Goal: Feedback & Contribution: Contribute content

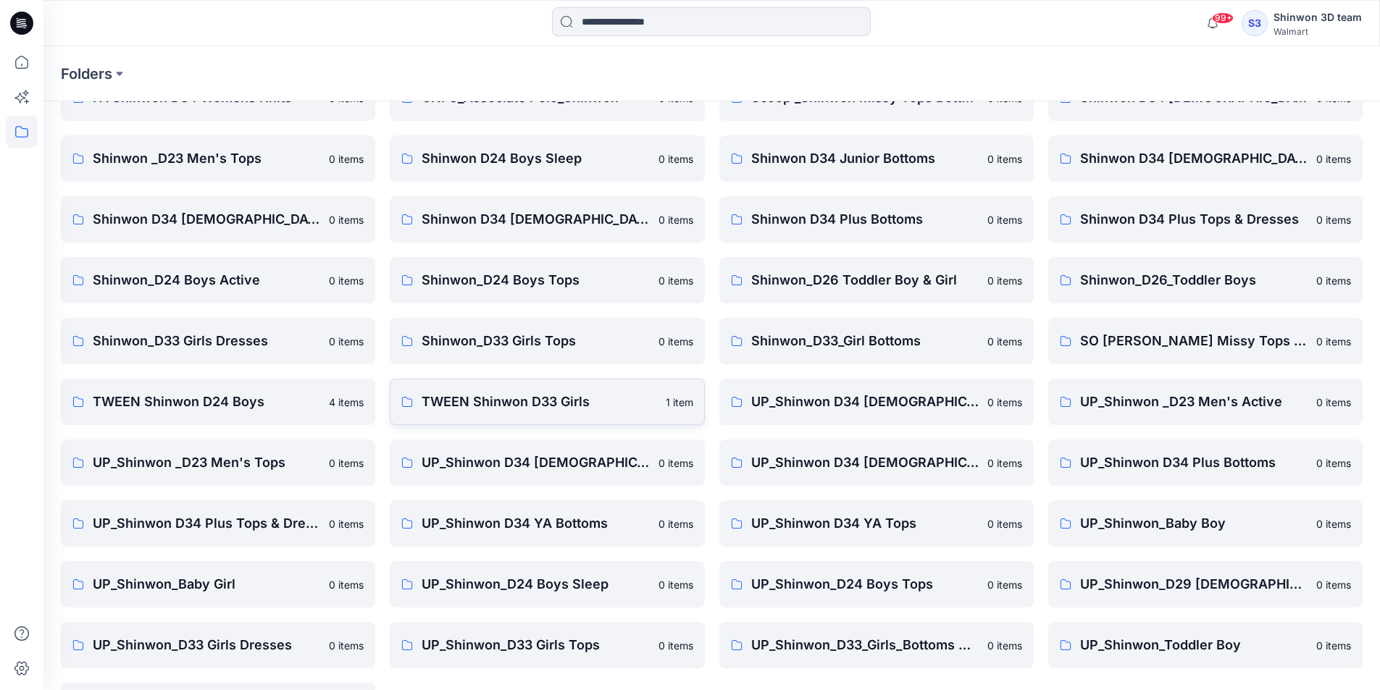
scroll to position [202, 0]
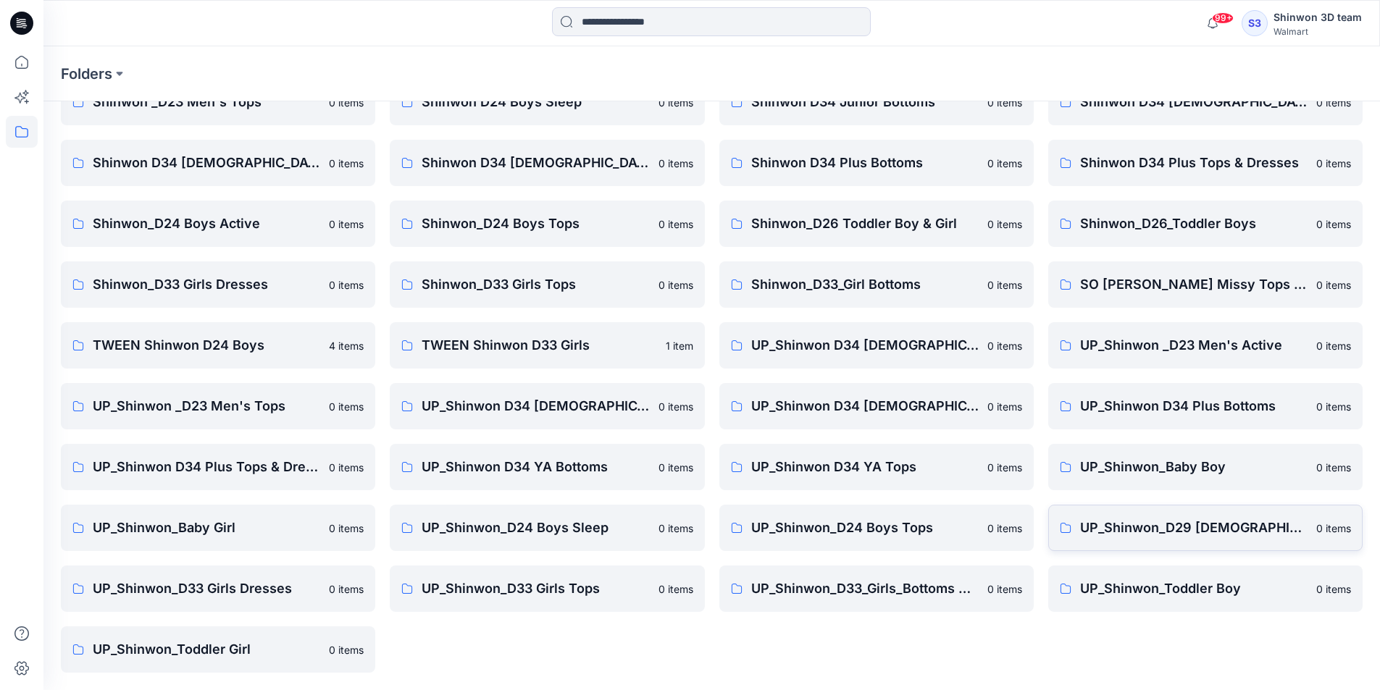
click at [1176, 530] on p "UP_Shinwon_D29 [DEMOGRAPHIC_DATA] Sleep" at bounding box center [1193, 528] width 227 height 20
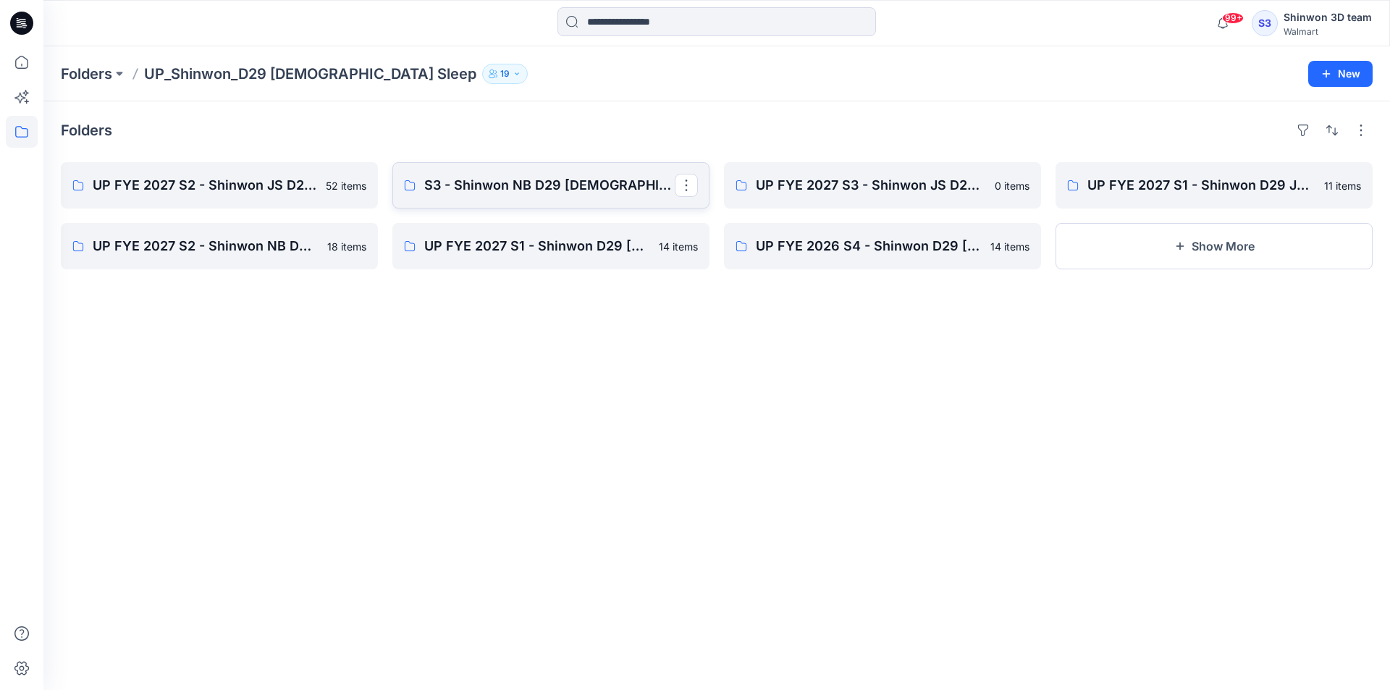
click at [463, 201] on link "S3 - Shinwon NB D29 [DEMOGRAPHIC_DATA] Sleepwear" at bounding box center [551, 185] width 317 height 46
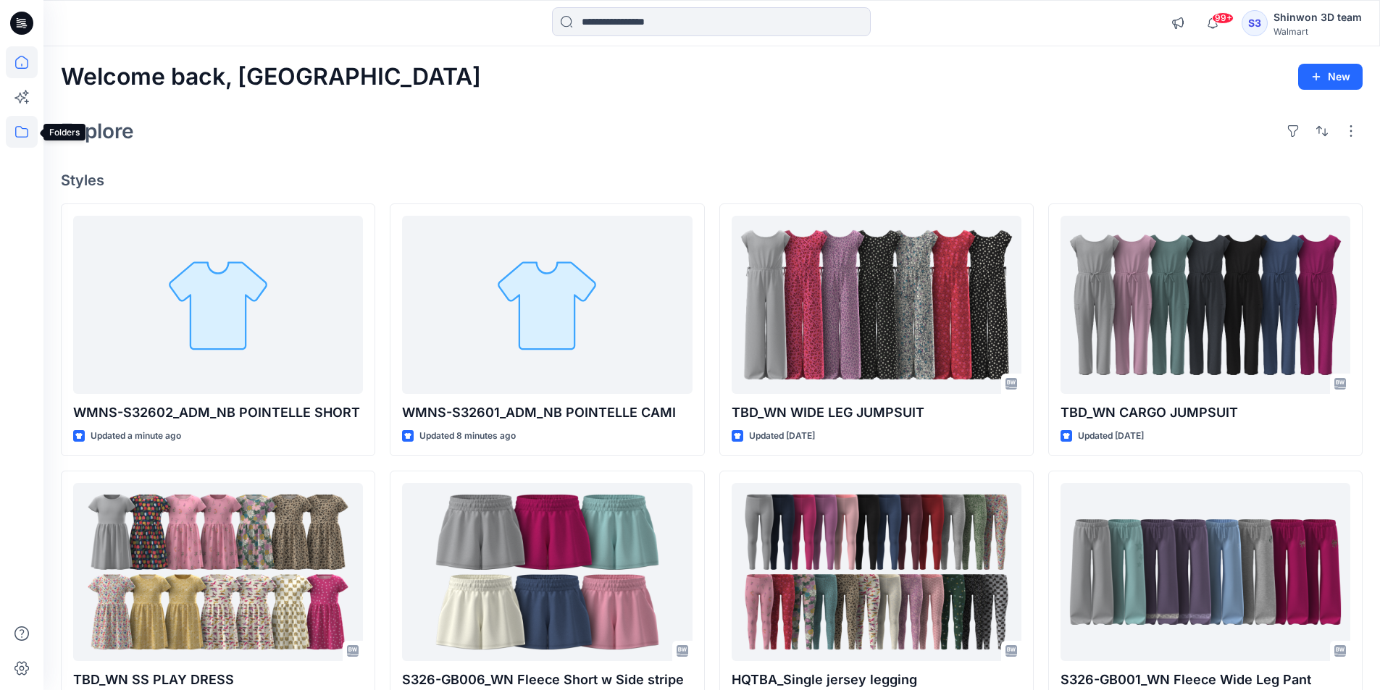
click at [22, 130] on icon at bounding box center [22, 132] width 32 height 32
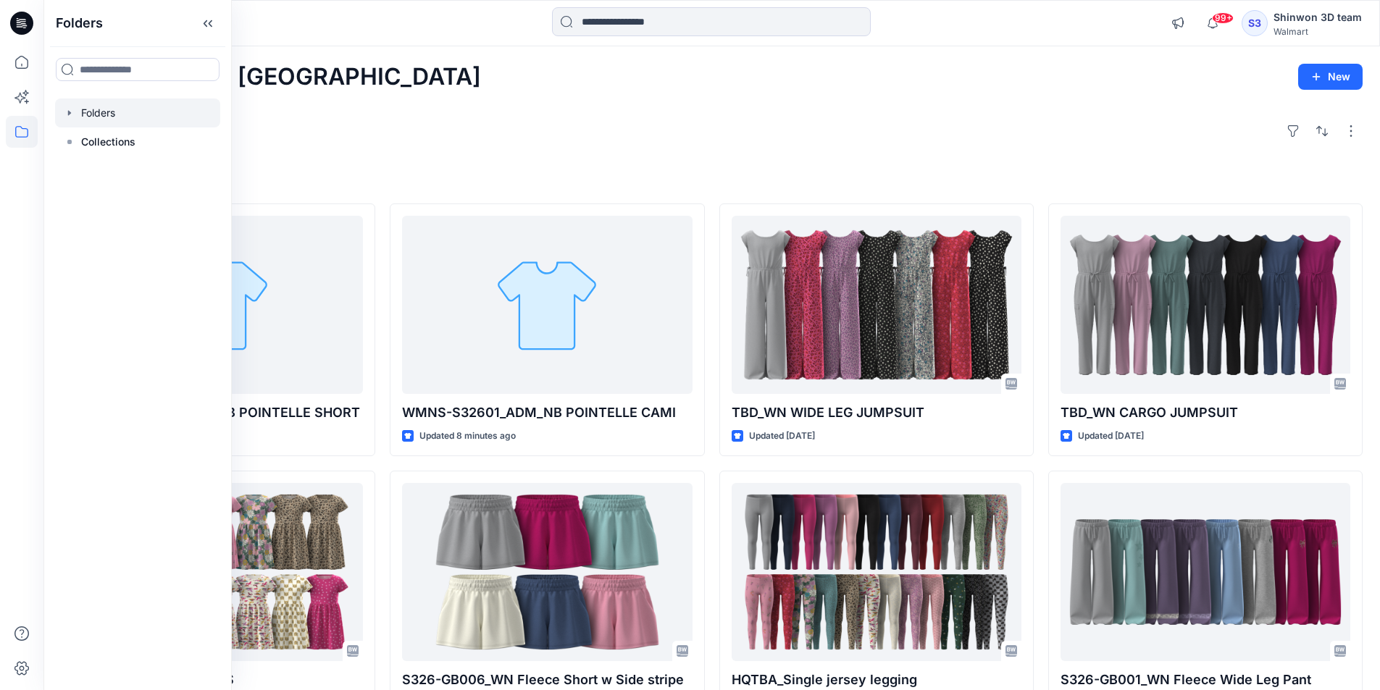
click at [113, 120] on div at bounding box center [137, 112] width 165 height 29
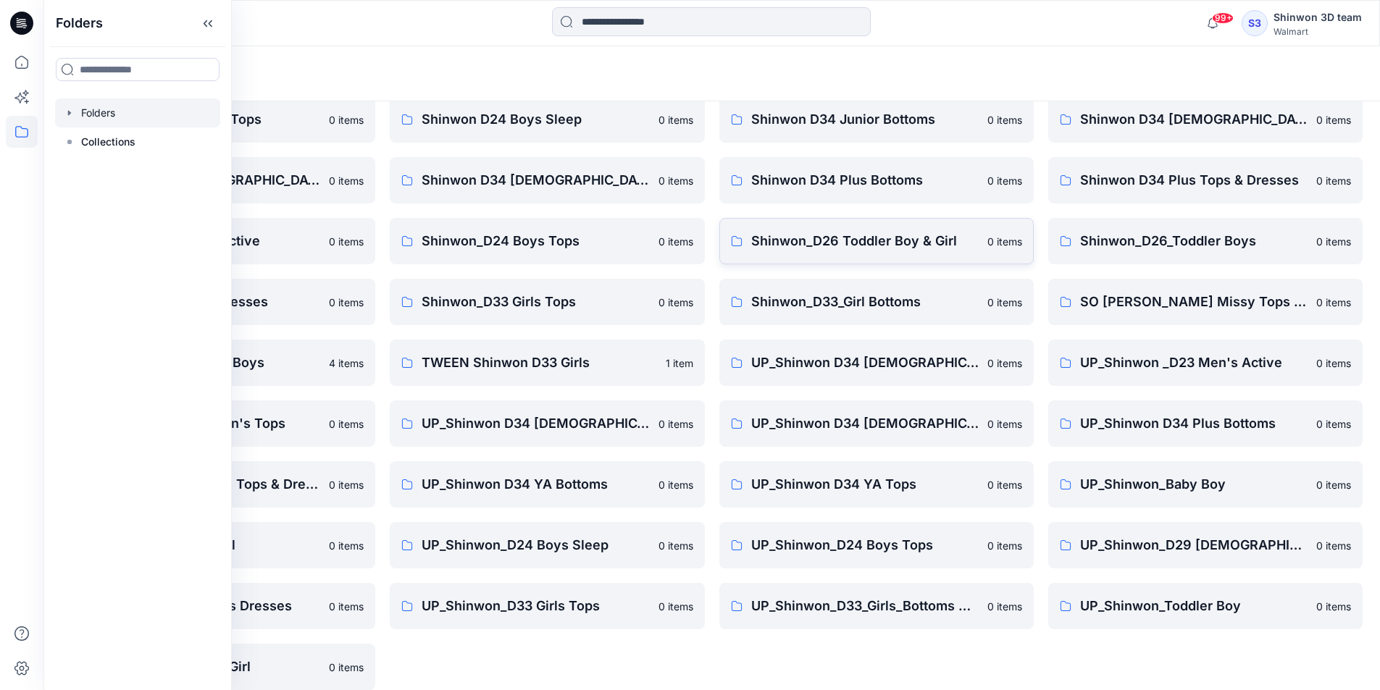
scroll to position [202, 0]
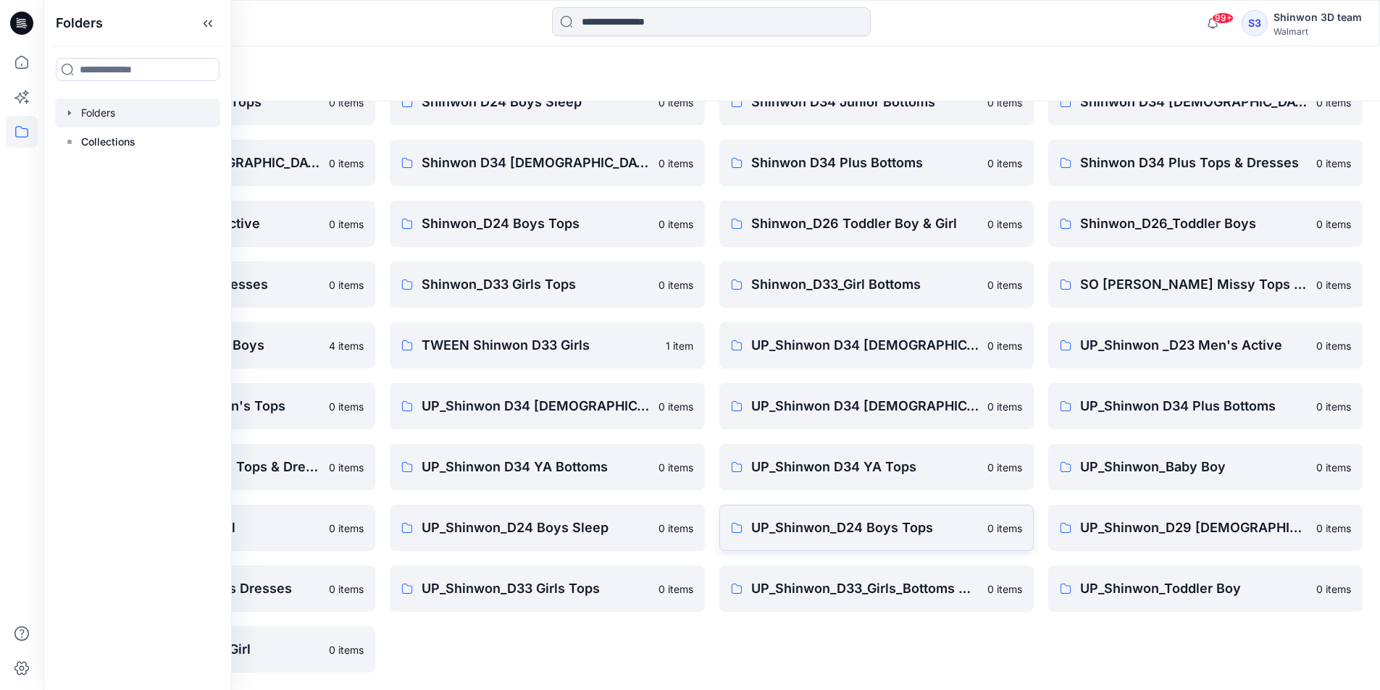
click at [850, 533] on p "UP_Shinwon_D24 Boys Tops" at bounding box center [864, 528] width 227 height 20
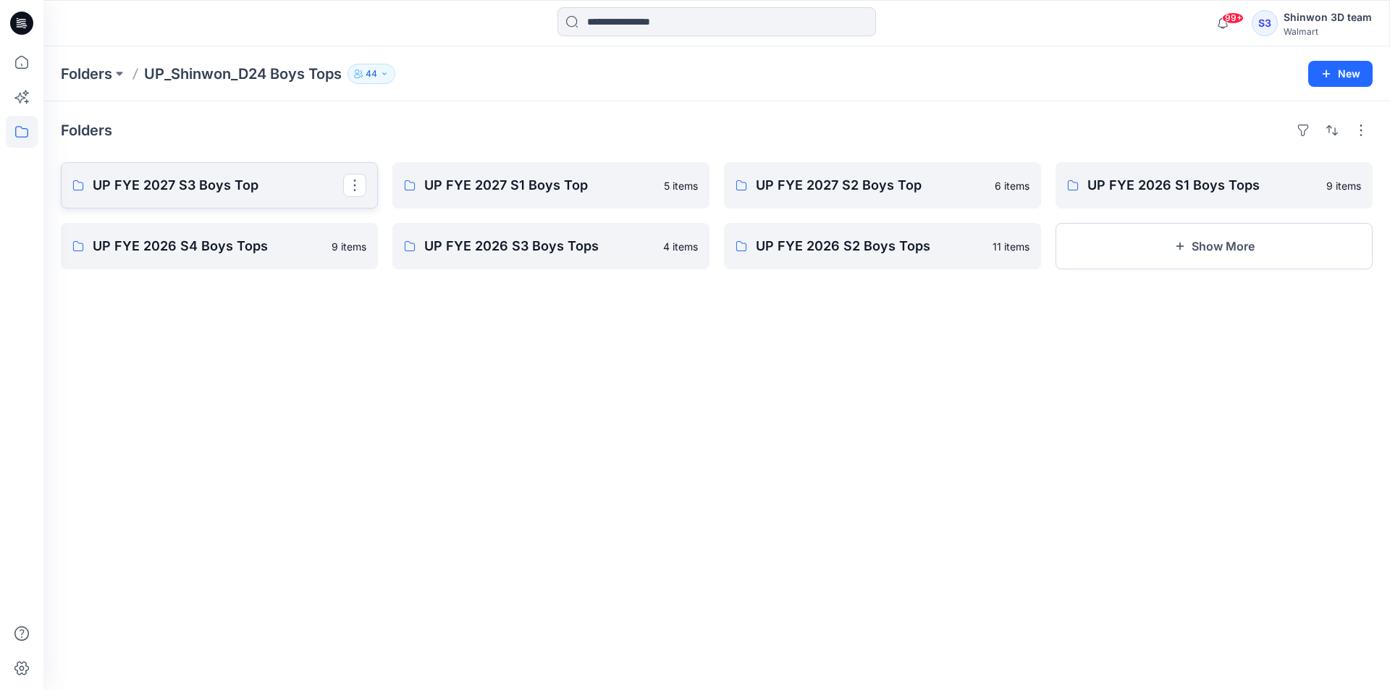
click at [267, 177] on p "UP FYE 2027 S3 Boys Top" at bounding box center [218, 185] width 251 height 20
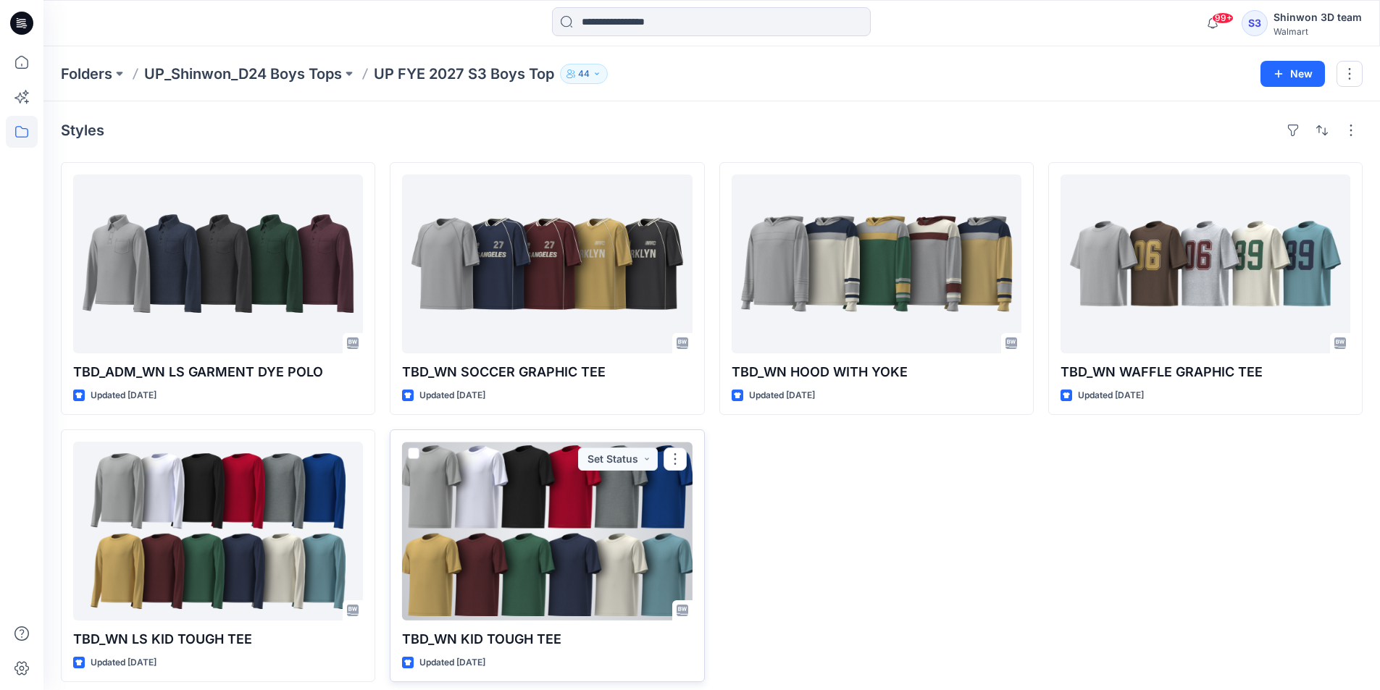
click at [640, 521] on div at bounding box center [547, 531] width 290 height 179
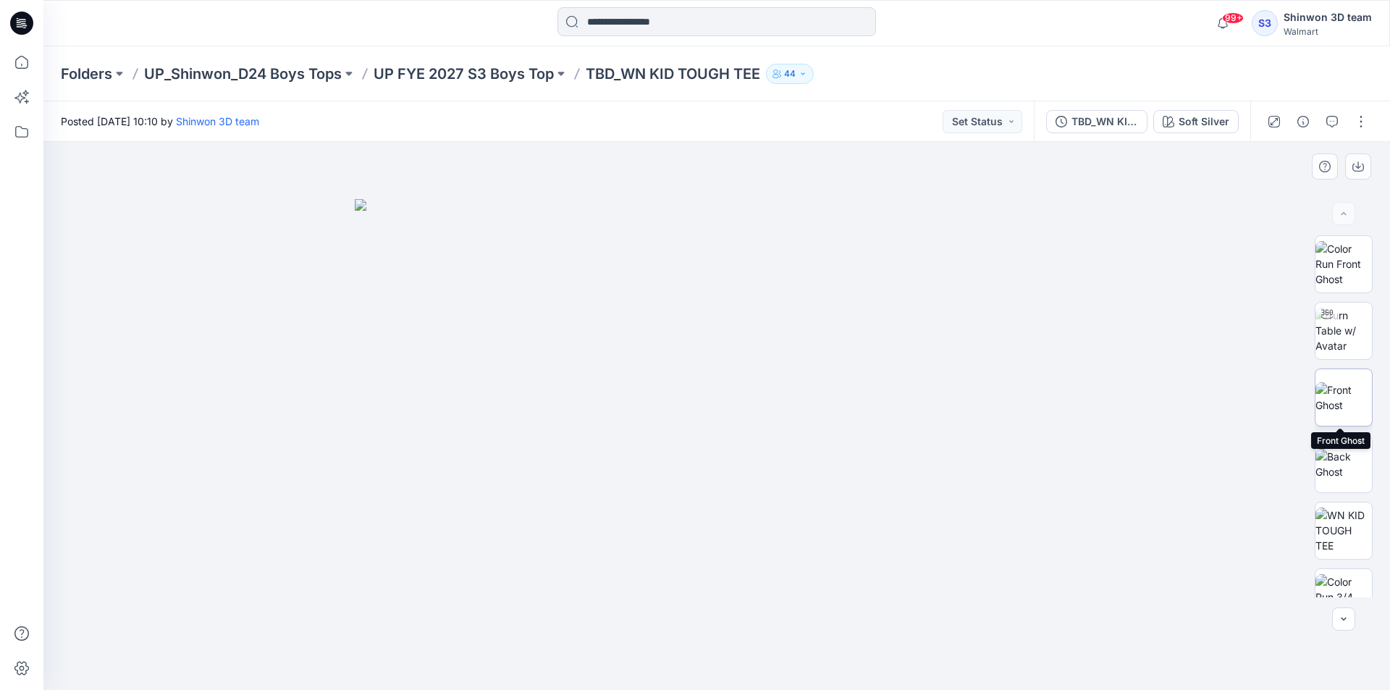
click at [1363, 403] on img at bounding box center [1344, 397] width 56 height 30
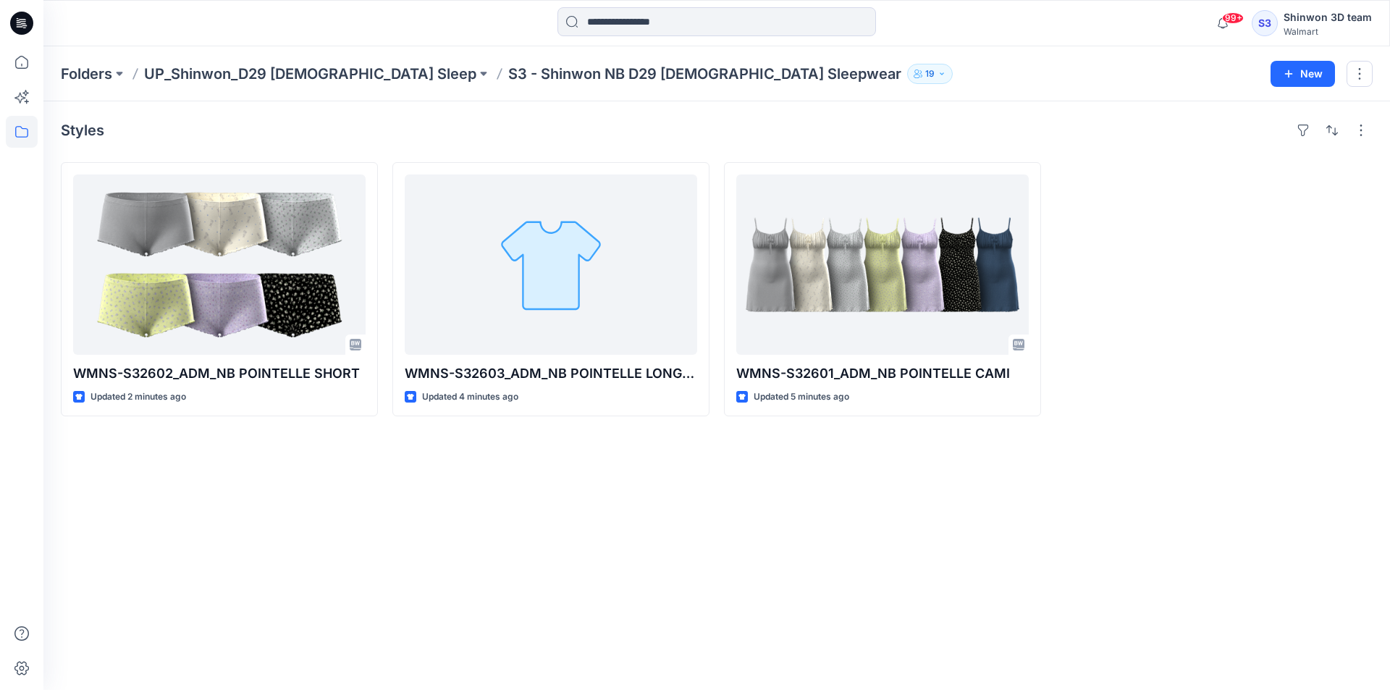
click at [1105, 33] on div "99+ Notifications Your style WMNS-S32639_ADM_NB SLINKY JERSEY SLIP has been upd…" at bounding box center [716, 23] width 1346 height 32
click at [317, 80] on p "UP_Shinwon_D29 [DEMOGRAPHIC_DATA] Sleep" at bounding box center [310, 74] width 332 height 20
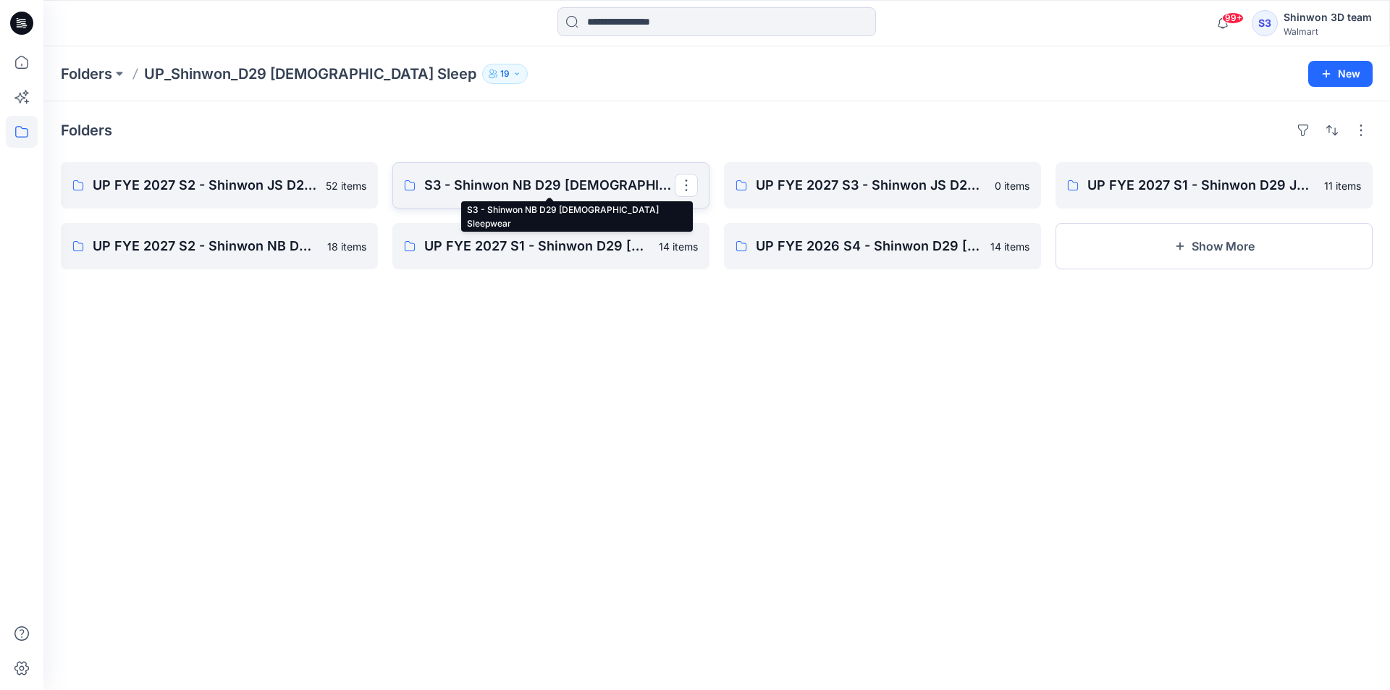
click at [475, 191] on p "S3 - Shinwon NB D29 Ladies Sleepwear" at bounding box center [549, 185] width 251 height 20
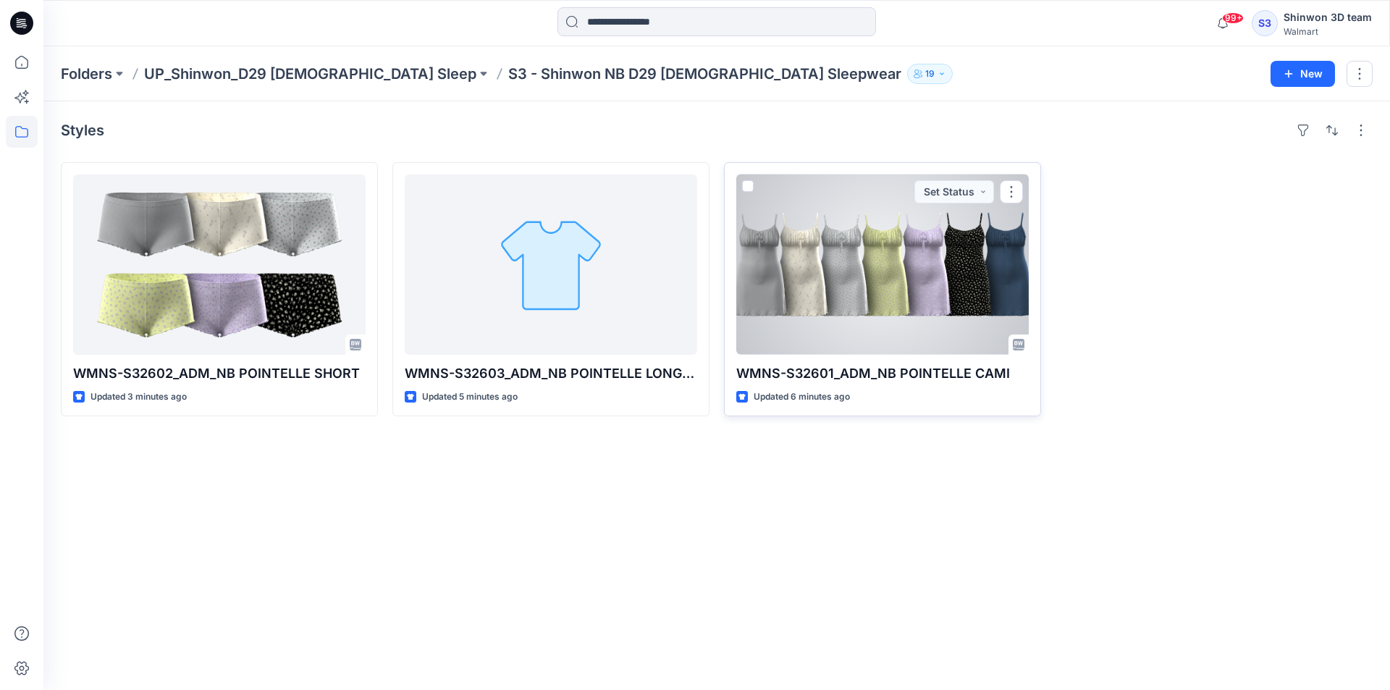
click at [901, 256] on div at bounding box center [883, 265] width 293 height 180
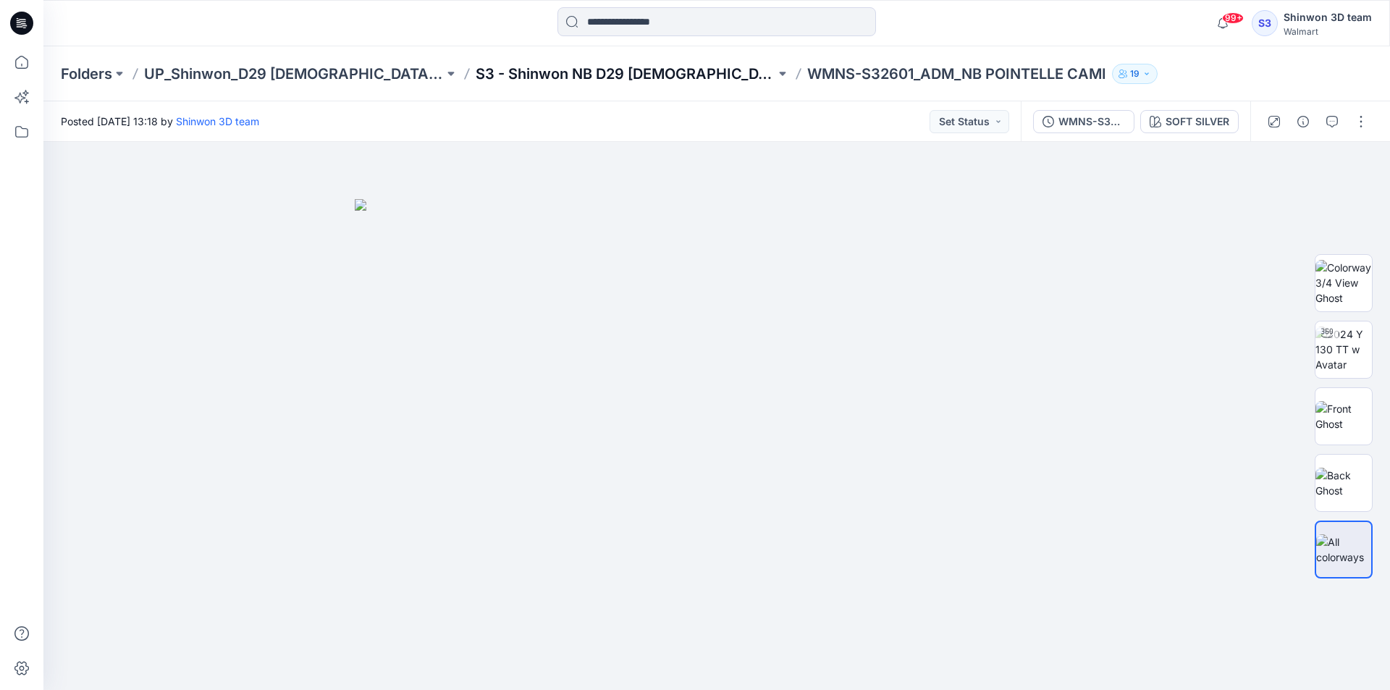
click at [637, 65] on p "S3 - Shinwon NB D29 [DEMOGRAPHIC_DATA] Sleepwear" at bounding box center [626, 74] width 300 height 20
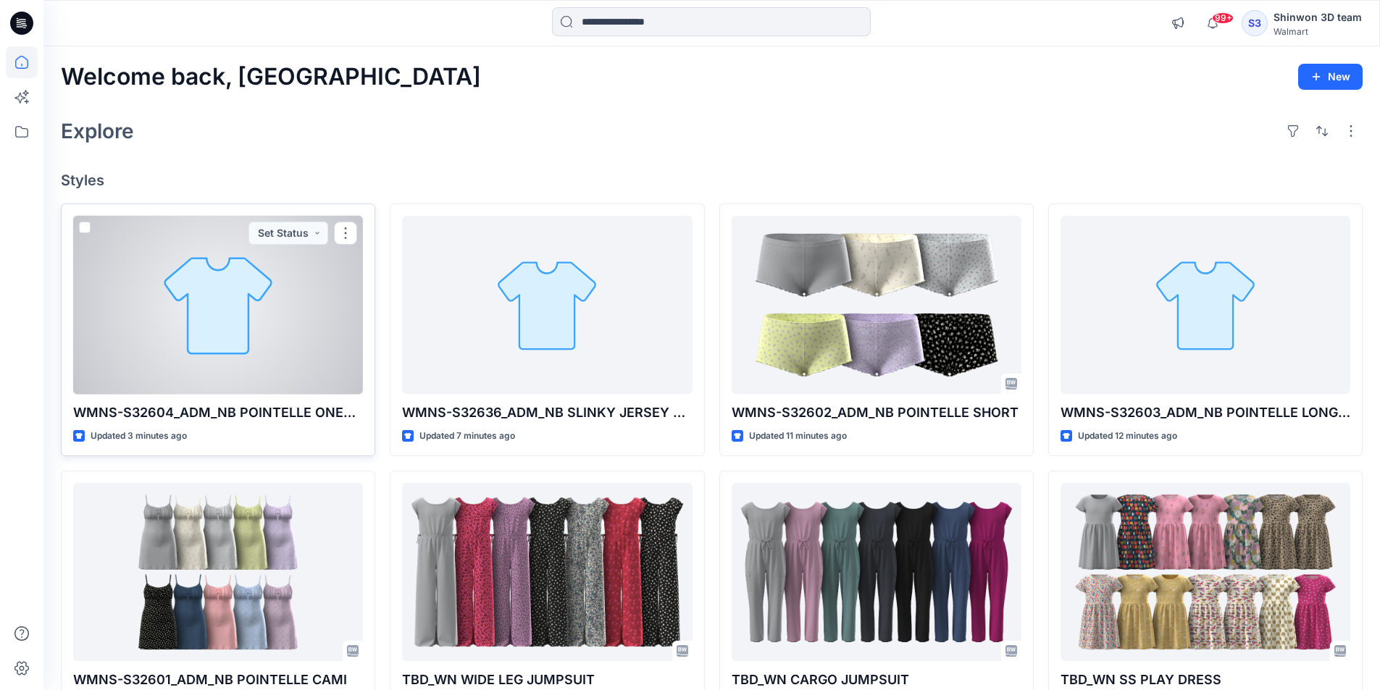
click at [270, 364] on div at bounding box center [218, 305] width 290 height 179
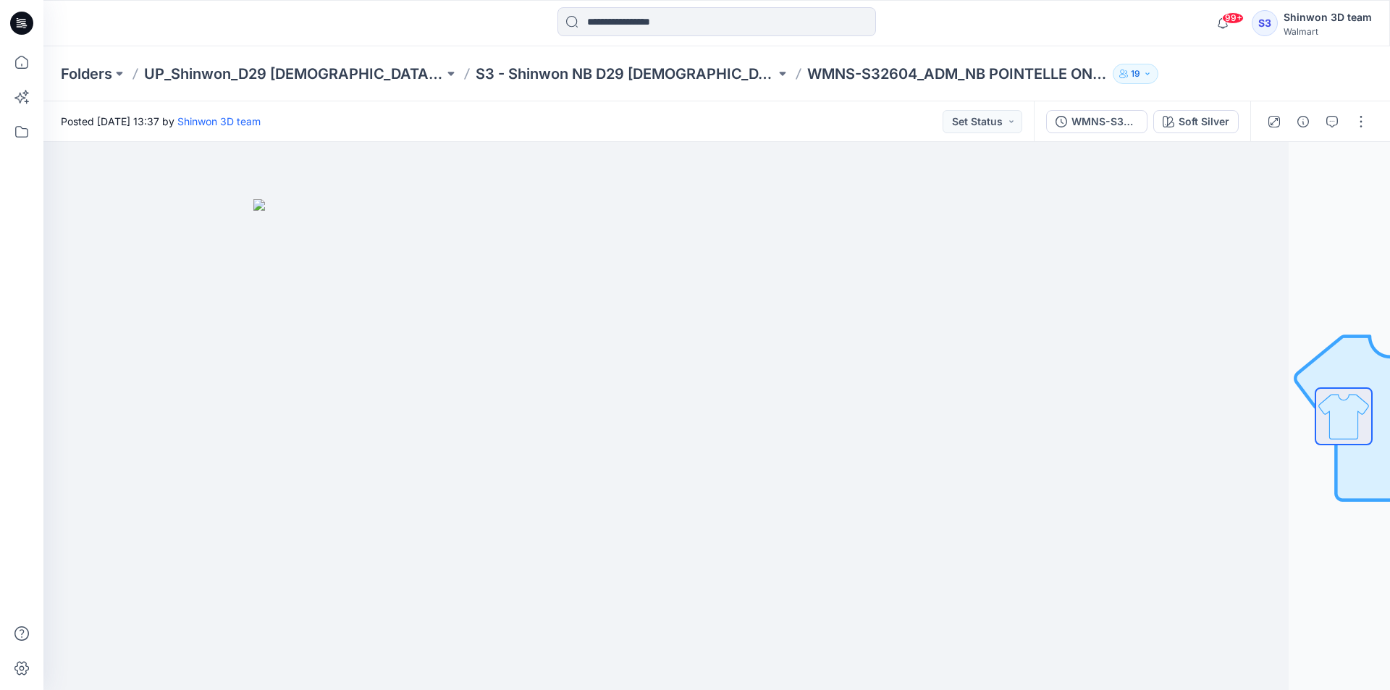
click at [570, 59] on div "Folders UP_Shinwon_D29 Ladies Sleep S3 - Shinwon NB D29 Ladies Sleepwear WMNS-S…" at bounding box center [716, 73] width 1347 height 55
click at [562, 71] on p "S3 - Shinwon NB D29 Ladies Sleepwear" at bounding box center [626, 74] width 300 height 20
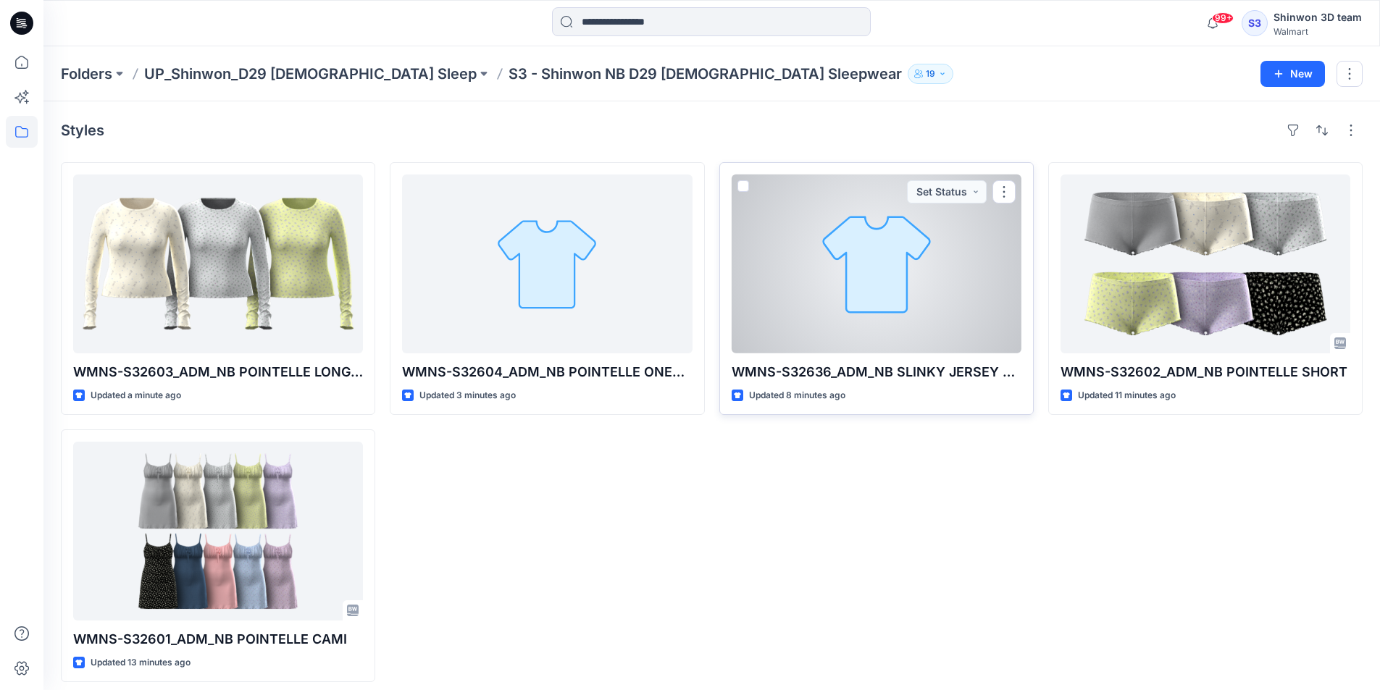
click at [881, 331] on div at bounding box center [876, 264] width 290 height 179
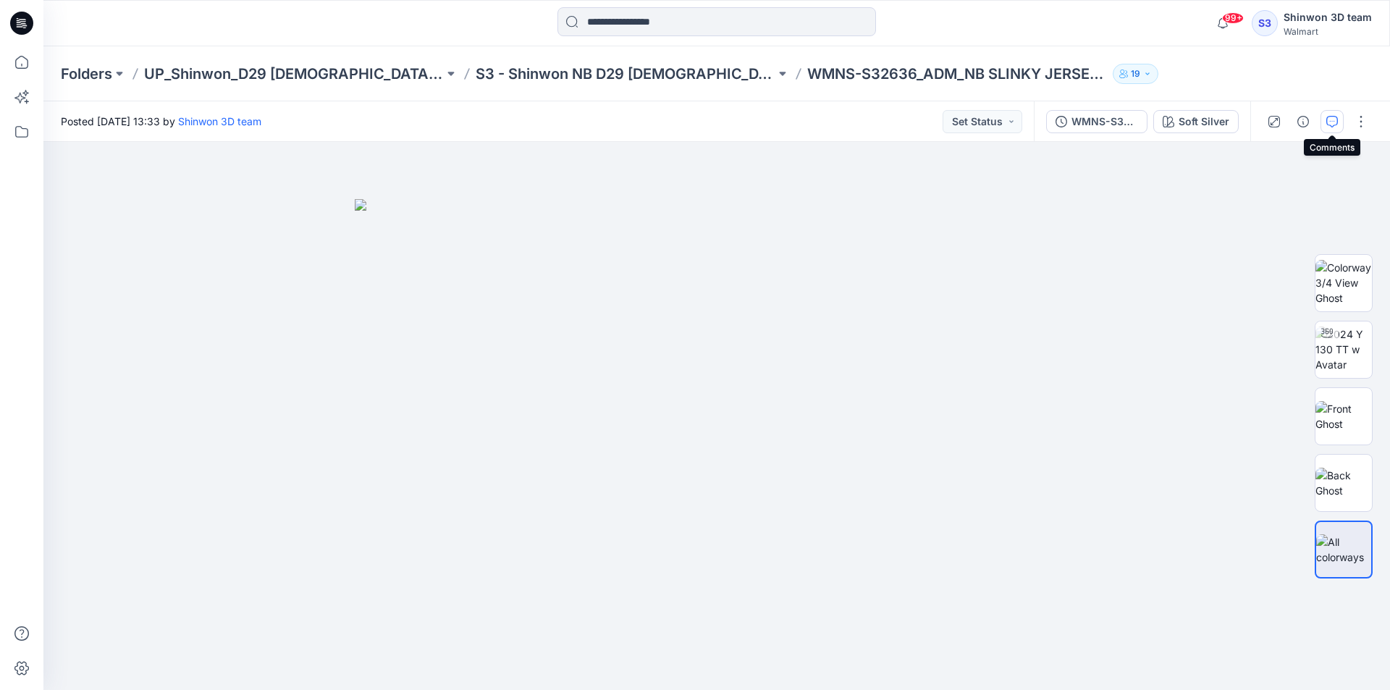
click at [1339, 117] on button "button" at bounding box center [1332, 121] width 23 height 23
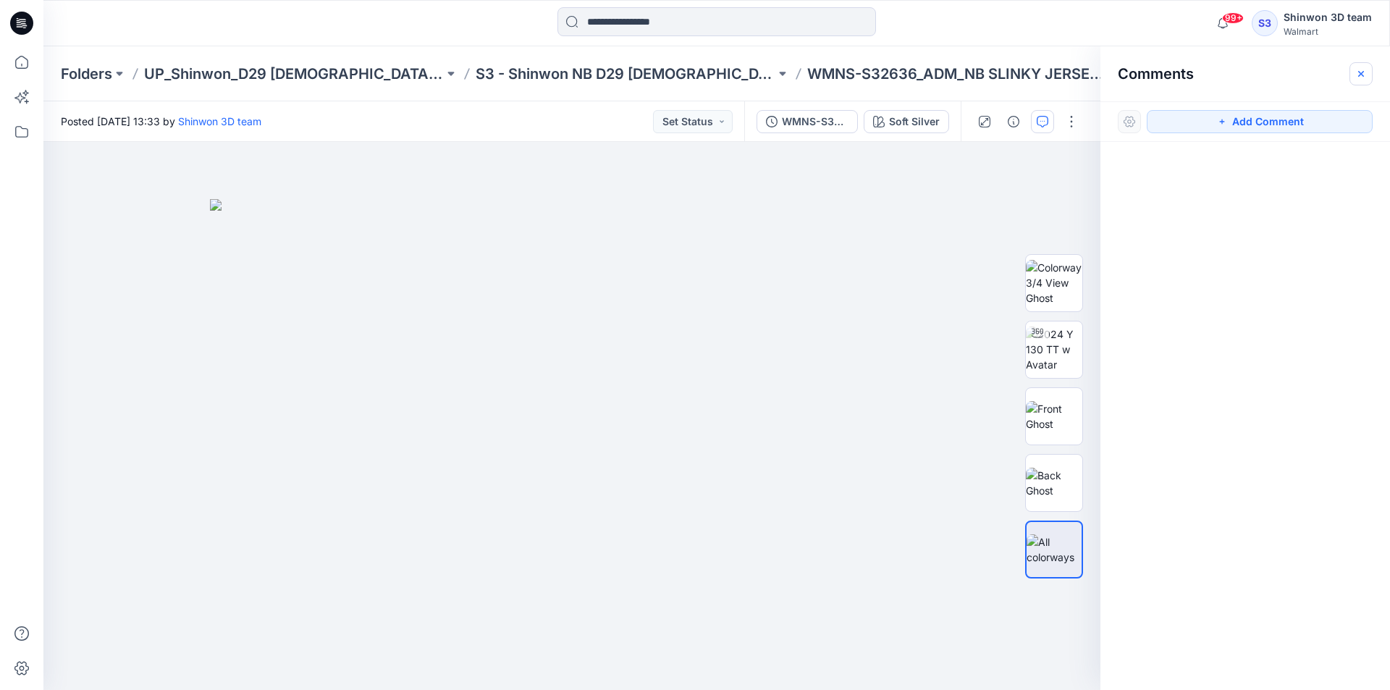
click at [1354, 83] on button "button" at bounding box center [1361, 73] width 23 height 23
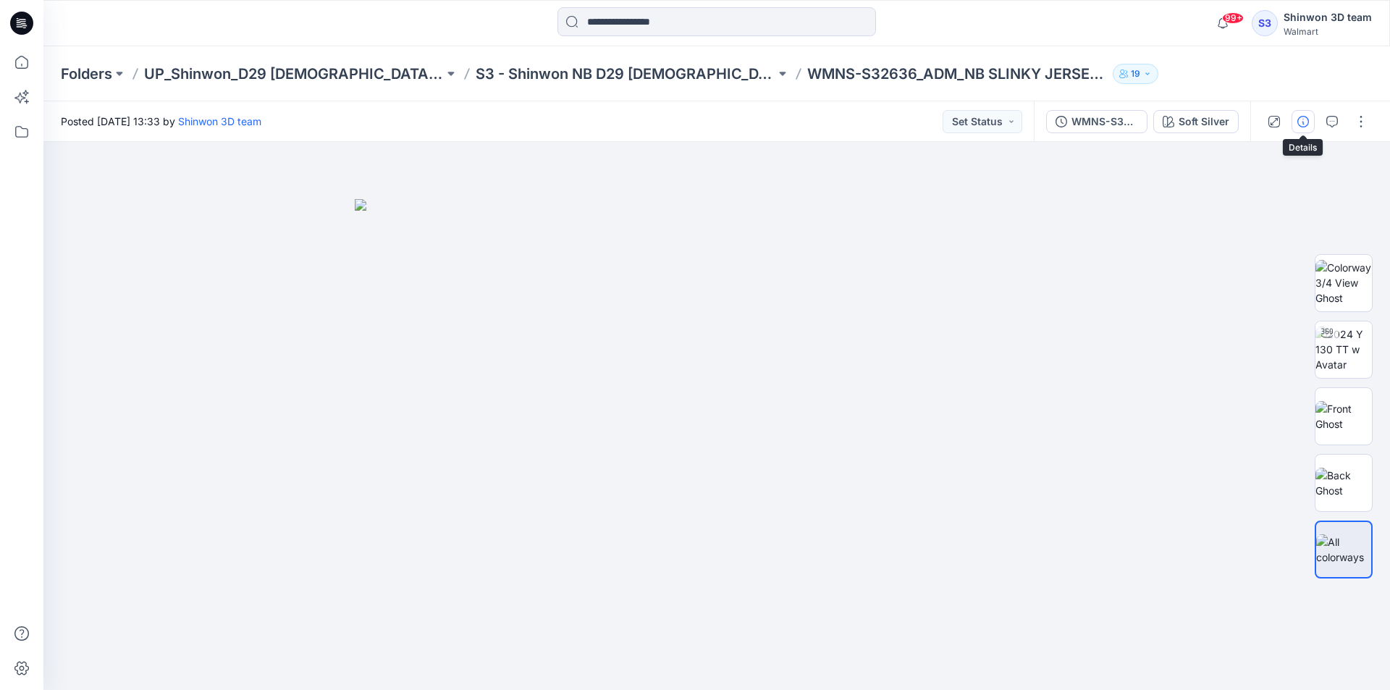
click at [1314, 119] on button "button" at bounding box center [1303, 121] width 23 height 23
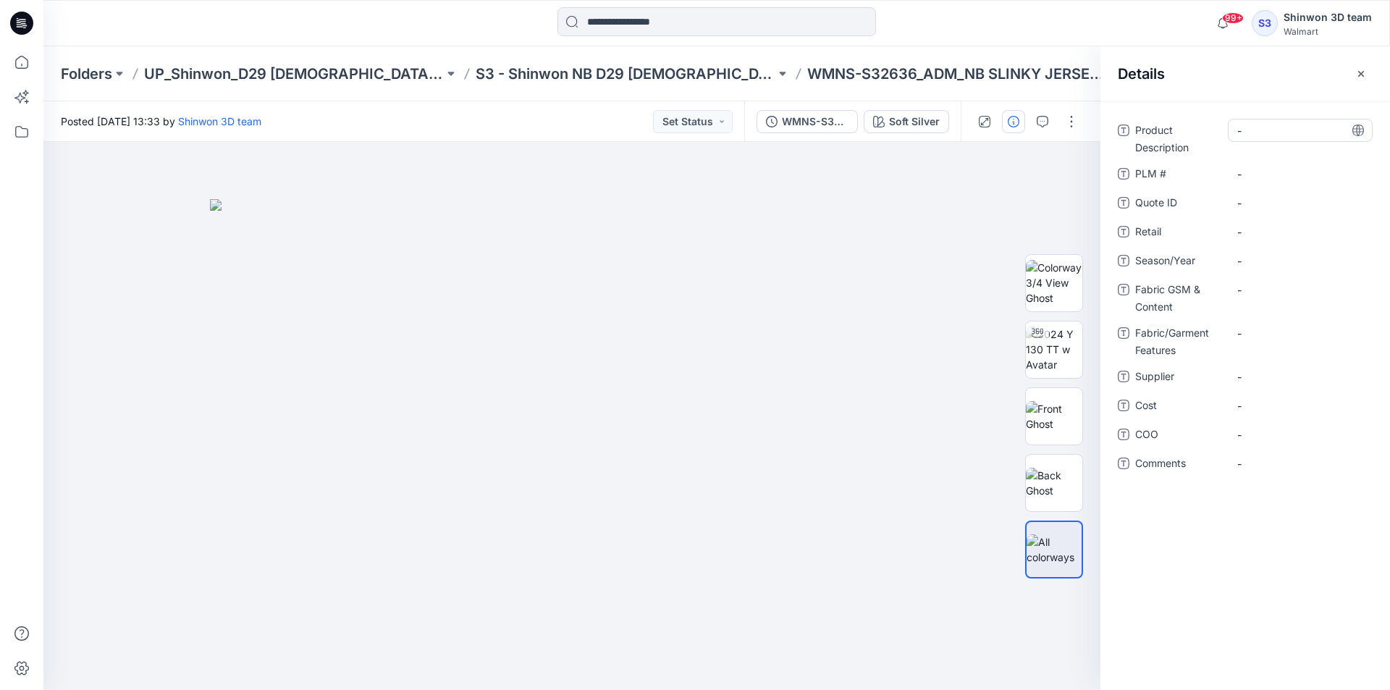
click at [1304, 139] on div "-" at bounding box center [1300, 130] width 145 height 23
type textarea "**********"
click at [1280, 167] on \ "-" at bounding box center [1301, 174] width 126 height 15
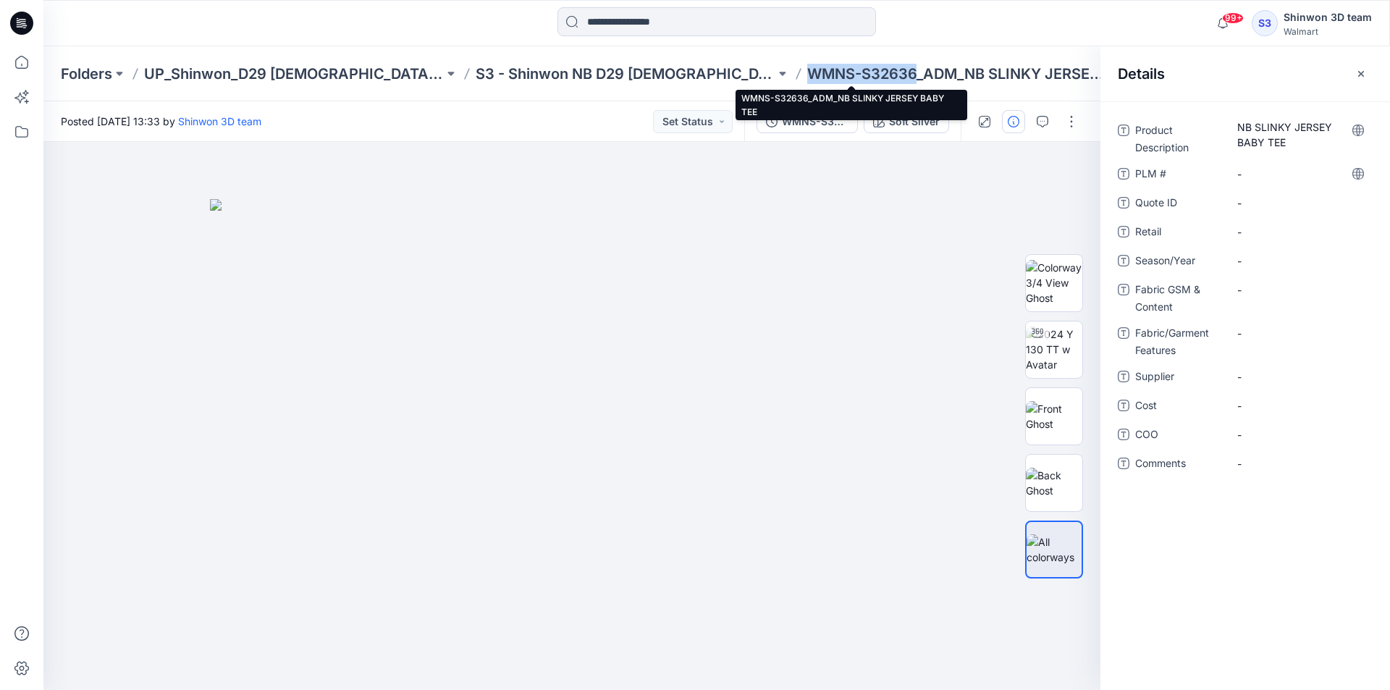
drag, startPoint x: 700, startPoint y: 67, endPoint x: 810, endPoint y: 73, distance: 110.2
click at [810, 73] on div "Folders UP_Shinwon_D29 [DEMOGRAPHIC_DATA] Sleep S3 - Shinwon NB D29 [DEMOGRAPHI…" at bounding box center [660, 74] width 1199 height 20
copy p "WMNS-S32636"
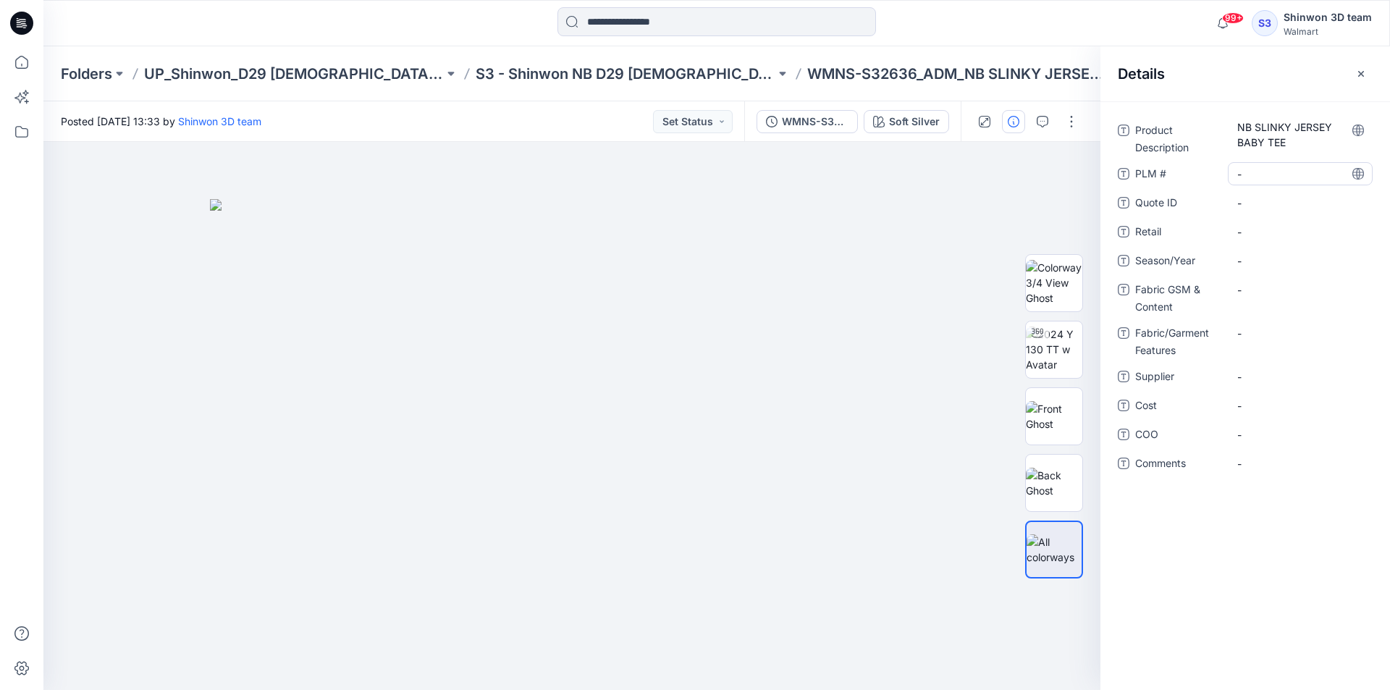
click at [1266, 173] on \ "-" at bounding box center [1301, 174] width 126 height 15
click at [1270, 256] on span "-" at bounding box center [1301, 260] width 126 height 15
type textarea "********"
click at [1289, 374] on span "-" at bounding box center [1301, 376] width 126 height 15
type textarea "*******"
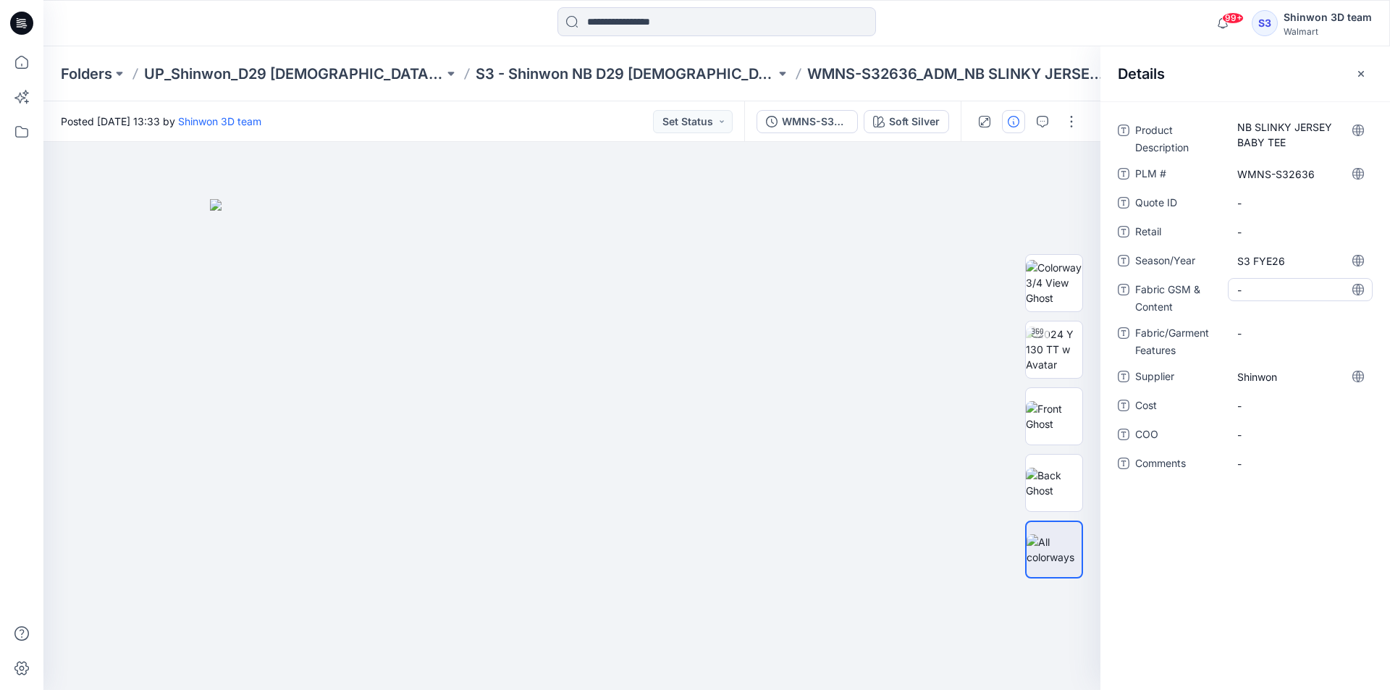
click at [1280, 292] on Content "-" at bounding box center [1301, 289] width 126 height 15
click at [1264, 337] on Features "-" at bounding box center [1301, 333] width 126 height 15
type textarea "**********"
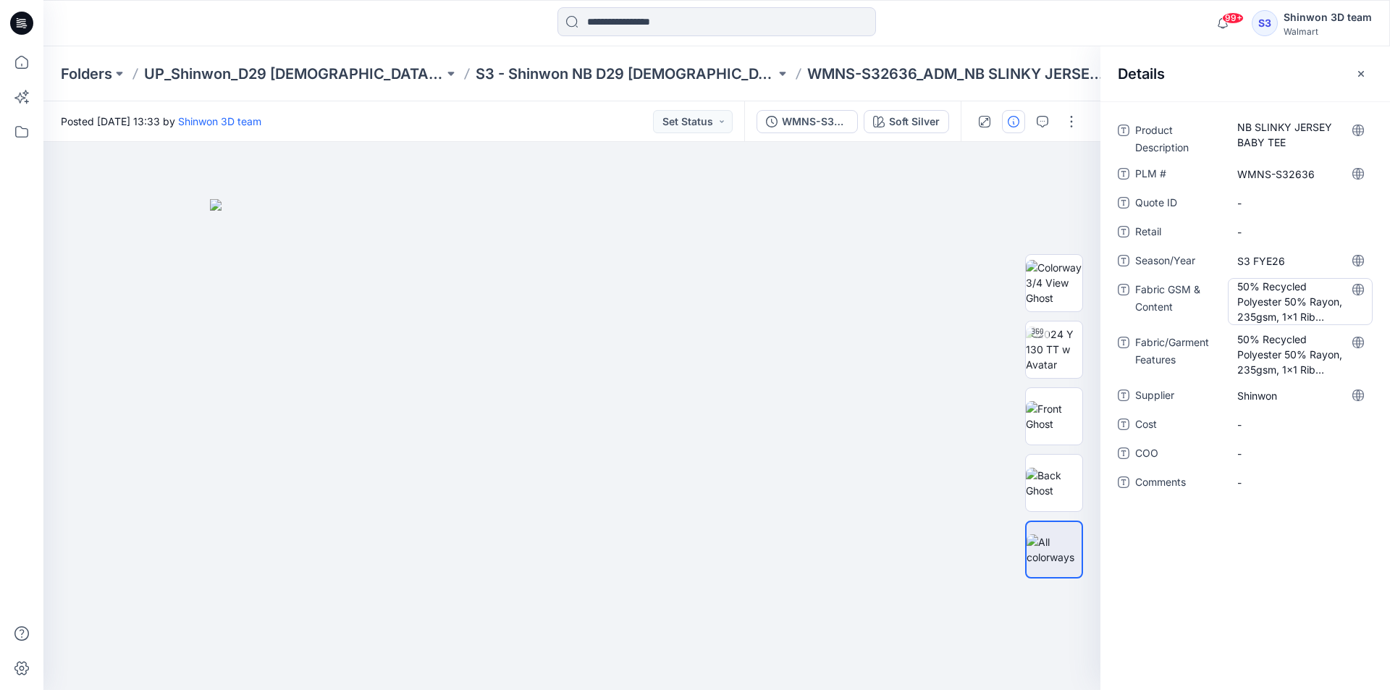
click at [1301, 295] on Content "50% Recycled Polyester 50% Rayon, 235gsm, 1x1 Rib (Face brushed)" at bounding box center [1301, 302] width 126 height 46
drag, startPoint x: 1278, startPoint y: 311, endPoint x: 1290, endPoint y: 314, distance: 11.9
click at [1290, 314] on textarea "**********" at bounding box center [1300, 301] width 145 height 46
click at [1283, 306] on textarea "**********" at bounding box center [1300, 301] width 145 height 46
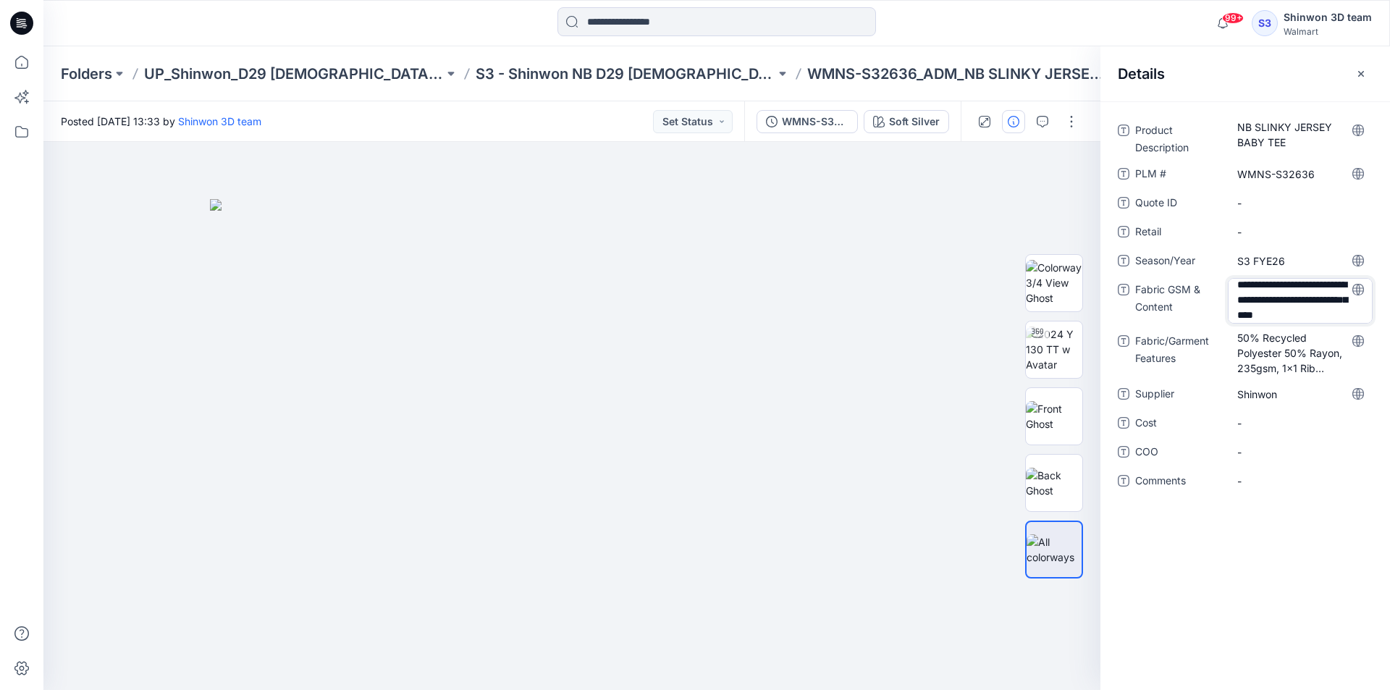
drag, startPoint x: 1288, startPoint y: 318, endPoint x: 1276, endPoint y: 305, distance: 17.4
click at [1276, 305] on textarea "**********" at bounding box center [1300, 301] width 145 height 46
type textarea "**********"
click at [1273, 368] on Features "50% Recycled Polyester 50% Rayon, 235gsm, 1x1 Rib (Face brushed)" at bounding box center [1301, 355] width 126 height 46
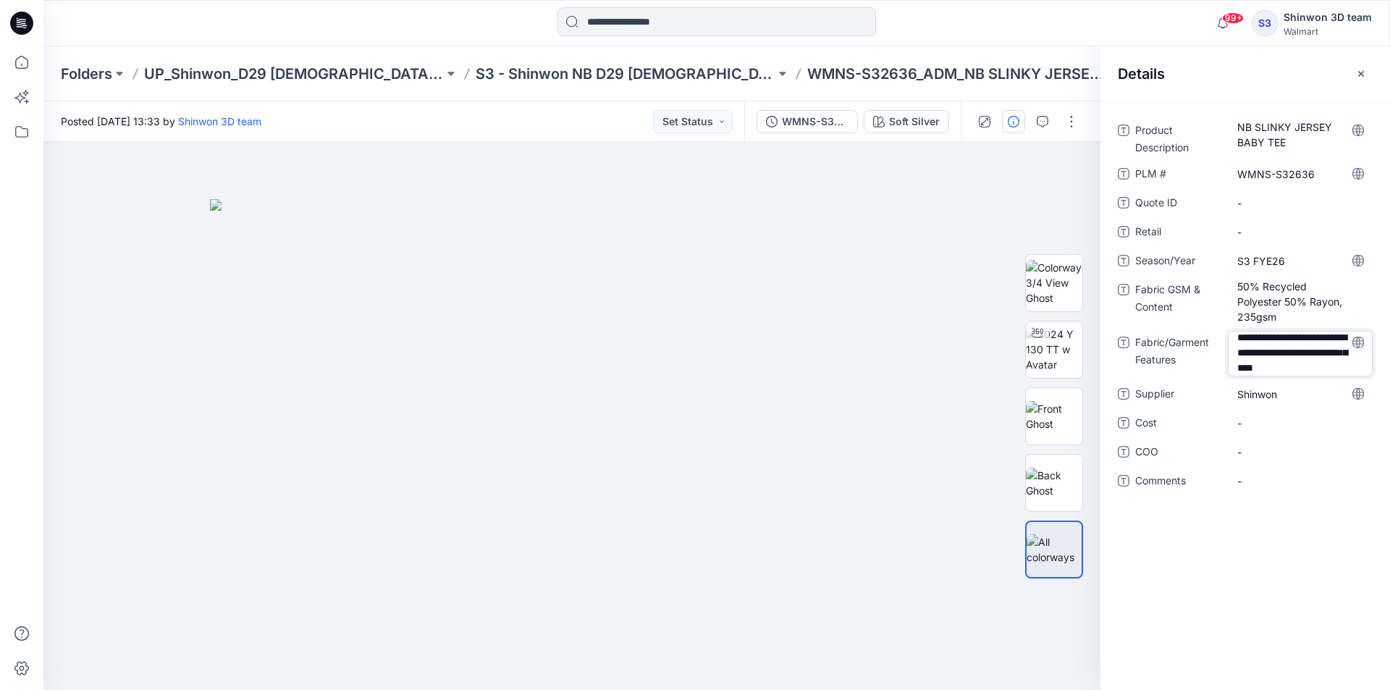
scroll to position [0, 0]
drag, startPoint x: 1282, startPoint y: 367, endPoint x: 1141, endPoint y: 256, distance: 179.4
click at [1141, 256] on div "**********" at bounding box center [1245, 314] width 255 height 391
drag, startPoint x: 1270, startPoint y: 340, endPoint x: 1426, endPoint y: 346, distance: 155.8
click at [1390, 346] on html "99+ Notifications Your style WMNS-S32604_ADM_NB POINTELLE ONESIE (OPT 1) is rea…" at bounding box center [695, 345] width 1390 height 690
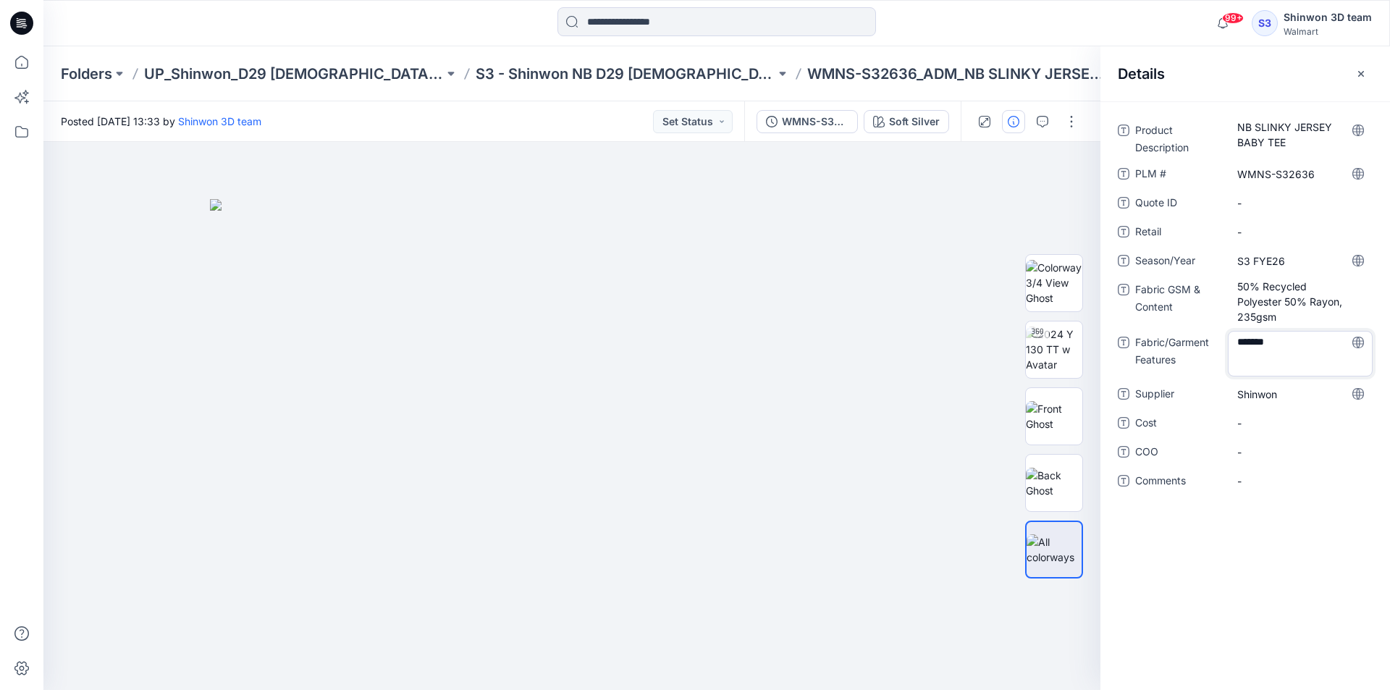
click at [1272, 361] on textarea "*******" at bounding box center [1300, 354] width 145 height 46
type textarea "*******"
click at [1194, 318] on span "Fabric GSM & Content" at bounding box center [1179, 303] width 87 height 44
click at [1255, 367] on div "1x1 Rib" at bounding box center [1300, 350] width 145 height 38
click at [1363, 72] on icon "button" at bounding box center [1362, 73] width 6 height 6
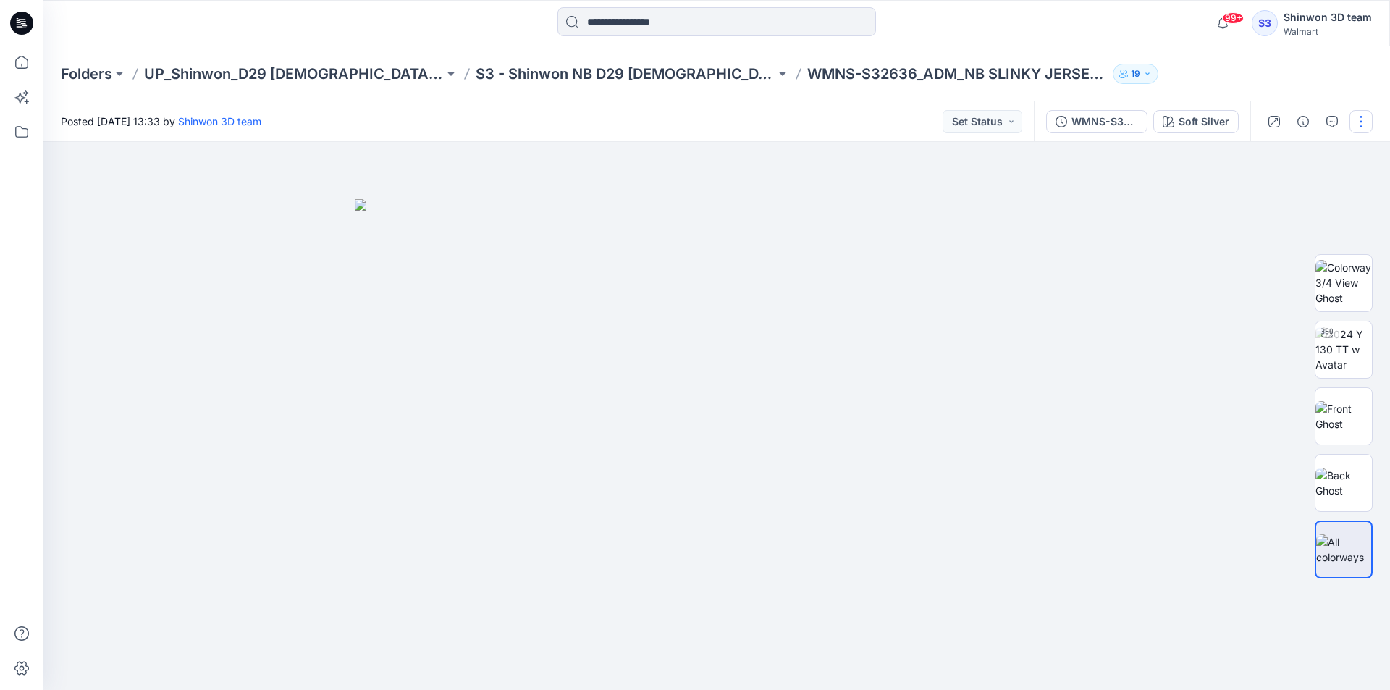
click at [1363, 119] on button "button" at bounding box center [1361, 121] width 23 height 23
click at [1306, 194] on button "Edit" at bounding box center [1300, 196] width 133 height 27
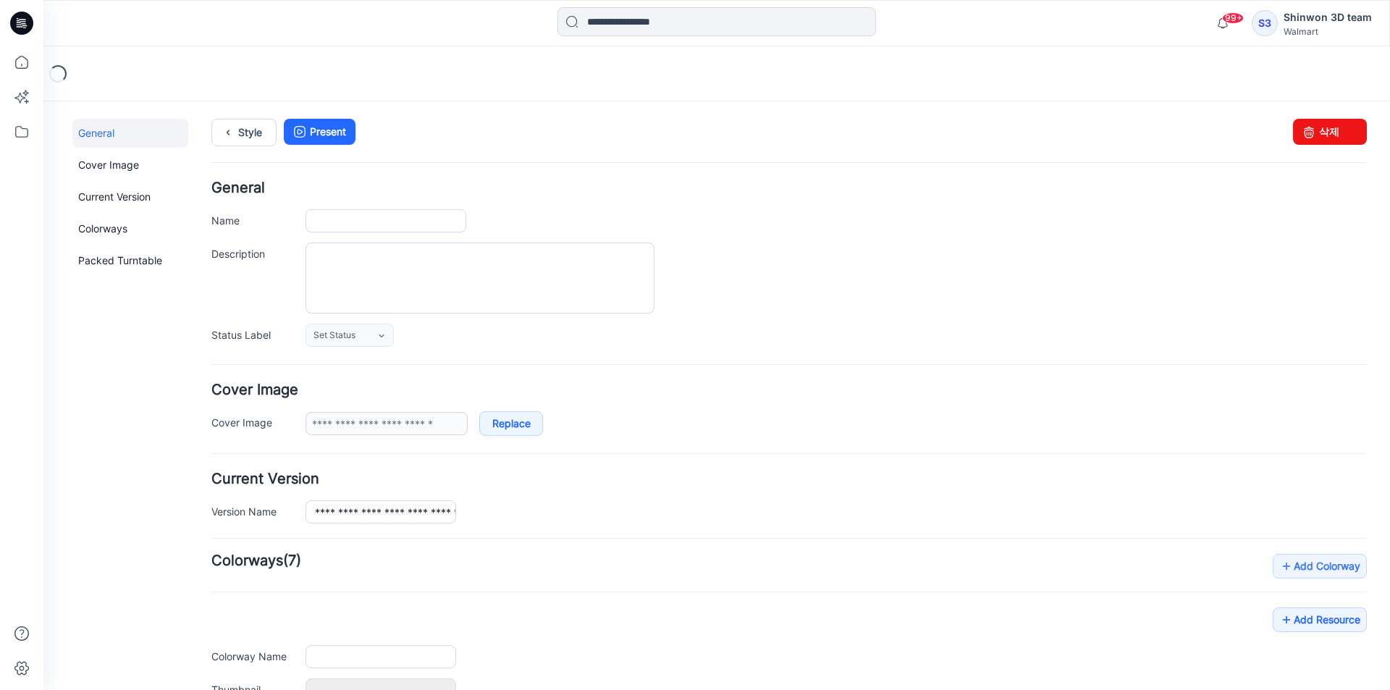
type input "**********"
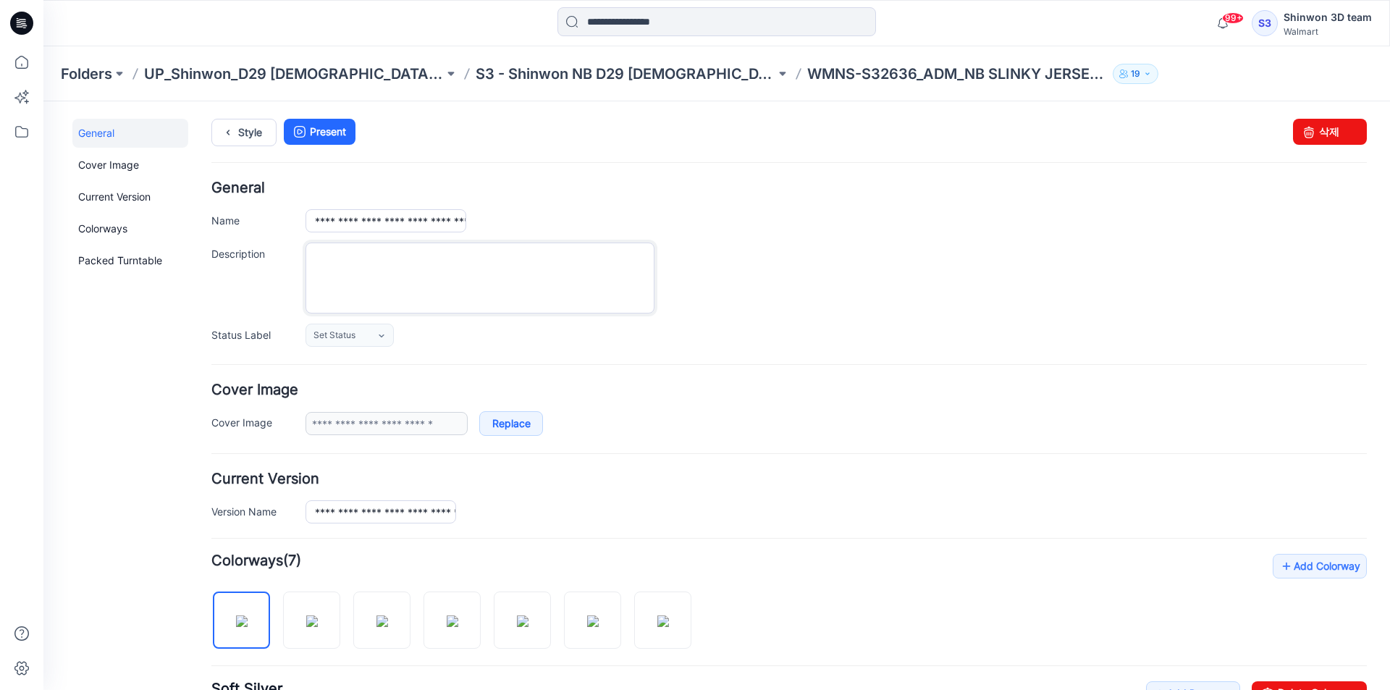
click at [629, 259] on textarea "Description" at bounding box center [480, 278] width 349 height 71
paste textarea "**********"
click at [571, 256] on textarea "**********" at bounding box center [480, 278] width 349 height 71
type textarea "**********"
click at [792, 280] on div "**********" at bounding box center [837, 278] width 1062 height 71
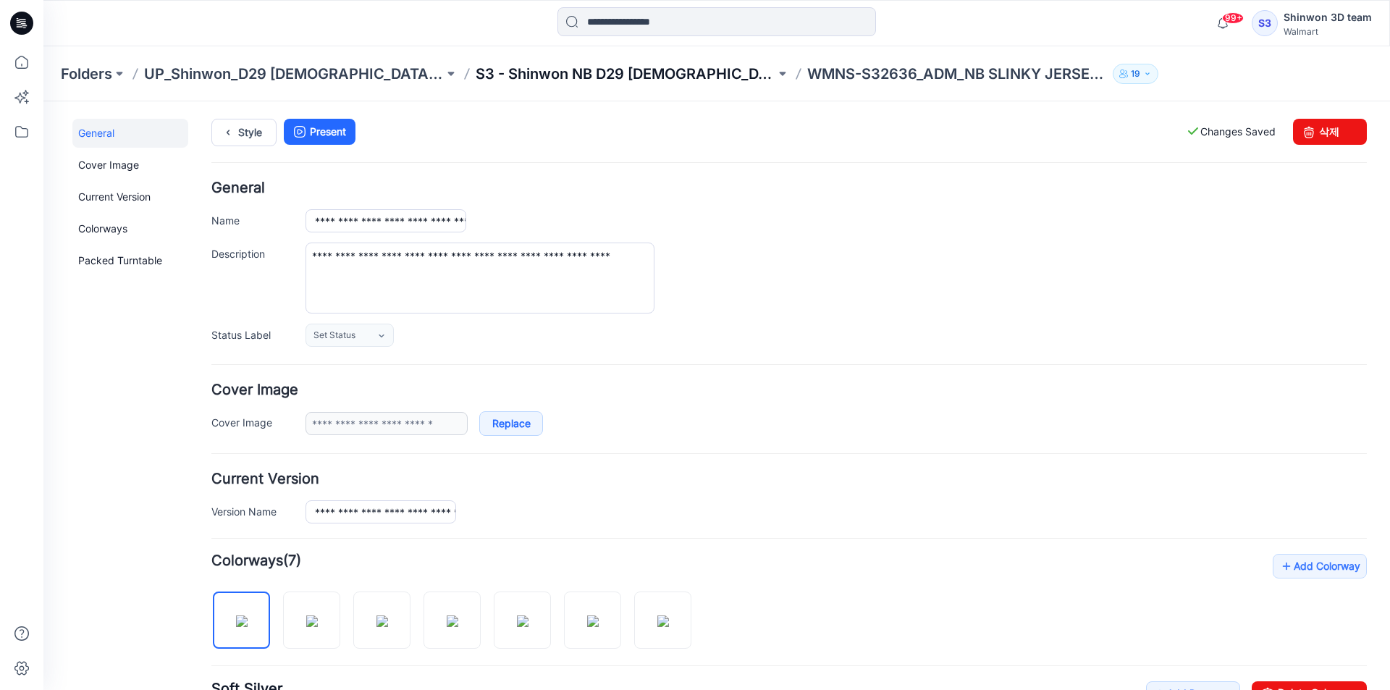
click at [573, 68] on p "S3 - Shinwon NB D29 [DEMOGRAPHIC_DATA] Sleepwear" at bounding box center [626, 74] width 300 height 20
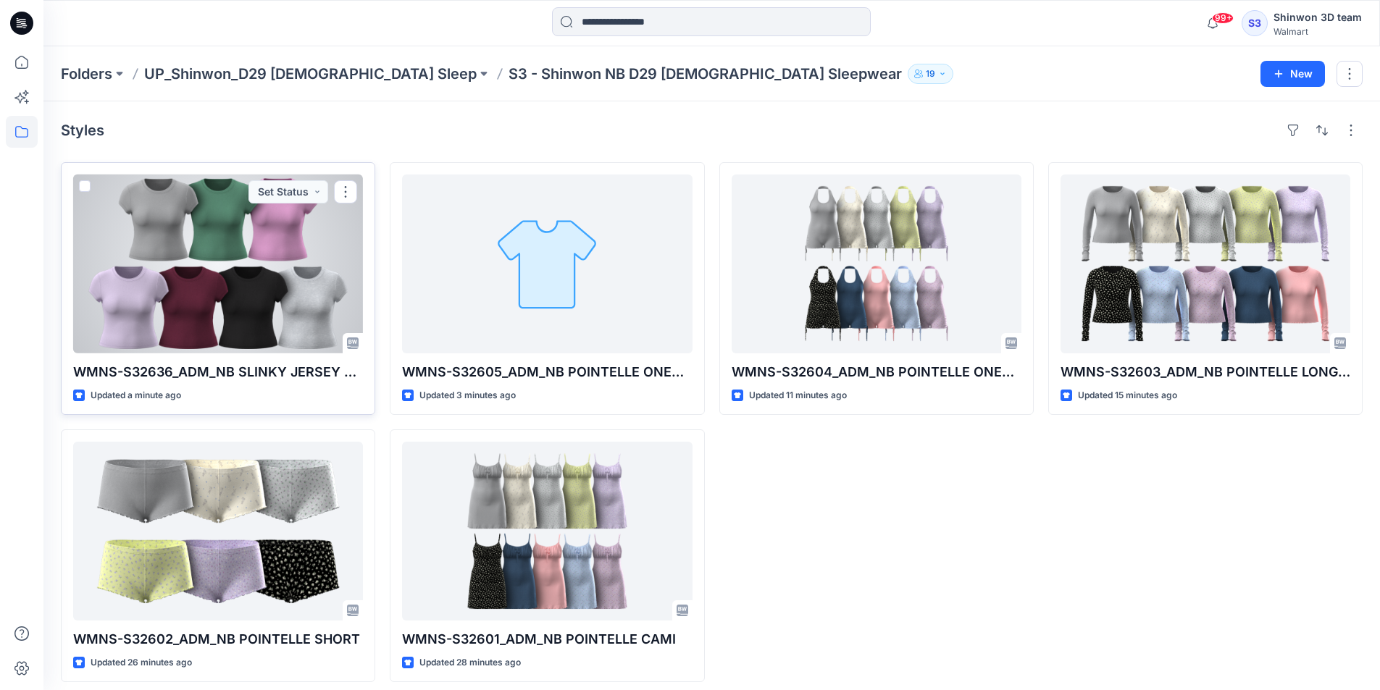
click at [355, 303] on div at bounding box center [218, 264] width 290 height 179
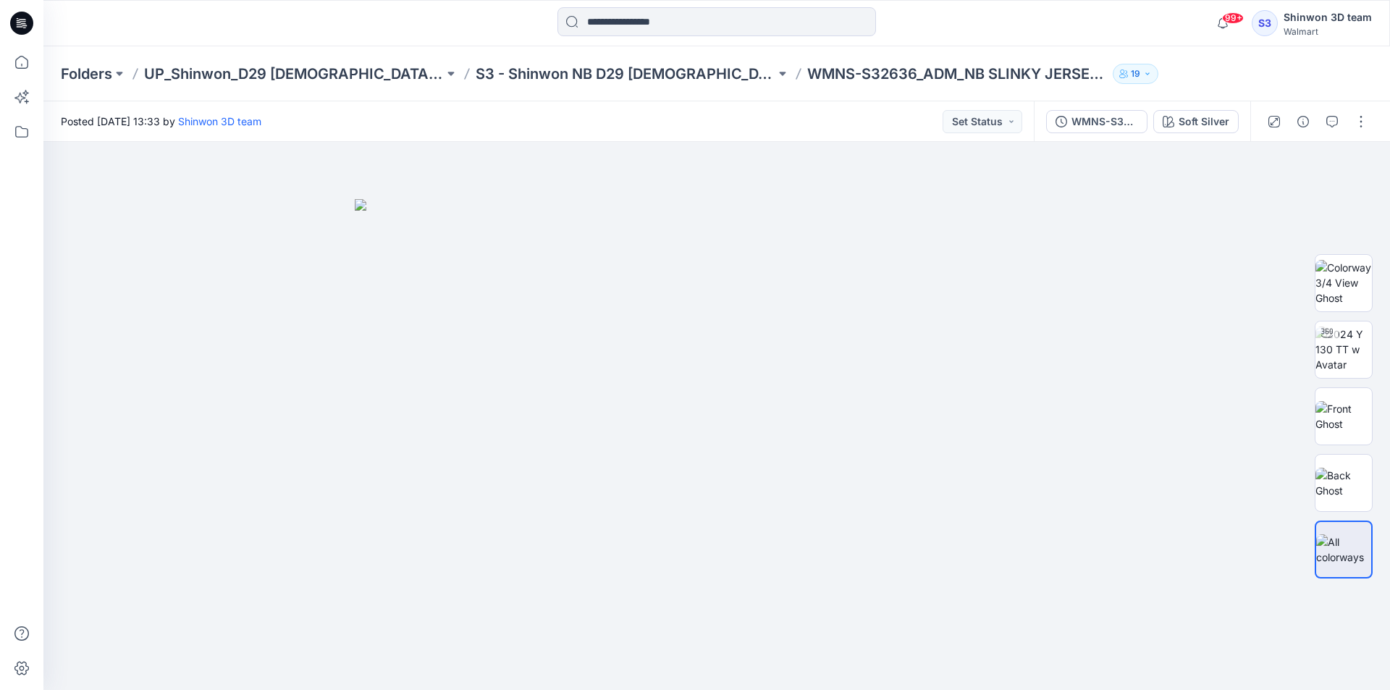
click at [1195, 77] on div "Folders UP_Shinwon_D29 Ladies Sleep S3 - Shinwon NB D29 Ladies Sleepwear WMNS-S…" at bounding box center [660, 74] width 1199 height 20
click at [1336, 119] on icon "button" at bounding box center [1333, 122] width 12 height 12
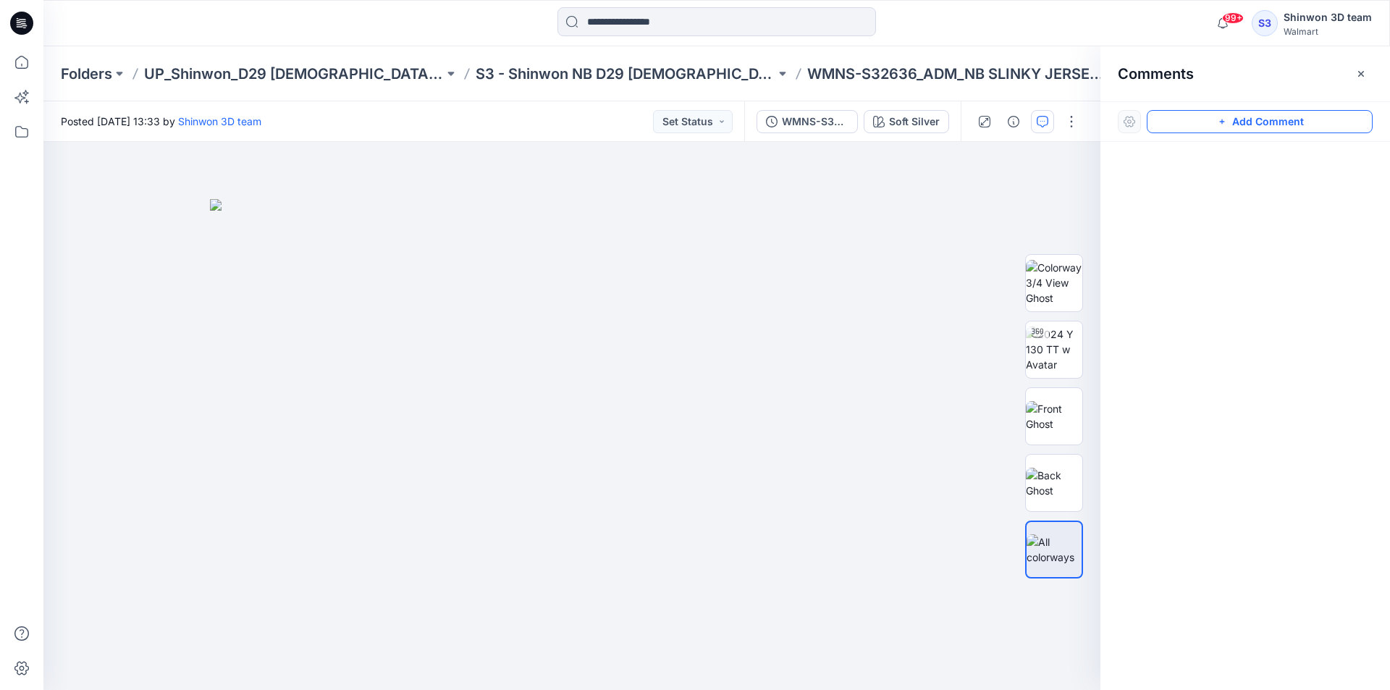
click at [1285, 127] on button "Add Comment" at bounding box center [1260, 121] width 226 height 23
click at [577, 192] on div "1" at bounding box center [571, 416] width 1057 height 548
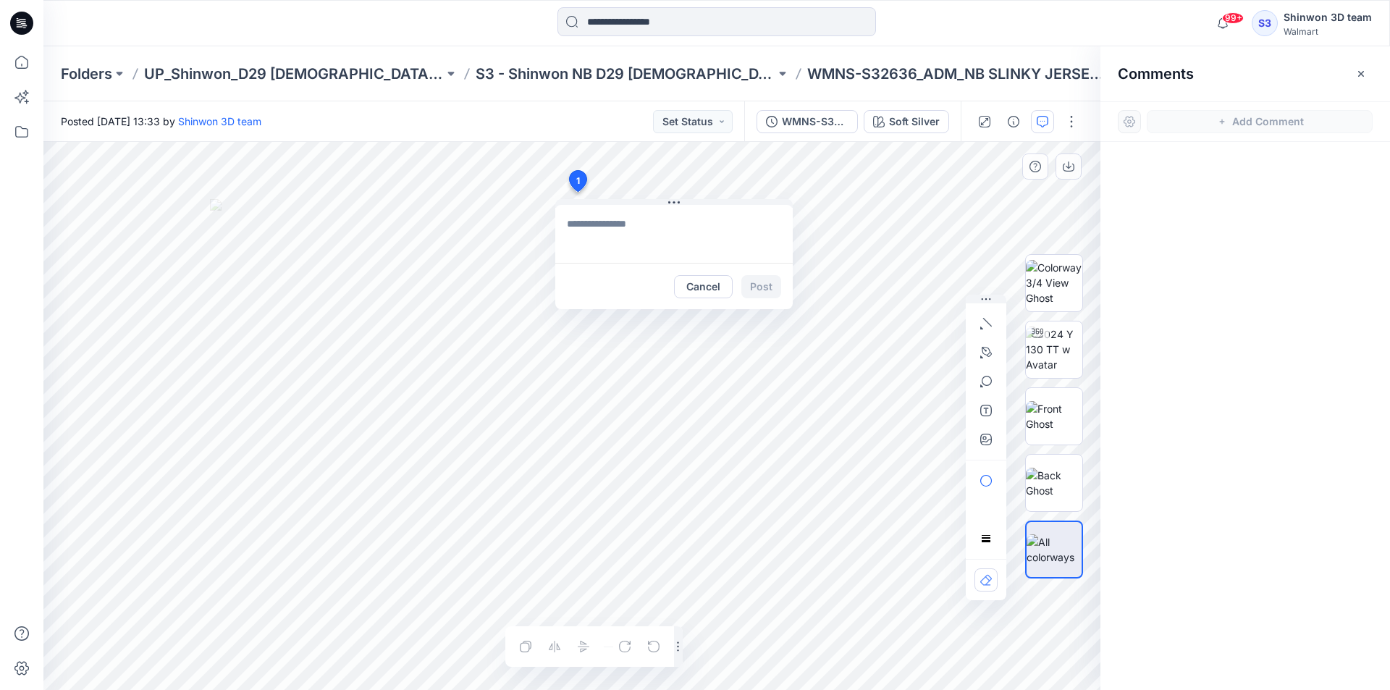
paste textarea "**********"
click at [636, 231] on textarea at bounding box center [674, 234] width 238 height 58
click at [925, 359] on div "**********" at bounding box center [571, 416] width 1057 height 548
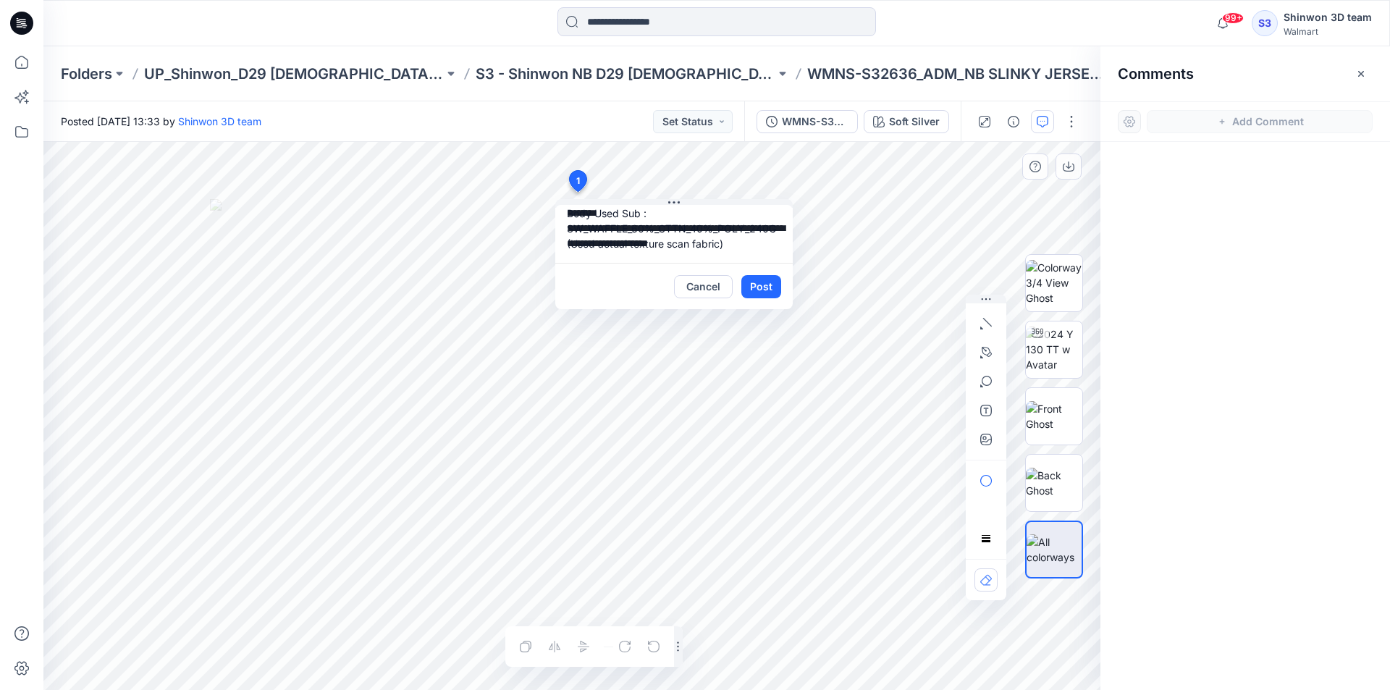
drag, startPoint x: 571, startPoint y: 227, endPoint x: 792, endPoint y: 252, distance: 223.0
click at [792, 252] on textarea "**********" at bounding box center [674, 234] width 238 height 58
paste textarea "**********"
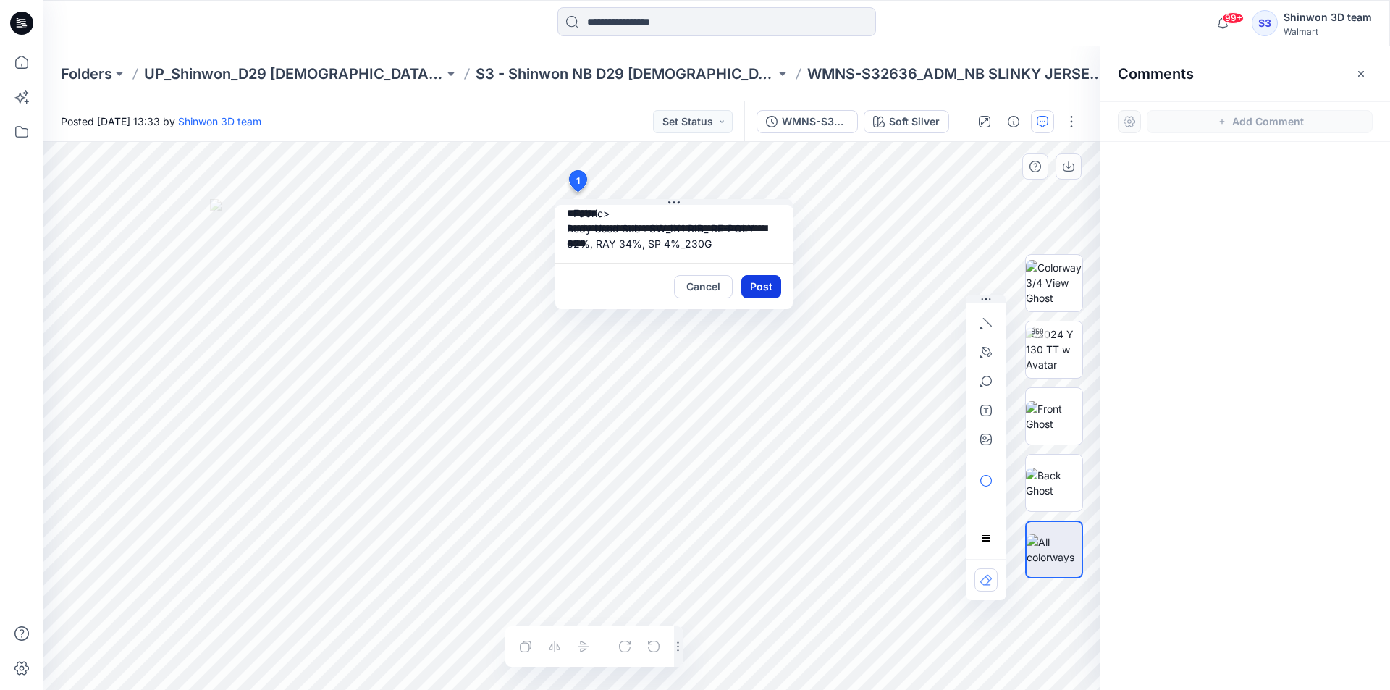
type textarea "**********"
click at [766, 282] on button "Post" at bounding box center [762, 286] width 40 height 23
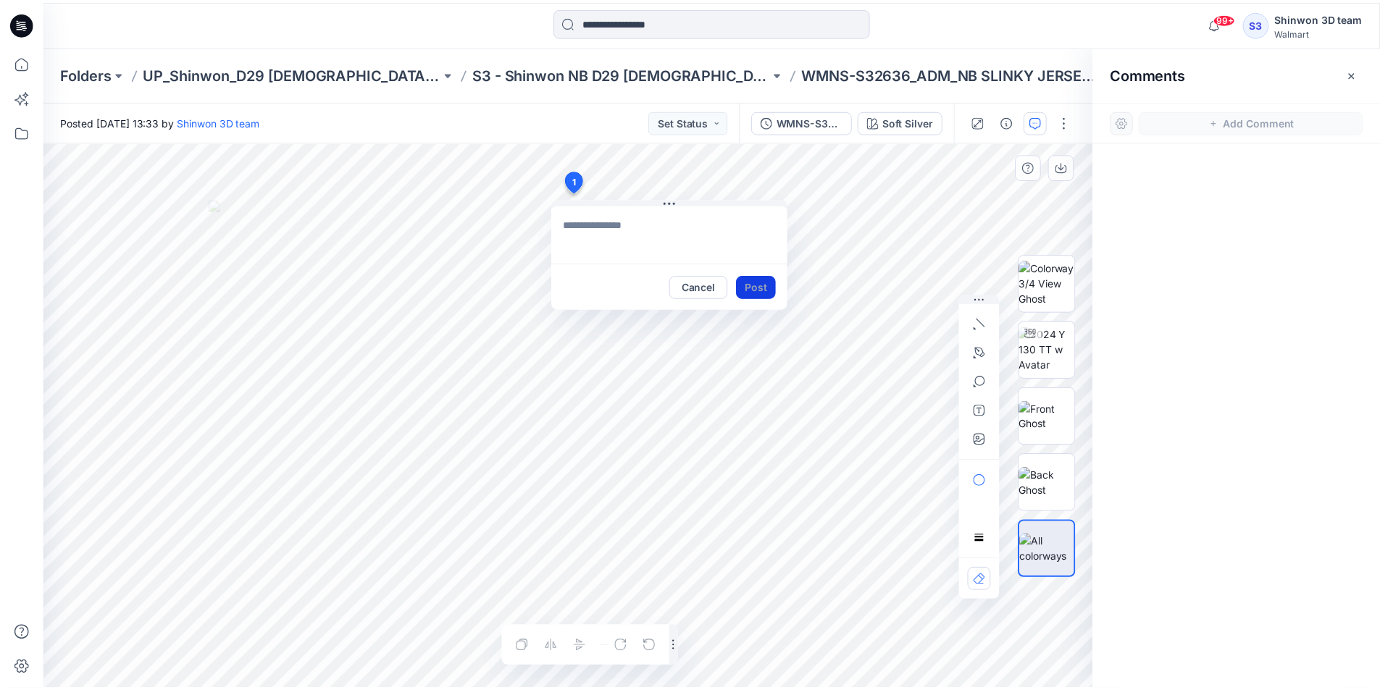
scroll to position [0, 0]
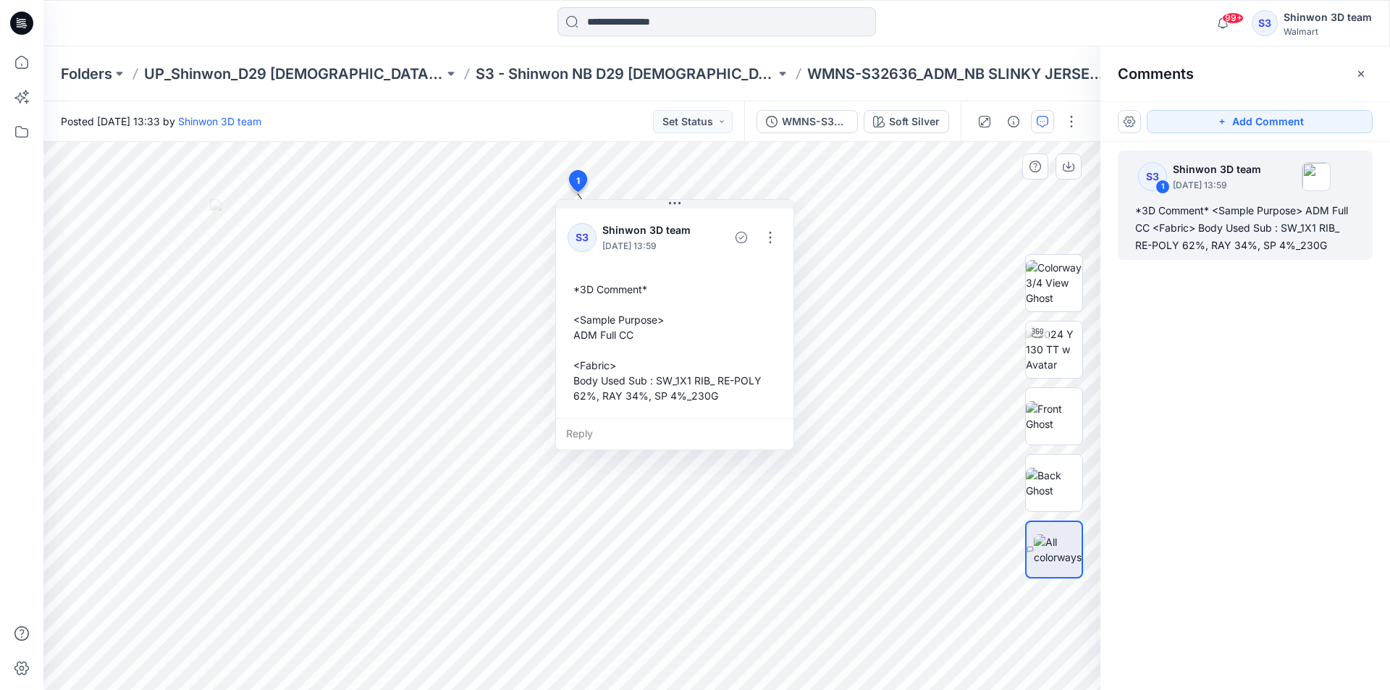
click at [1358, 72] on icon "button" at bounding box center [1362, 74] width 12 height 12
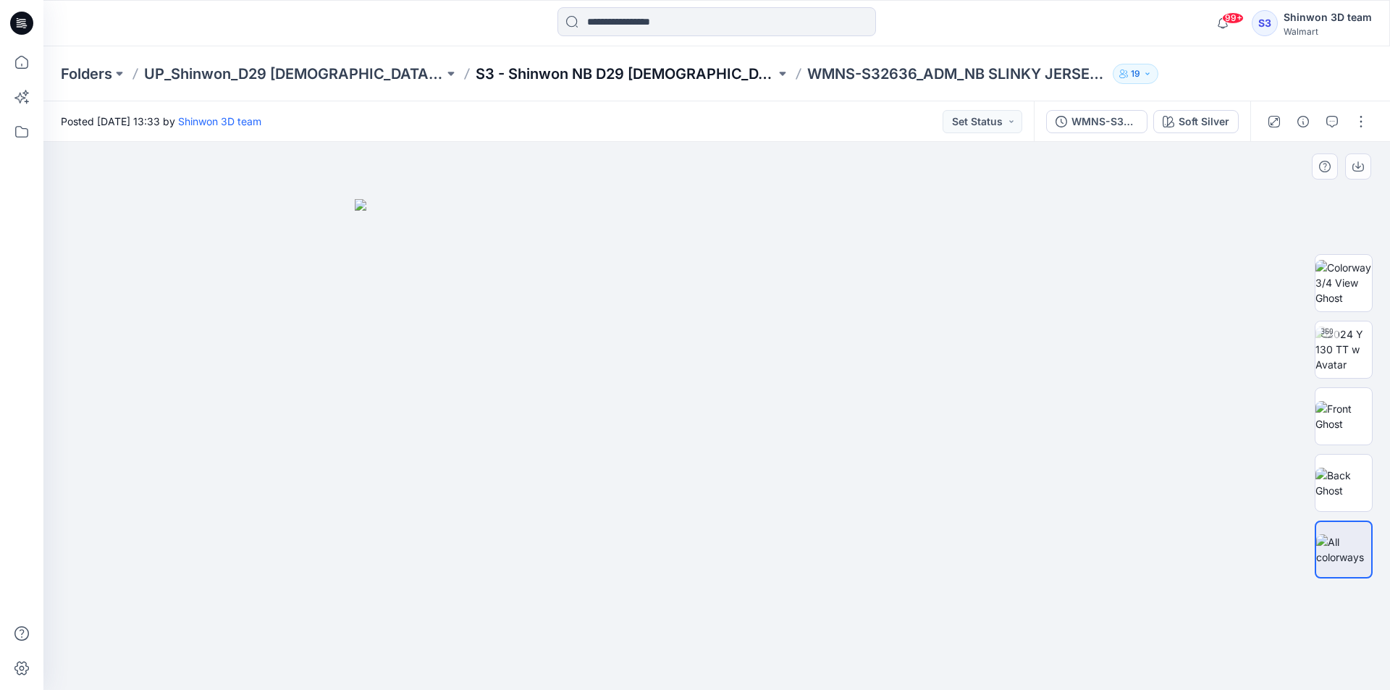
click at [583, 74] on p "S3 - Shinwon NB D29 [DEMOGRAPHIC_DATA] Sleepwear" at bounding box center [626, 74] width 300 height 20
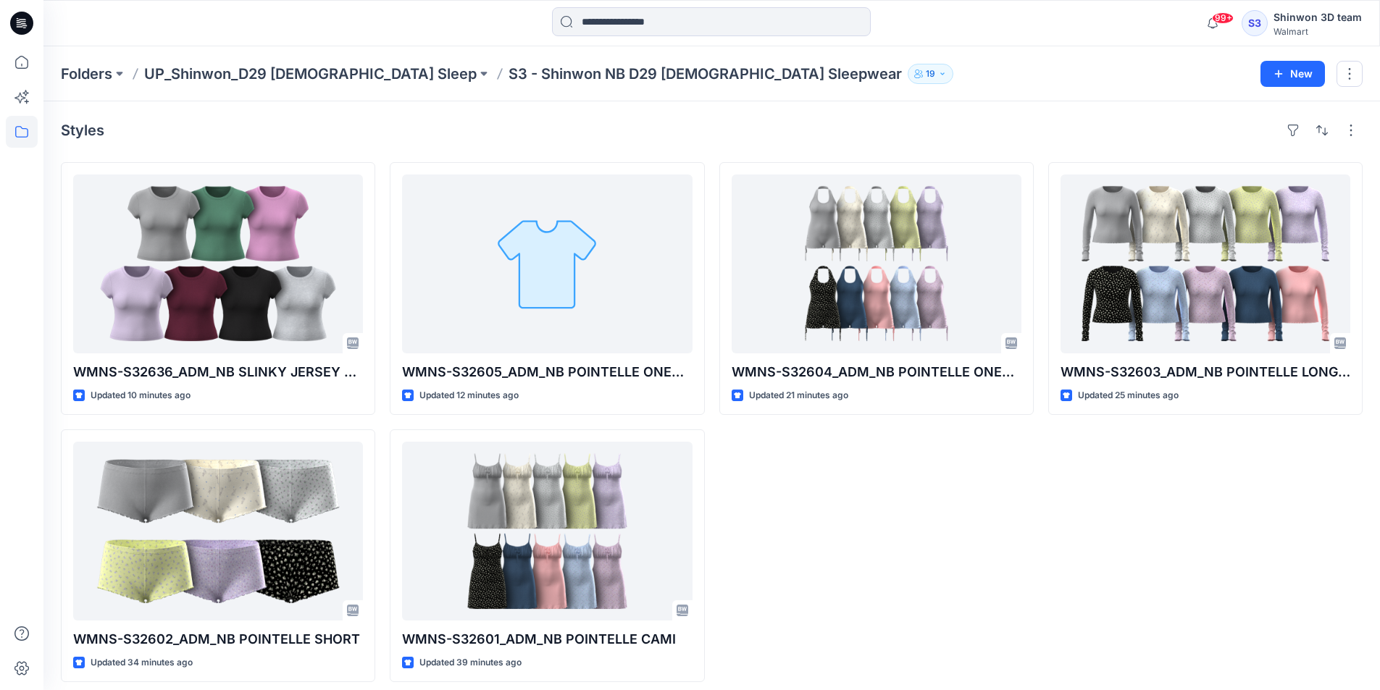
click at [1136, 471] on div "WMNS-S32603_ADM_NB POINTELLE LONG SLEEVE TOP Updated 25 minutes ago" at bounding box center [1205, 422] width 314 height 520
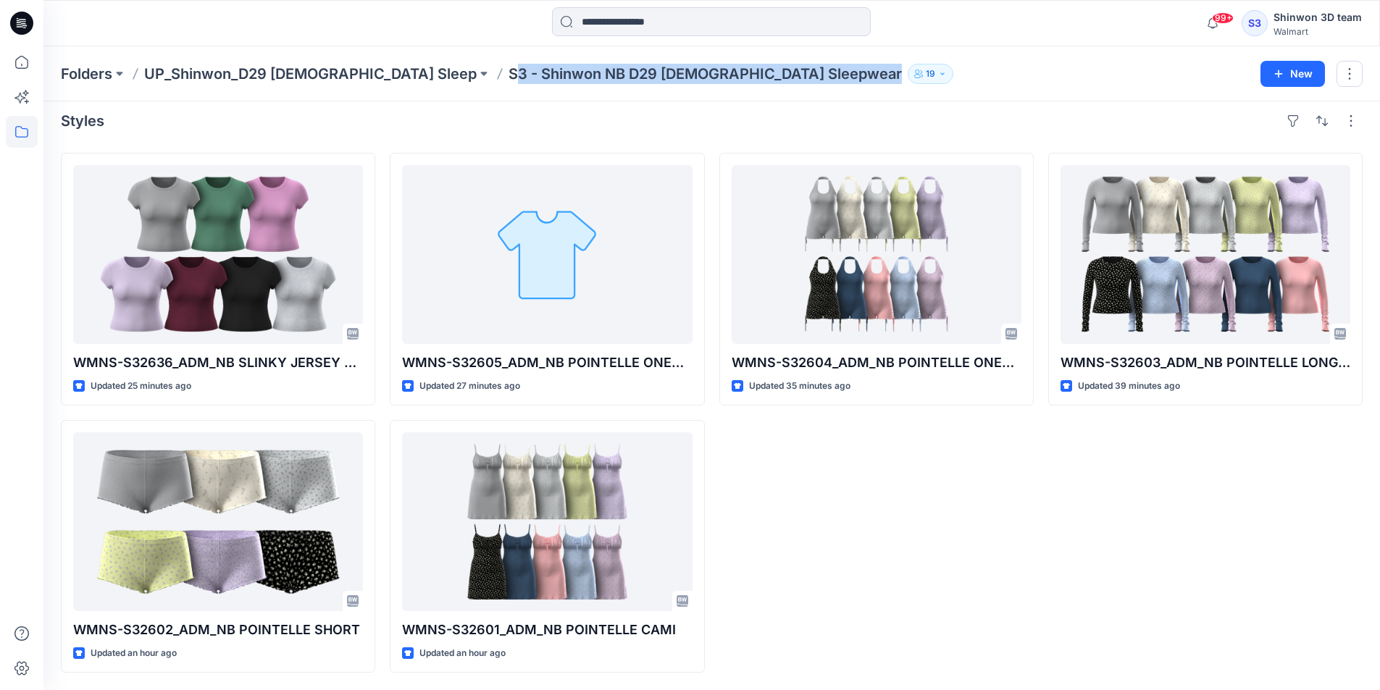
drag, startPoint x: 387, startPoint y: 78, endPoint x: 689, endPoint y: 83, distance: 302.0
click at [689, 83] on div "Folders UP_Shinwon_D29 [DEMOGRAPHIC_DATA] Sleep S3 - Shinwon NB D29 [DEMOGRAPHI…" at bounding box center [655, 74] width 1188 height 20
copy div "S3 - Shinwon NB D29 [DEMOGRAPHIC_DATA] Sleepwear 19 New"
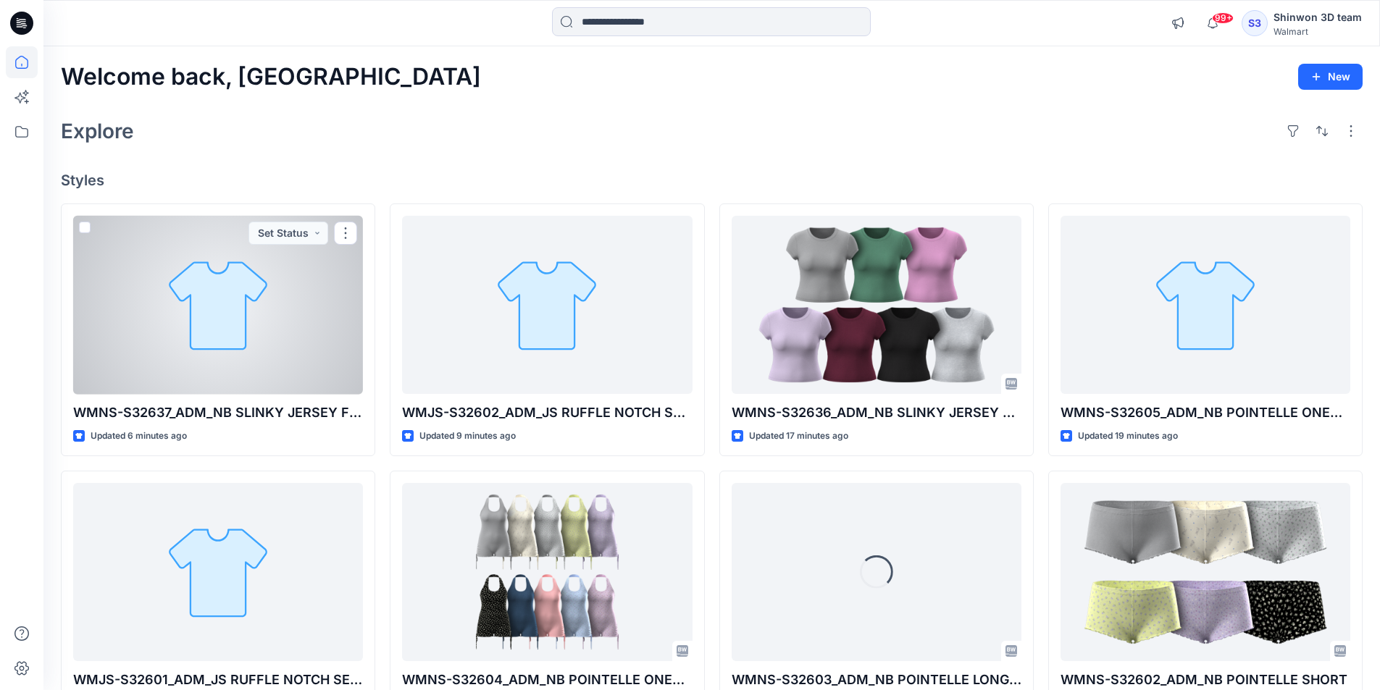
click at [296, 306] on div at bounding box center [218, 305] width 290 height 179
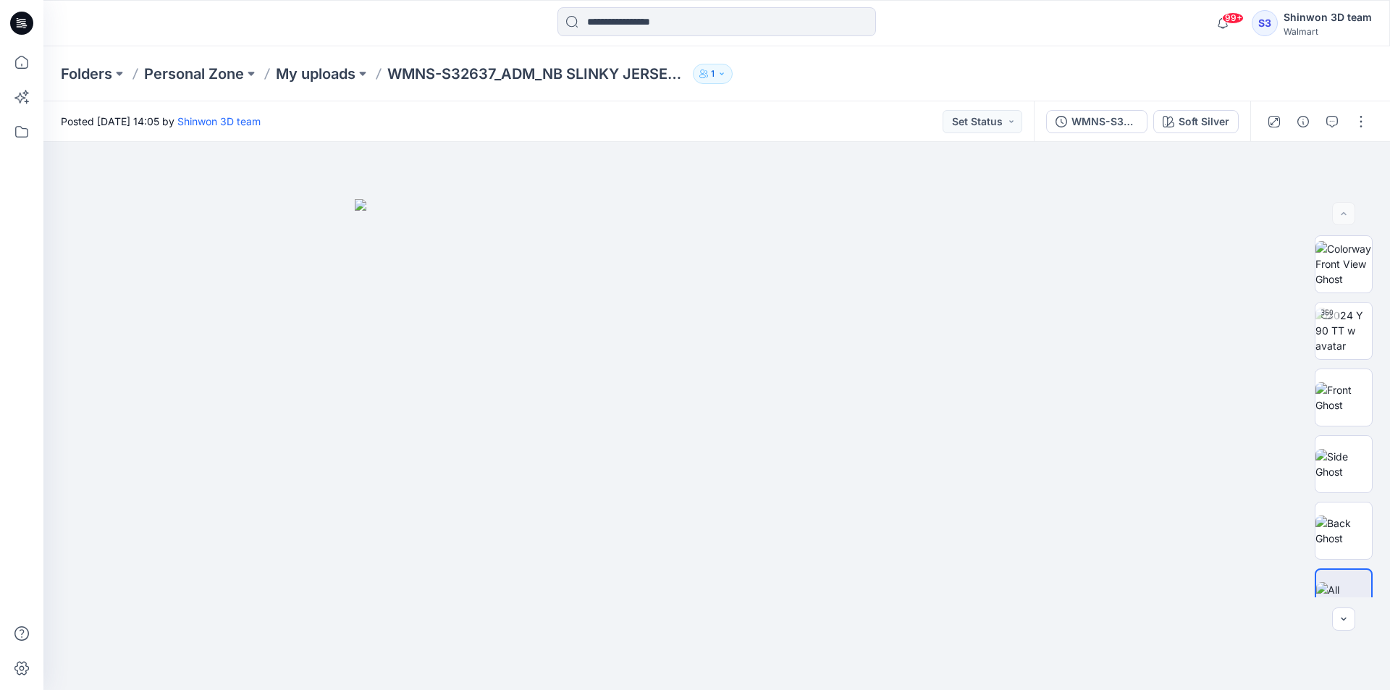
click at [521, 35] on div at bounding box center [717, 23] width 674 height 32
click at [1363, 120] on button "button" at bounding box center [1361, 121] width 23 height 23
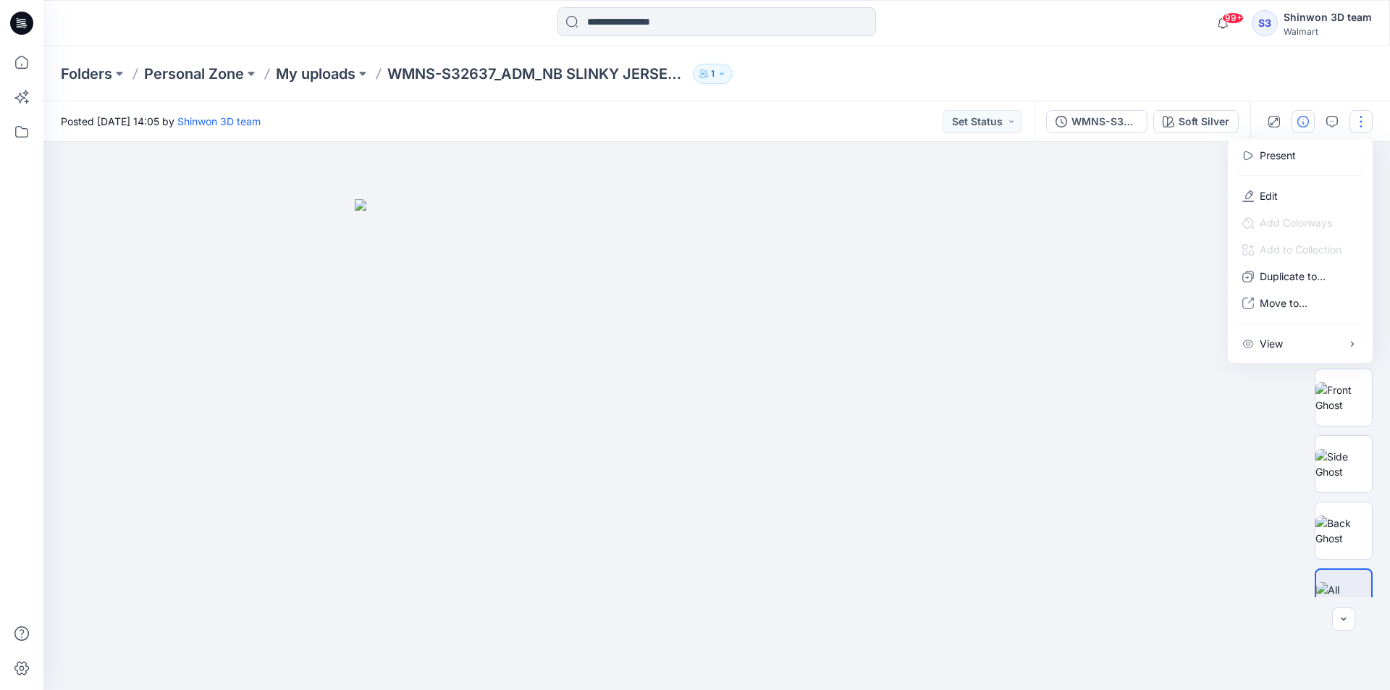
click at [1301, 116] on icon "button" at bounding box center [1304, 122] width 12 height 12
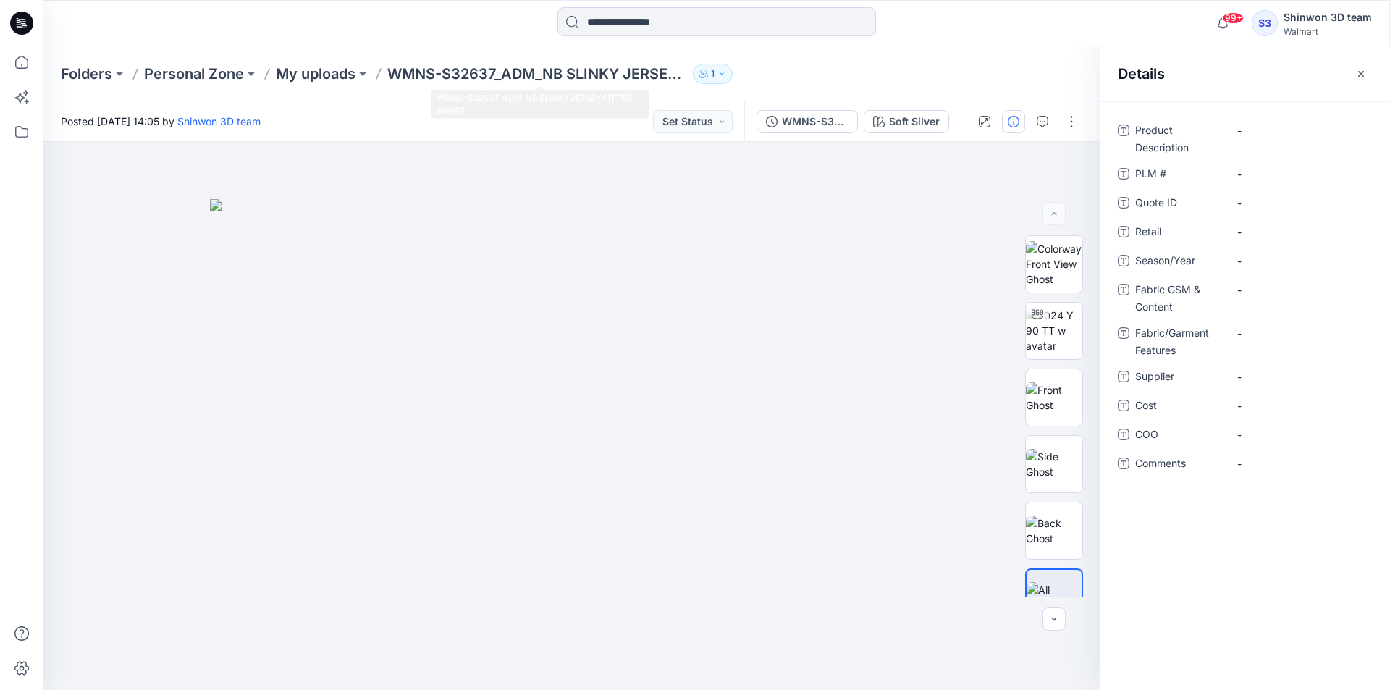
click at [600, 68] on p "WMNS-S32637_ADM_NB SLINKY JERSEY FITTED SHORT" at bounding box center [537, 74] width 300 height 20
click at [1361, 72] on icon "button" at bounding box center [1362, 74] width 12 height 12
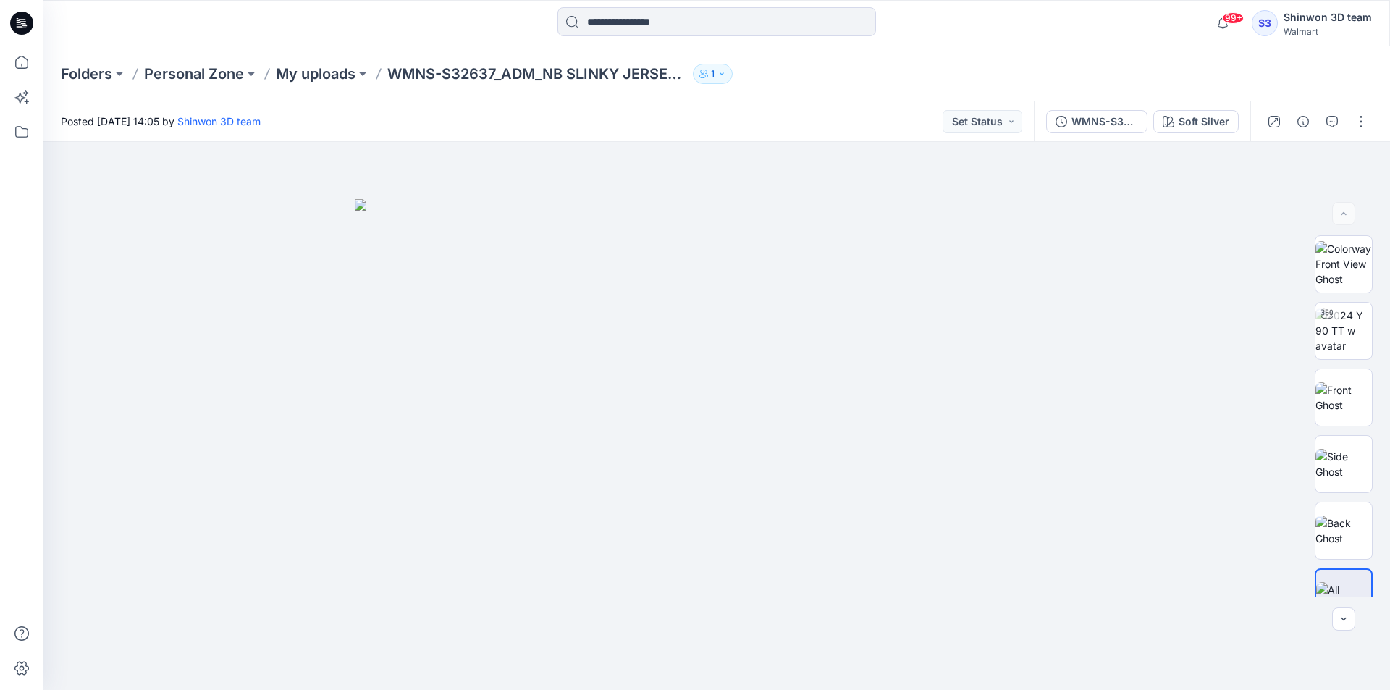
click at [333, 72] on p "My uploads" at bounding box center [316, 74] width 80 height 20
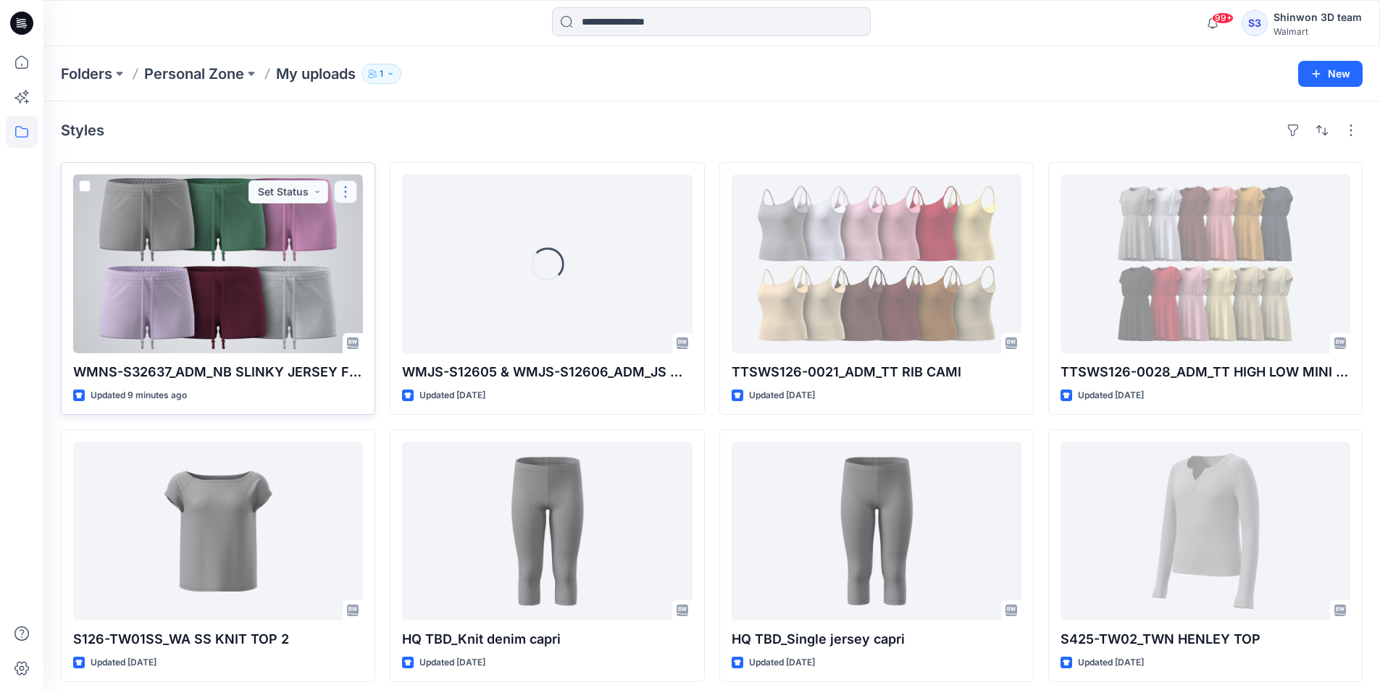
click at [340, 198] on button "button" at bounding box center [345, 191] width 23 height 23
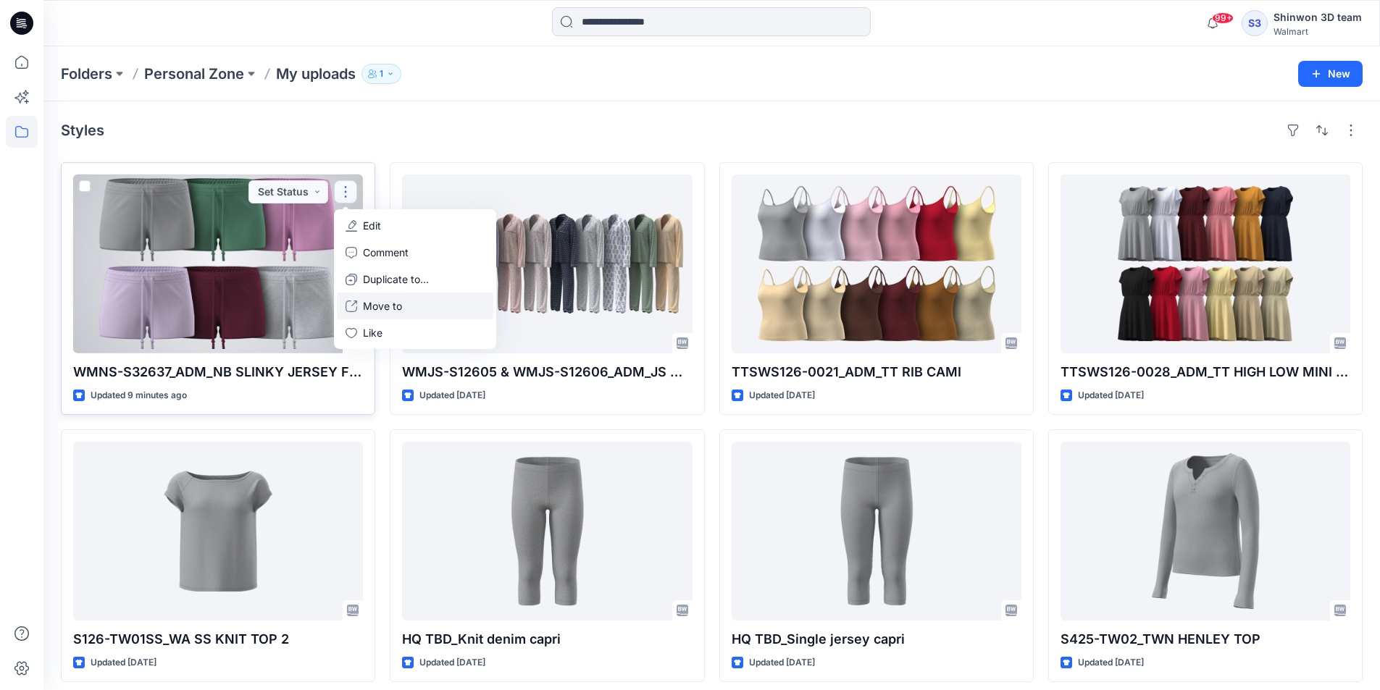
click at [393, 303] on p "Move to" at bounding box center [382, 305] width 39 height 15
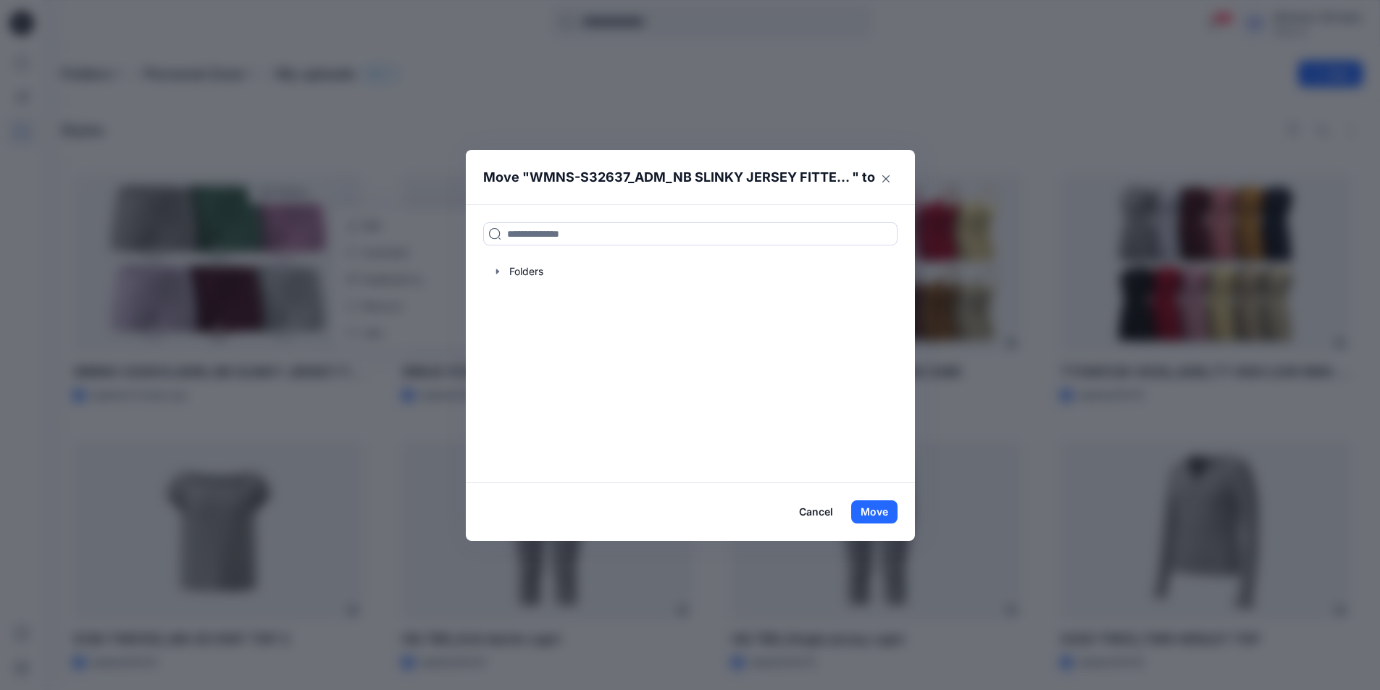
click at [674, 219] on div "Folders" at bounding box center [690, 343] width 449 height 278
click at [565, 227] on input at bounding box center [690, 233] width 414 height 23
paste input "**********"
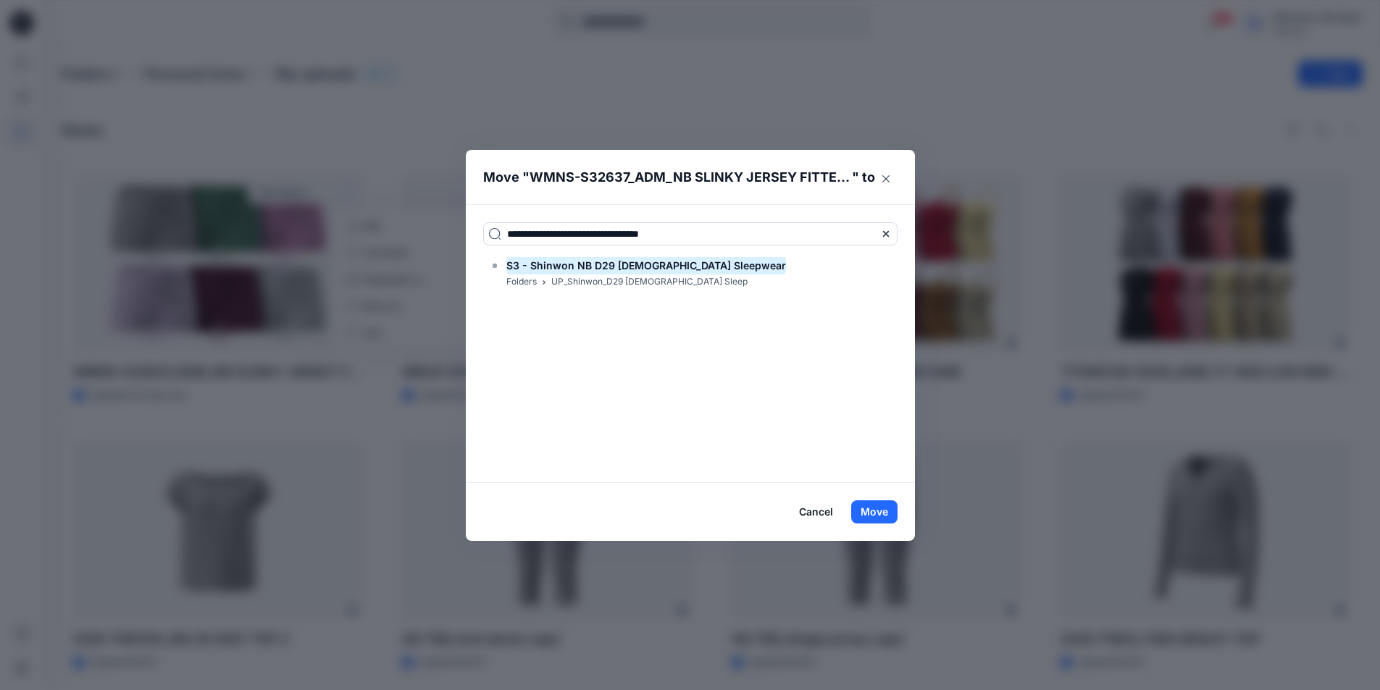
type input "**********"
click at [603, 283] on p "UP_Shinwon_D29 [DEMOGRAPHIC_DATA] Sleep" at bounding box center [649, 281] width 196 height 15
click at [875, 513] on button "Move" at bounding box center [874, 511] width 46 height 23
click at [638, 267] on mark "S3 - Shinwon NB D29 [DEMOGRAPHIC_DATA] Sleepwear" at bounding box center [646, 266] width 280 height 20
click at [880, 504] on button "Move" at bounding box center [874, 511] width 46 height 23
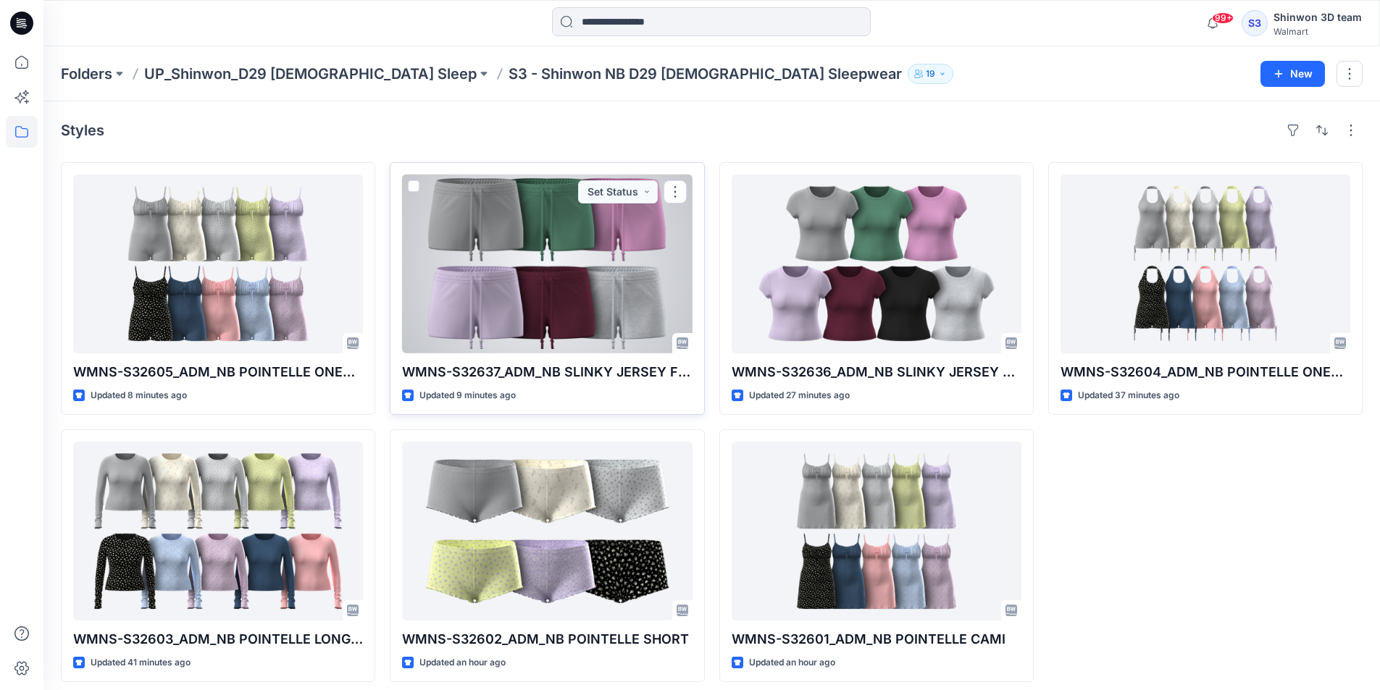
click at [599, 308] on div at bounding box center [547, 264] width 290 height 179
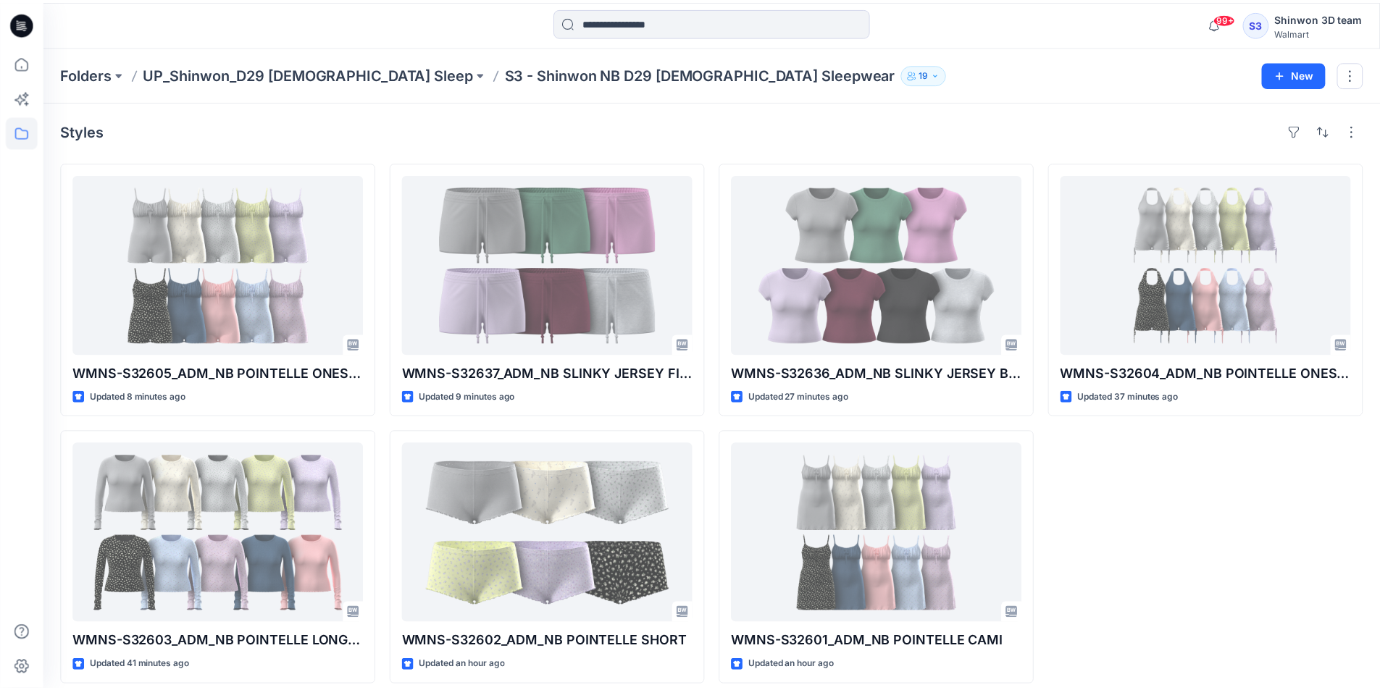
scroll to position [9, 0]
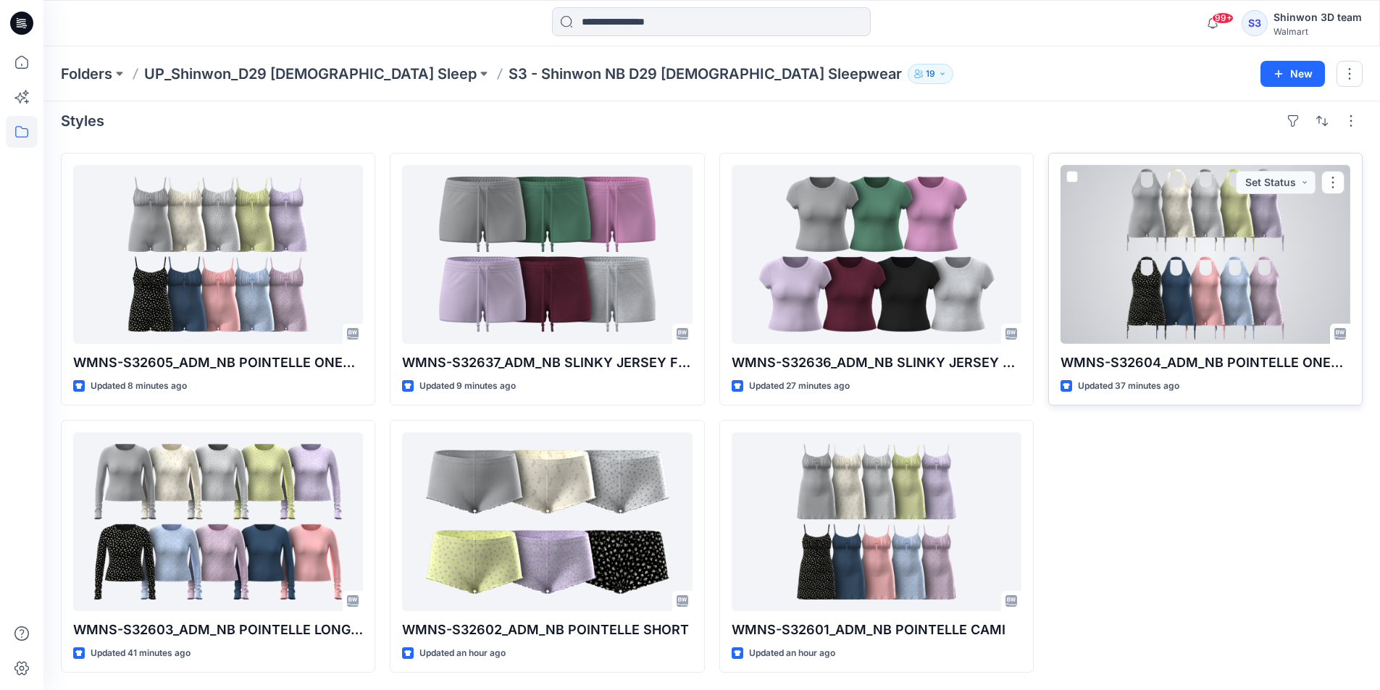
click at [1241, 302] on div at bounding box center [1205, 254] width 290 height 179
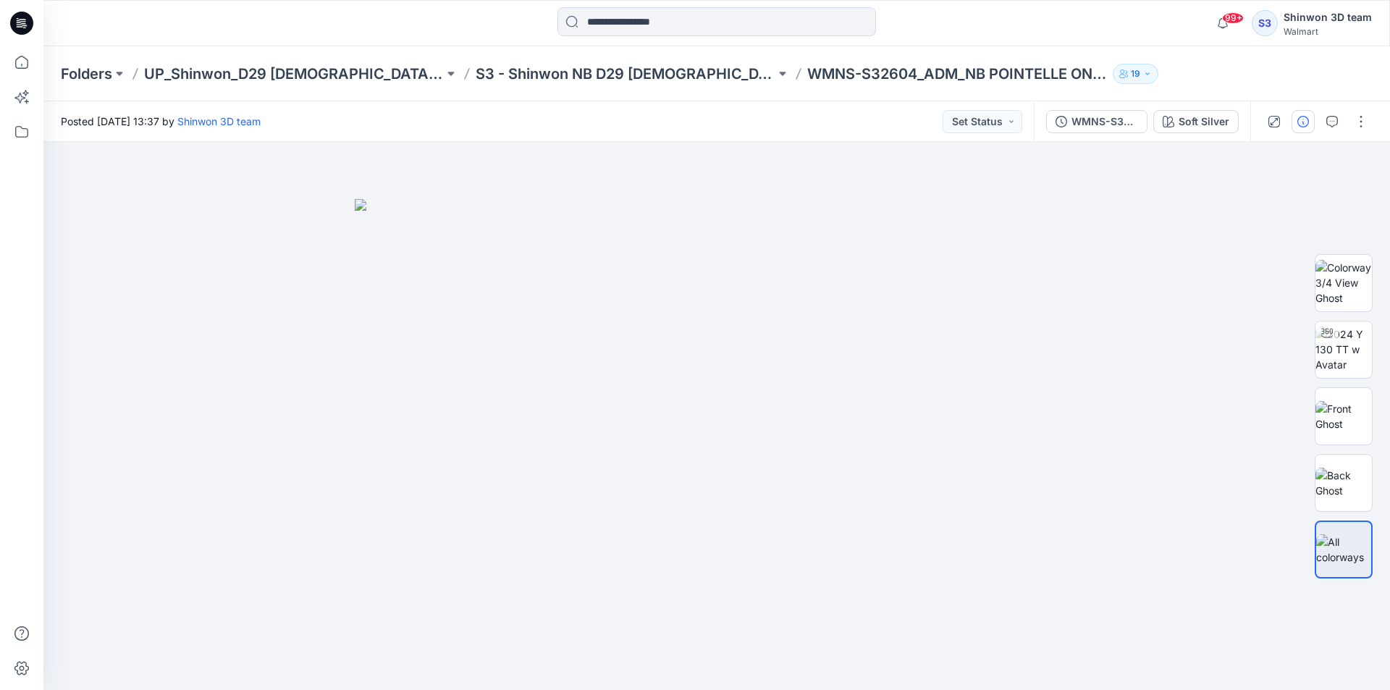
click at [1301, 127] on icon "button" at bounding box center [1304, 122] width 12 height 12
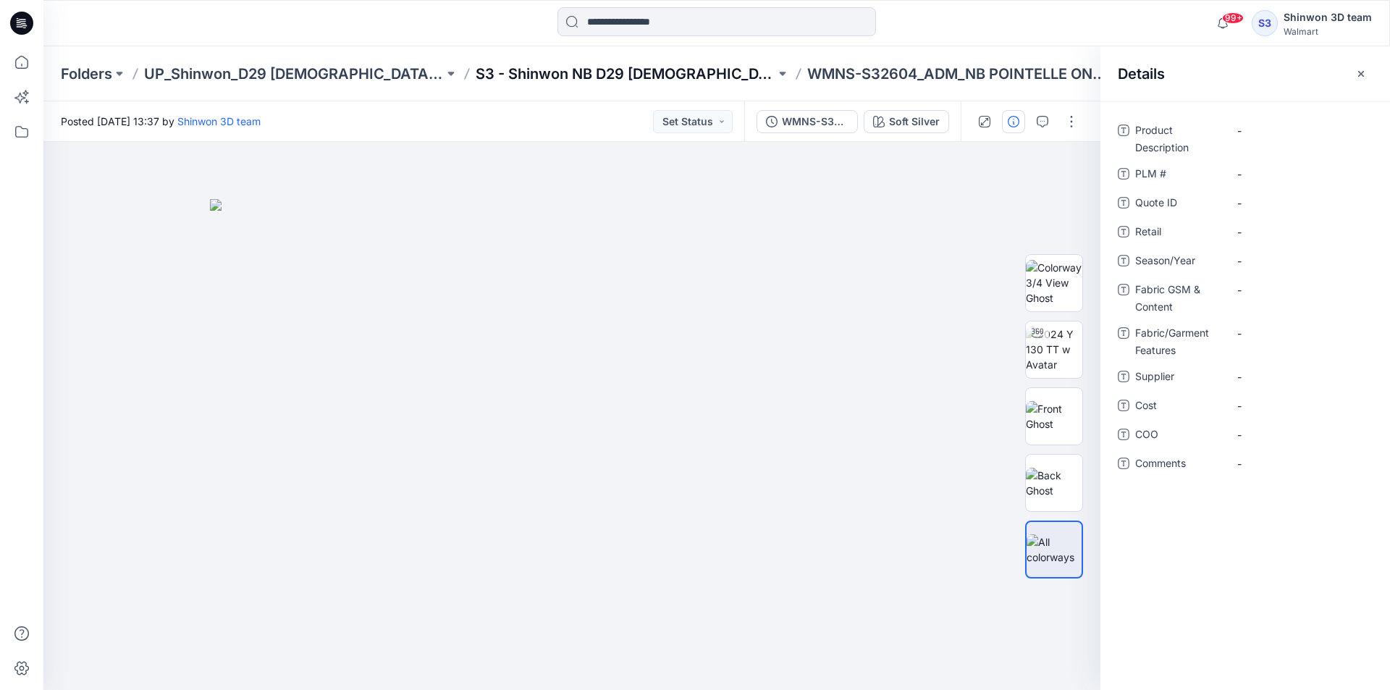
click at [476, 73] on p "S3 - Shinwon NB D29 [DEMOGRAPHIC_DATA] Sleepwear" at bounding box center [626, 74] width 300 height 20
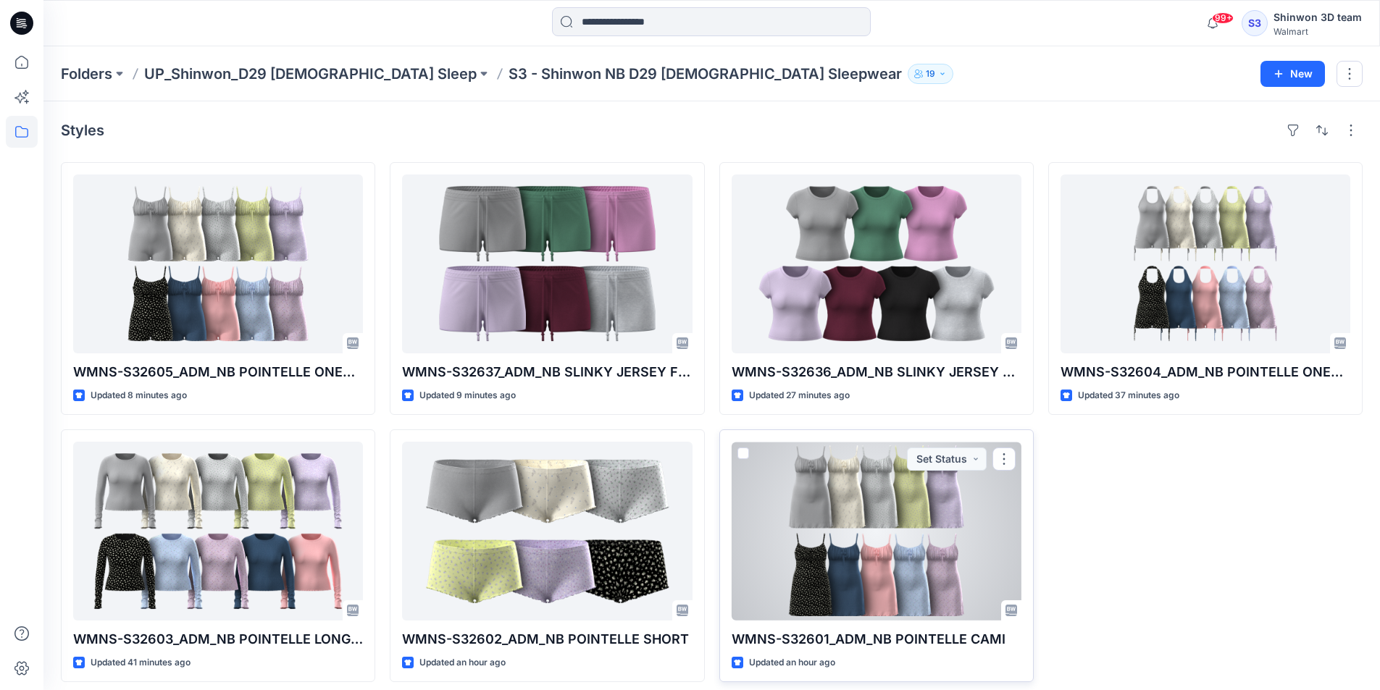
click at [811, 533] on div at bounding box center [876, 531] width 290 height 179
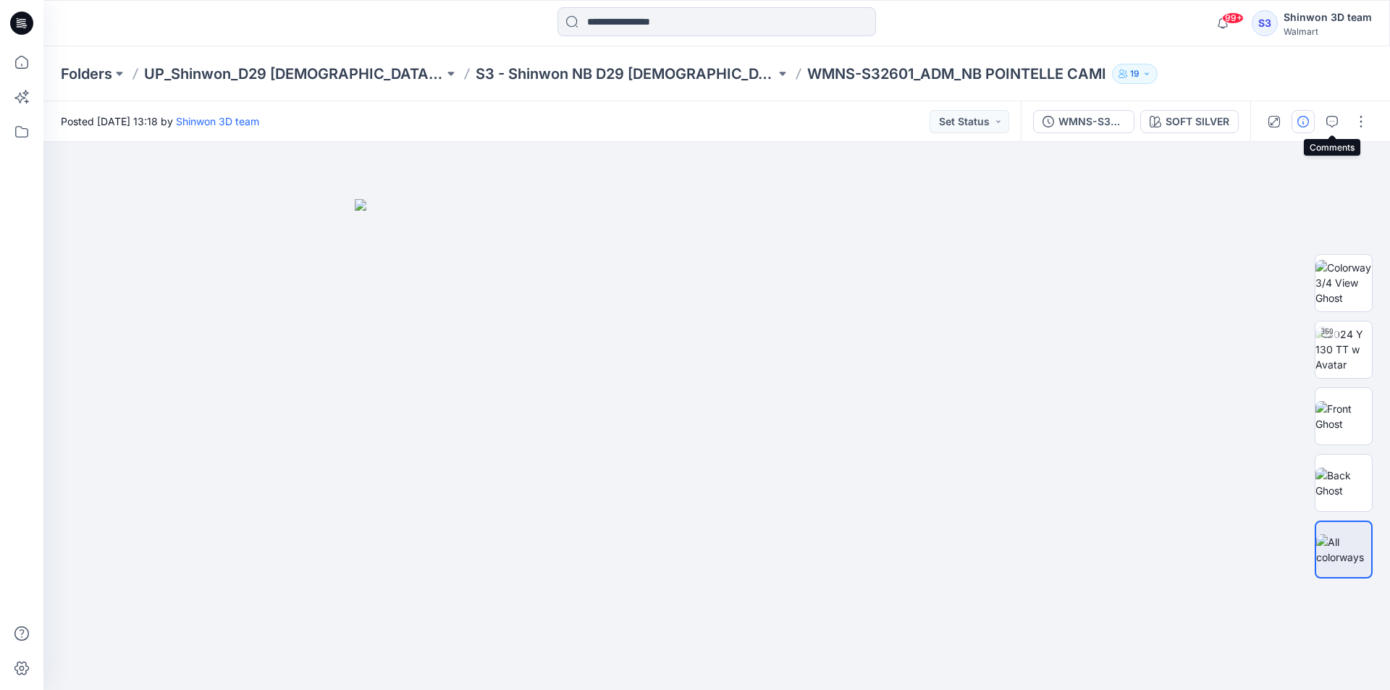
click at [1311, 124] on button "button" at bounding box center [1303, 121] width 23 height 23
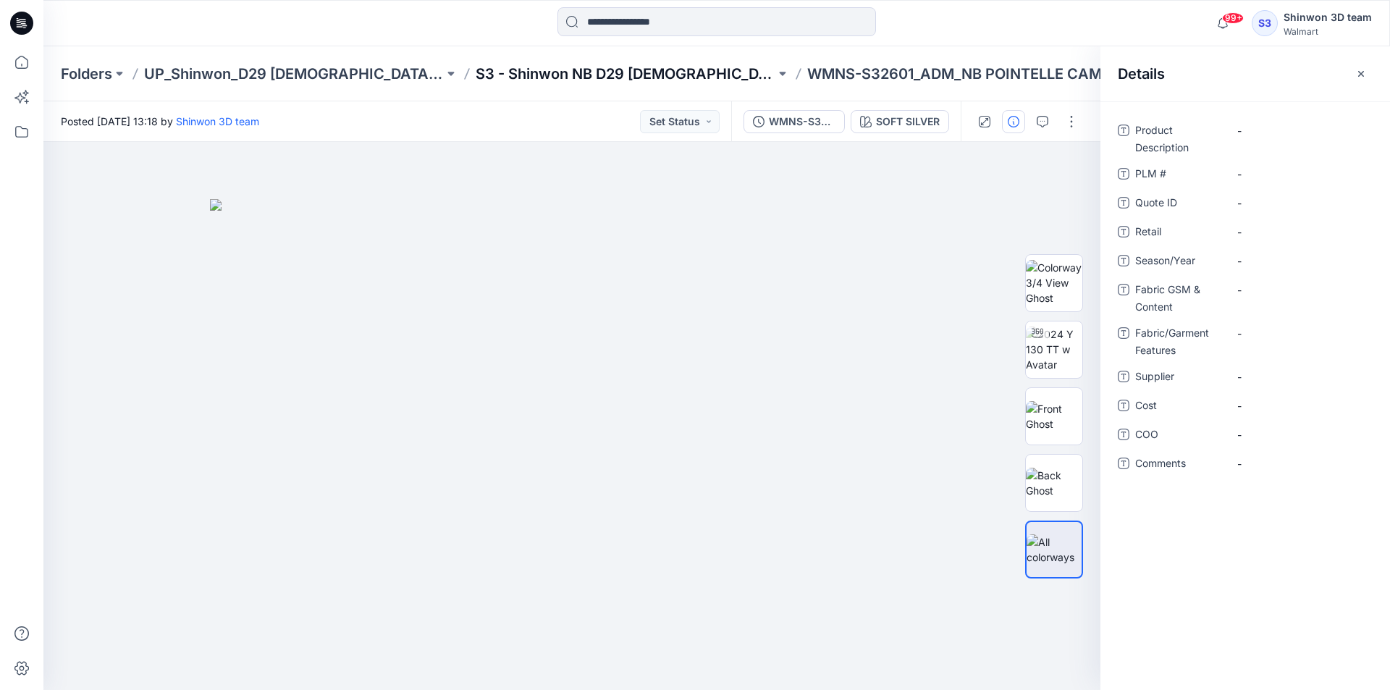
click at [550, 73] on p "S3 - Shinwon NB D29 [DEMOGRAPHIC_DATA] Sleepwear" at bounding box center [626, 74] width 300 height 20
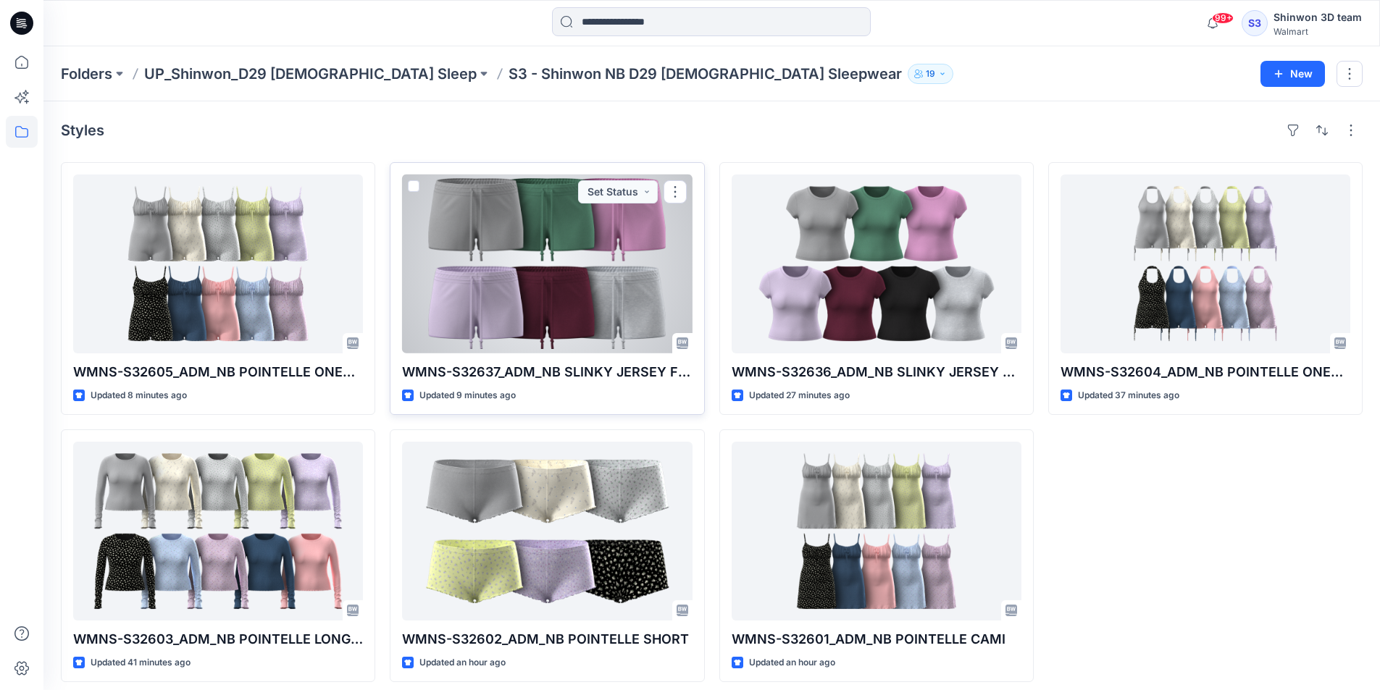
click at [601, 287] on div at bounding box center [547, 264] width 290 height 179
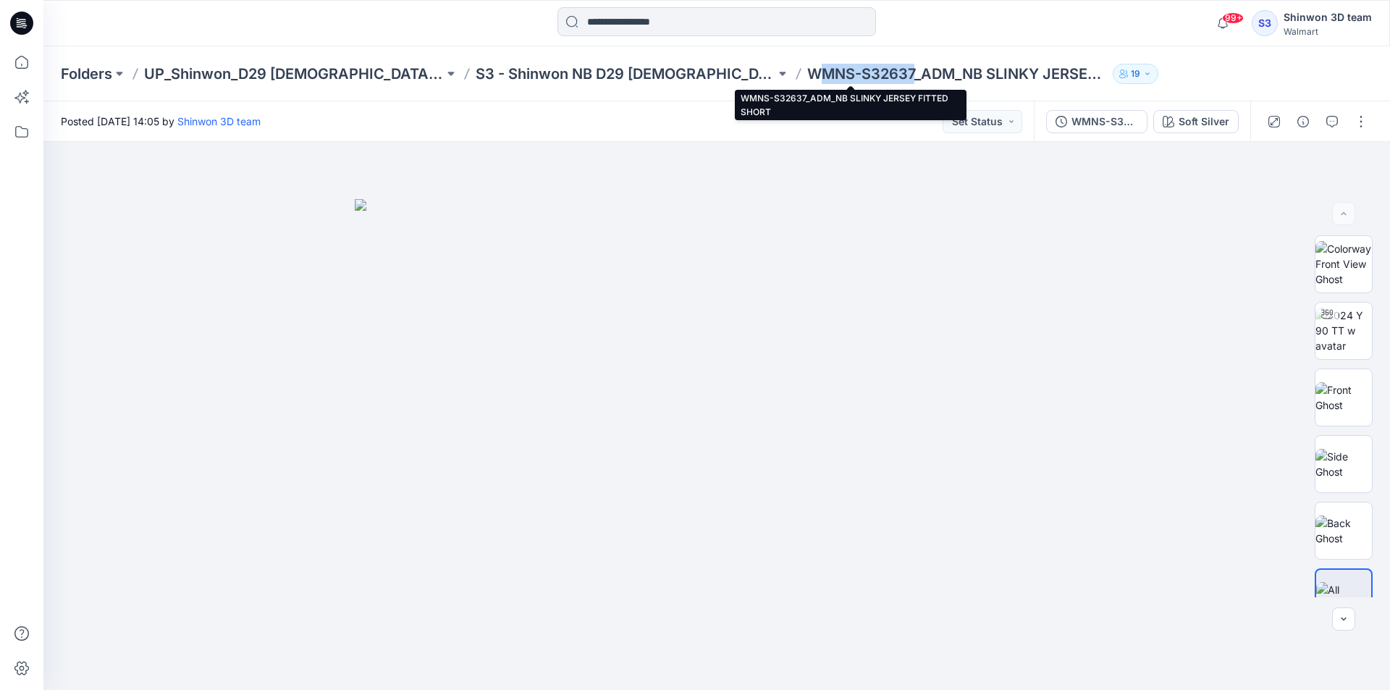
drag, startPoint x: 710, startPoint y: 76, endPoint x: 810, endPoint y: 75, distance: 99.2
click at [810, 75] on p "WMNS-S32637_ADM_NB SLINKY JERSEY FITTED SHORT" at bounding box center [957, 74] width 300 height 20
copy p "MNS-S32637"
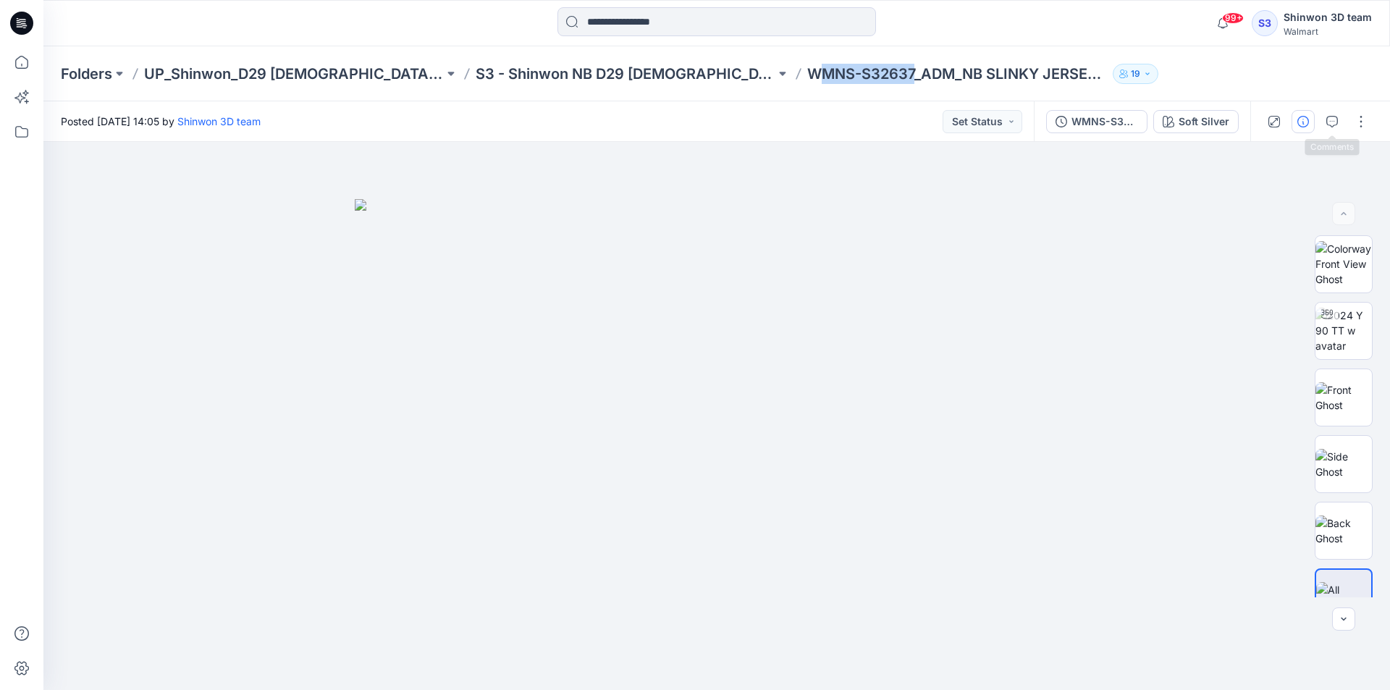
click at [1308, 125] on button "button" at bounding box center [1303, 121] width 23 height 23
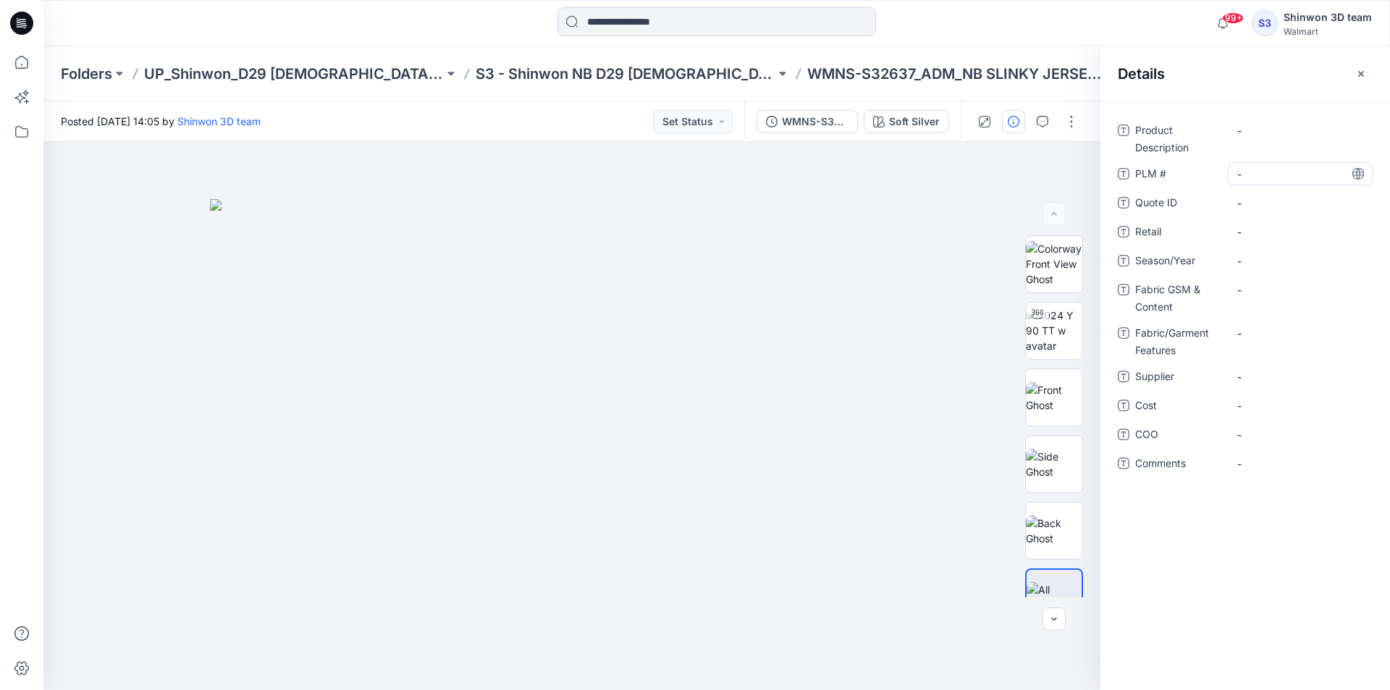
click at [1266, 163] on div "-" at bounding box center [1300, 173] width 145 height 23
click at [1237, 179] on textarea "**********" at bounding box center [1300, 173] width 145 height 23
type textarea "**********"
click at [1313, 372] on span "-" at bounding box center [1301, 376] width 126 height 15
type textarea "*******"
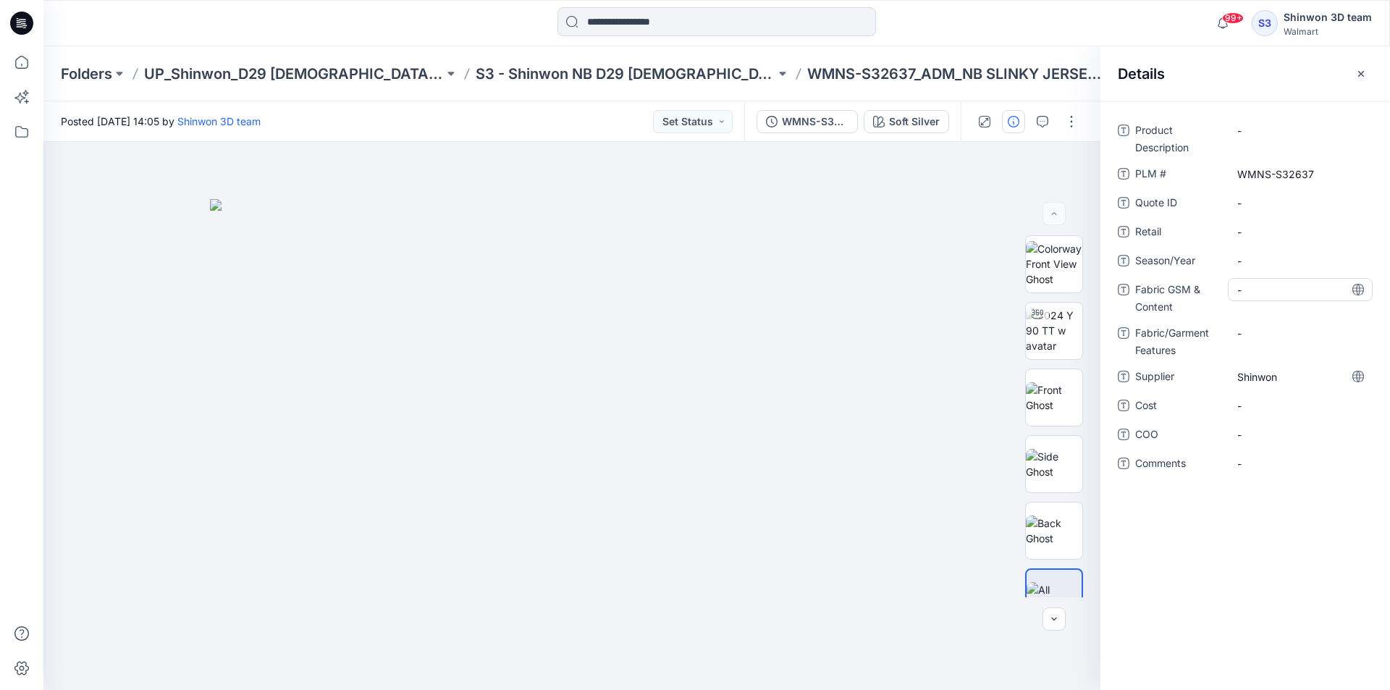
click at [1248, 291] on Content "-" at bounding box center [1301, 289] width 126 height 15
type textarea "**********"
click at [1259, 348] on div "-" at bounding box center [1300, 341] width 145 height 38
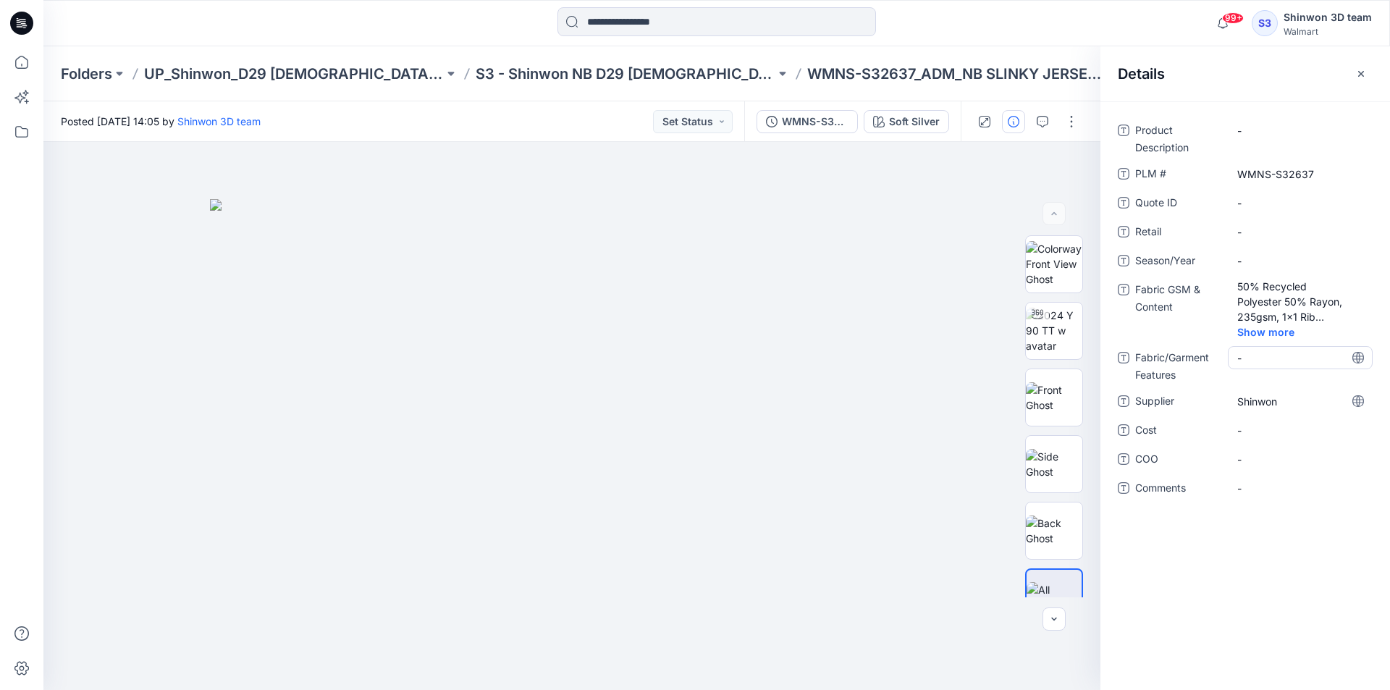
click at [1273, 358] on Features "-" at bounding box center [1301, 358] width 126 height 15
type textarea "**********"
click at [1313, 316] on Content "50% Recycled Polyester 50% Rayon, 235gsm, 1x1 Rib (Face brushed) sub : SW_1X1 R…" at bounding box center [1301, 302] width 126 height 46
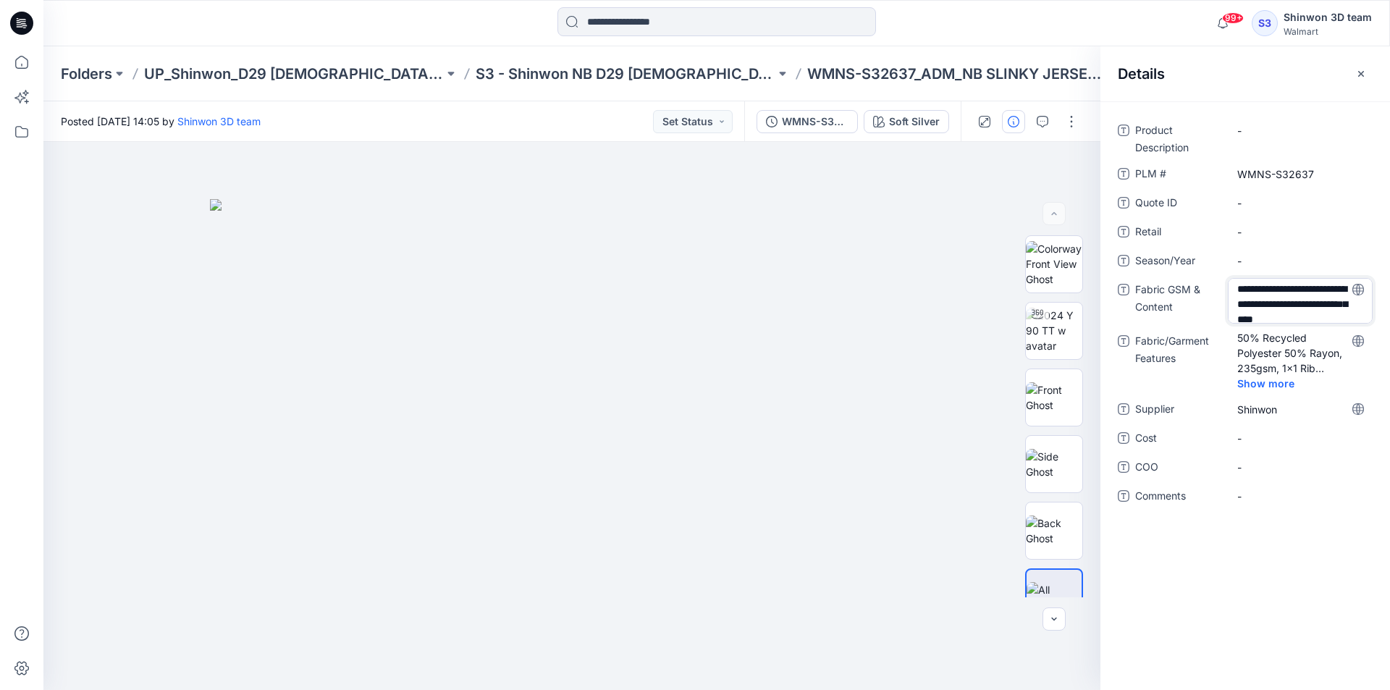
scroll to position [65, 0]
drag, startPoint x: 1277, startPoint y: 316, endPoint x: 1524, endPoint y: 341, distance: 248.9
click at [1390, 341] on html "99+ Notifications WMNS-S32637_ADM_NB SLINKY JERSEY FITTED SHORT Style has been …" at bounding box center [695, 345] width 1390 height 690
type textarea "**********"
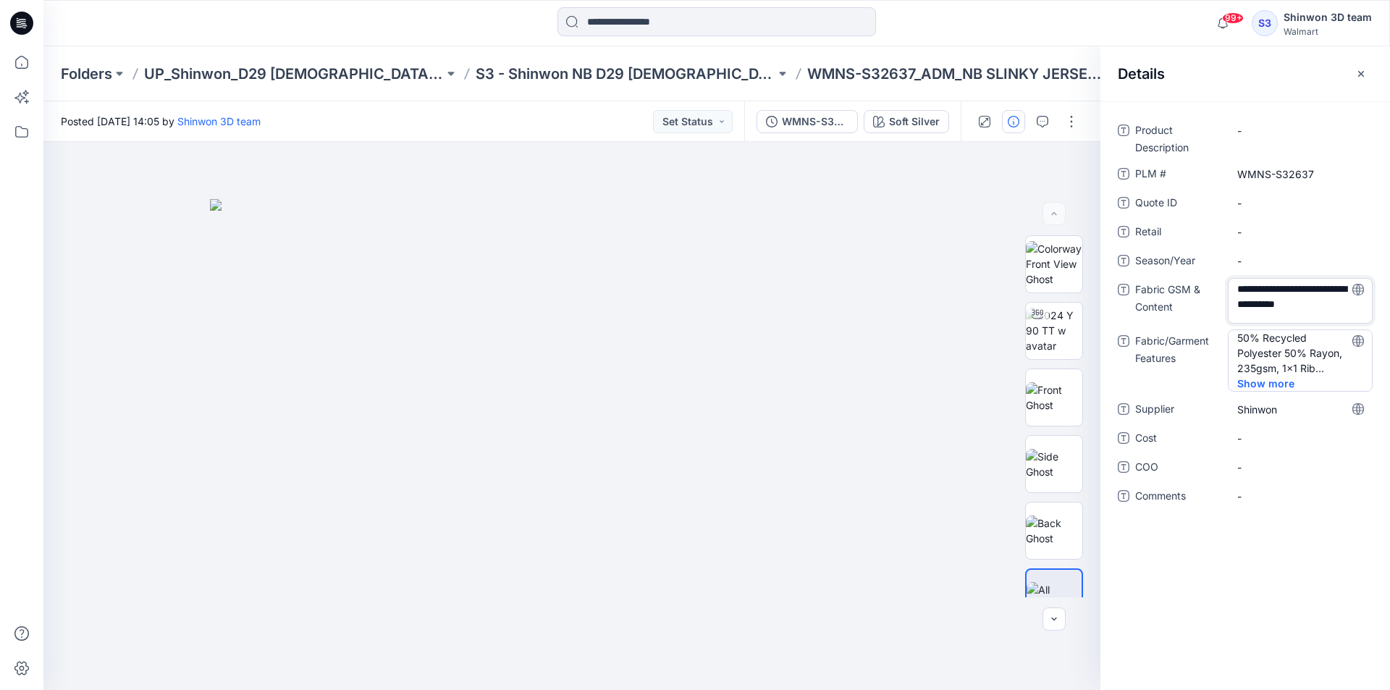
click at [1300, 348] on Features "50% Recycled Polyester 50% Rayon, 235gsm, 1x1 Rib (Face brushed) sub : SW_1X1 R…" at bounding box center [1301, 353] width 126 height 46
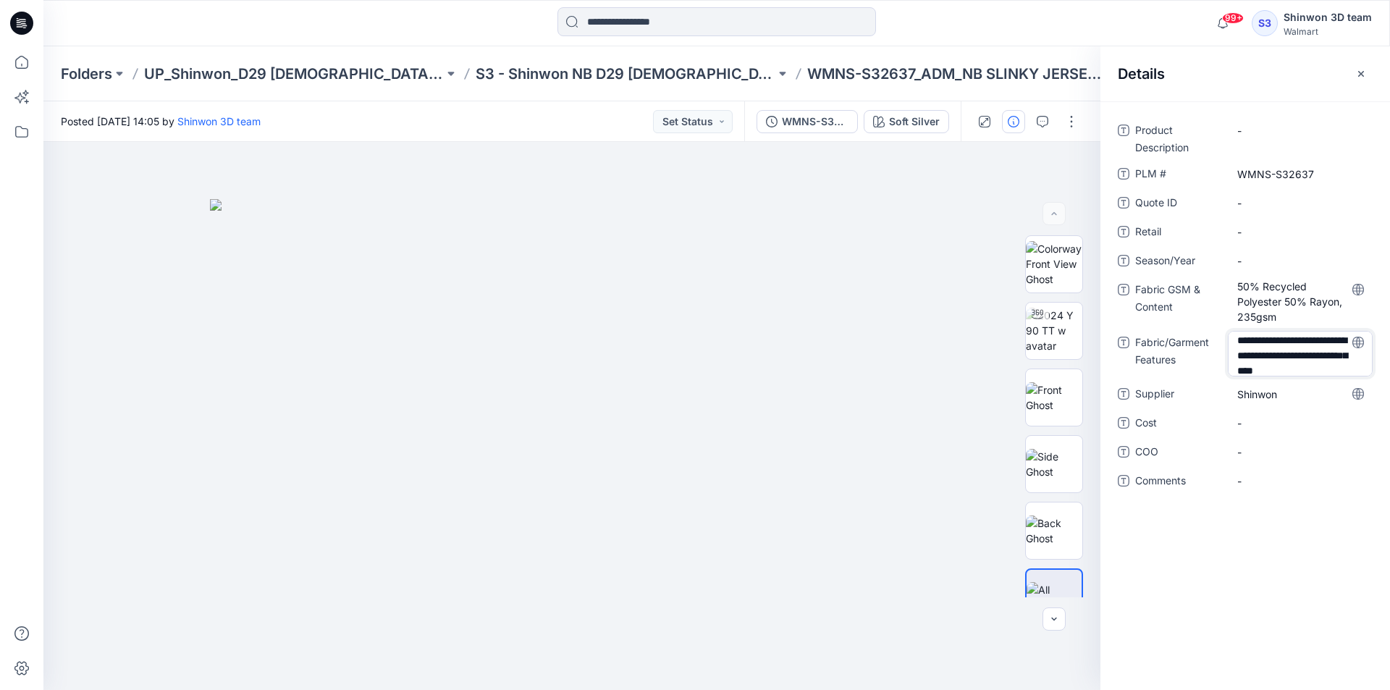
scroll to position [0, 0]
drag, startPoint x: 1283, startPoint y: 370, endPoint x: 1186, endPoint y: 298, distance: 120.1
click at [1186, 298] on div "**********" at bounding box center [1245, 314] width 255 height 391
drag, startPoint x: 1272, startPoint y: 345, endPoint x: 1460, endPoint y: 482, distance: 232.6
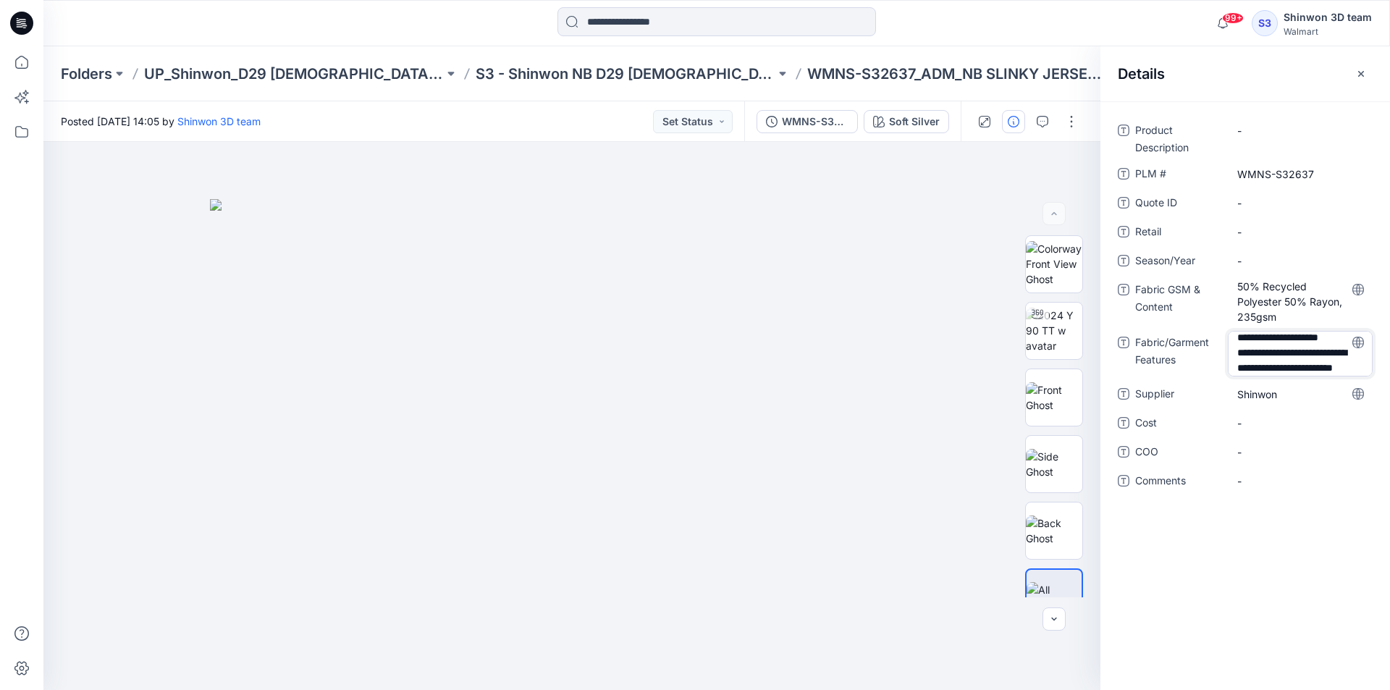
click at [1390, 482] on html "99+ Notifications WMNS-S32637_ADM_NB SLINKY JERSEY FITTED SHORT Style has been …" at bounding box center [695, 345] width 1390 height 690
type textarea "*******"
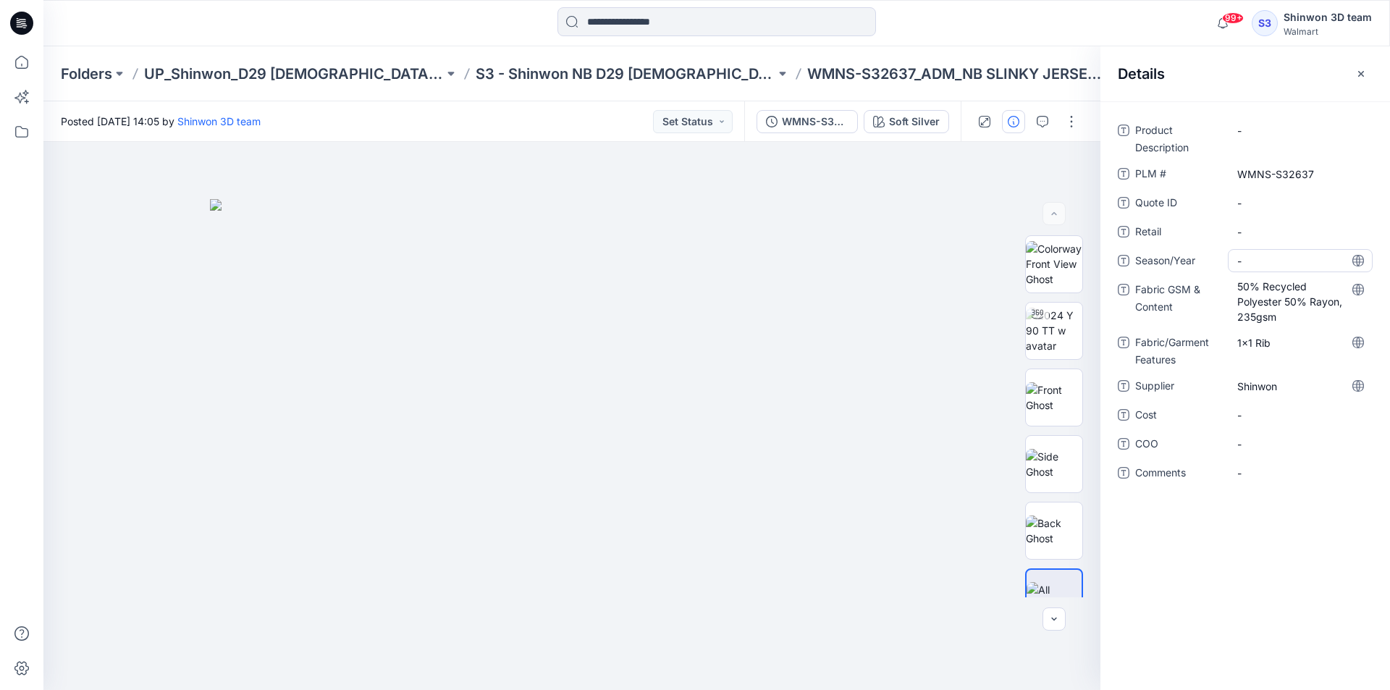
click at [1258, 264] on span "-" at bounding box center [1301, 260] width 126 height 15
type textarea "*"
type textarea "********"
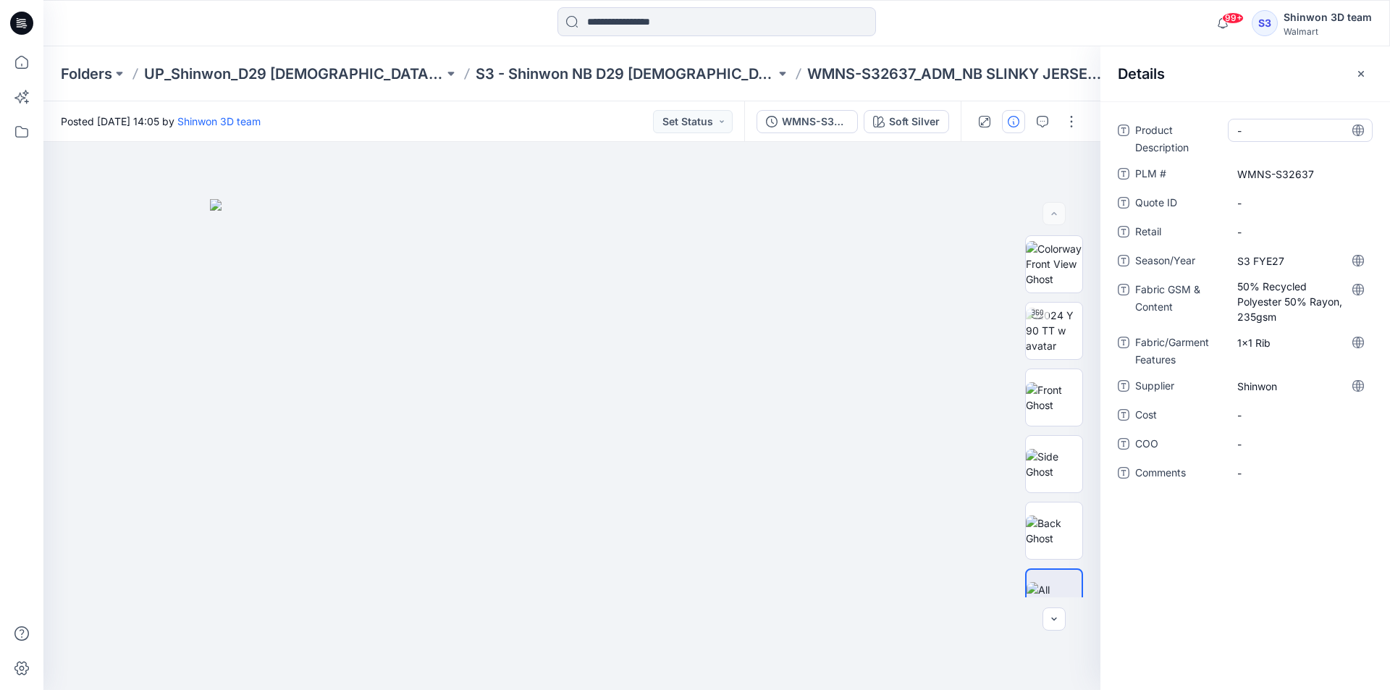
click at [1273, 134] on Description "-" at bounding box center [1301, 130] width 126 height 15
click at [1359, 74] on icon "button" at bounding box center [1362, 74] width 12 height 12
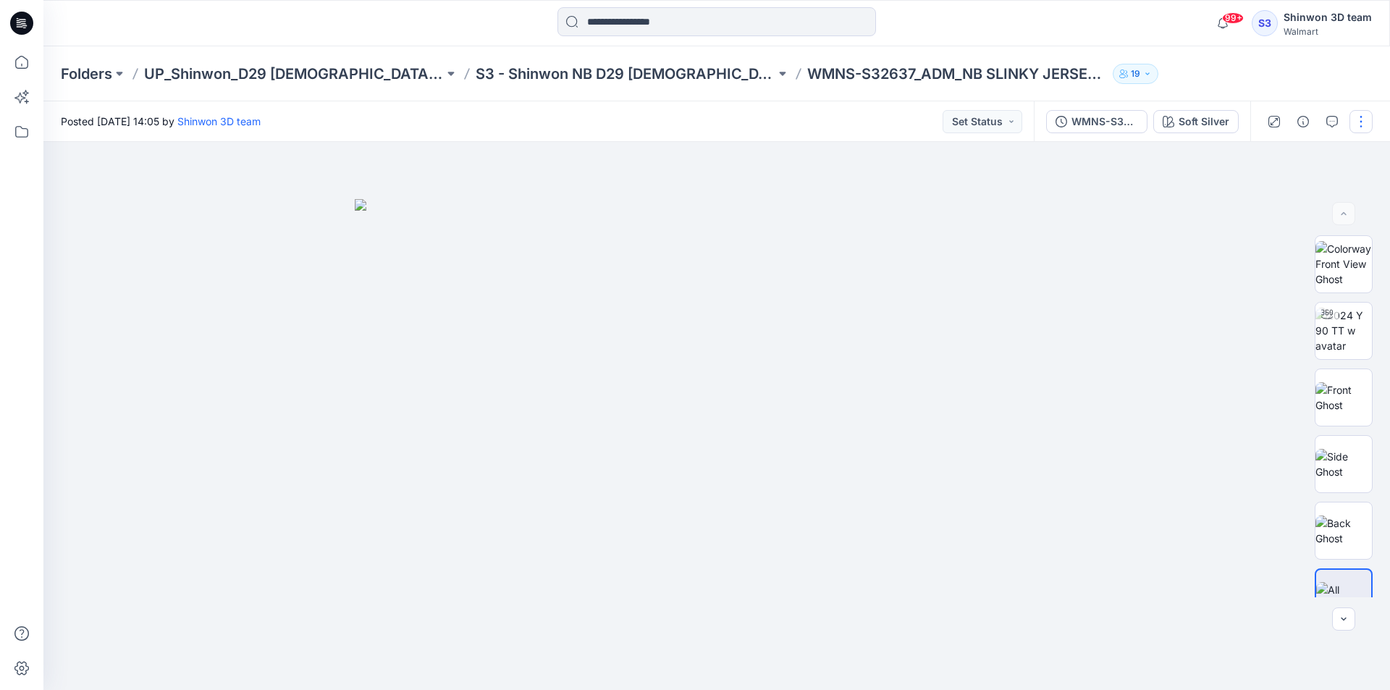
click at [1362, 113] on button "button" at bounding box center [1361, 121] width 23 height 23
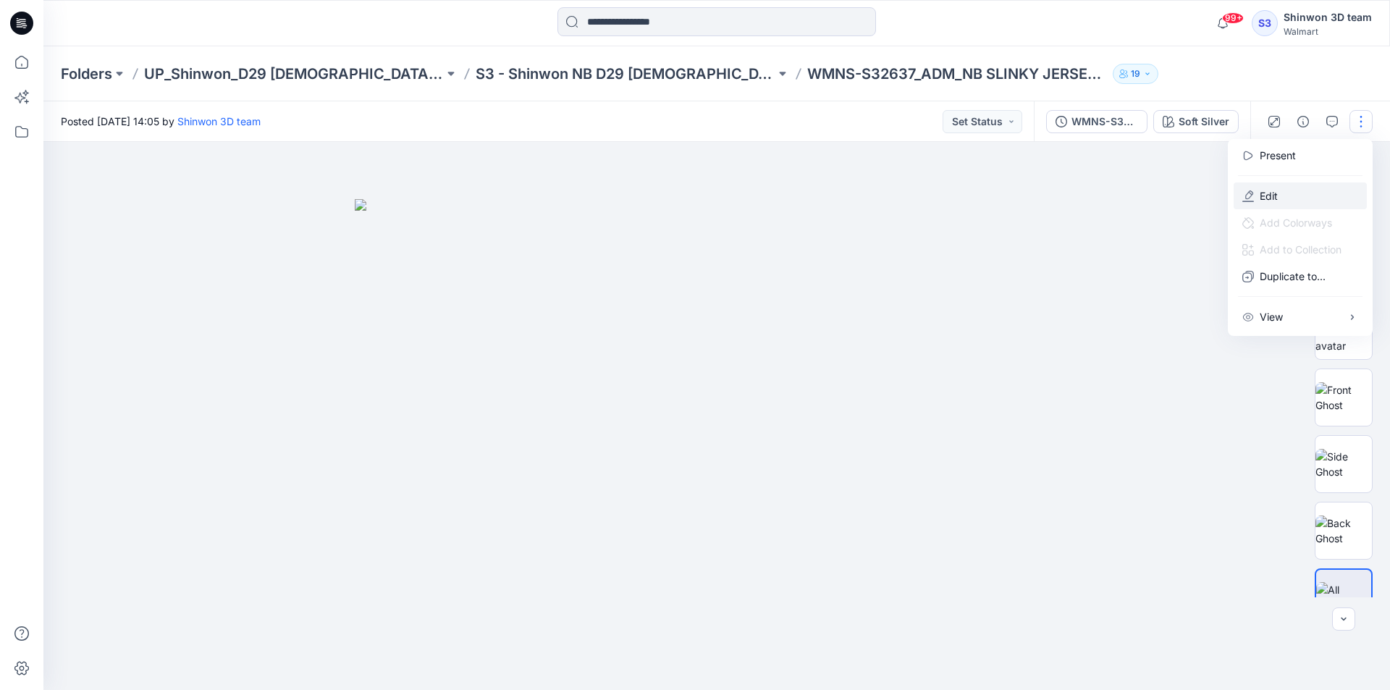
click at [1265, 198] on p "Edit" at bounding box center [1269, 195] width 18 height 15
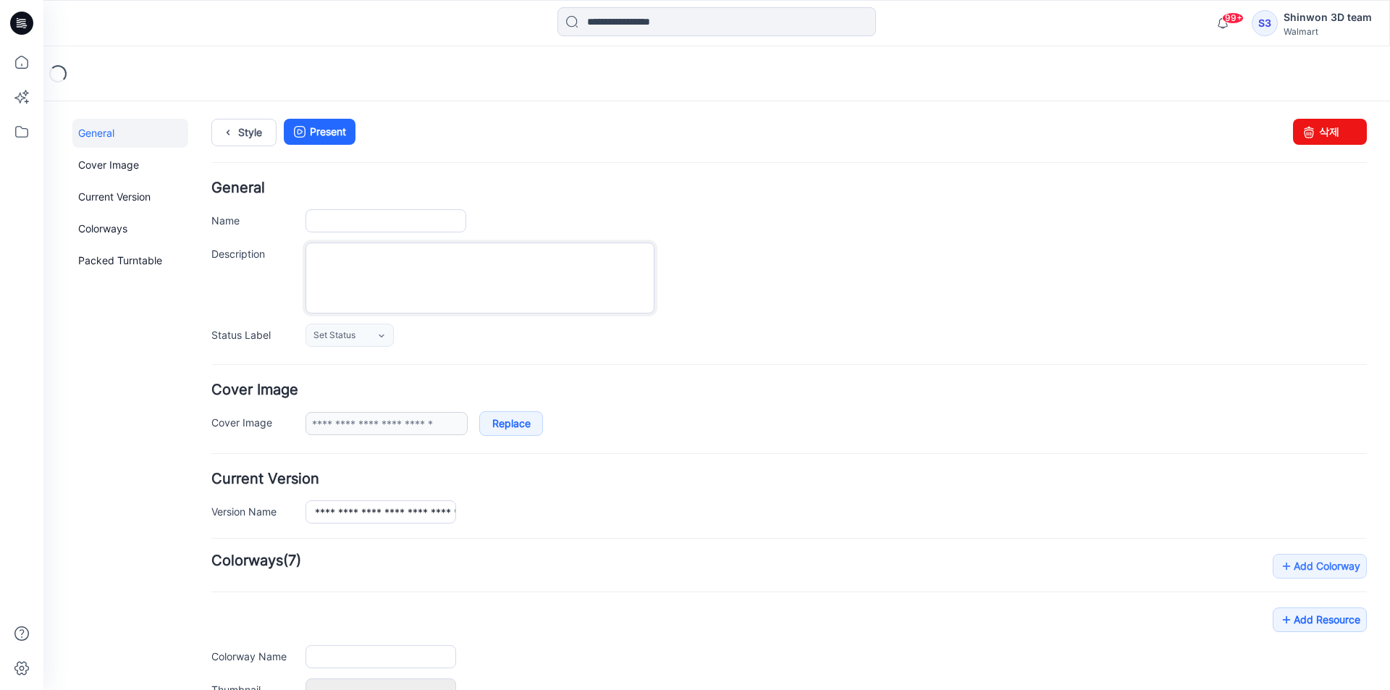
click at [467, 250] on textarea "Description" at bounding box center [480, 278] width 349 height 71
paste textarea "**********"
type textarea "**********"
type input "**********"
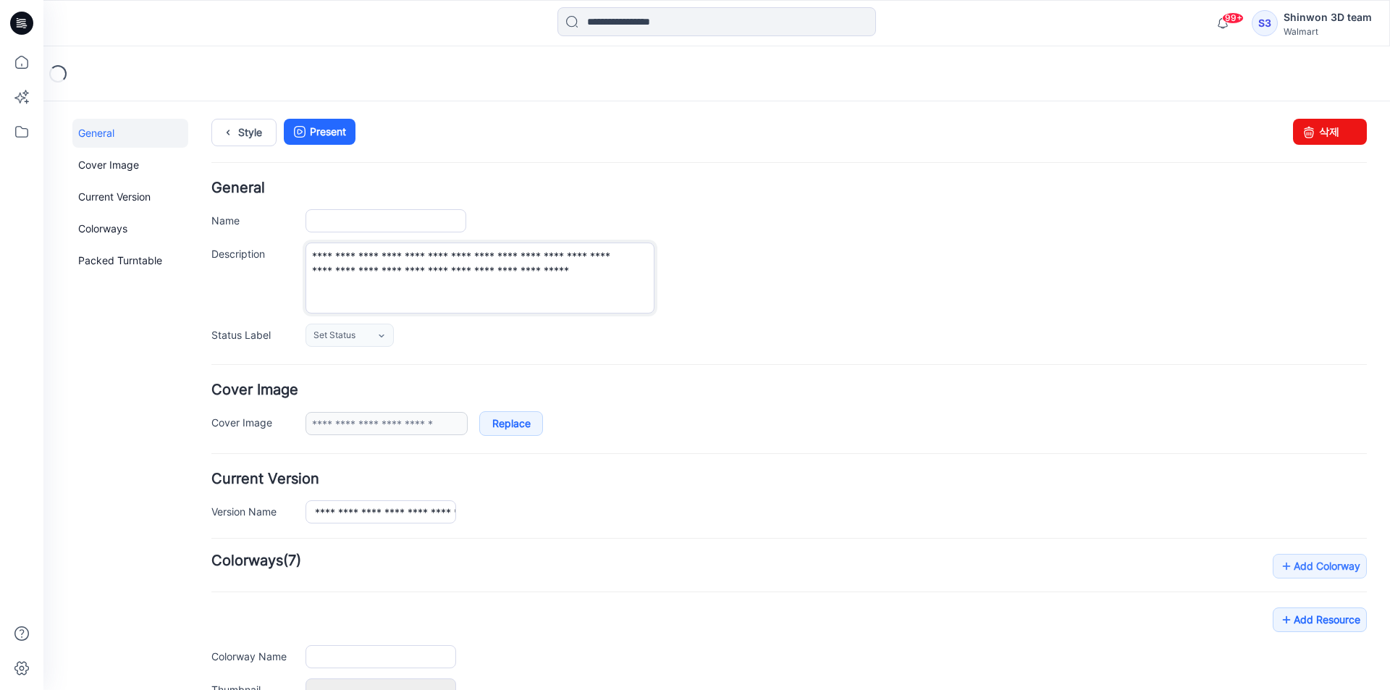
type input "**********"
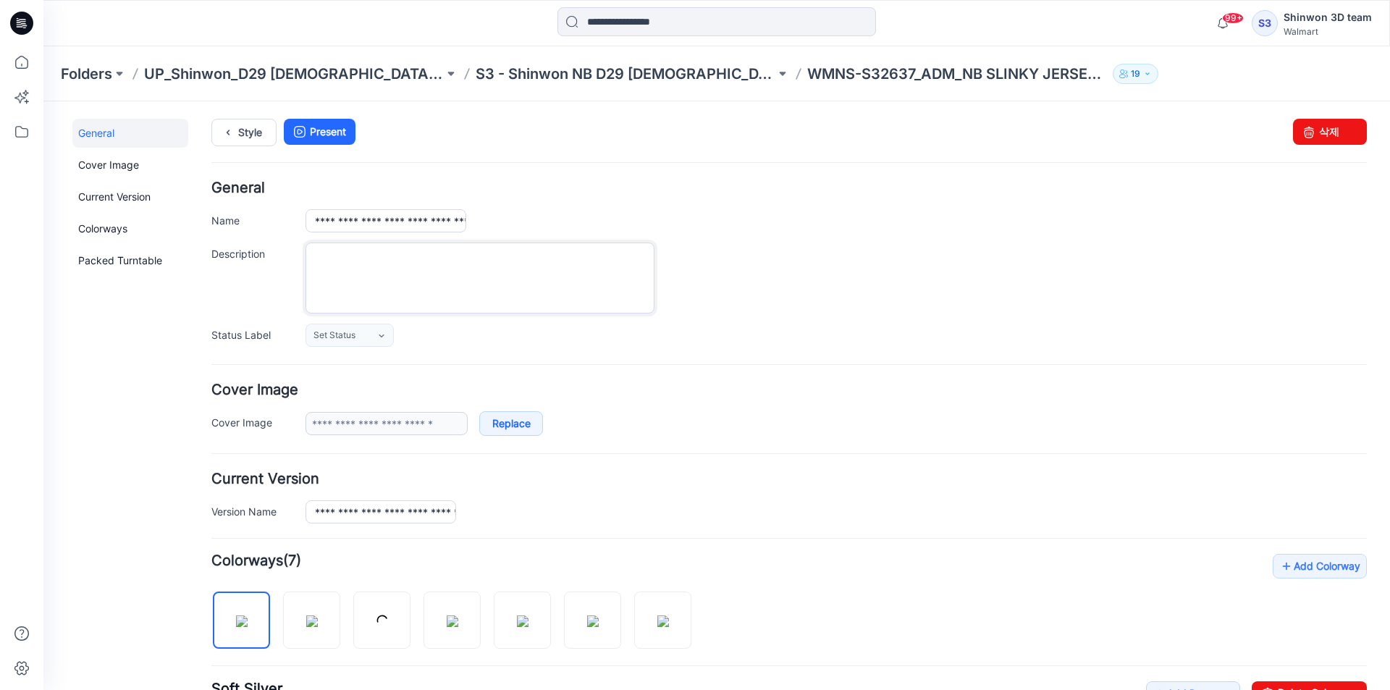
paste textarea "**********"
drag, startPoint x: 571, startPoint y: 256, endPoint x: 743, endPoint y: 348, distance: 195.0
click at [743, 348] on form "**********" at bounding box center [789, 649] width 1156 height 937
click at [639, 267] on textarea "**********" at bounding box center [480, 278] width 349 height 71
drag, startPoint x: 316, startPoint y: 270, endPoint x: 198, endPoint y: 232, distance: 124.8
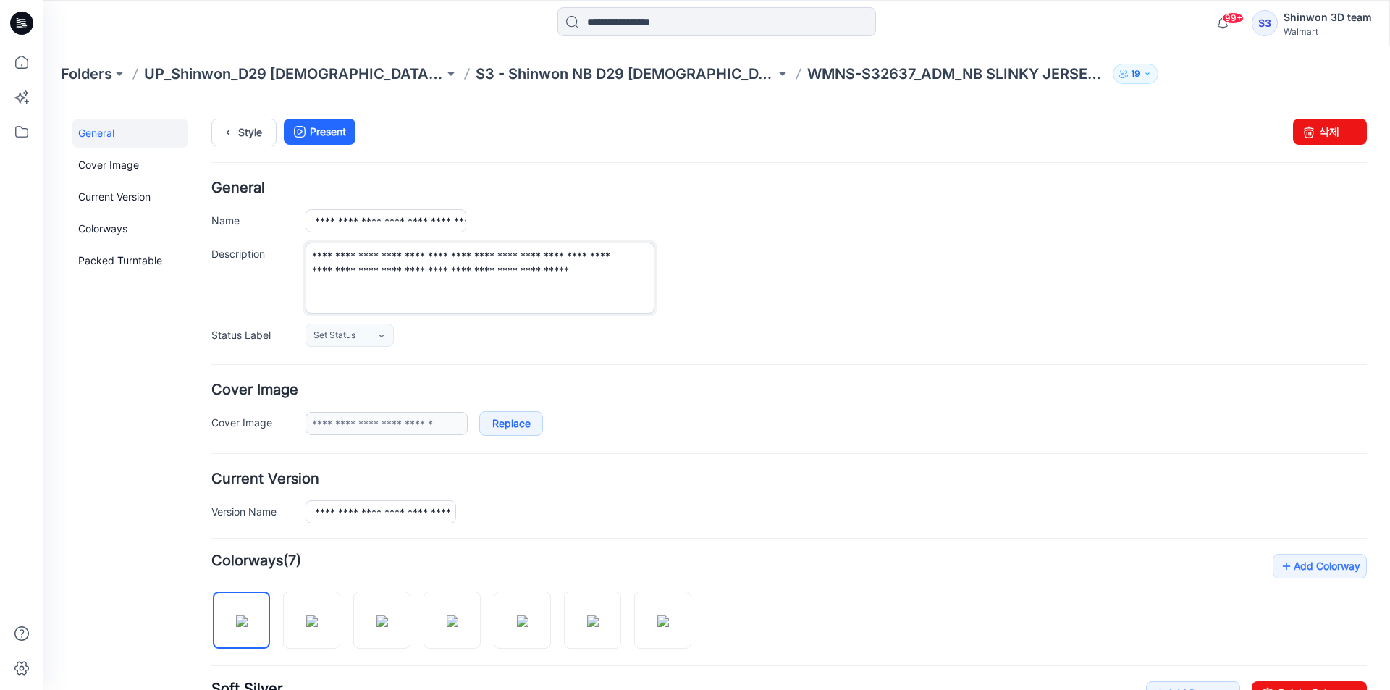
click at [267, 269] on div "**********" at bounding box center [789, 278] width 1156 height 71
type textarea "**********"
click at [624, 148] on div "Style Present Changes Saved 삭제" at bounding box center [789, 150] width 1156 height 62
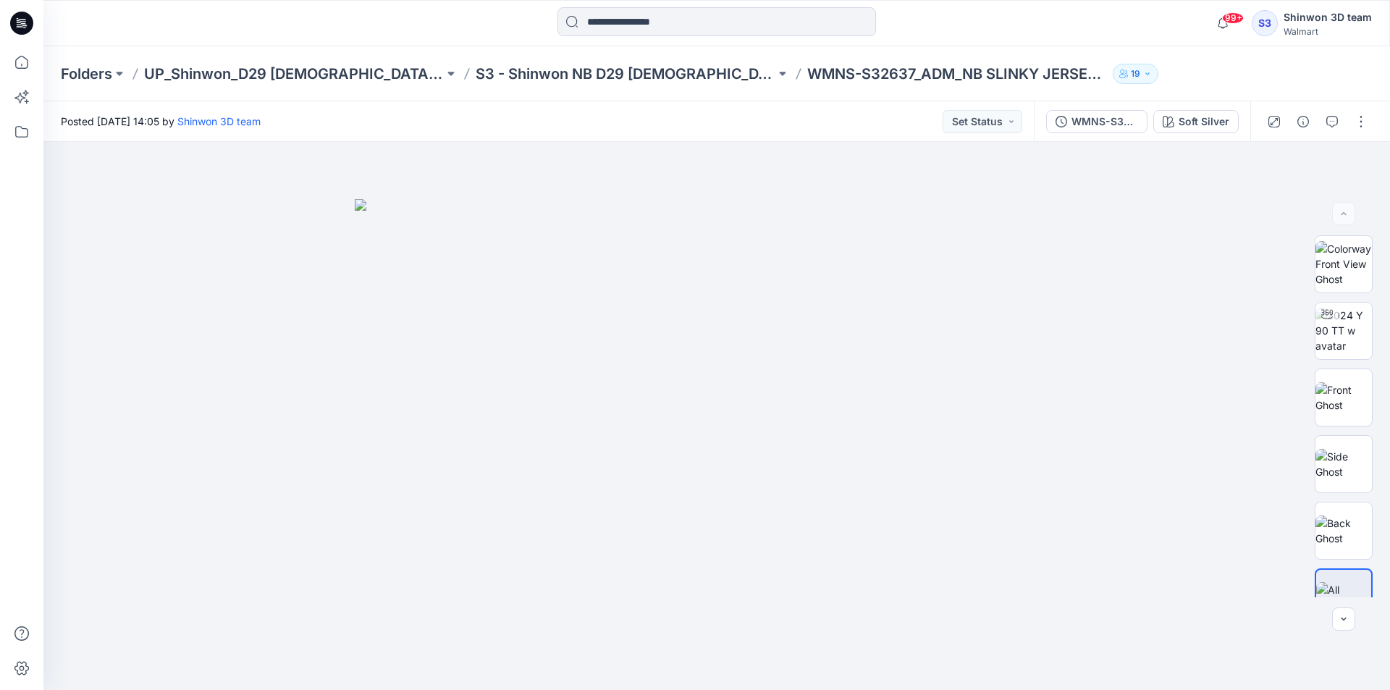
click at [584, 72] on p "S3 - Shinwon NB D29 [DEMOGRAPHIC_DATA] Sleepwear" at bounding box center [626, 74] width 300 height 20
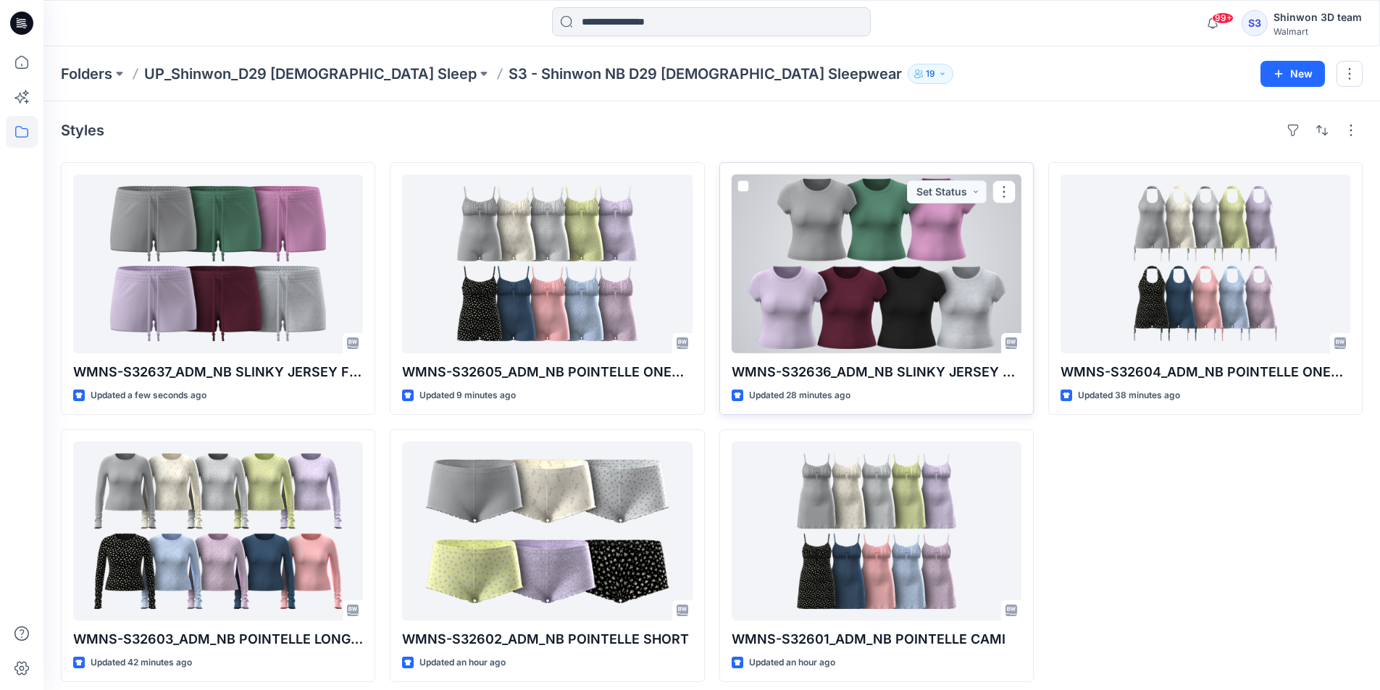
click at [847, 302] on div at bounding box center [876, 264] width 290 height 179
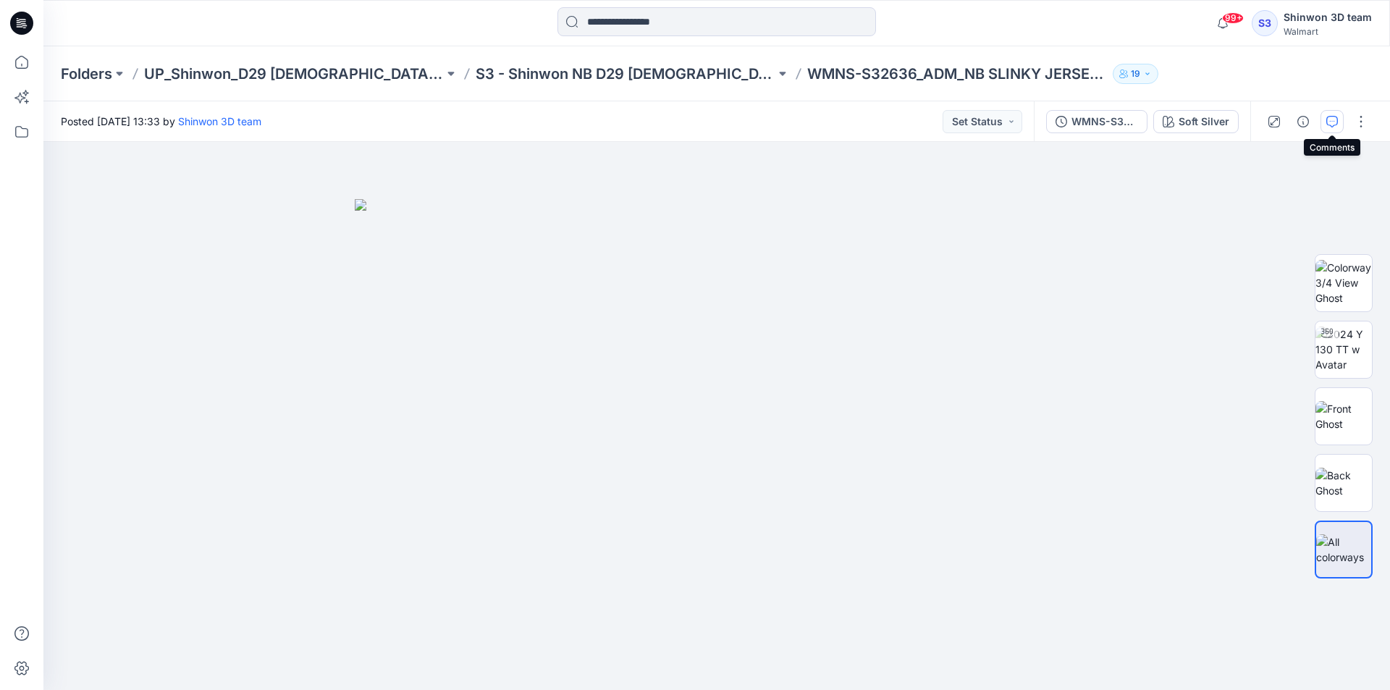
click at [1327, 117] on icon "button" at bounding box center [1333, 122] width 12 height 12
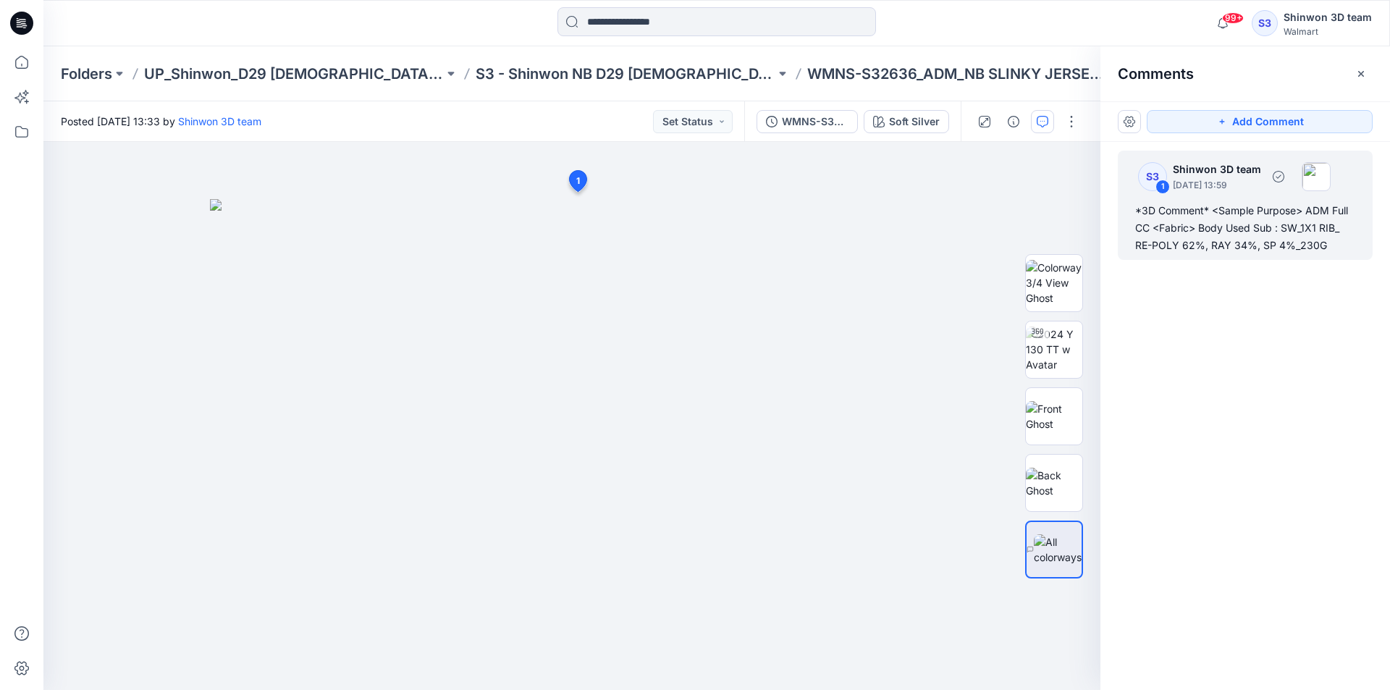
click at [1160, 227] on div "*3D Comment* <Sample Purpose> ADM Full CC <Fabric> Body Used Sub : SW_1X1 RIB_ …" at bounding box center [1246, 228] width 220 height 52
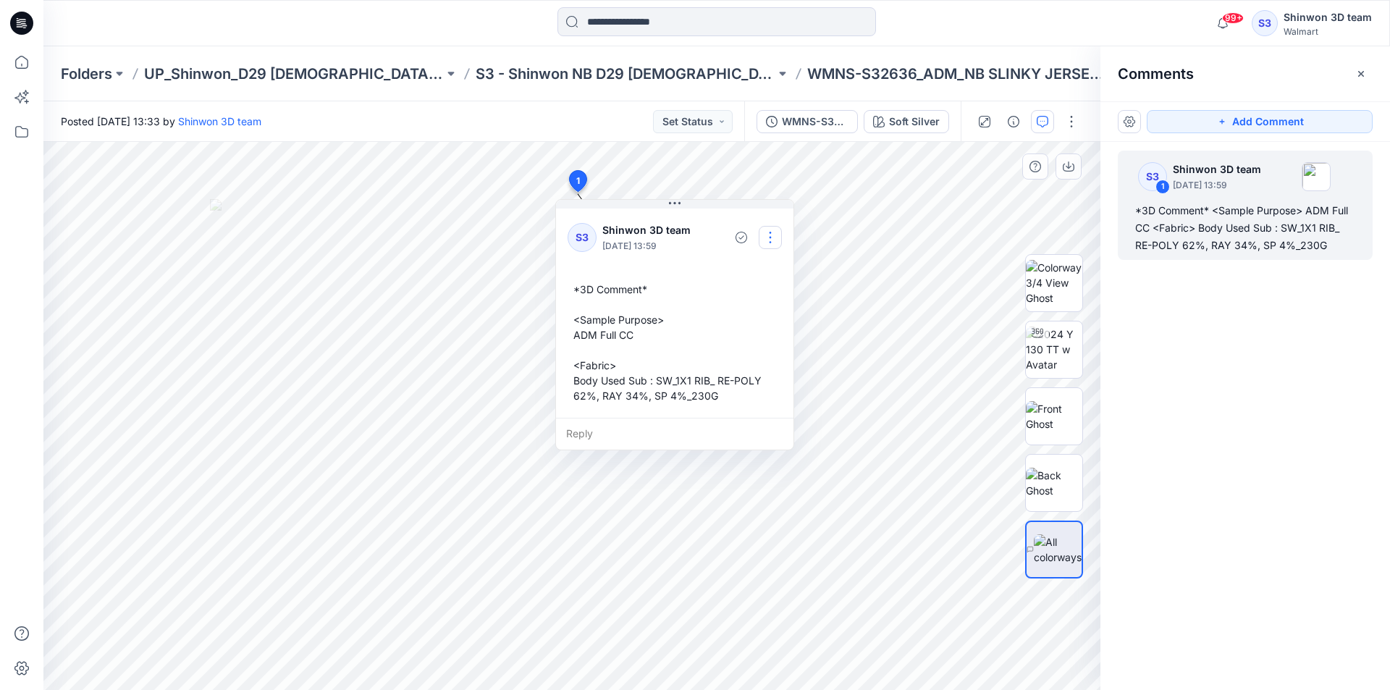
click at [773, 240] on button "button" at bounding box center [770, 237] width 23 height 23
click at [759, 279] on button "Edit comment" at bounding box center [771, 271] width 110 height 27
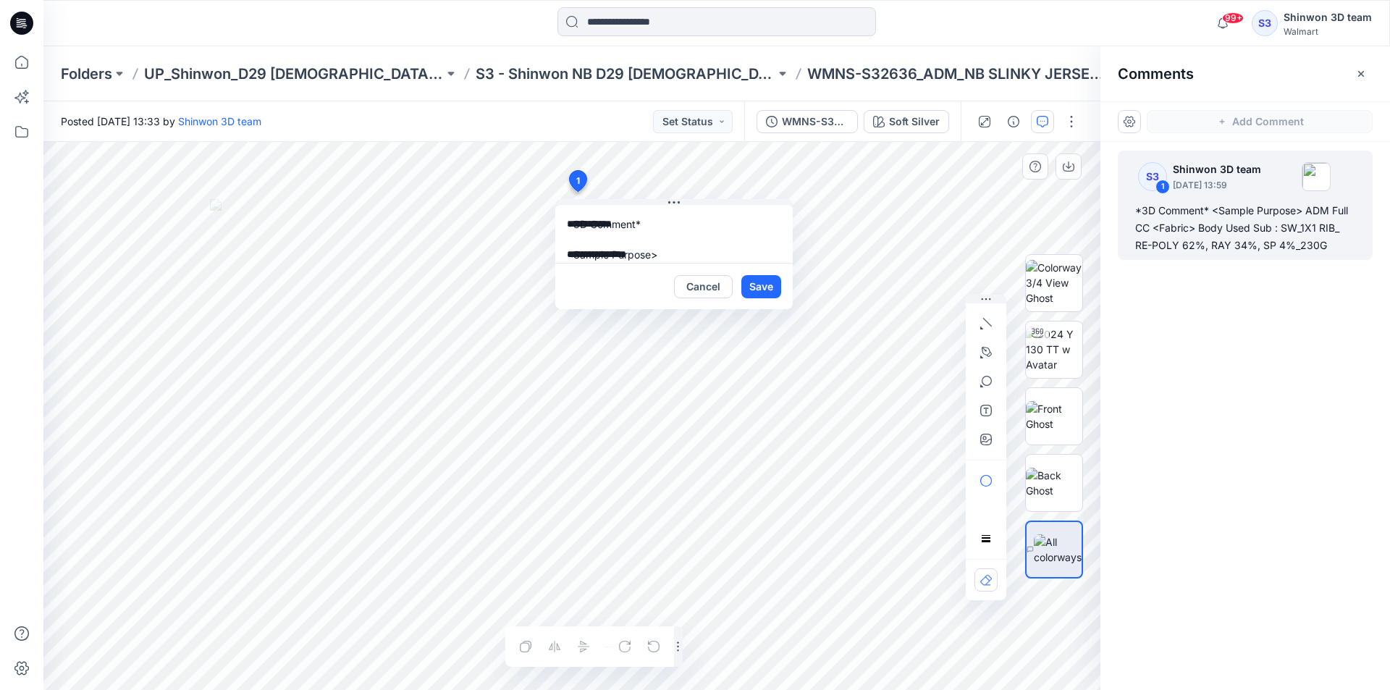
scroll to position [87, 0]
click at [718, 281] on button "Cancel" at bounding box center [703, 286] width 59 height 23
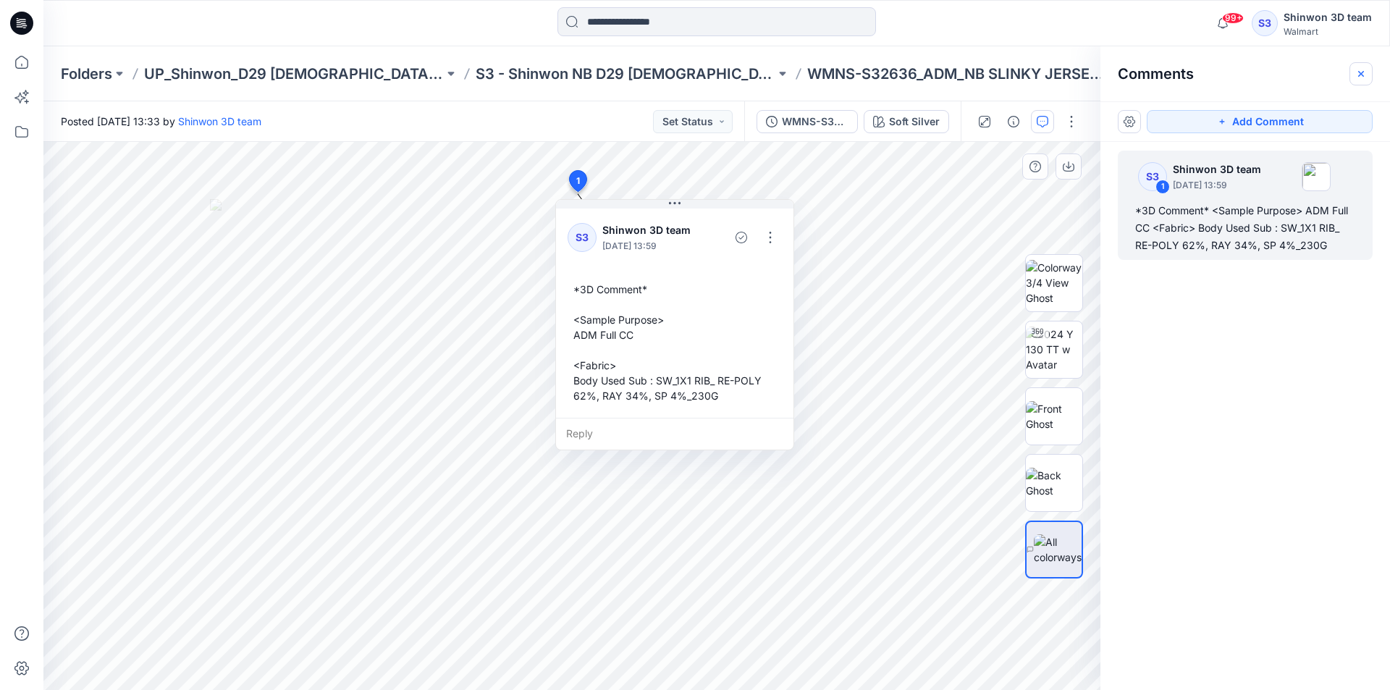
click at [1369, 63] on button "button" at bounding box center [1361, 73] width 23 height 23
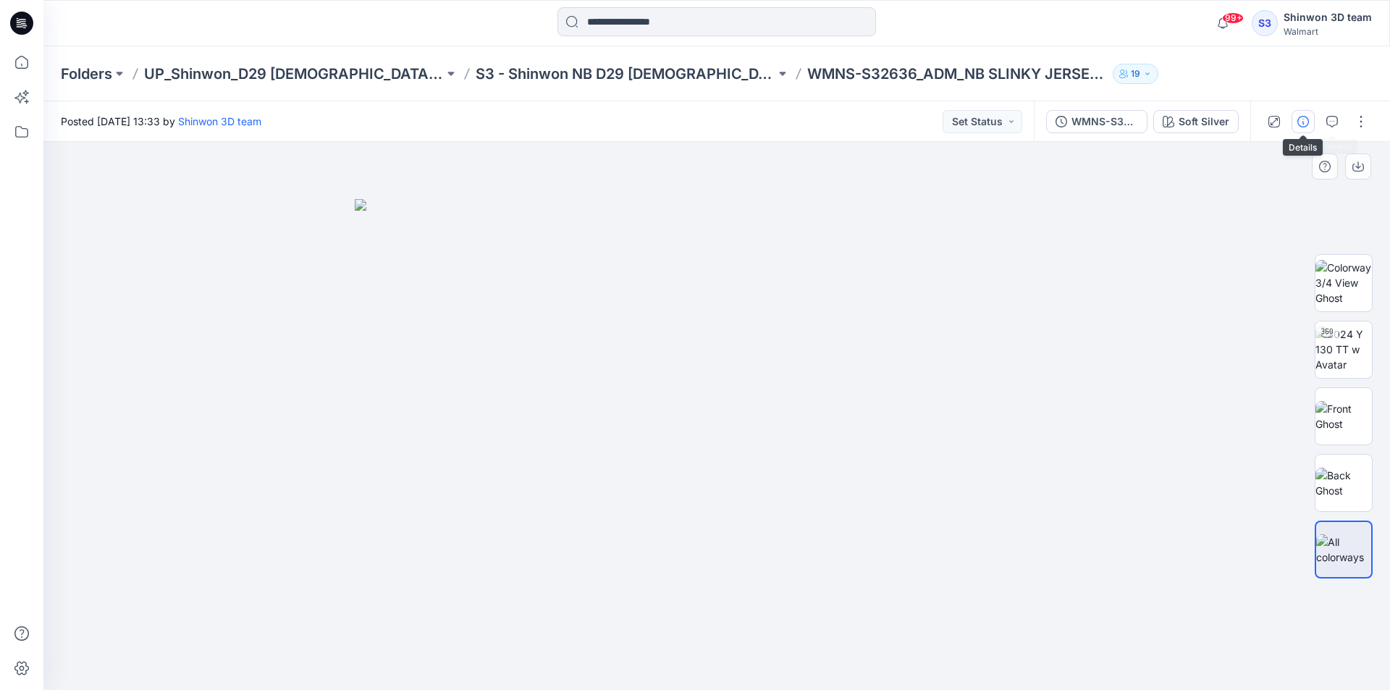
click at [1296, 121] on button "button" at bounding box center [1303, 121] width 23 height 23
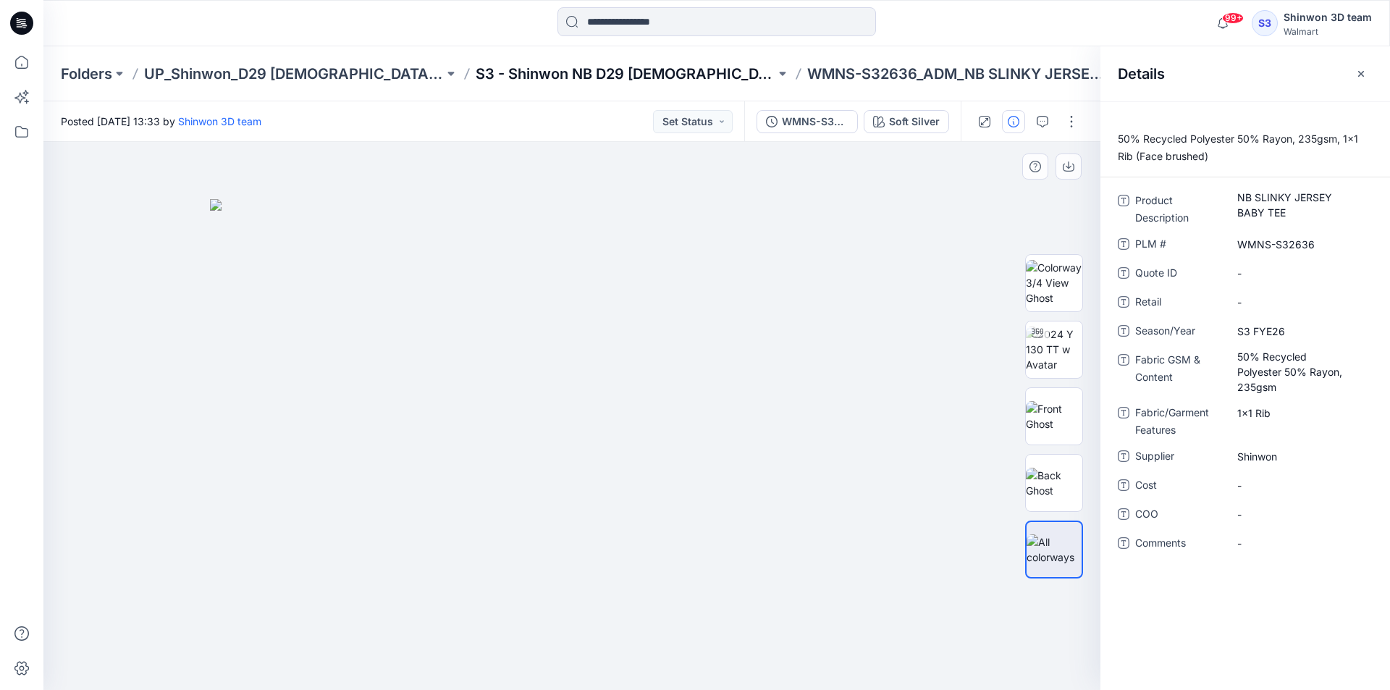
click at [476, 71] on p "S3 - Shinwon NB D29 [DEMOGRAPHIC_DATA] Sleepwear" at bounding box center [626, 74] width 300 height 20
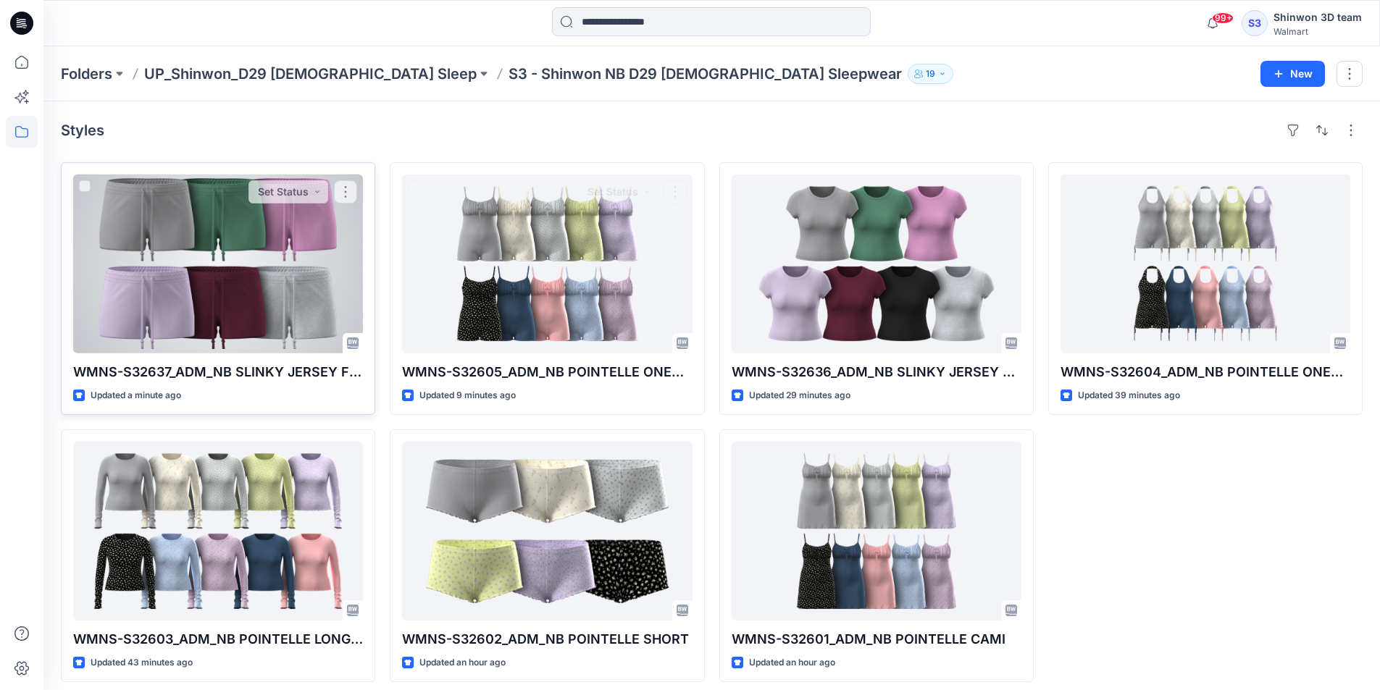
click at [257, 270] on div at bounding box center [218, 264] width 290 height 179
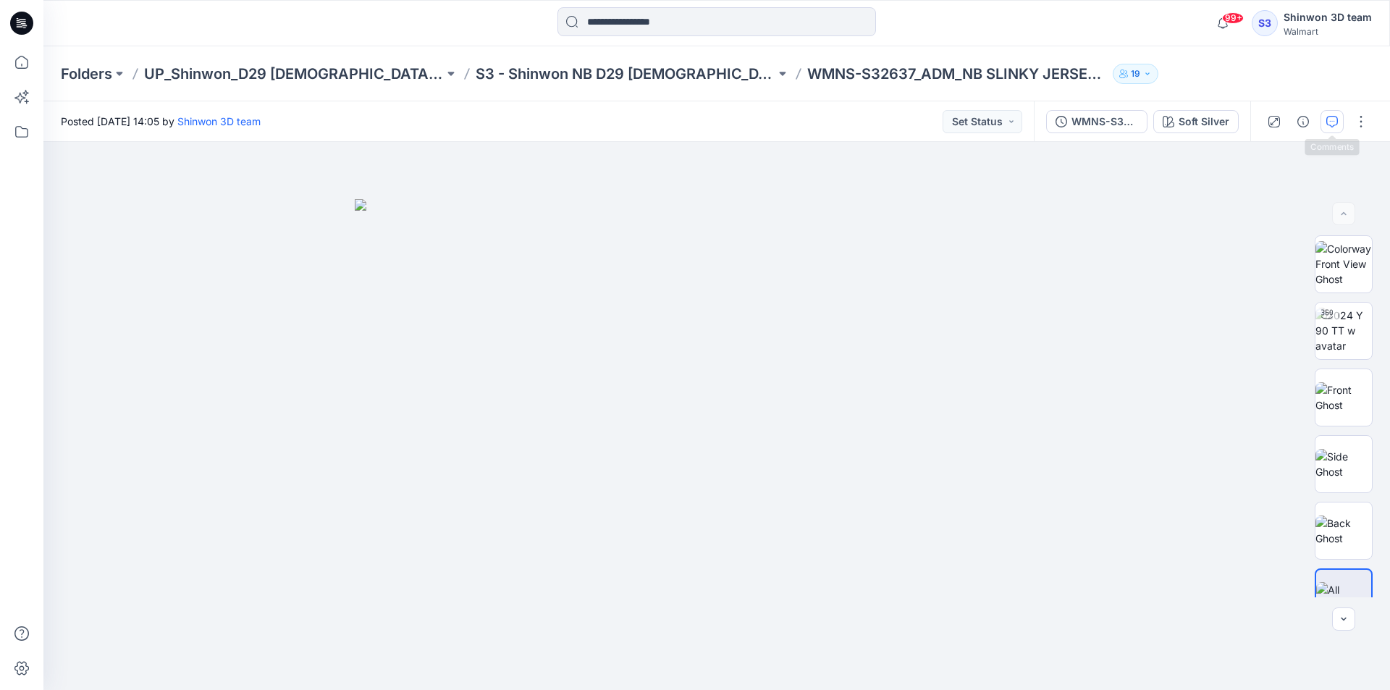
click at [1337, 121] on icon "button" at bounding box center [1333, 122] width 12 height 12
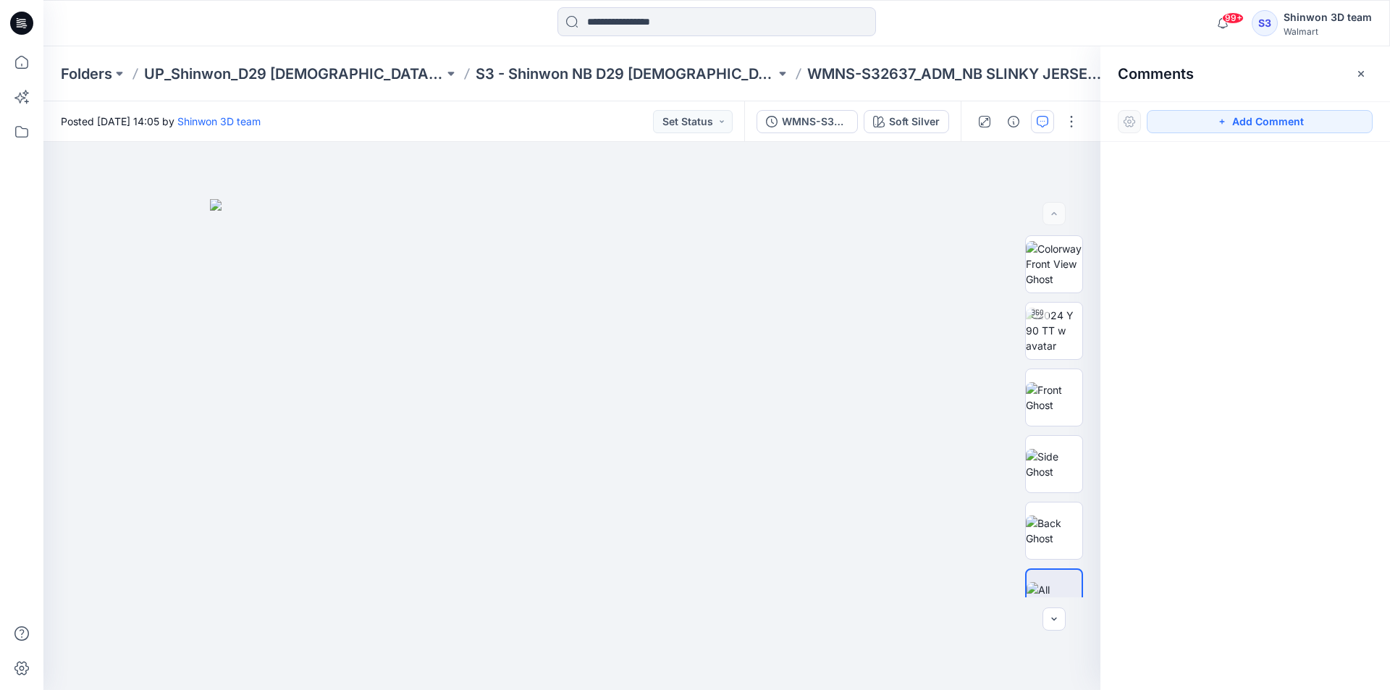
click at [1266, 135] on div "Add Comment" at bounding box center [1246, 121] width 290 height 41
click at [1264, 129] on button "Add Comment" at bounding box center [1260, 121] width 226 height 23
click at [573, 191] on div "1" at bounding box center [571, 416] width 1057 height 548
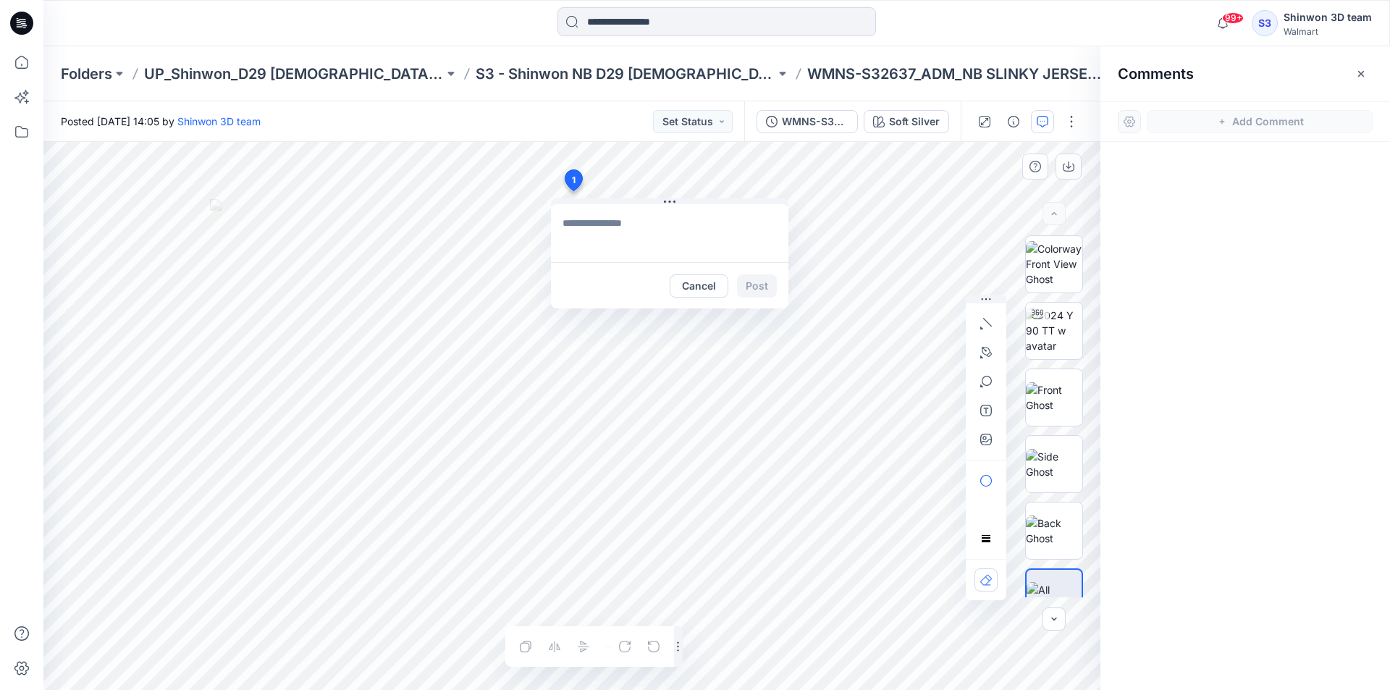
type textarea "**********"
click at [752, 281] on button "Post" at bounding box center [757, 285] width 40 height 23
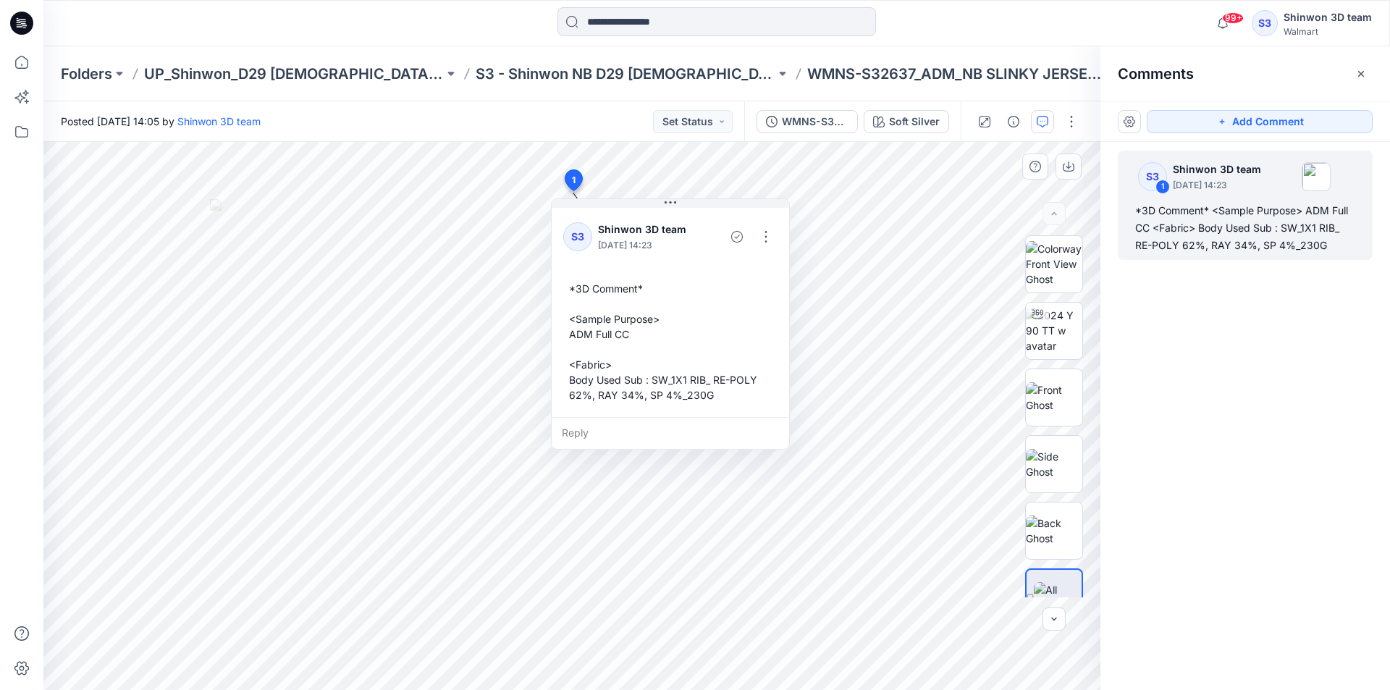
click at [728, 395] on div "*3D Comment* <Sample Purpose> ADM Full CC <Fabric> Body Used Sub : SW_1X1 RIB_ …" at bounding box center [670, 341] width 214 height 133
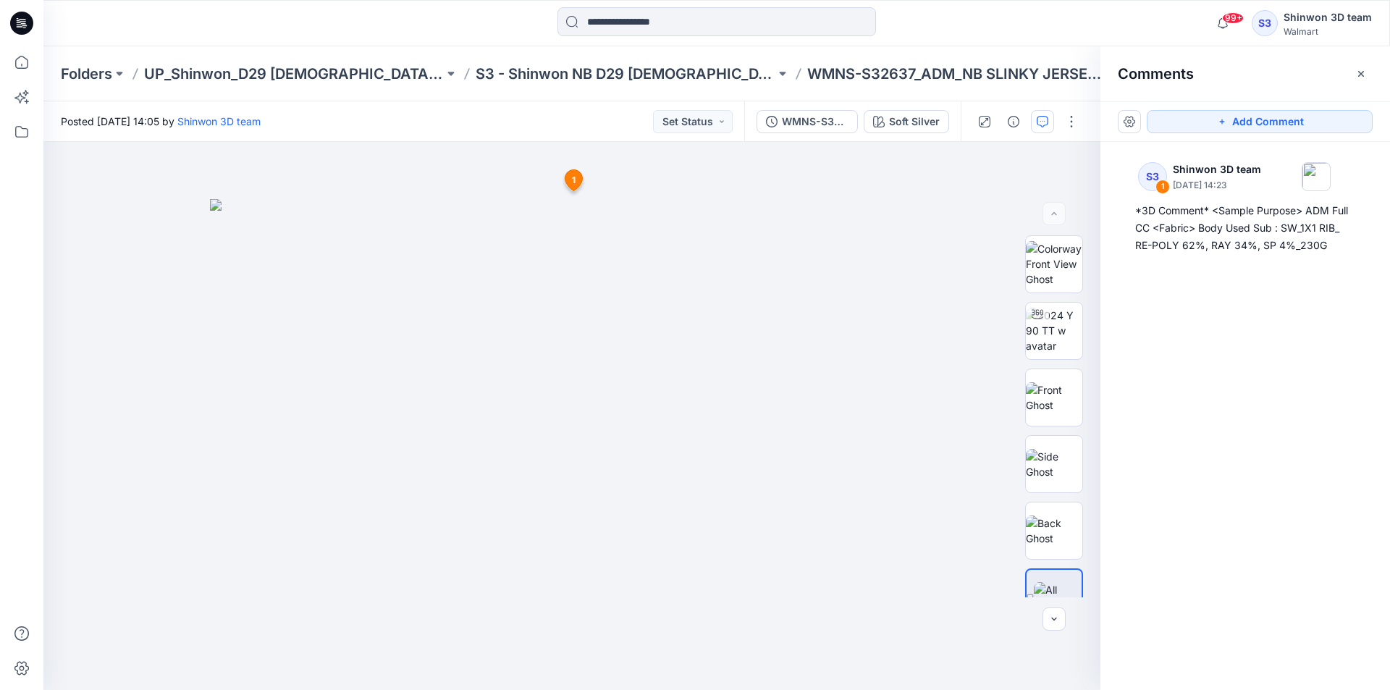
click at [1348, 72] on div "Comments" at bounding box center [1246, 73] width 290 height 54
click at [1360, 75] on icon "button" at bounding box center [1362, 73] width 6 height 6
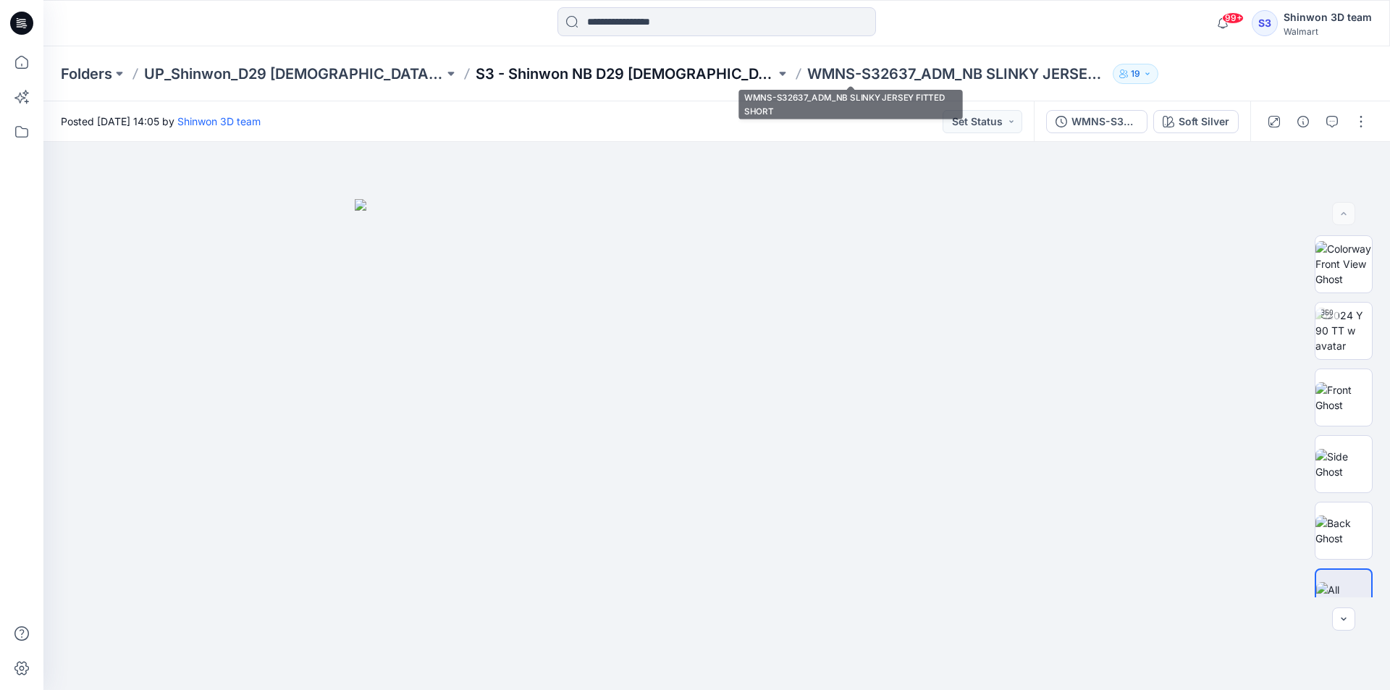
click at [626, 70] on p "S3 - Shinwon NB D29 [DEMOGRAPHIC_DATA] Sleepwear" at bounding box center [626, 74] width 300 height 20
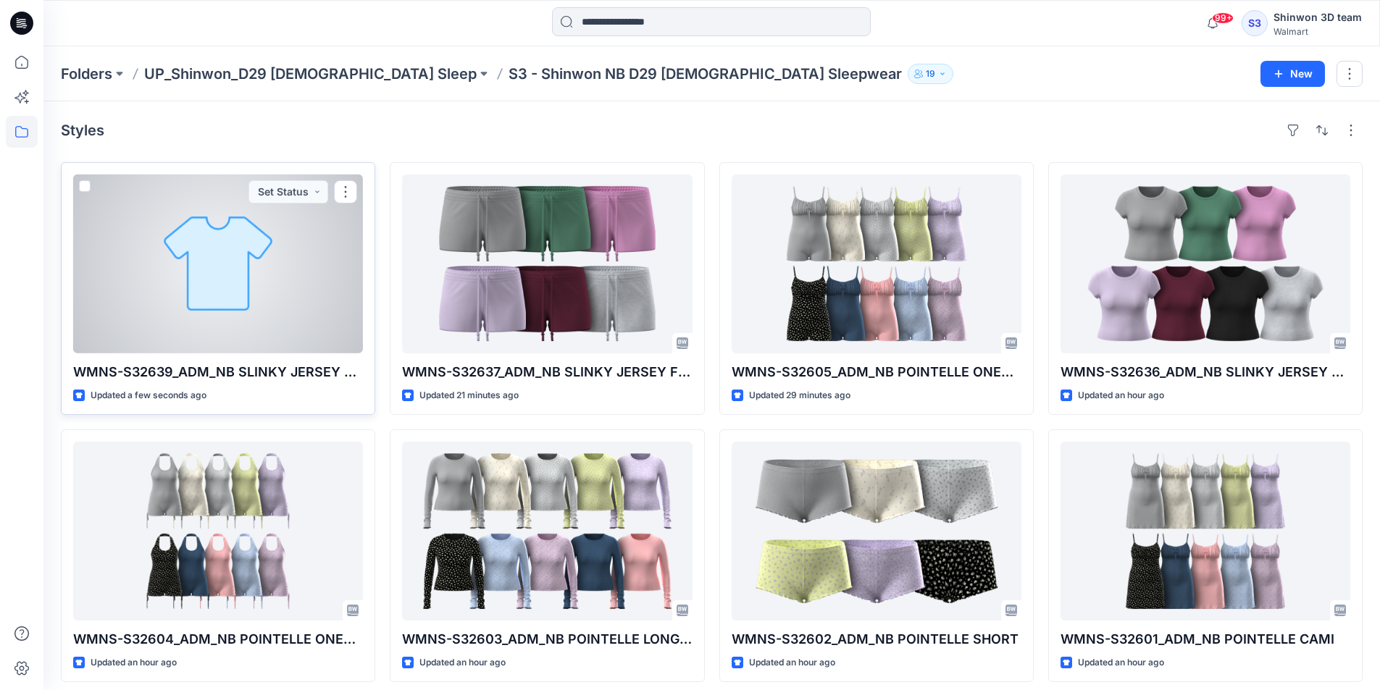
click at [289, 271] on div at bounding box center [218, 264] width 290 height 179
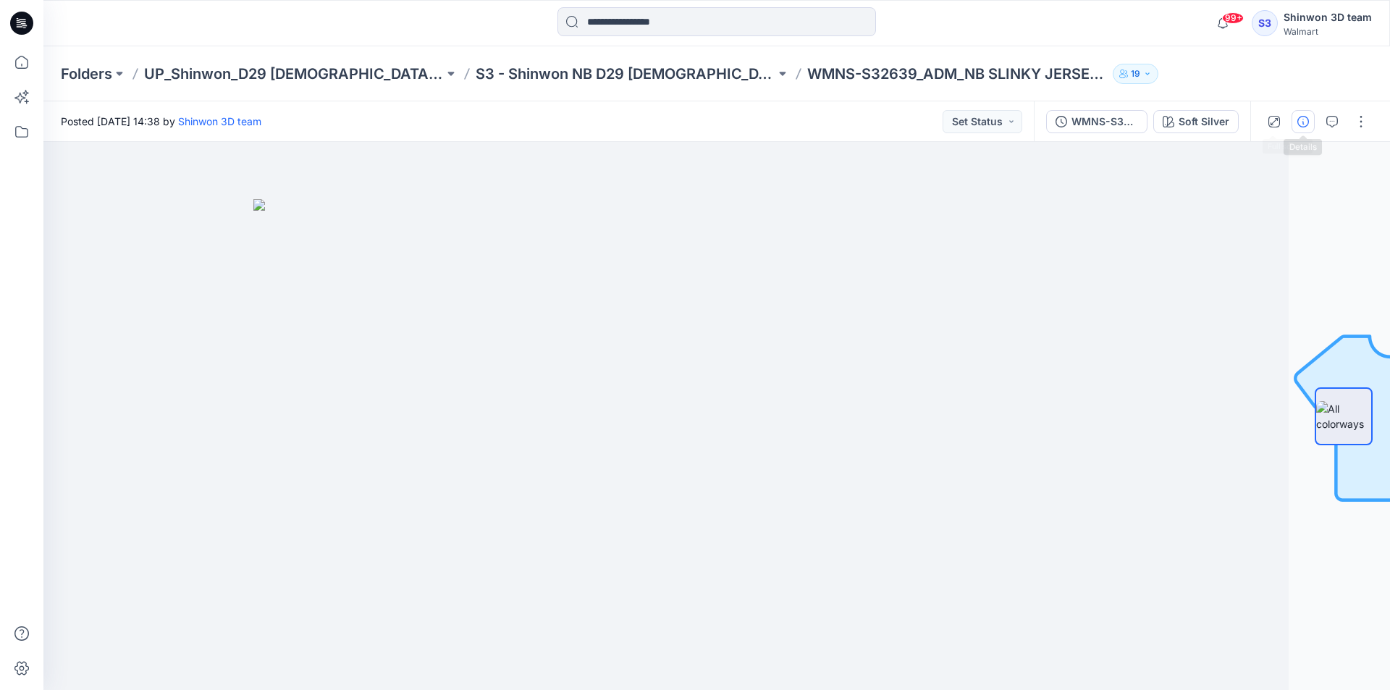
click at [1292, 123] on button "button" at bounding box center [1303, 121] width 23 height 23
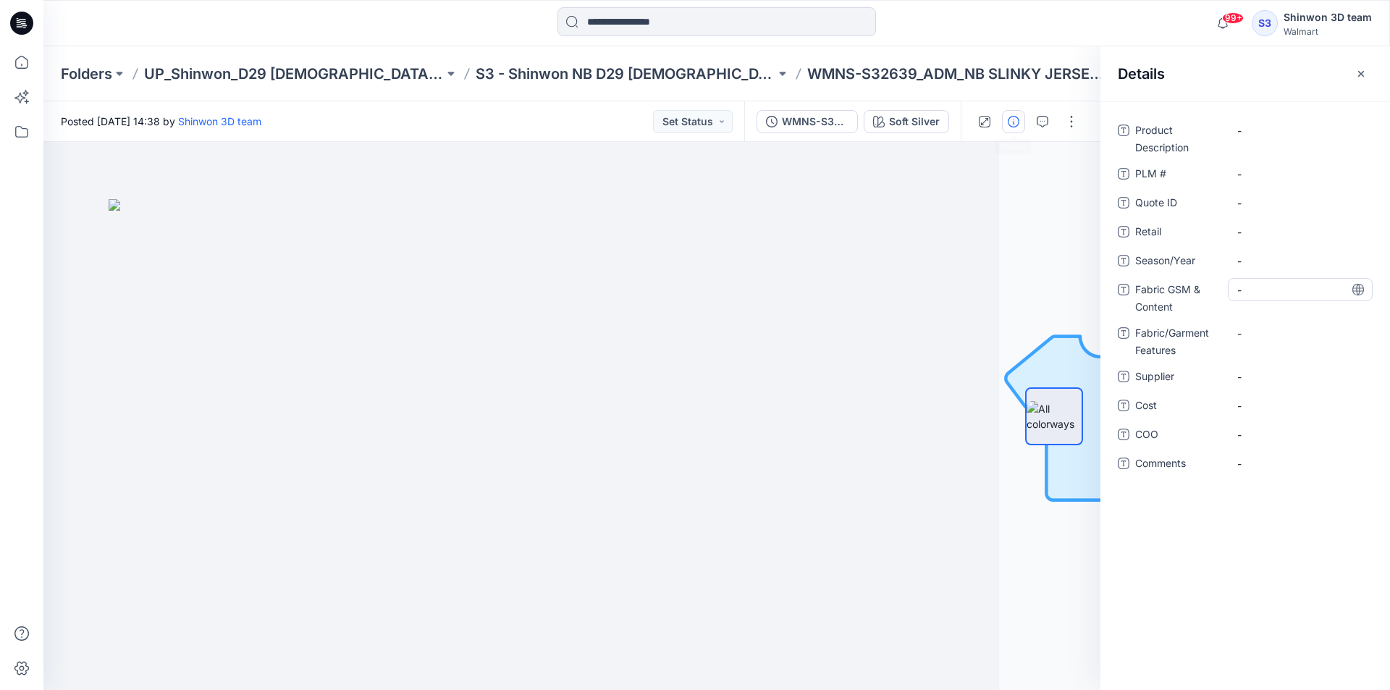
click at [1309, 286] on Content "-" at bounding box center [1301, 289] width 126 height 15
type textarea "**********"
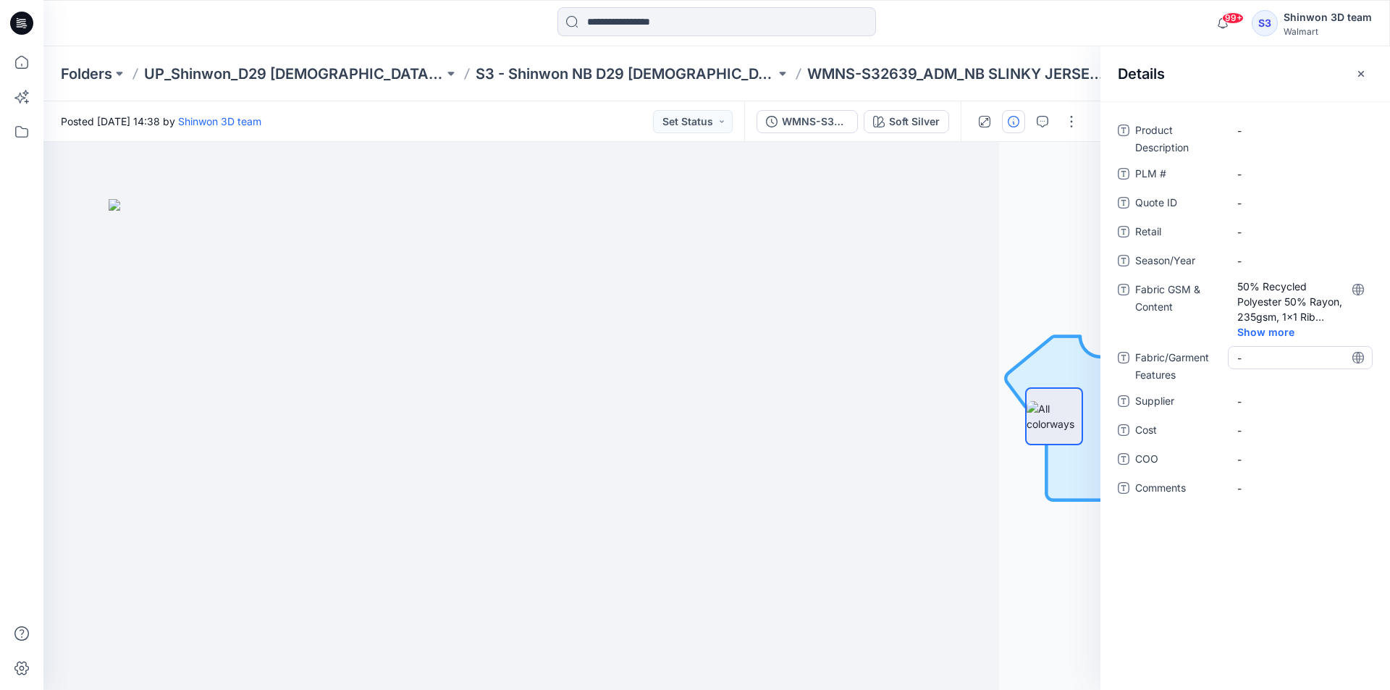
click at [1288, 332] on div "Product Description - PLM # - Quote ID - Retail - Season/Year - Fabric GSM & Co…" at bounding box center [1245, 318] width 255 height 398
click at [1283, 356] on Features "-" at bounding box center [1301, 358] width 126 height 15
click at [1304, 398] on div "**********" at bounding box center [1245, 318] width 255 height 398
click at [1298, 310] on Content "50% Recycled Polyester 50% Rayon, 235gsm, 1x1 Rib (Face brushed) sub : SW_1X1 R…" at bounding box center [1301, 302] width 126 height 46
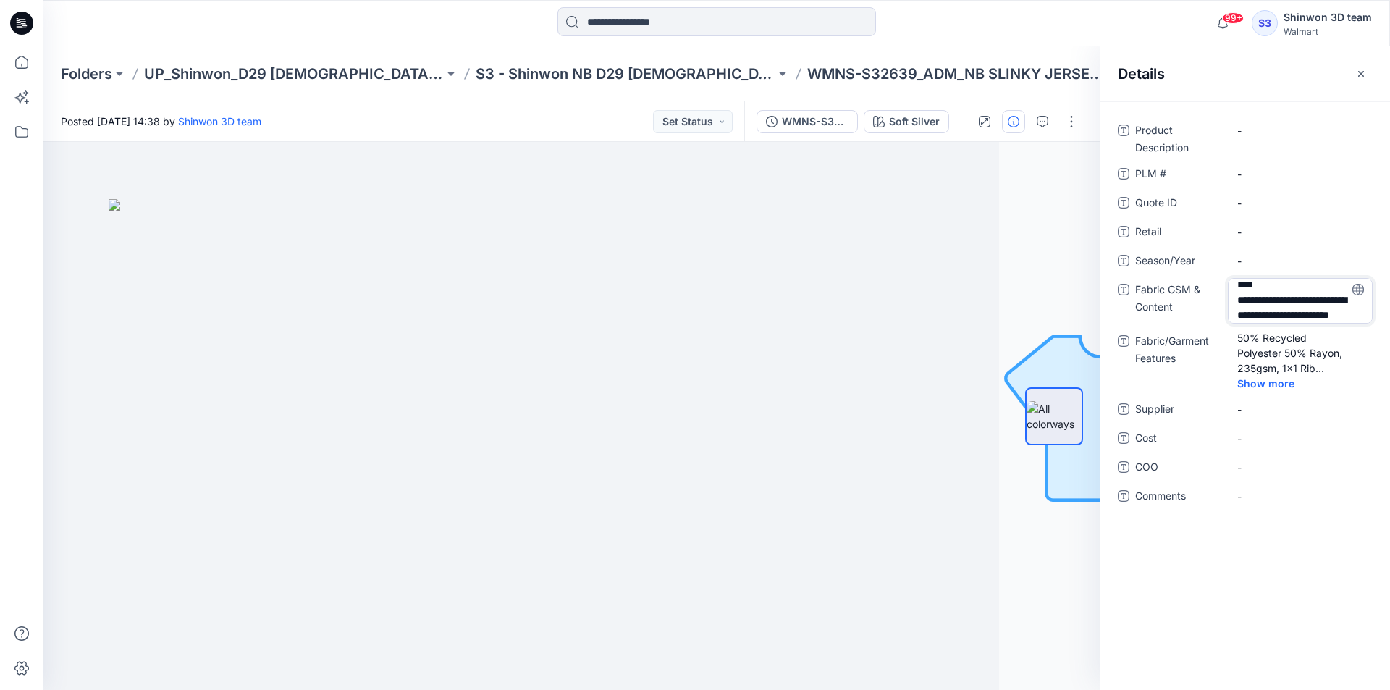
drag, startPoint x: 1282, startPoint y: 319, endPoint x: 1451, endPoint y: 348, distance: 171.3
click at [1390, 348] on html "99+ Notifications Your style WMNS-S32605_ADM_NB POINTELLE ONESIE (OPT 2) is rea…" at bounding box center [695, 345] width 1390 height 690
type textarea "**********"
click at [1299, 348] on Features "50% Recycled Polyester 50% Rayon, 235gsm, 1x1 Rib (Face brushed) sub : SW_1X1 R…" at bounding box center [1301, 353] width 126 height 46
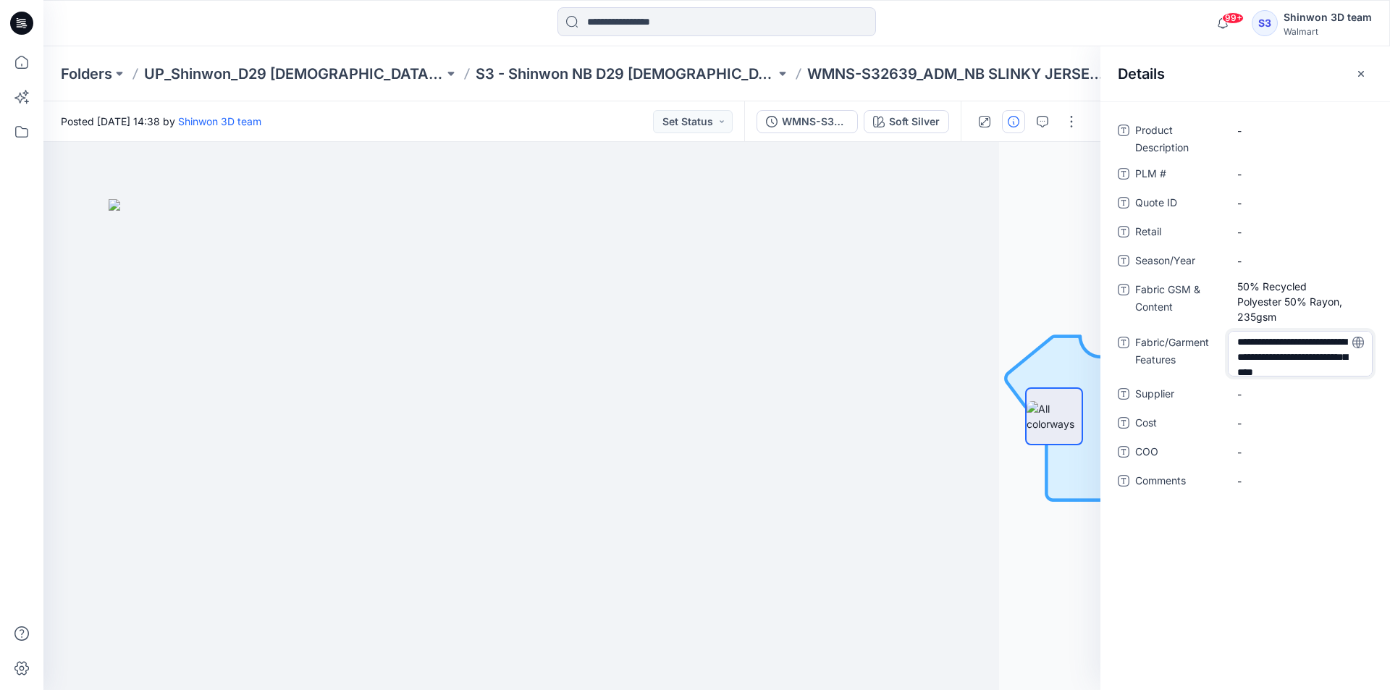
scroll to position [0, 0]
drag, startPoint x: 1282, startPoint y: 373, endPoint x: 1192, endPoint y: 282, distance: 128.0
click at [1192, 282] on div "**********" at bounding box center [1245, 314] width 255 height 391
drag, startPoint x: 1270, startPoint y: 340, endPoint x: 1422, endPoint y: 456, distance: 191.2
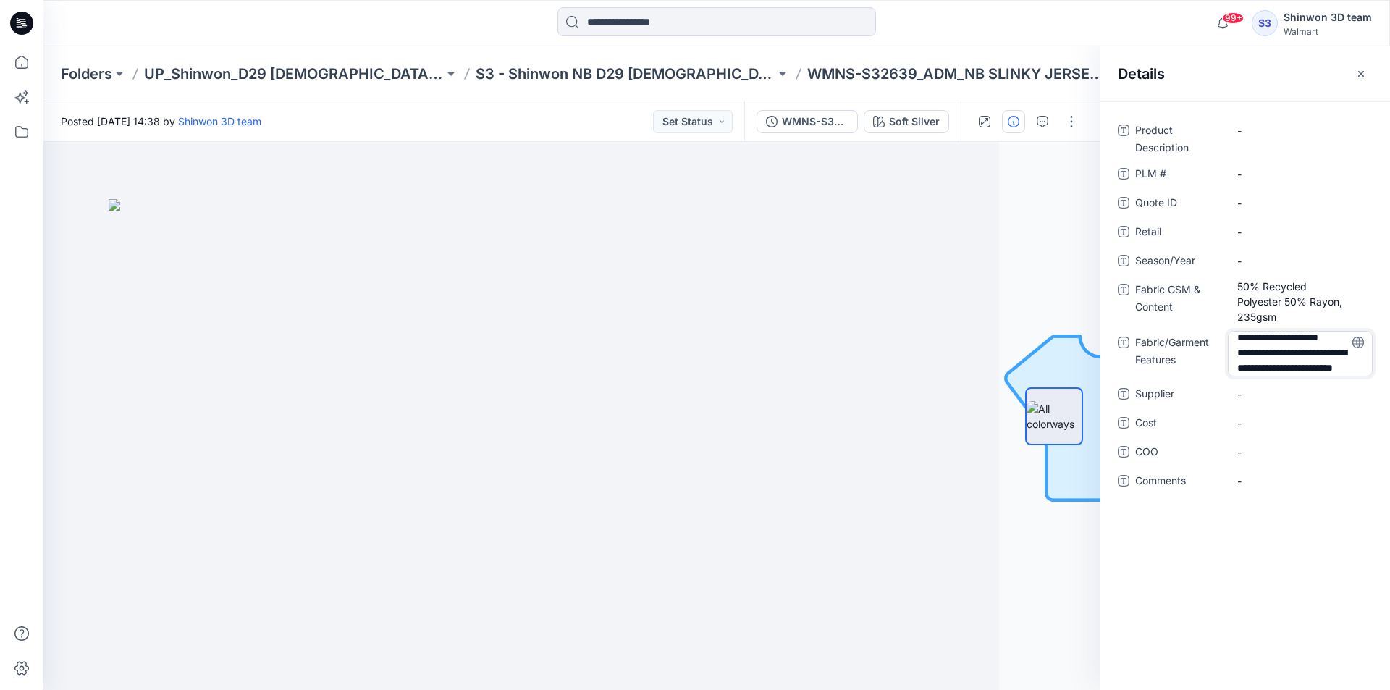
click at [1390, 456] on html "99+ Notifications Your style WMNS-S32605_ADM_NB POINTELLE ONESIE (OPT 2) is rea…" at bounding box center [695, 345] width 1390 height 690
type textarea "*******"
click at [1268, 393] on span "-" at bounding box center [1301, 394] width 126 height 15
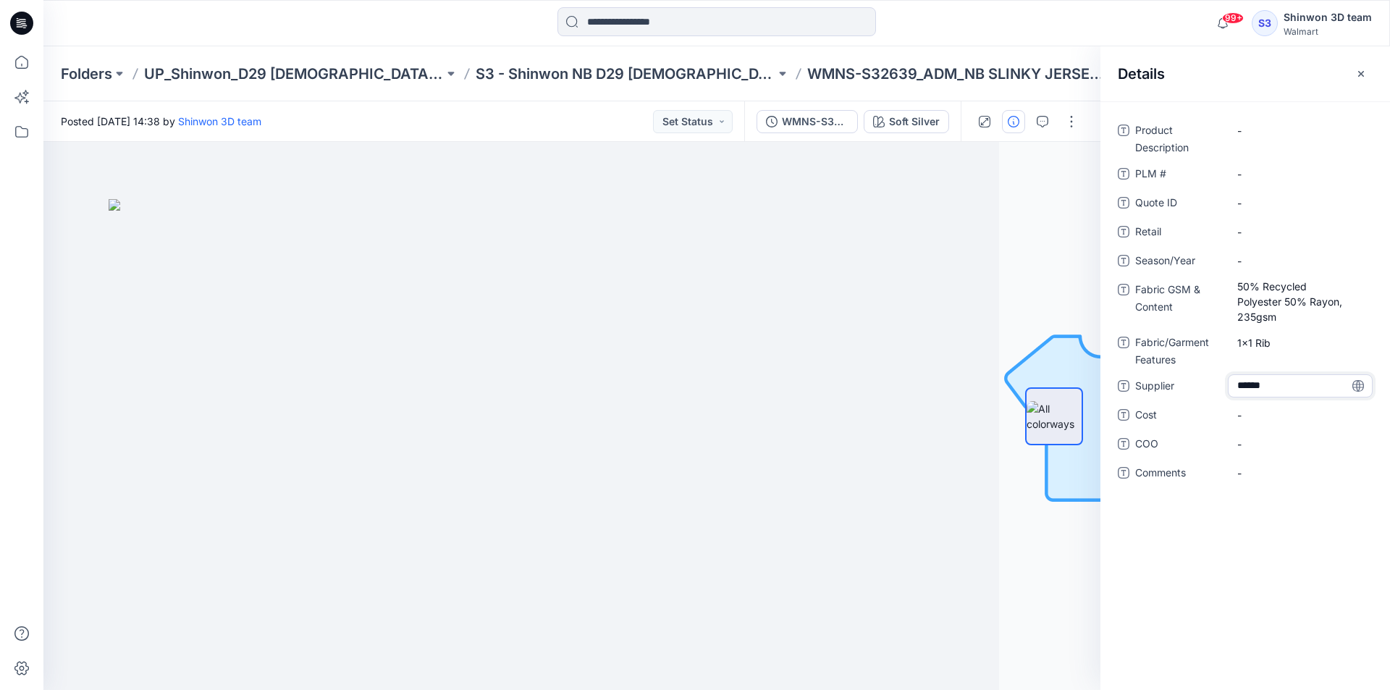
type textarea "*******"
click at [1283, 163] on div "-" at bounding box center [1300, 173] width 145 height 23
click at [1283, 134] on Description "-" at bounding box center [1301, 130] width 126 height 15
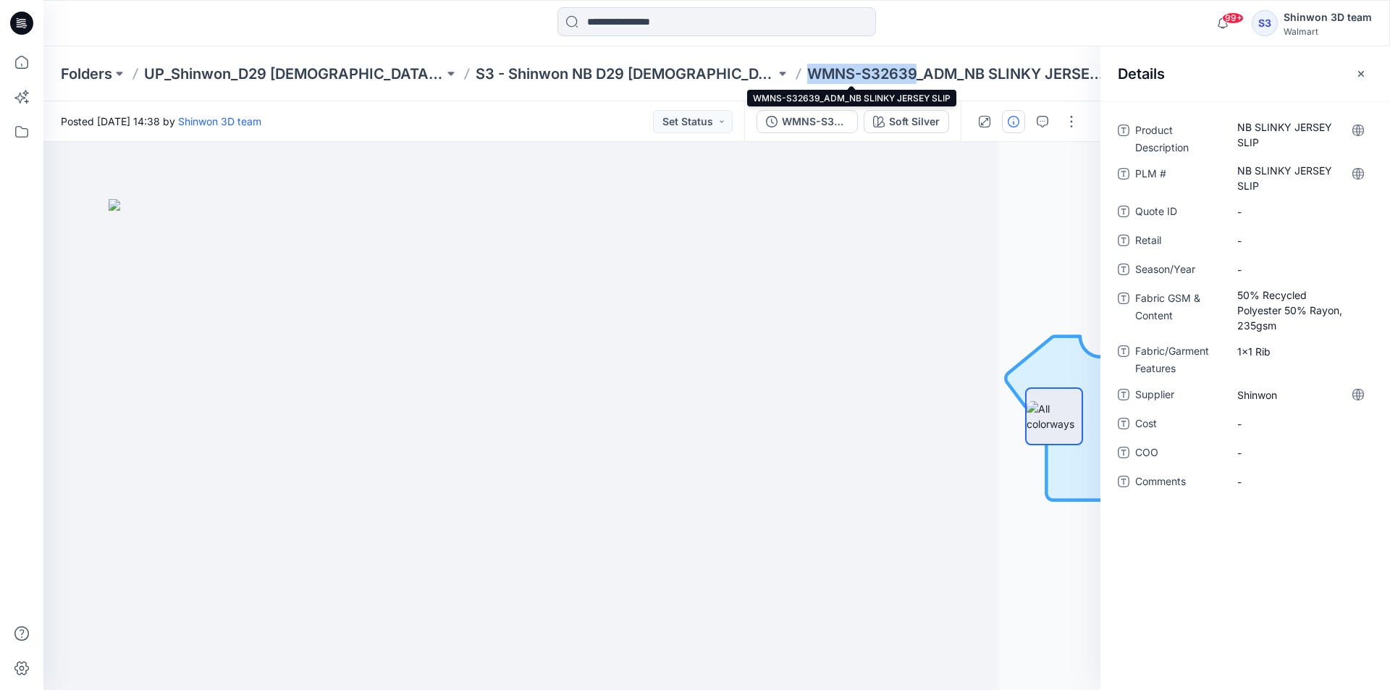
drag, startPoint x: 811, startPoint y: 73, endPoint x: 706, endPoint y: 76, distance: 105.1
click at [807, 76] on p "WMNS-S32639_ADM_NB SLINKY JERSEY SLIP" at bounding box center [957, 74] width 300 height 20
copy p "WMNS-S32639"
click at [1281, 174] on \ "NB SLINKY JERSEY SLIP" at bounding box center [1301, 178] width 126 height 30
type textarea "**********"
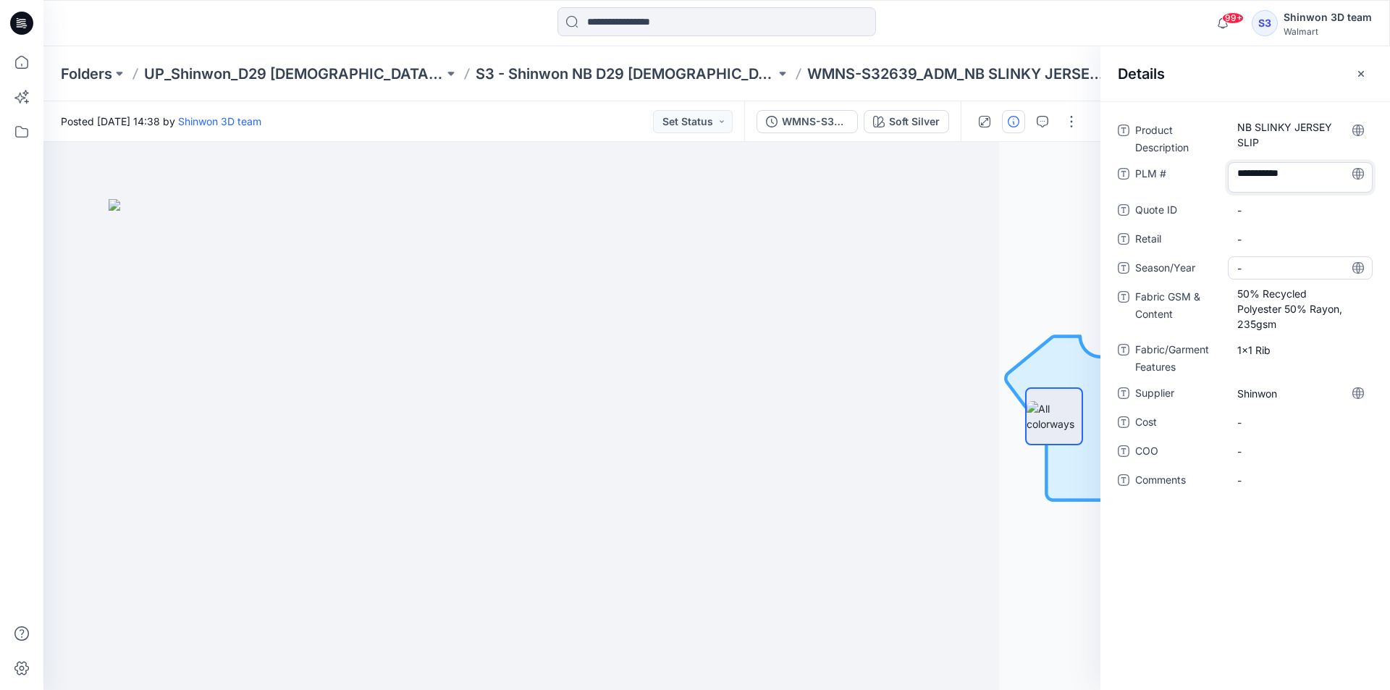
click at [1268, 261] on span "-" at bounding box center [1301, 268] width 126 height 15
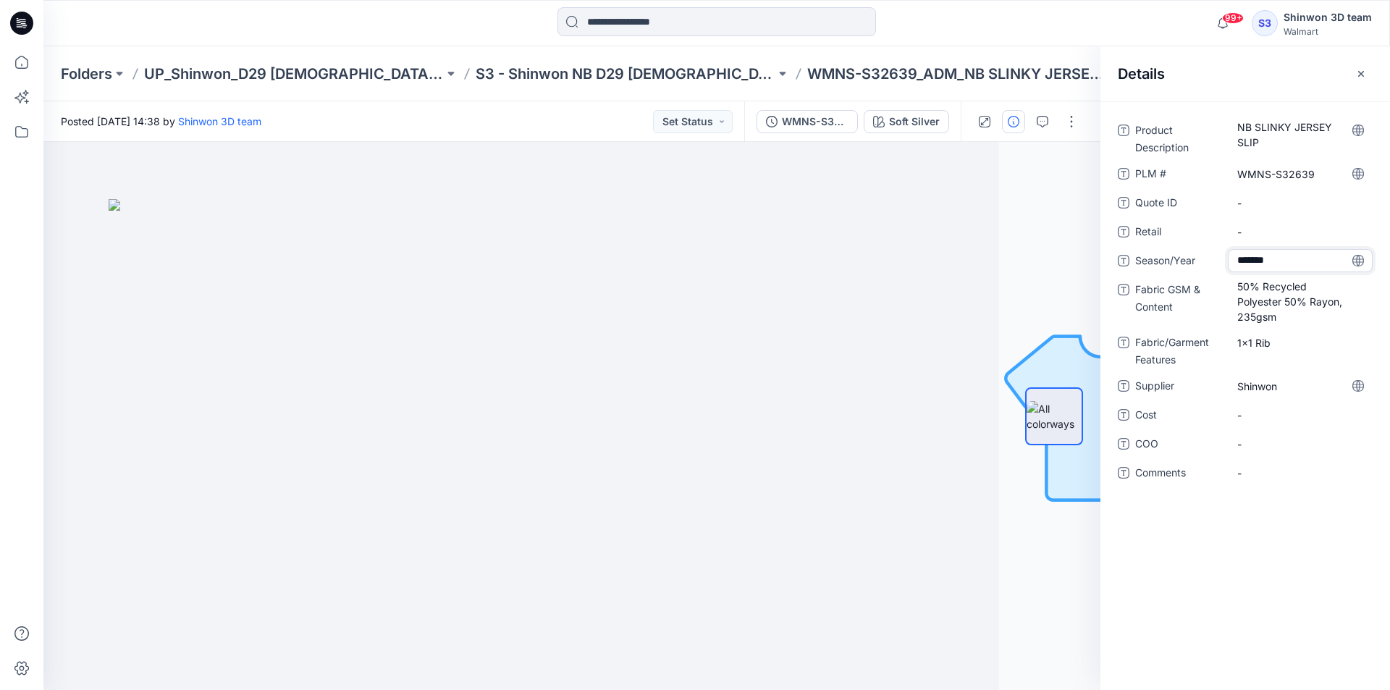
type textarea "********"
click at [540, 75] on p "S3 - Shinwon NB D29 [DEMOGRAPHIC_DATA] Sleepwear" at bounding box center [626, 74] width 300 height 20
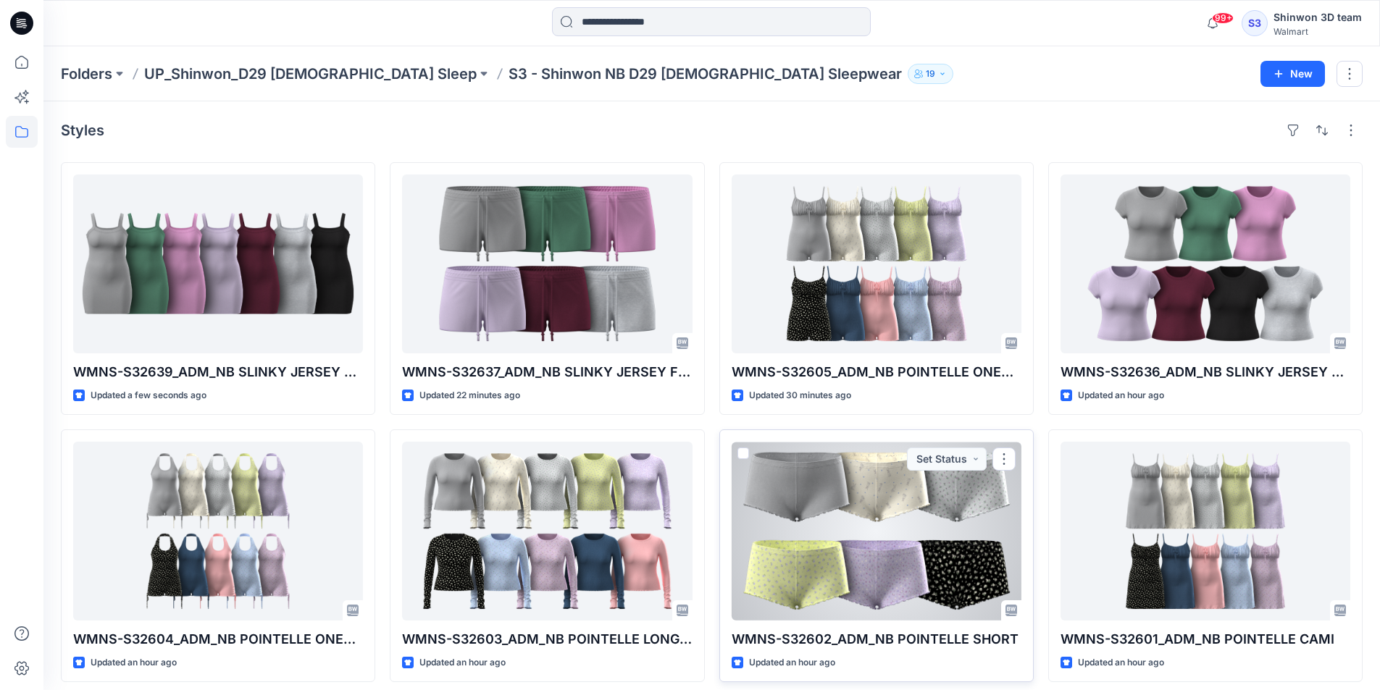
click at [865, 531] on div at bounding box center [876, 531] width 290 height 179
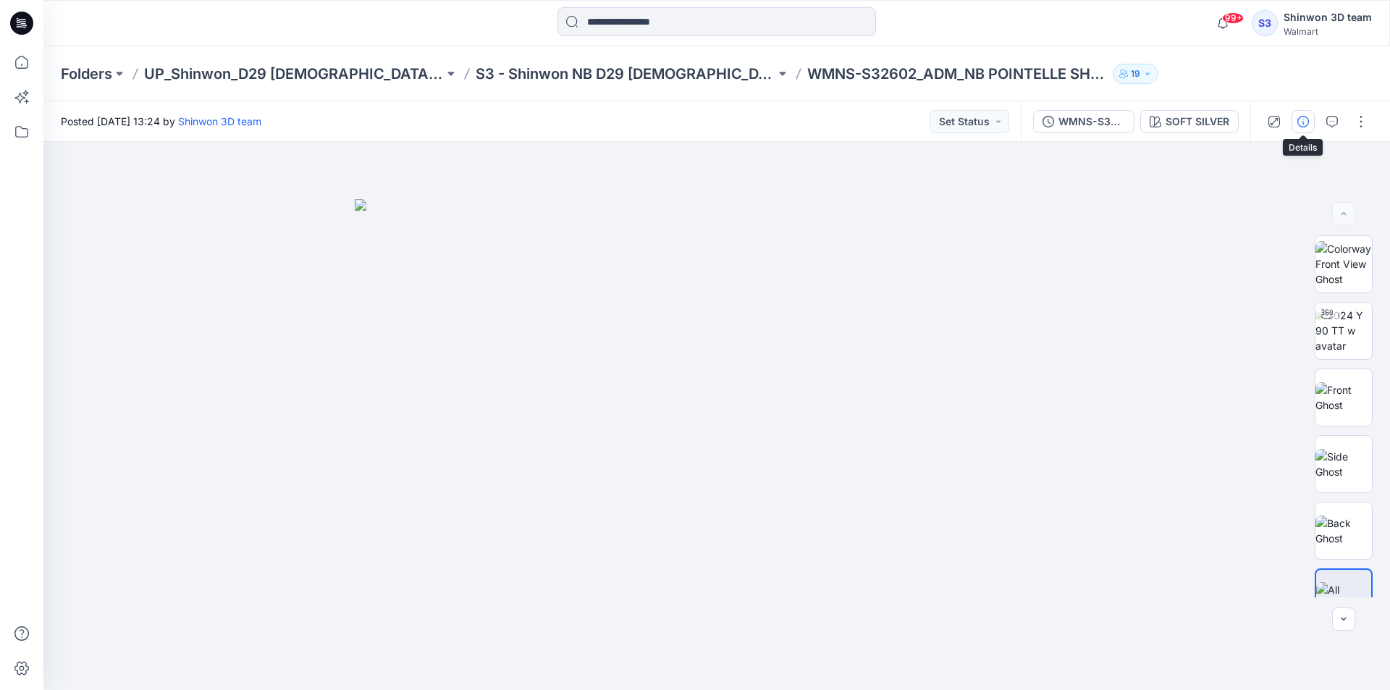
click at [1309, 126] on button "button" at bounding box center [1303, 121] width 23 height 23
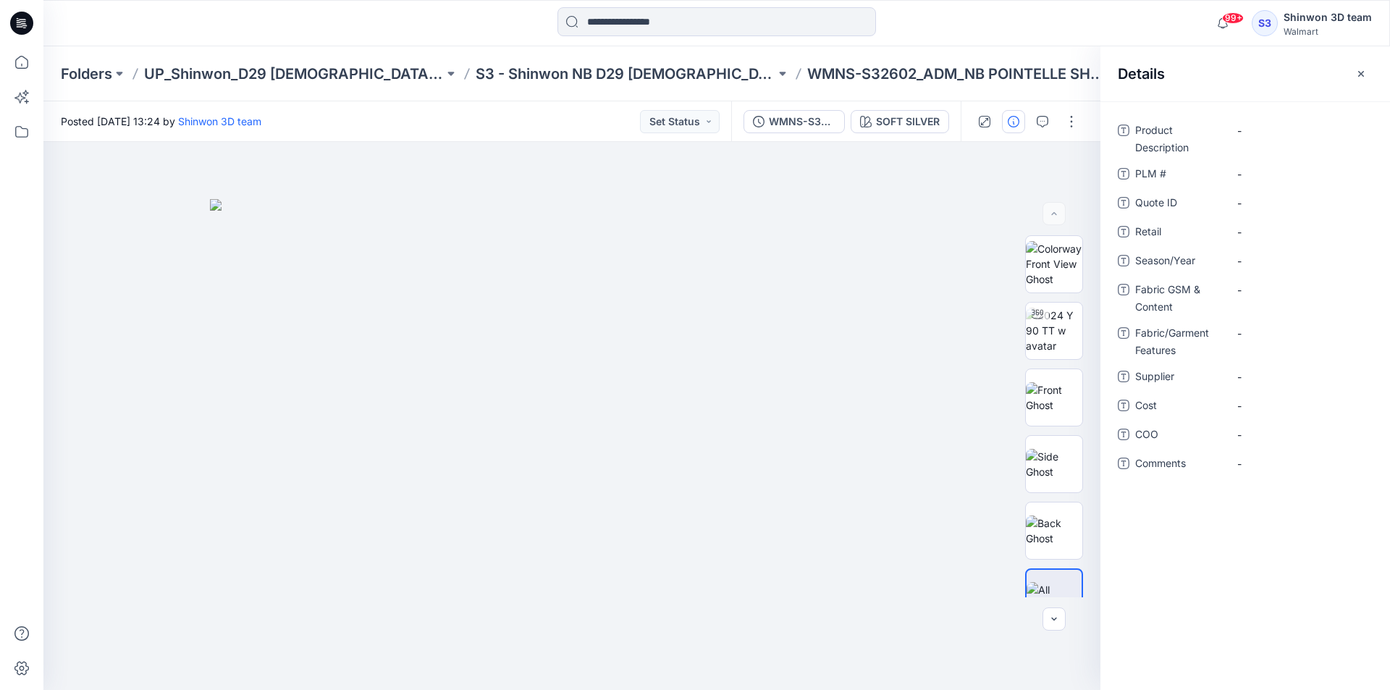
click at [658, 61] on div "Folders UP_Shinwon_D29 Ladies Sleep S3 - Shinwon NB D29 Ladies Sleepwear WMNS-S…" at bounding box center [716, 73] width 1347 height 55
click at [631, 72] on p "S3 - Shinwon NB D29 [DEMOGRAPHIC_DATA] Sleepwear" at bounding box center [626, 74] width 300 height 20
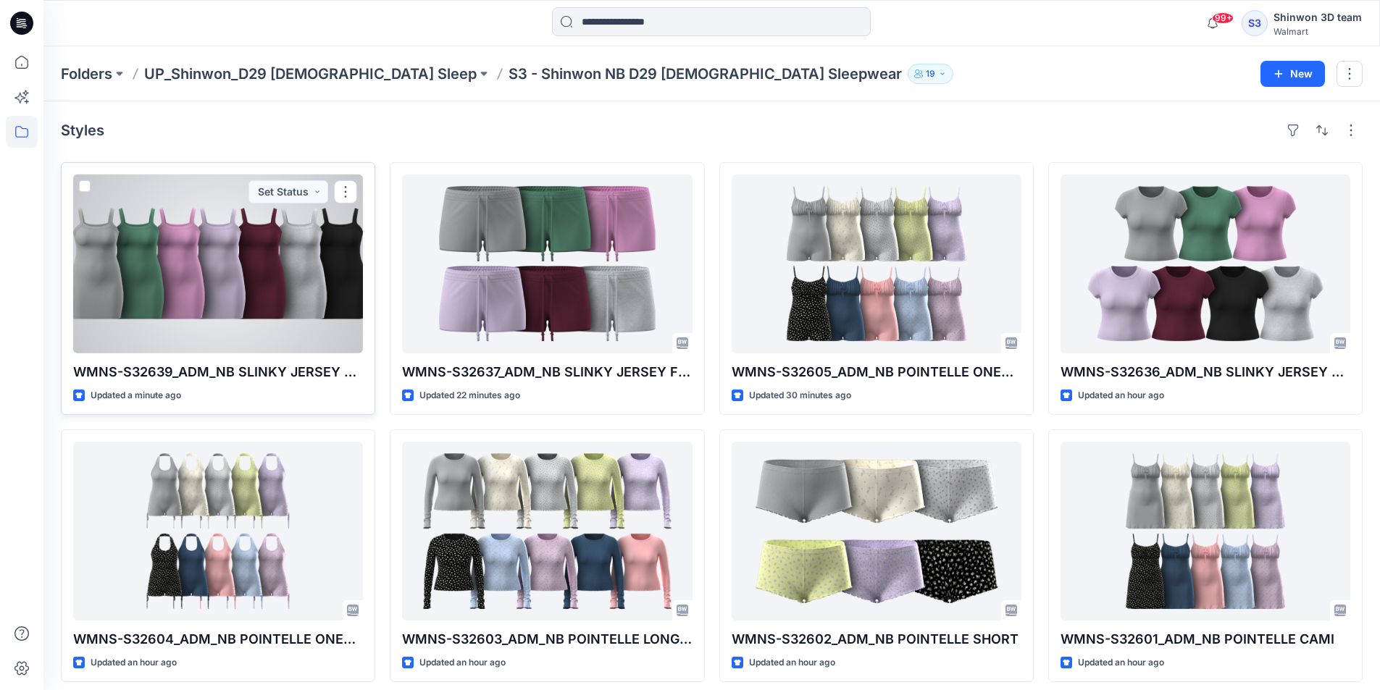
click at [354, 278] on div at bounding box center [218, 264] width 290 height 179
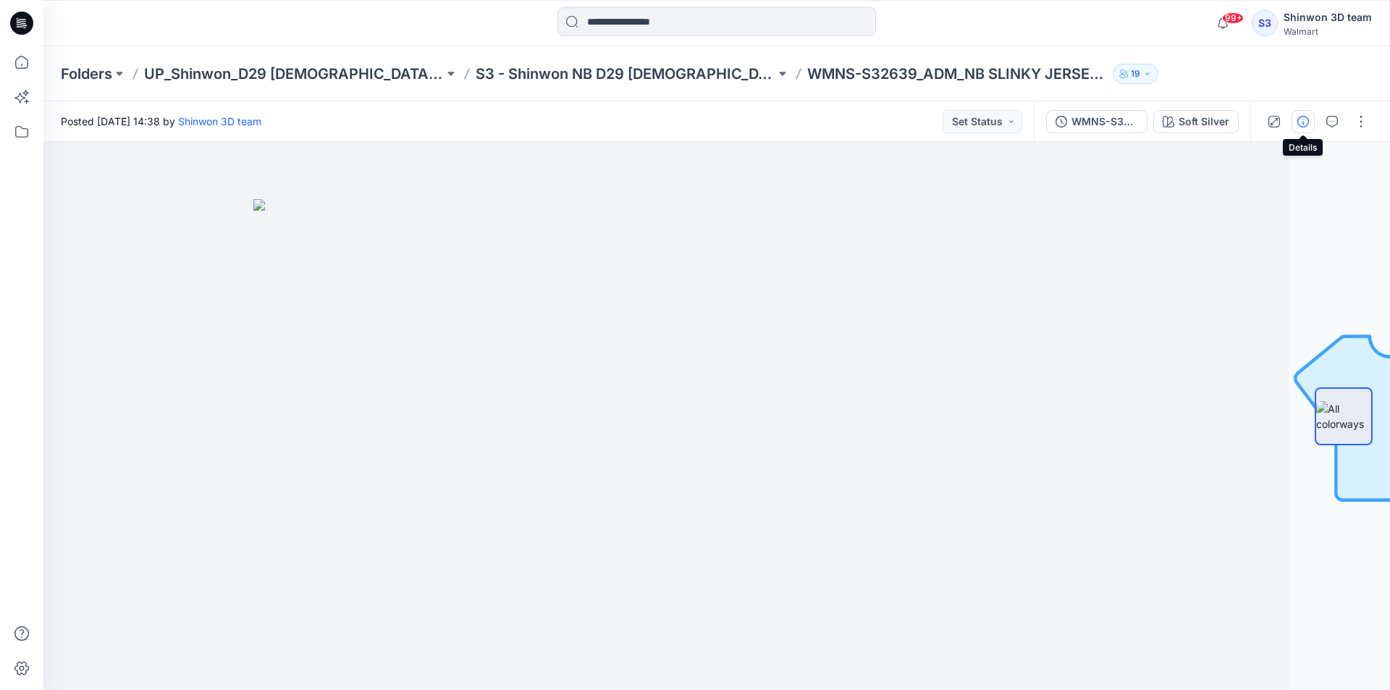
click at [1311, 118] on button "button" at bounding box center [1303, 121] width 23 height 23
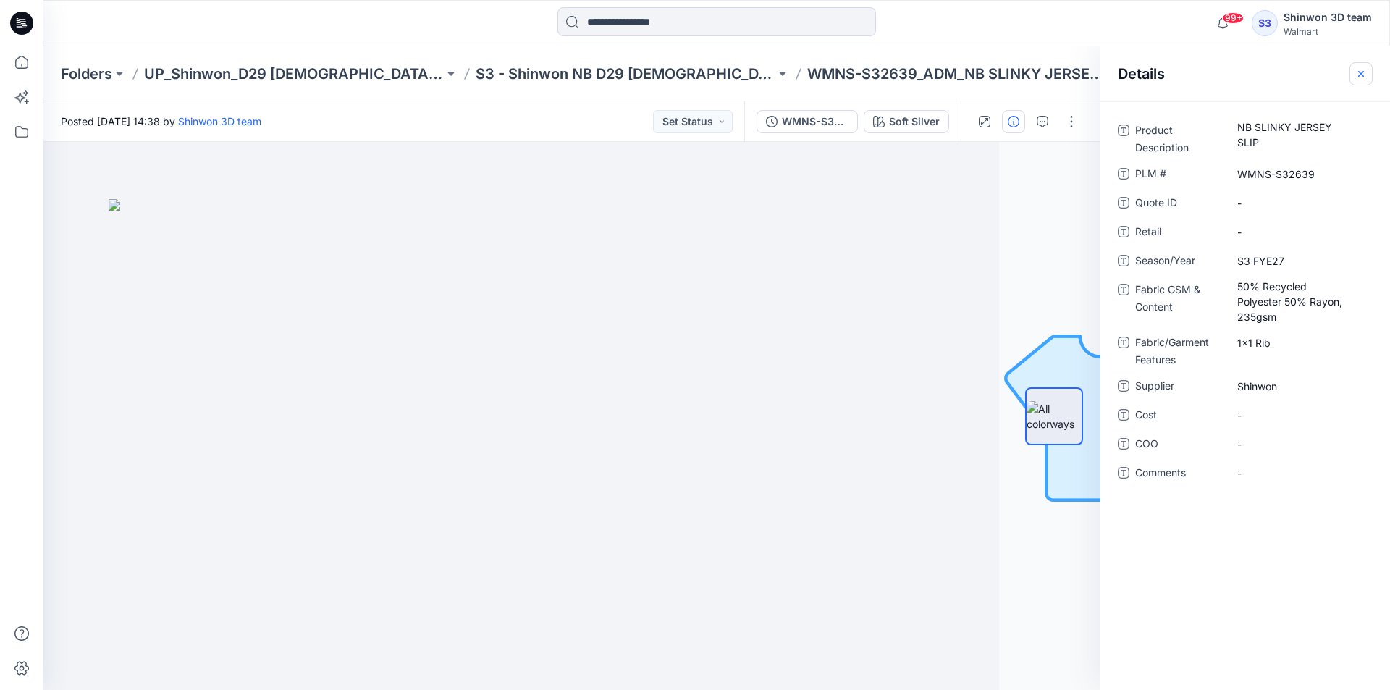
click at [1358, 78] on icon "button" at bounding box center [1362, 74] width 12 height 12
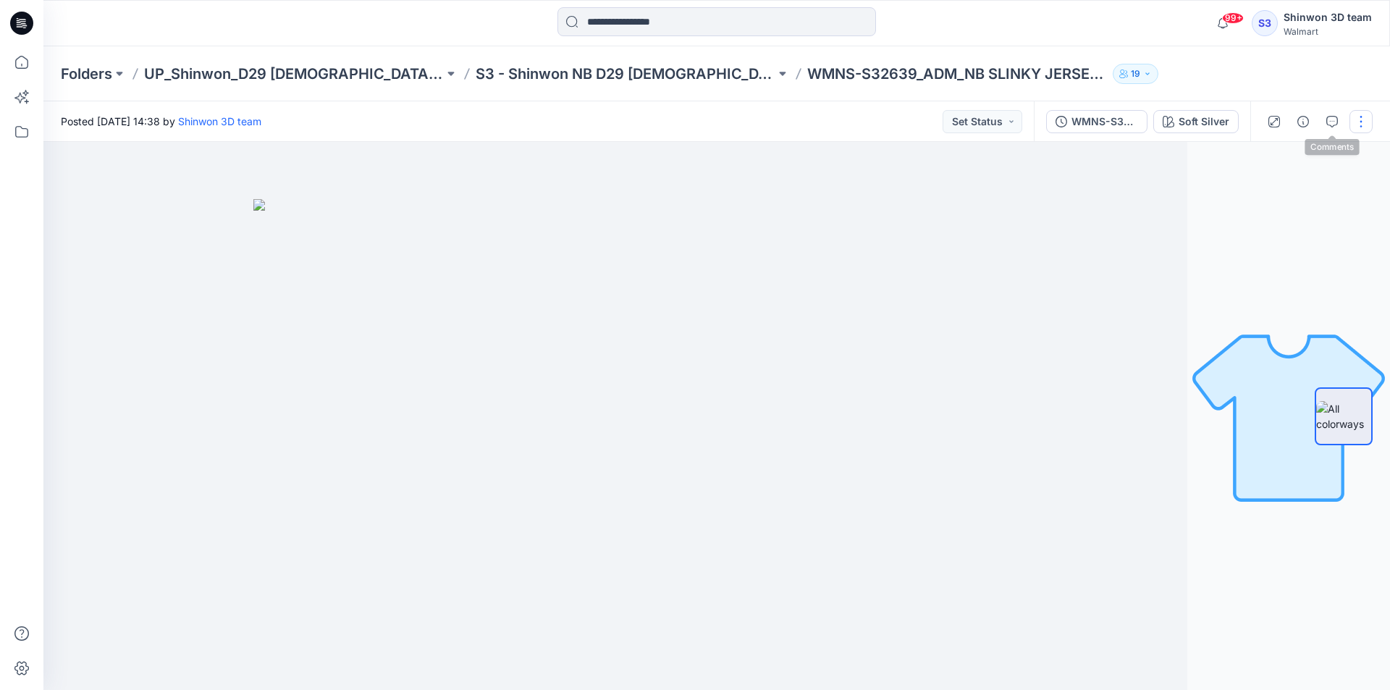
click at [1352, 127] on button "button" at bounding box center [1361, 121] width 23 height 23
click at [1262, 195] on p "Edit" at bounding box center [1269, 195] width 18 height 15
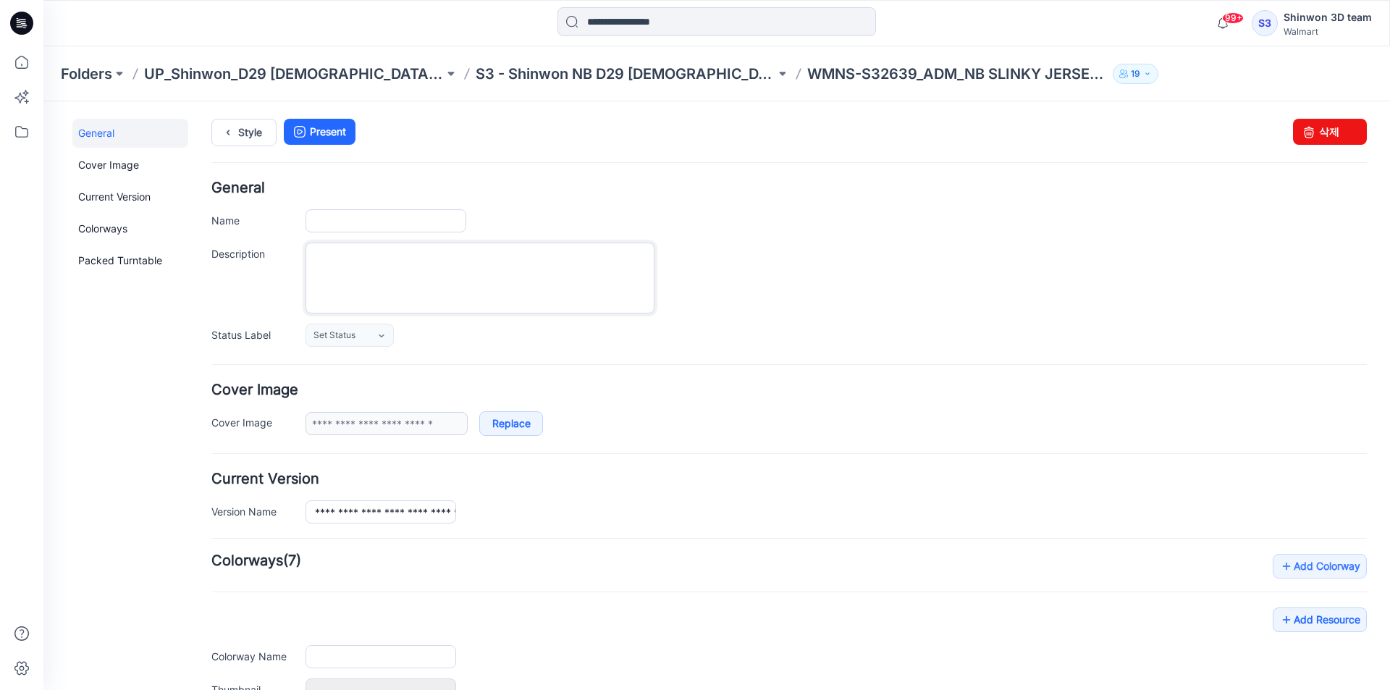
click at [570, 266] on textarea "Description" at bounding box center [480, 278] width 349 height 71
paste textarea "**********"
type textarea "**********"
type input "**********"
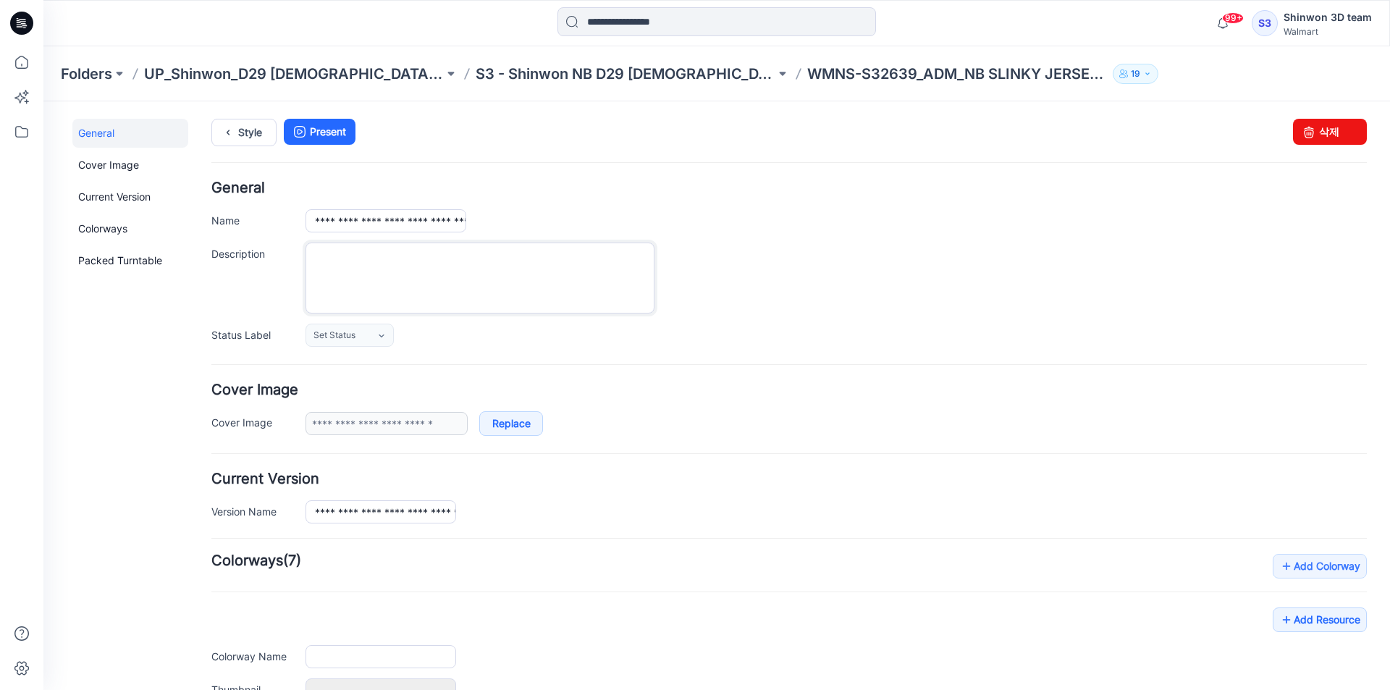
type input "**********"
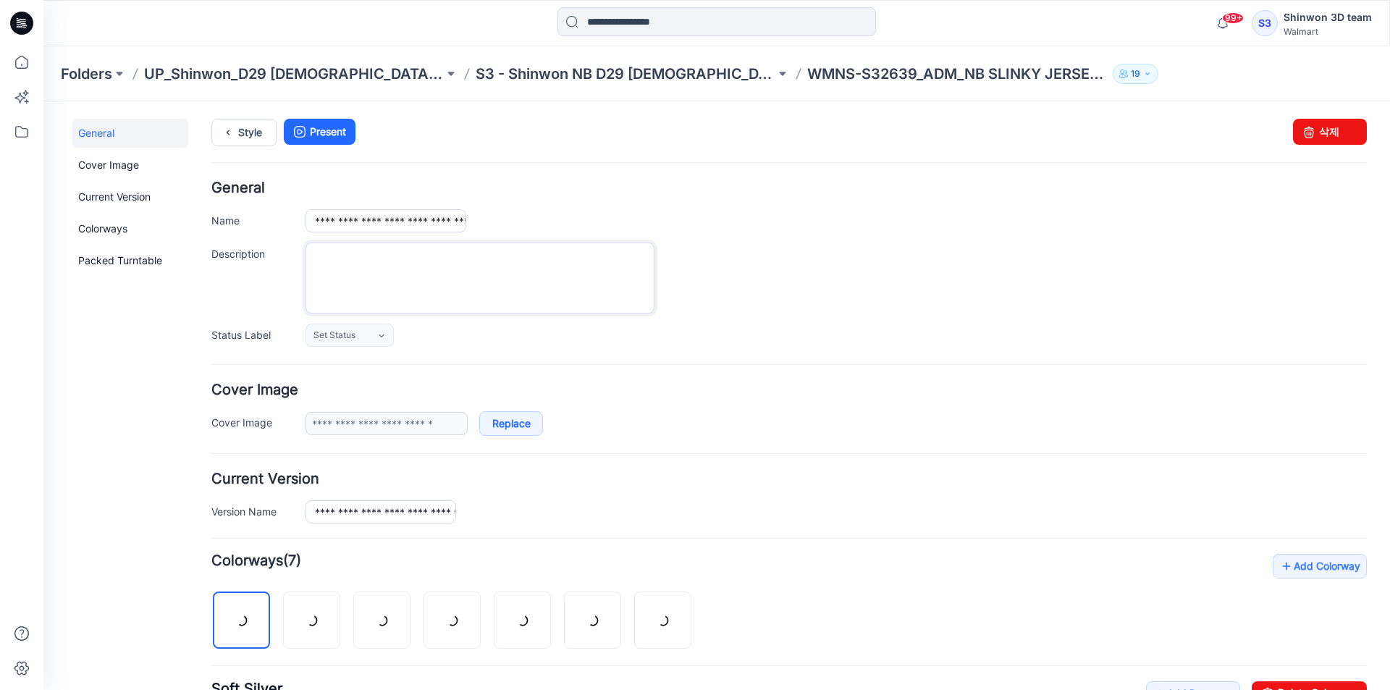
paste textarea "**********"
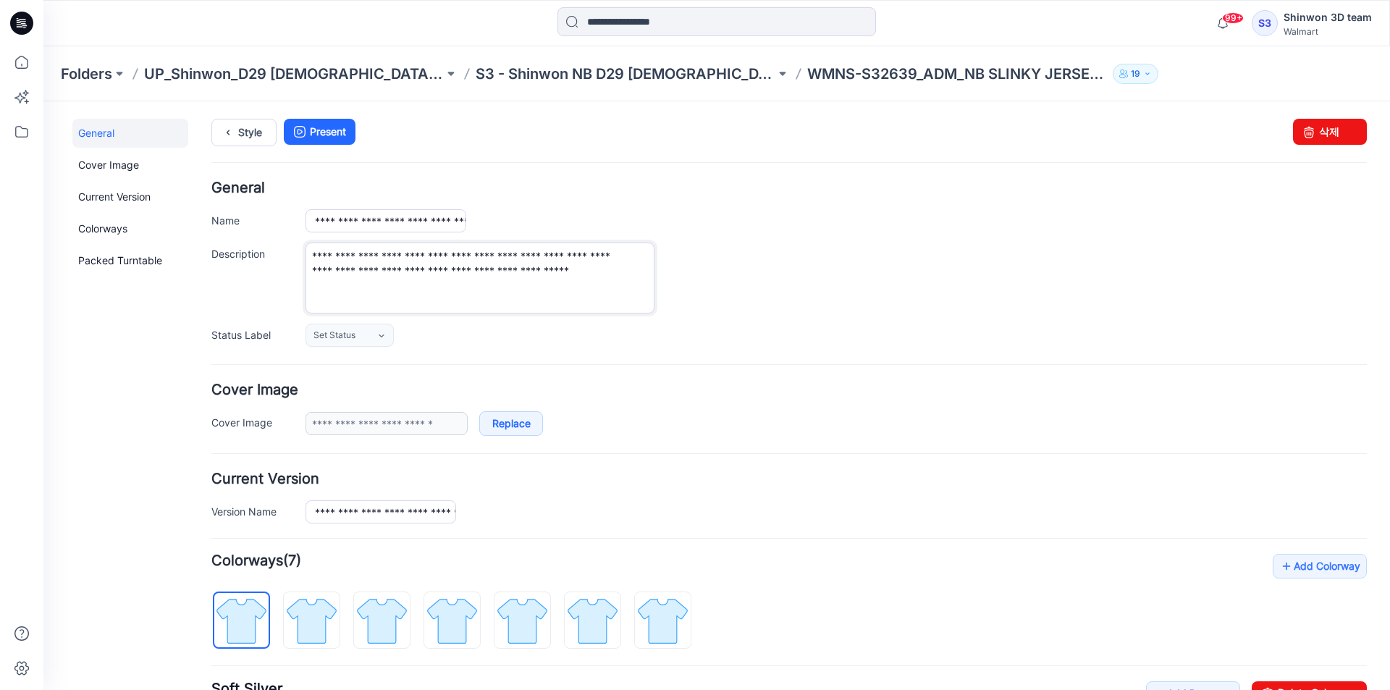
drag, startPoint x: 618, startPoint y: 278, endPoint x: 239, endPoint y: 293, distance: 379.0
click at [239, 293] on div "**********" at bounding box center [789, 278] width 1156 height 71
type textarea "**********"
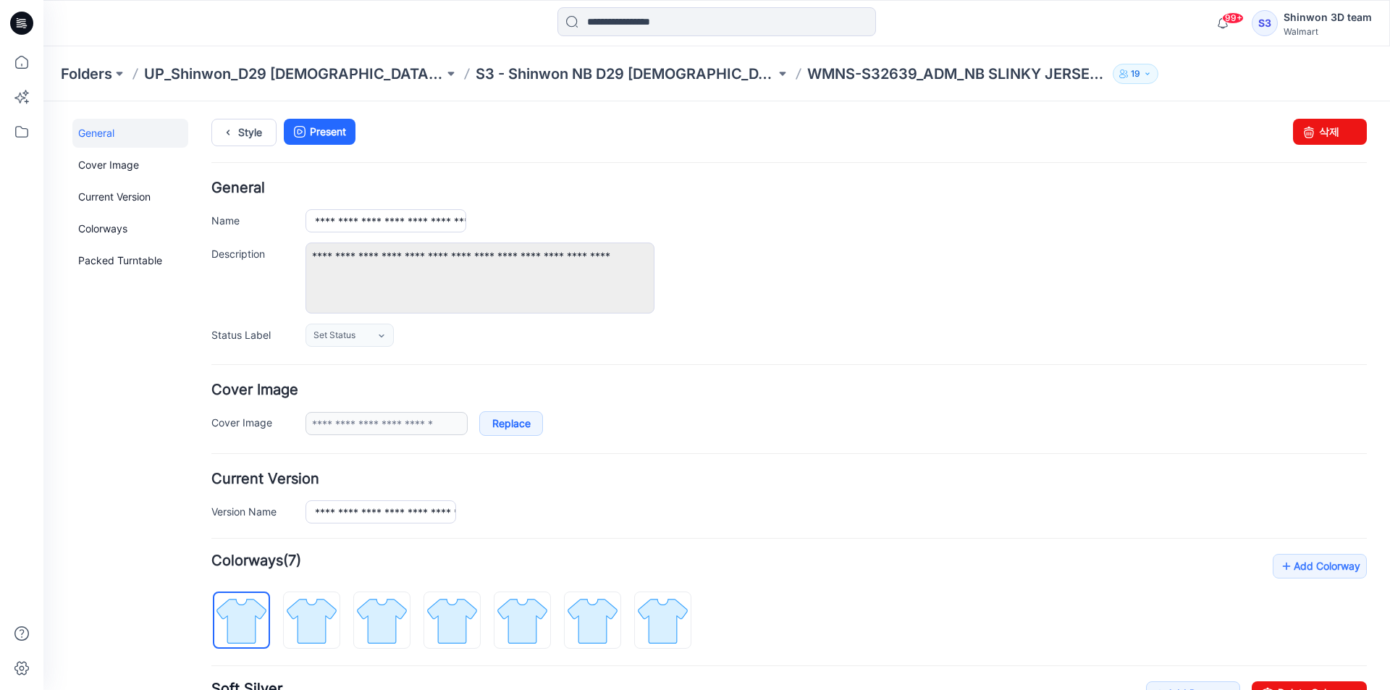
click at [824, 337] on div "Set Status Set Status *Revision Requested TD - Need to Review PD - Need to Revi…" at bounding box center [837, 335] width 1062 height 23
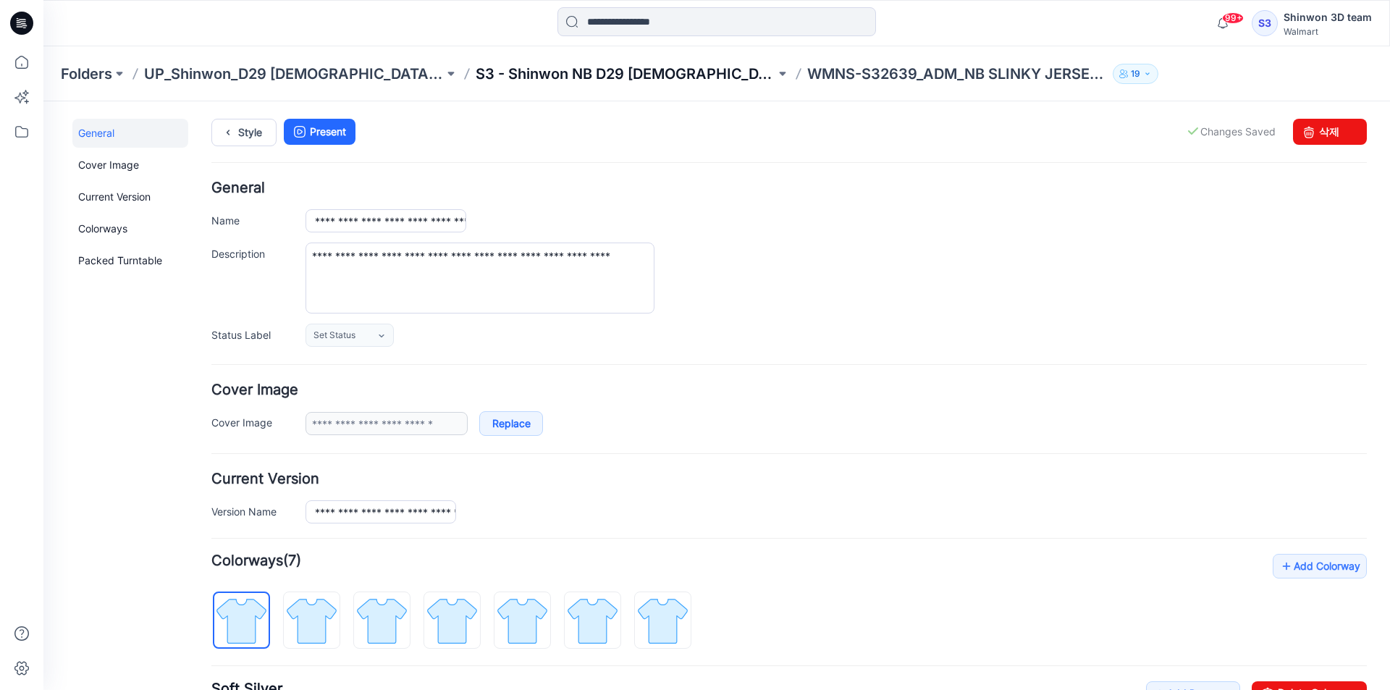
click at [590, 70] on p "S3 - Shinwon NB D29 [DEMOGRAPHIC_DATA] Sleepwear" at bounding box center [626, 74] width 300 height 20
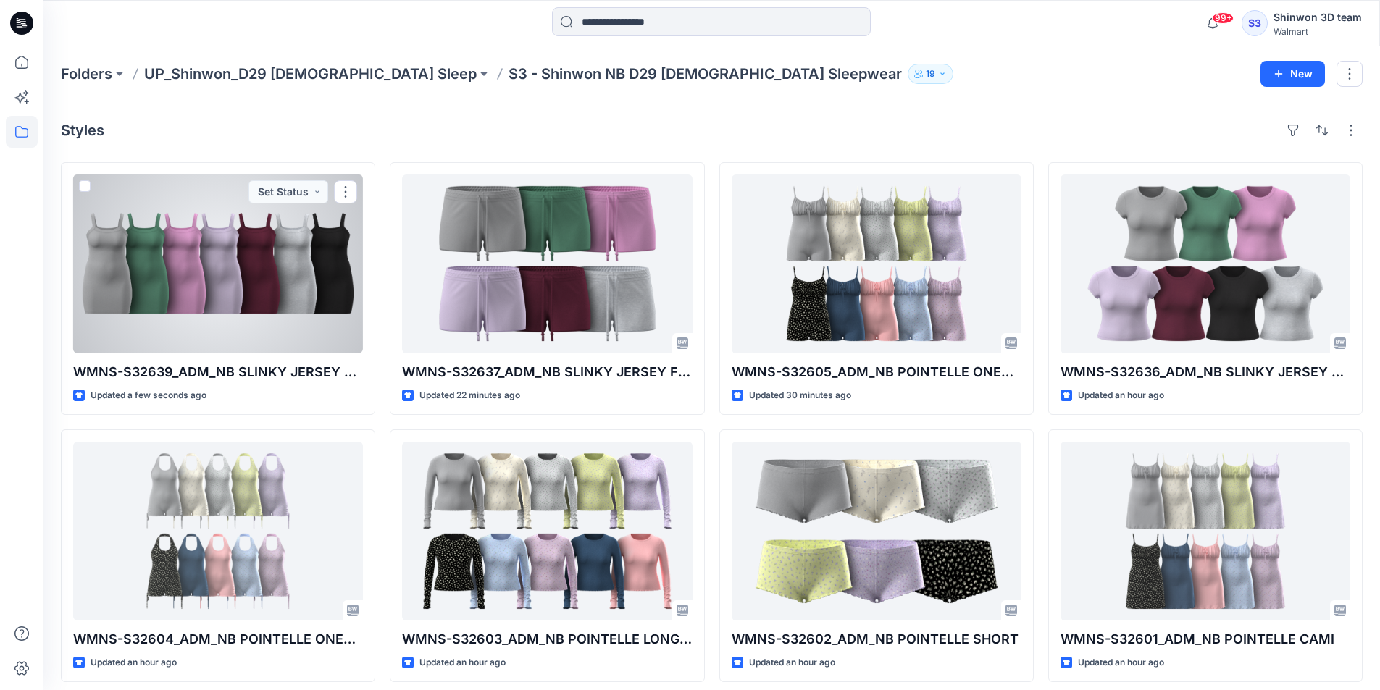
click at [243, 299] on div at bounding box center [218, 264] width 290 height 179
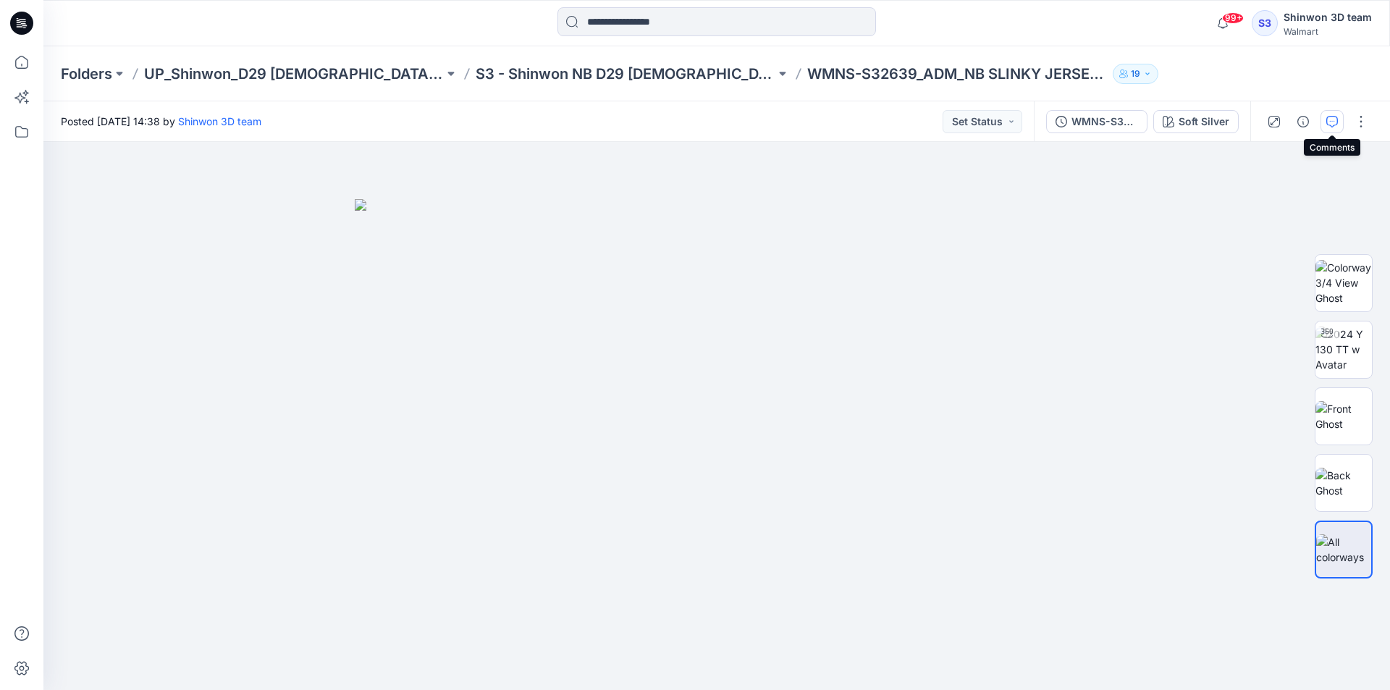
click at [1325, 121] on button "button" at bounding box center [1332, 121] width 23 height 23
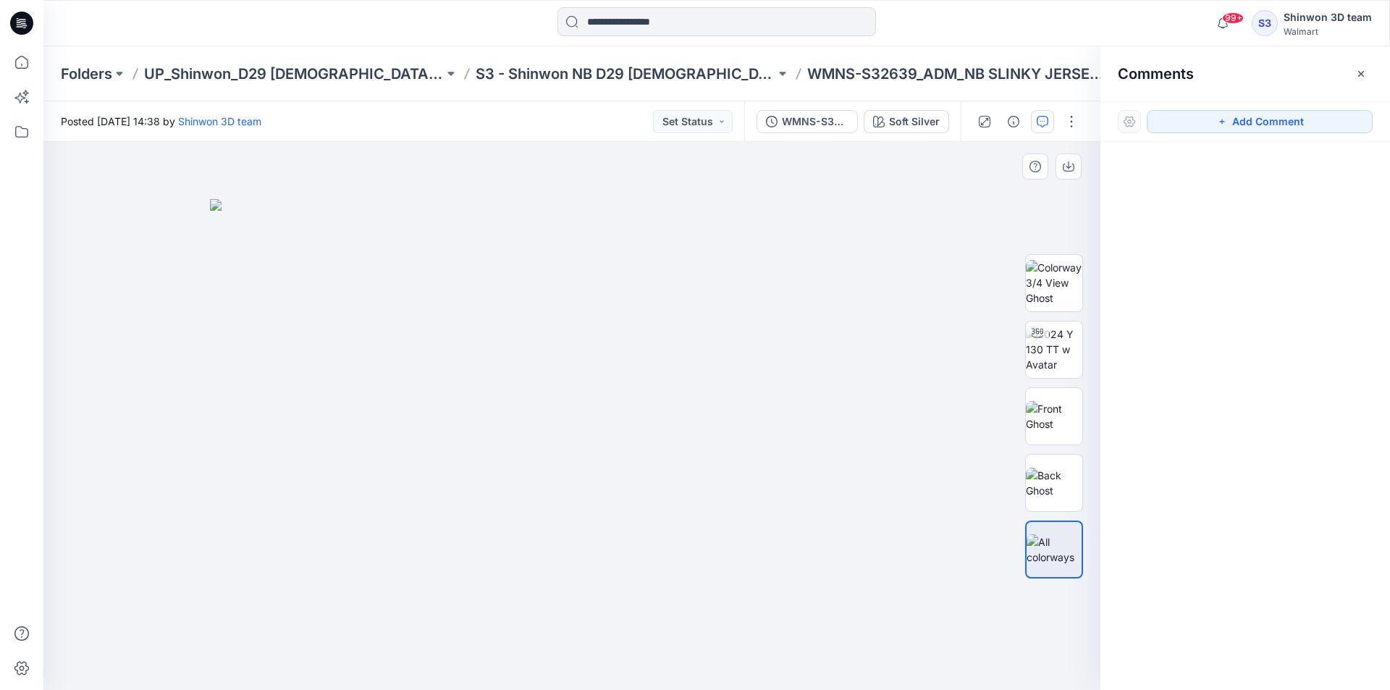
drag, startPoint x: 1200, startPoint y: 128, endPoint x: 1067, endPoint y: 152, distance: 135.4
click at [1200, 127] on button "Add Comment" at bounding box center [1260, 121] width 226 height 23
click at [577, 235] on div "1" at bounding box center [571, 416] width 1057 height 548
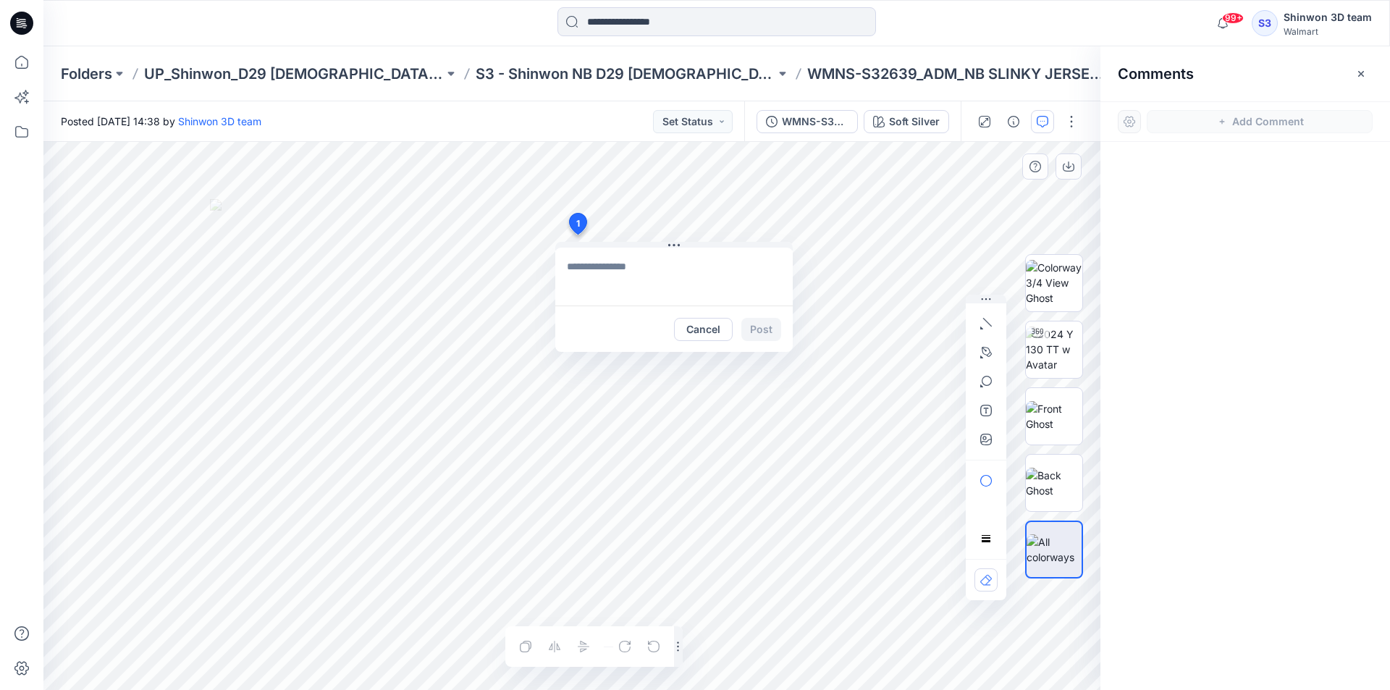
click at [703, 280] on textarea at bounding box center [674, 277] width 238 height 58
click at [665, 271] on textarea at bounding box center [674, 277] width 238 height 58
paste textarea "**********"
drag, startPoint x: 670, startPoint y: 282, endPoint x: 1028, endPoint y: 410, distance: 380.0
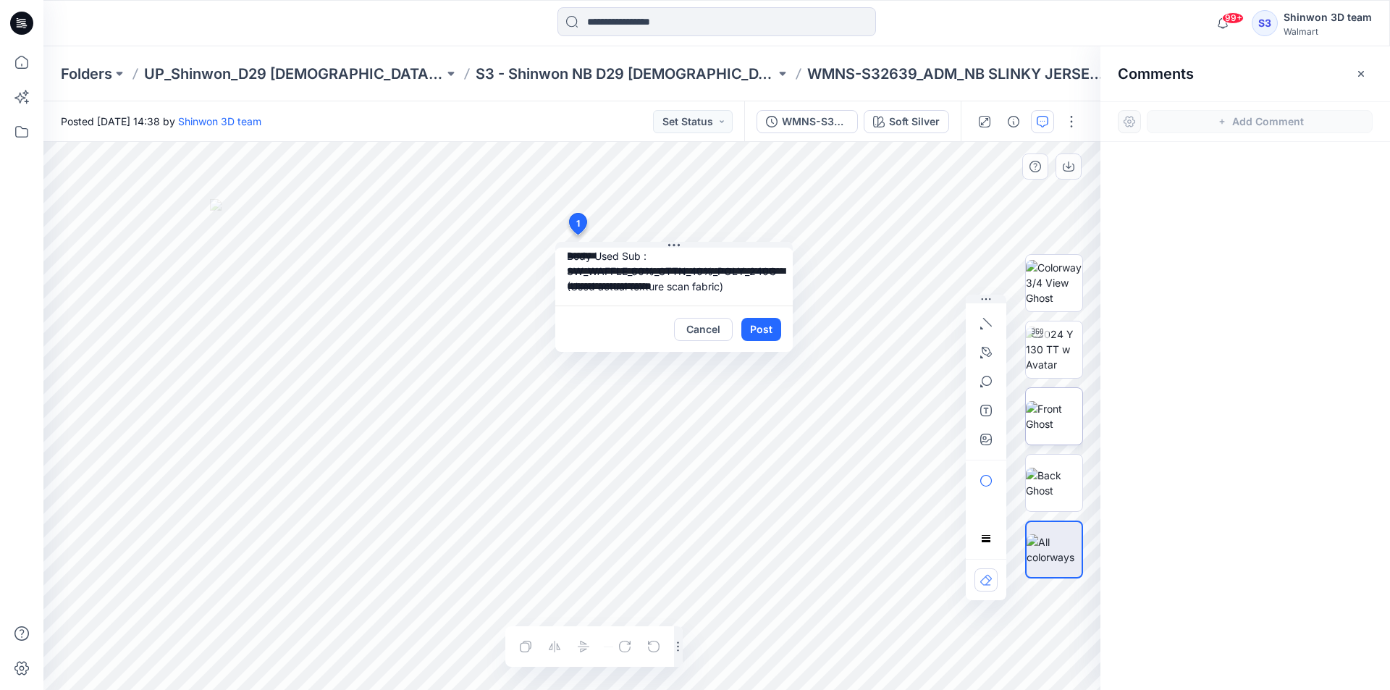
click at [1028, 410] on div "**********" at bounding box center [571, 416] width 1057 height 548
click at [767, 295] on textarea "**********" at bounding box center [674, 277] width 238 height 58
click at [752, 287] on textarea "**********" at bounding box center [674, 277] width 238 height 58
click at [752, 280] on textarea "**********" at bounding box center [674, 277] width 238 height 58
click at [744, 262] on textarea "**********" at bounding box center [674, 277] width 238 height 58
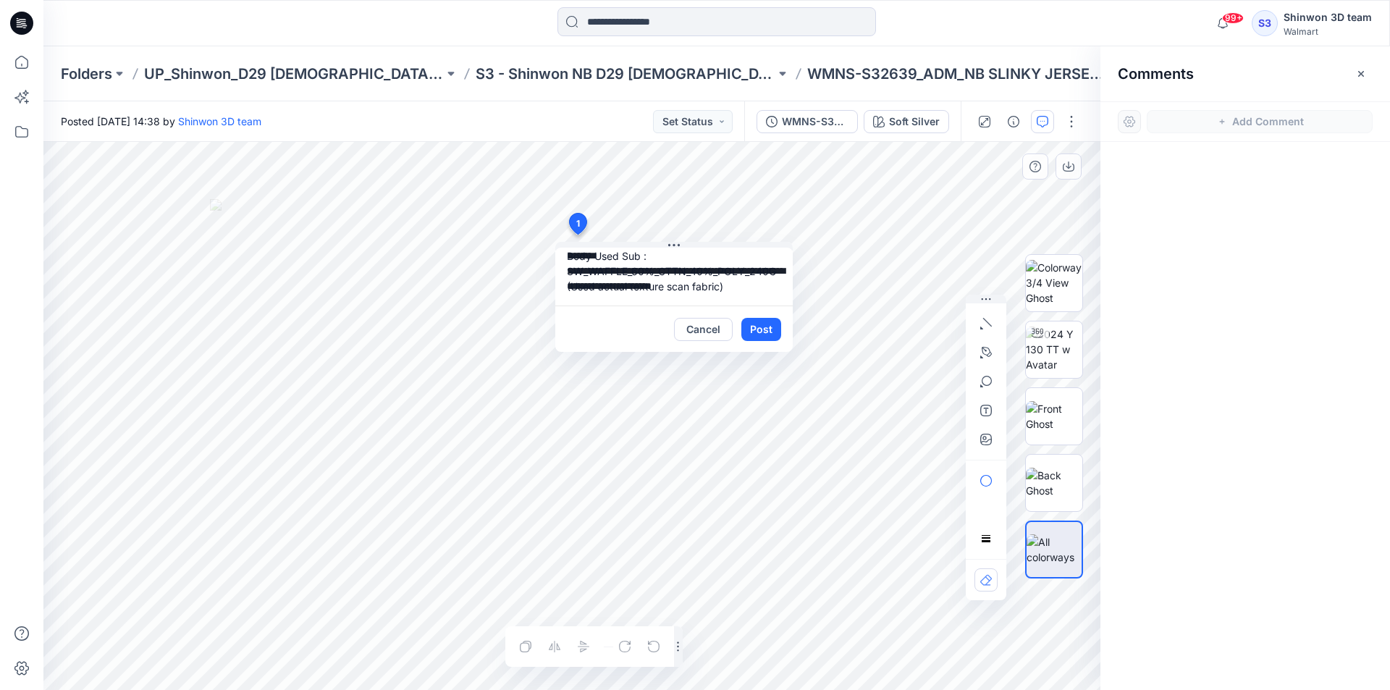
drag, startPoint x: 737, startPoint y: 272, endPoint x: 765, endPoint y: 277, distance: 28.7
click at [739, 272] on textarea "**********" at bounding box center [674, 277] width 238 height 58
drag, startPoint x: 744, startPoint y: 285, endPoint x: 568, endPoint y: 271, distance: 176.5
click at [568, 271] on textarea "**********" at bounding box center [674, 277] width 238 height 58
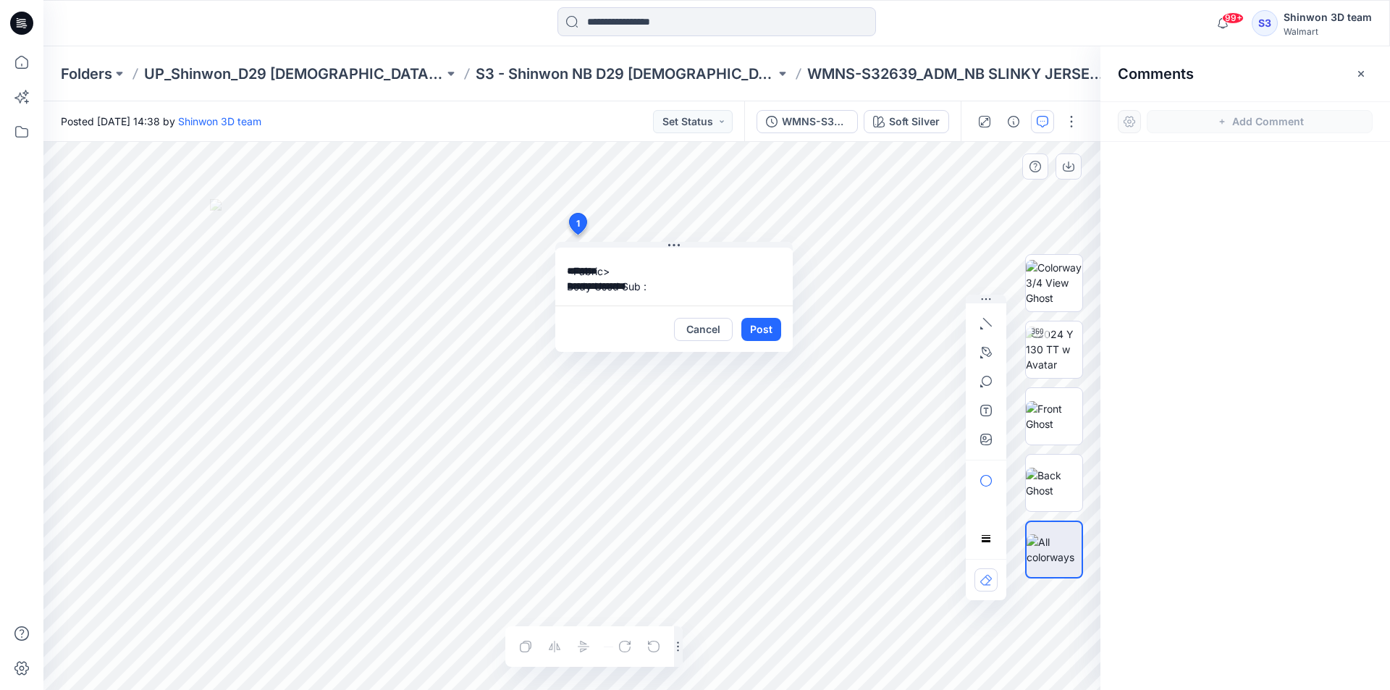
scroll to position [72, 0]
drag, startPoint x: 743, startPoint y: 288, endPoint x: 723, endPoint y: 280, distance: 21.1
click at [744, 289] on textarea "**********" at bounding box center [674, 277] width 238 height 58
paste textarea "**********"
type textarea "**********"
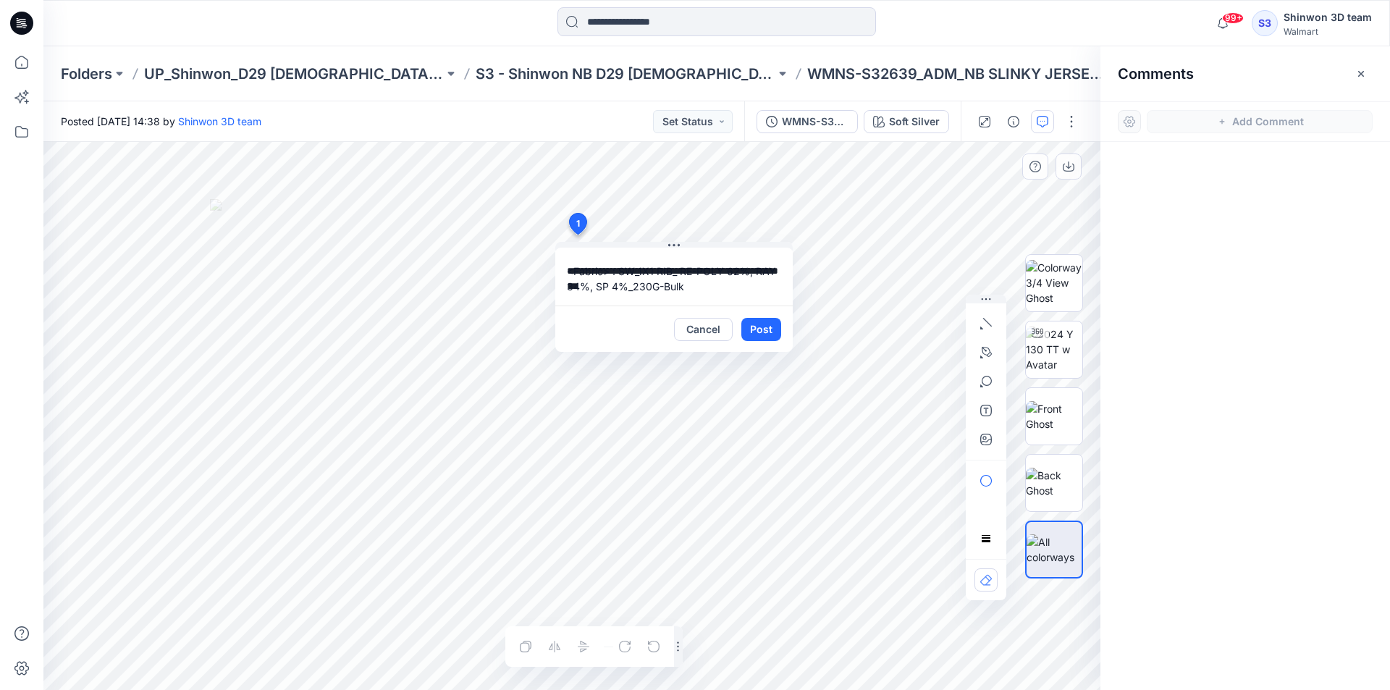
click at [731, 288] on textarea "**********" at bounding box center [674, 277] width 238 height 58
click at [697, 327] on button "Cancel" at bounding box center [703, 329] width 59 height 23
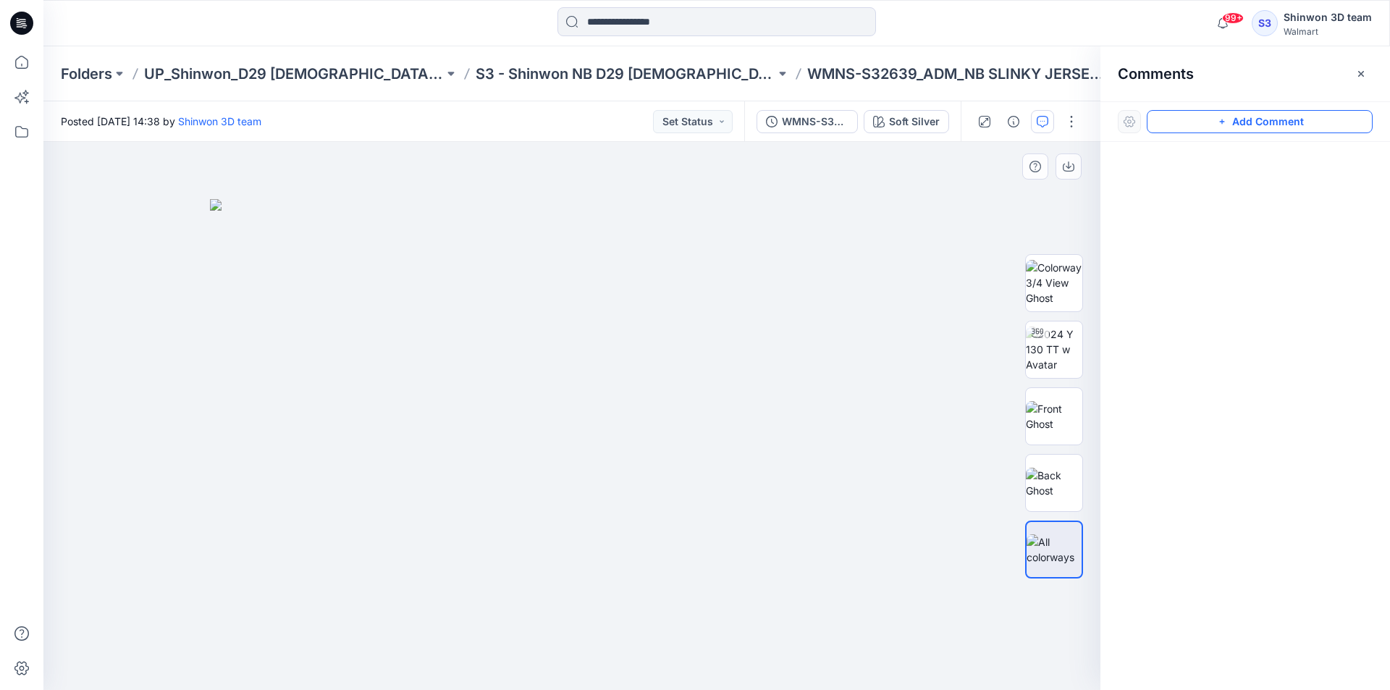
click at [1267, 121] on button "Add Comment" at bounding box center [1260, 121] width 226 height 23
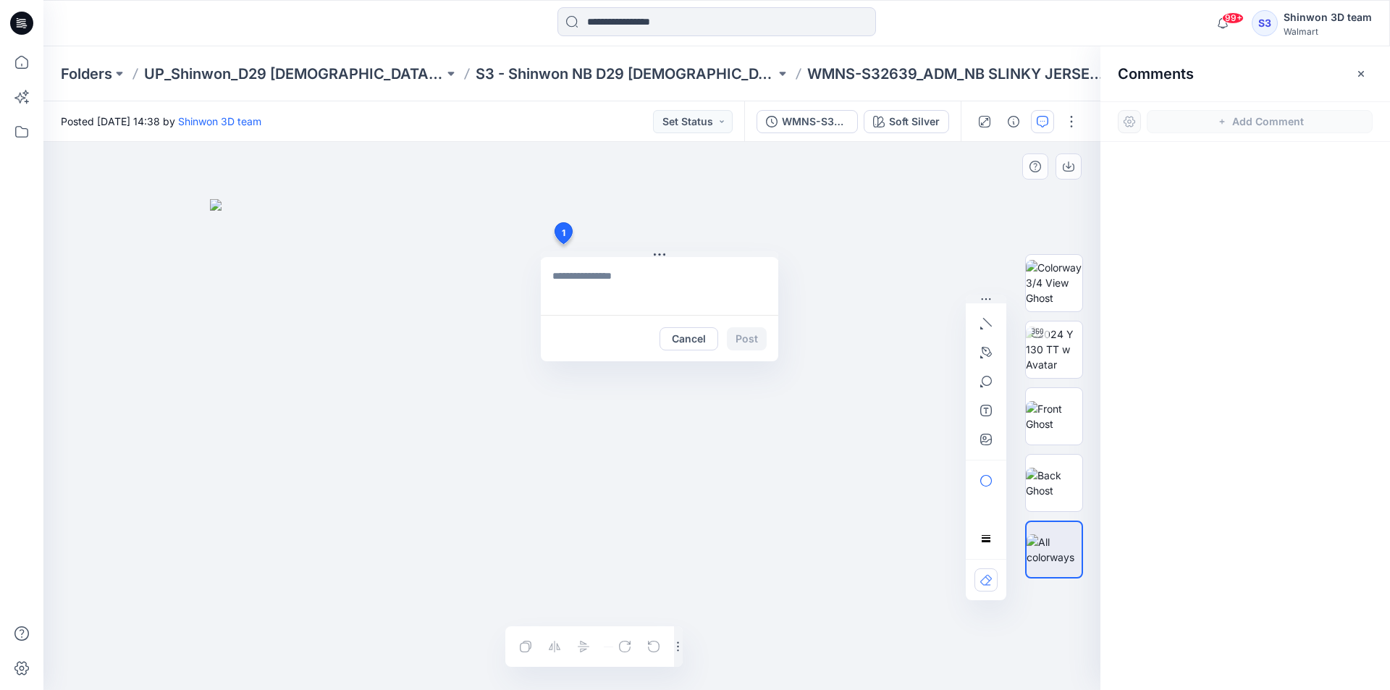
click at [563, 244] on div "1 Cancel Post Layer 1" at bounding box center [571, 416] width 1057 height 548
click at [554, 268] on textarea "**********" at bounding box center [660, 286] width 238 height 58
paste textarea "**********"
click at [555, 268] on textarea "**********" at bounding box center [660, 286] width 238 height 58
click at [603, 292] on textarea "**********" at bounding box center [660, 286] width 238 height 58
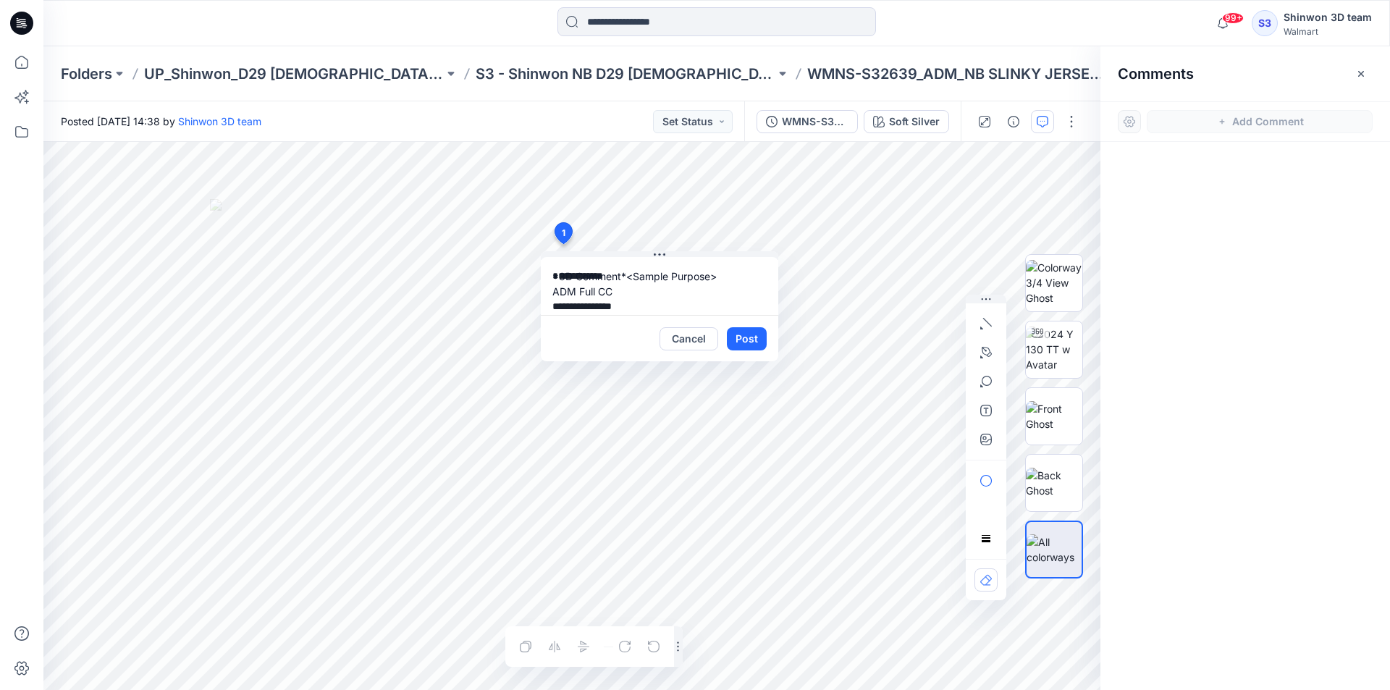
click at [660, 306] on textarea "**********" at bounding box center [660, 286] width 238 height 58
click at [655, 302] on textarea "**********" at bounding box center [660, 286] width 238 height 58
click at [630, 276] on textarea "**********" at bounding box center [660, 286] width 238 height 58
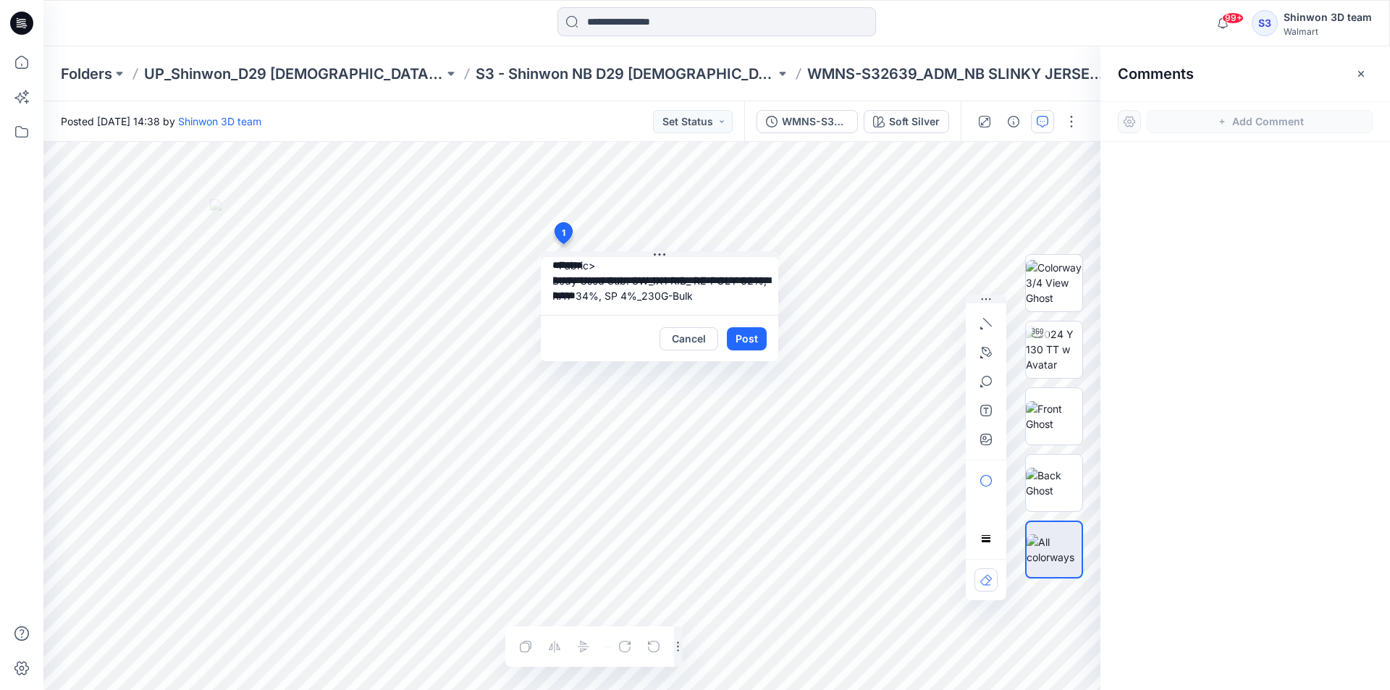
click at [696, 303] on textarea "**********" at bounding box center [660, 286] width 238 height 58
type textarea "**********"
click at [752, 332] on button "Post" at bounding box center [747, 338] width 40 height 23
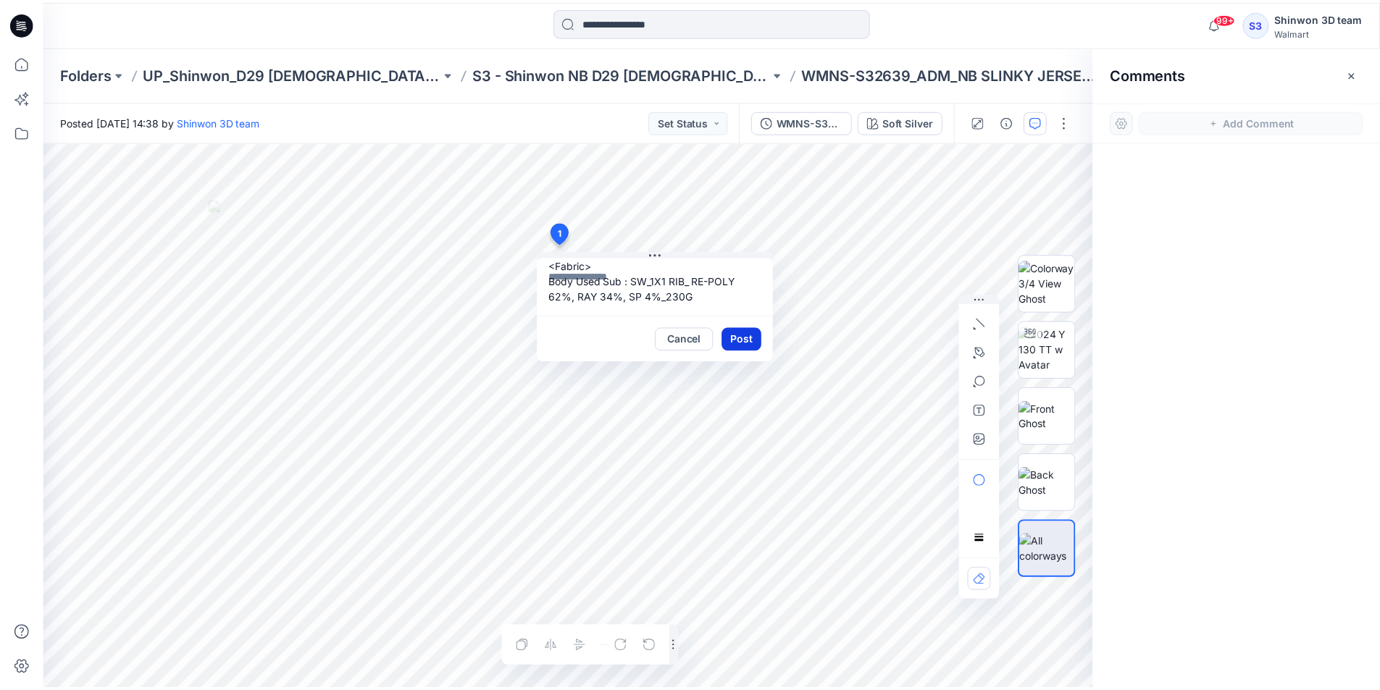
scroll to position [0, 0]
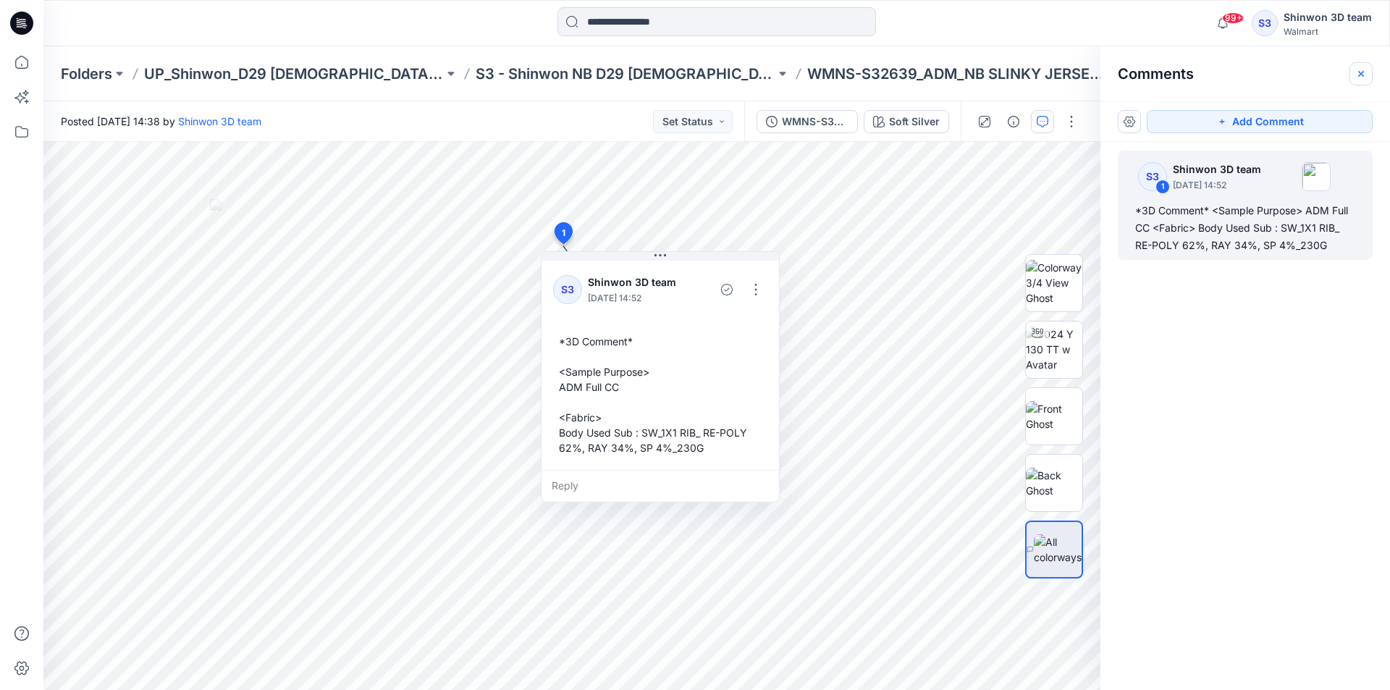
click at [1369, 62] on button "button" at bounding box center [1361, 73] width 23 height 23
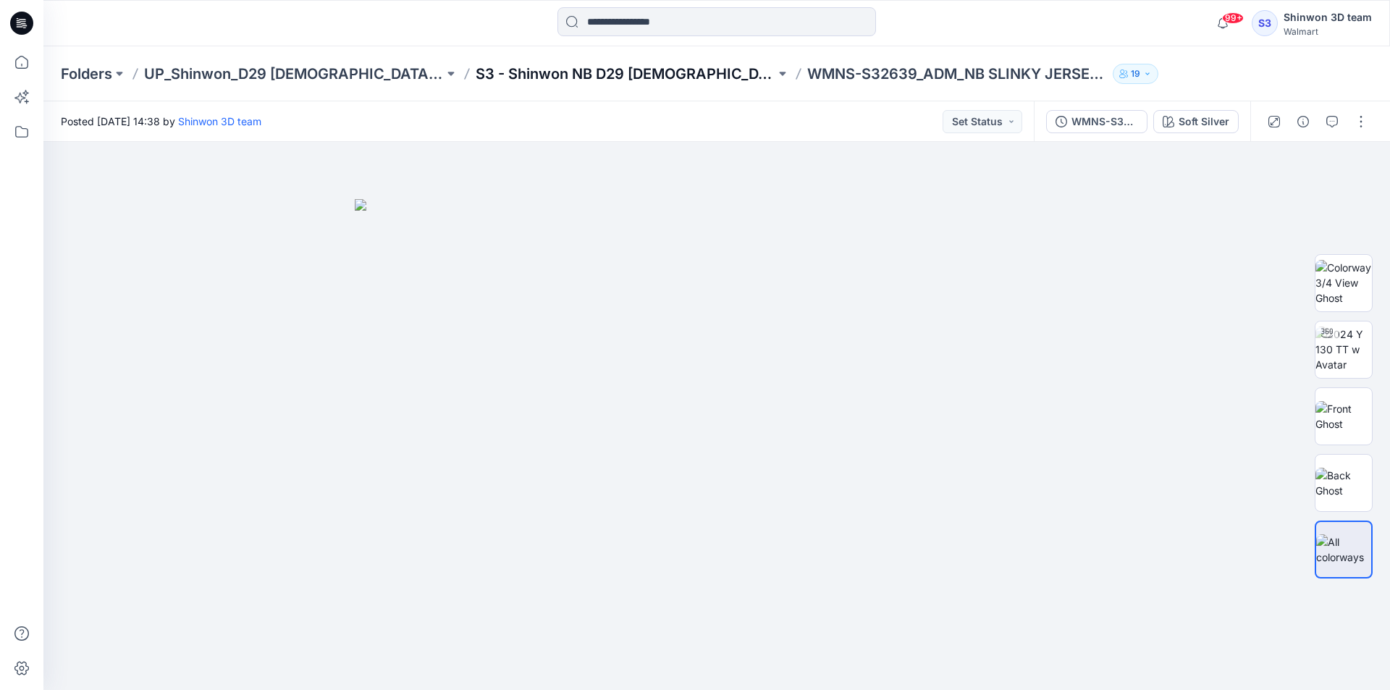
click at [631, 82] on p "S3 - Shinwon NB D29 [DEMOGRAPHIC_DATA] Sleepwear" at bounding box center [626, 74] width 300 height 20
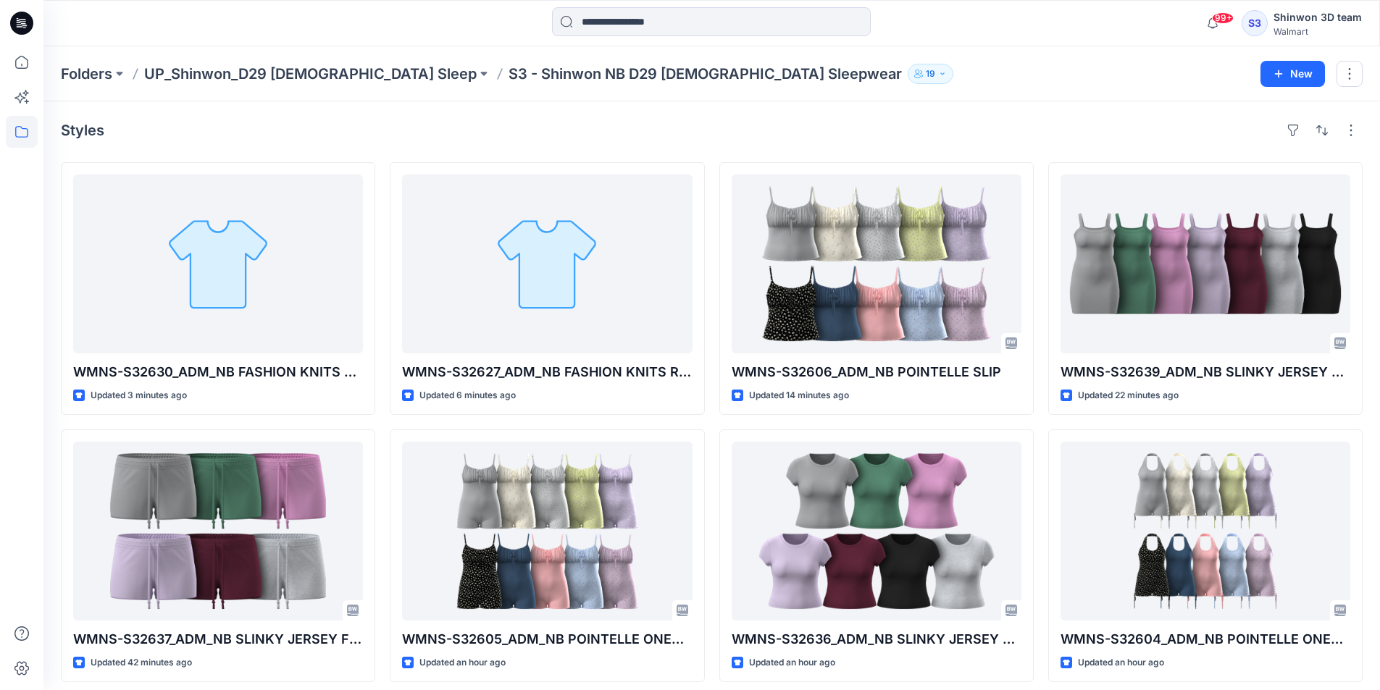
drag, startPoint x: 3, startPoint y: 390, endPoint x: 4, endPoint y: 382, distance: 8.7
click at [4, 390] on div at bounding box center [21, 345] width 43 height 690
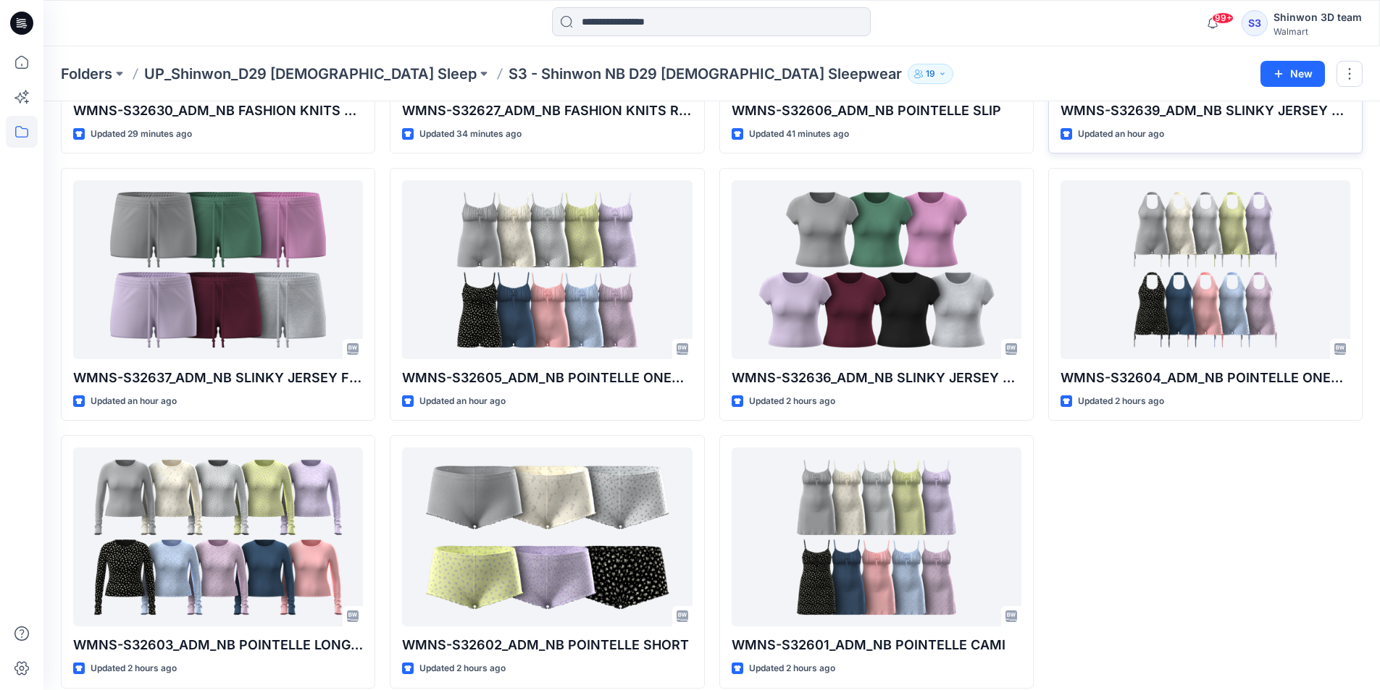
scroll to position [277, 0]
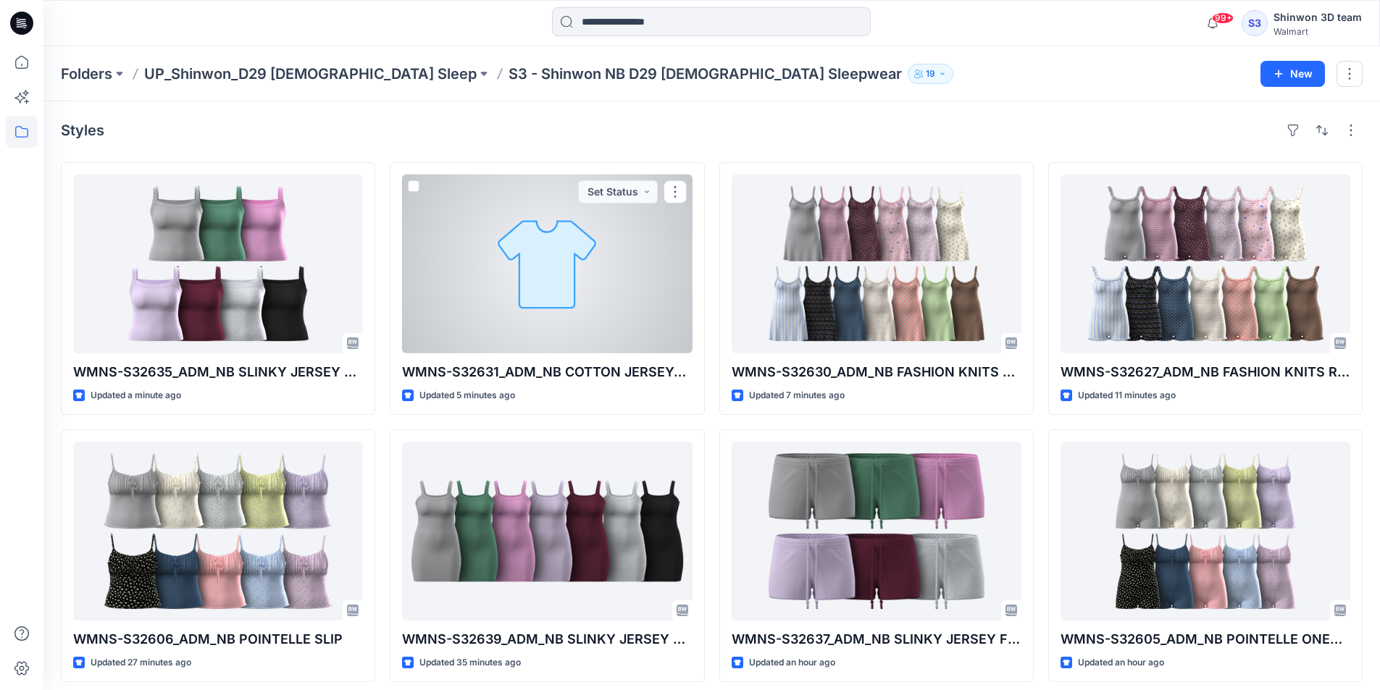
click at [491, 261] on div at bounding box center [547, 264] width 290 height 179
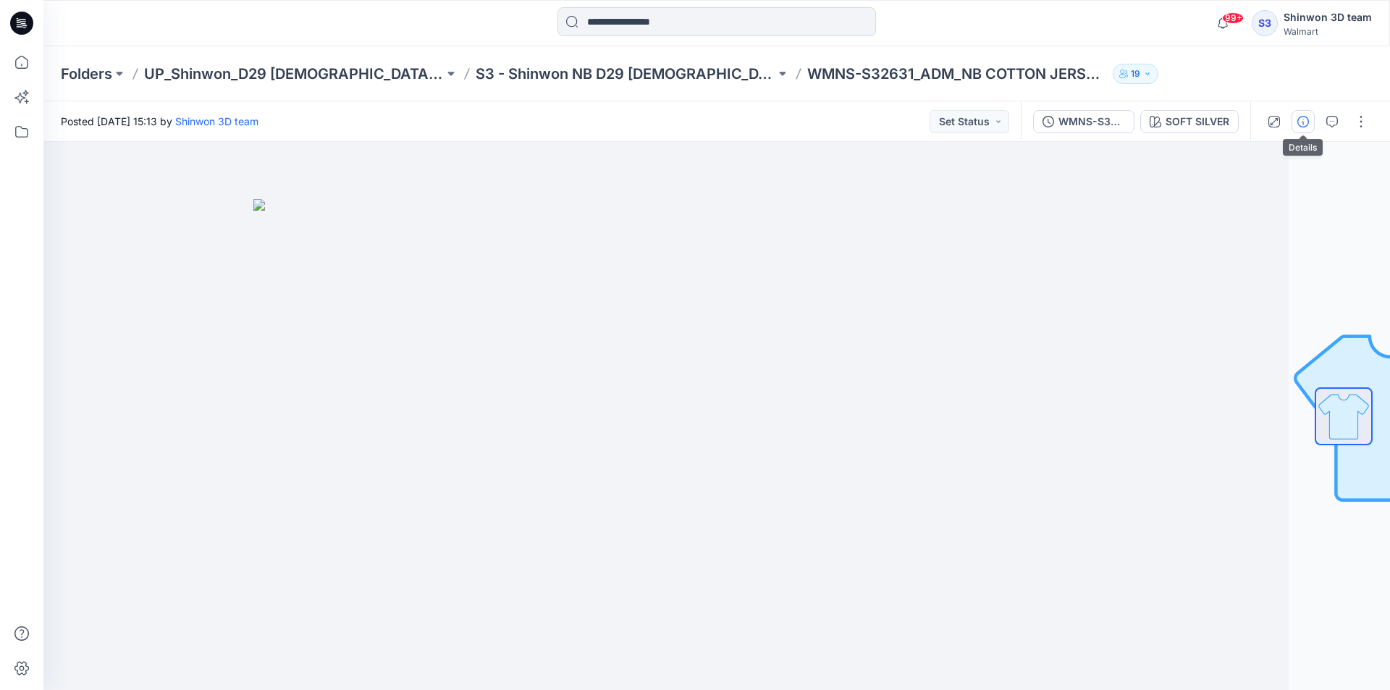
click at [1306, 117] on icon "button" at bounding box center [1304, 122] width 12 height 12
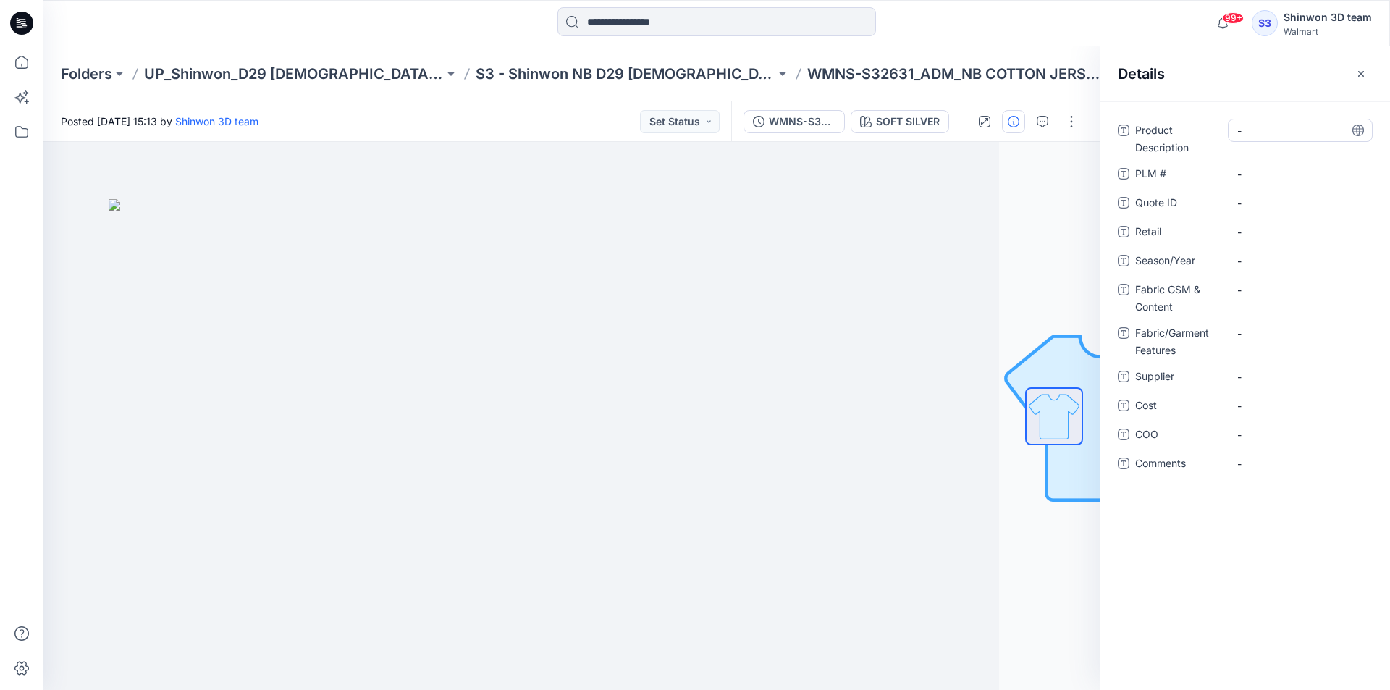
click at [1279, 132] on Description "-" at bounding box center [1301, 130] width 126 height 15
type textarea "**********"
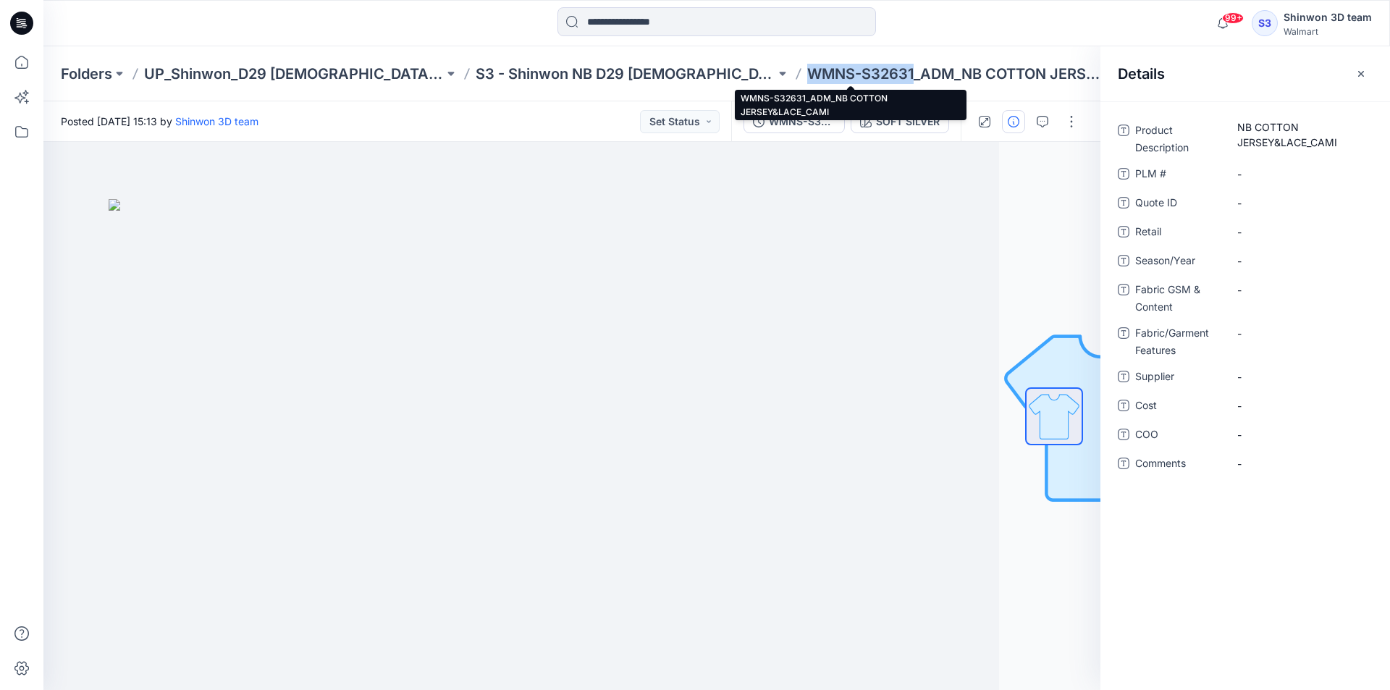
drag, startPoint x: 699, startPoint y: 72, endPoint x: 810, endPoint y: 75, distance: 110.8
click at [810, 75] on div "Folders UP_Shinwon_D29 [DEMOGRAPHIC_DATA] Sleep S3 - Shinwon NB D29 [DEMOGRAPHI…" at bounding box center [660, 74] width 1199 height 20
copy p "WMNS-S32631"
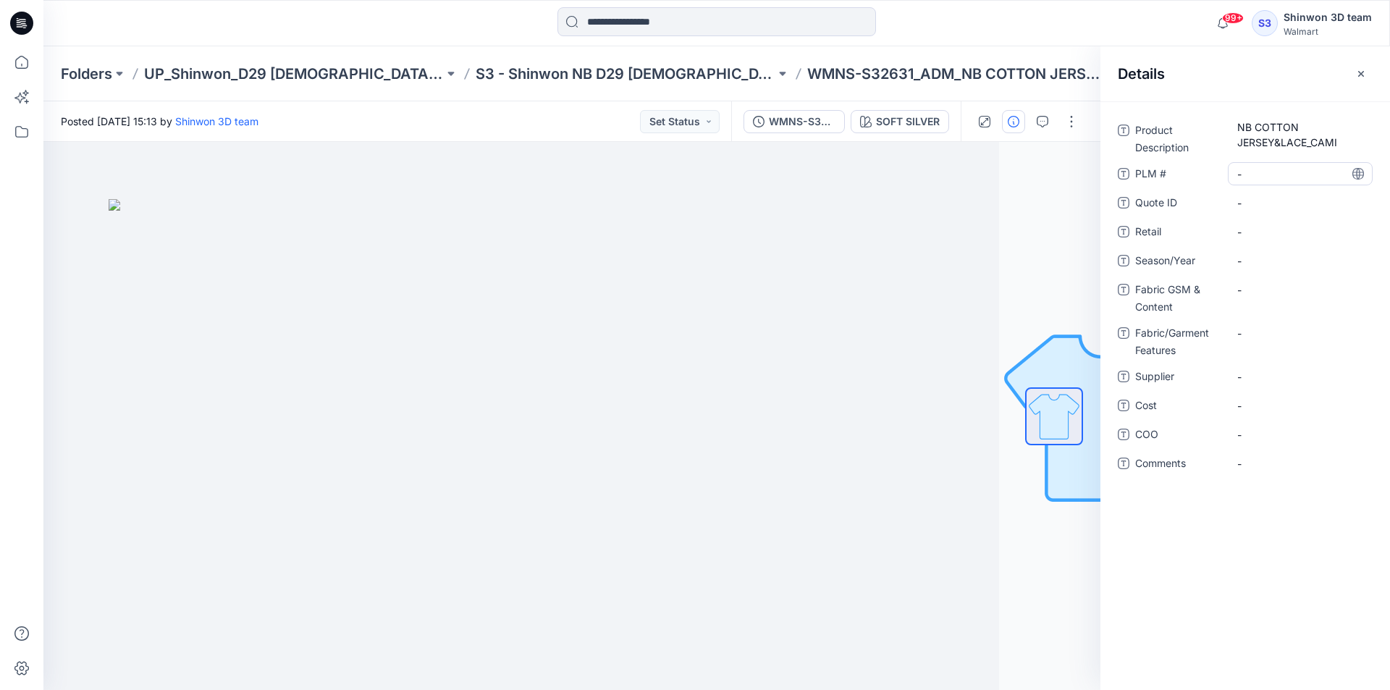
click at [1314, 168] on \ "-" at bounding box center [1301, 174] width 126 height 15
click at [1272, 368] on div "-" at bounding box center [1300, 376] width 145 height 23
type textarea "*******"
click at [1268, 249] on div "-" at bounding box center [1300, 260] width 145 height 23
type textarea "********"
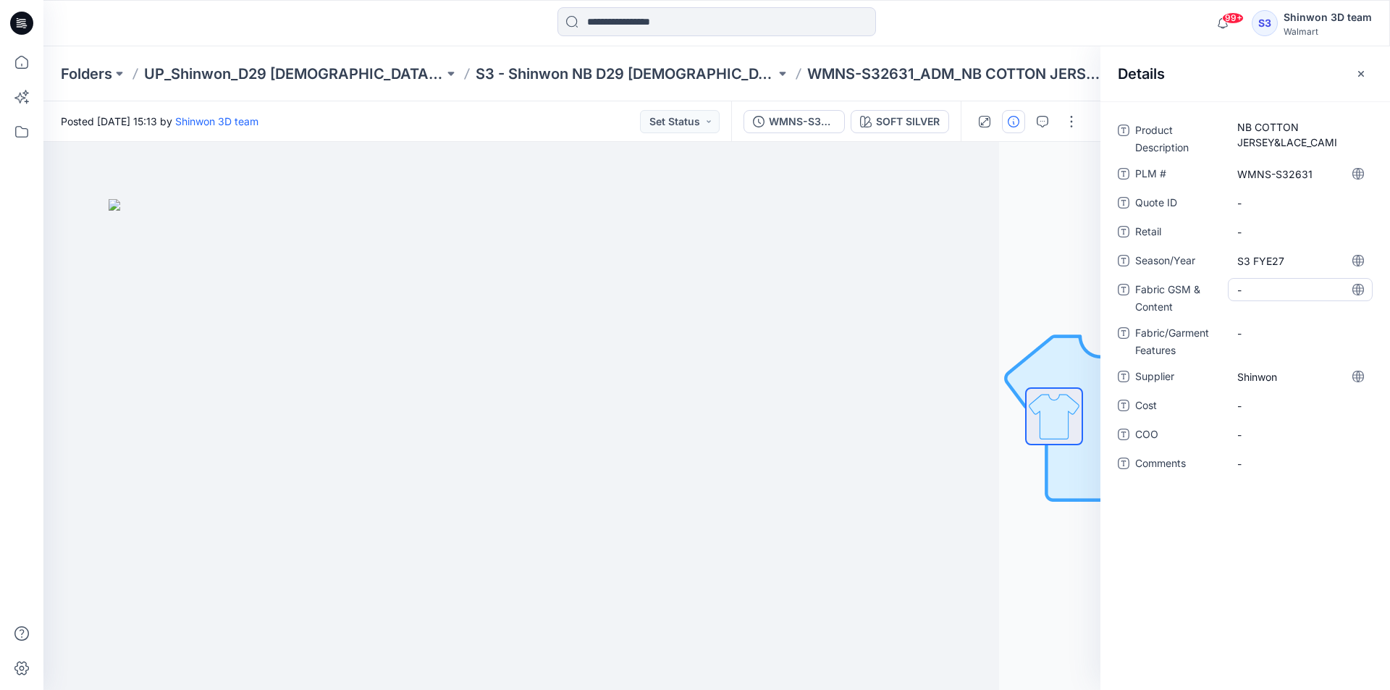
click at [1263, 288] on Content "-" at bounding box center [1301, 289] width 126 height 15
click at [1270, 332] on div "-" at bounding box center [1300, 342] width 145 height 23
type textarea "**********"
click at [1298, 227] on span "-" at bounding box center [1301, 232] width 126 height 15
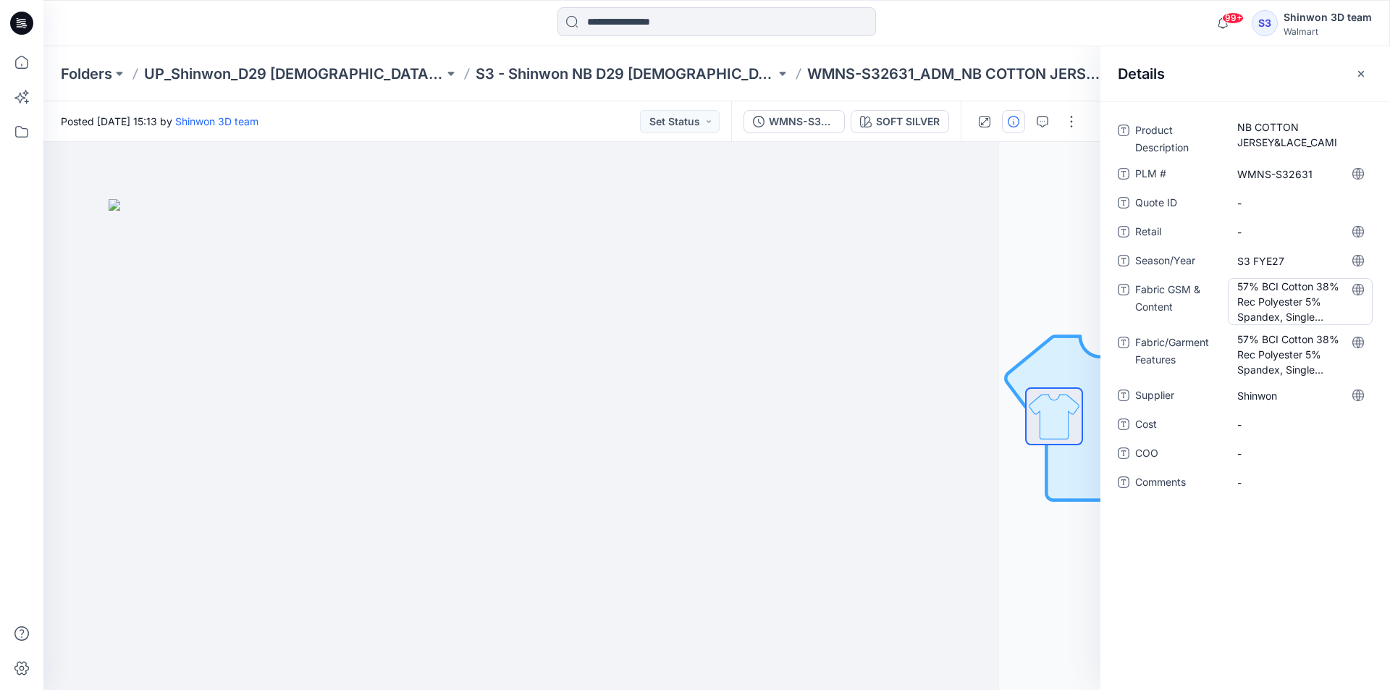
click at [1302, 298] on Content "57% BCI Cotton 38% Rec Polyester 5% Spandex, Single Jersey, 175gsm" at bounding box center [1301, 302] width 126 height 46
drag, startPoint x: 1286, startPoint y: 316, endPoint x: 1328, endPoint y: 316, distance: 42.0
click at [1328, 316] on textarea "**********" at bounding box center [1300, 301] width 145 height 46
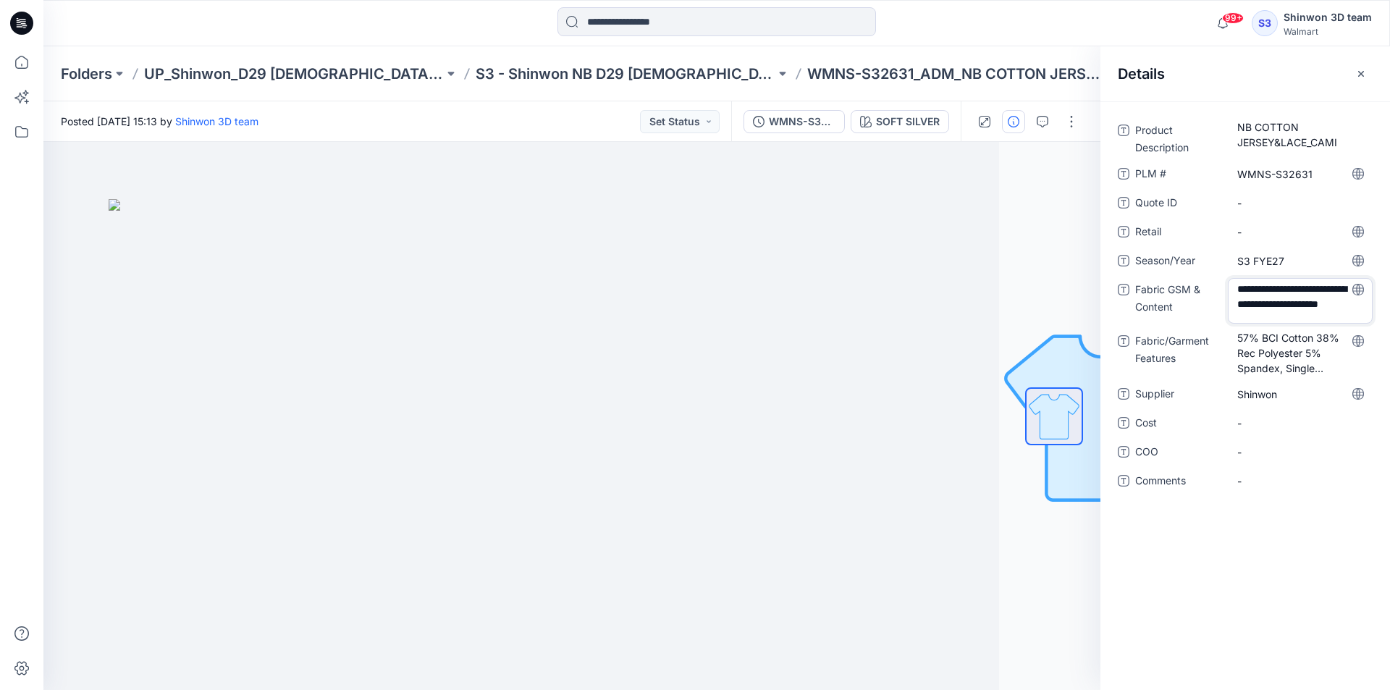
type textarea "**********"
click at [1327, 348] on Features "57% BCI Cotton 38% Rec Polyester 5% Spandex, Single Jersey, 175gsm" at bounding box center [1301, 355] width 126 height 46
drag, startPoint x: 1286, startPoint y: 369, endPoint x: 1175, endPoint y: 290, distance: 136.2
click at [1175, 290] on div "**********" at bounding box center [1245, 314] width 255 height 391
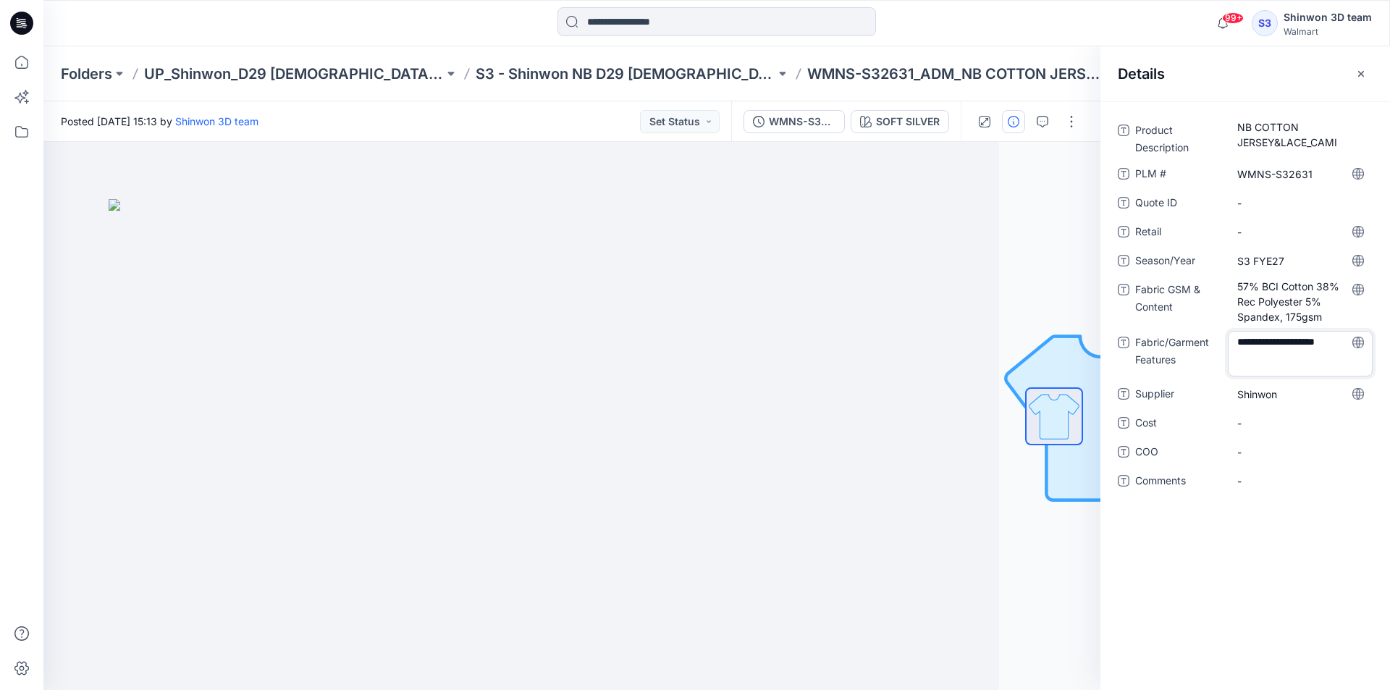
drag, startPoint x: 1309, startPoint y: 335, endPoint x: 1423, endPoint y: 341, distance: 113.8
click at [1390, 341] on html "99+ Notifications Your style WMNS-S32627_ADM_NB FASHION KNITS ROMPER is ready 1…" at bounding box center [695, 345] width 1390 height 690
type textarea "**********"
click at [1358, 77] on icon "button" at bounding box center [1362, 74] width 12 height 12
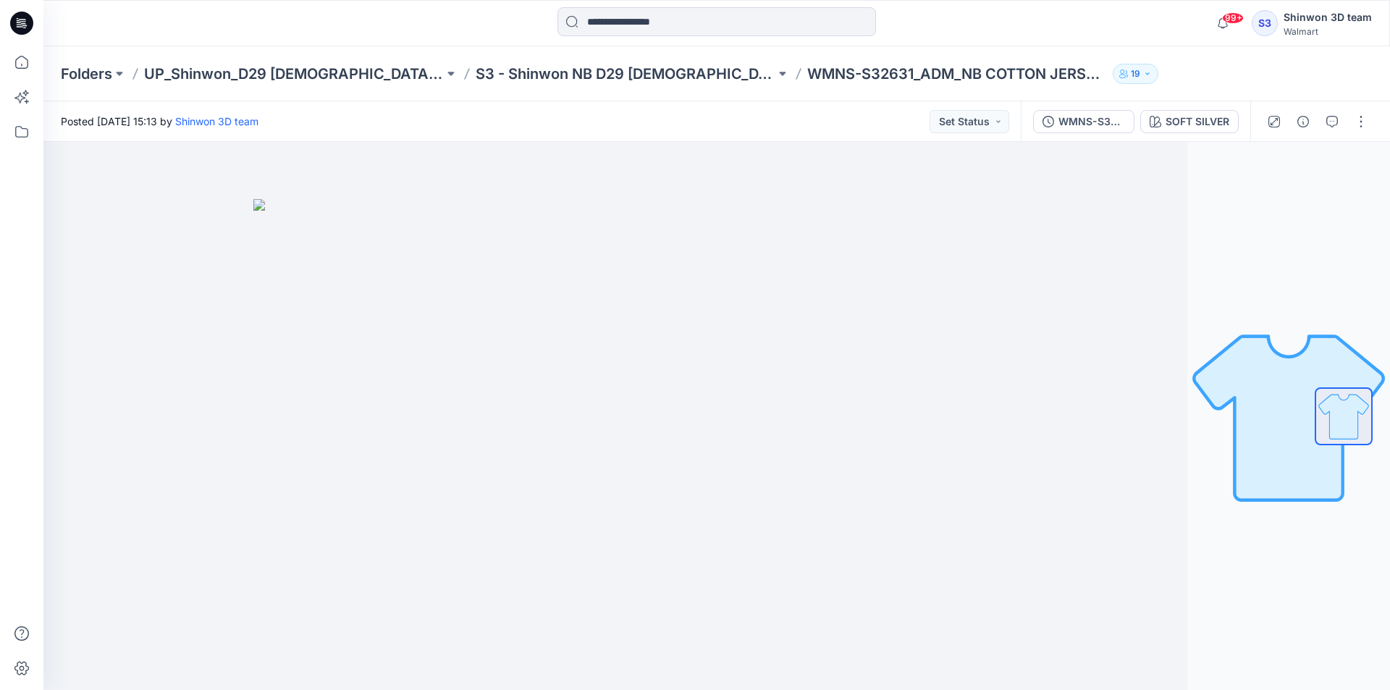
click at [1358, 91] on div "Folders UP_Shinwon_D29 [DEMOGRAPHIC_DATA] Sleep S3 - Shinwon NB D29 [DEMOGRAPHI…" at bounding box center [716, 73] width 1347 height 55
click at [1358, 117] on button "button" at bounding box center [1361, 121] width 23 height 23
click at [1267, 203] on p "Edit" at bounding box center [1269, 195] width 18 height 15
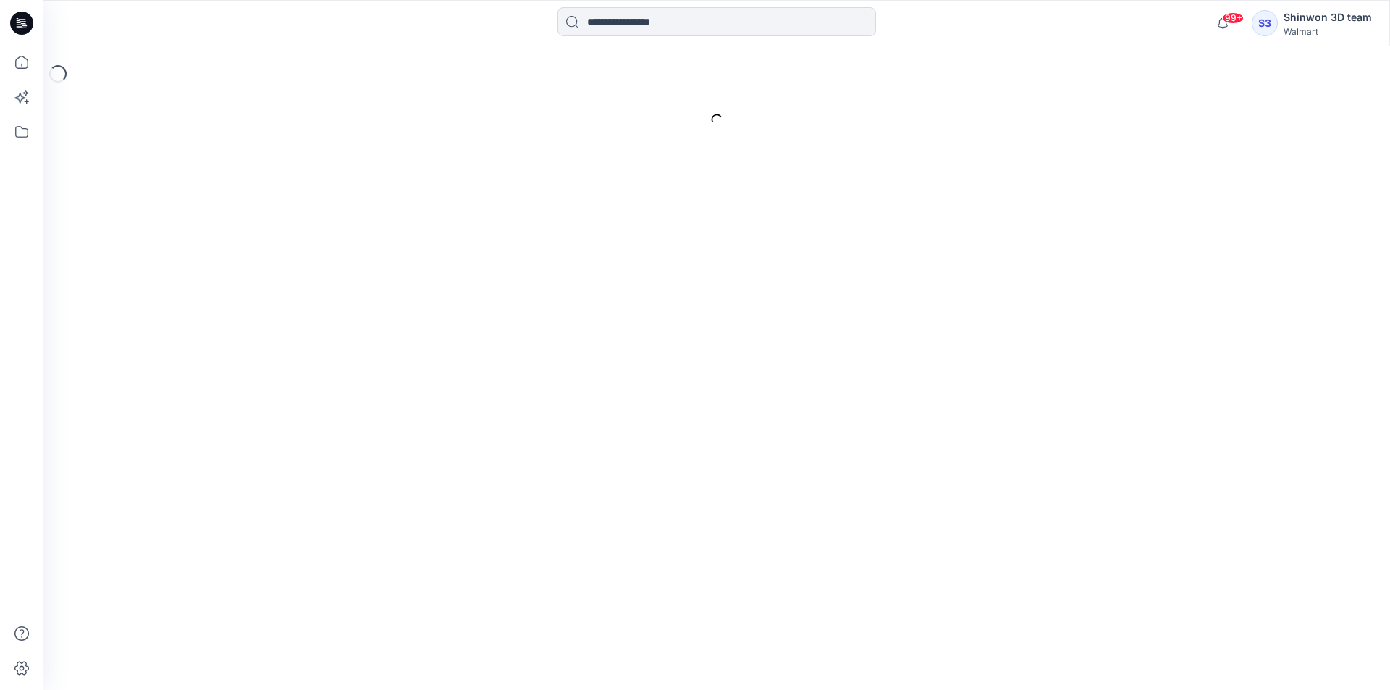
click at [556, 196] on div "Style Present Changes Saved 삭제" at bounding box center [789, 186] width 1156 height 62
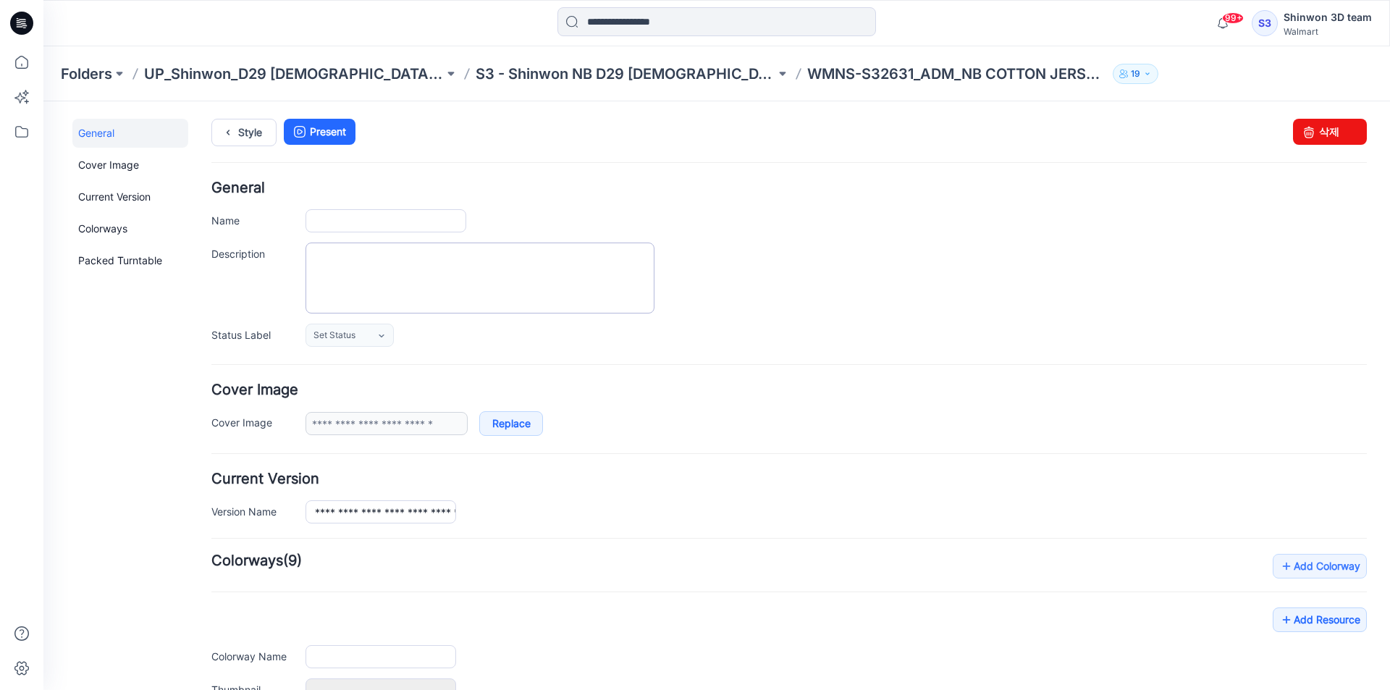
type input "**********"
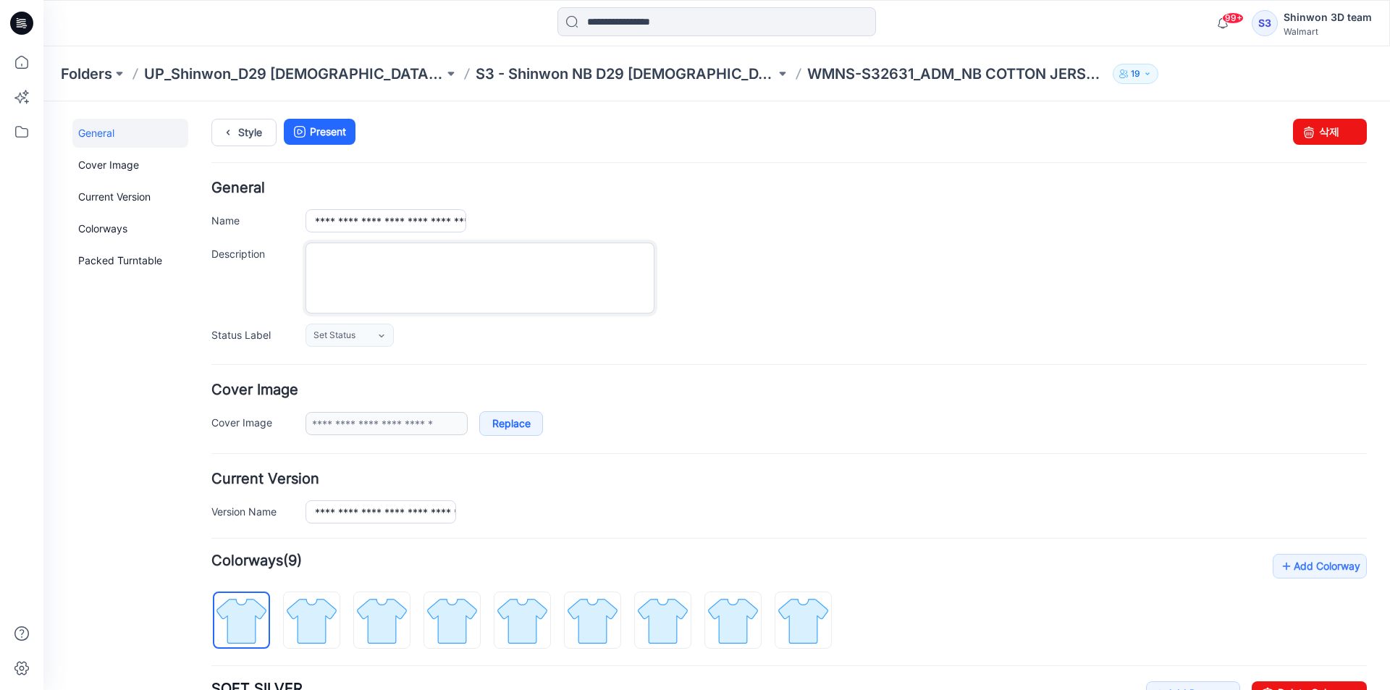
click at [537, 278] on textarea "Description" at bounding box center [480, 278] width 349 height 71
paste textarea "**********"
type textarea "**********"
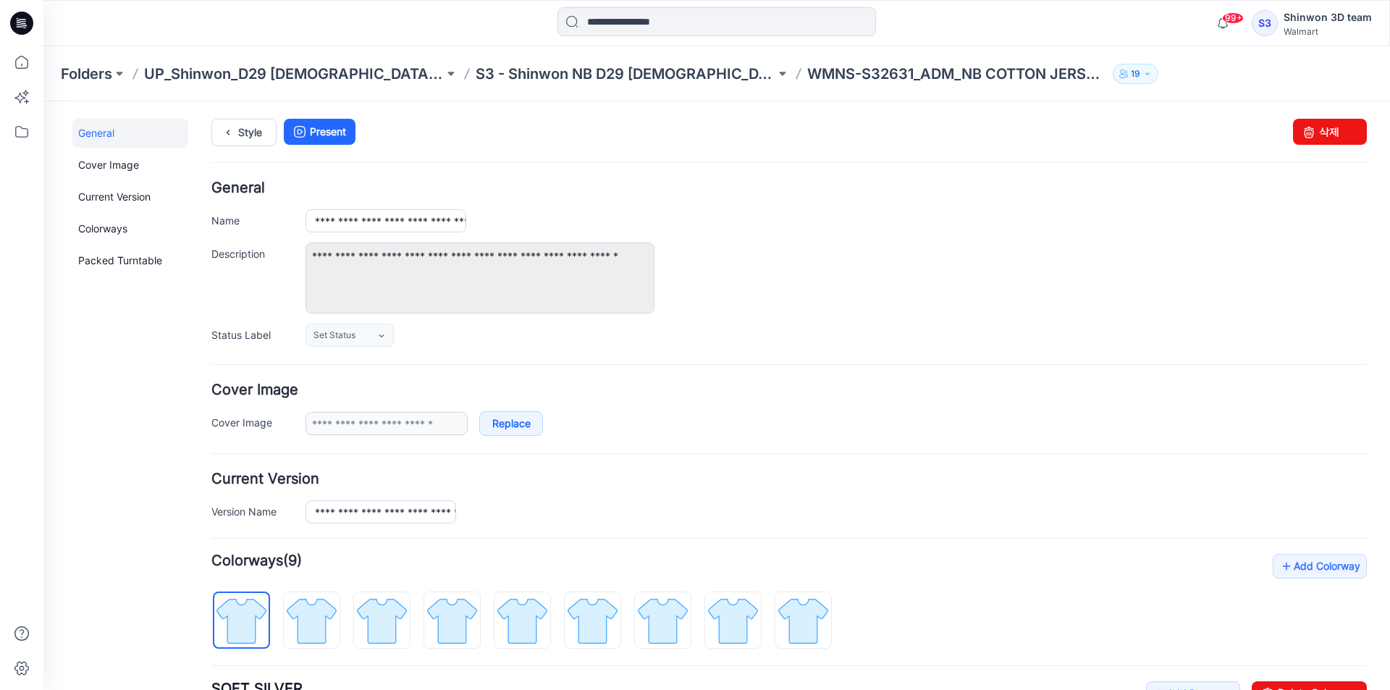
click at [720, 204] on div "**********" at bounding box center [789, 264] width 1156 height 166
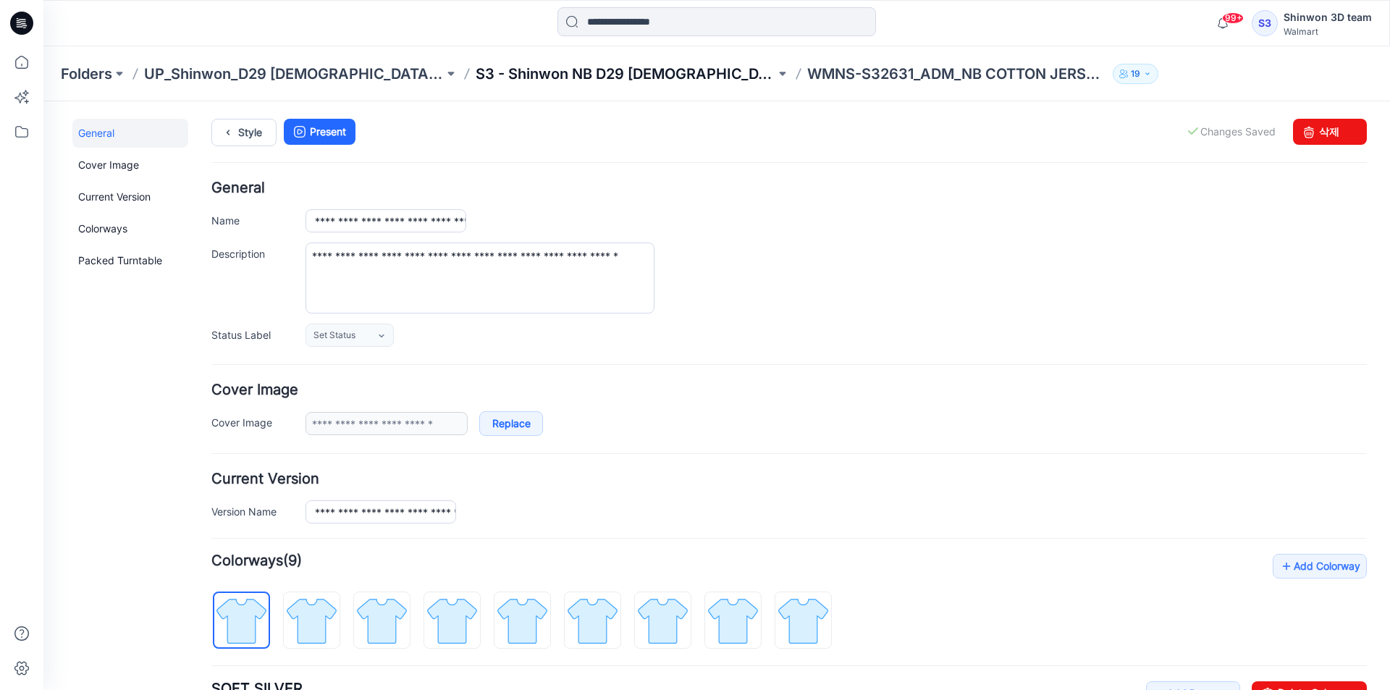
click at [598, 76] on p "S3 - Shinwon NB D29 [DEMOGRAPHIC_DATA] Sleepwear" at bounding box center [626, 74] width 300 height 20
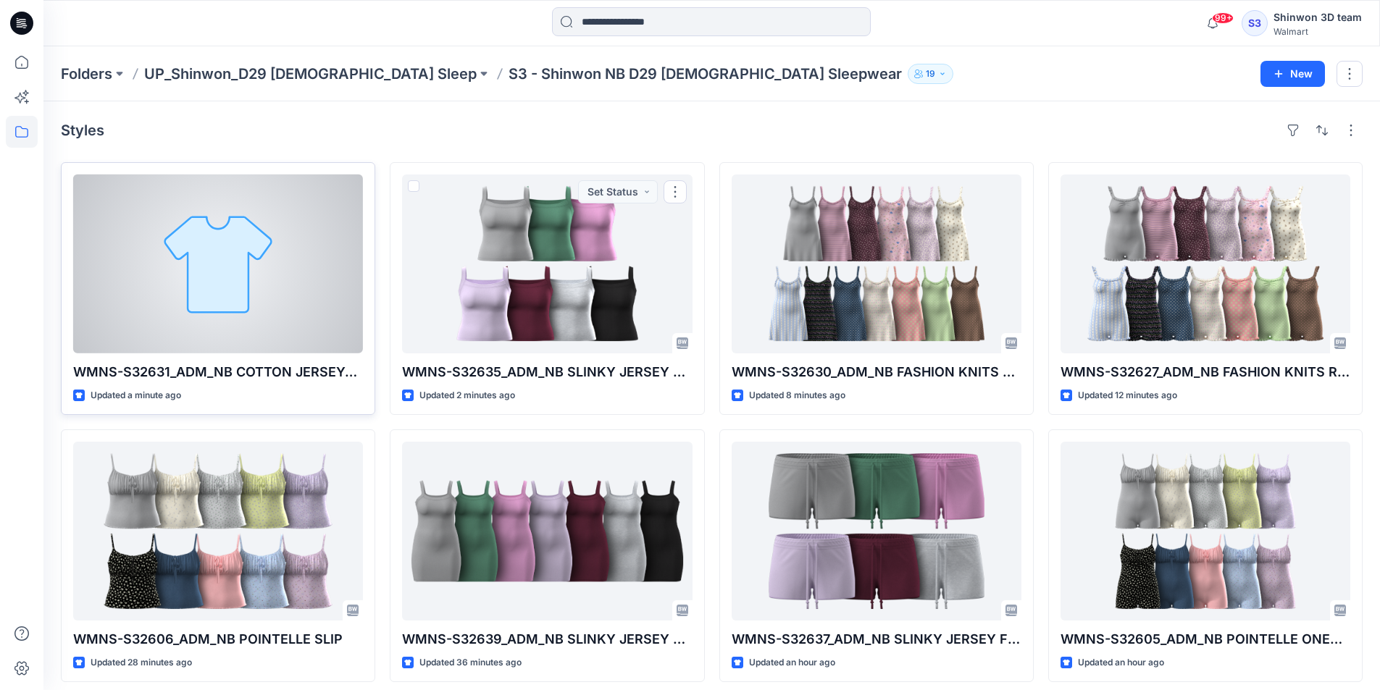
click at [314, 324] on div at bounding box center [218, 264] width 290 height 179
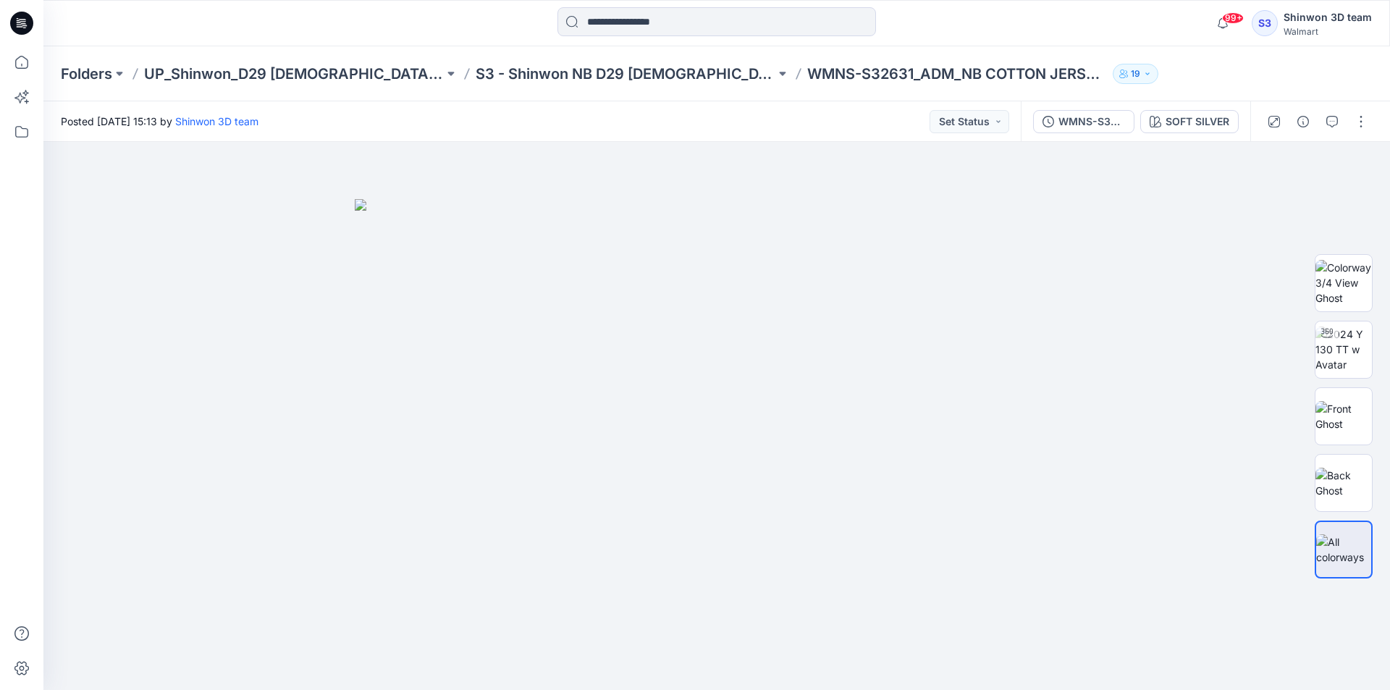
click at [889, 109] on div "Posted [DATE] 15:13 by Shinwon 3D team Set Status" at bounding box center [532, 121] width 978 height 40
click at [1186, 127] on div "SOFT SILVER" at bounding box center [1198, 122] width 64 height 16
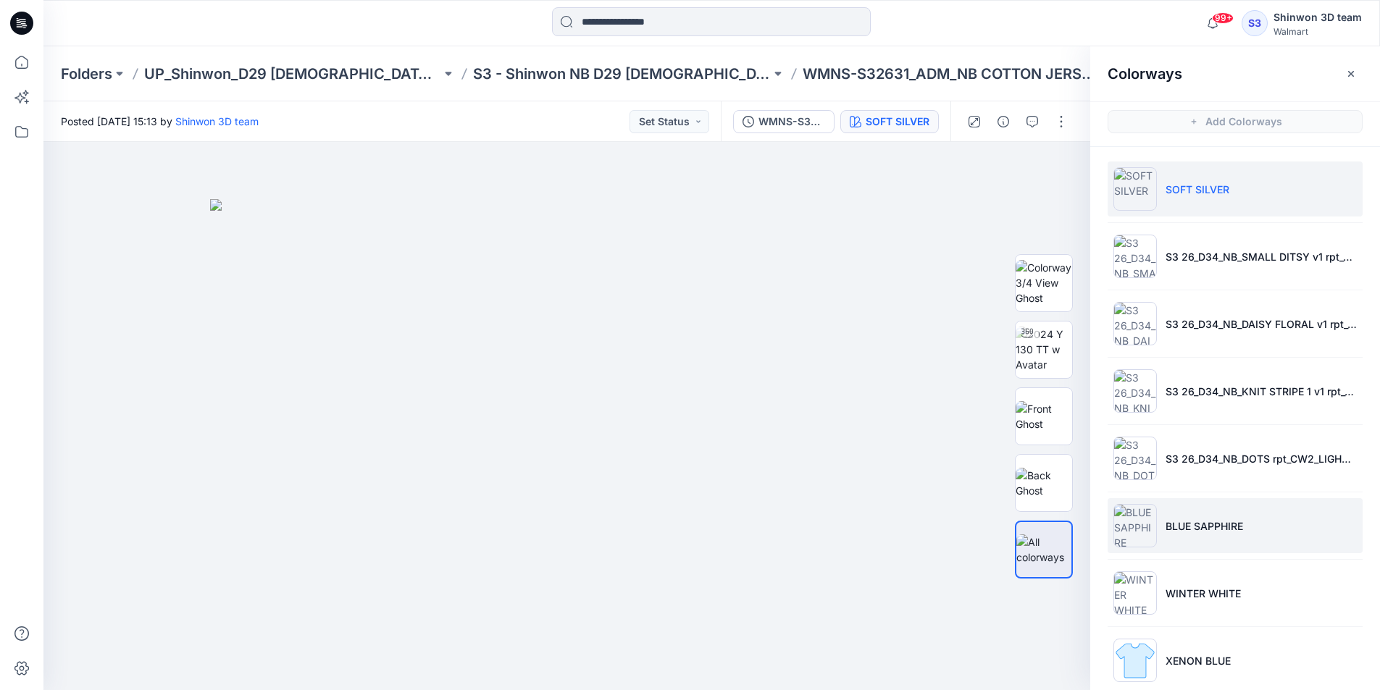
click at [1169, 515] on li "BLUE SAPPHIRE" at bounding box center [1234, 525] width 255 height 55
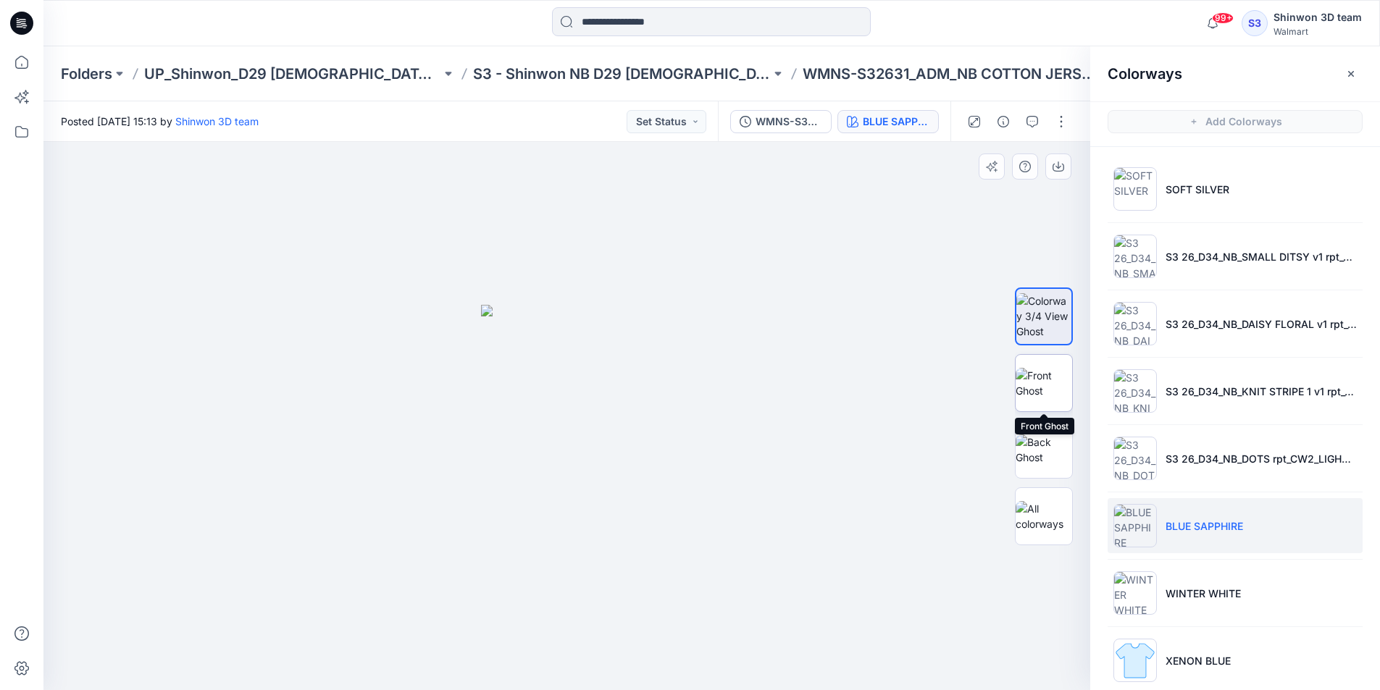
click at [1065, 384] on img at bounding box center [1043, 383] width 56 height 30
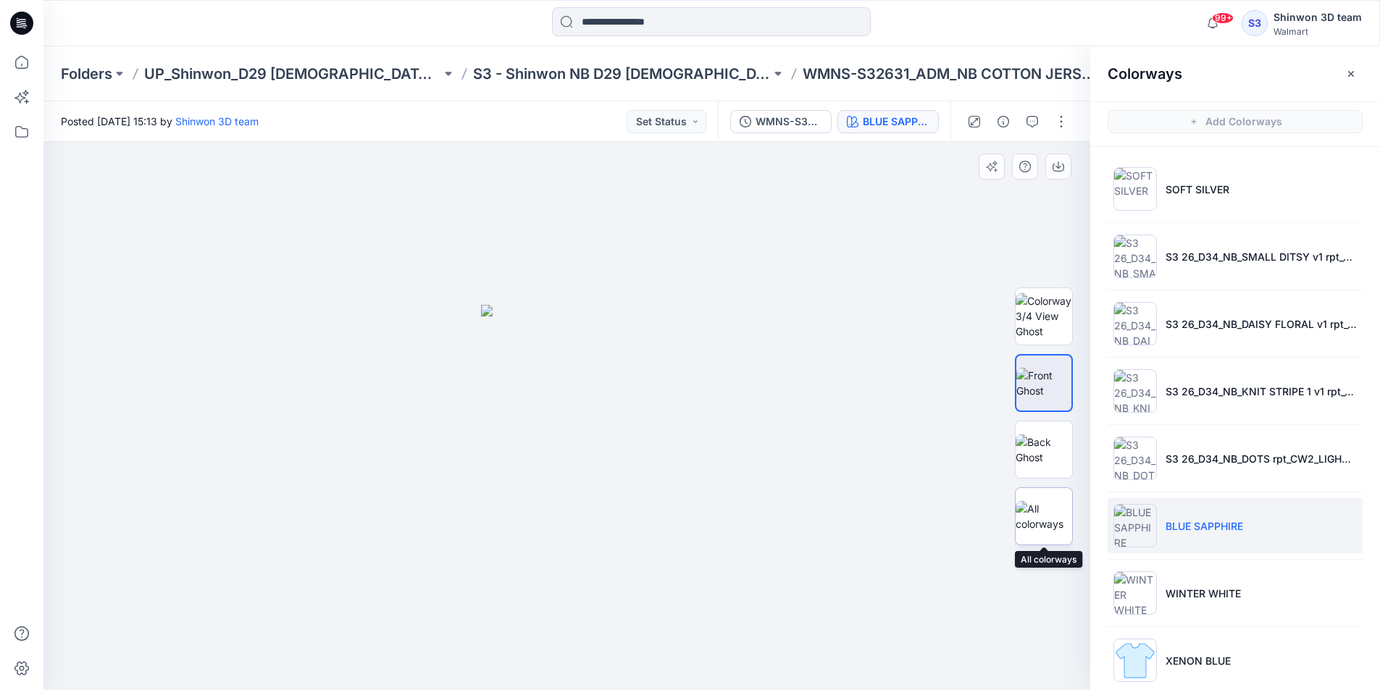
click at [1048, 511] on img at bounding box center [1043, 516] width 56 height 30
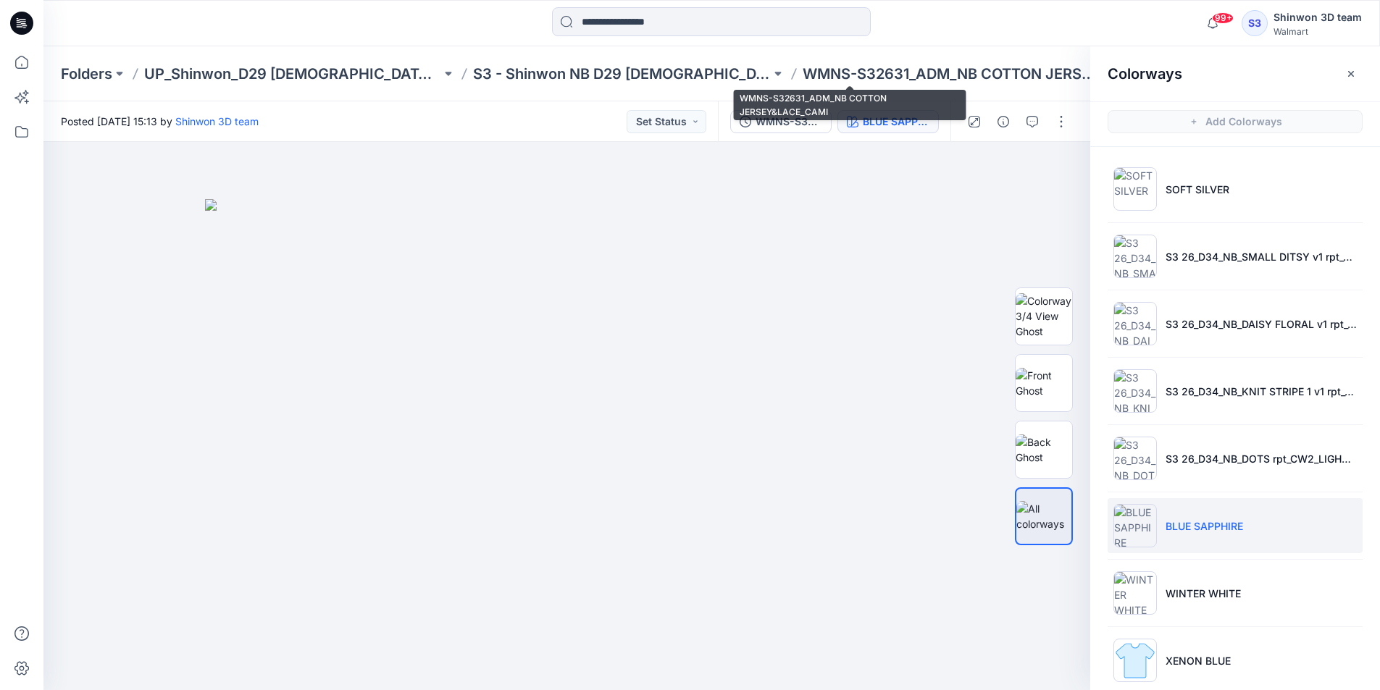
click at [857, 69] on p "WMNS-S32631_ADM_NB COTTON JERSEY&LACE_CAMI" at bounding box center [950, 74] width 297 height 20
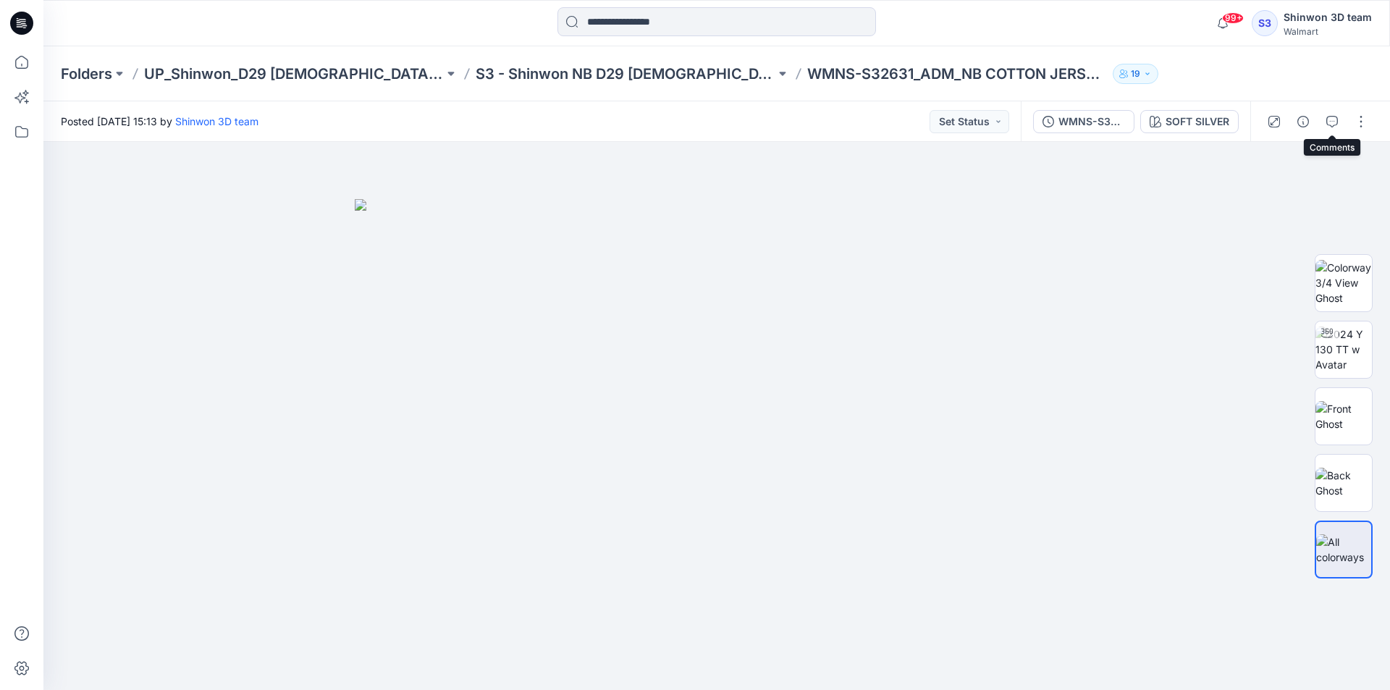
drag, startPoint x: 1332, startPoint y: 122, endPoint x: 1105, endPoint y: 142, distance: 227.5
click at [1332, 122] on icon "button" at bounding box center [1333, 122] width 12 height 12
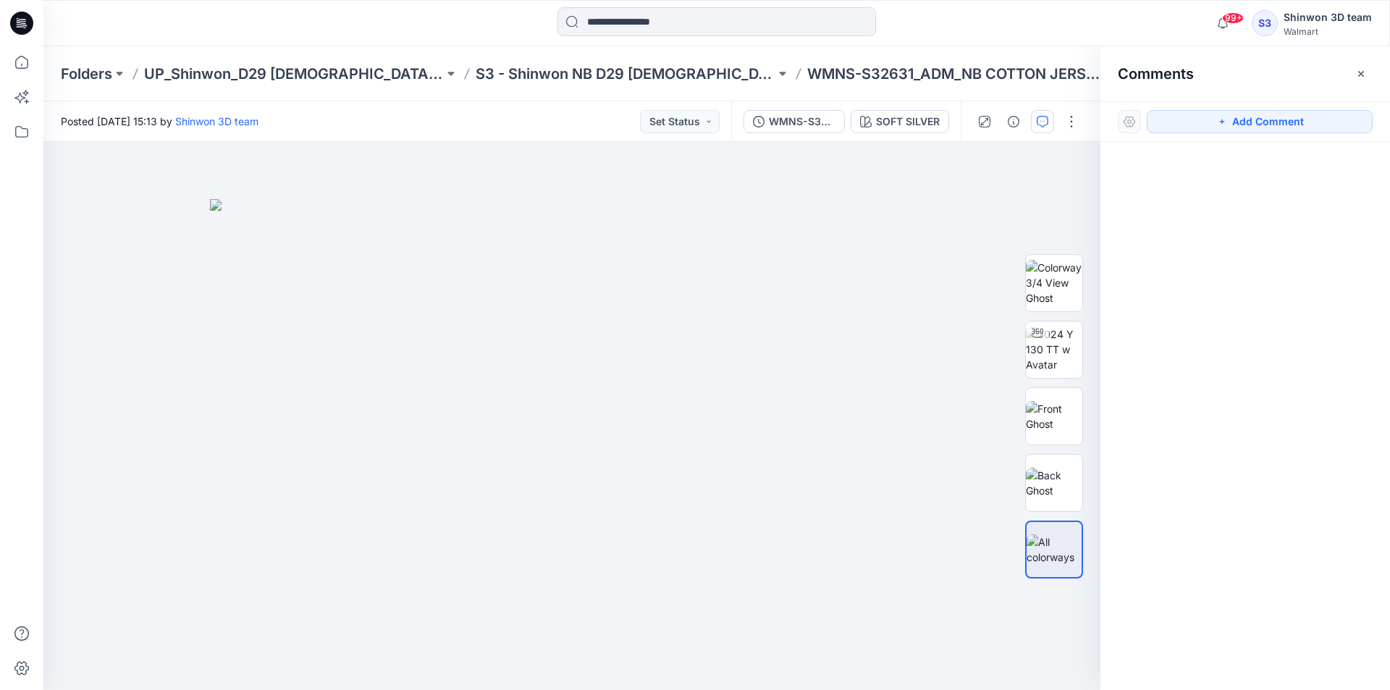
click at [1199, 109] on div "Add Comment" at bounding box center [1246, 121] width 290 height 41
click at [1191, 121] on button "Add Comment" at bounding box center [1260, 121] width 226 height 23
click at [572, 209] on div "1" at bounding box center [571, 416] width 1057 height 548
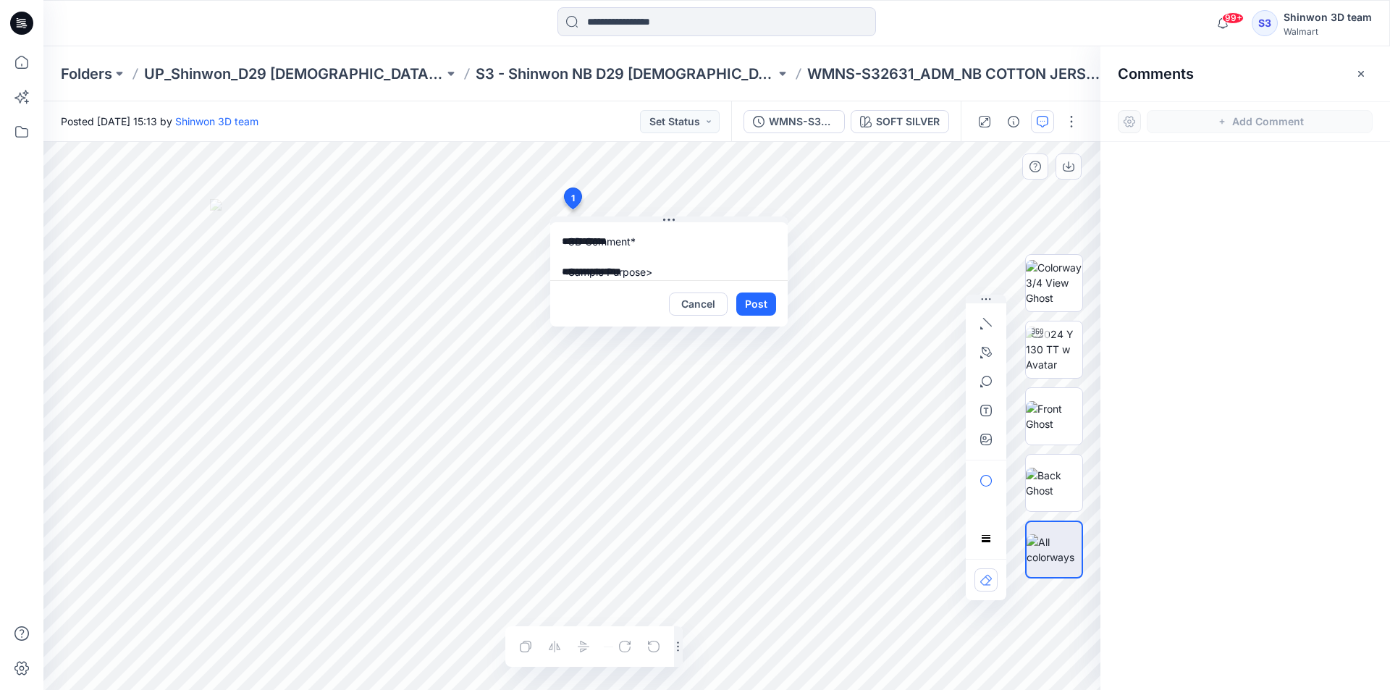
scroll to position [41, 0]
click at [720, 264] on textarea "**********" at bounding box center [669, 251] width 238 height 58
type textarea "**********"
click at [773, 302] on button "Post" at bounding box center [757, 304] width 40 height 23
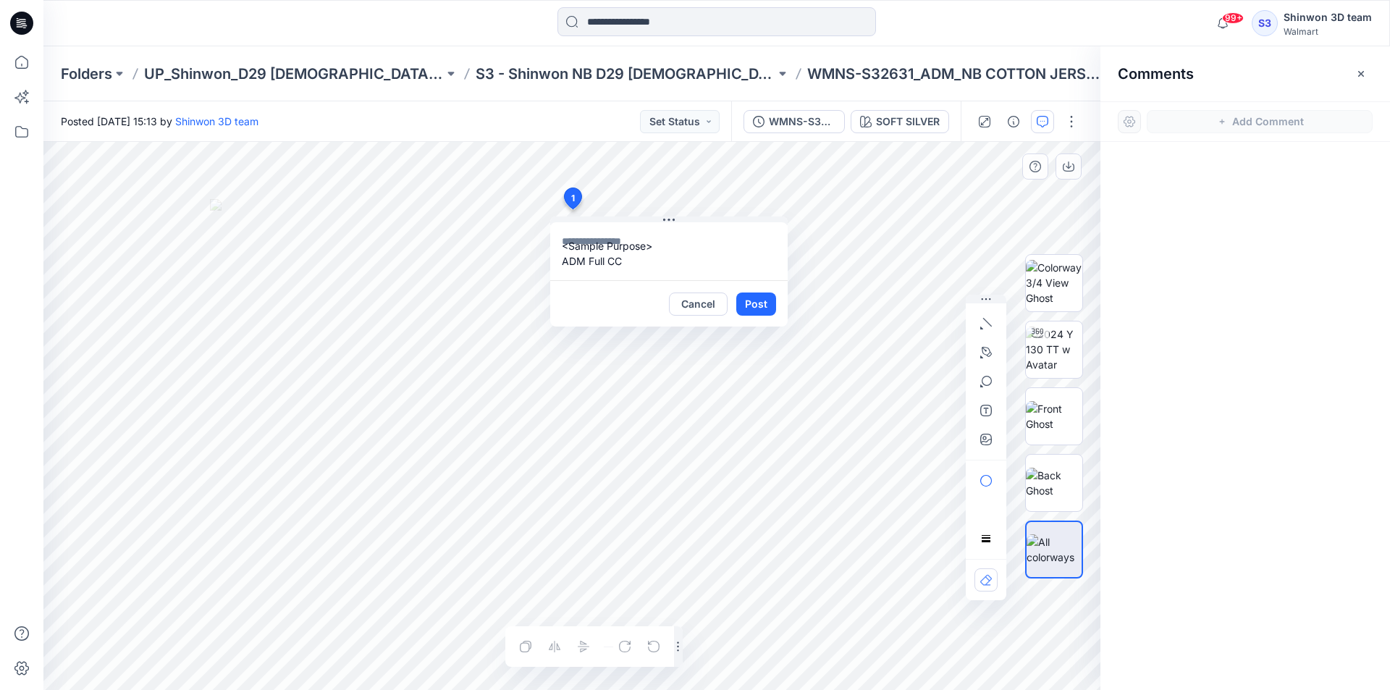
scroll to position [0, 0]
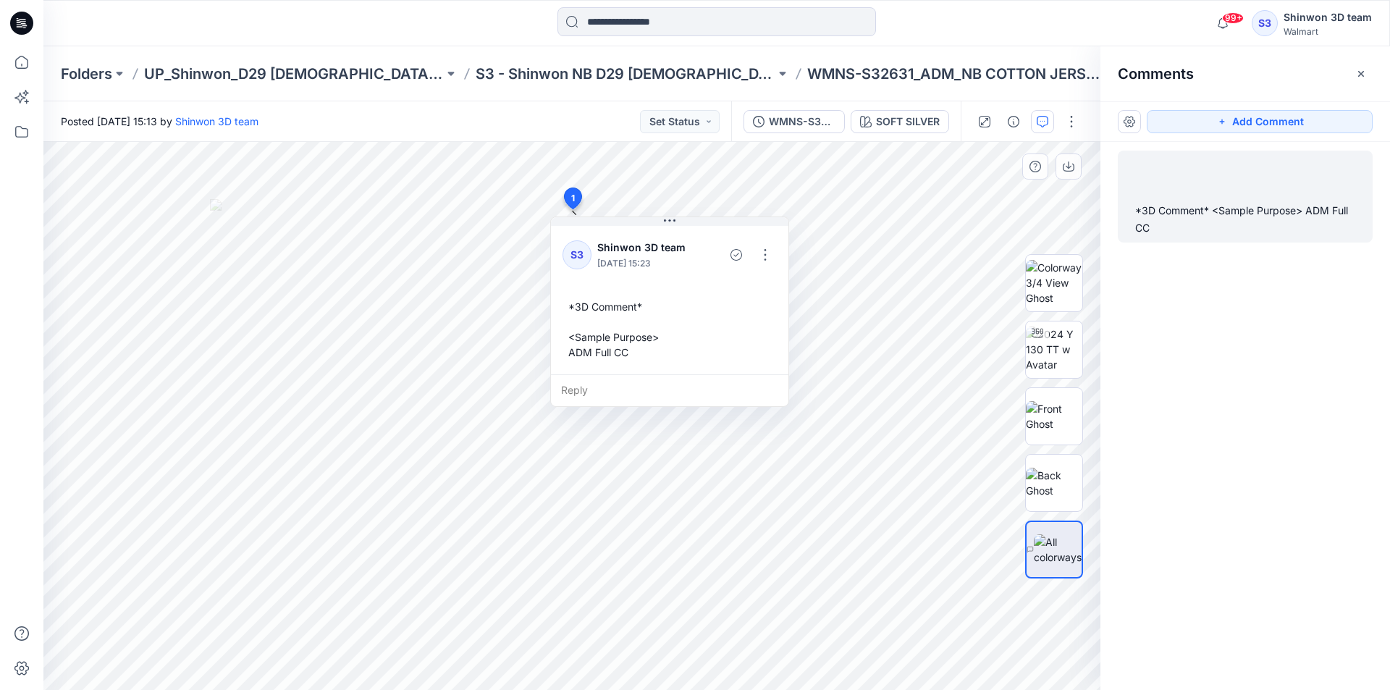
click at [1356, 79] on button "button" at bounding box center [1361, 73] width 23 height 23
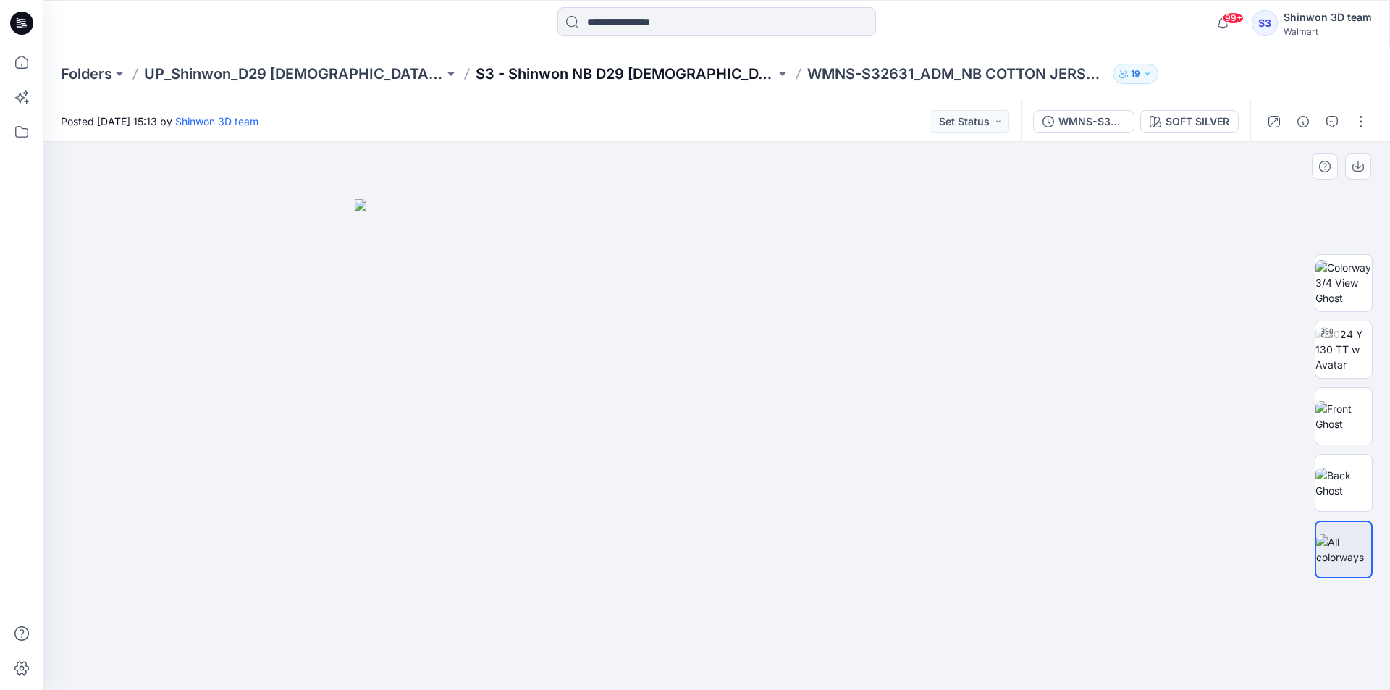
click at [583, 73] on p "S3 - Shinwon NB D29 [DEMOGRAPHIC_DATA] Sleepwear" at bounding box center [626, 74] width 300 height 20
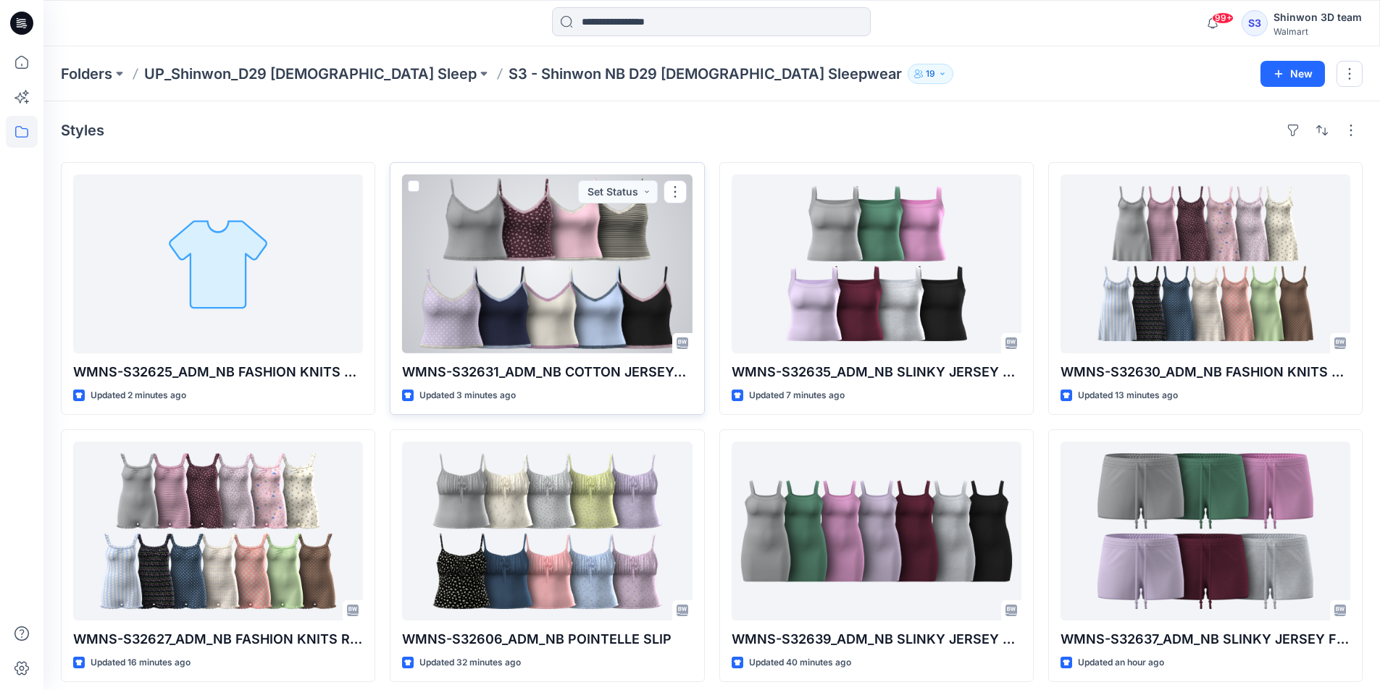
click at [621, 268] on div at bounding box center [547, 264] width 290 height 179
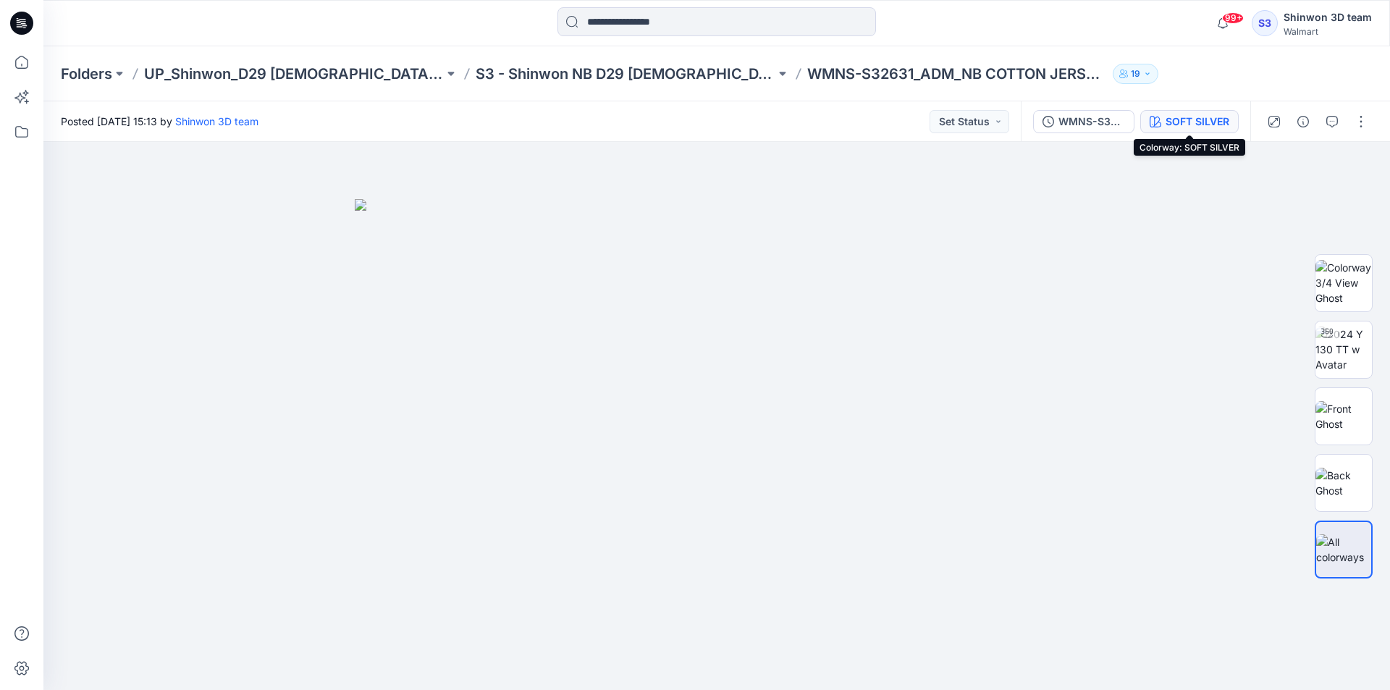
click at [1186, 125] on div "SOFT SILVER" at bounding box center [1198, 122] width 64 height 16
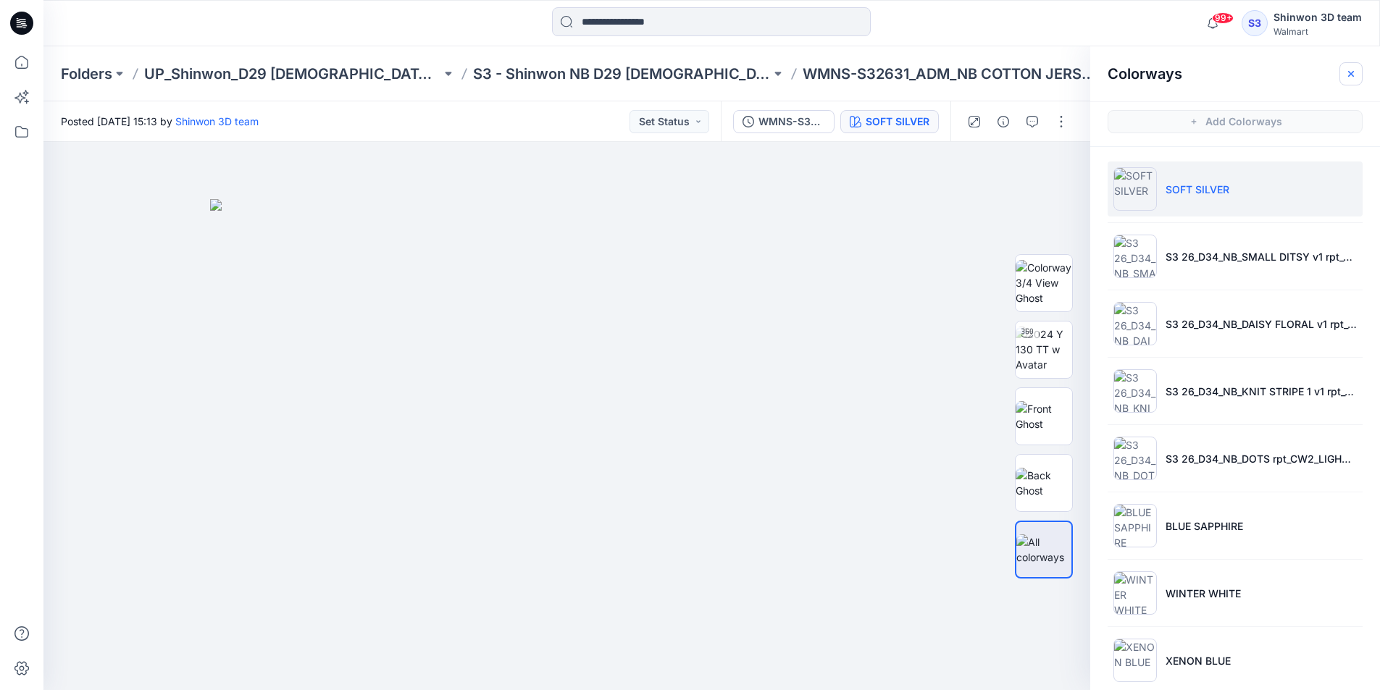
click at [1351, 76] on icon "button" at bounding box center [1351, 74] width 12 height 12
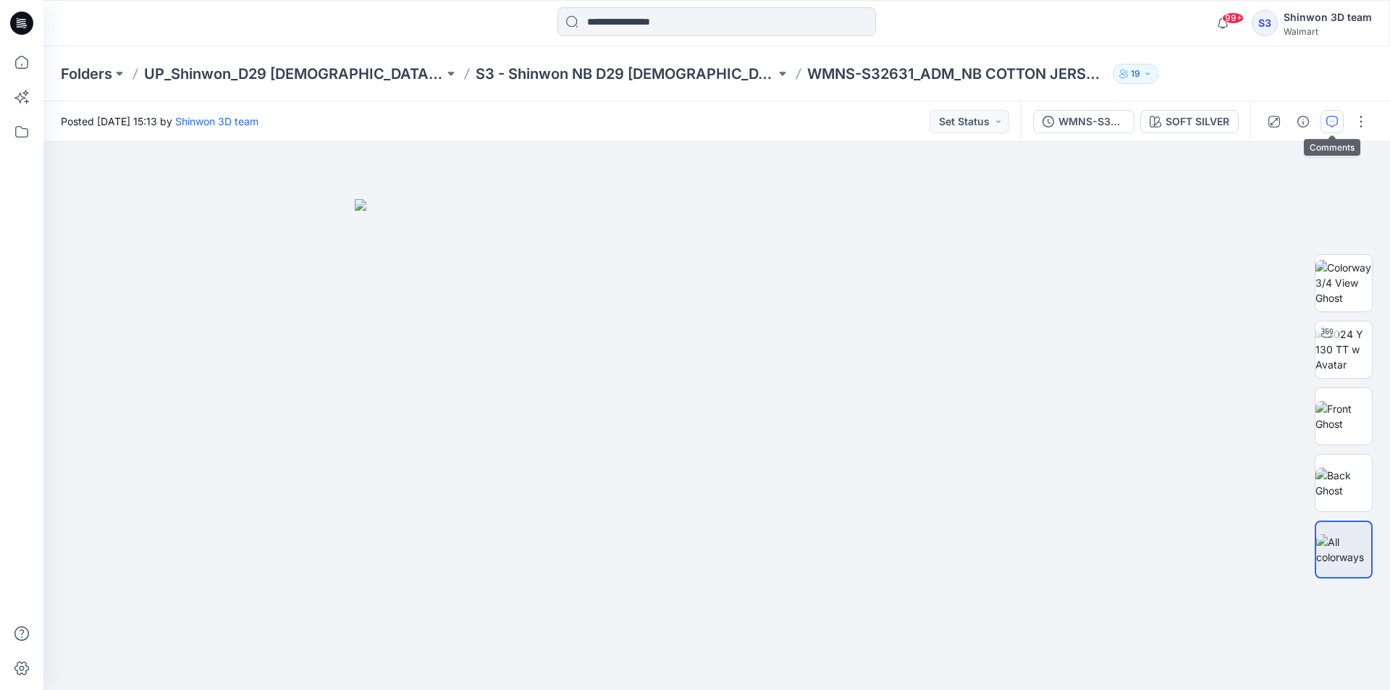
click at [1329, 118] on icon "button" at bounding box center [1333, 122] width 12 height 12
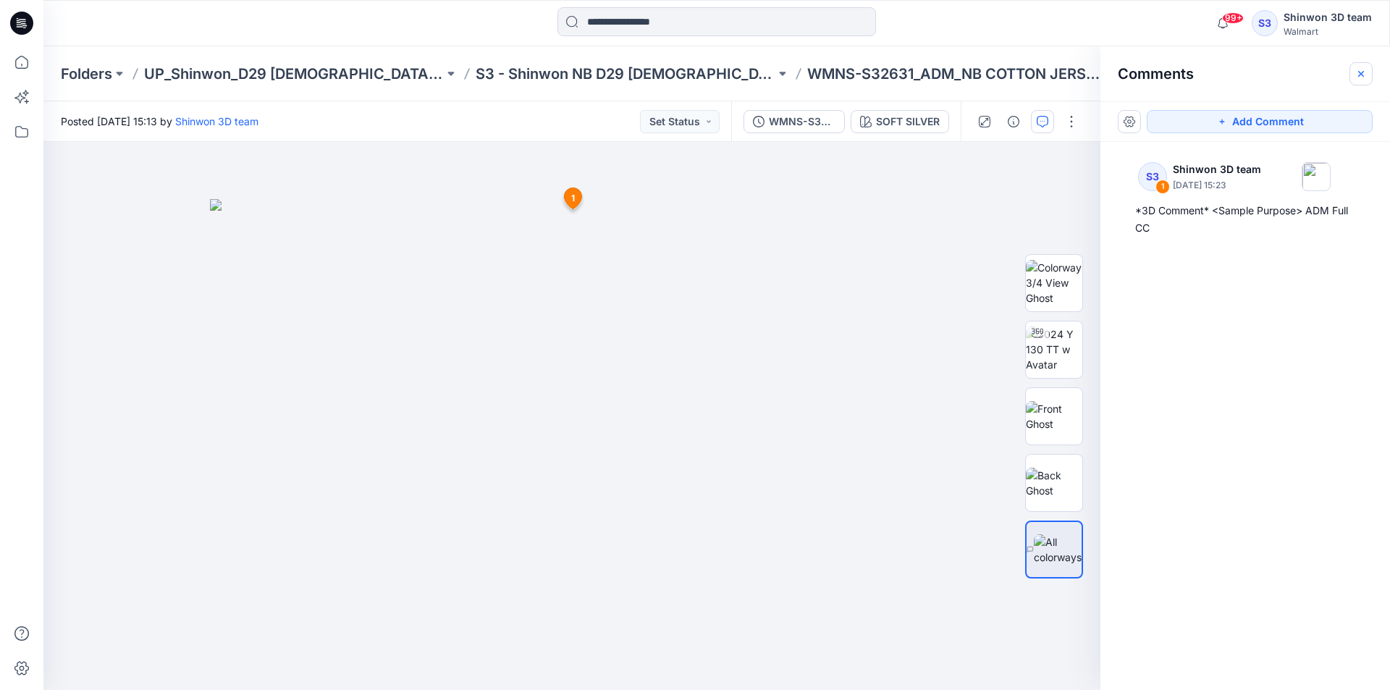
click at [1364, 74] on icon "button" at bounding box center [1362, 74] width 12 height 12
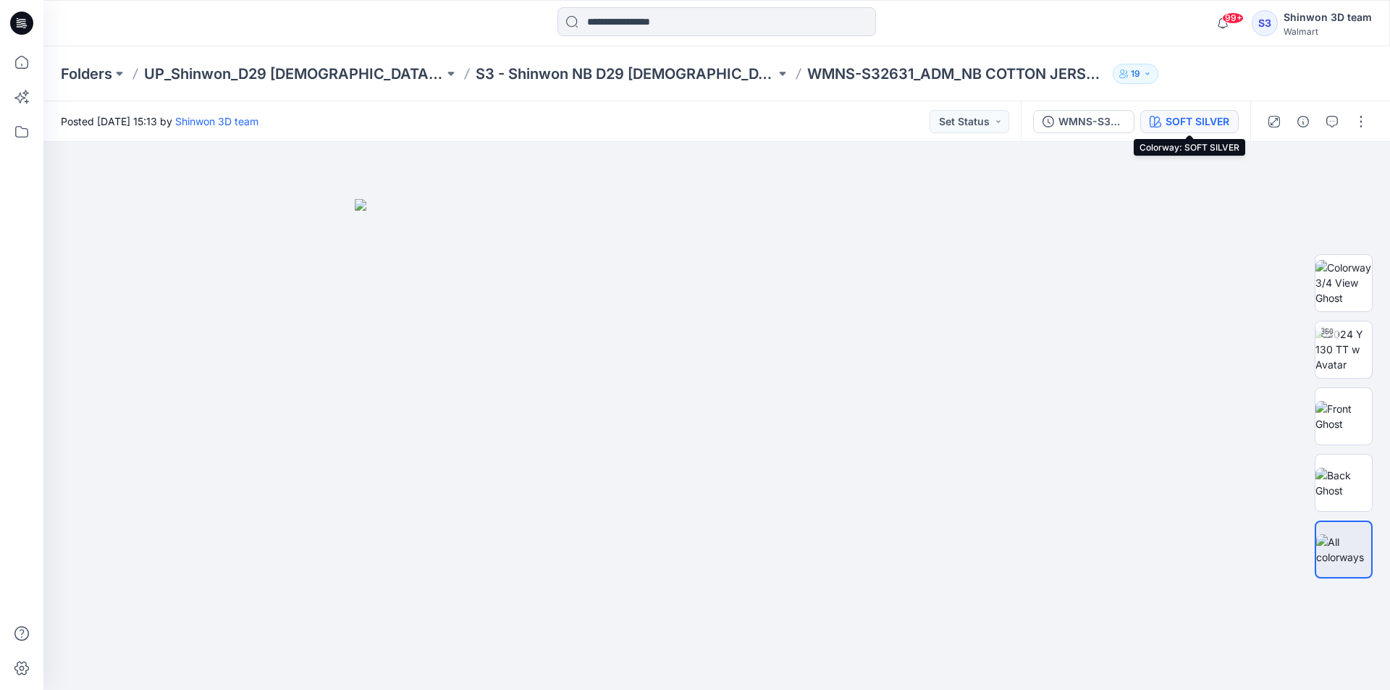
click at [1192, 121] on div "SOFT SILVER" at bounding box center [1198, 122] width 64 height 16
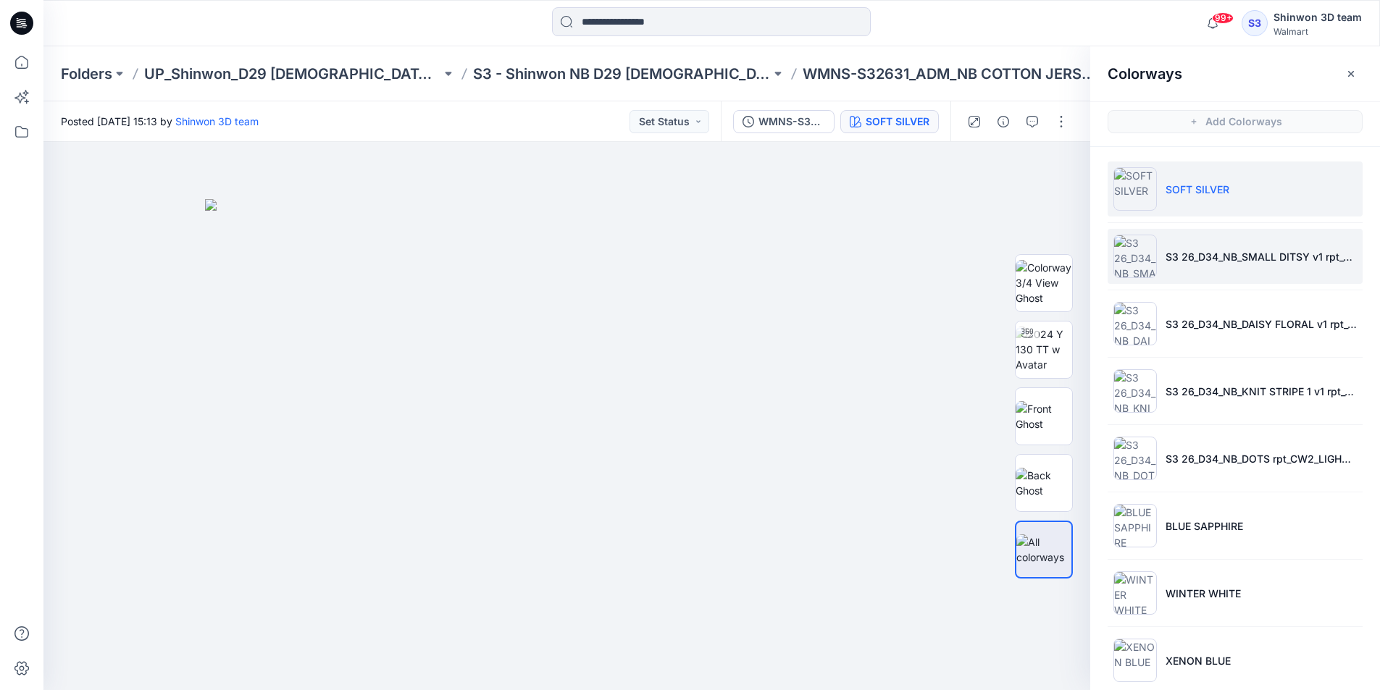
click at [1181, 243] on li "S3 26_D34_NB_SMALL DITSY v1 rpt_CW16_PLUM CANDY_WM" at bounding box center [1234, 256] width 255 height 55
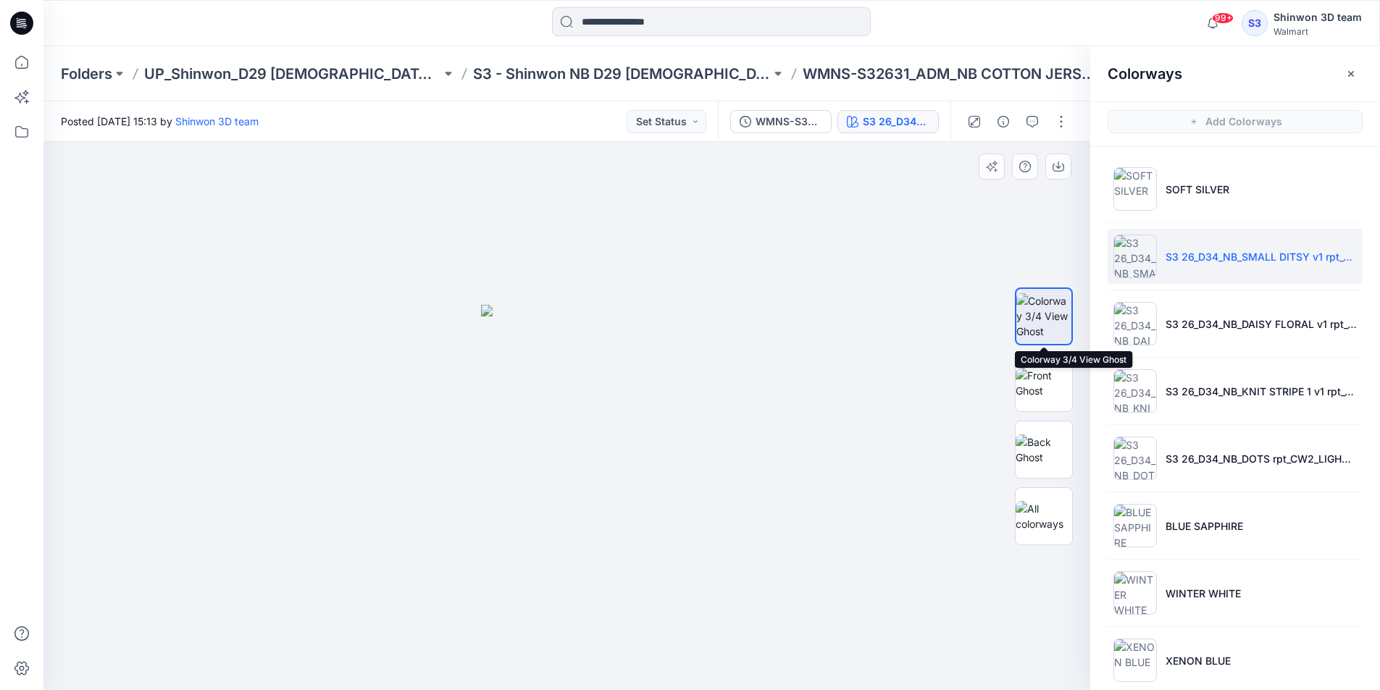
click at [1040, 330] on img at bounding box center [1043, 316] width 55 height 46
click at [1031, 169] on button "button" at bounding box center [1025, 167] width 26 height 26
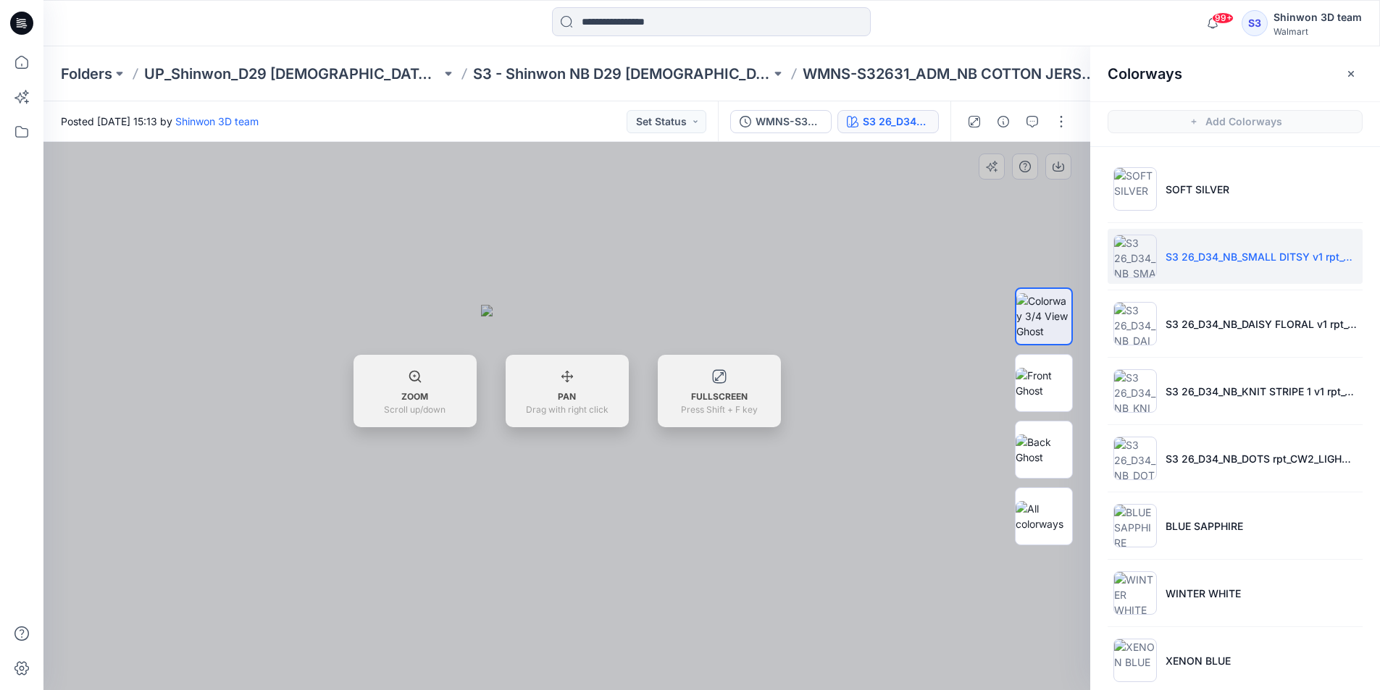
click at [777, 344] on div at bounding box center [566, 416] width 1046 height 548
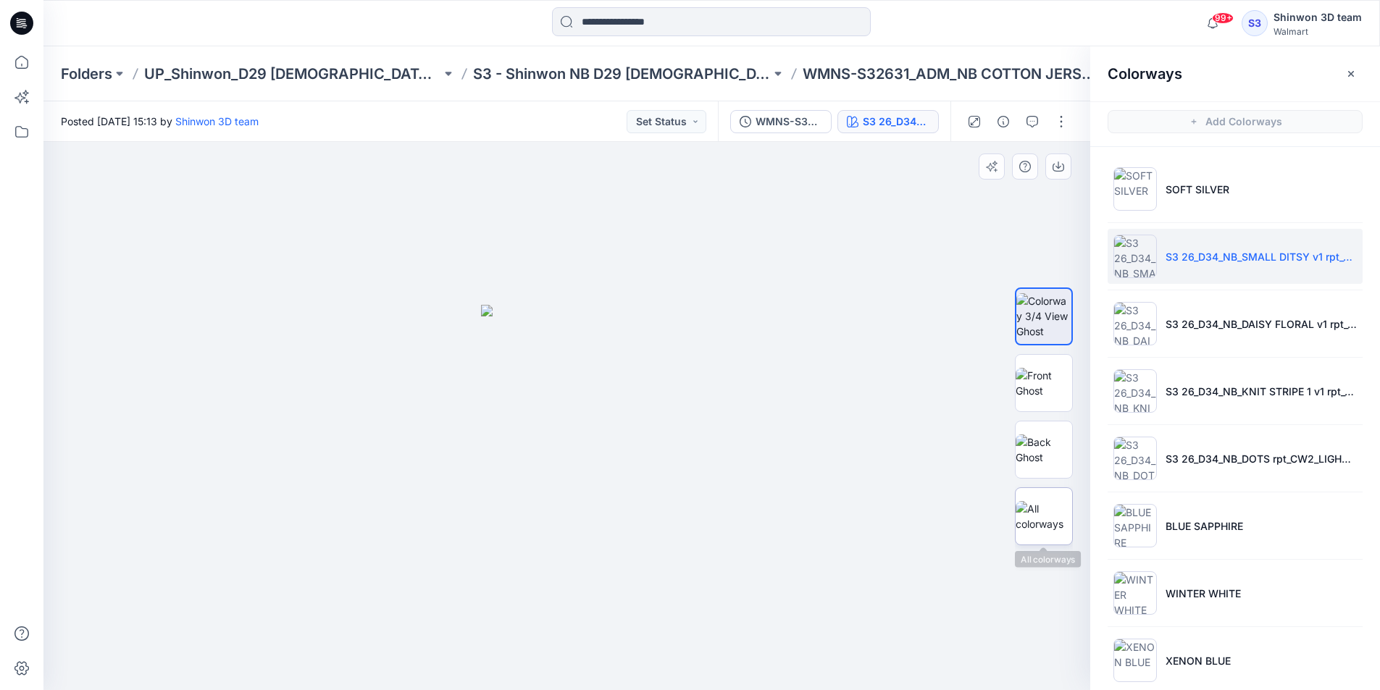
click at [1057, 519] on img at bounding box center [1043, 516] width 56 height 30
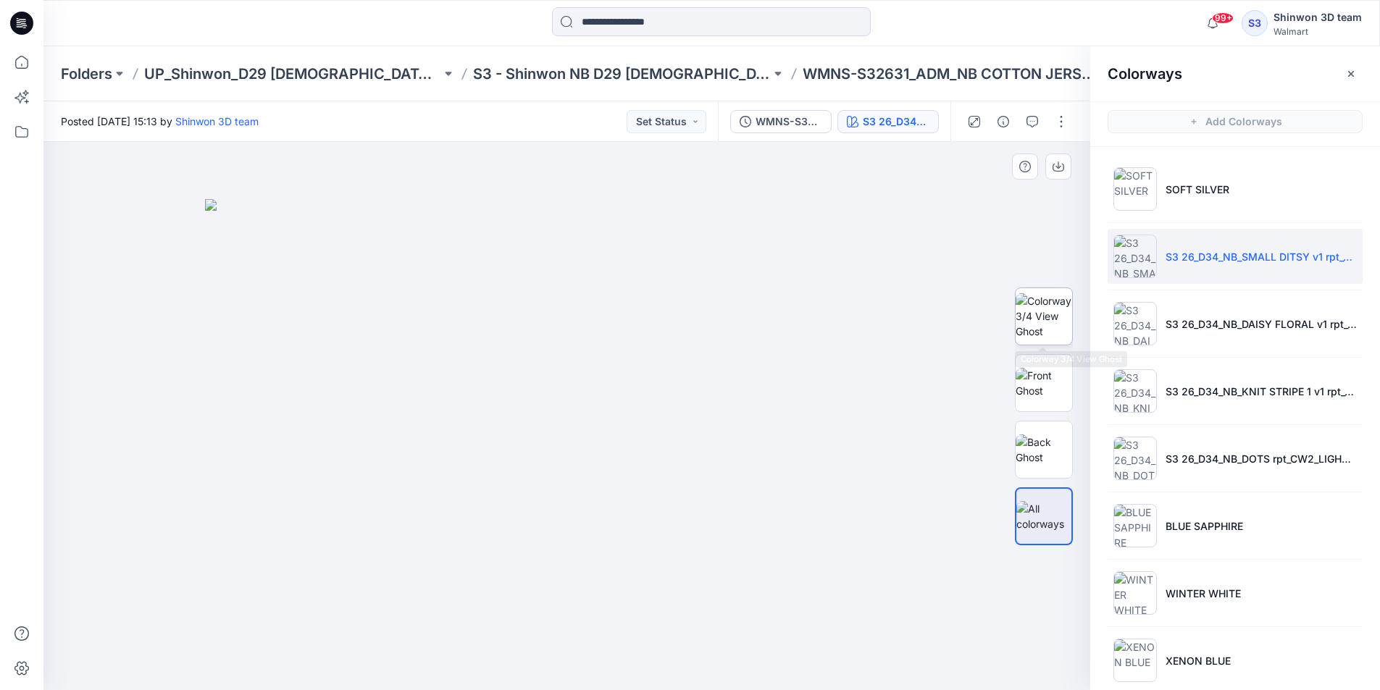
click at [1046, 322] on img at bounding box center [1043, 316] width 56 height 46
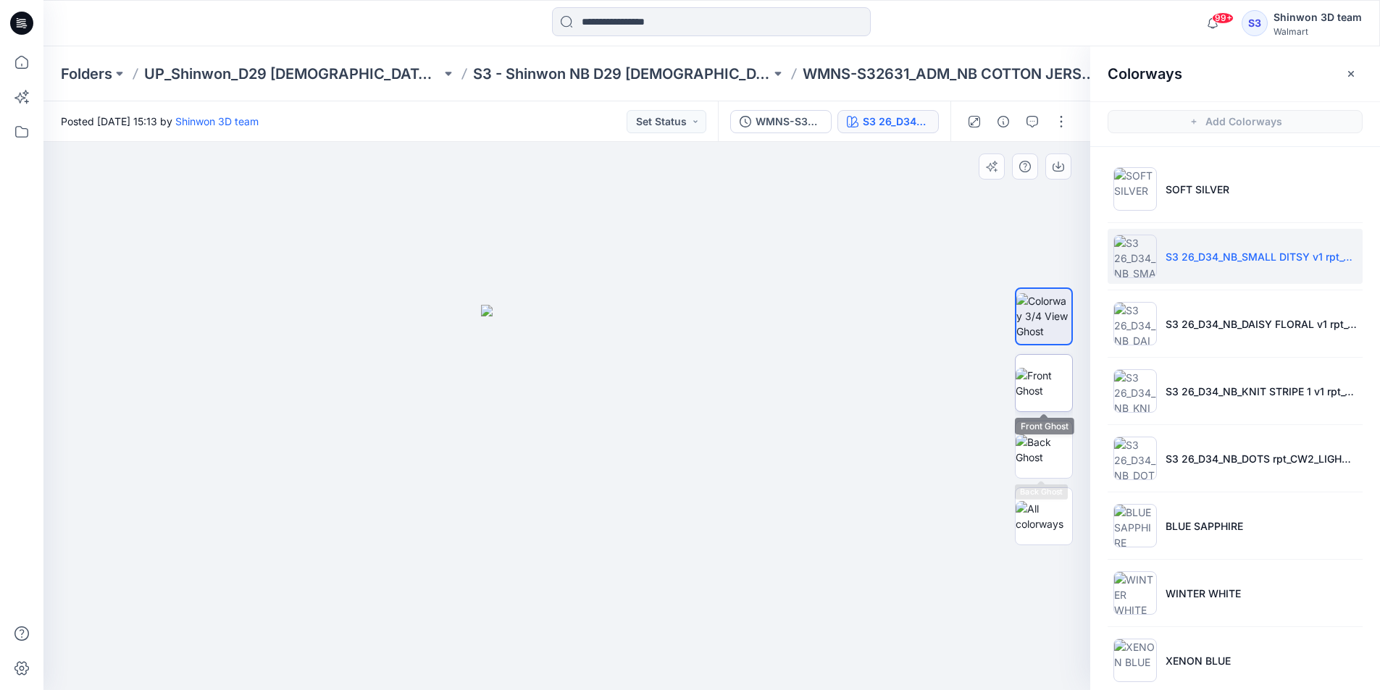
click at [1052, 392] on img at bounding box center [1043, 383] width 56 height 30
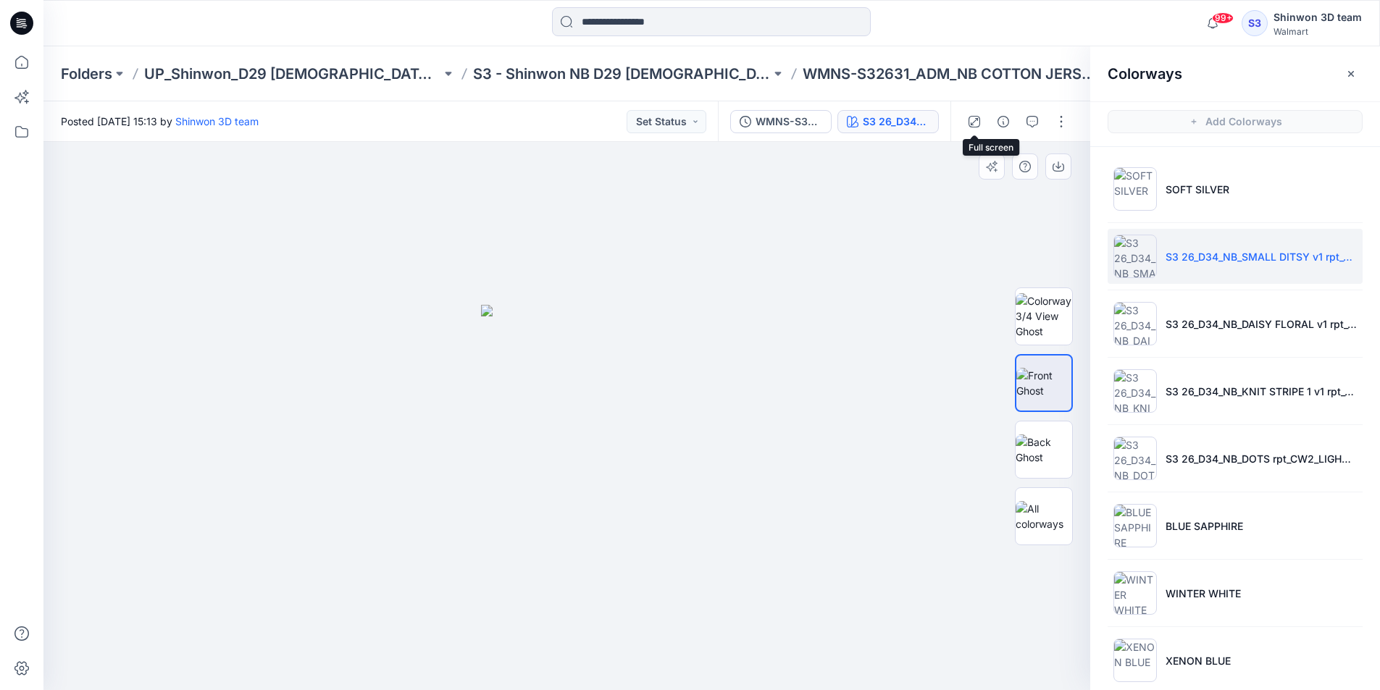
click at [976, 122] on icon "button" at bounding box center [974, 122] width 12 height 12
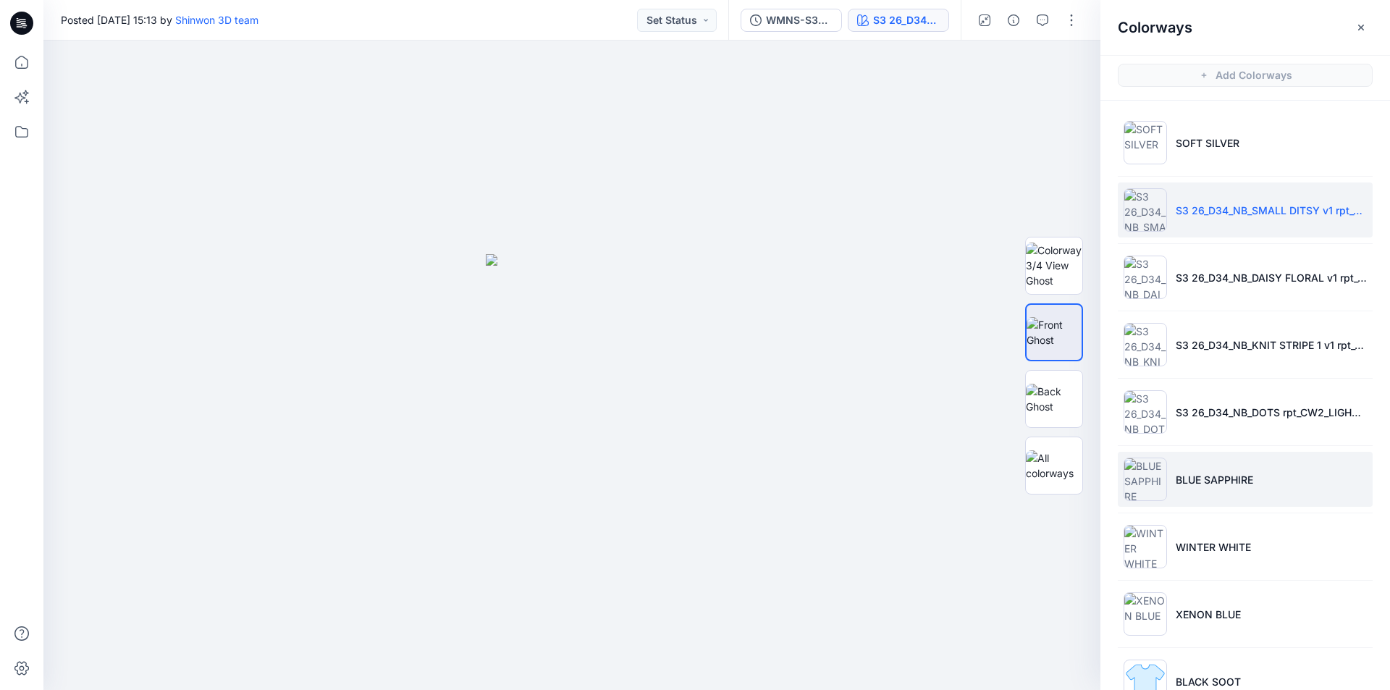
click at [1156, 489] on img at bounding box center [1145, 479] width 43 height 43
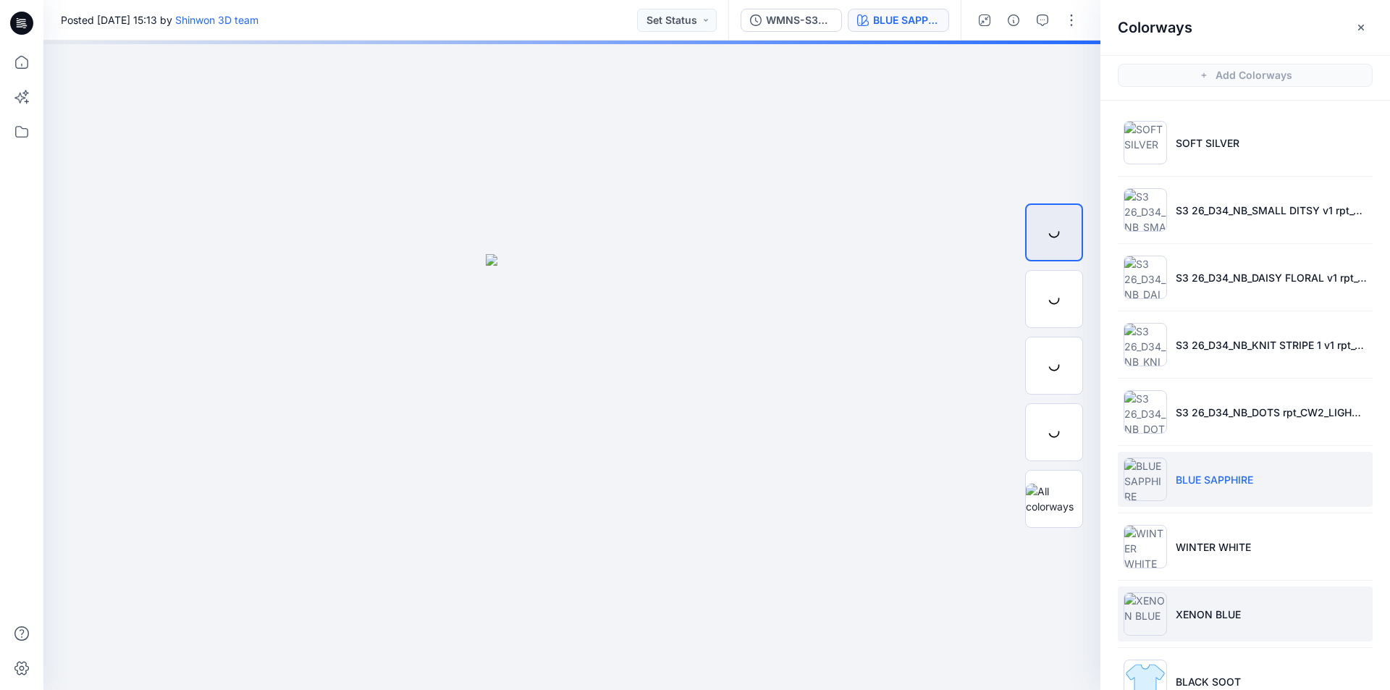
click at [1152, 612] on img at bounding box center [1145, 613] width 43 height 43
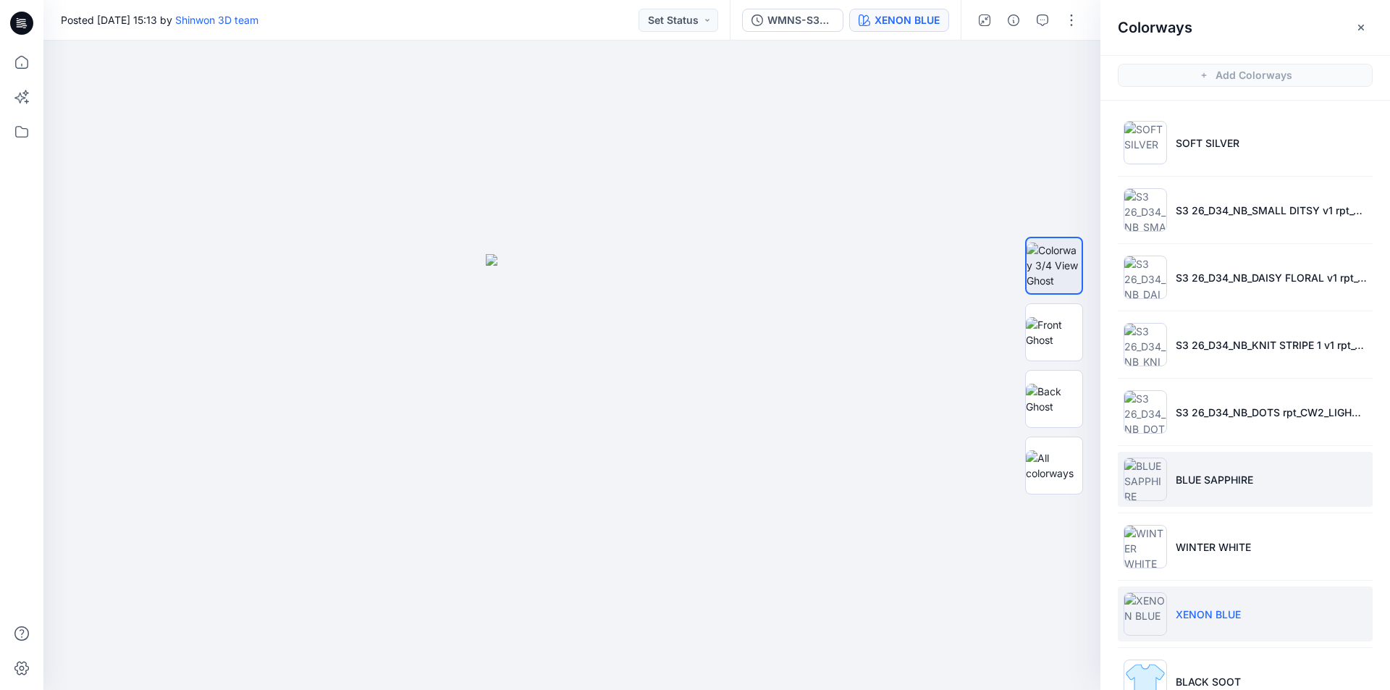
drag, startPoint x: 1155, startPoint y: 463, endPoint x: 1162, endPoint y: 466, distance: 7.8
click at [1156, 462] on img at bounding box center [1145, 479] width 43 height 43
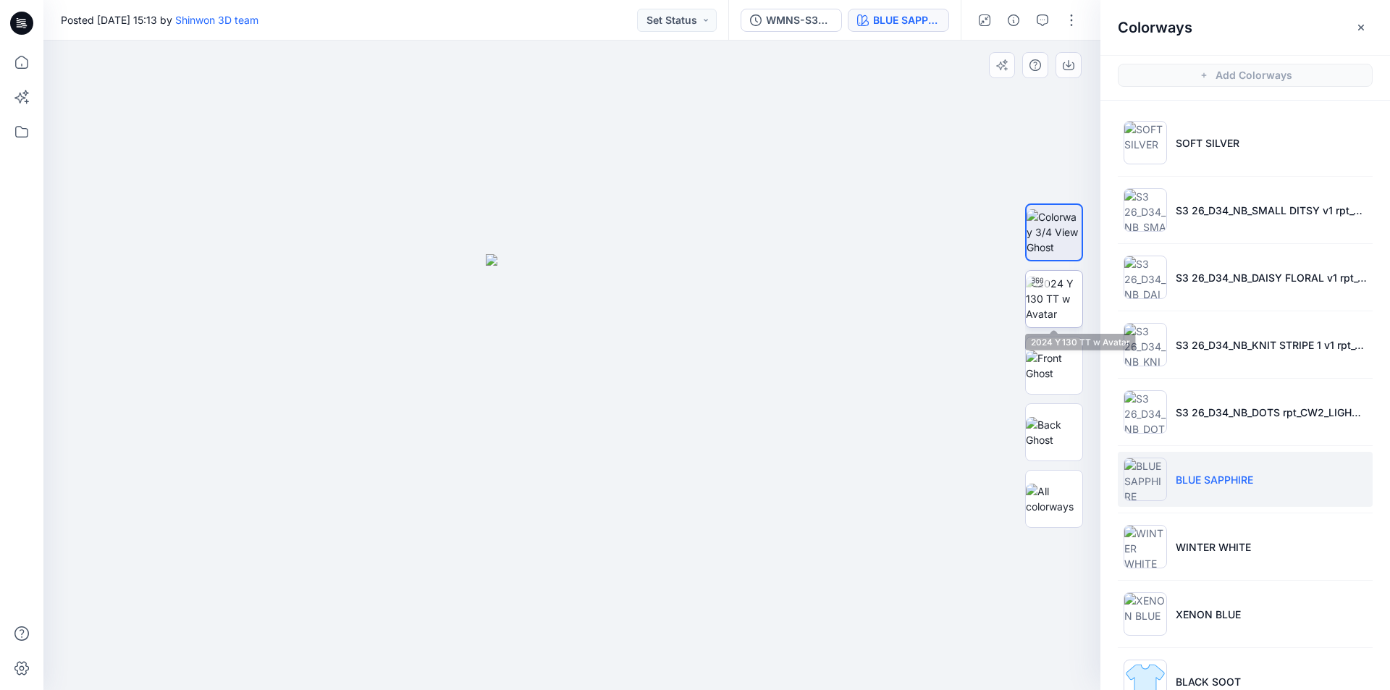
click at [1056, 312] on img at bounding box center [1054, 299] width 56 height 46
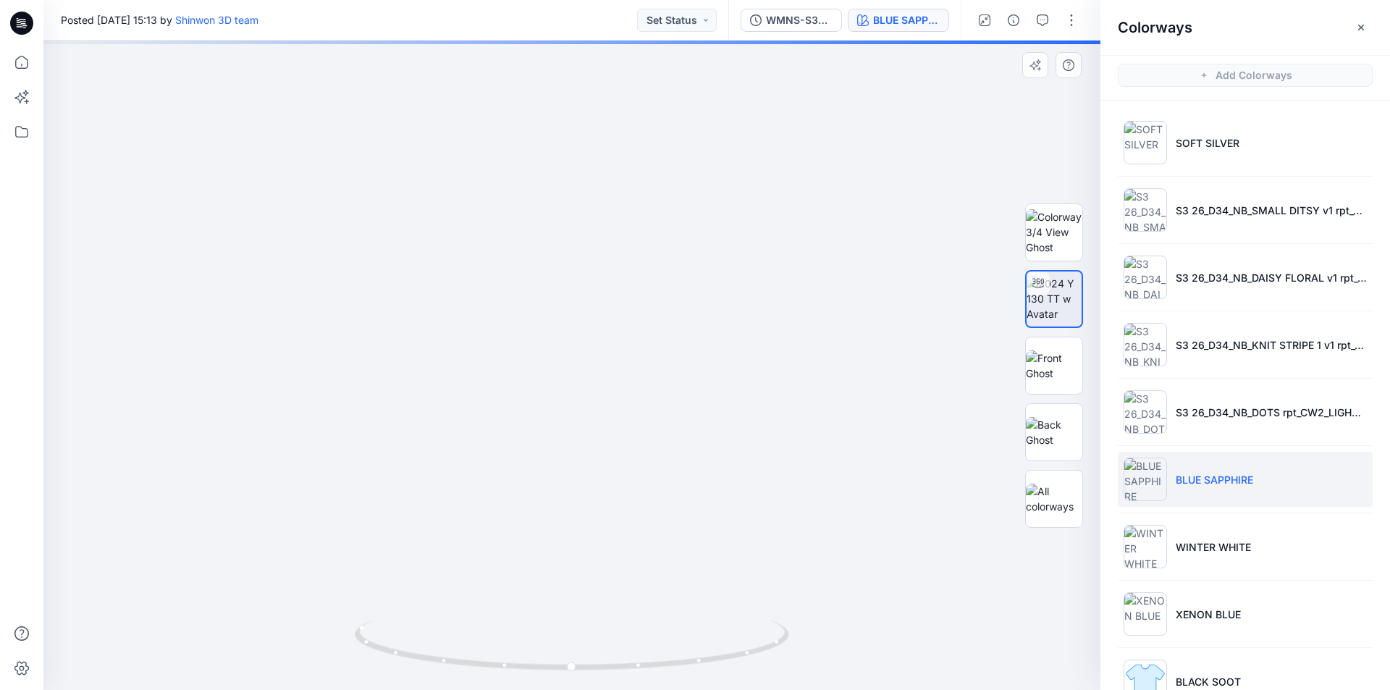
drag, startPoint x: 561, startPoint y: 215, endPoint x: 598, endPoint y: 306, distance: 97.8
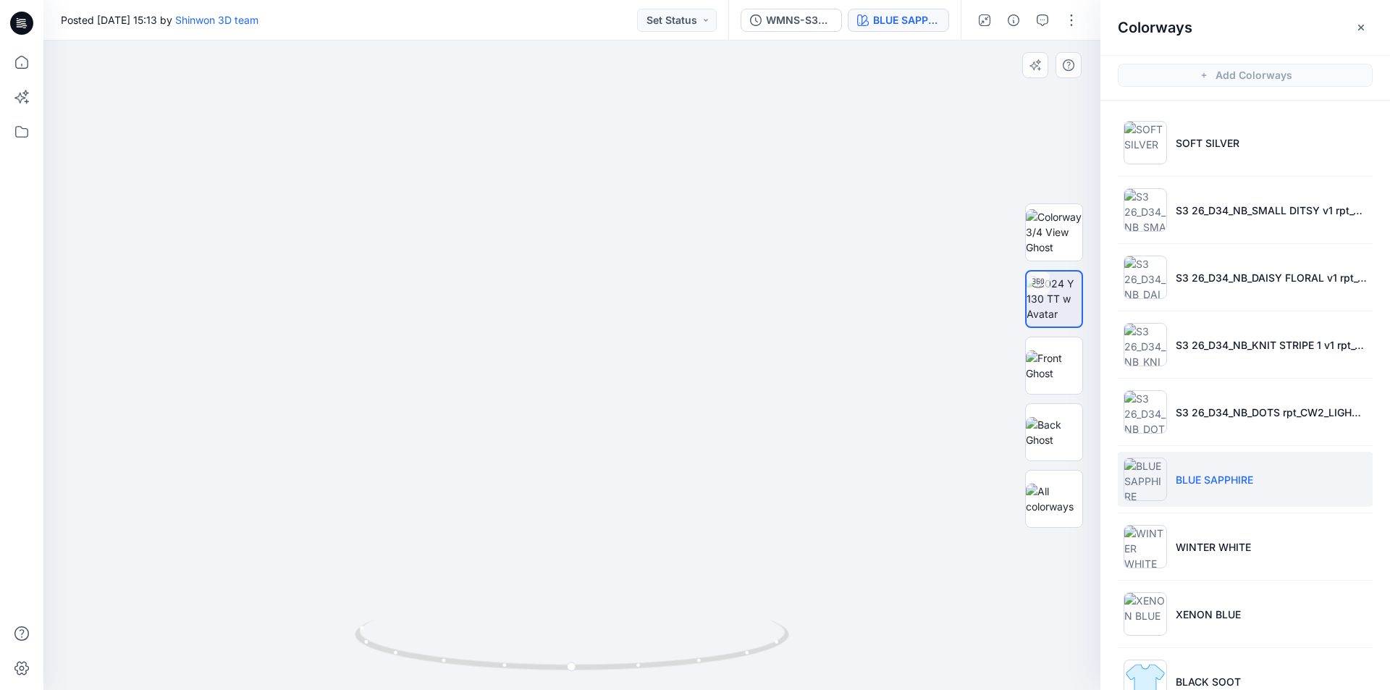
click at [1358, 28] on icon "button" at bounding box center [1362, 28] width 12 height 12
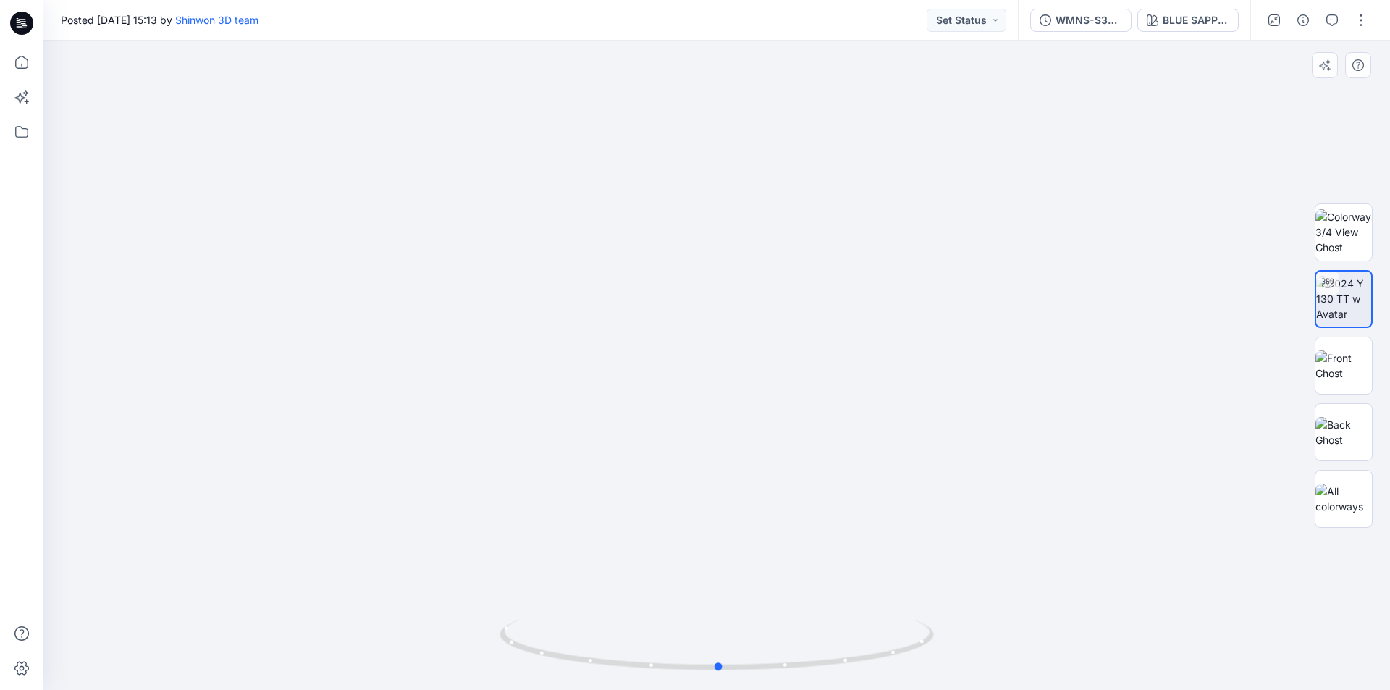
drag, startPoint x: 762, startPoint y: 668, endPoint x: 1187, endPoint y: 643, distance: 425.8
click at [1187, 643] on div at bounding box center [716, 366] width 1347 height 650
click at [1278, 22] on icon "button" at bounding box center [1275, 20] width 12 height 12
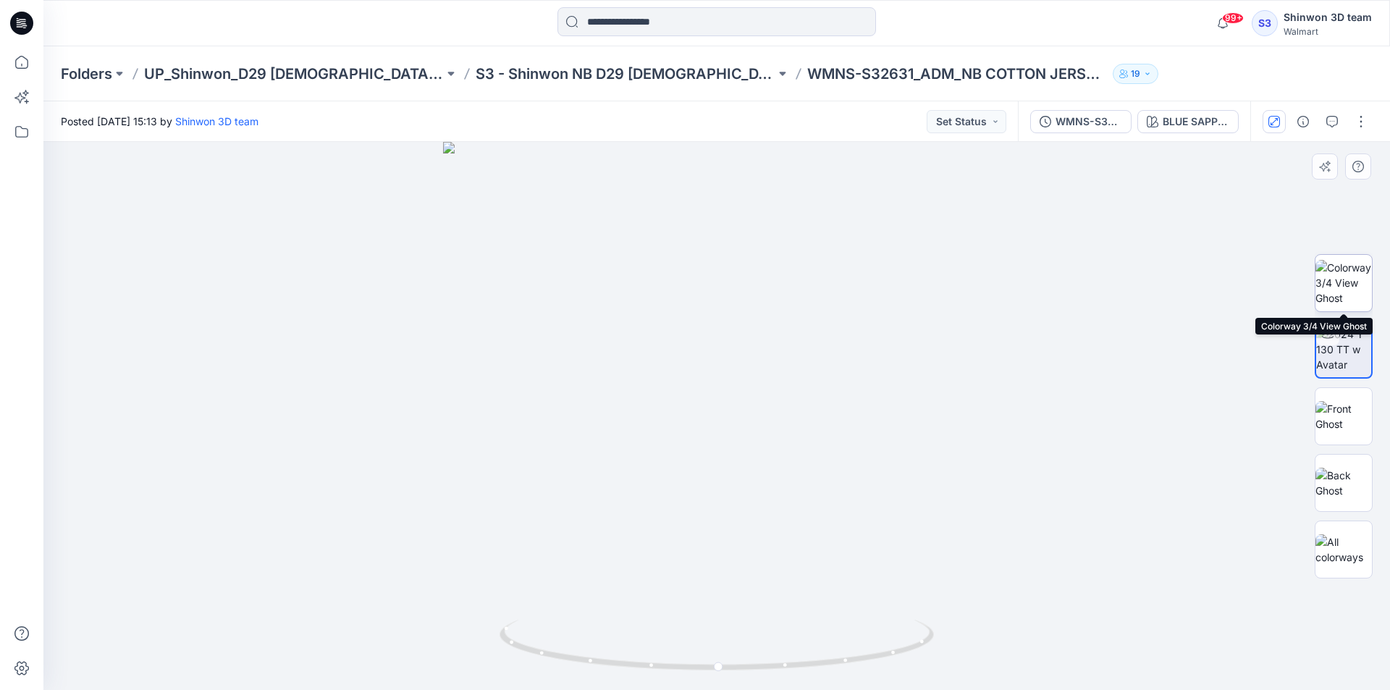
click at [1368, 291] on img at bounding box center [1344, 283] width 56 height 46
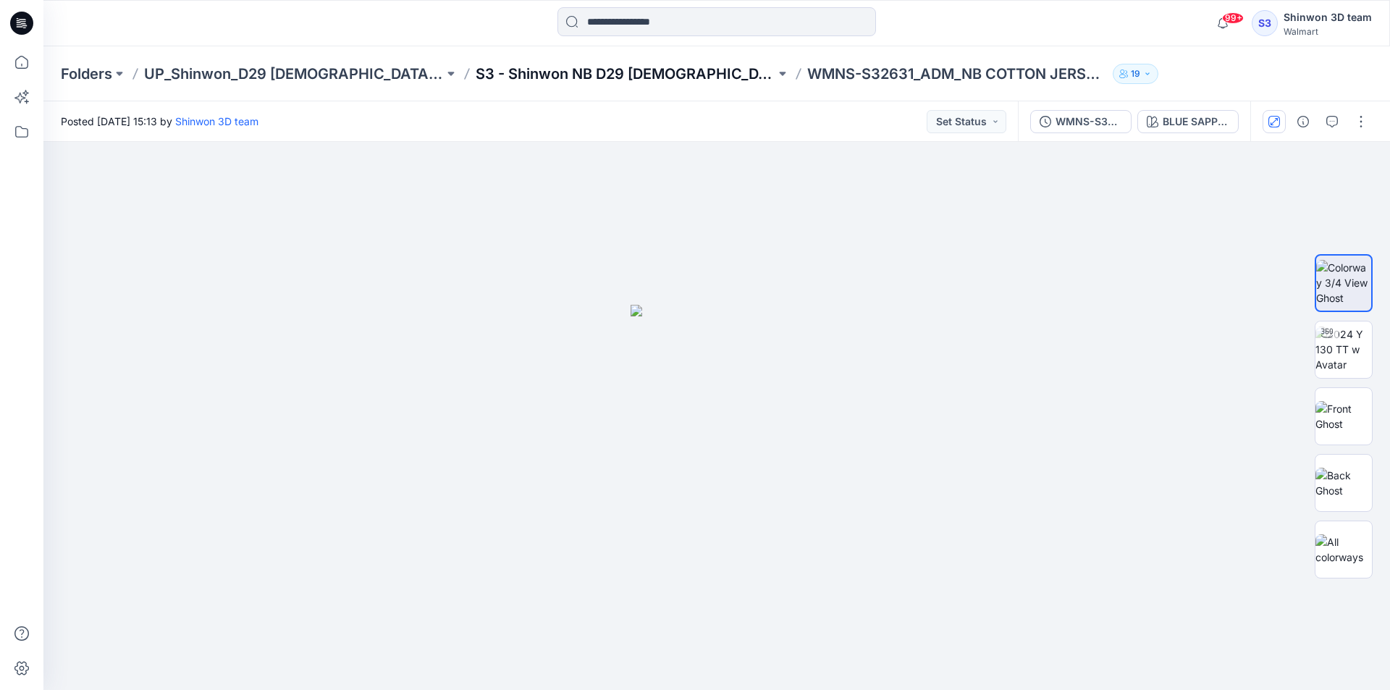
click at [610, 75] on p "S3 - Shinwon NB D29 [DEMOGRAPHIC_DATA] Sleepwear" at bounding box center [626, 74] width 300 height 20
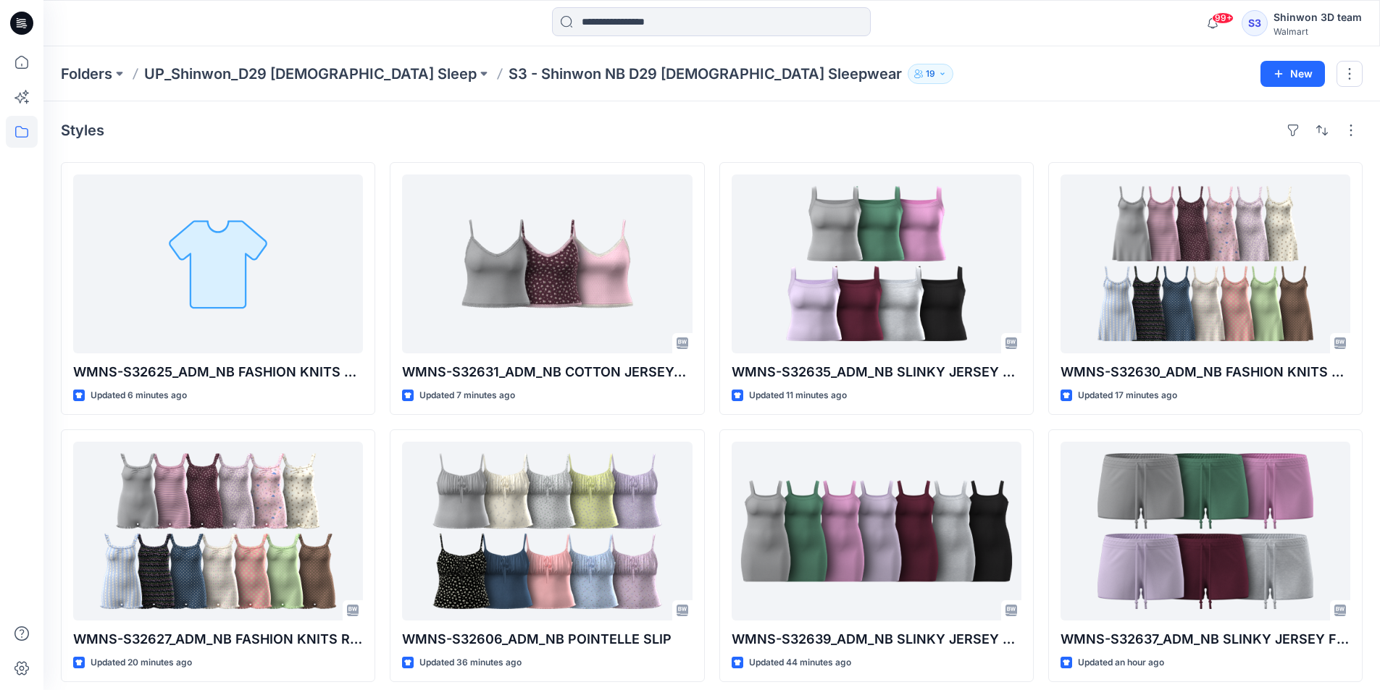
click at [1166, 134] on div "Styles" at bounding box center [711, 130] width 1301 height 23
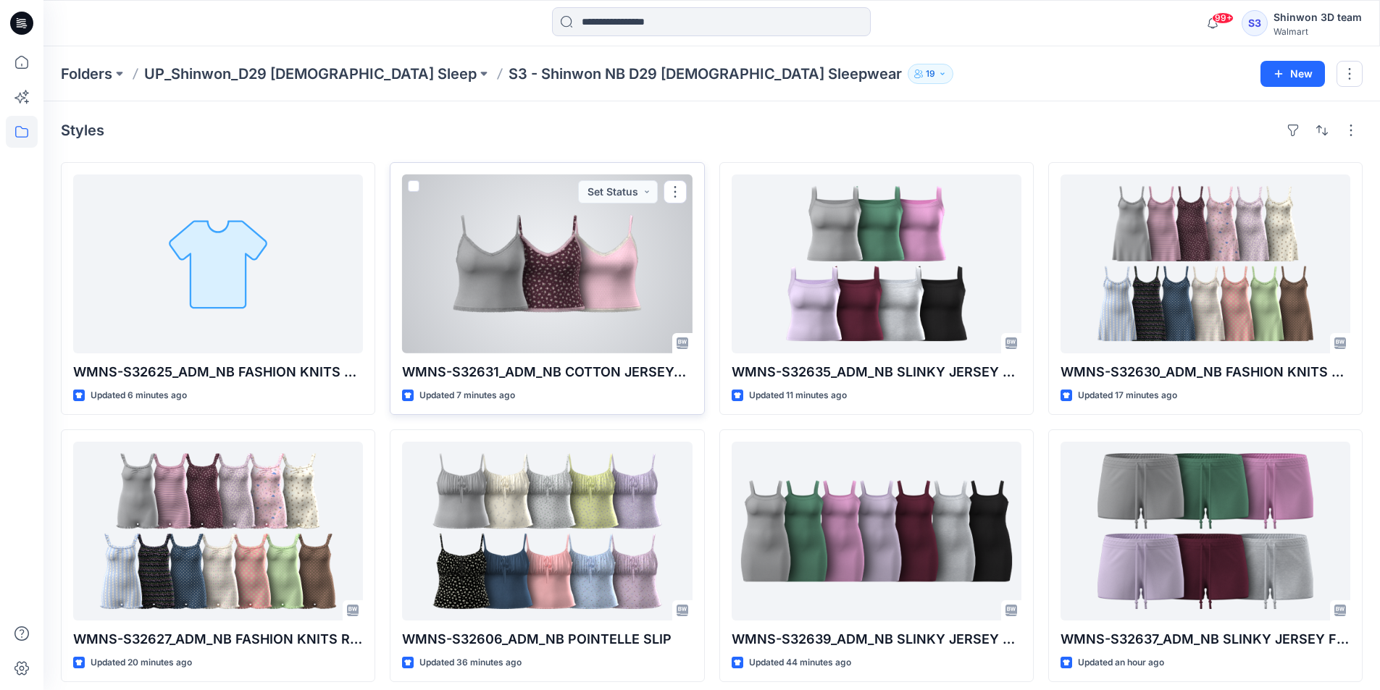
click at [618, 283] on div at bounding box center [547, 264] width 290 height 179
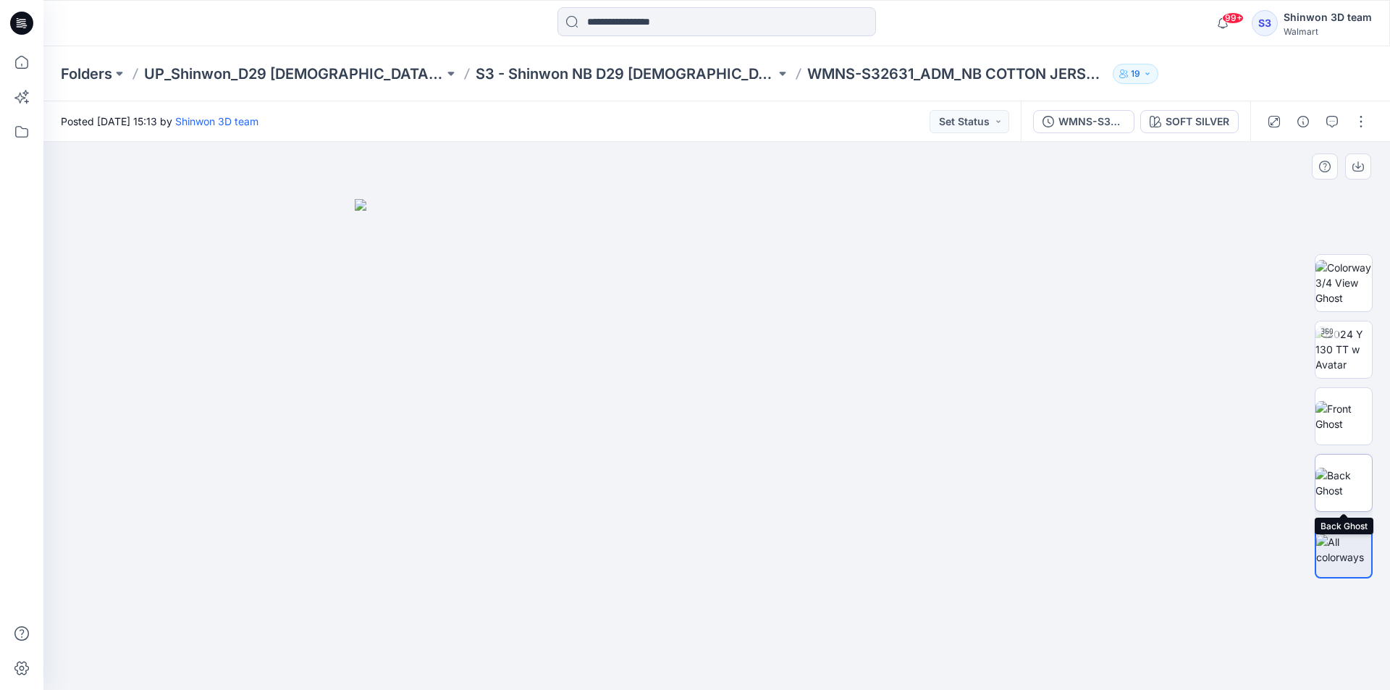
click at [1348, 468] on img at bounding box center [1344, 483] width 56 height 30
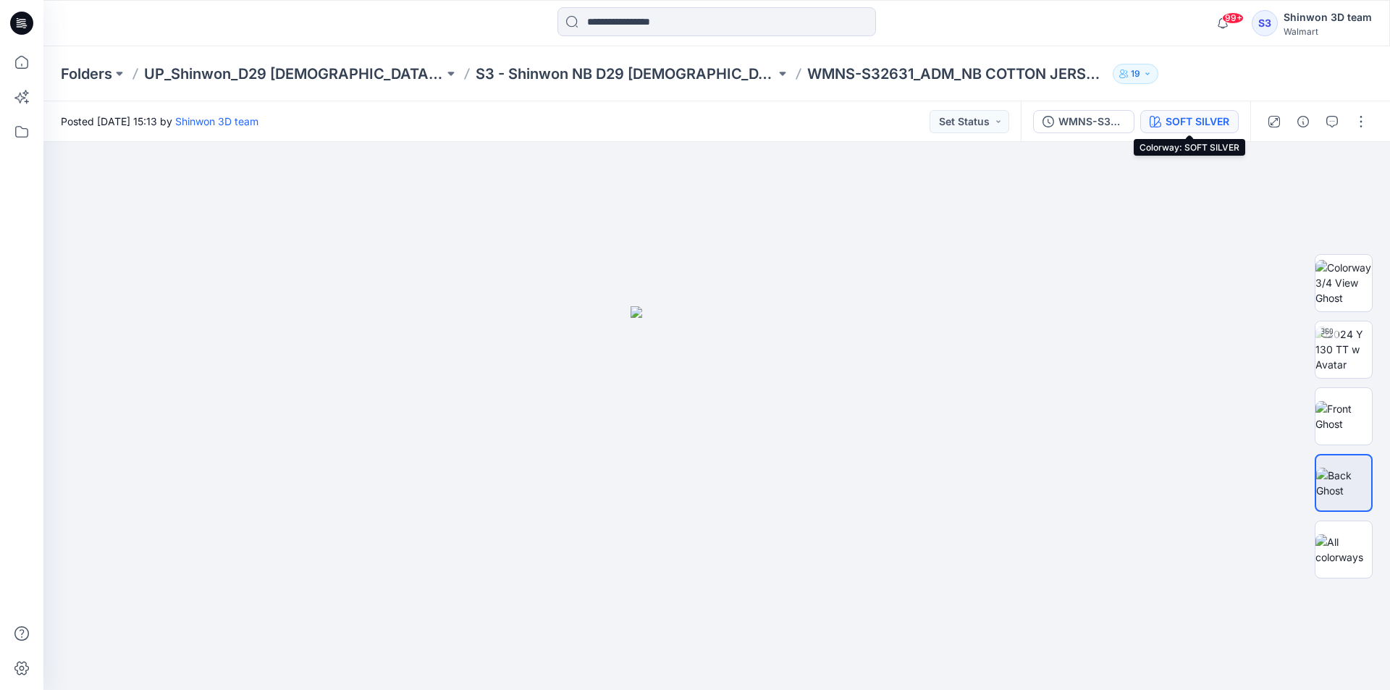
click at [1197, 125] on div "SOFT SILVER" at bounding box center [1198, 122] width 64 height 16
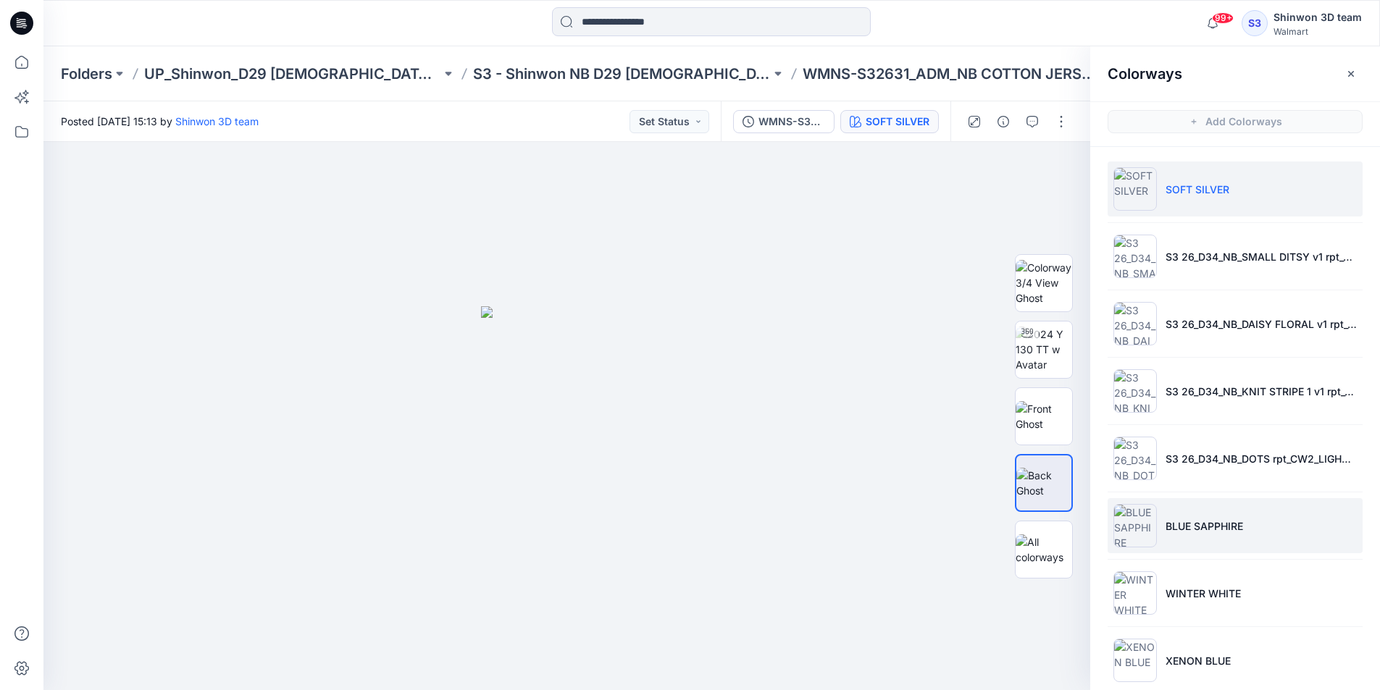
click at [1206, 502] on li "BLUE SAPPHIRE" at bounding box center [1234, 525] width 255 height 55
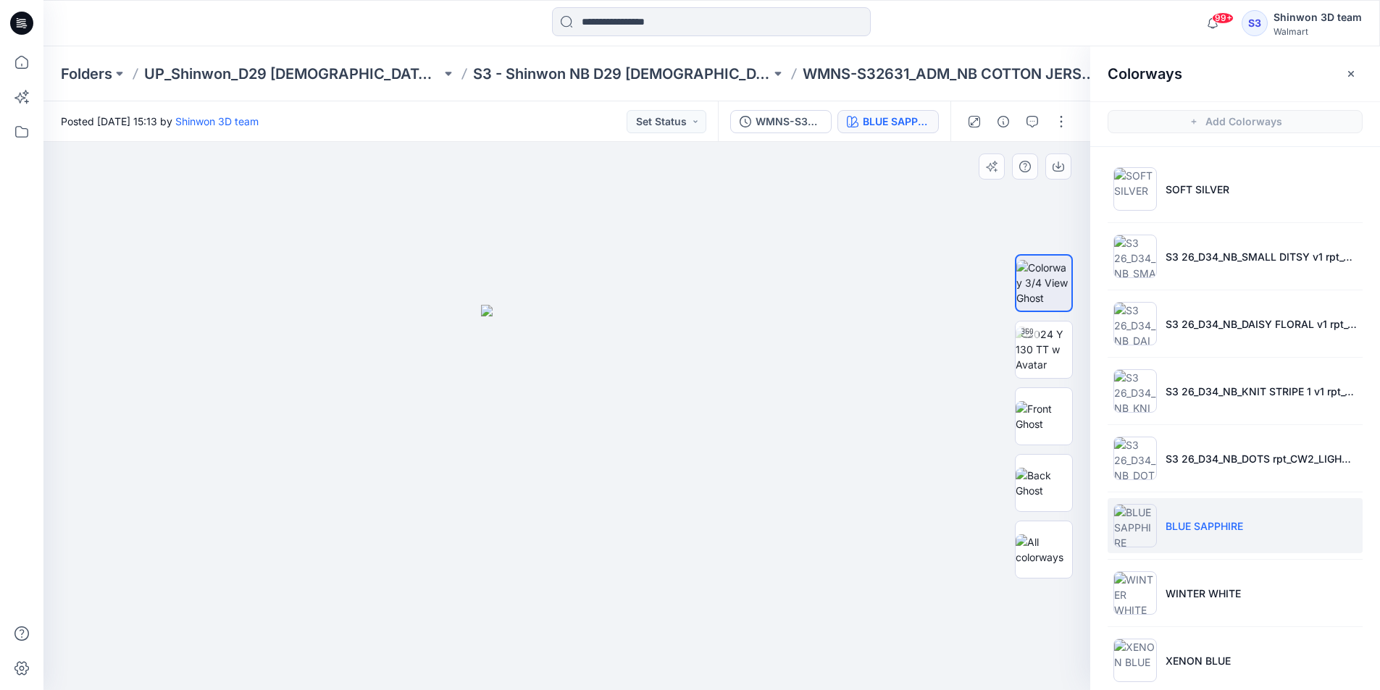
click at [839, 494] on div at bounding box center [566, 416] width 1046 height 548
click at [1040, 497] on img at bounding box center [1043, 483] width 56 height 30
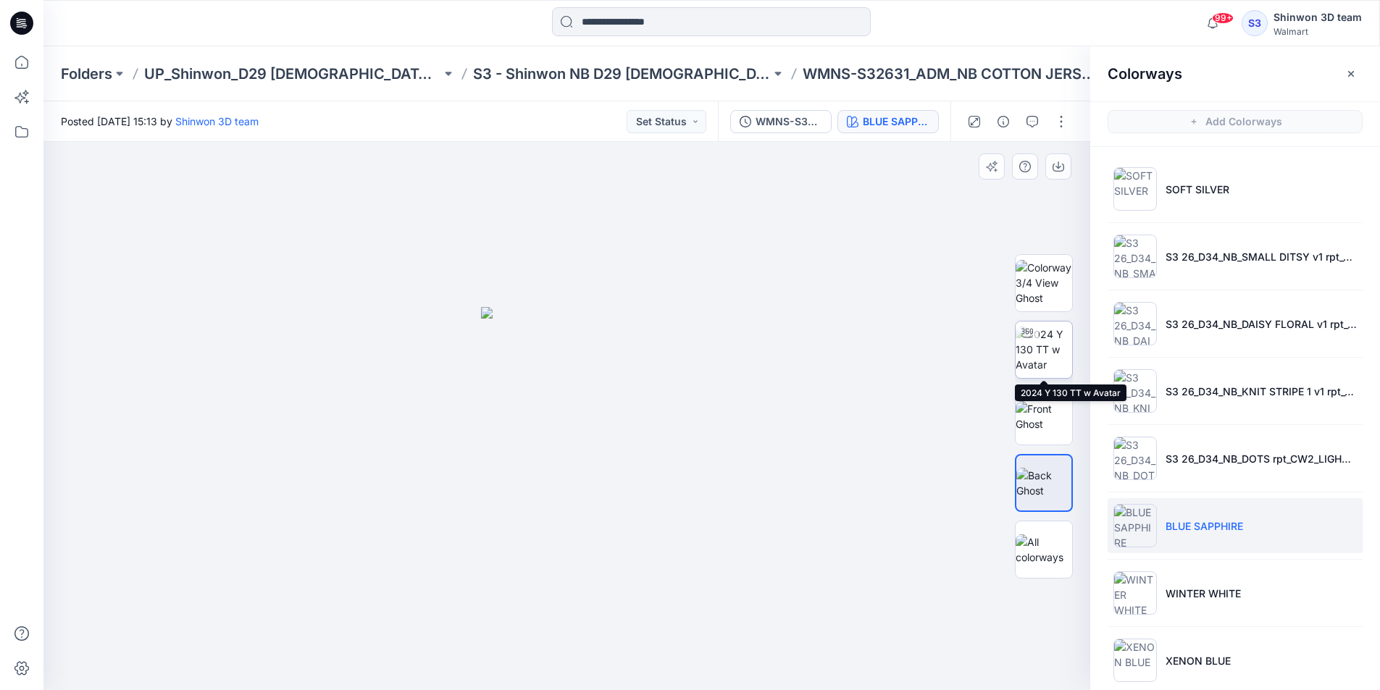
click at [1052, 351] on img at bounding box center [1043, 350] width 56 height 46
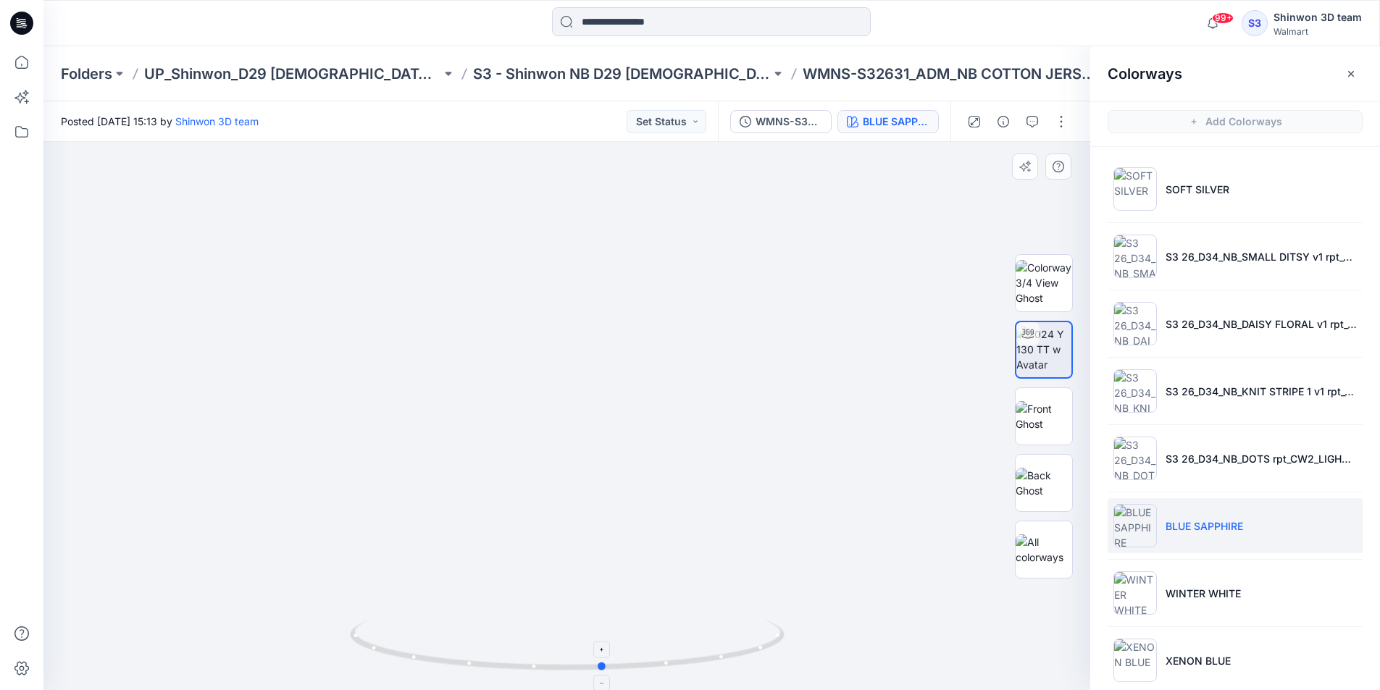
drag, startPoint x: 521, startPoint y: 668, endPoint x: 558, endPoint y: 639, distance: 45.9
click at [558, 639] on icon at bounding box center [569, 647] width 438 height 54
click at [1117, 24] on div "99+ Notifications Your style WMNS-S32630_ADM_NB FASHION KNITS SLIP is ready 3 m…" at bounding box center [710, 23] width 1335 height 32
click at [602, 80] on p "S3 - Shinwon NB D29 [DEMOGRAPHIC_DATA] Sleepwear" at bounding box center [621, 74] width 297 height 20
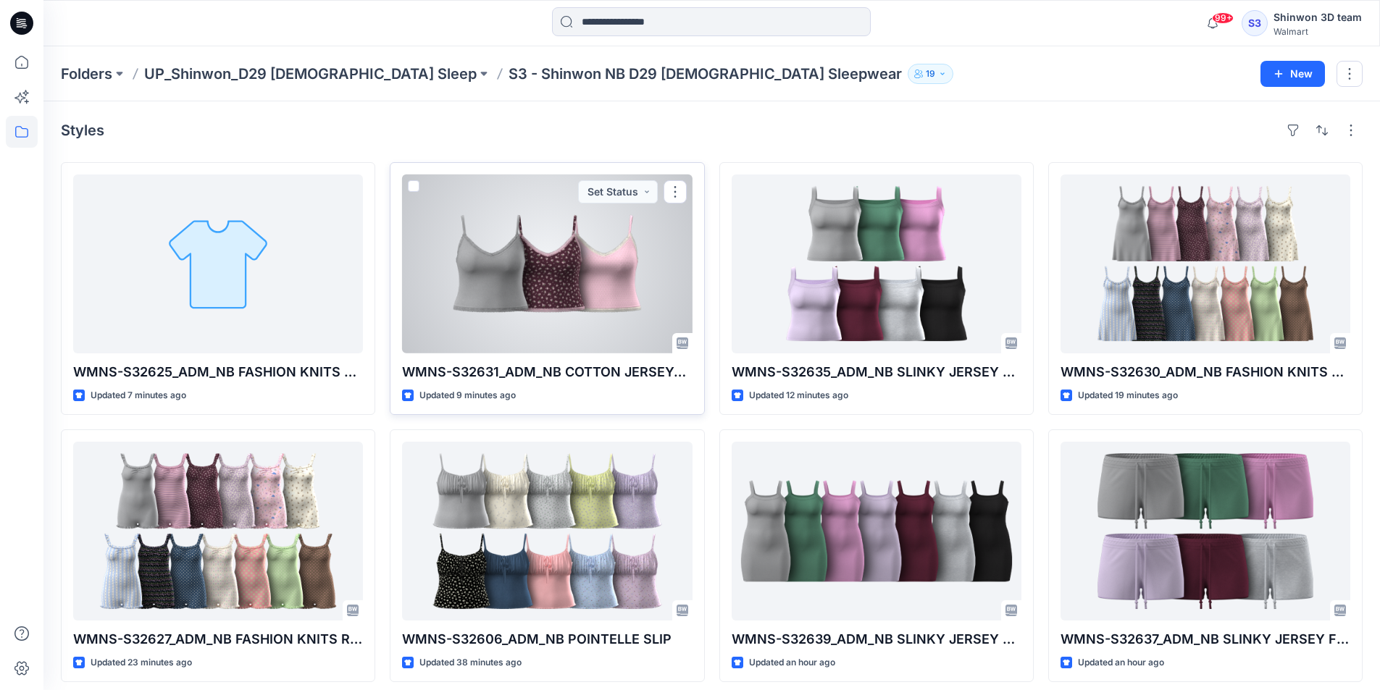
click at [527, 267] on div at bounding box center [547, 264] width 290 height 179
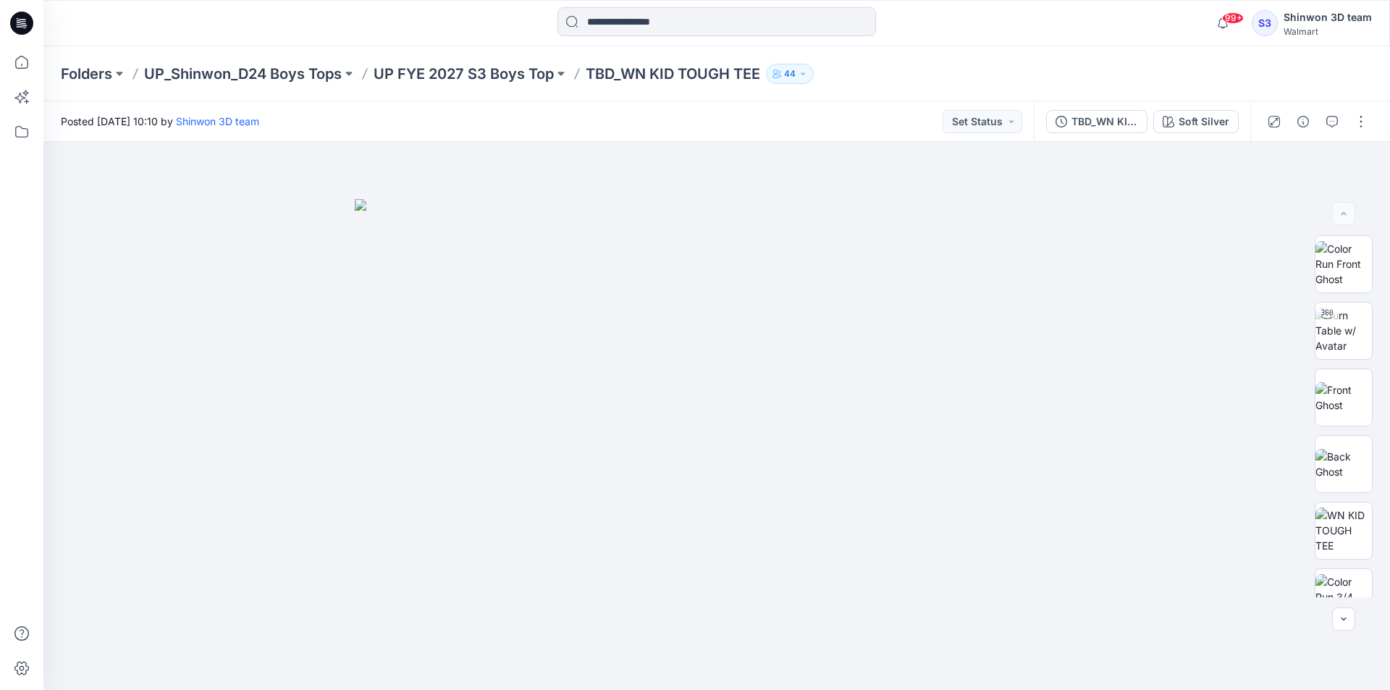
click at [1118, 34] on div "99+ Notifications Your style WMNS-S32602_ADM_NB POINTELLE SHORT is ready 1 minu…" at bounding box center [716, 23] width 1346 height 32
drag, startPoint x: 466, startPoint y: 57, endPoint x: 464, endPoint y: 71, distance: 13.8
click at [466, 58] on div "Folders UP_Shinwon_D24 Boys Tops UP FYE 2027 S3 Boys Top TBD_WN KID TOUGH TEE 44" at bounding box center [716, 73] width 1347 height 55
click at [463, 73] on p "UP FYE 2027 S3 Boys Top" at bounding box center [464, 74] width 180 height 20
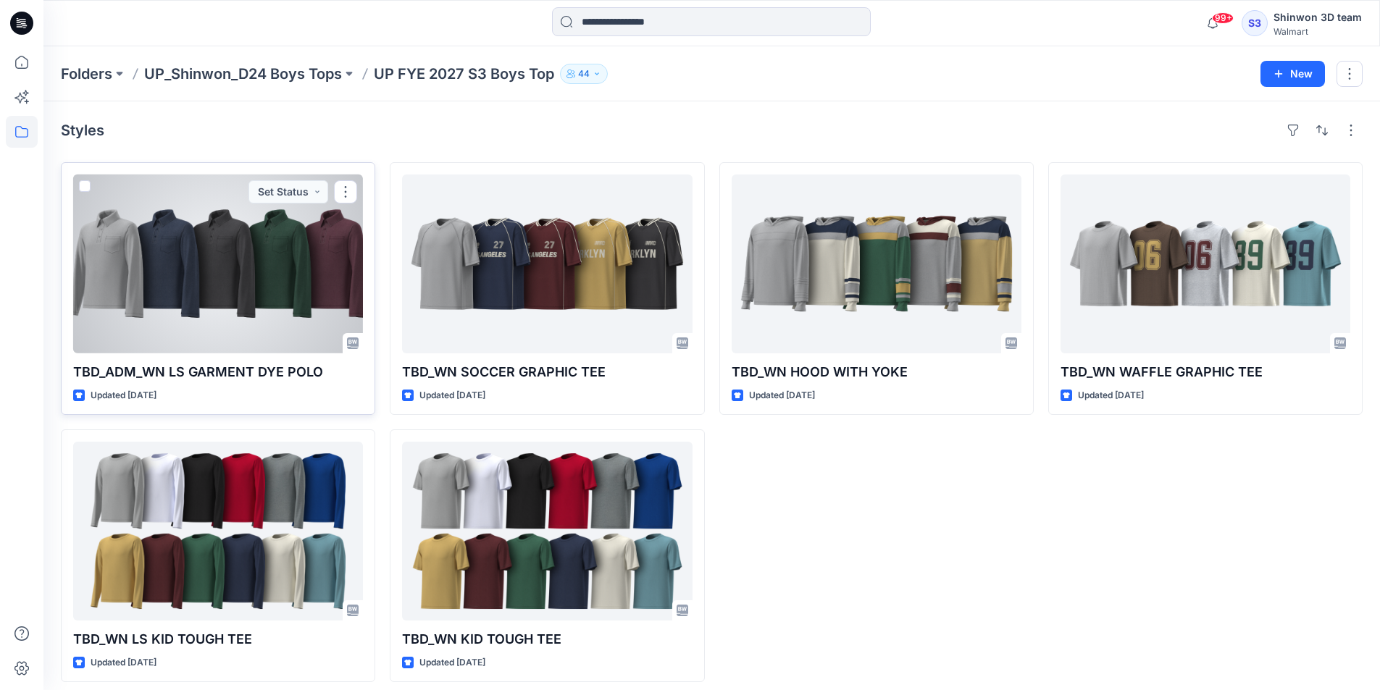
click at [270, 314] on div at bounding box center [218, 264] width 290 height 179
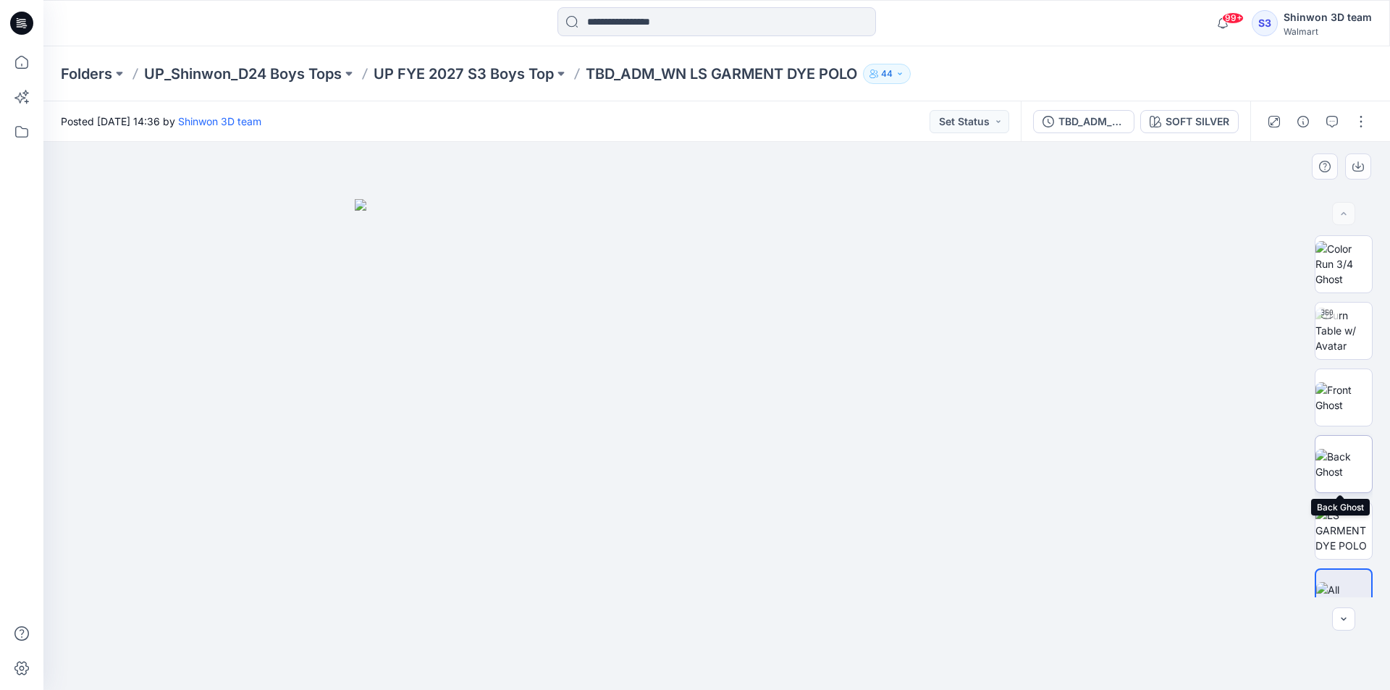
click at [1342, 454] on img at bounding box center [1344, 464] width 56 height 30
click at [528, 72] on p "UP FYE 2027 S3 Boys Top" at bounding box center [464, 74] width 180 height 20
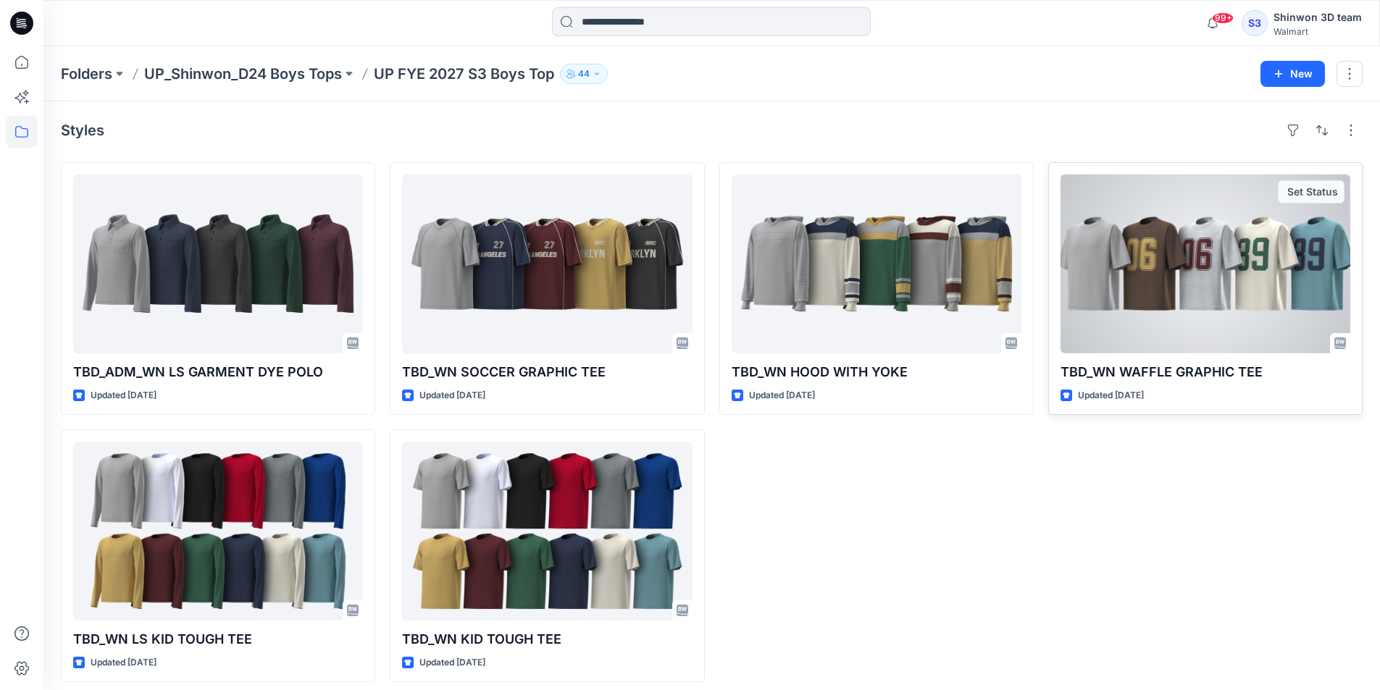
click at [1175, 269] on div at bounding box center [1205, 264] width 290 height 179
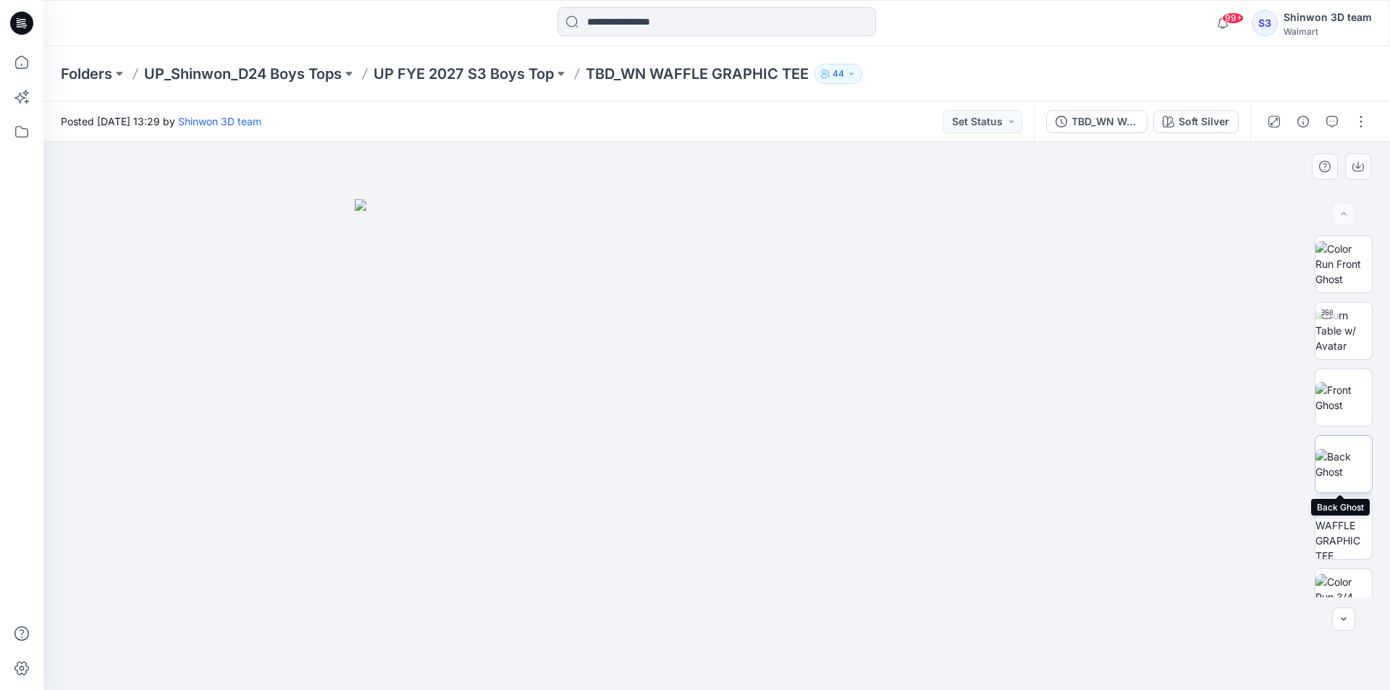
click at [1352, 476] on img at bounding box center [1344, 464] width 56 height 30
drag, startPoint x: 1330, startPoint y: 333, endPoint x: 1319, endPoint y: 330, distance: 11.9
click at [1319, 330] on img at bounding box center [1344, 331] width 56 height 46
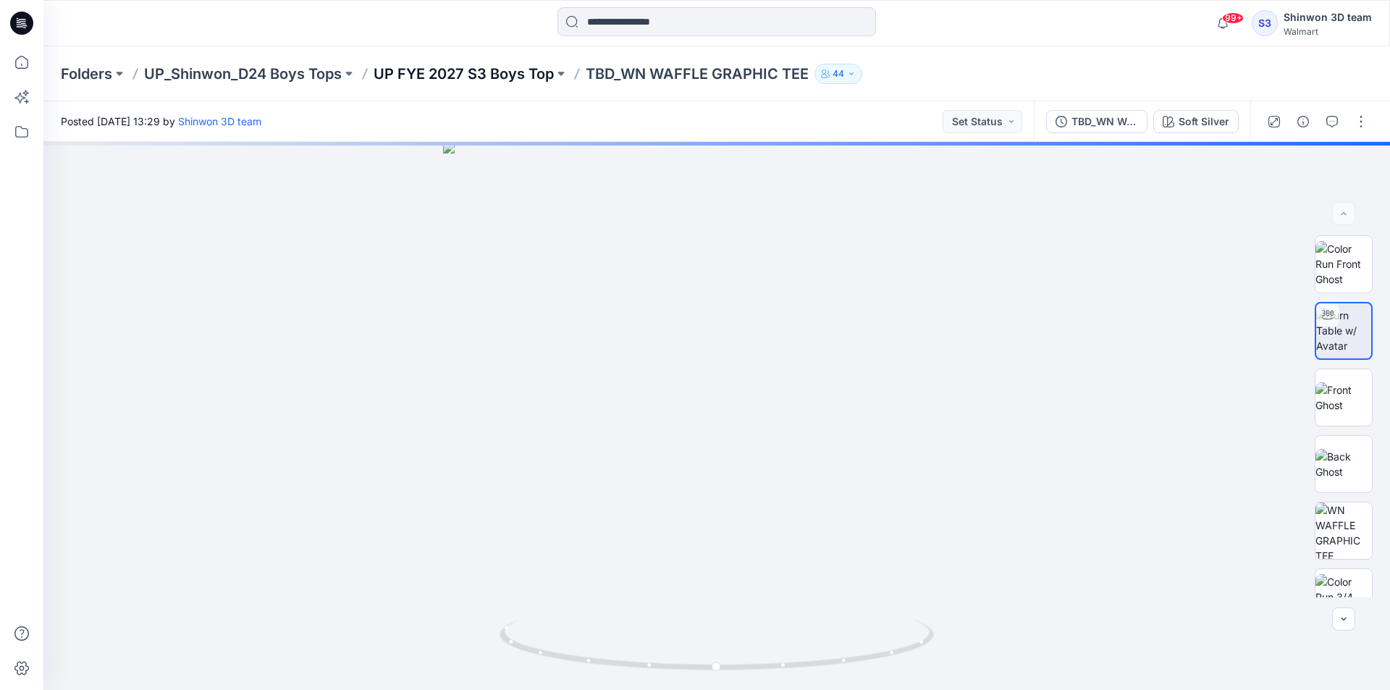
click at [445, 65] on p "UP FYE 2027 S3 Boys Top" at bounding box center [464, 74] width 180 height 20
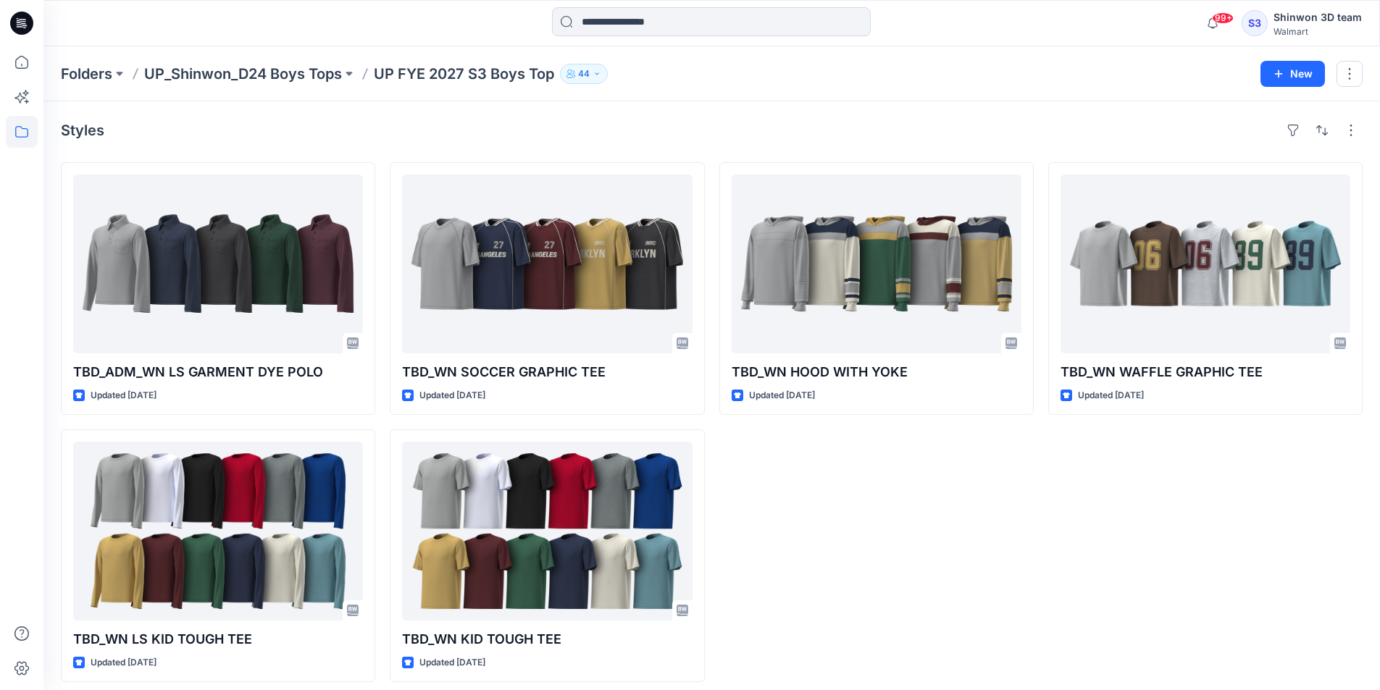
click at [5, 412] on div at bounding box center [21, 345] width 43 height 690
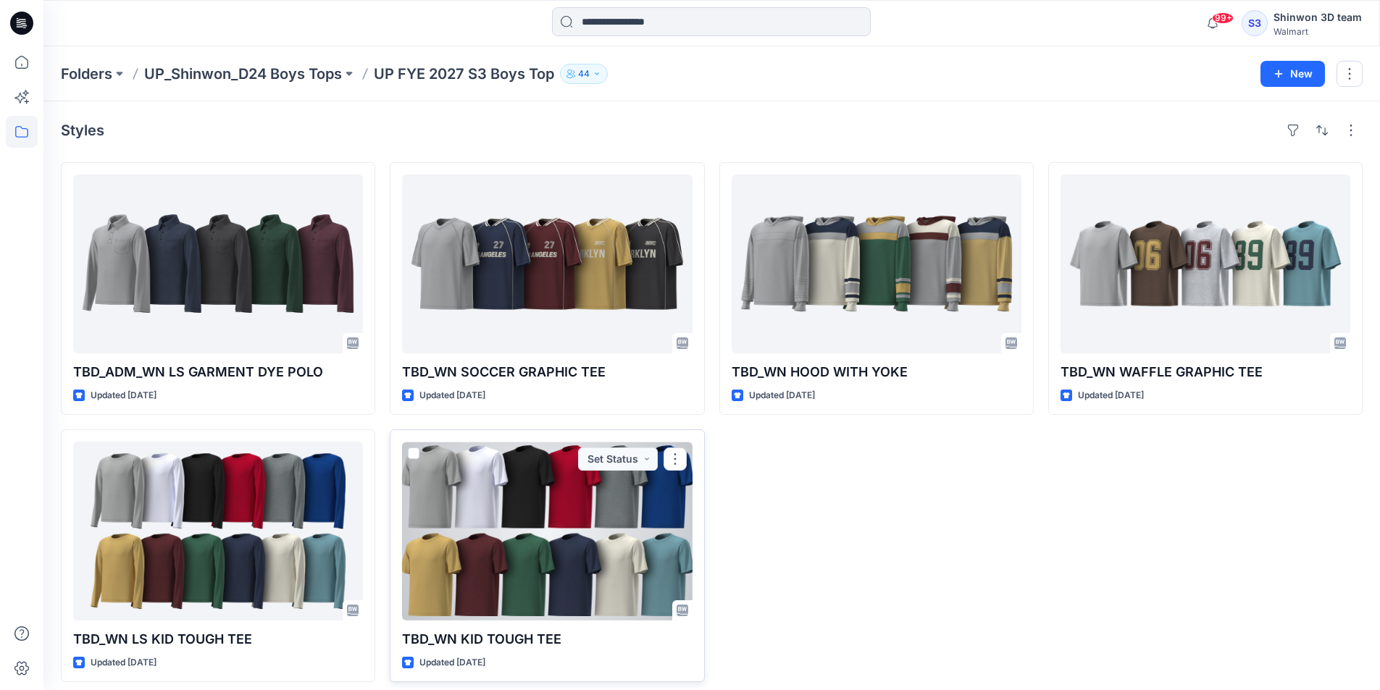
click at [561, 531] on div at bounding box center [547, 531] width 290 height 179
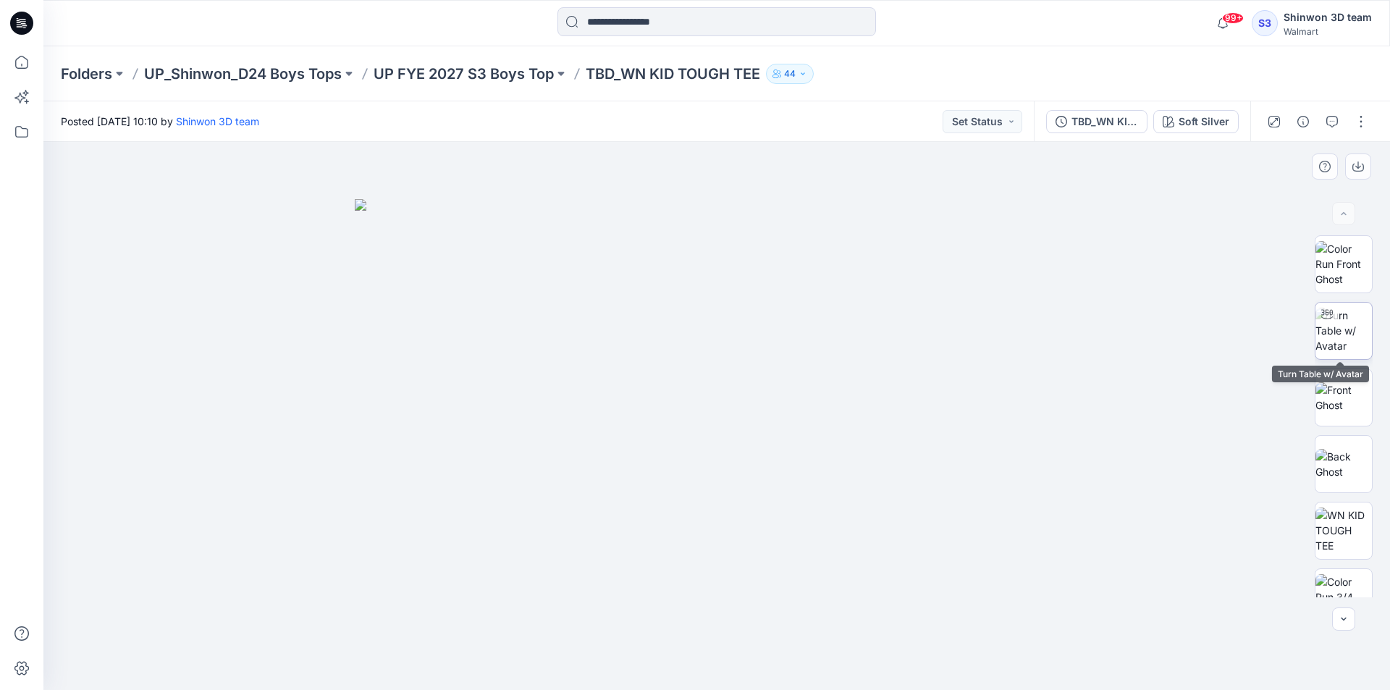
click at [1345, 343] on img at bounding box center [1344, 331] width 56 height 46
click at [503, 76] on p "UP FYE 2027 S3 Boys Top" at bounding box center [464, 74] width 180 height 20
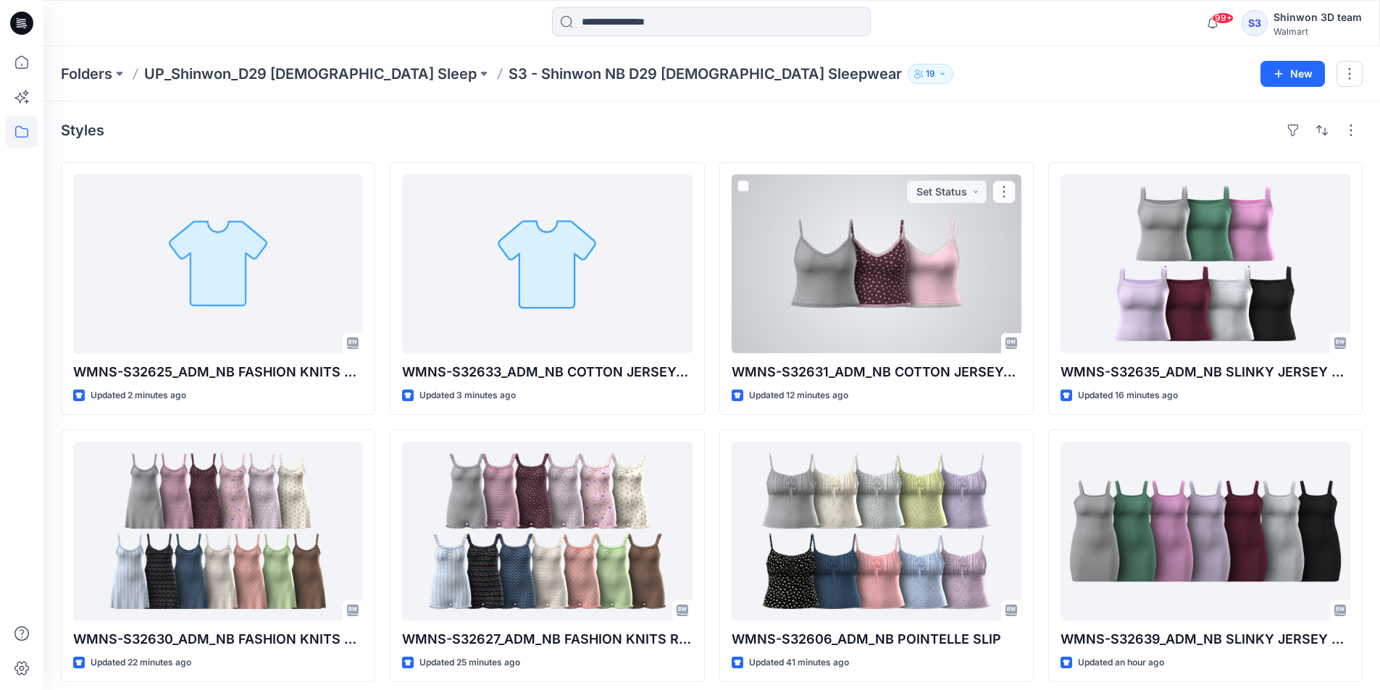
click at [901, 240] on div at bounding box center [876, 264] width 290 height 179
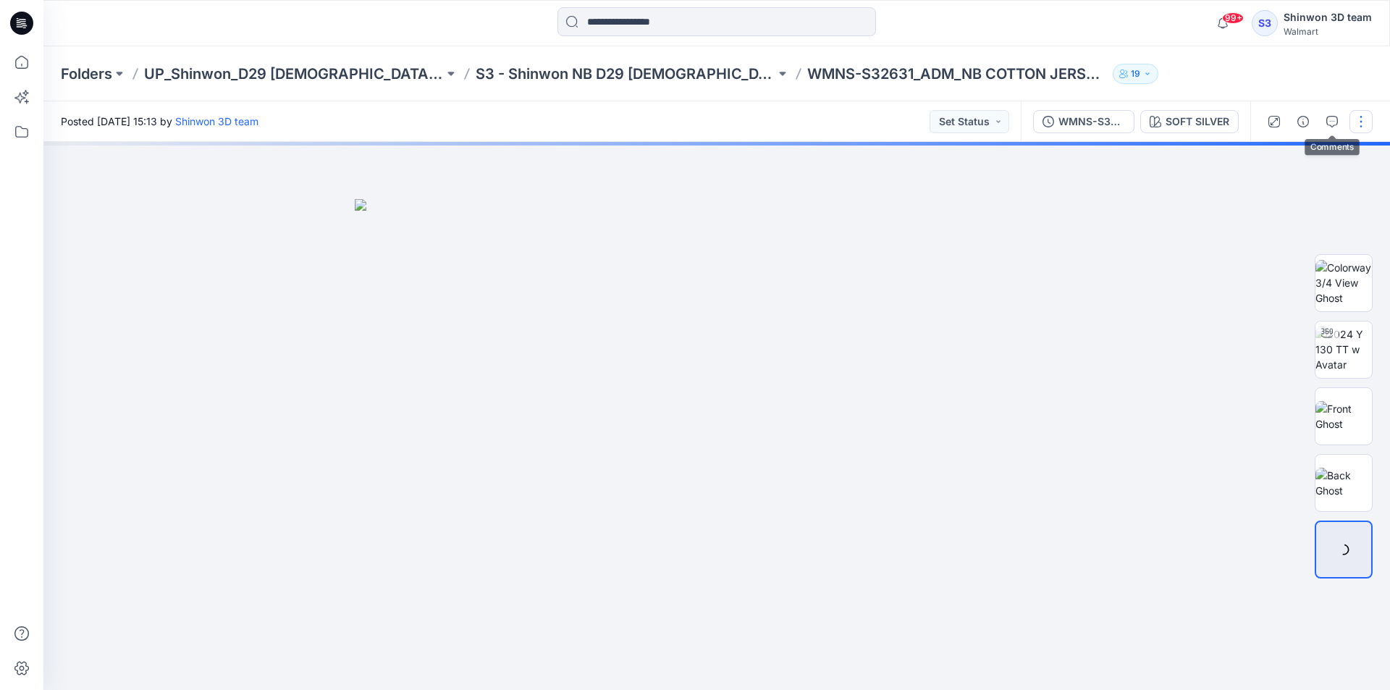
click at [1354, 117] on button "button" at bounding box center [1361, 121] width 23 height 23
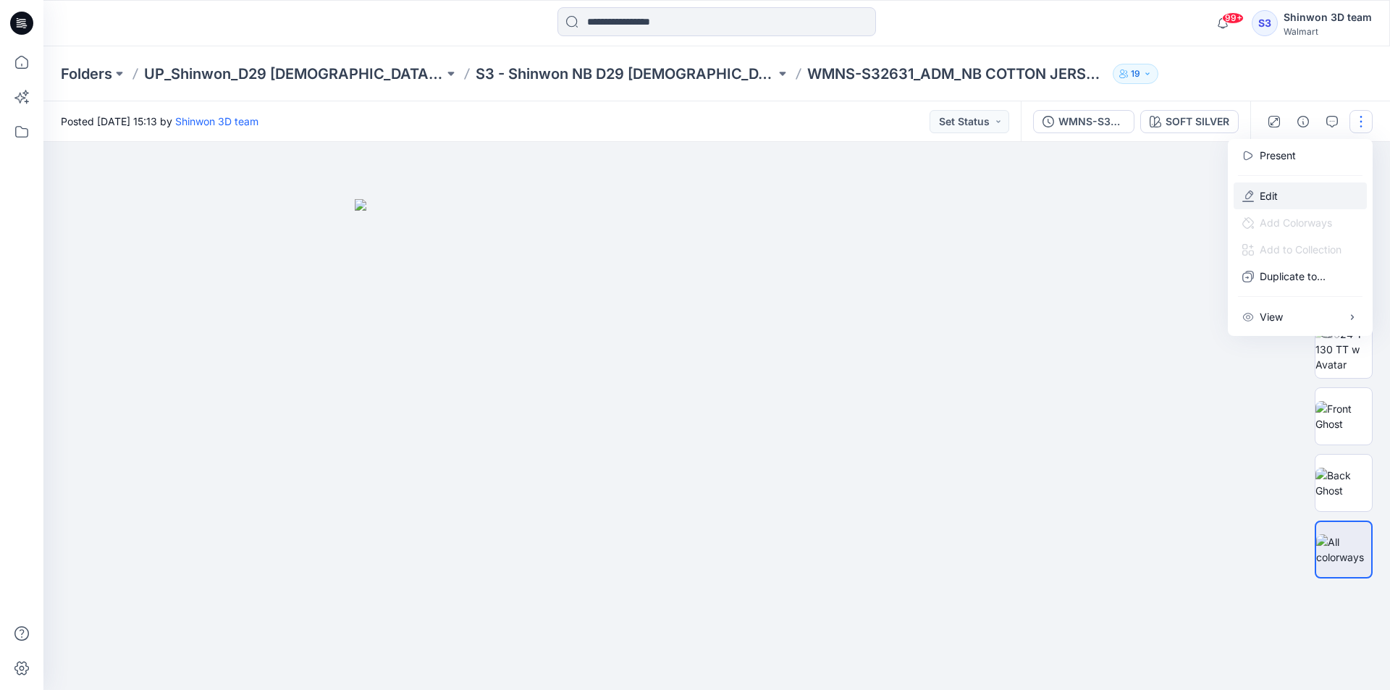
click at [1282, 189] on button "Edit" at bounding box center [1300, 196] width 133 height 27
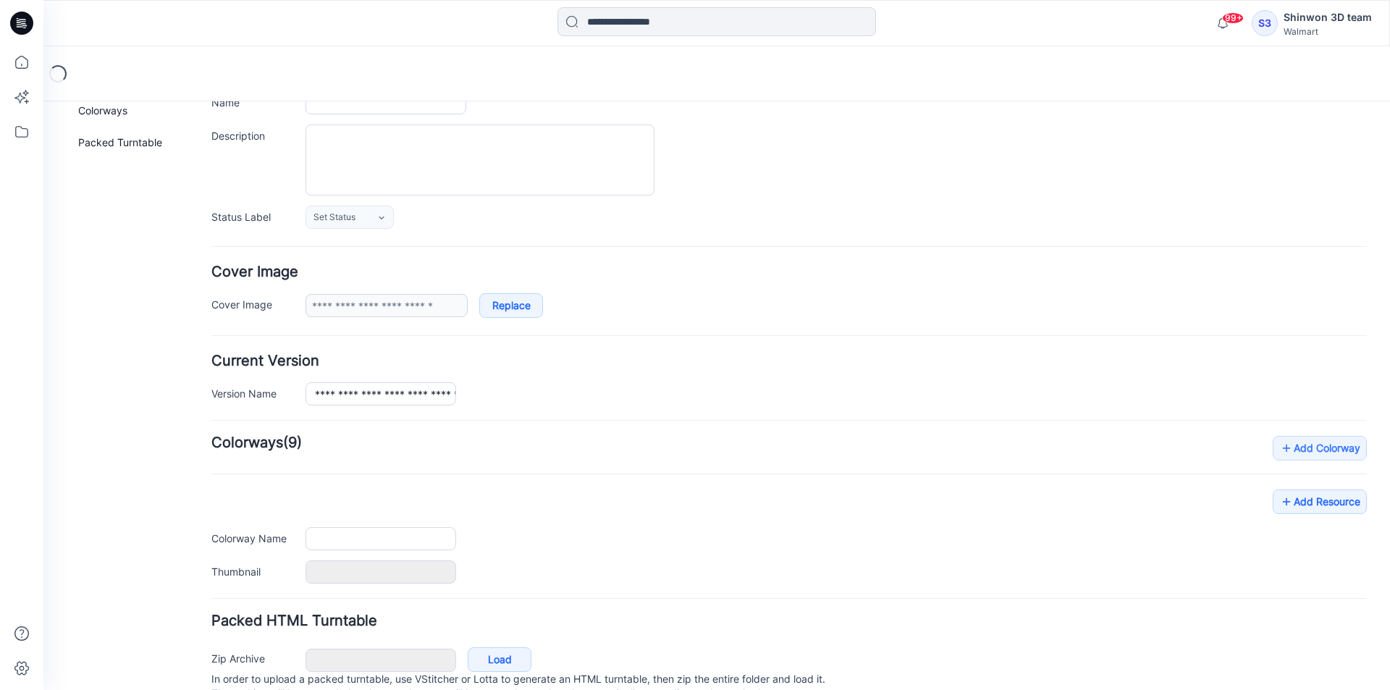
type input "**********"
type textarea "**********"
type input "**********"
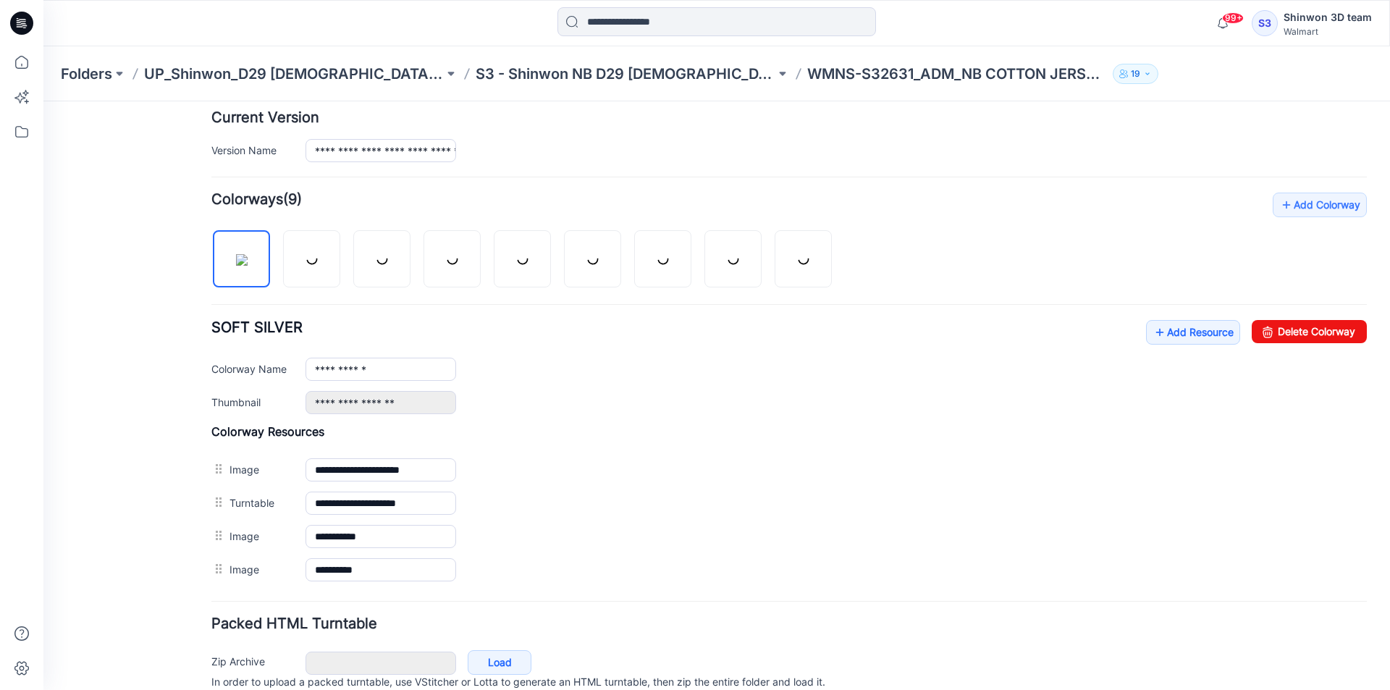
scroll to position [177, 0]
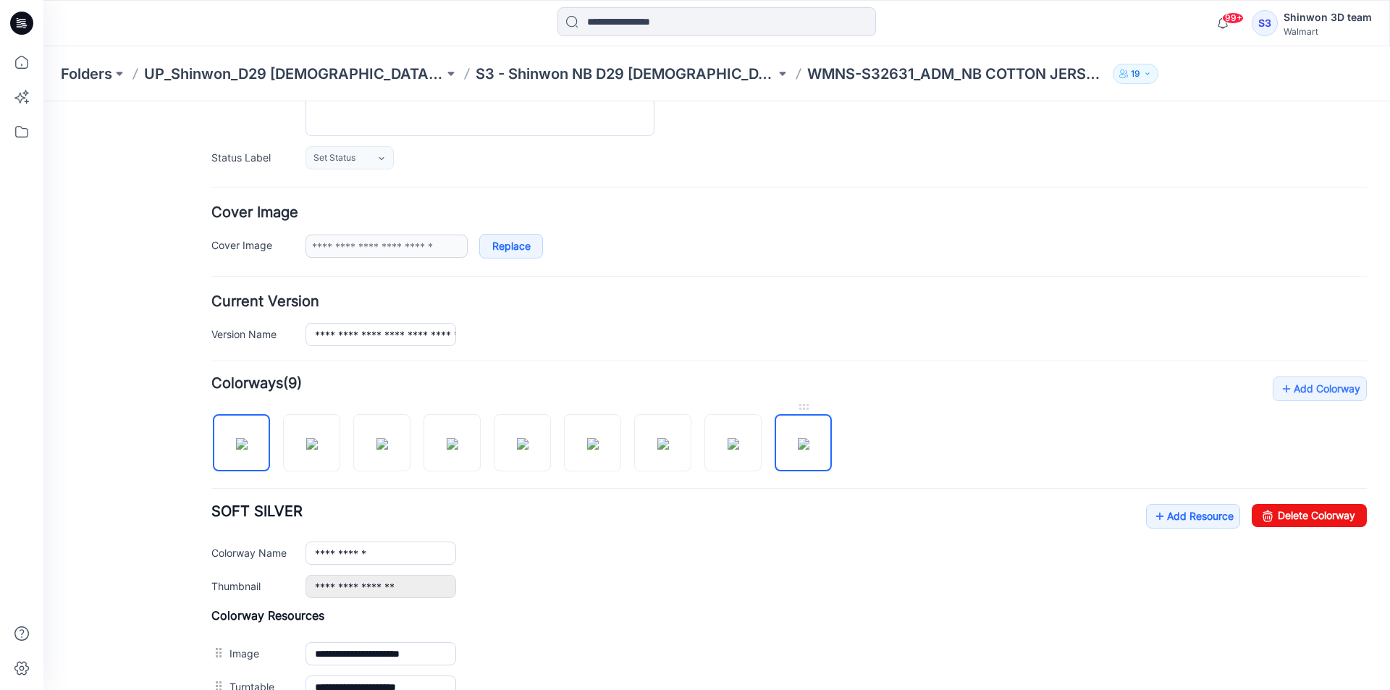
click at [810, 438] on img at bounding box center [804, 444] width 12 height 12
click at [1298, 509] on link "Delete Colorway" at bounding box center [1309, 515] width 115 height 23
click at [738, 442] on img at bounding box center [734, 444] width 12 height 12
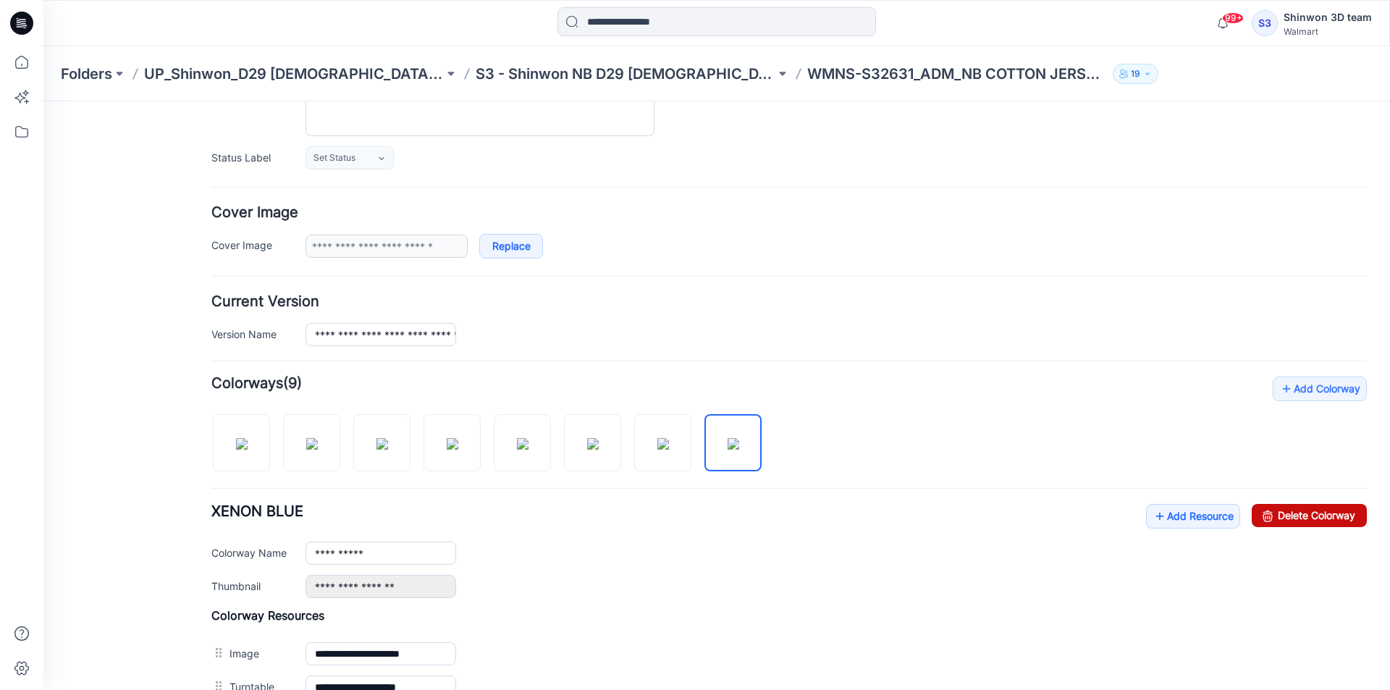
click at [1317, 511] on link "Delete Colorway" at bounding box center [1309, 515] width 115 height 23
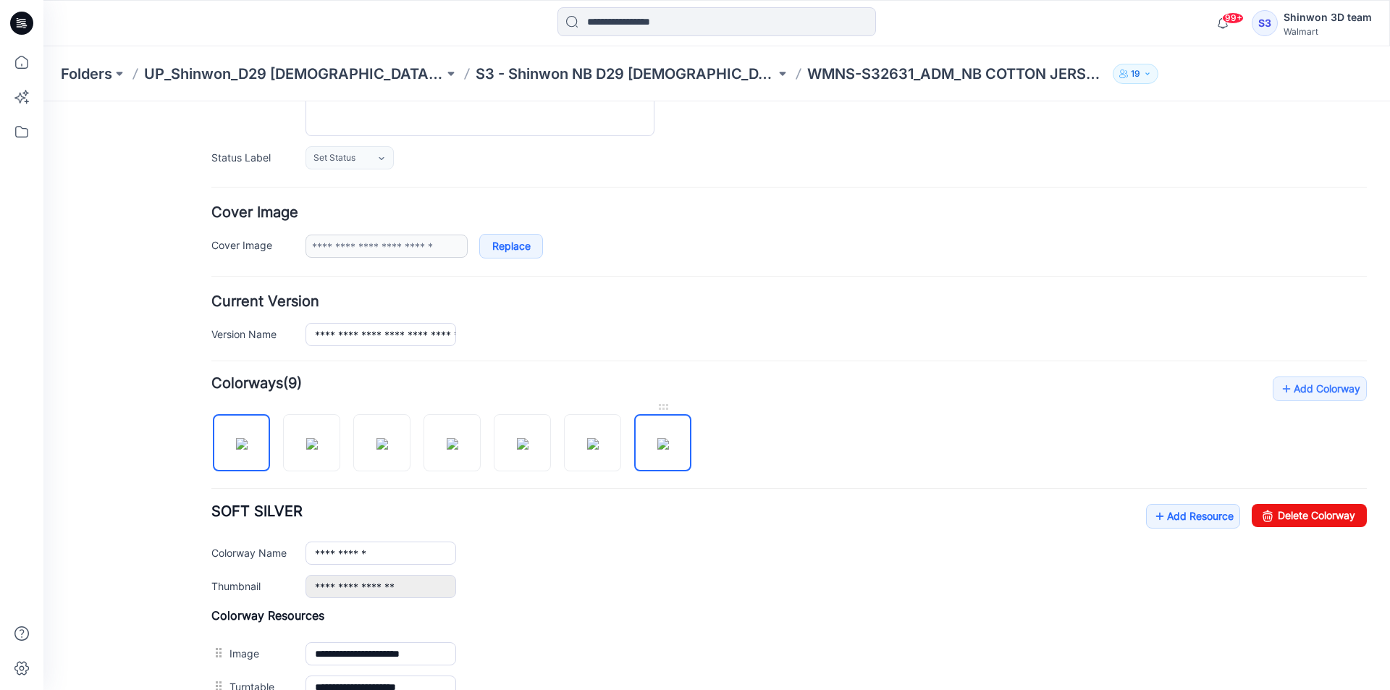
click at [669, 450] on img at bounding box center [664, 444] width 12 height 12
click at [1314, 515] on link "Delete Colorway" at bounding box center [1309, 515] width 115 height 23
click at [589, 443] on img at bounding box center [593, 444] width 12 height 12
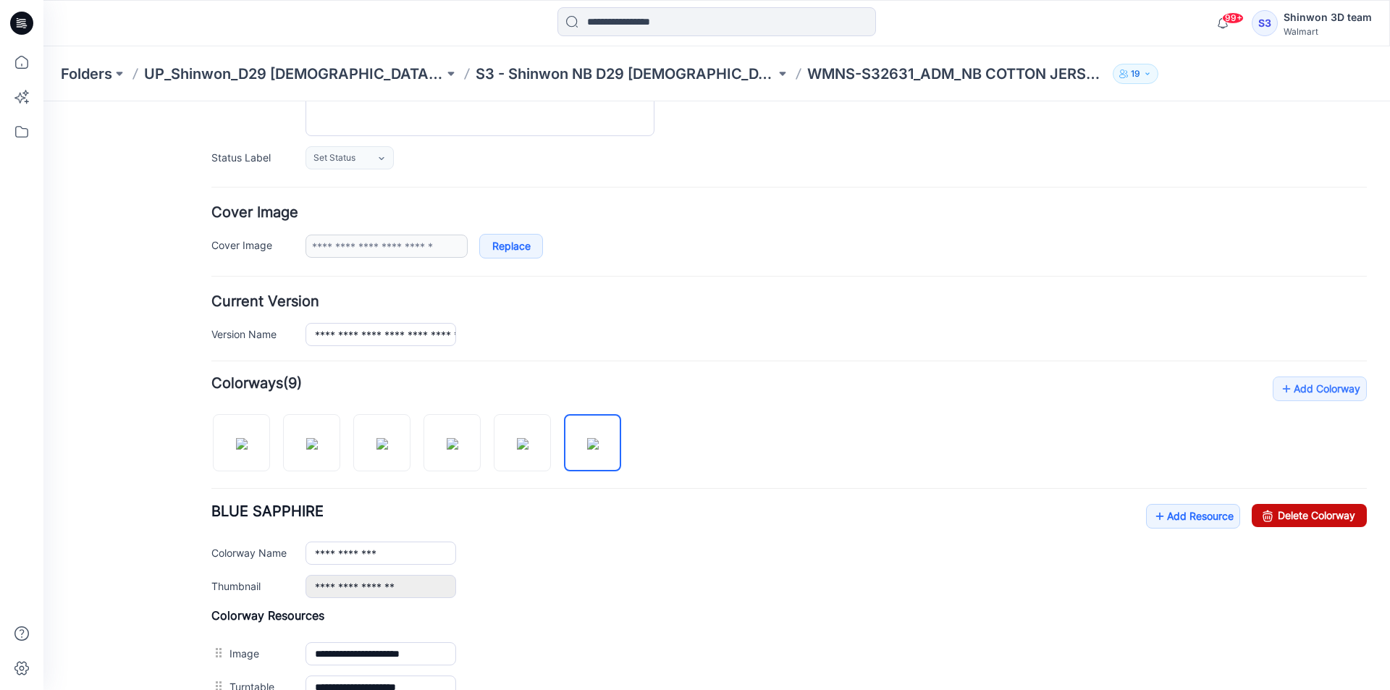
click at [1277, 507] on link "Delete Colorway" at bounding box center [1309, 515] width 115 height 23
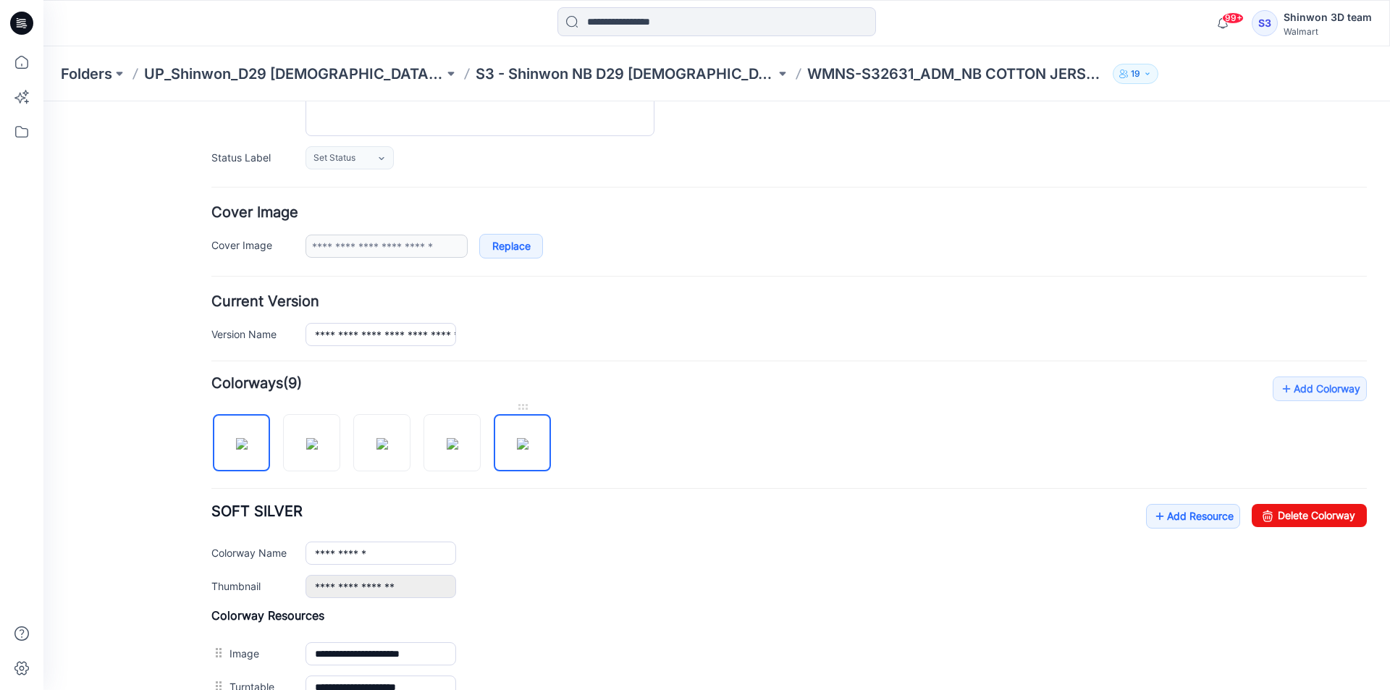
click at [529, 438] on img at bounding box center [523, 444] width 12 height 12
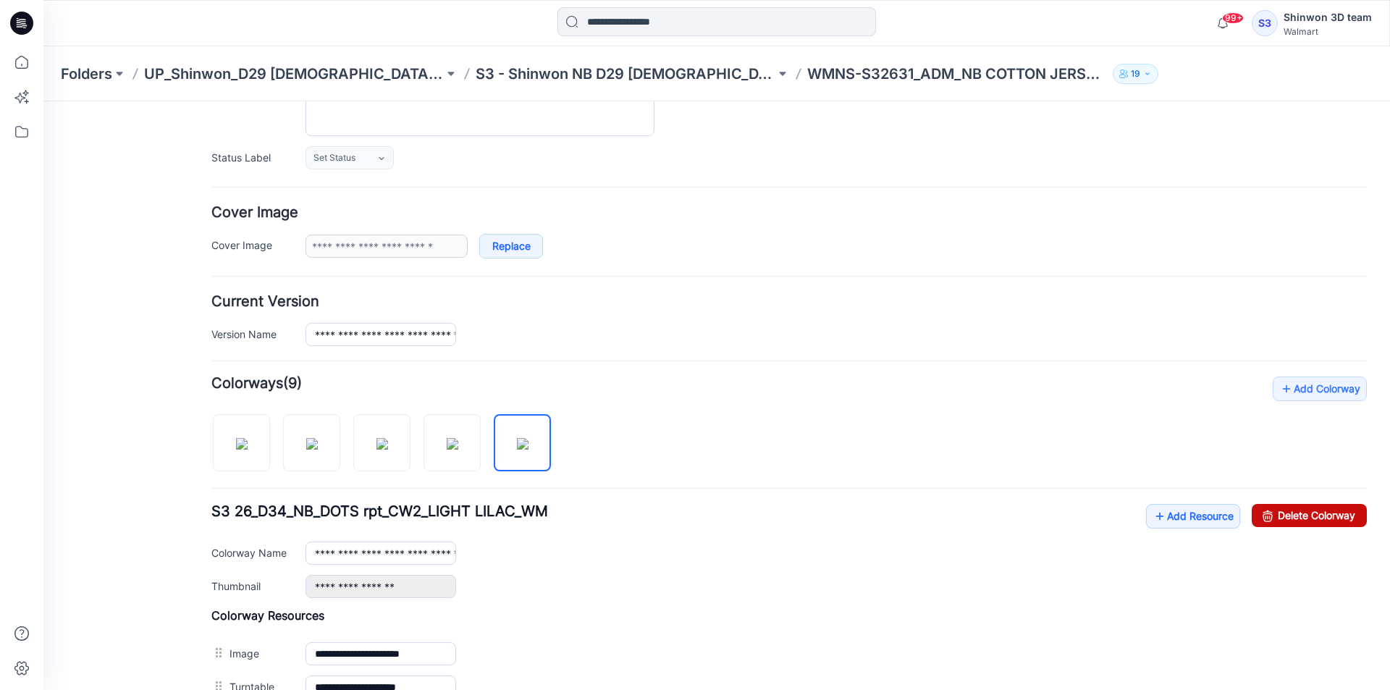
click at [1278, 515] on link "Delete Colorway" at bounding box center [1309, 515] width 115 height 23
click at [447, 450] on img at bounding box center [453, 444] width 12 height 12
click at [1258, 504] on icon at bounding box center [1268, 515] width 20 height 23
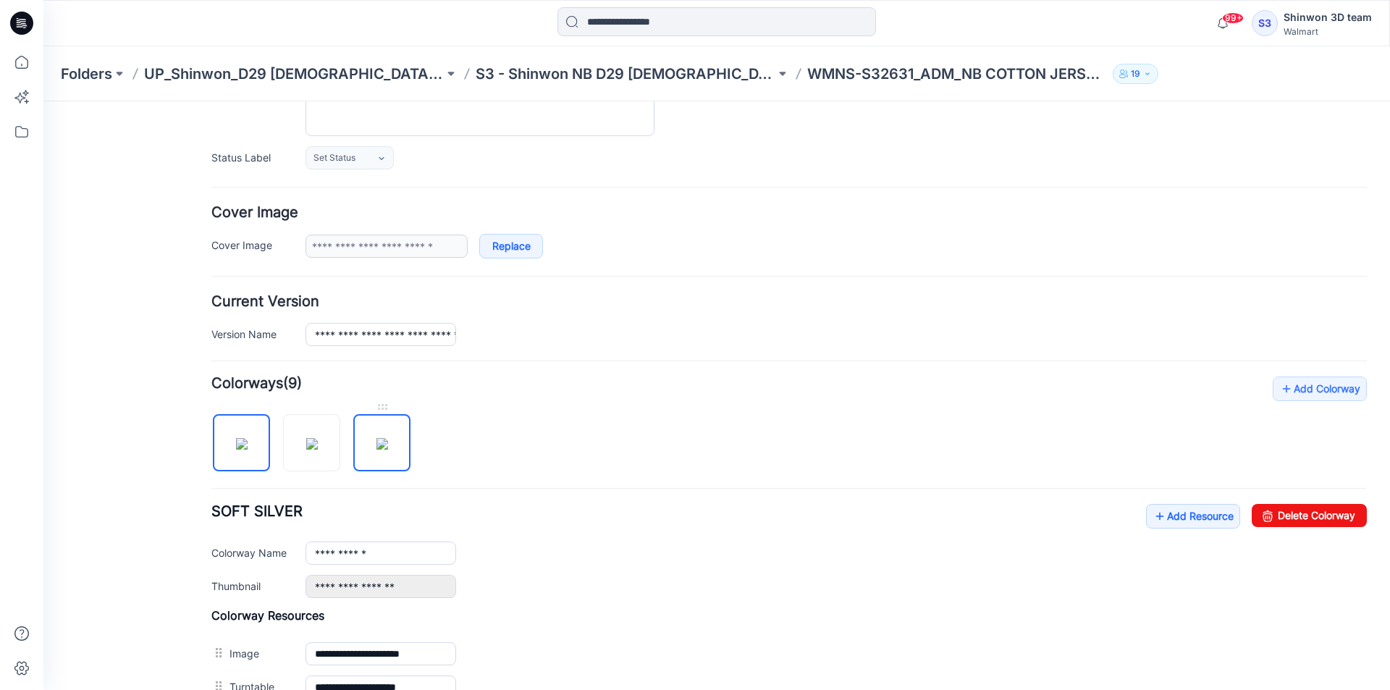
click at [388, 450] on img at bounding box center [383, 444] width 12 height 12
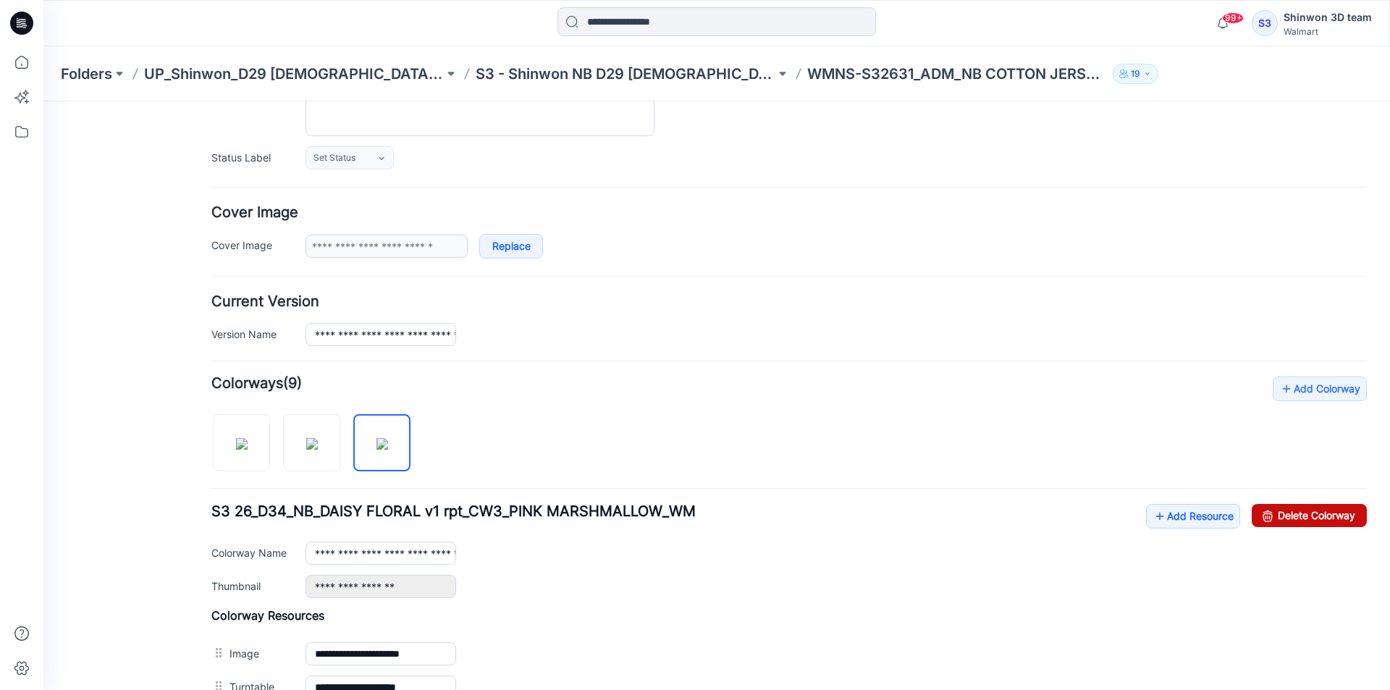
click at [1290, 513] on link "Delete Colorway" at bounding box center [1309, 515] width 115 height 23
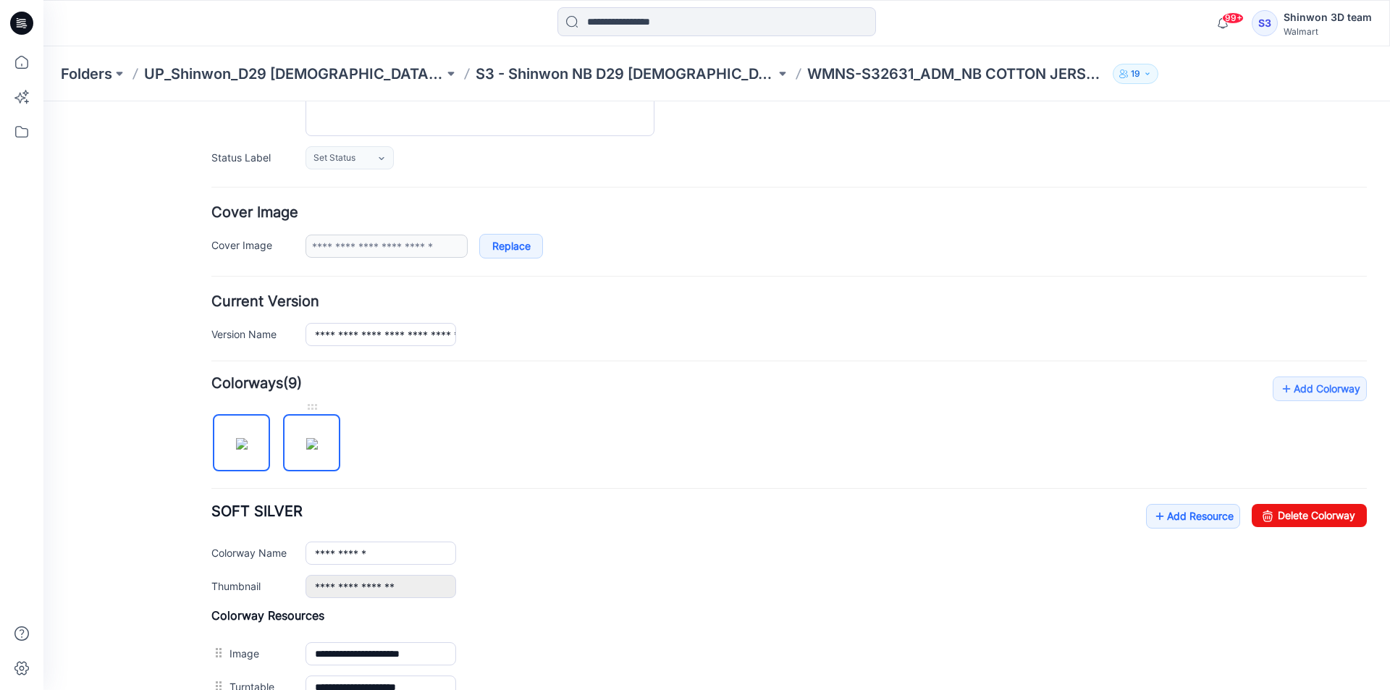
click at [318, 438] on img at bounding box center [312, 444] width 12 height 12
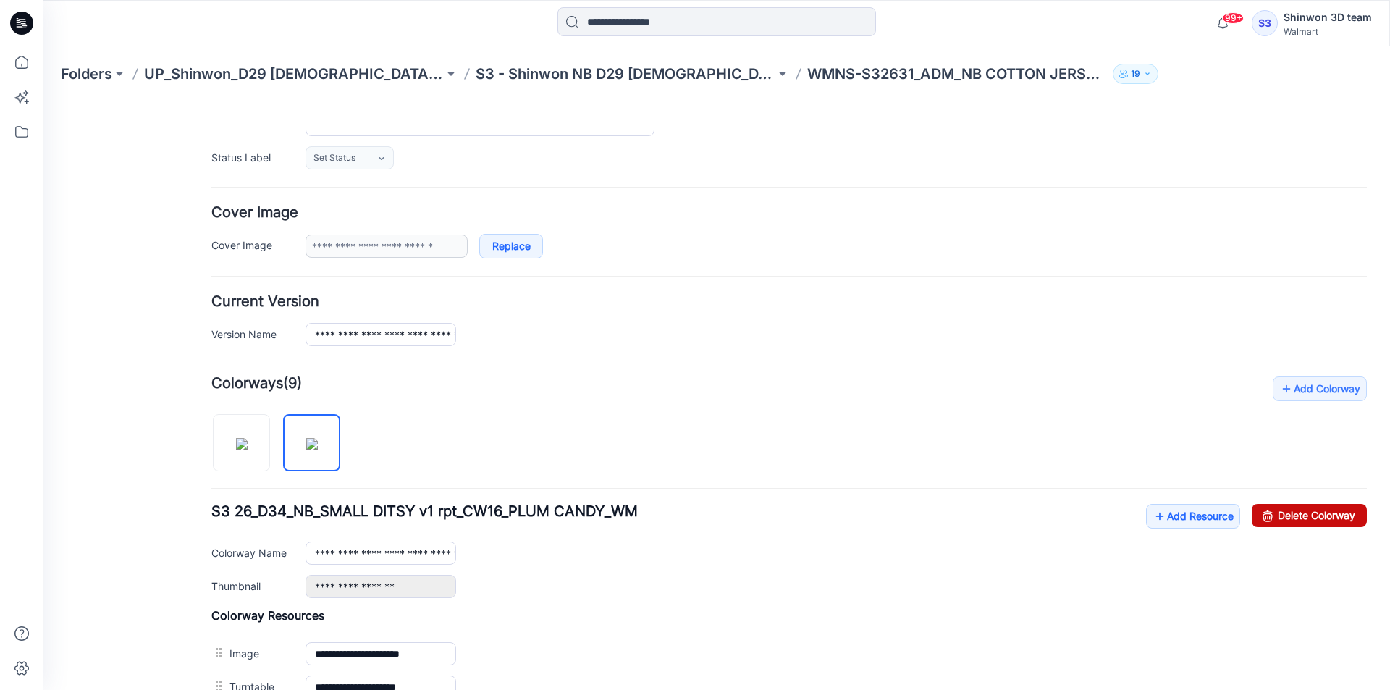
click at [1252, 524] on link "Delete Colorway" at bounding box center [1309, 515] width 115 height 23
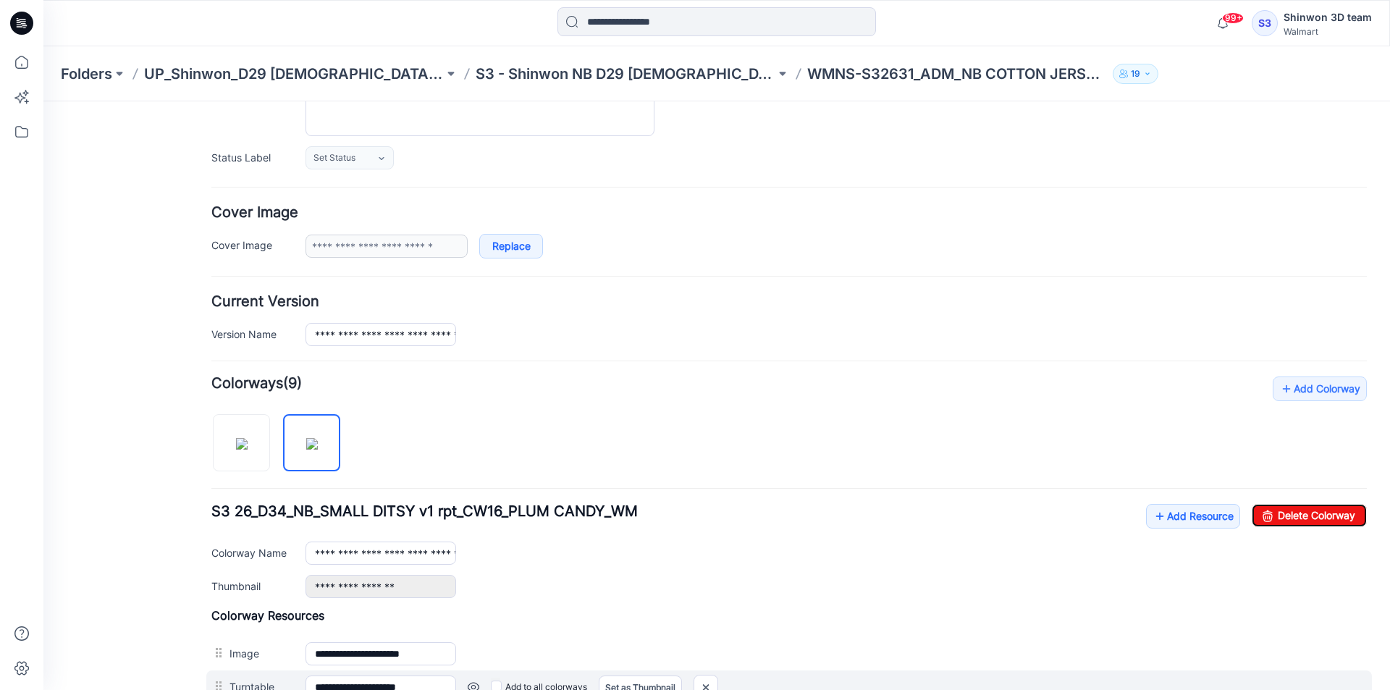
type input "**********"
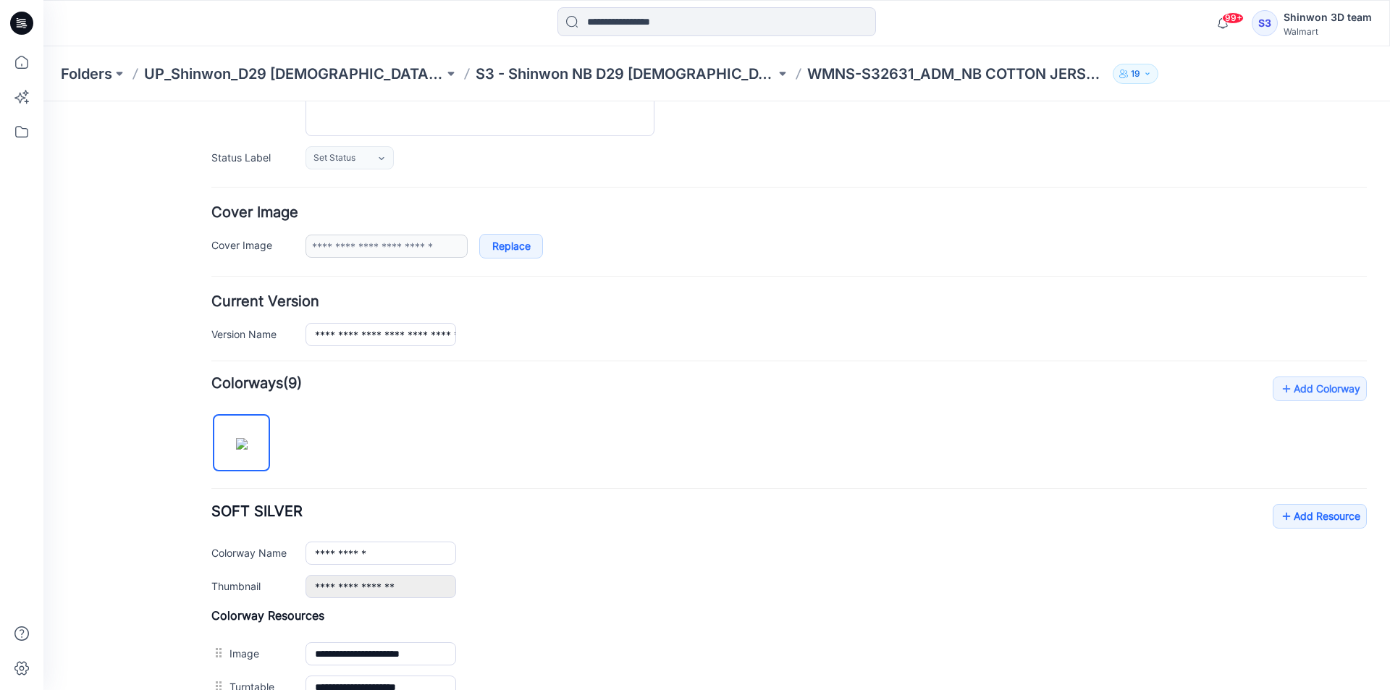
click at [127, 306] on div "General Cover Image Current Version Colorways Packed Turntable" at bounding box center [130, 431] width 116 height 981
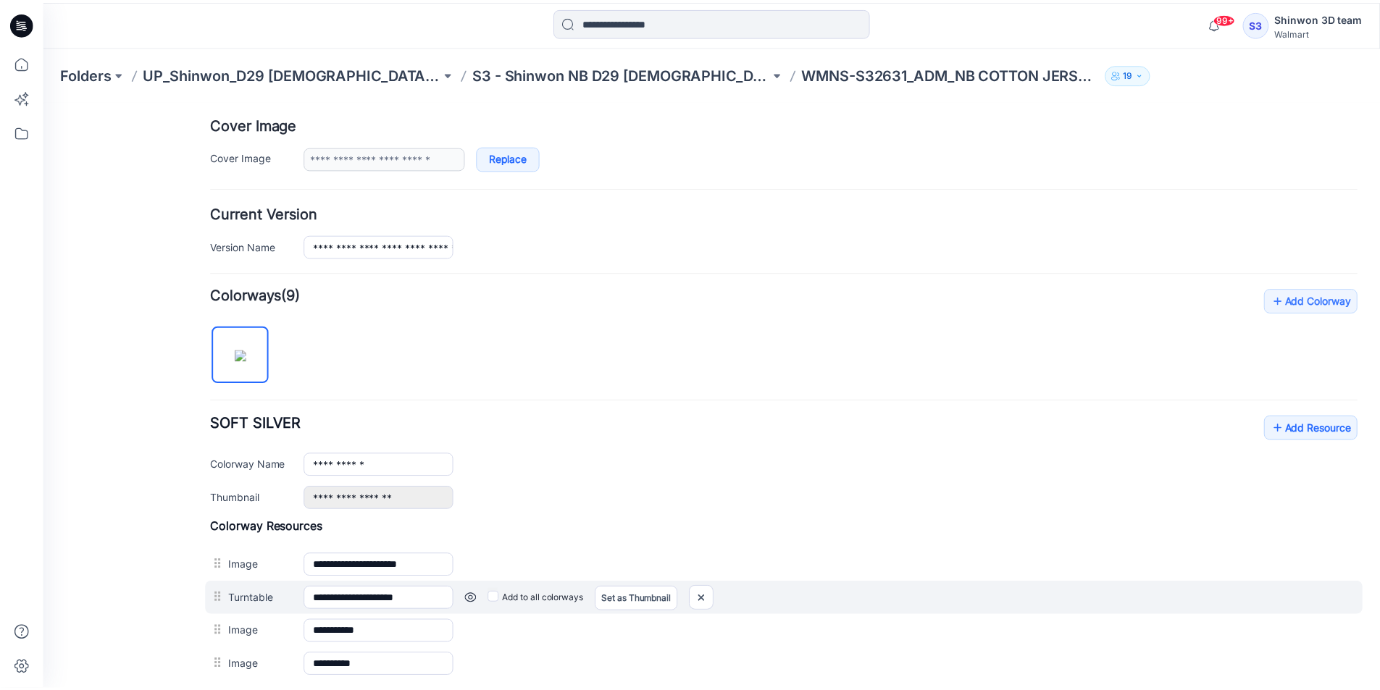
scroll to position [424, 0]
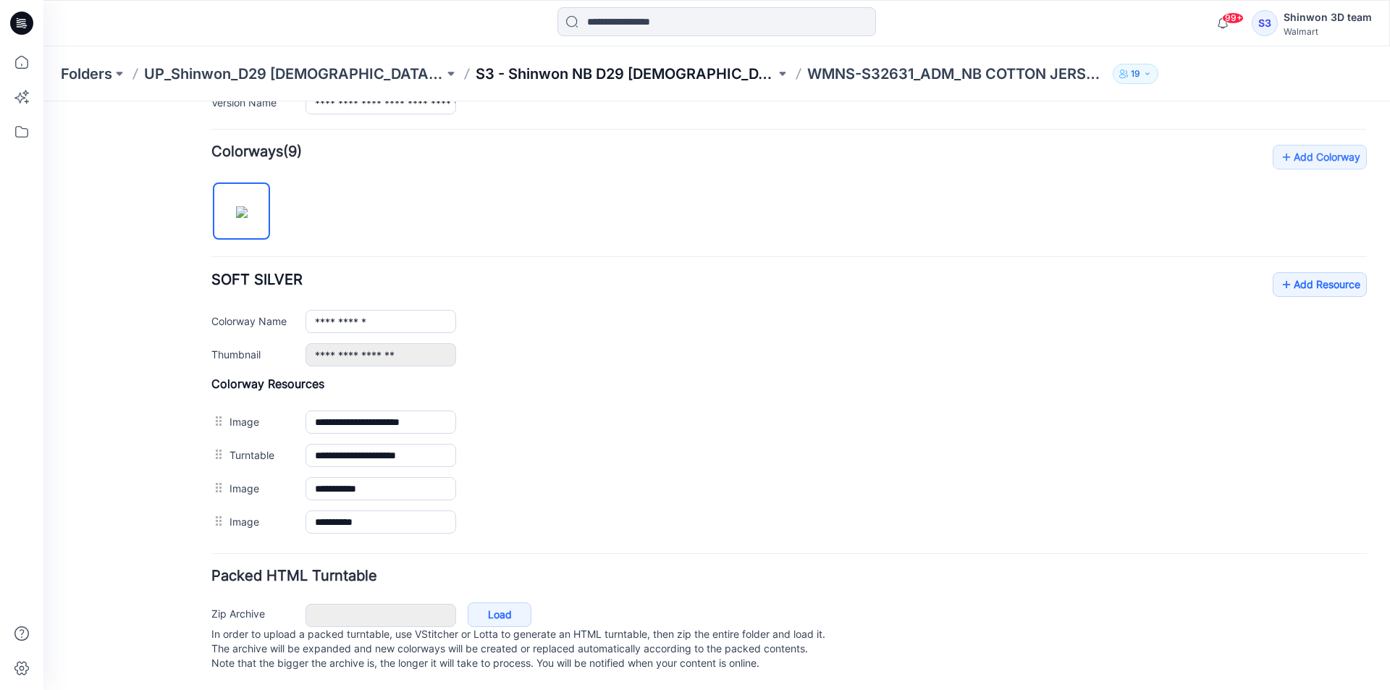
click at [616, 81] on p "S3 - Shinwon NB D29 [DEMOGRAPHIC_DATA] Sleepwear" at bounding box center [626, 74] width 300 height 20
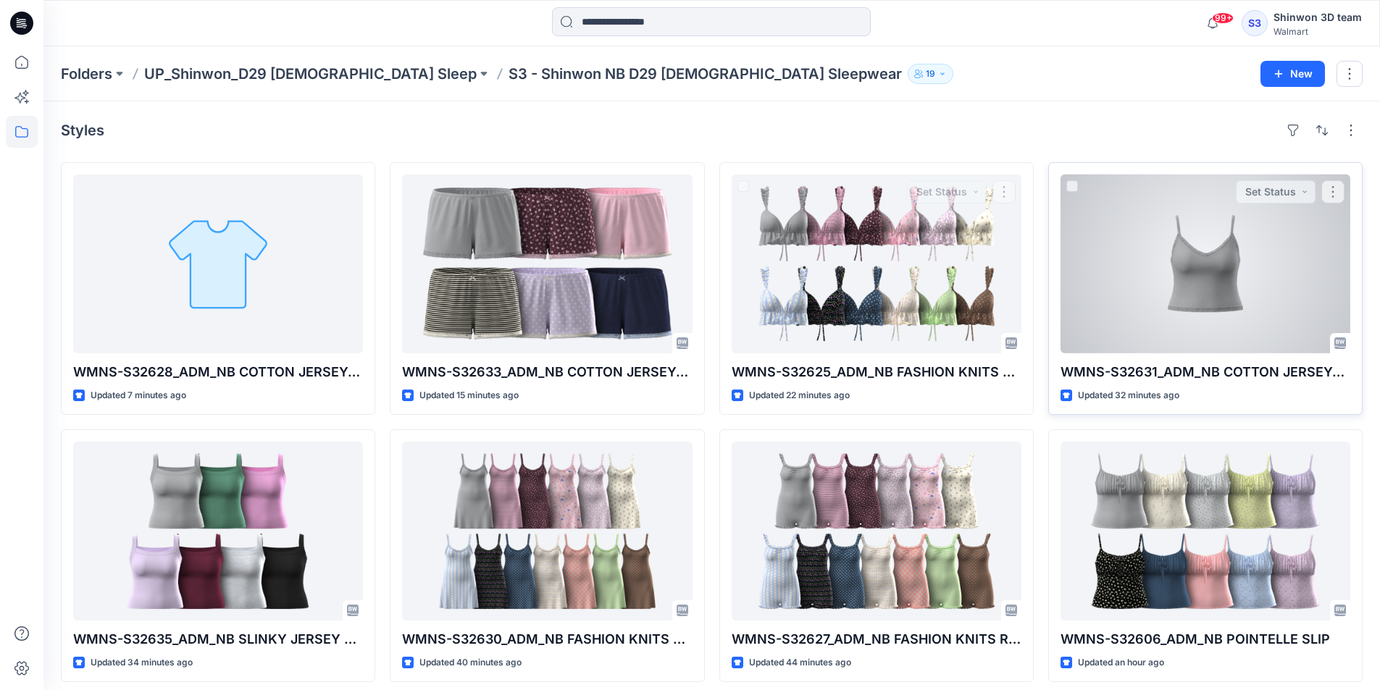
click at [1309, 319] on div at bounding box center [1205, 264] width 290 height 179
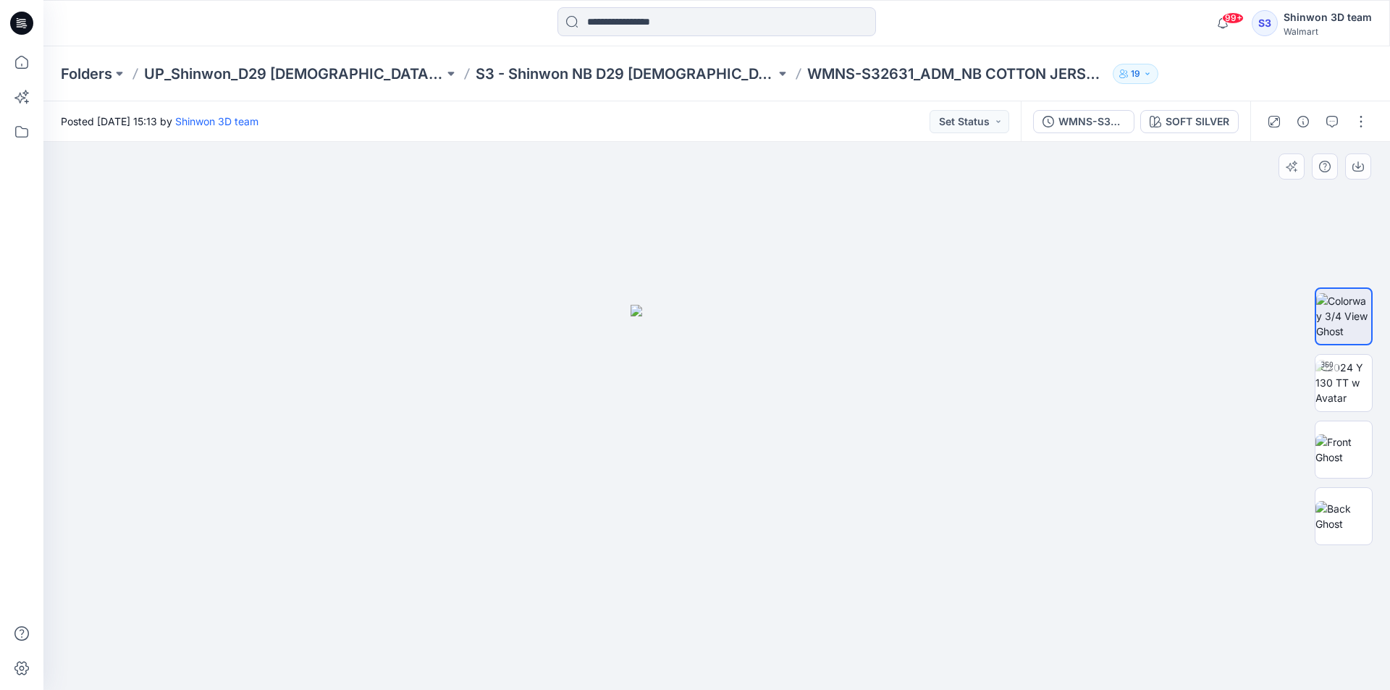
click at [1383, 408] on div at bounding box center [1344, 416] width 93 height 362
click at [1363, 397] on img at bounding box center [1344, 383] width 56 height 46
click at [1363, 118] on button "button" at bounding box center [1361, 121] width 23 height 23
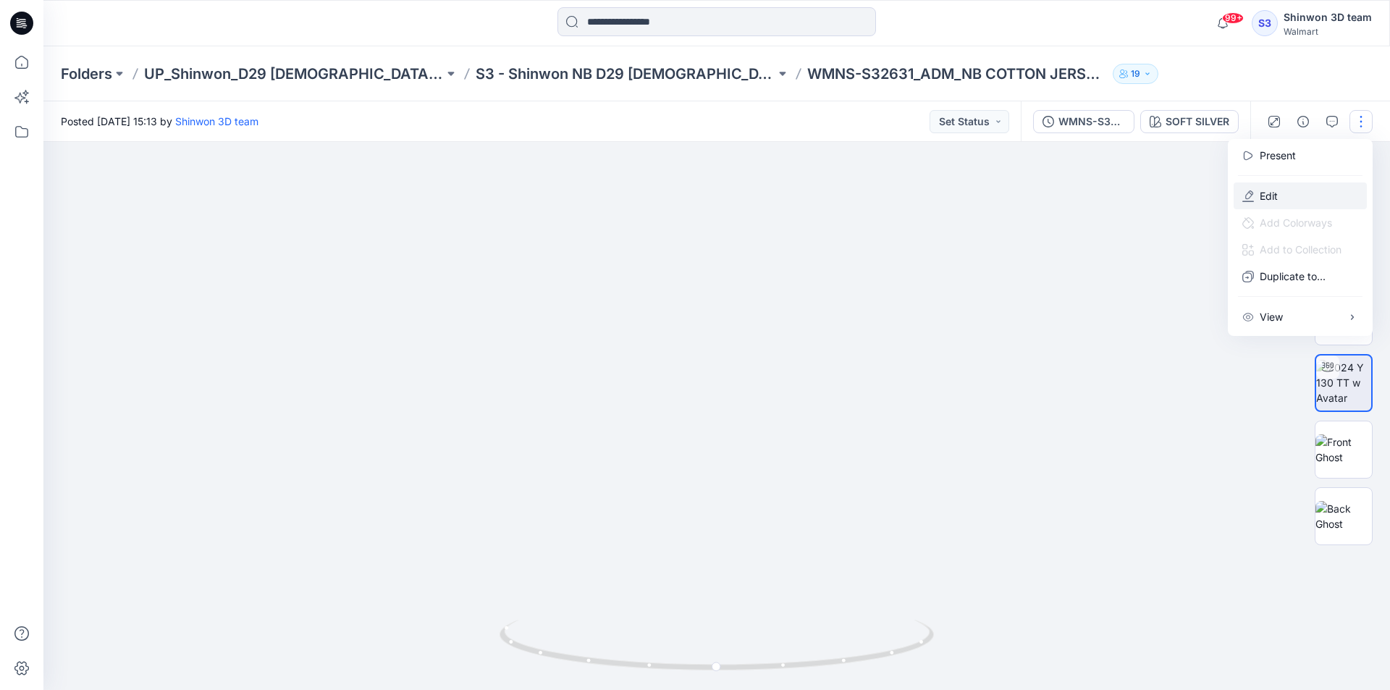
click at [1318, 196] on button "Edit" at bounding box center [1300, 196] width 133 height 27
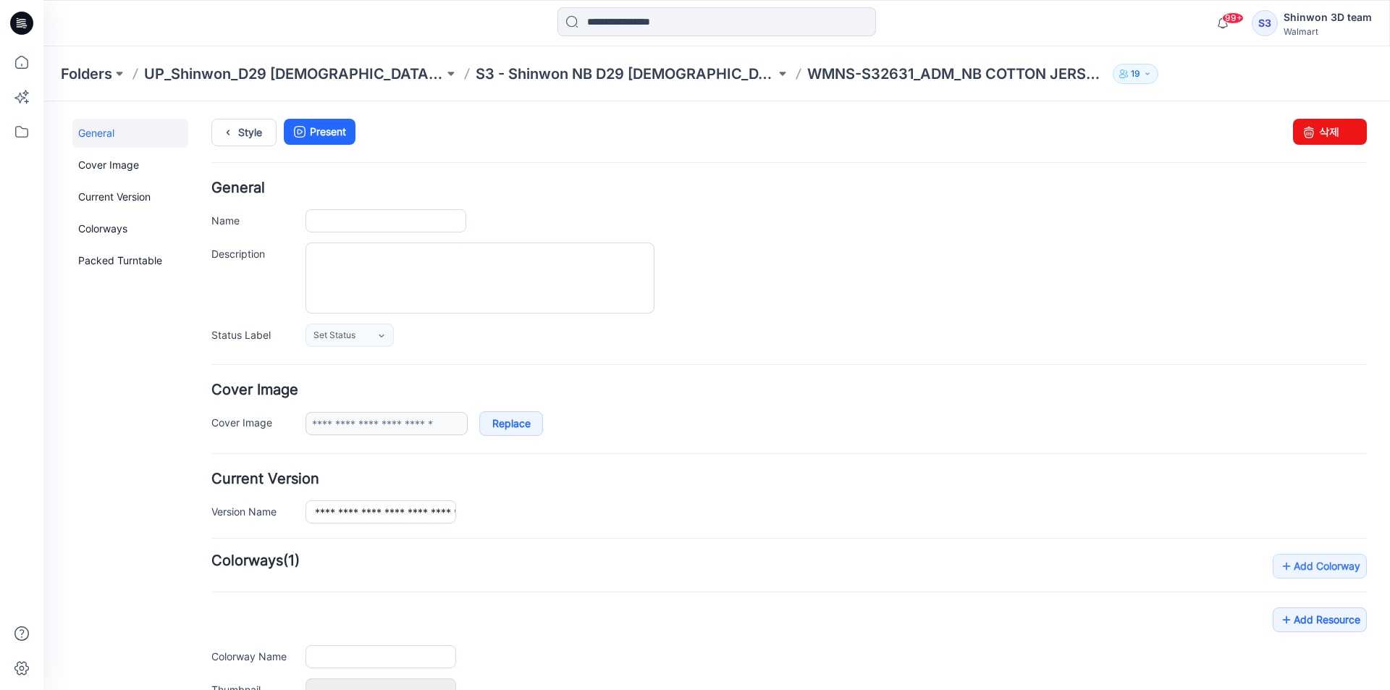
type input "**********"
type textarea "**********"
type input "**********"
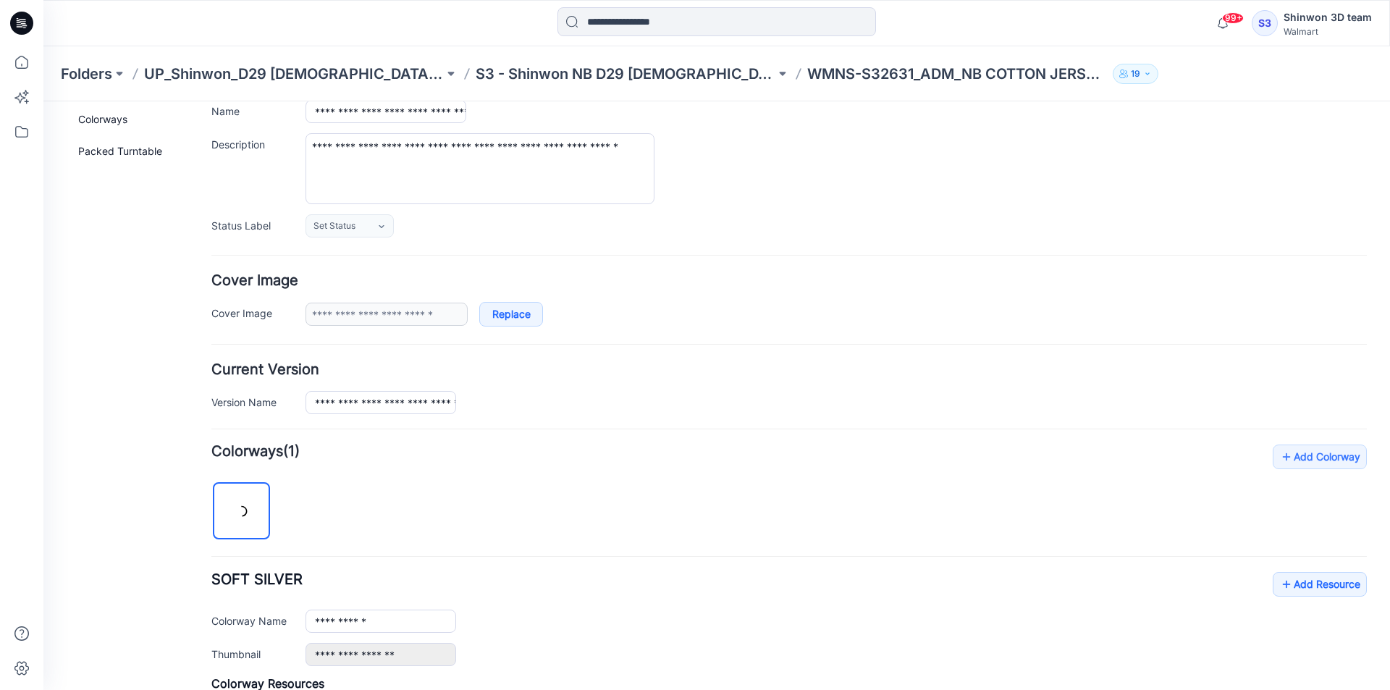
scroll to position [424, 0]
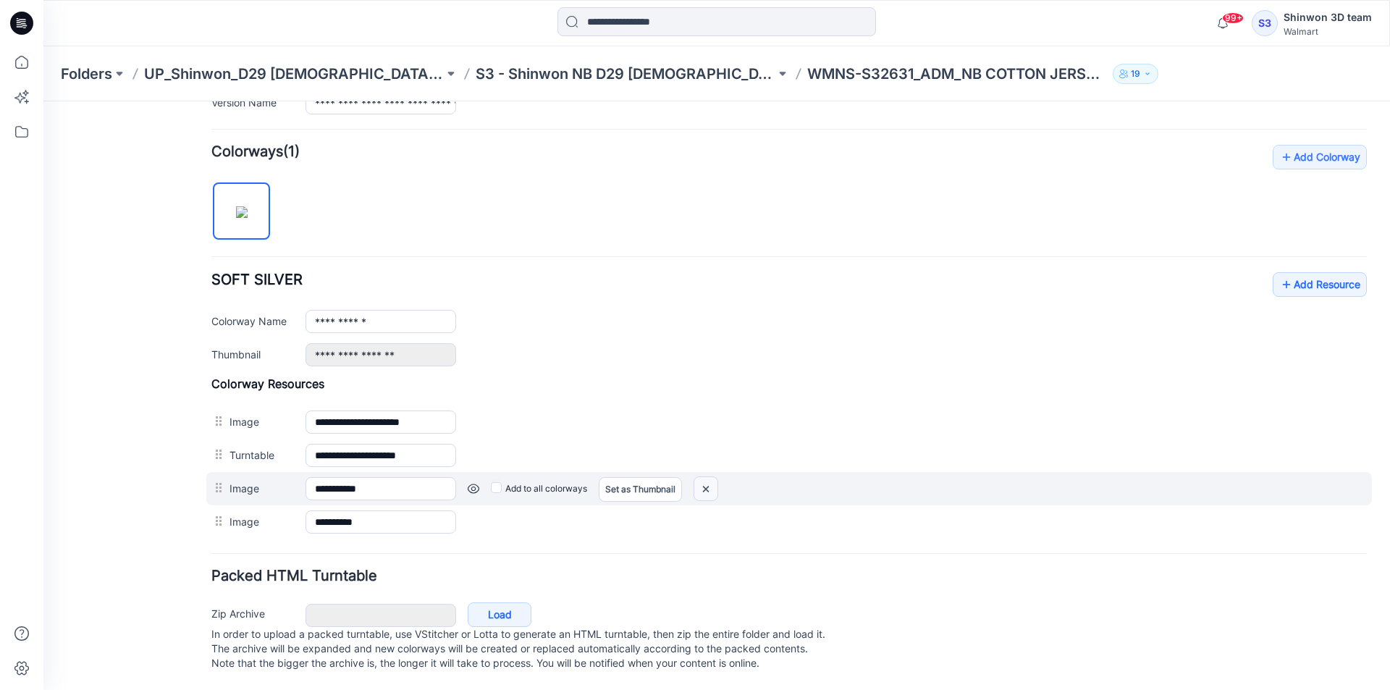
click at [707, 477] on img at bounding box center [706, 489] width 23 height 24
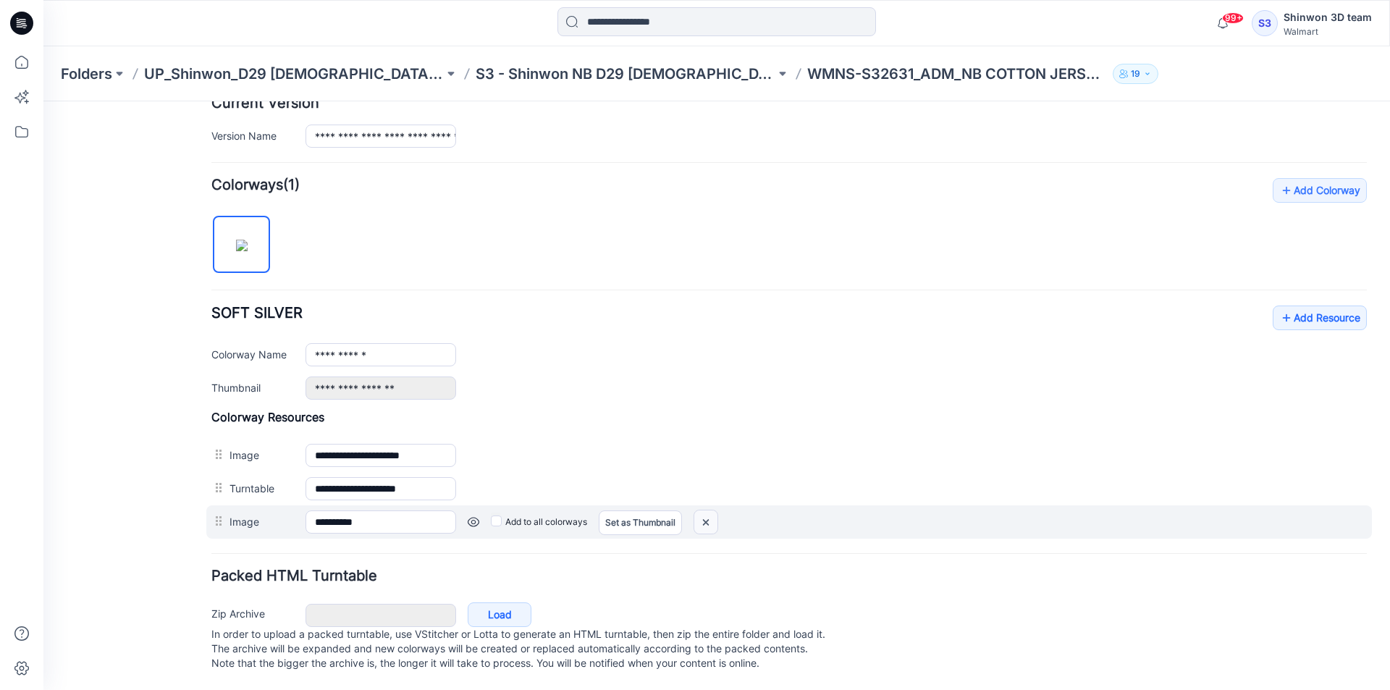
click at [707, 511] on img at bounding box center [706, 523] width 23 height 24
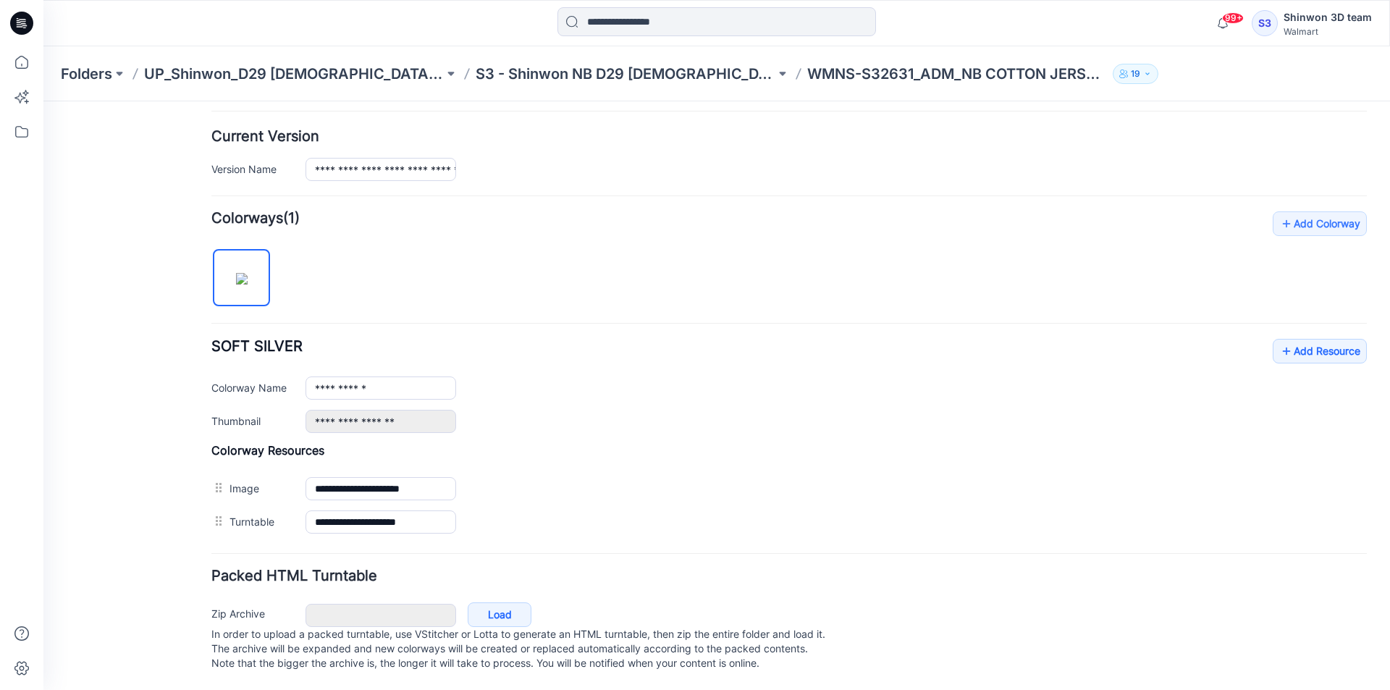
click at [43, 101] on img at bounding box center [43, 101] width 0 height 0
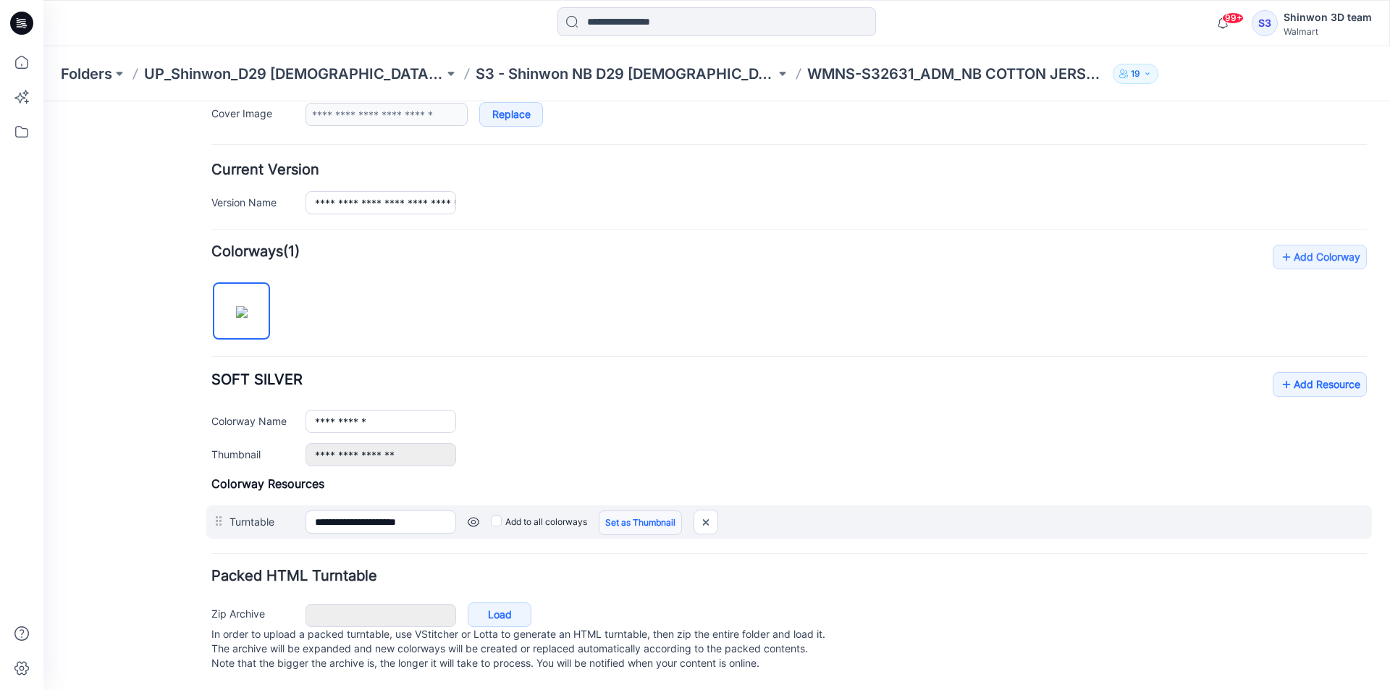
scroll to position [324, 0]
click at [633, 511] on link "Set as Thumbnail" at bounding box center [640, 523] width 83 height 25
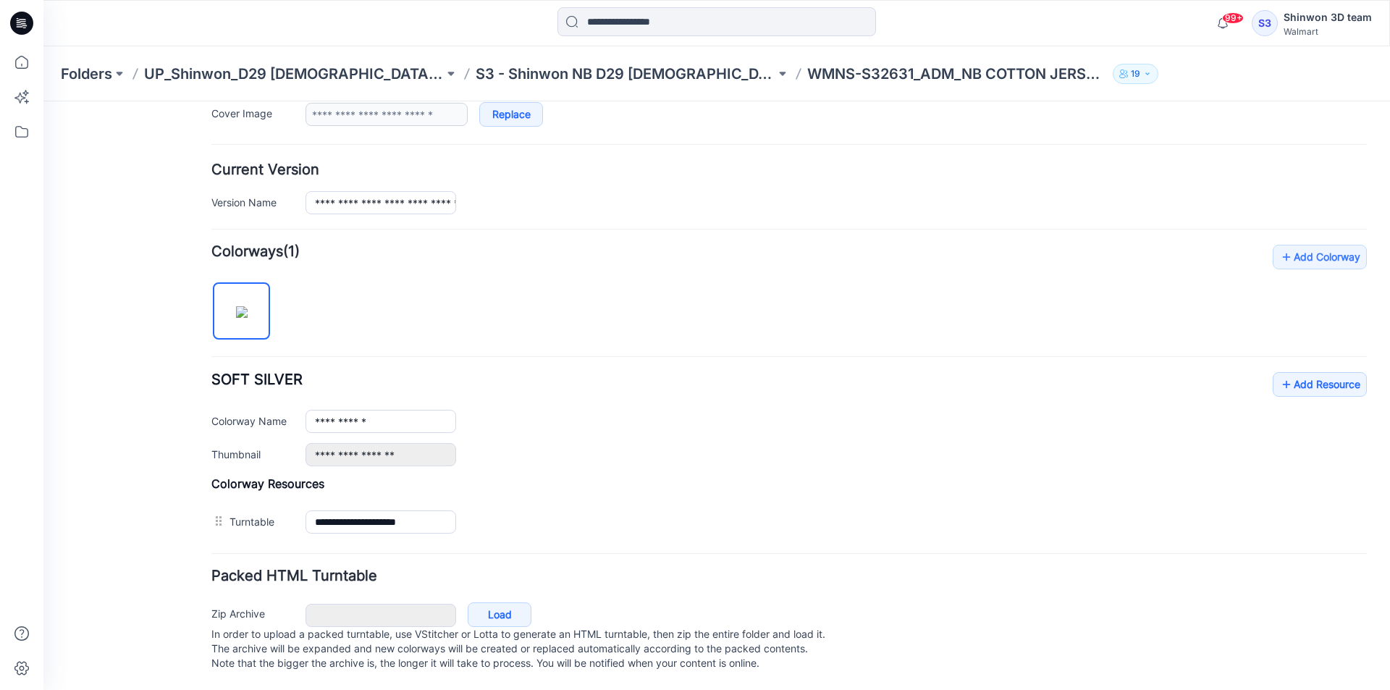
type input "**********"
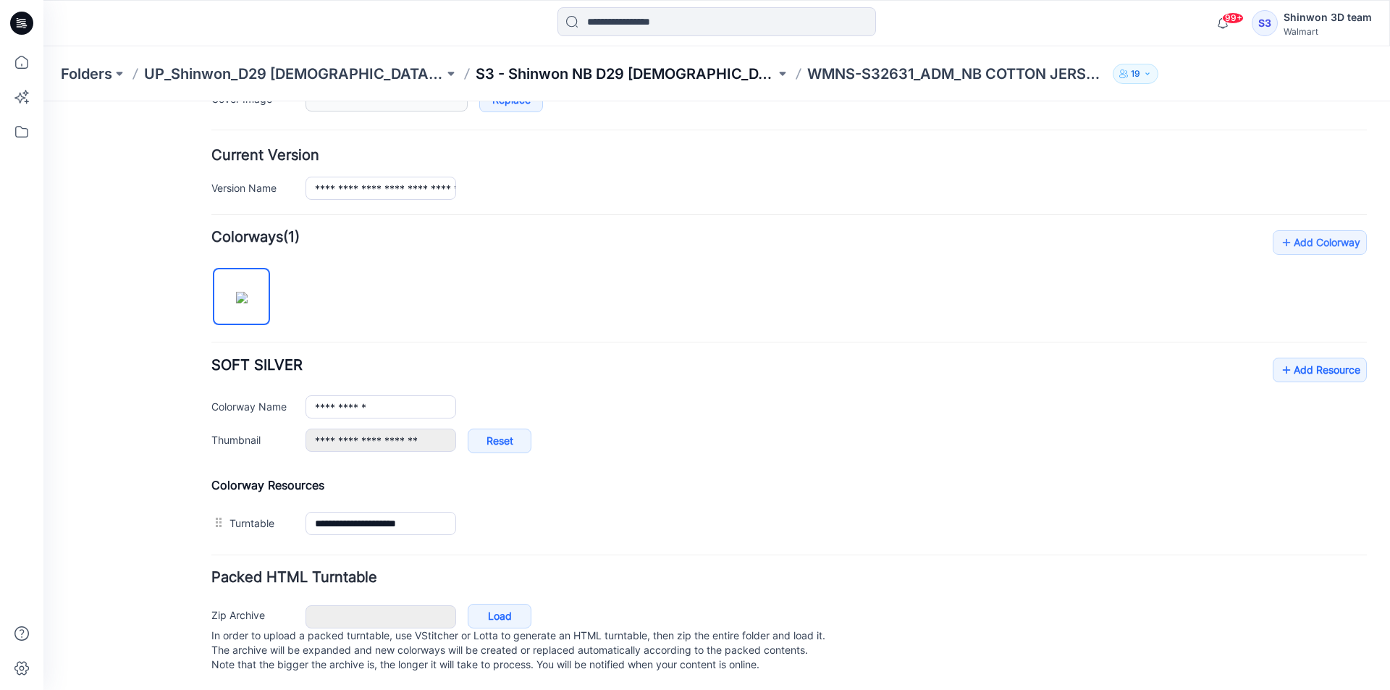
click at [601, 71] on p "S3 - Shinwon NB D29 [DEMOGRAPHIC_DATA] Sleepwear" at bounding box center [626, 74] width 300 height 20
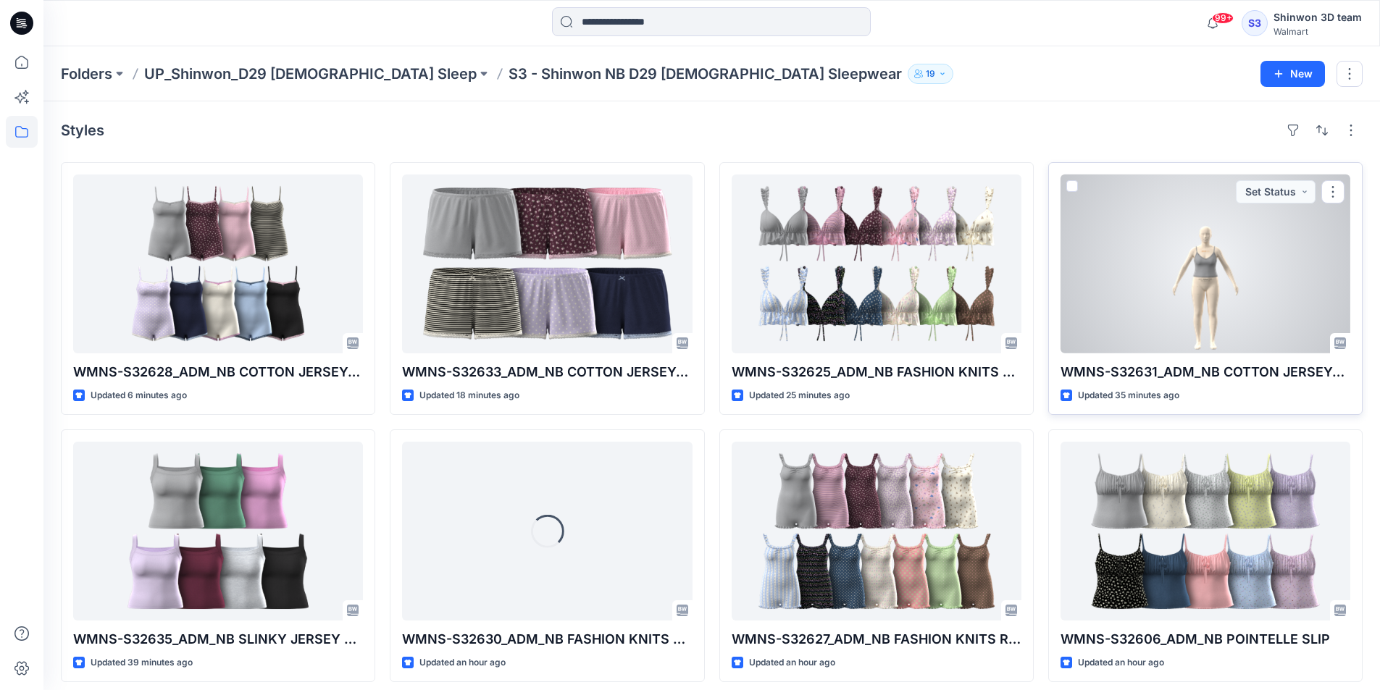
click at [1245, 309] on div at bounding box center [1205, 264] width 290 height 179
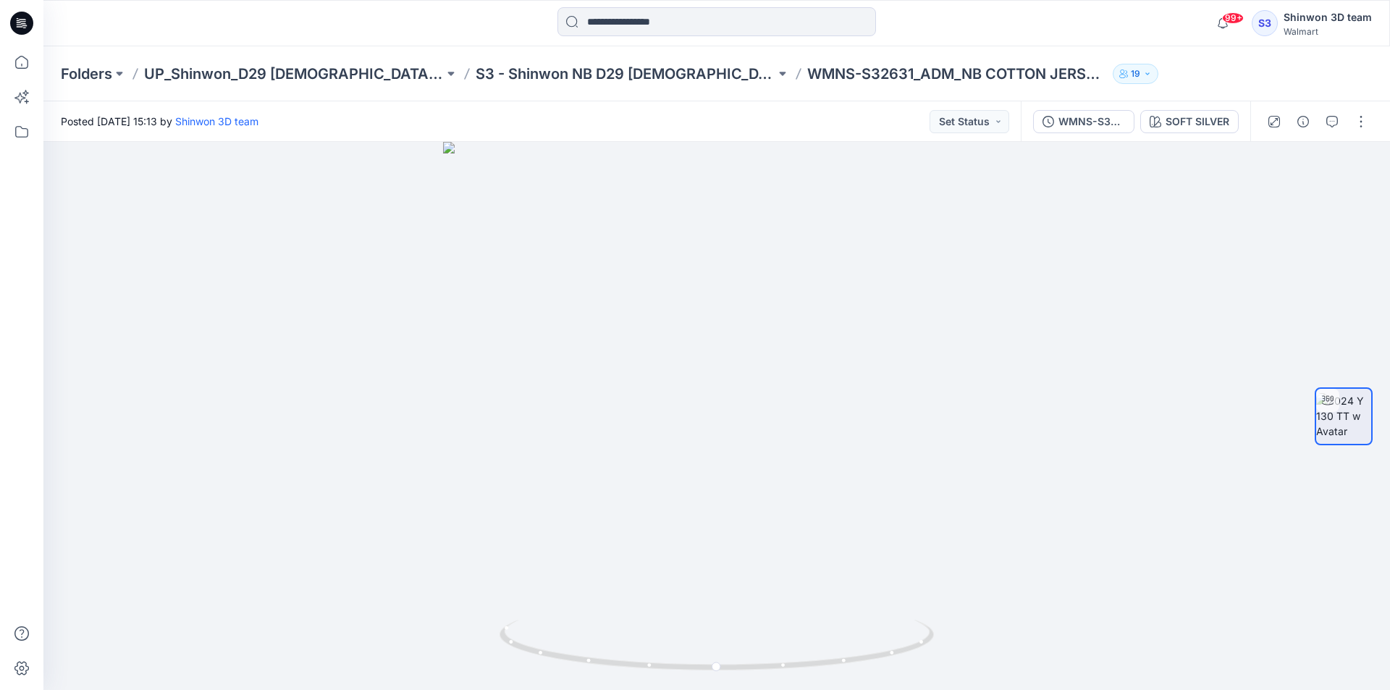
click at [1023, 14] on div at bounding box center [717, 23] width 674 height 32
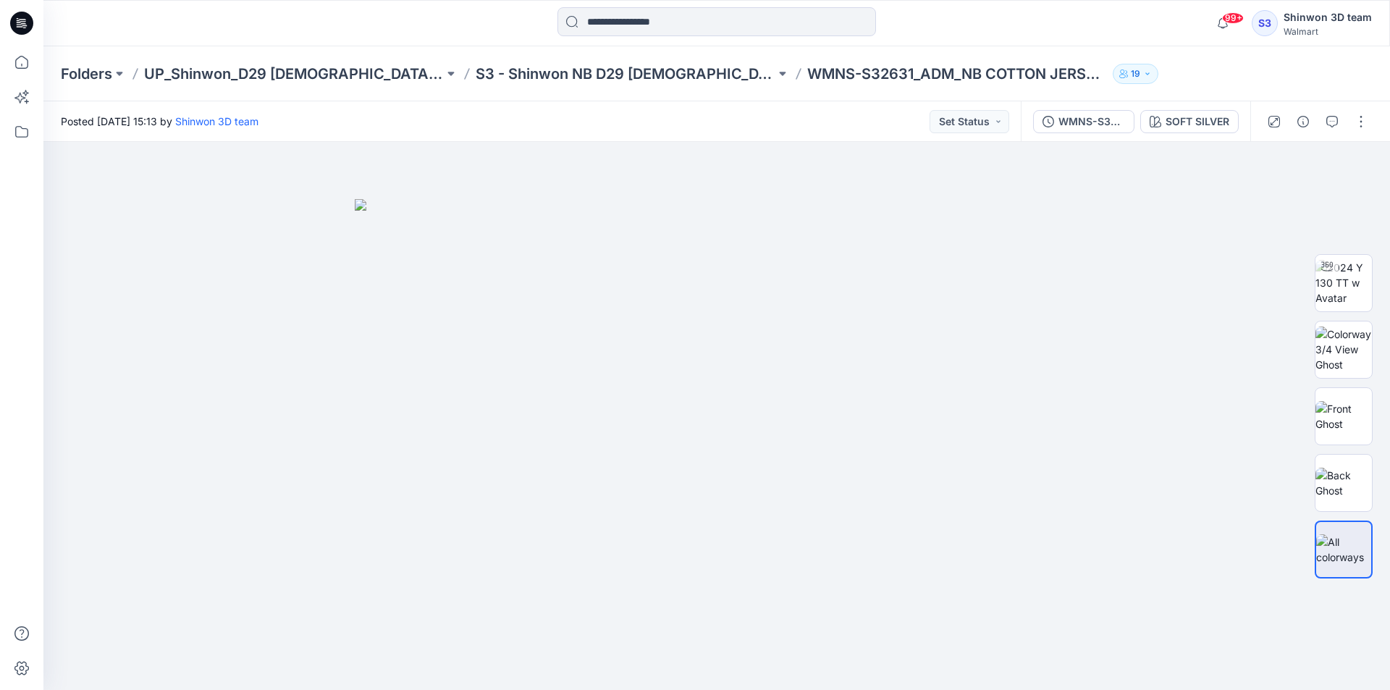
click at [1262, 64] on div "Folders UP_Shinwon_D29 [DEMOGRAPHIC_DATA] Sleep S3 - Shinwon NB D29 [DEMOGRAPHI…" at bounding box center [716, 73] width 1347 height 55
click at [1185, 130] on button "SOFT SILVER" at bounding box center [1190, 121] width 98 height 23
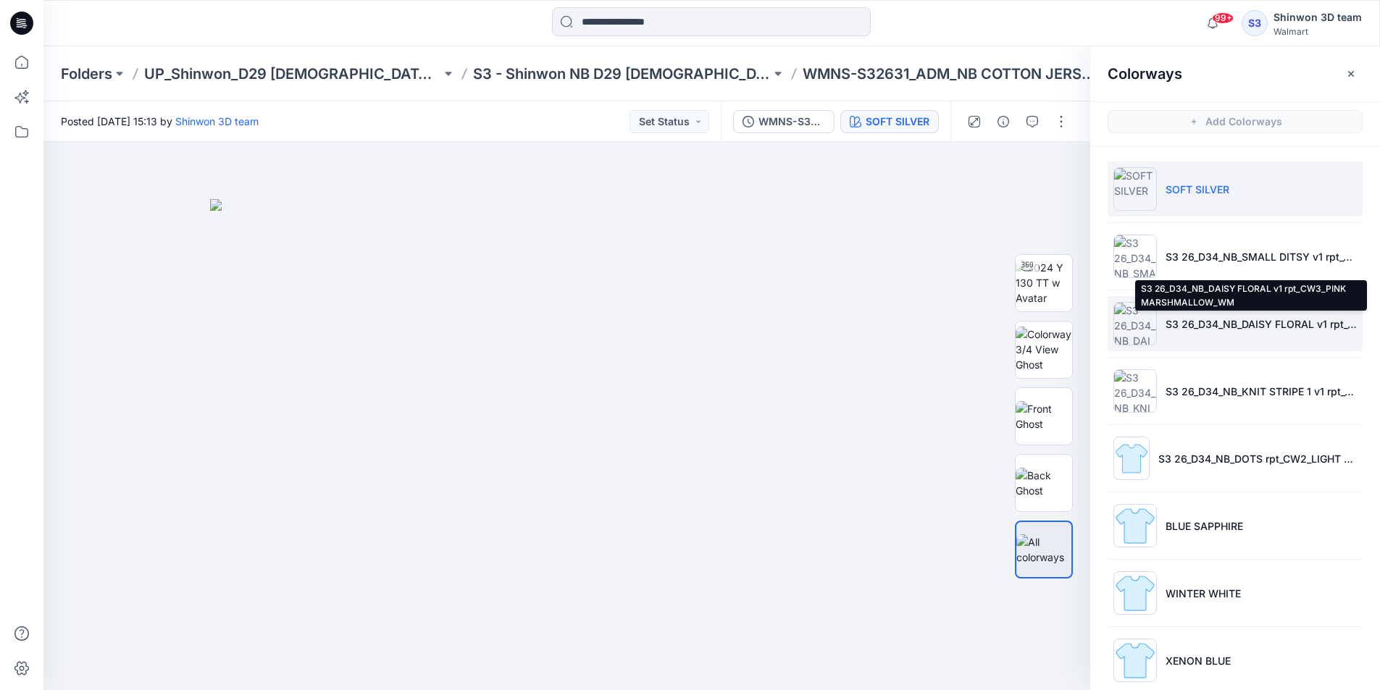
click at [1198, 327] on p "S3 26_D34_NB_DAISY FLORAL v1 rpt_CW3_PINK MARSHMALLOW_WM" at bounding box center [1260, 323] width 191 height 15
click at [1162, 333] on li "S3 26_D34_NB_DAISY FLORAL v1 rpt_CW3_PINK MARSHMALLOW_WM" at bounding box center [1234, 323] width 255 height 55
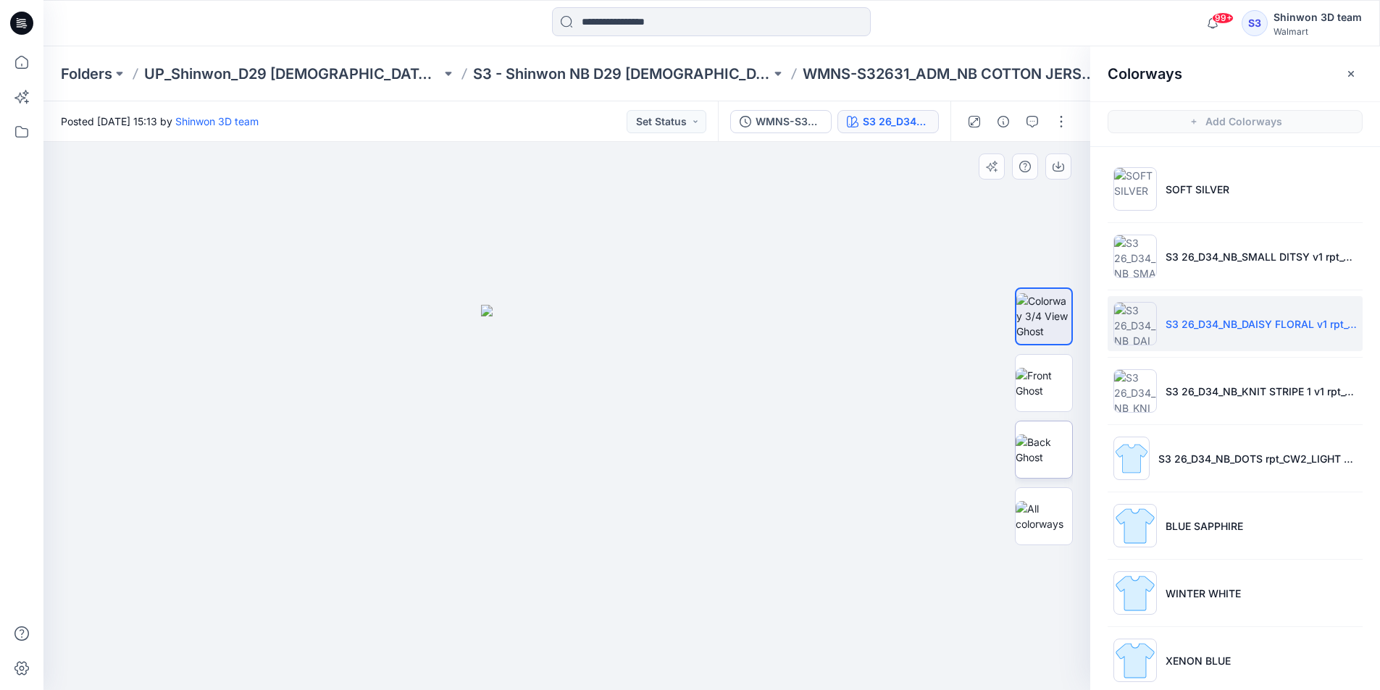
click at [1052, 448] on img at bounding box center [1043, 450] width 56 height 30
click at [1046, 381] on img at bounding box center [1043, 383] width 56 height 30
click at [1349, 71] on icon "button" at bounding box center [1351, 74] width 12 height 12
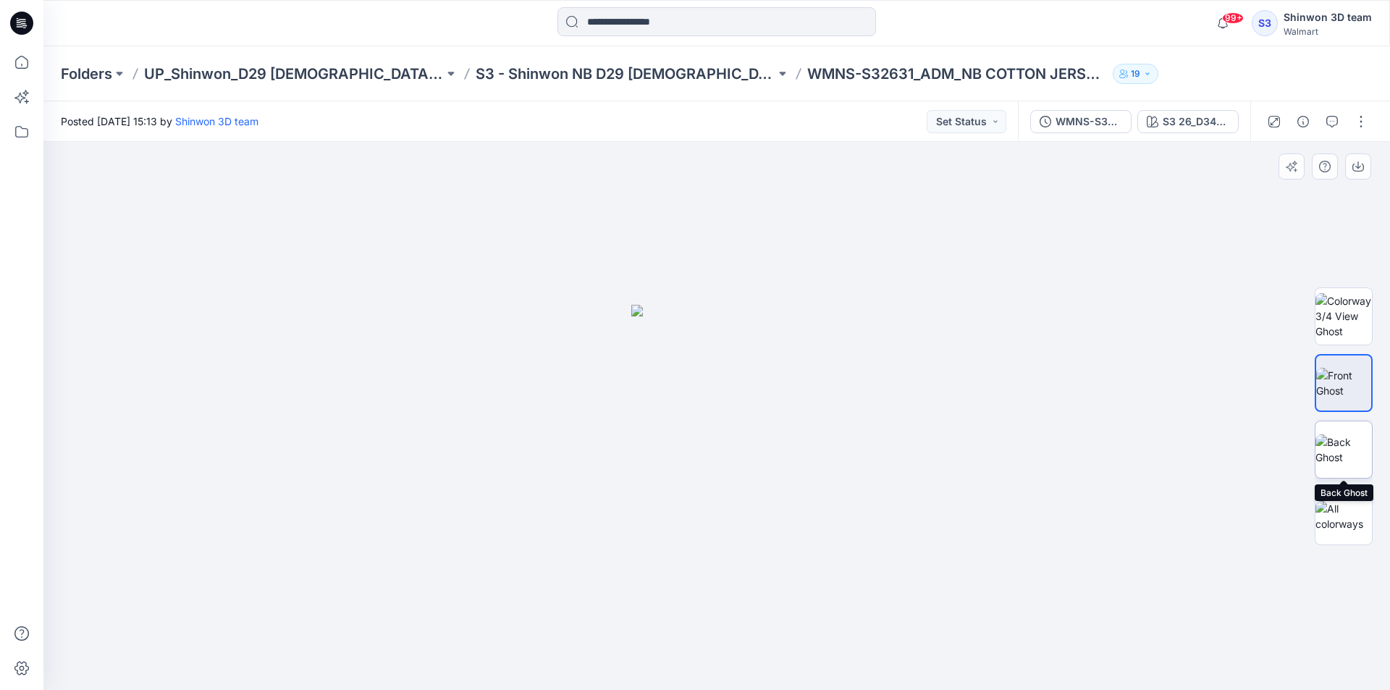
click at [1324, 455] on img at bounding box center [1344, 450] width 56 height 30
click at [1329, 370] on img at bounding box center [1344, 383] width 56 height 30
click at [1376, 122] on div at bounding box center [1318, 121] width 134 height 41
click at [1371, 120] on button "button" at bounding box center [1361, 121] width 23 height 23
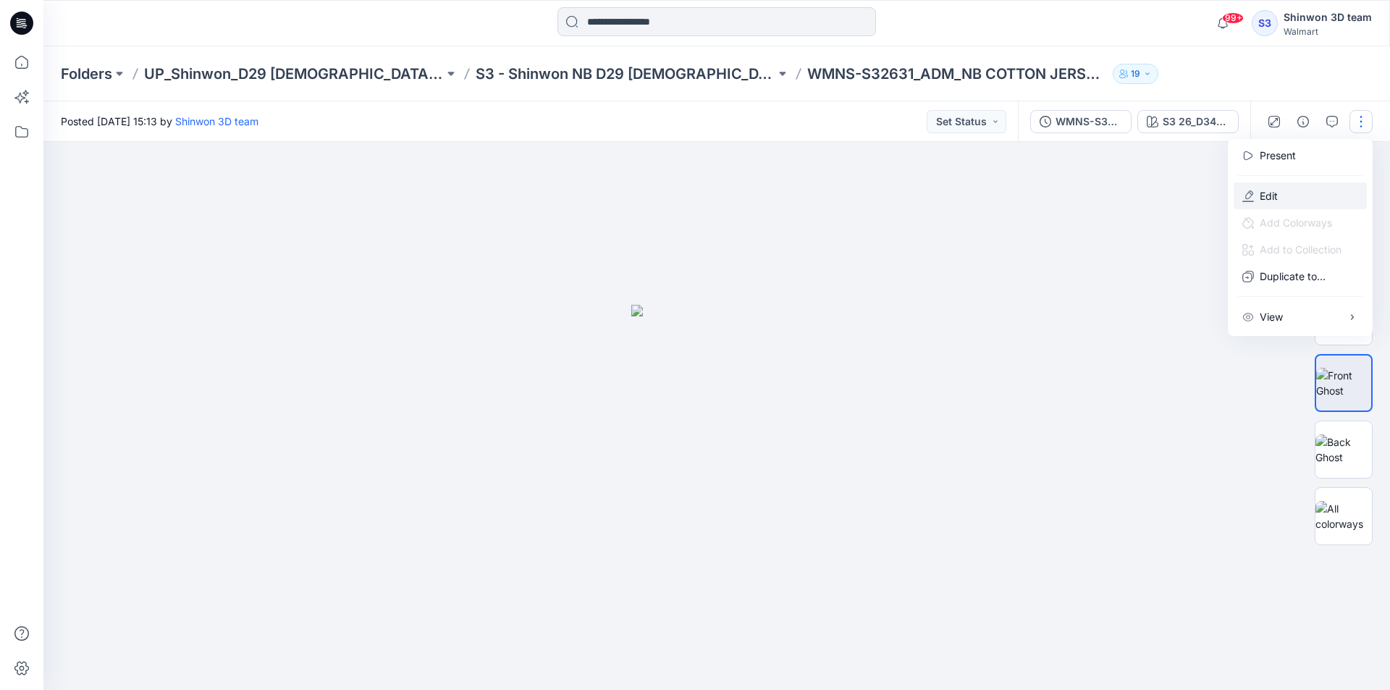
click at [1276, 192] on p "Edit" at bounding box center [1269, 195] width 18 height 15
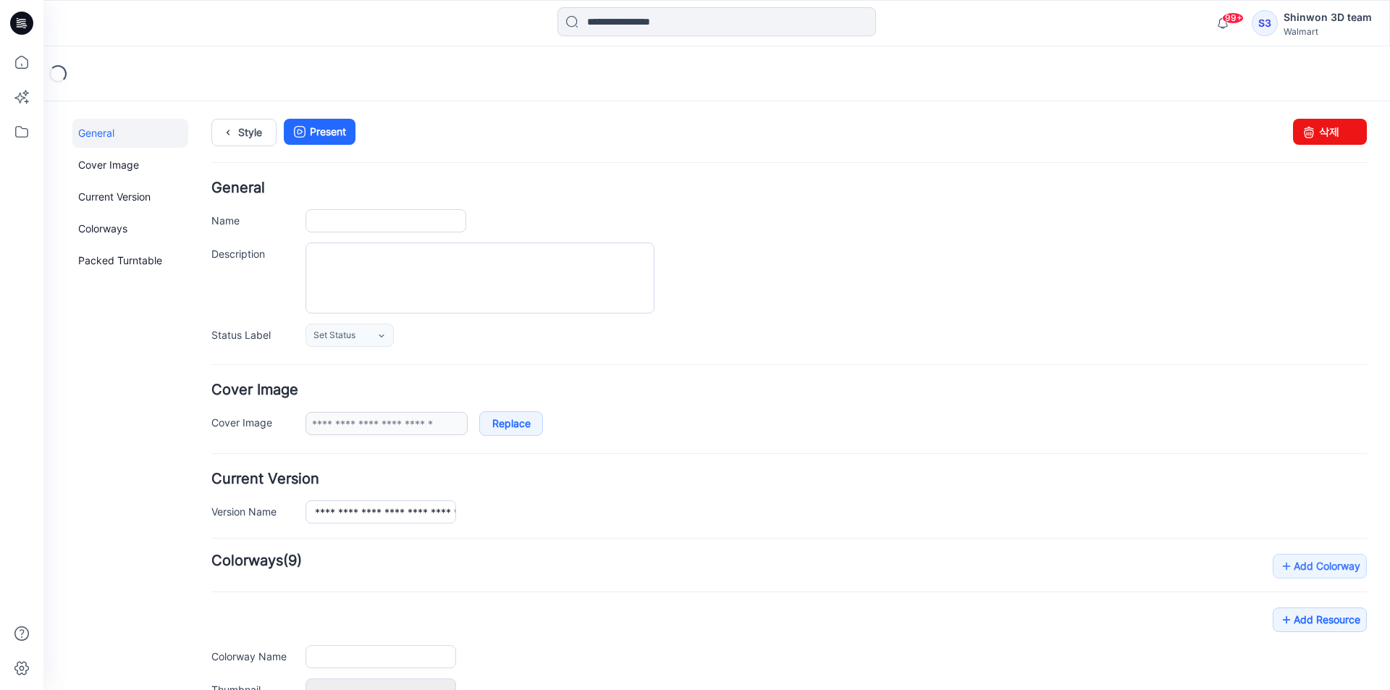
type input "**********"
type textarea "**********"
type input "**********"
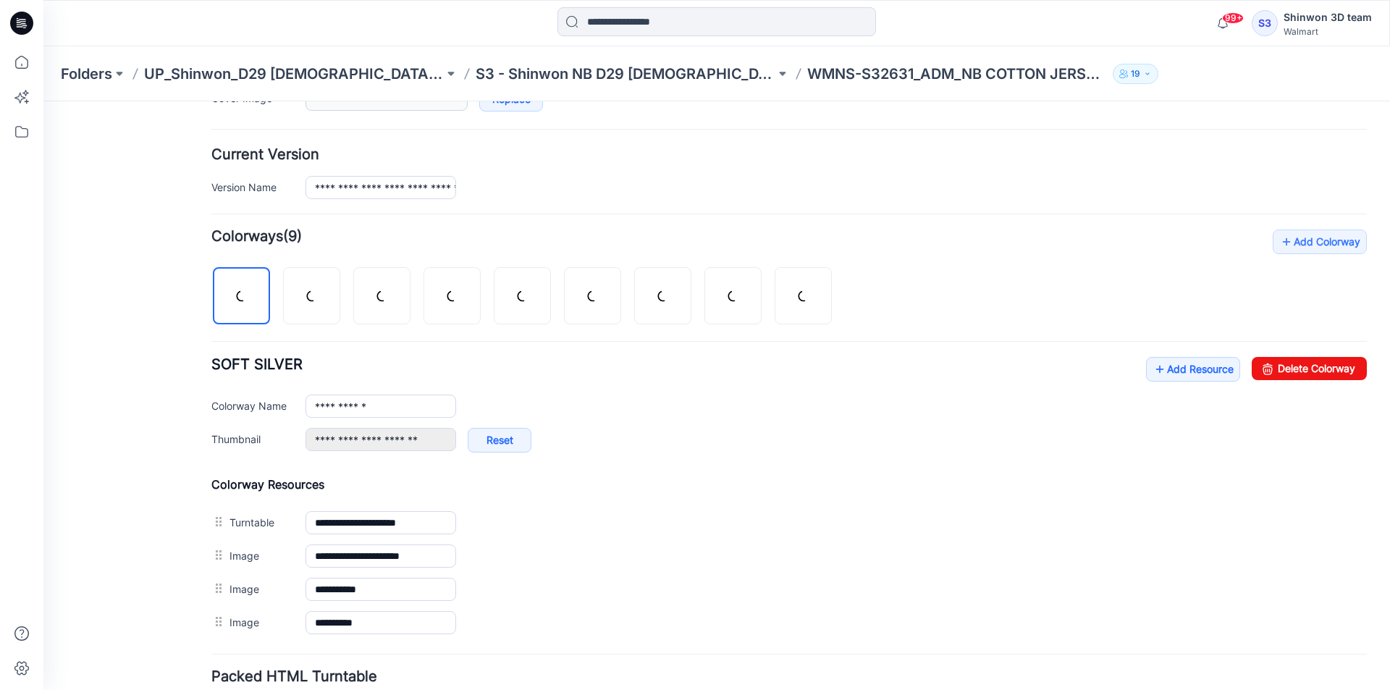
scroll to position [362, 0]
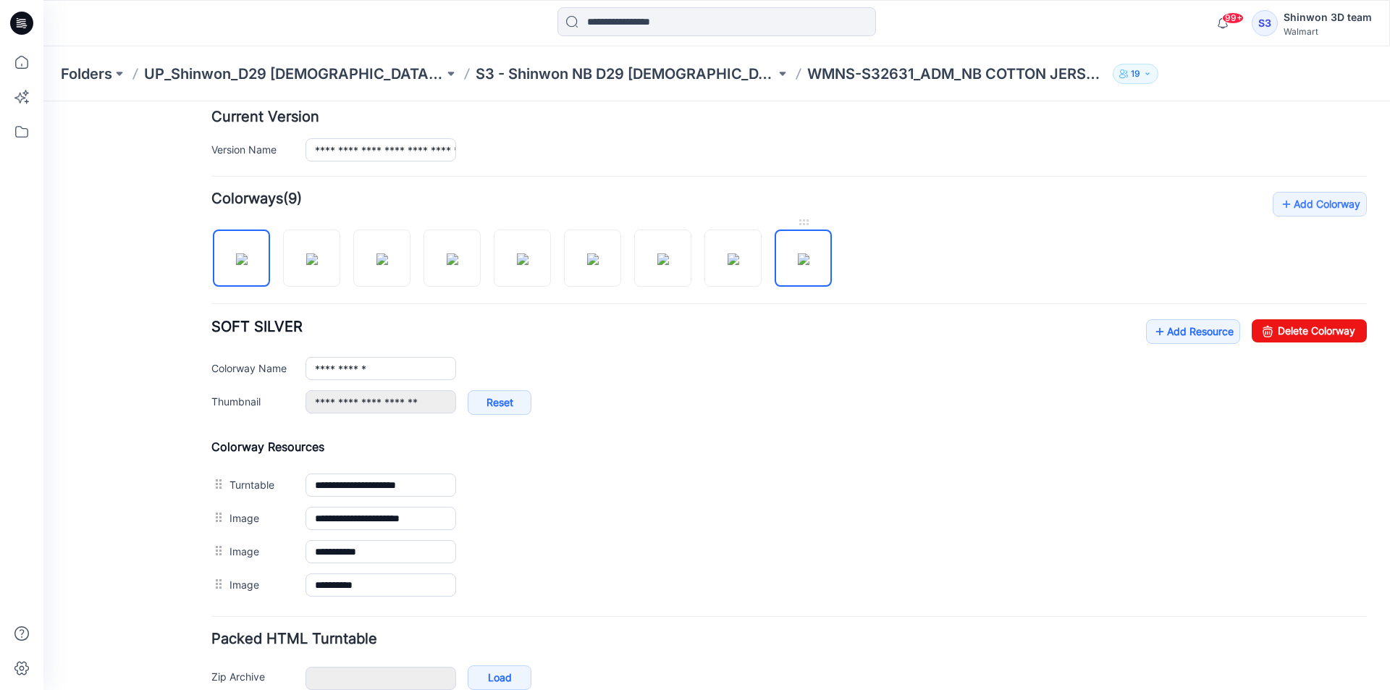
click at [798, 260] on img at bounding box center [804, 259] width 12 height 12
type input "**********"
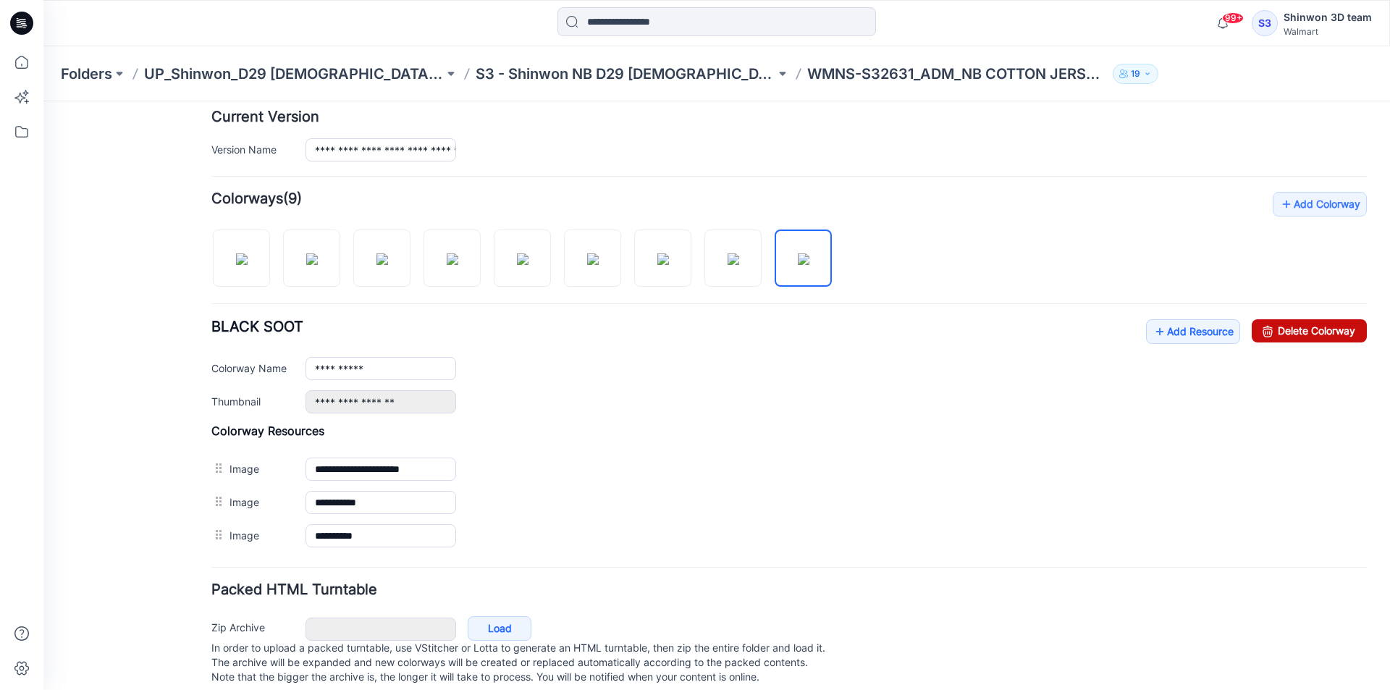
click at [1271, 337] on link "Delete Colorway" at bounding box center [1309, 330] width 115 height 23
click at [739, 265] on img at bounding box center [734, 259] width 12 height 12
click at [1335, 331] on link "Delete Colorway" at bounding box center [1309, 330] width 115 height 23
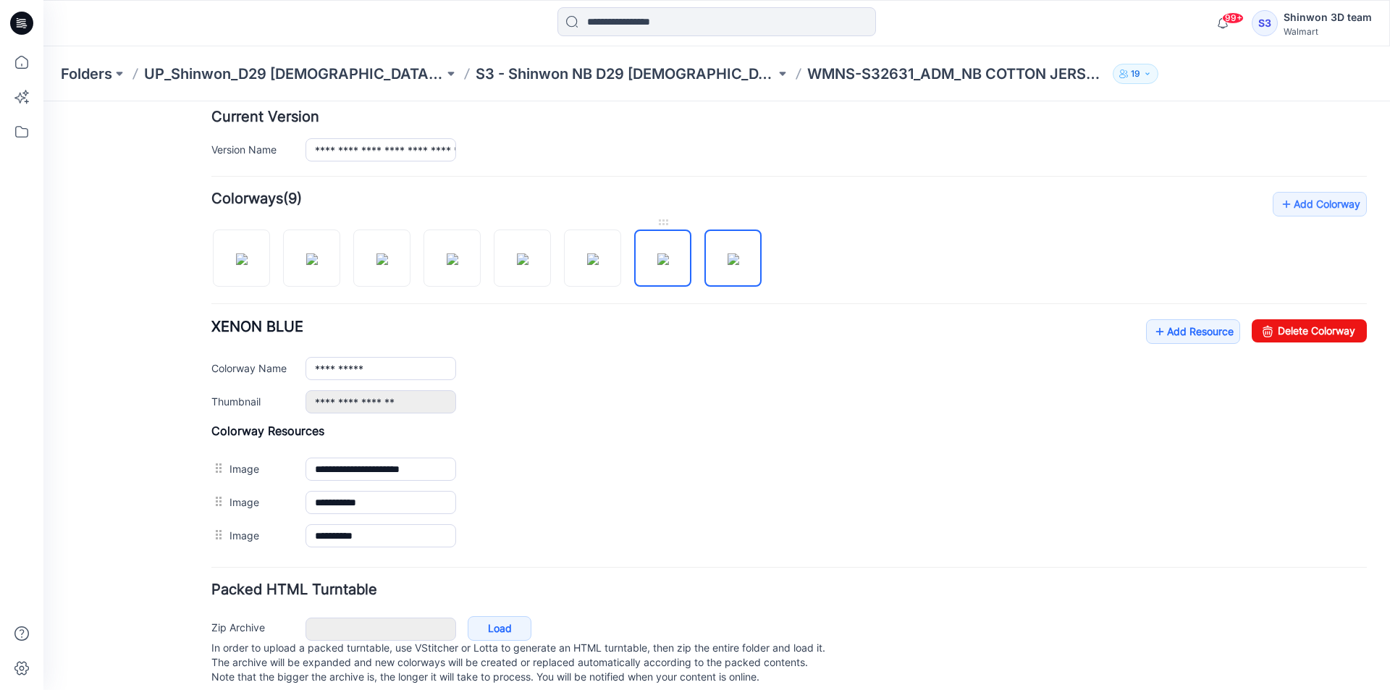
click at [666, 253] on img at bounding box center [664, 259] width 12 height 12
click at [1312, 324] on link "Delete Colorway" at bounding box center [1309, 330] width 115 height 23
click at [599, 253] on img at bounding box center [593, 259] width 12 height 12
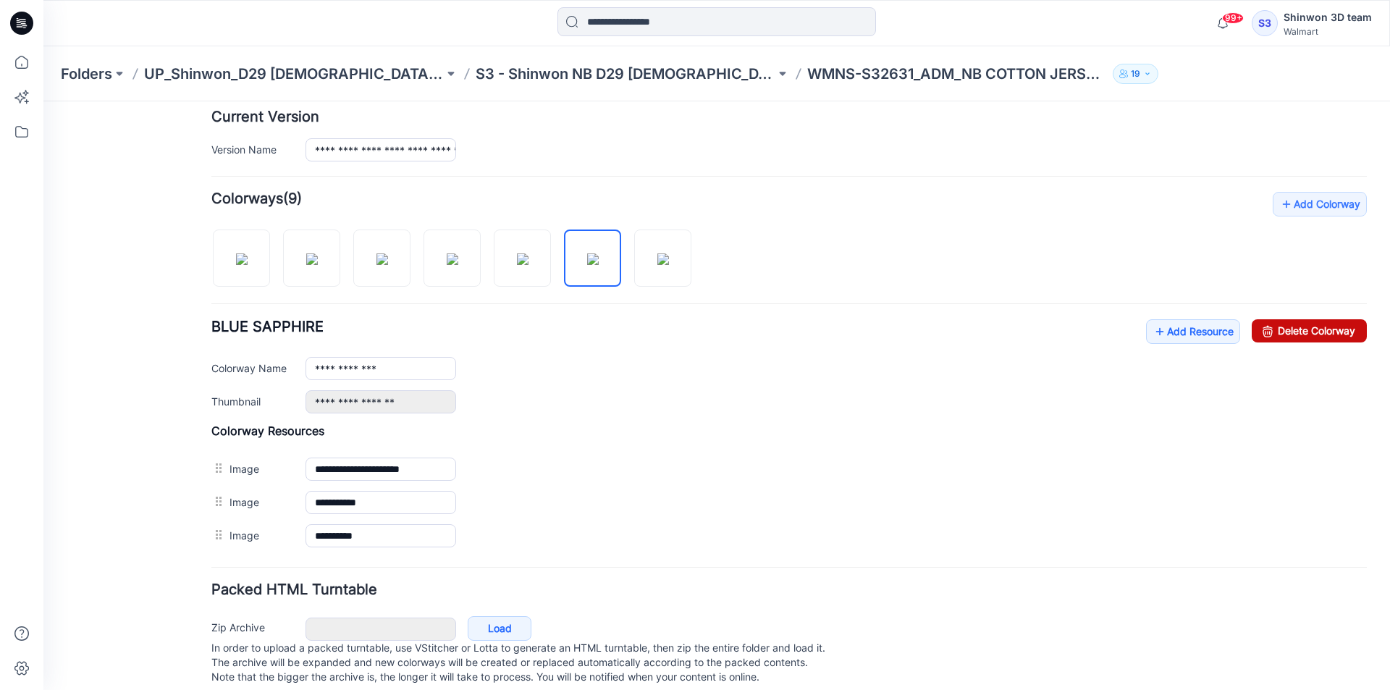
click at [1287, 324] on link "Delete Colorway" at bounding box center [1309, 330] width 115 height 23
type input "**********"
click at [517, 253] on img at bounding box center [523, 259] width 12 height 12
type input "**********"
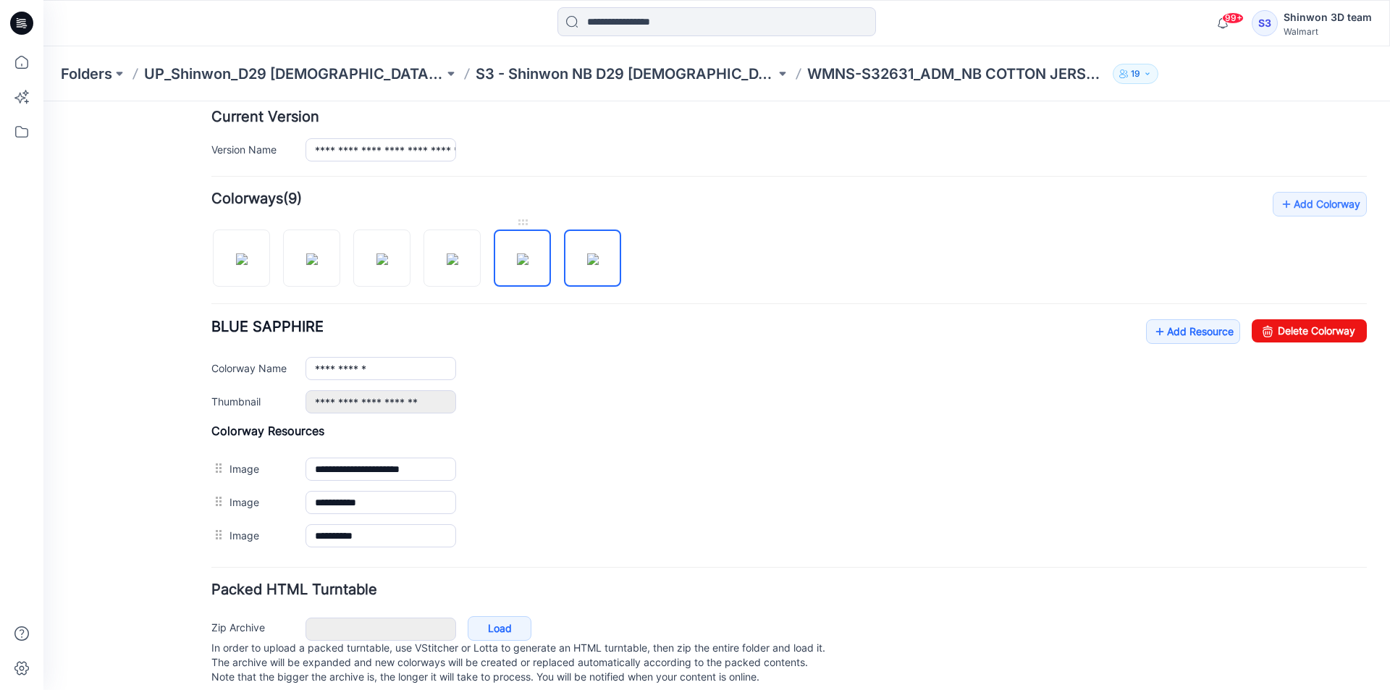
type input "**********"
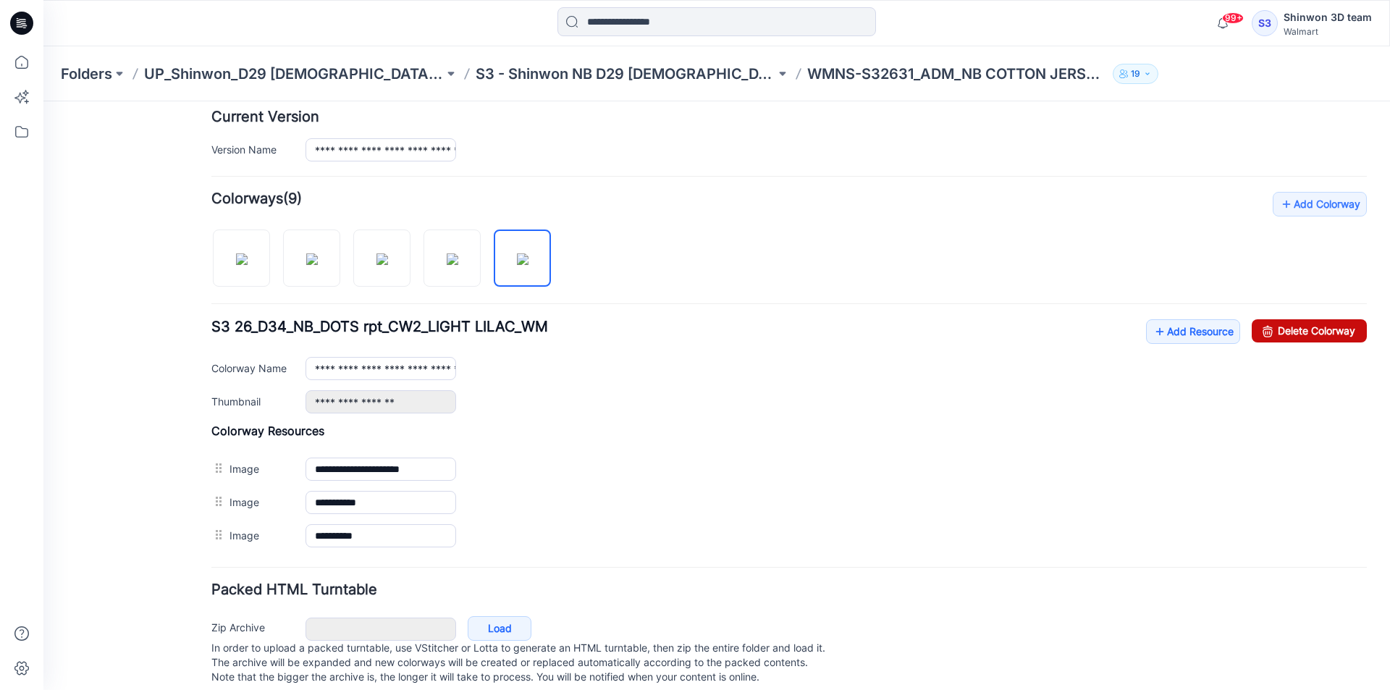
click at [1348, 330] on link "Delete Colorway" at bounding box center [1309, 330] width 115 height 23
click at [458, 253] on img at bounding box center [453, 259] width 12 height 12
click at [1314, 328] on link "Delete Colorway" at bounding box center [1309, 330] width 115 height 23
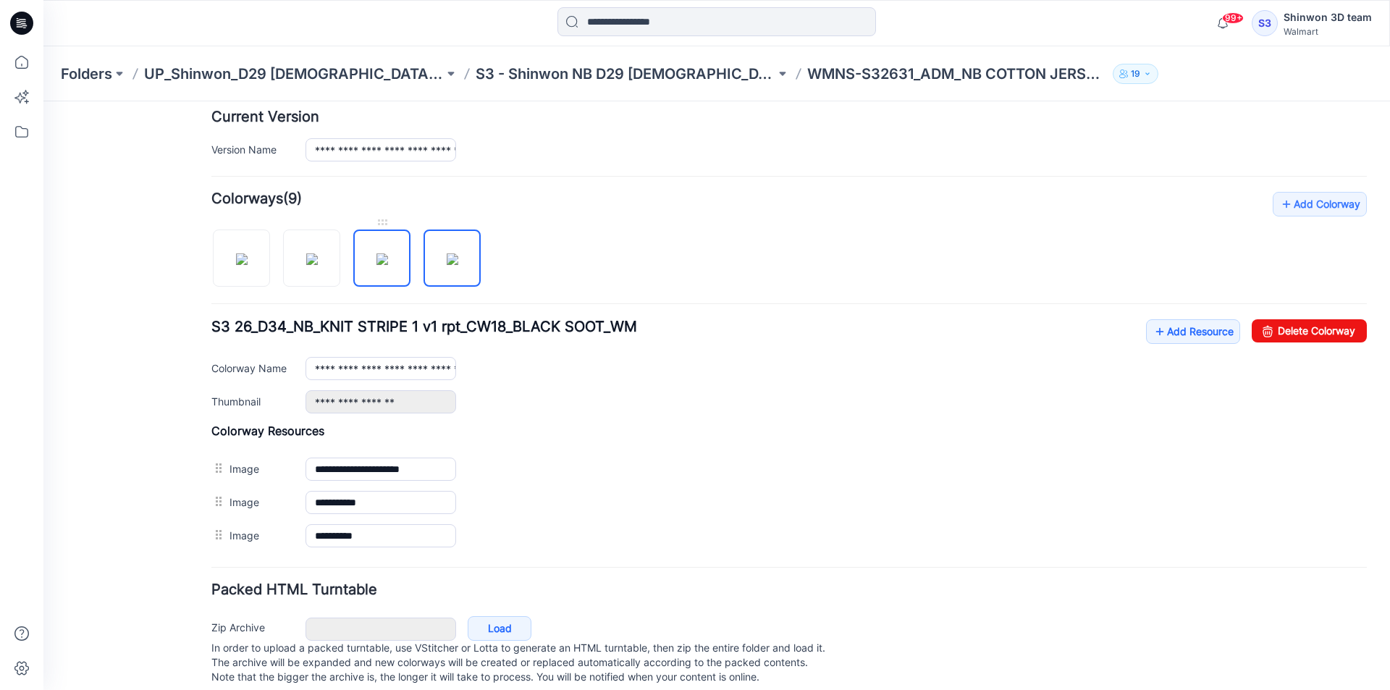
click at [377, 258] on img at bounding box center [383, 259] width 12 height 12
click at [1294, 330] on link "Delete Colorway" at bounding box center [1309, 330] width 115 height 23
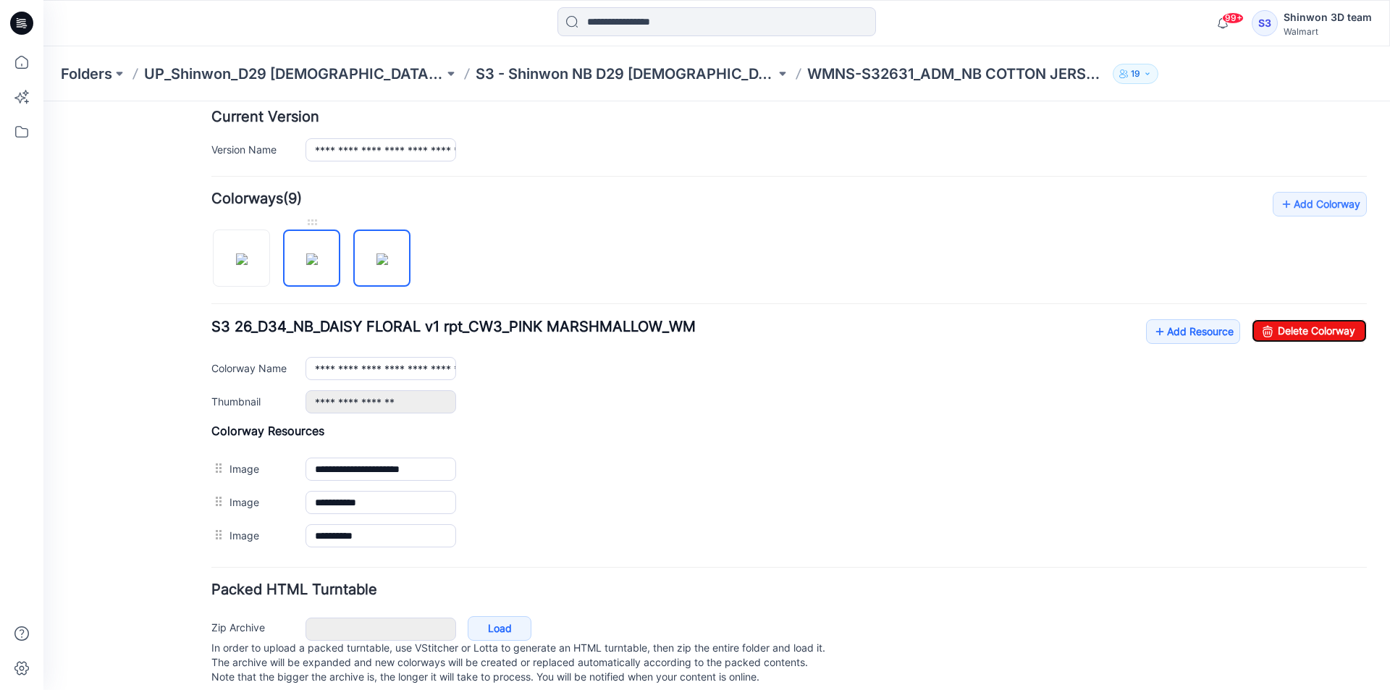
type input "**********"
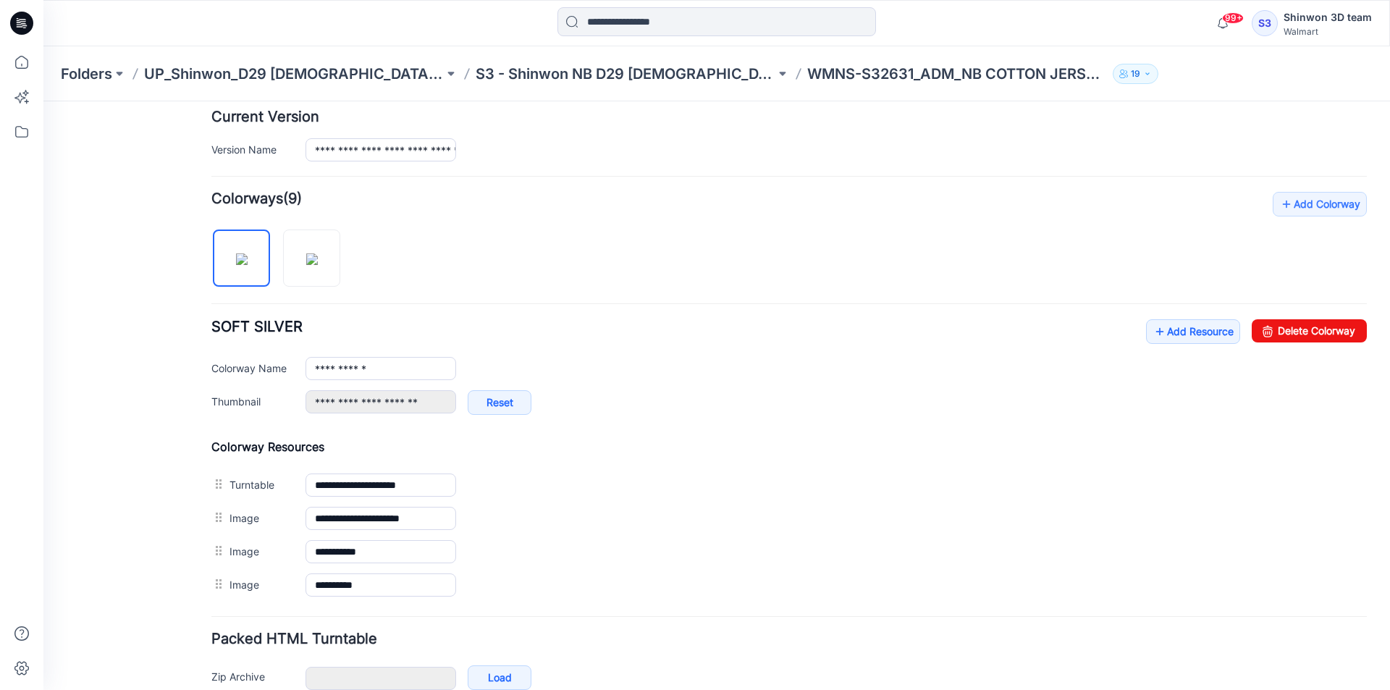
click at [379, 269] on div "**********" at bounding box center [789, 397] width 1156 height 410
click at [318, 265] on img at bounding box center [312, 259] width 12 height 12
type input "**********"
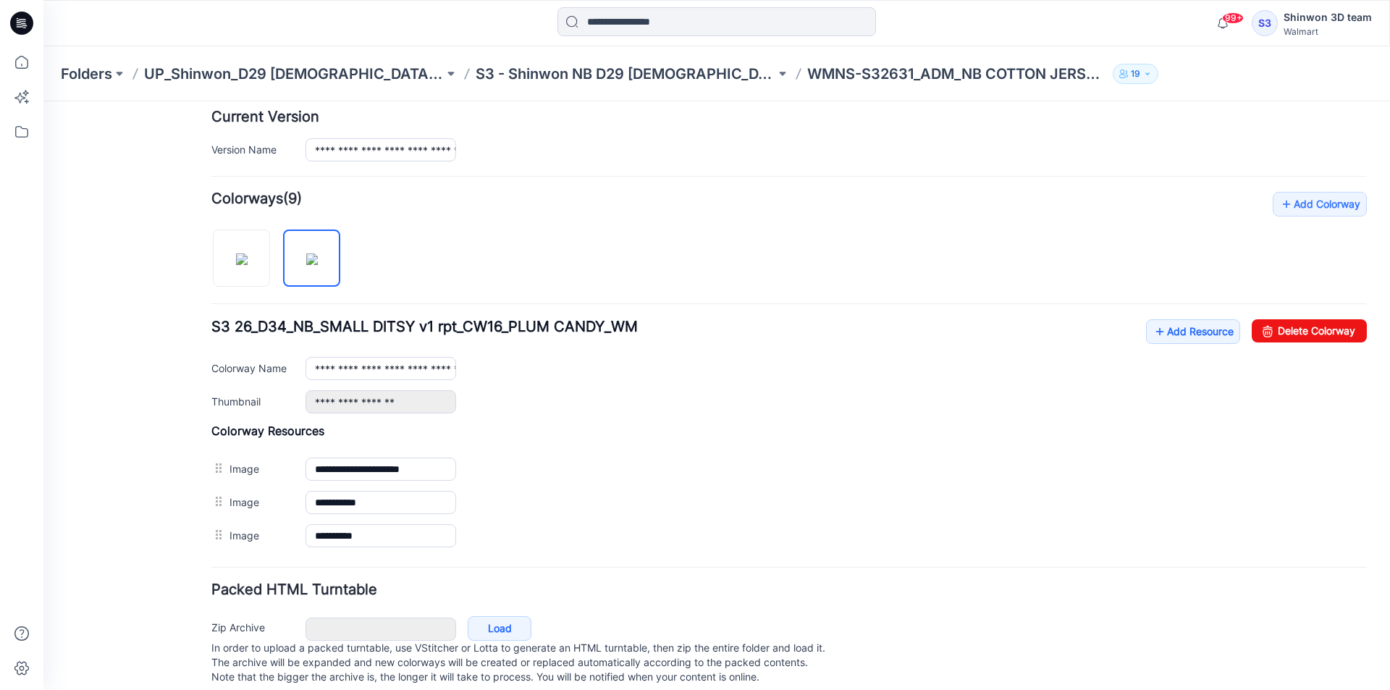
click at [1364, 331] on div "**********" at bounding box center [716, 221] width 1347 height 965
click at [1298, 330] on link "Delete Colorway" at bounding box center [1309, 330] width 115 height 23
click at [236, 265] on img at bounding box center [242, 259] width 12 height 12
type input "**********"
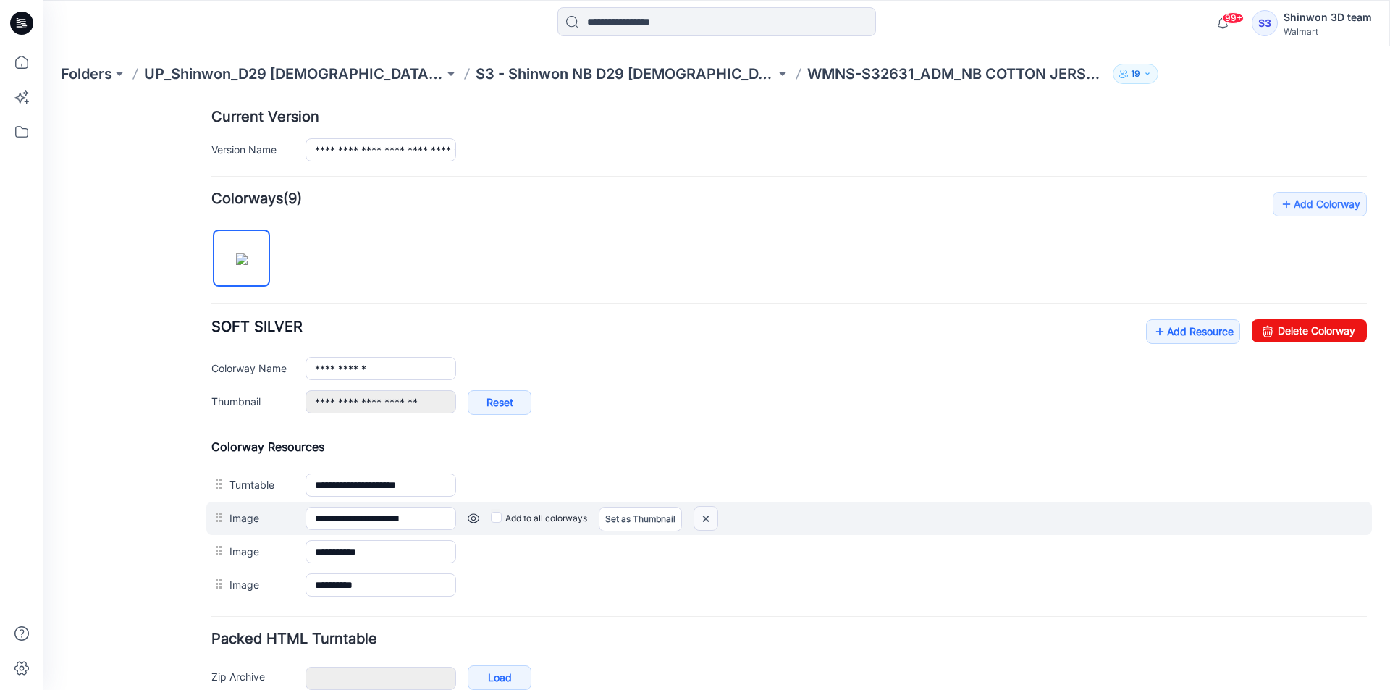
click at [716, 518] on img at bounding box center [706, 519] width 23 height 24
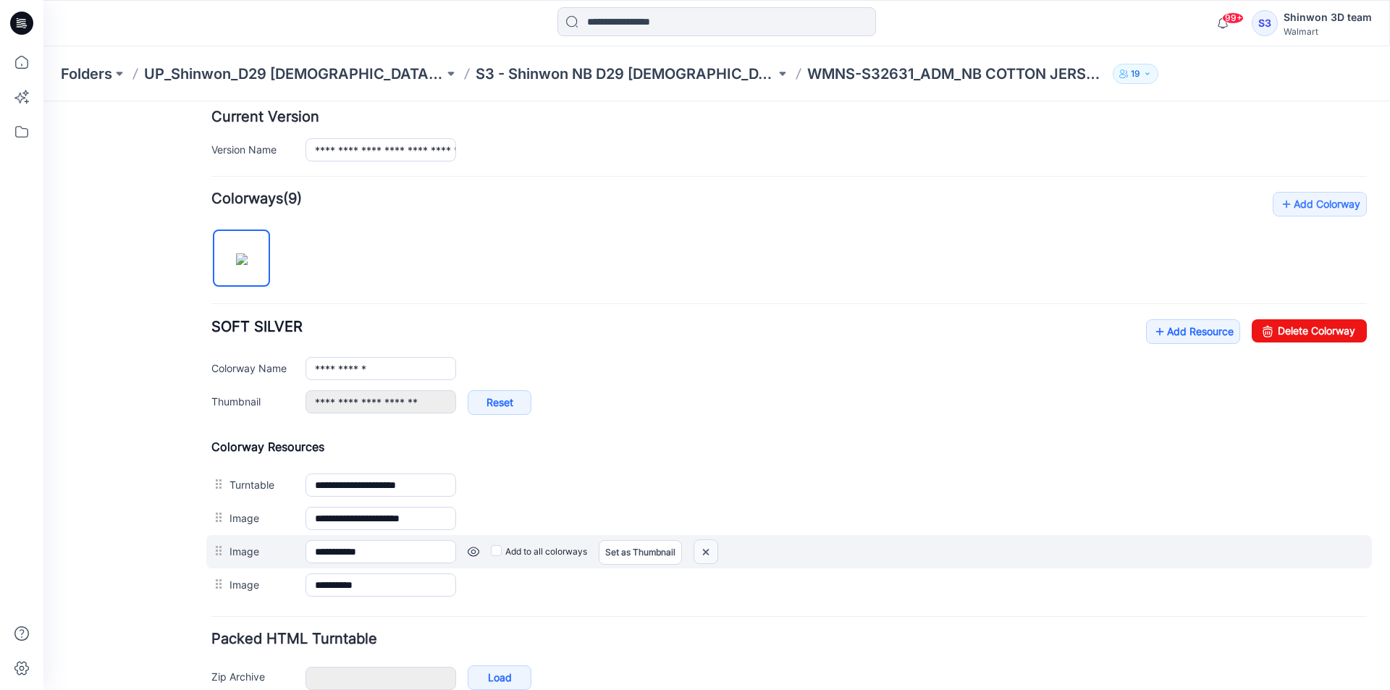
click at [704, 563] on div "**********" at bounding box center [789, 521] width 1156 height 162
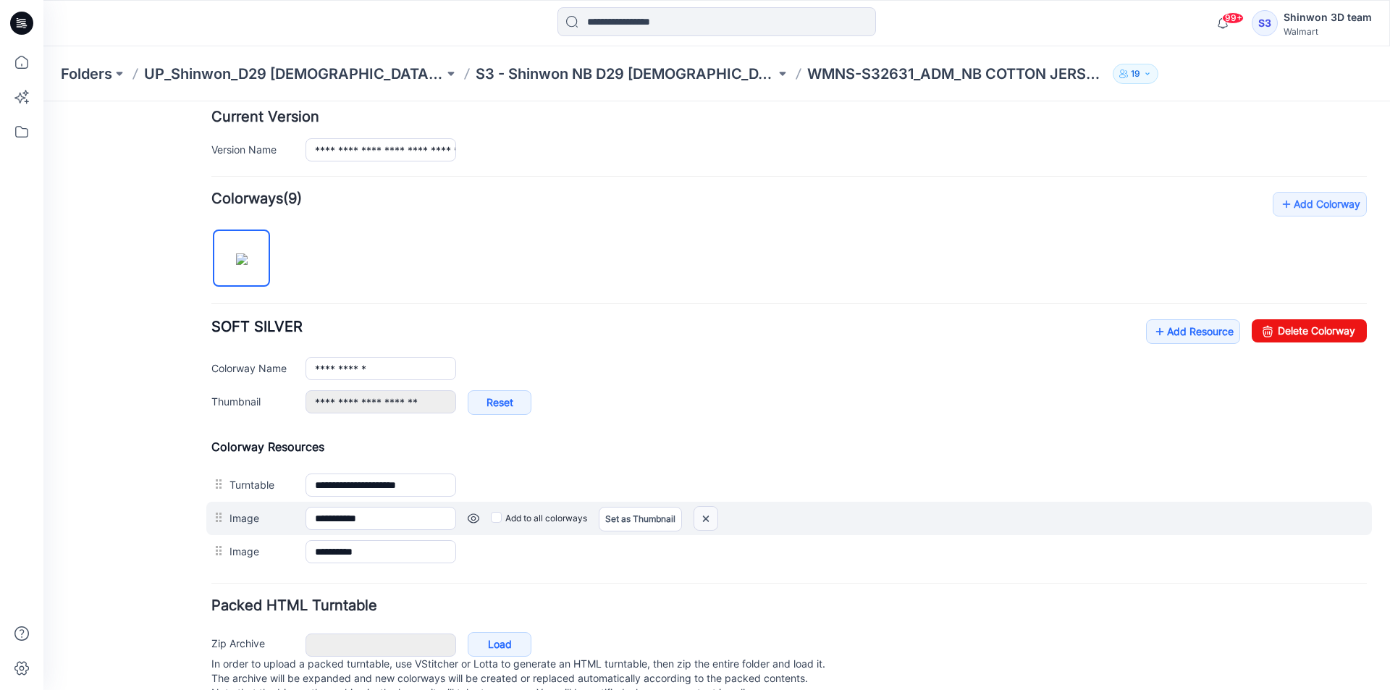
click at [43, 101] on img at bounding box center [43, 101] width 0 height 0
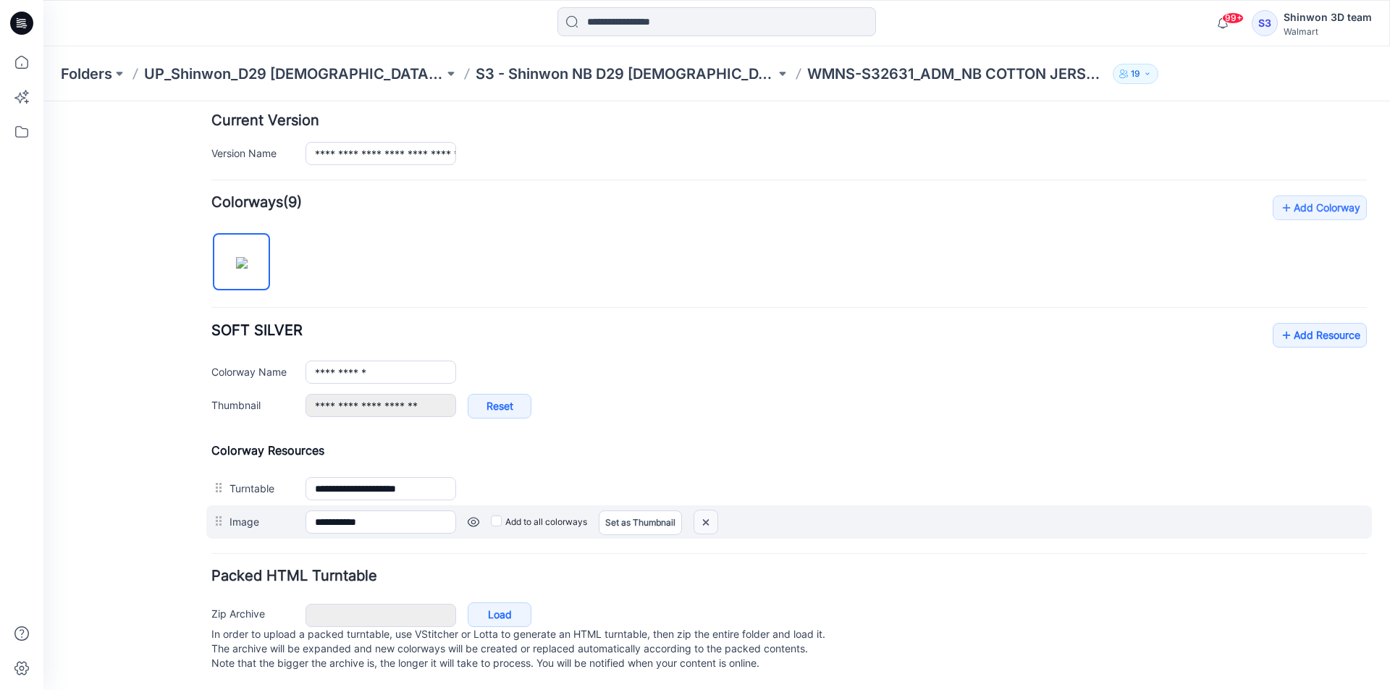
click at [703, 523] on img at bounding box center [706, 523] width 23 height 24
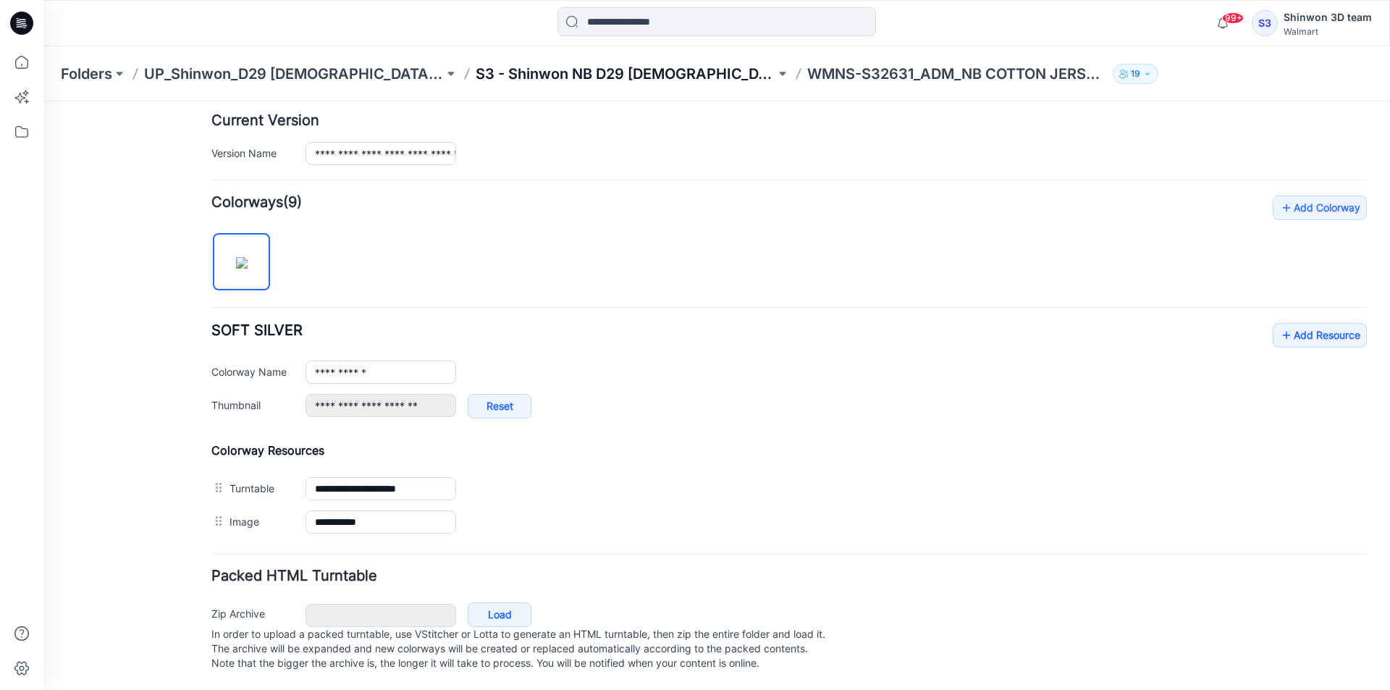
scroll to position [340, 0]
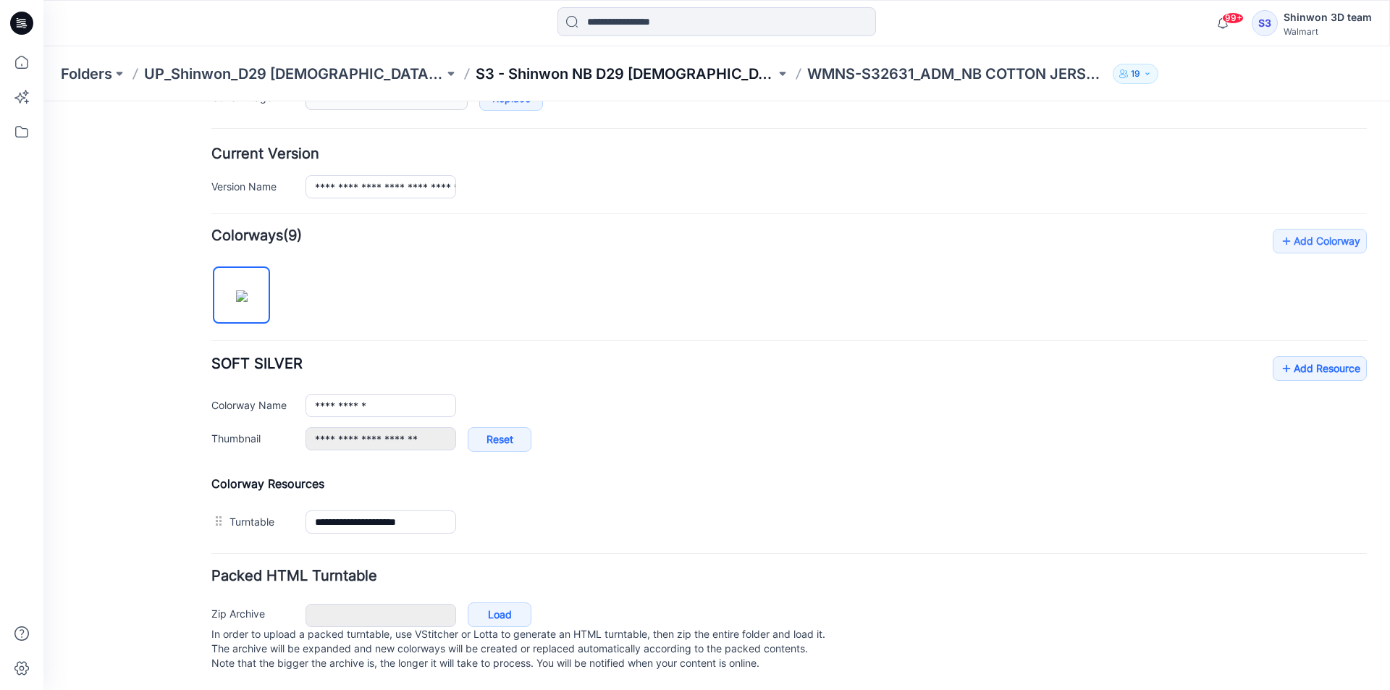
click at [480, 77] on p "S3 - Shinwon NB D29 Ladies Sleepwear" at bounding box center [626, 74] width 300 height 20
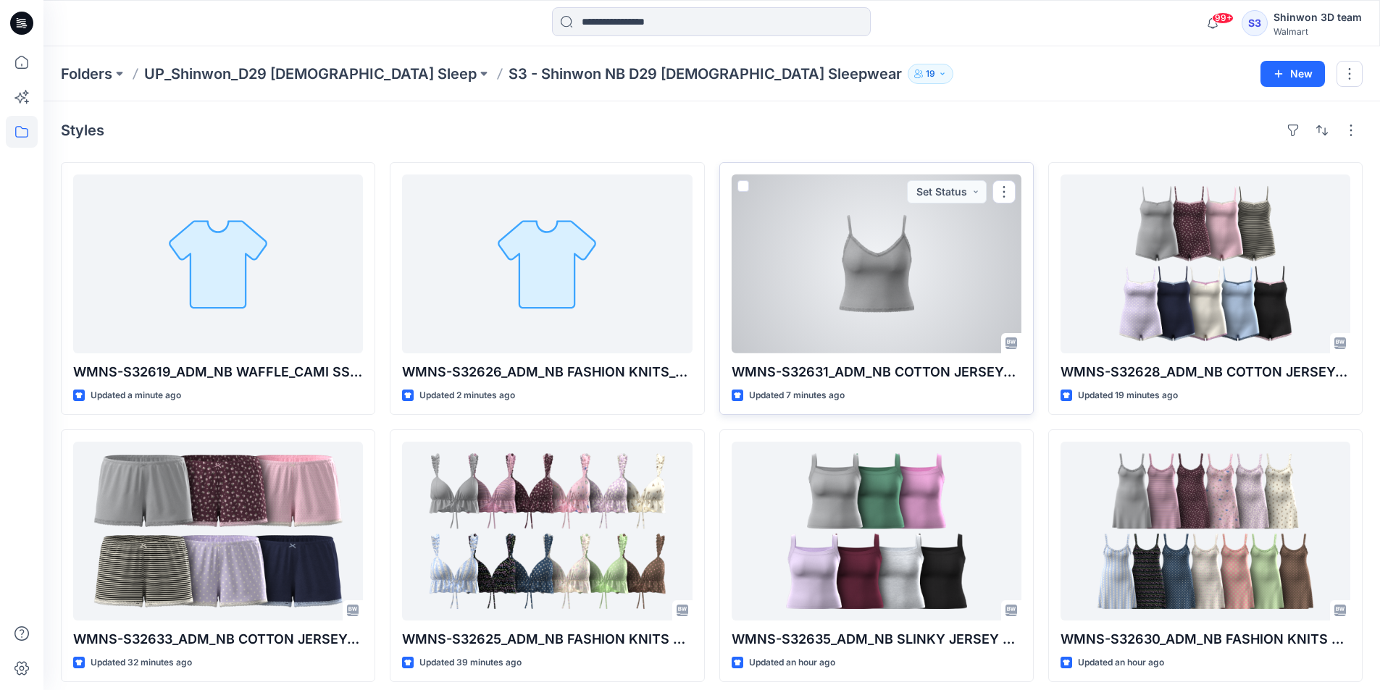
click at [913, 282] on div at bounding box center [876, 264] width 290 height 179
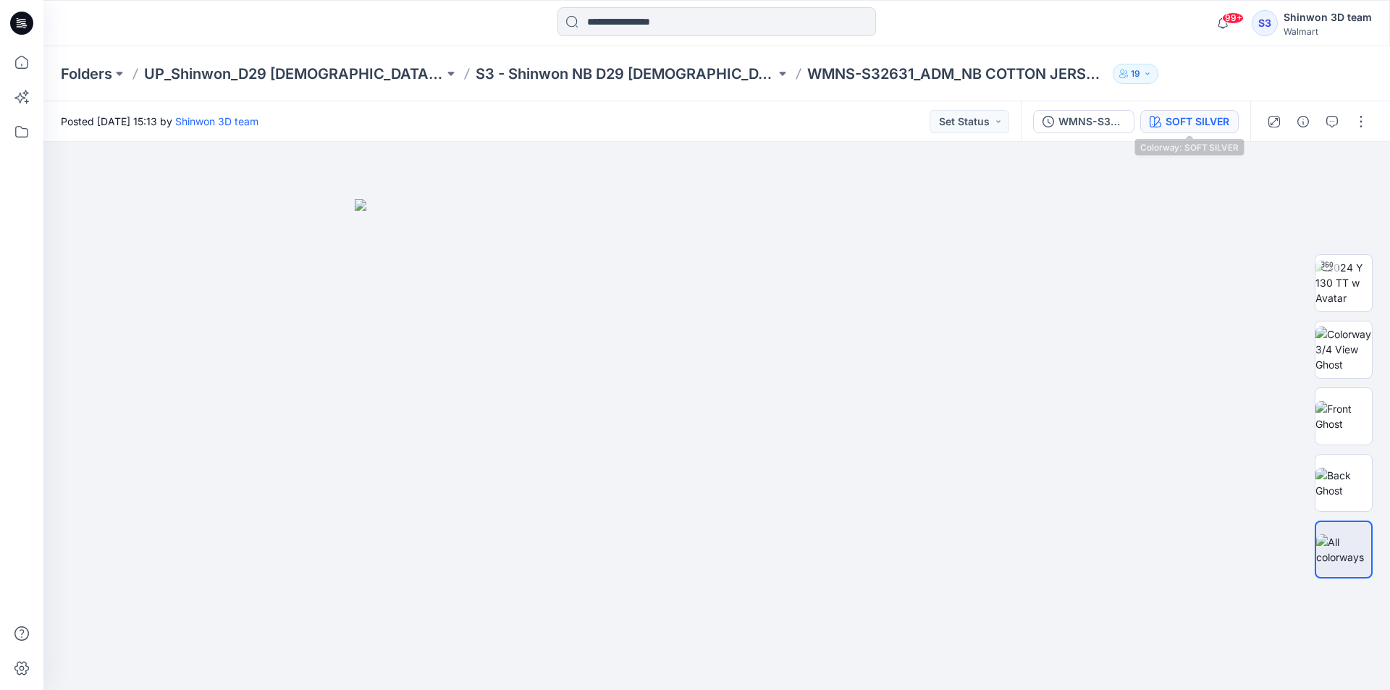
click at [1178, 117] on div "SOFT SILVER" at bounding box center [1198, 122] width 64 height 16
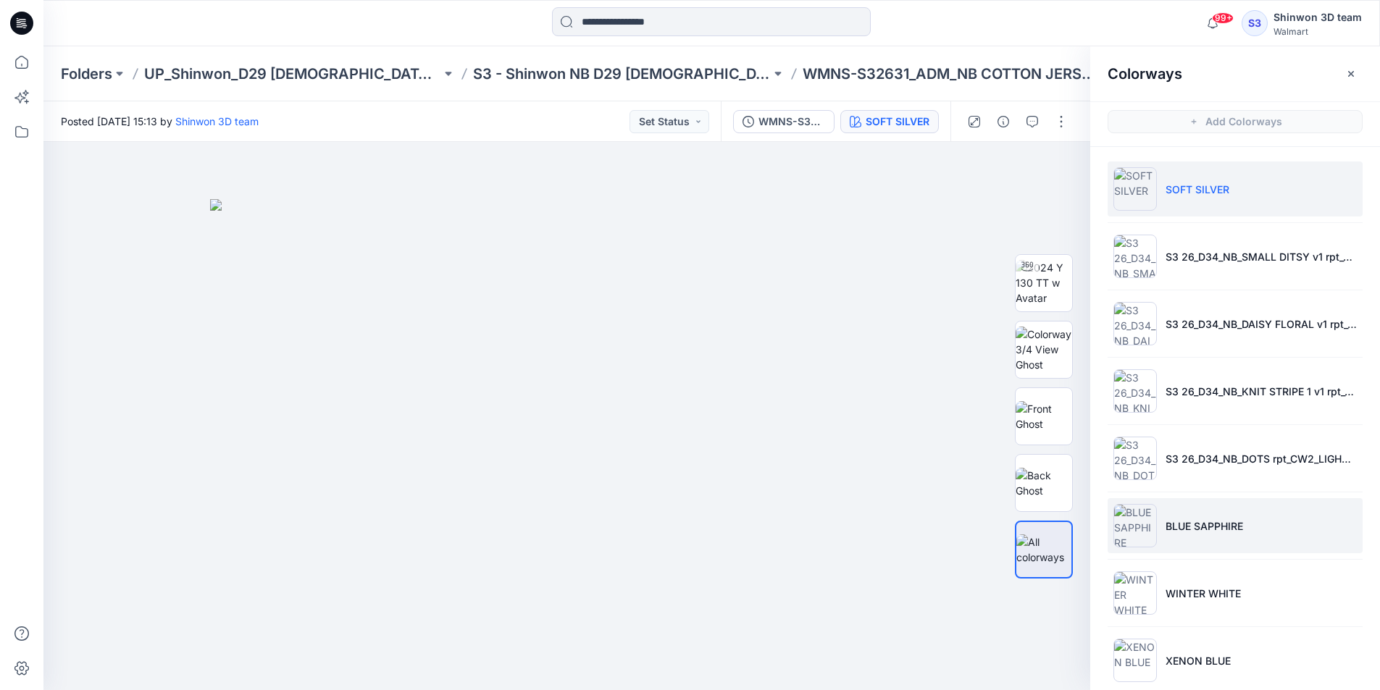
click at [1186, 531] on p "BLUE SAPPHIRE" at bounding box center [1203, 526] width 77 height 15
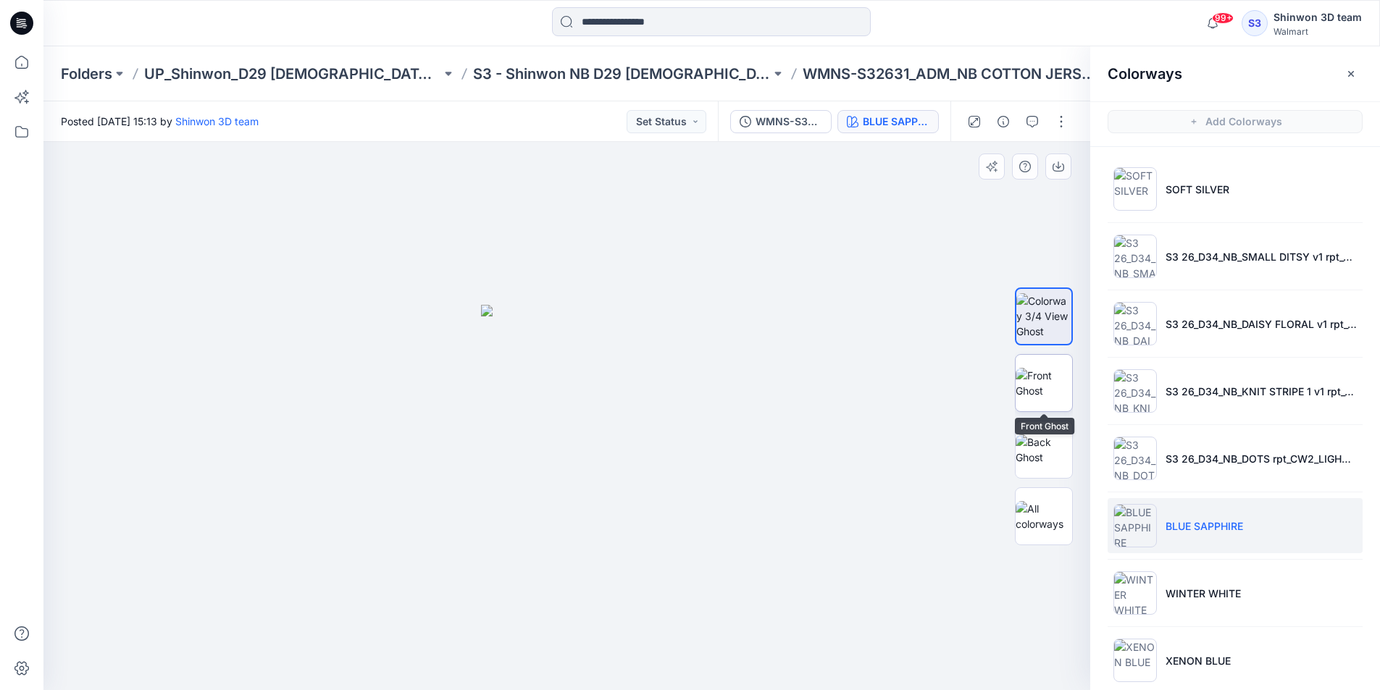
click at [1046, 394] on img at bounding box center [1043, 383] width 56 height 30
click at [1048, 435] on img at bounding box center [1043, 450] width 56 height 30
click at [1354, 72] on icon "button" at bounding box center [1351, 74] width 12 height 12
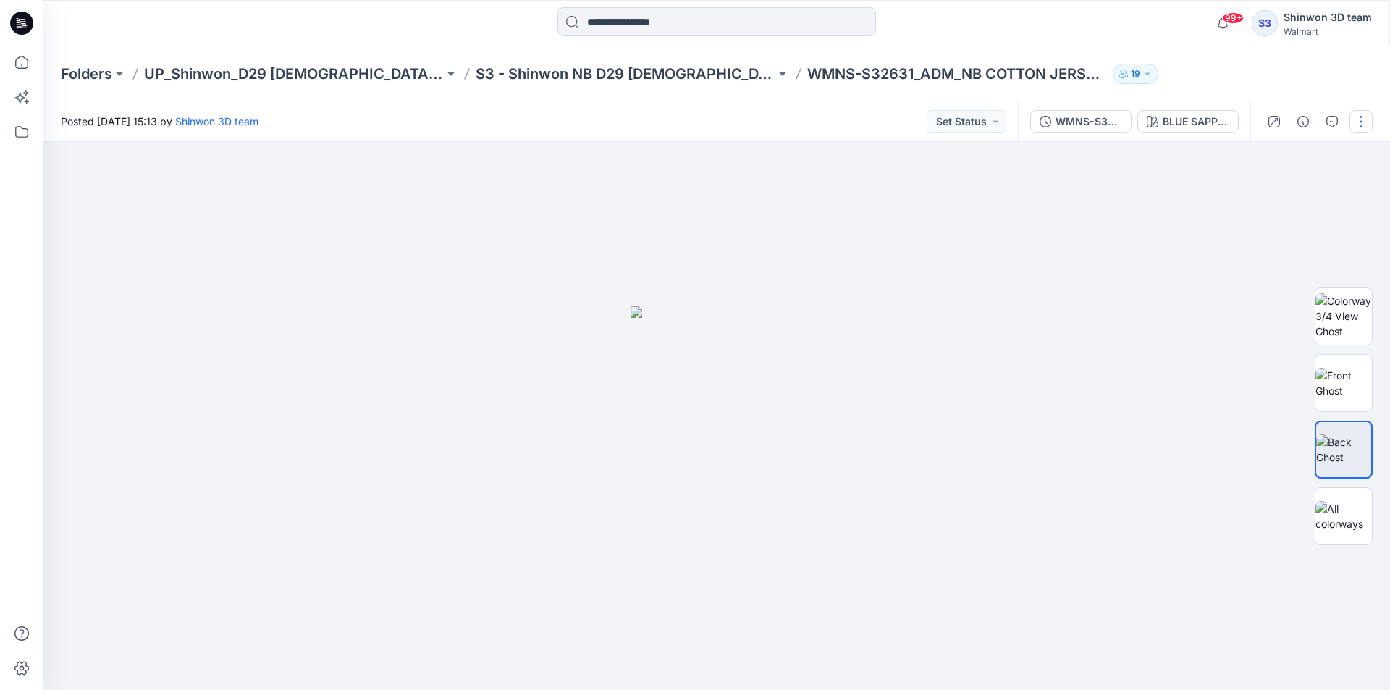
click at [1366, 127] on button "button" at bounding box center [1361, 121] width 23 height 23
click at [1322, 192] on button "Edit" at bounding box center [1300, 196] width 133 height 27
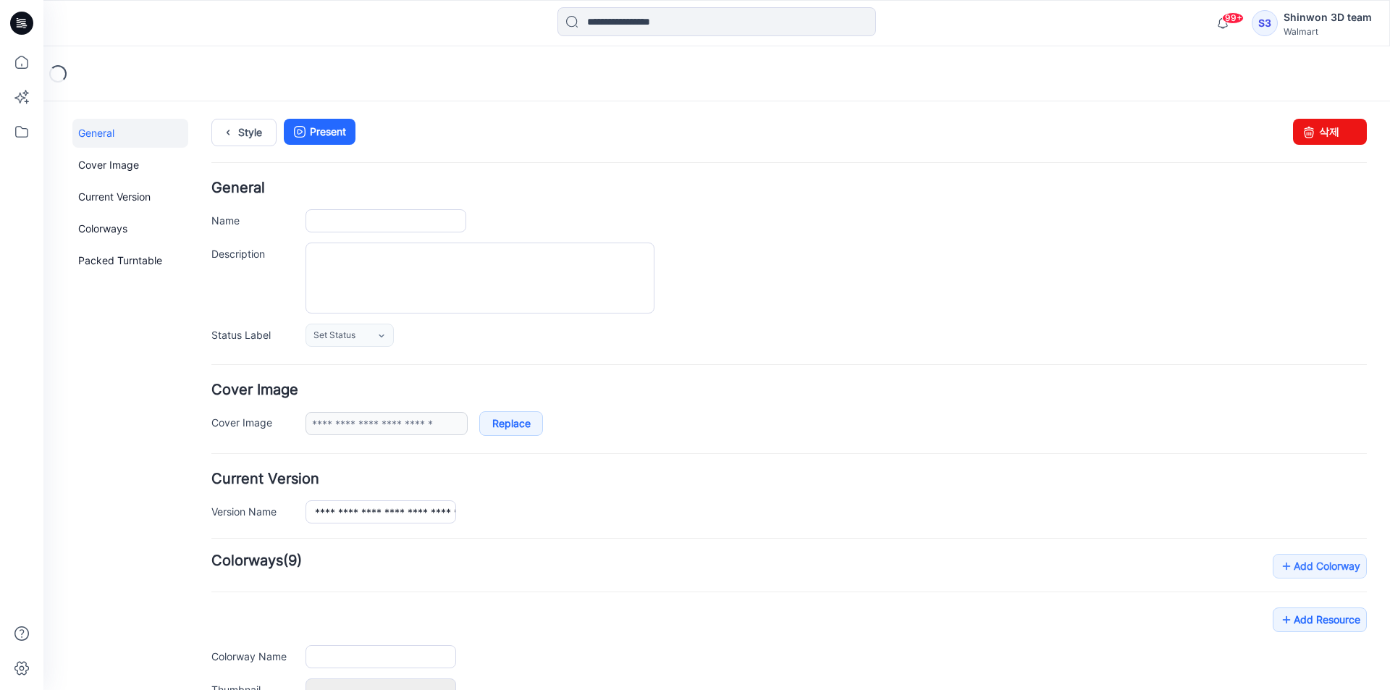
type input "**********"
type textarea "**********"
type input "**********"
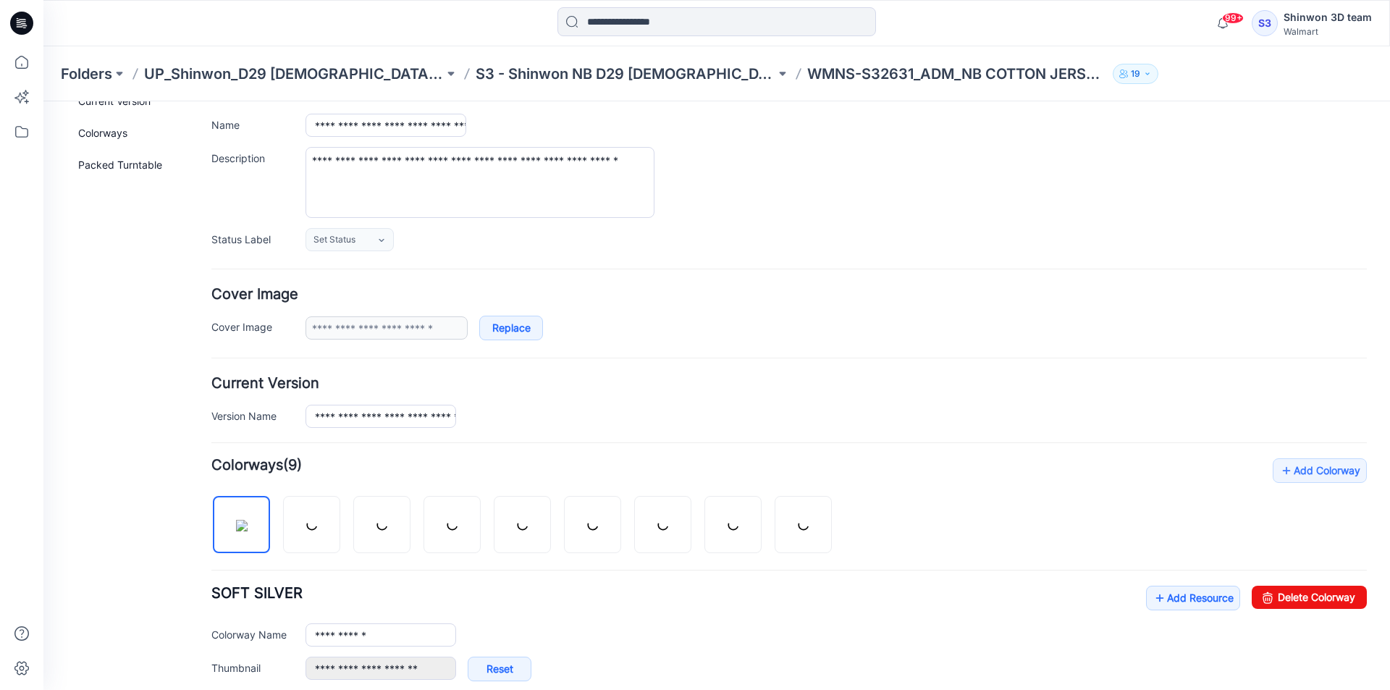
scroll to position [362, 0]
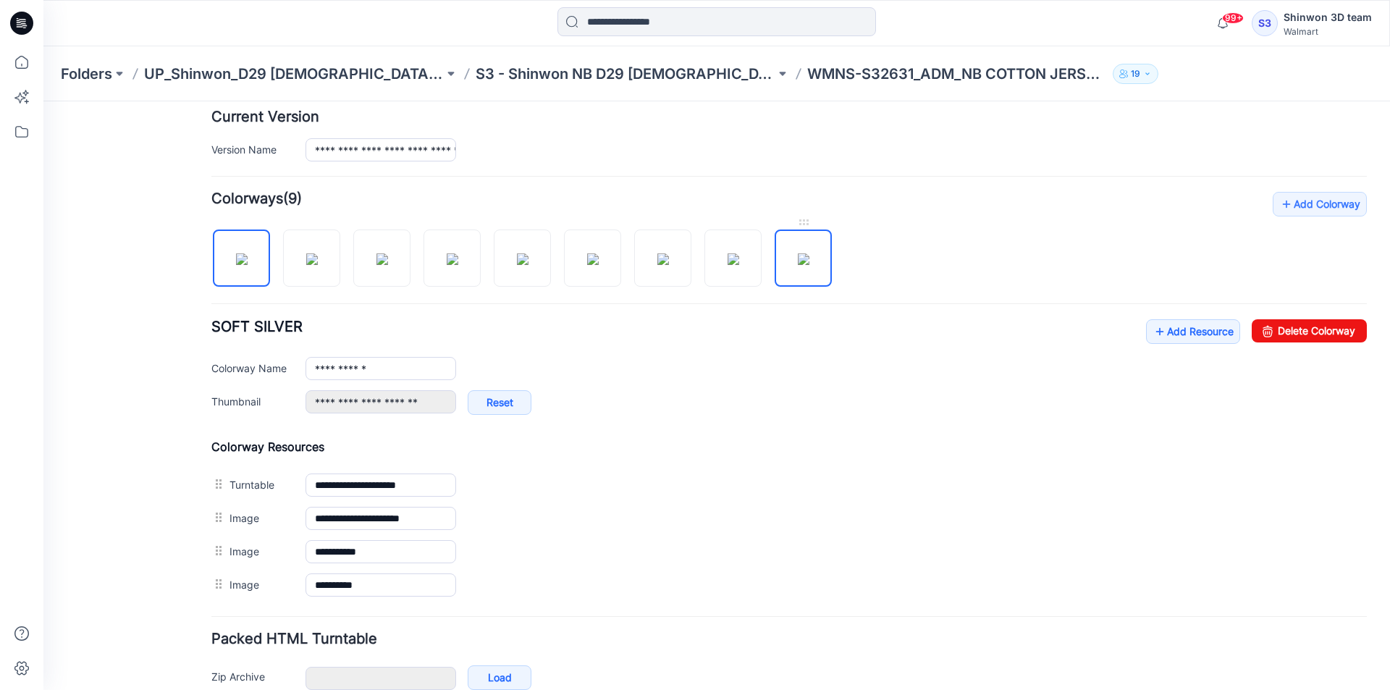
click at [798, 256] on img at bounding box center [804, 259] width 12 height 12
type input "**********"
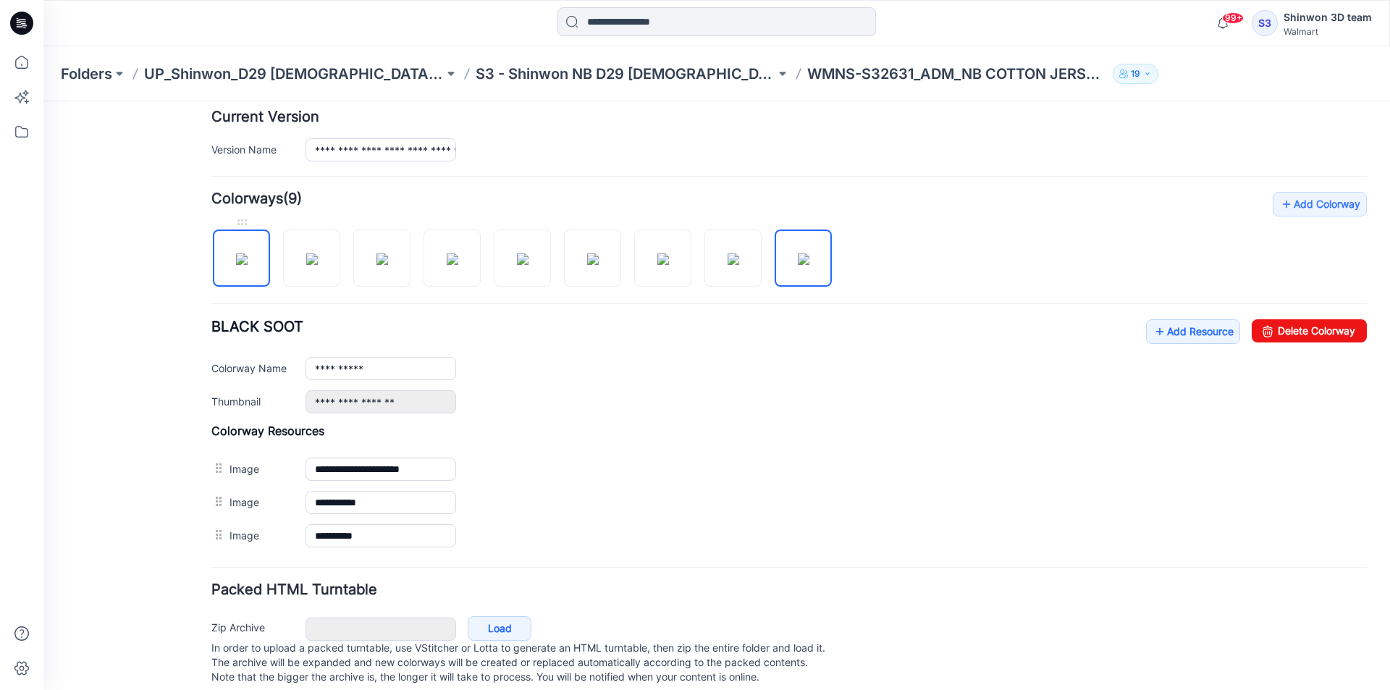
click at [236, 261] on img at bounding box center [242, 259] width 12 height 12
type input "**********"
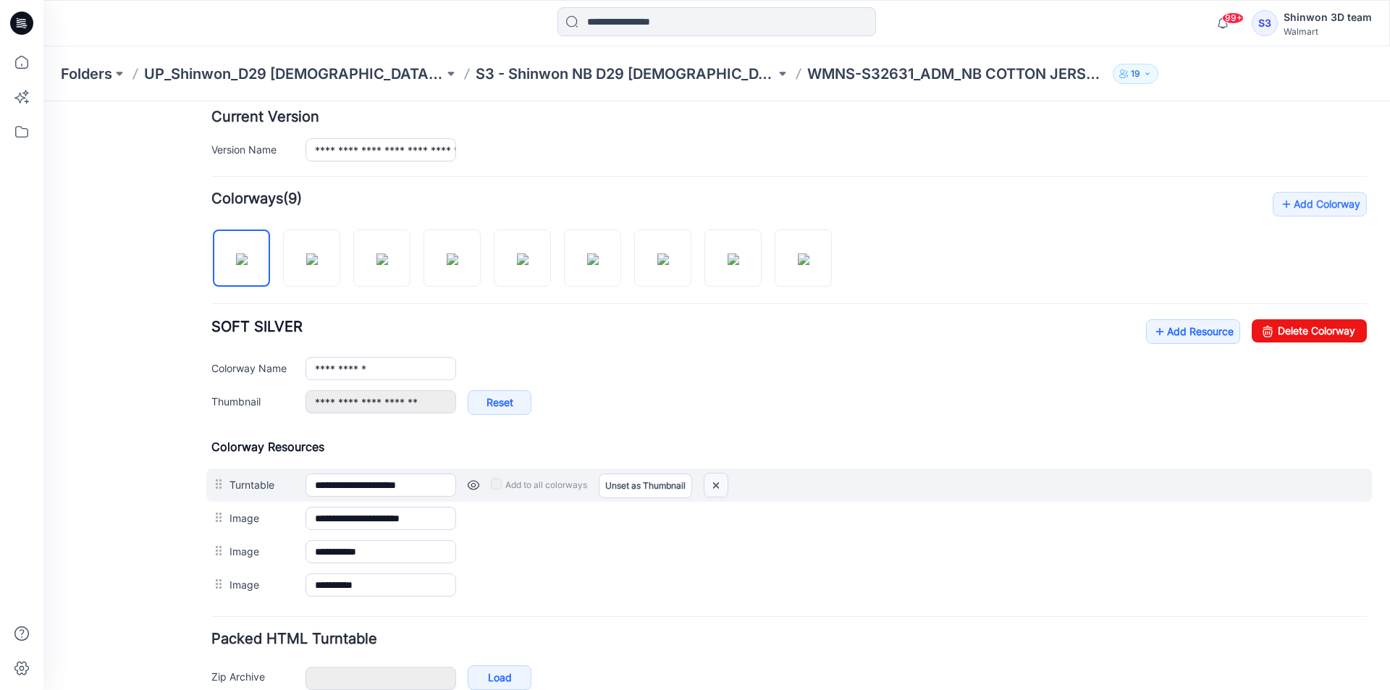
click at [718, 481] on img at bounding box center [716, 486] width 23 height 24
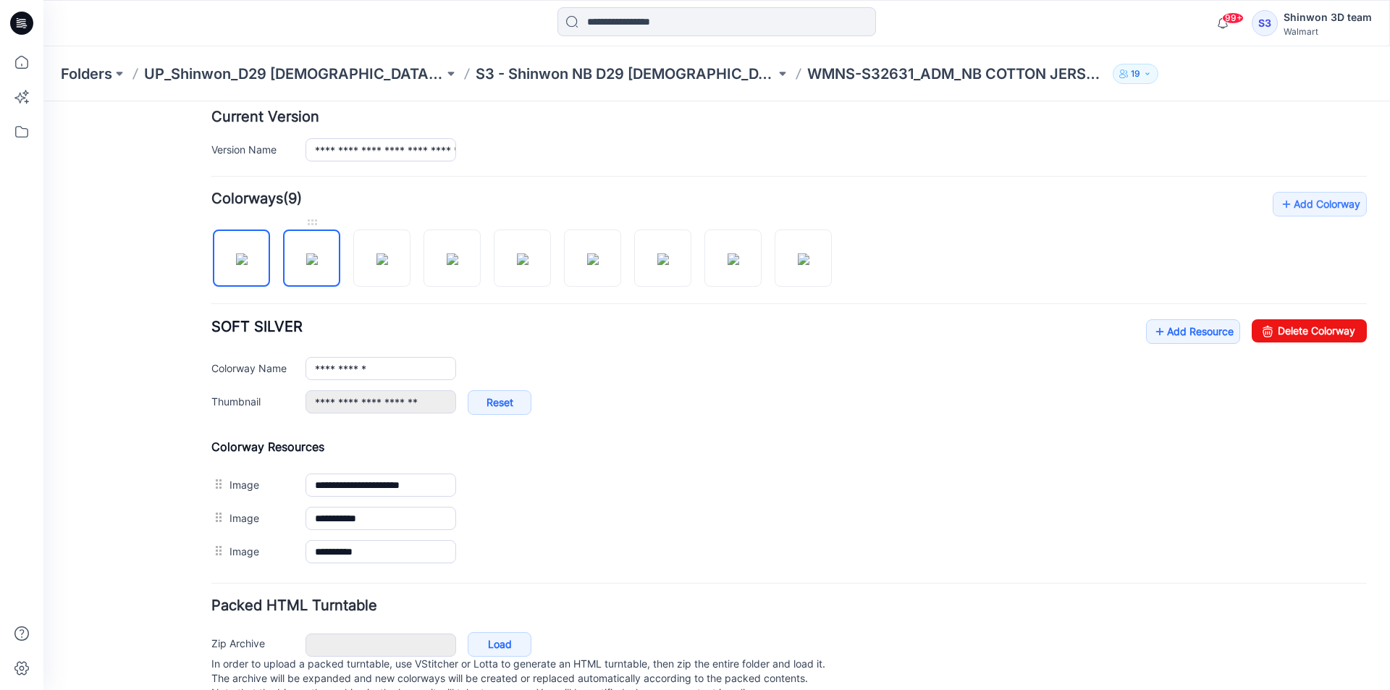
drag, startPoint x: 288, startPoint y: 237, endPoint x: 313, endPoint y: 251, distance: 29.2
click at [306, 253] on img at bounding box center [312, 259] width 12 height 12
type input "**********"
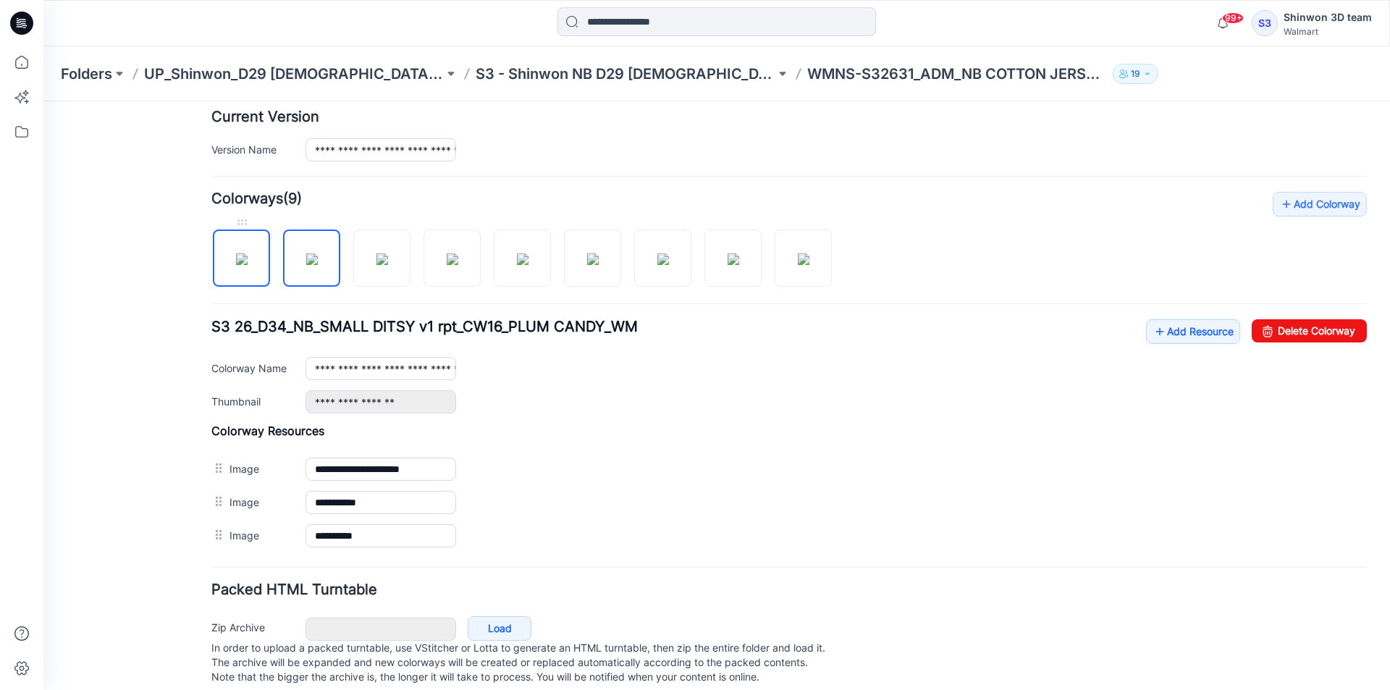
click at [243, 256] on img at bounding box center [242, 259] width 12 height 12
type input "**********"
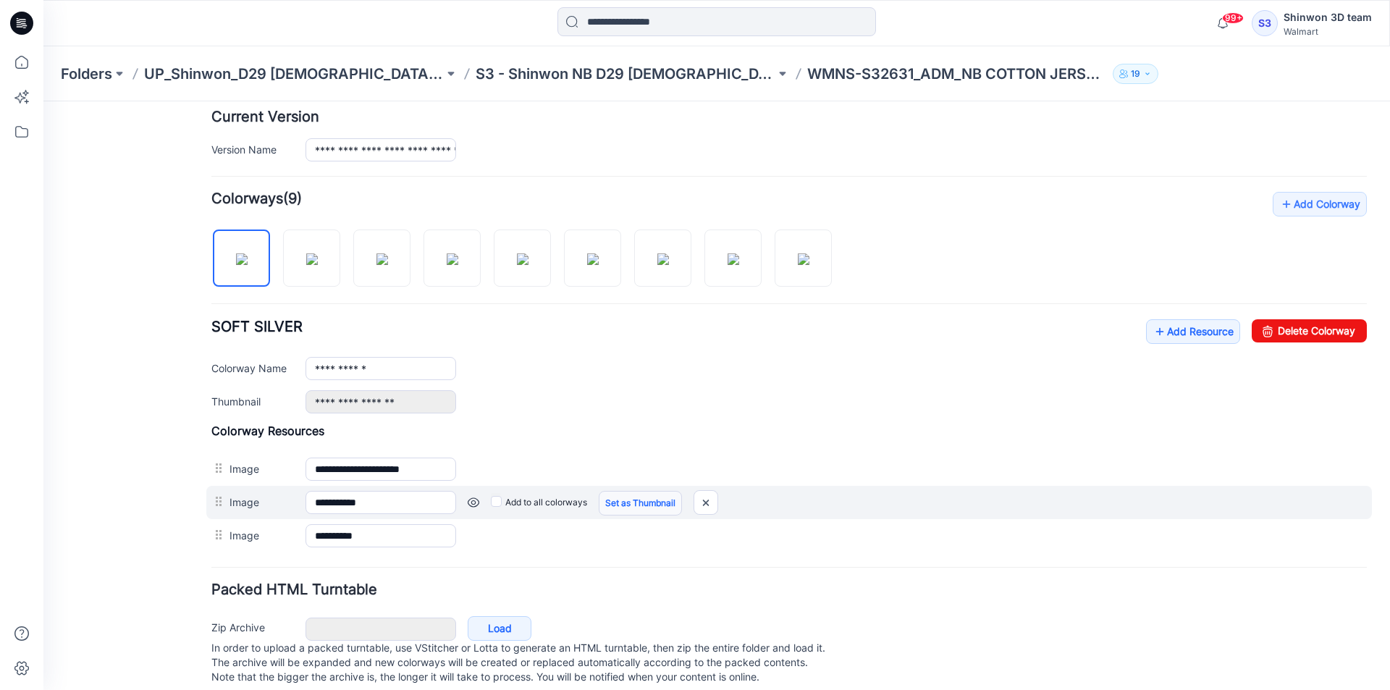
click at [672, 498] on link "Set as Thumbnail" at bounding box center [640, 503] width 83 height 25
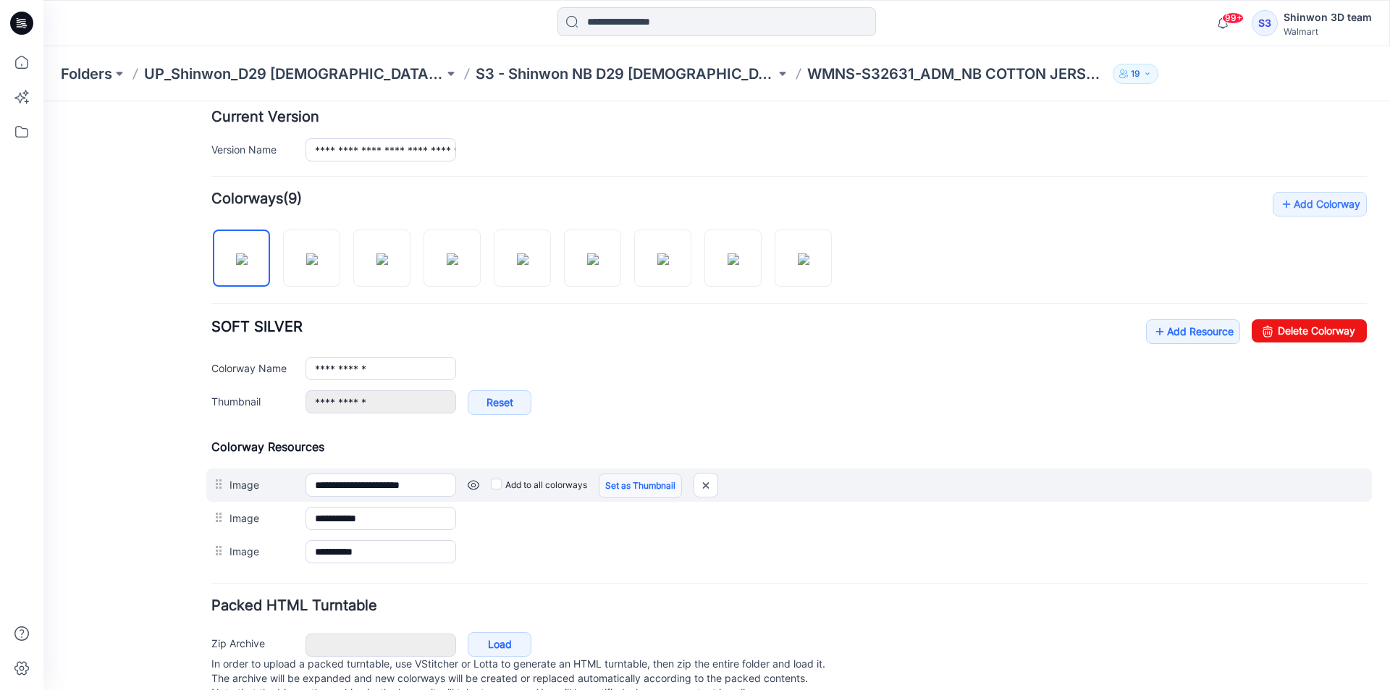
click at [642, 490] on link "Set as Thumbnail" at bounding box center [640, 486] width 83 height 25
type input "**********"
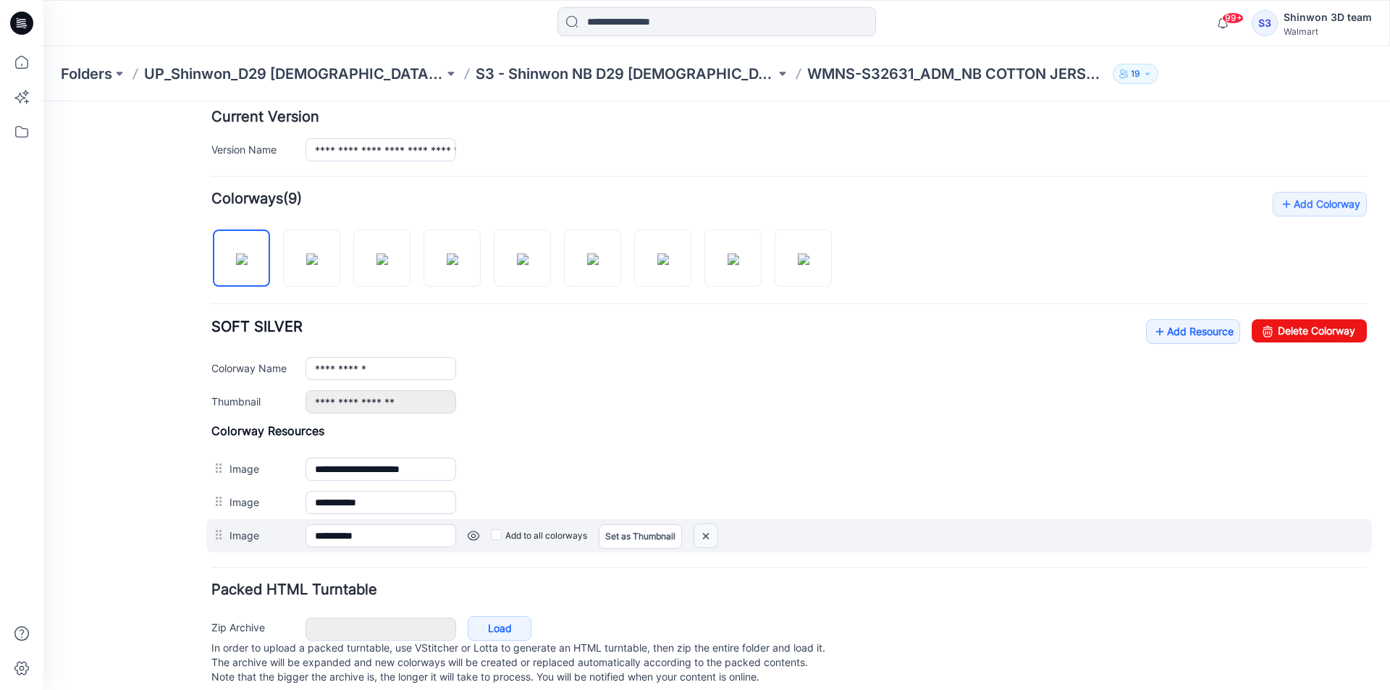
click at [717, 537] on img at bounding box center [706, 536] width 23 height 24
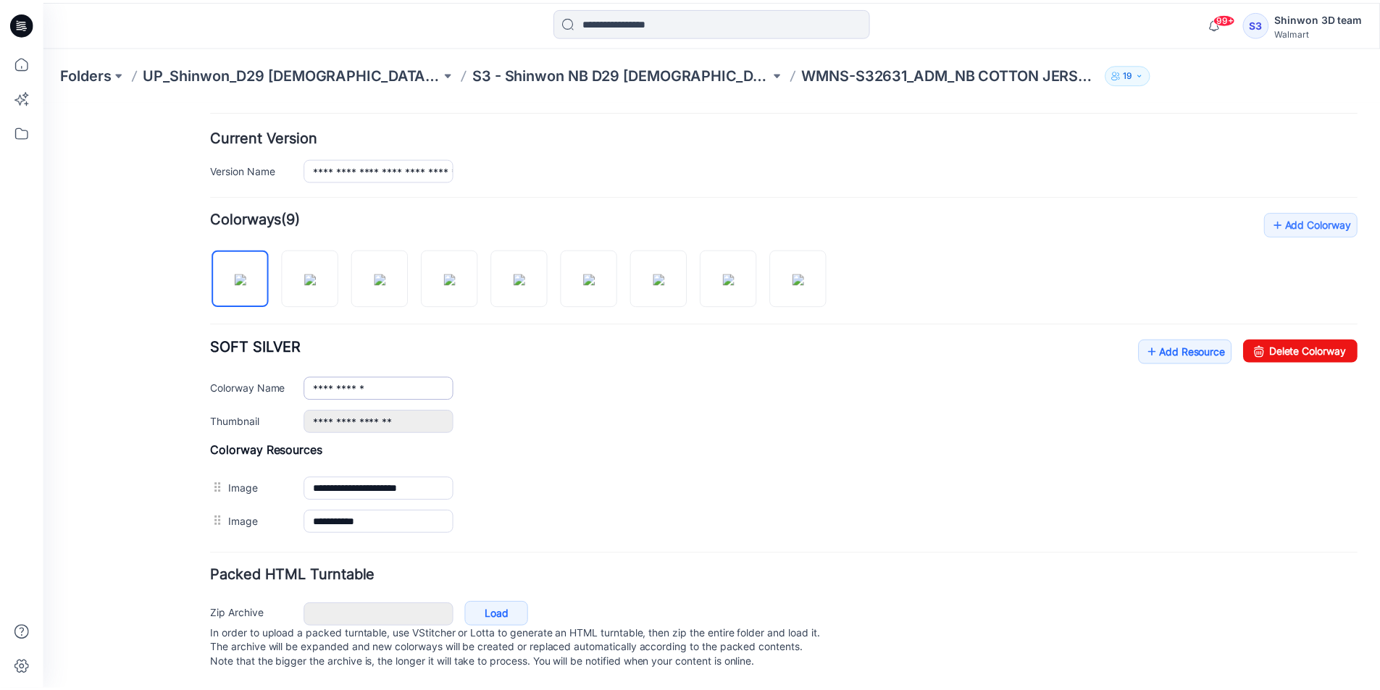
scroll to position [357, 0]
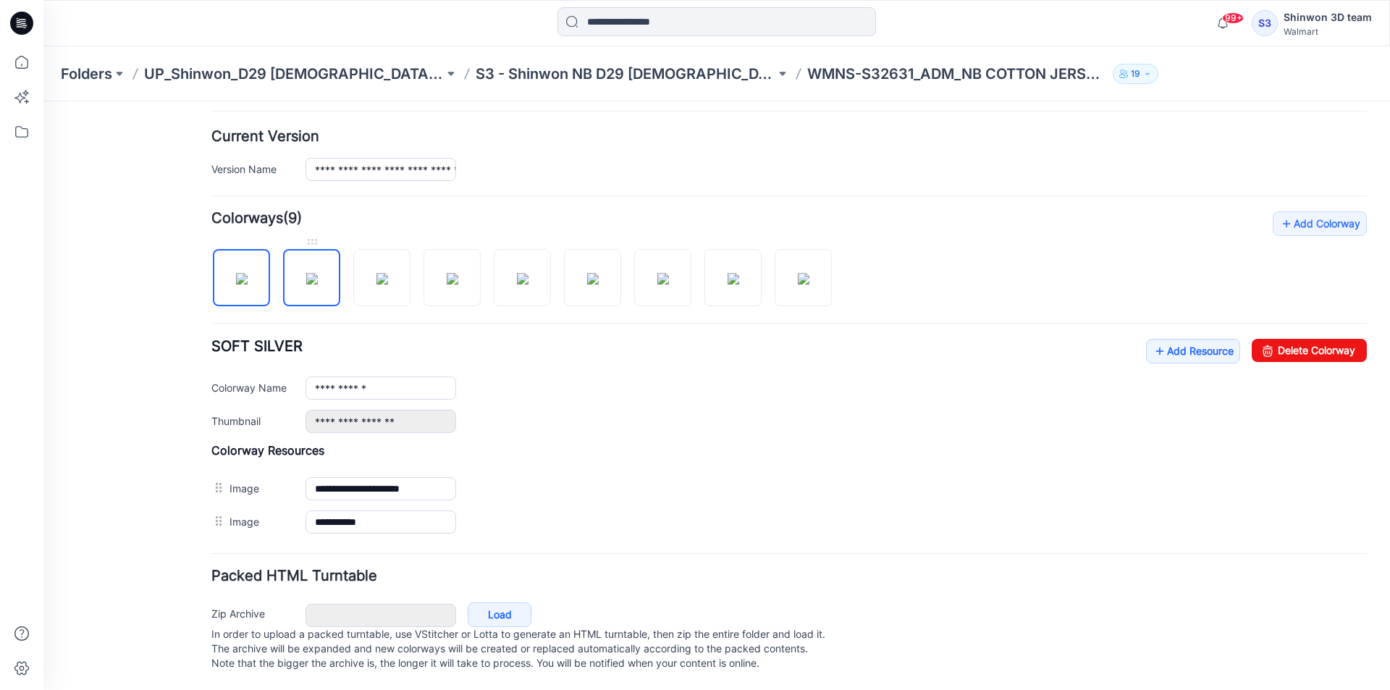
click at [306, 273] on img at bounding box center [312, 279] width 12 height 12
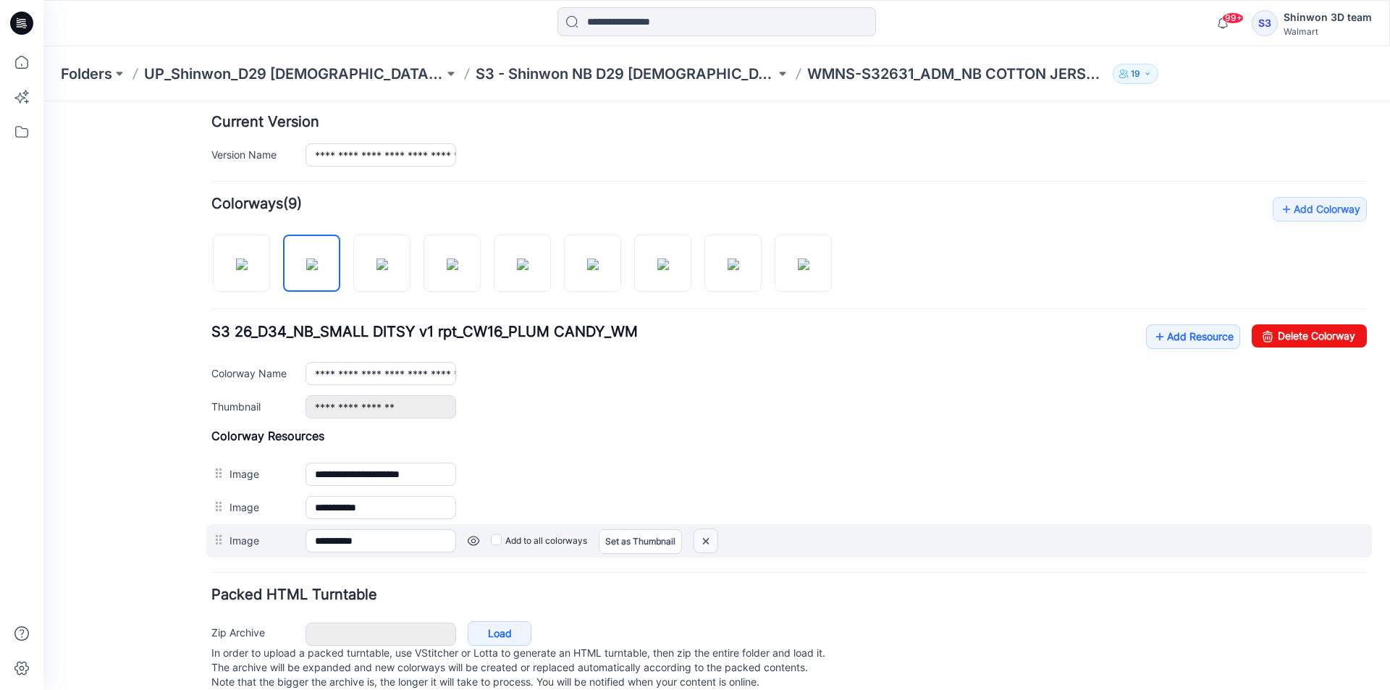
click at [716, 541] on img at bounding box center [706, 541] width 23 height 24
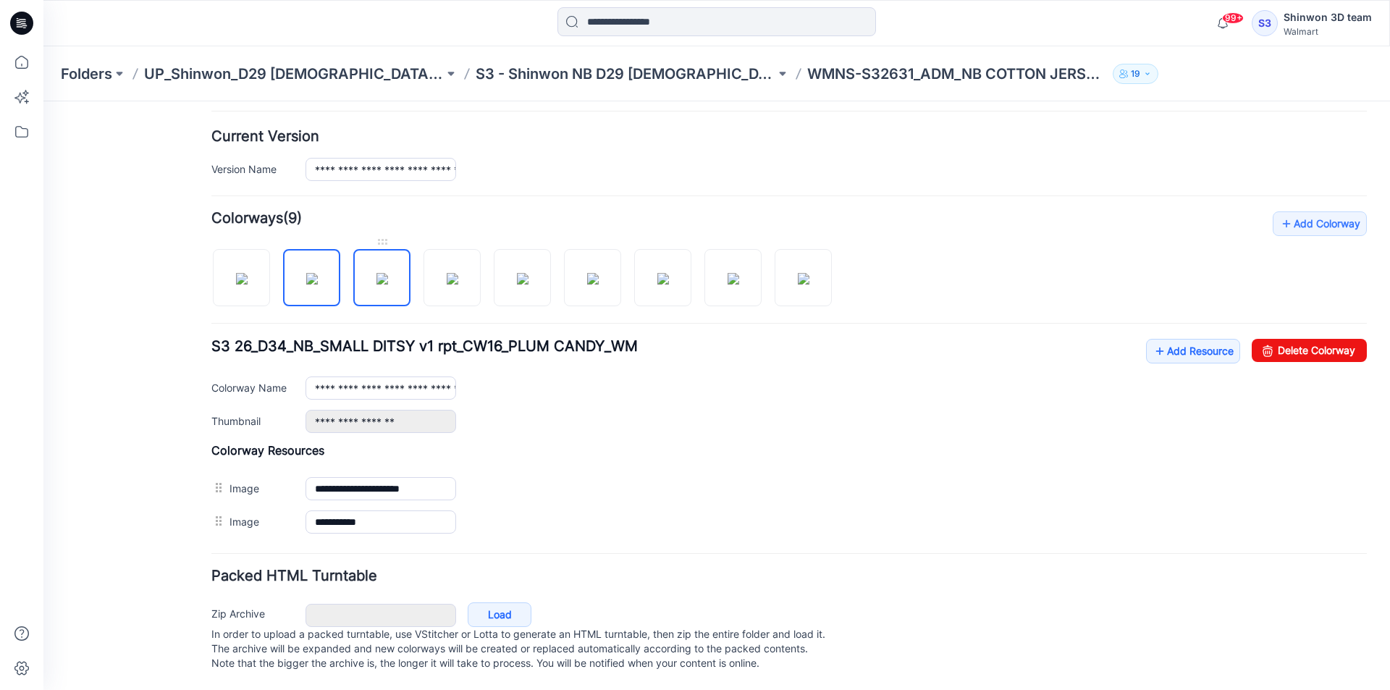
click at [385, 273] on img at bounding box center [383, 279] width 12 height 12
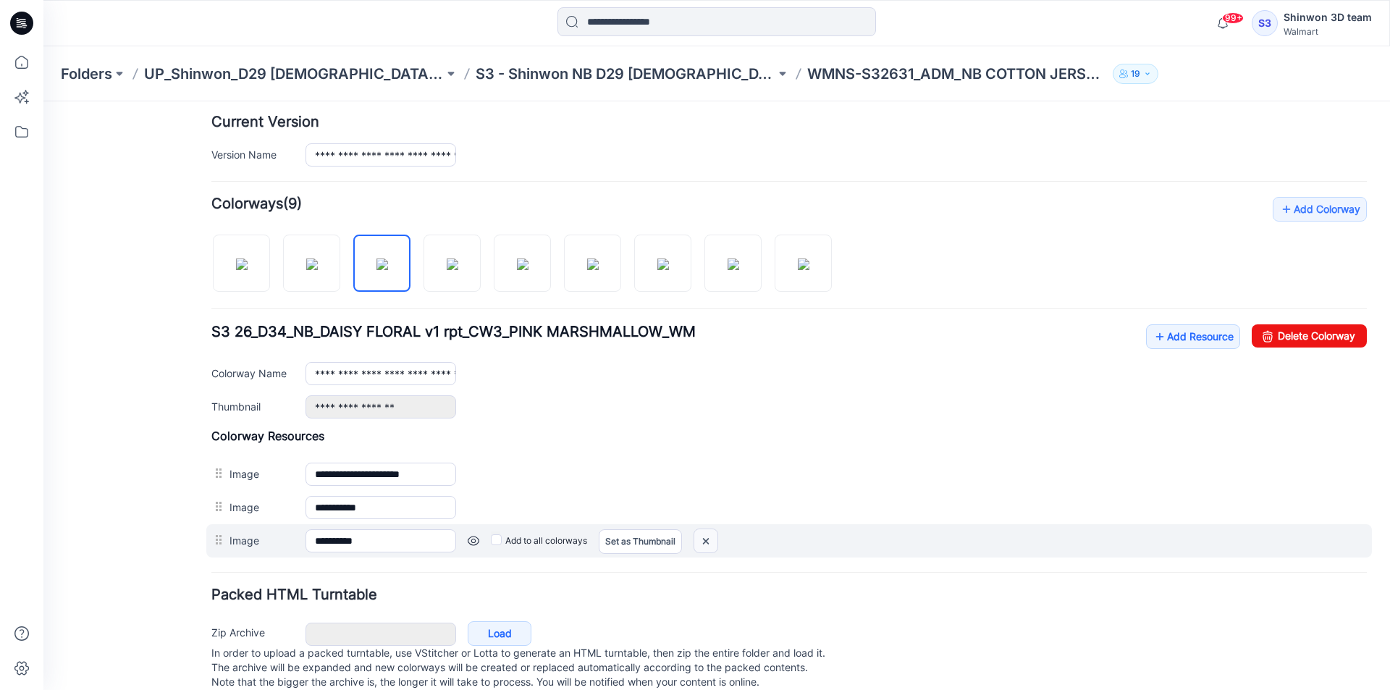
click at [711, 541] on img at bounding box center [706, 541] width 23 height 24
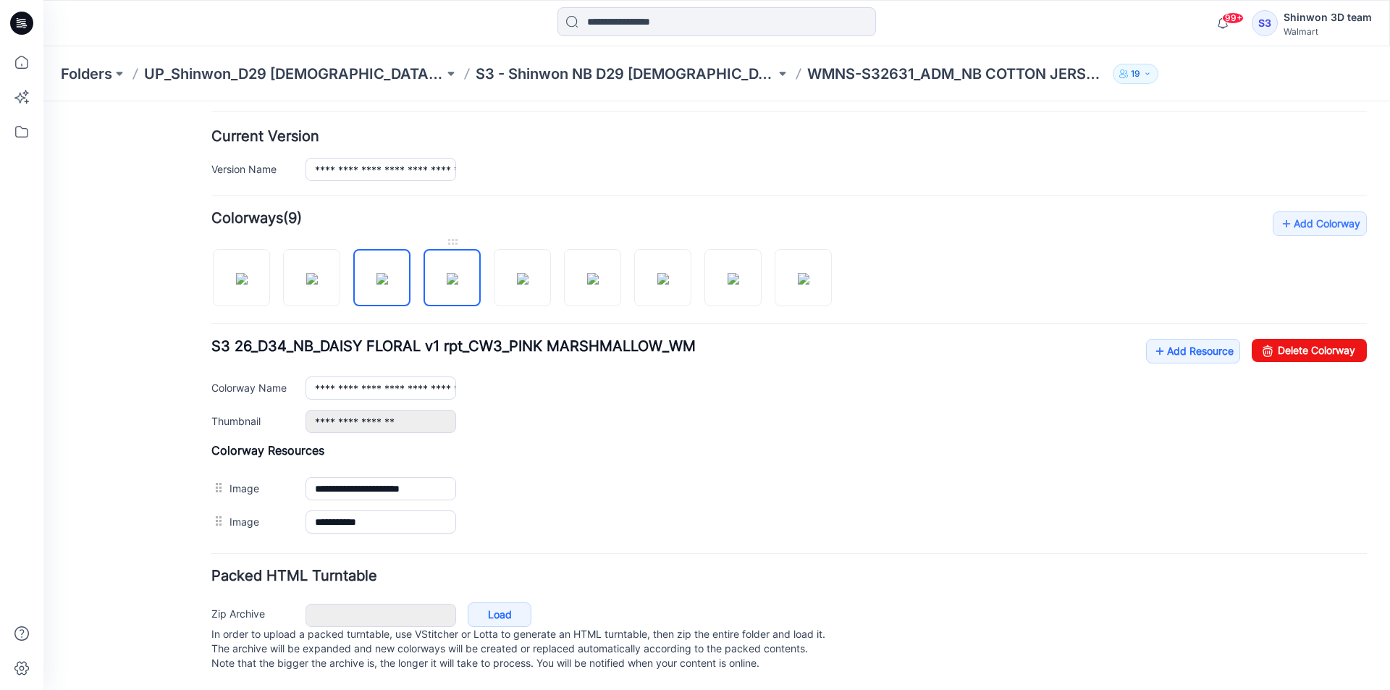
click at [447, 273] on img at bounding box center [453, 279] width 12 height 12
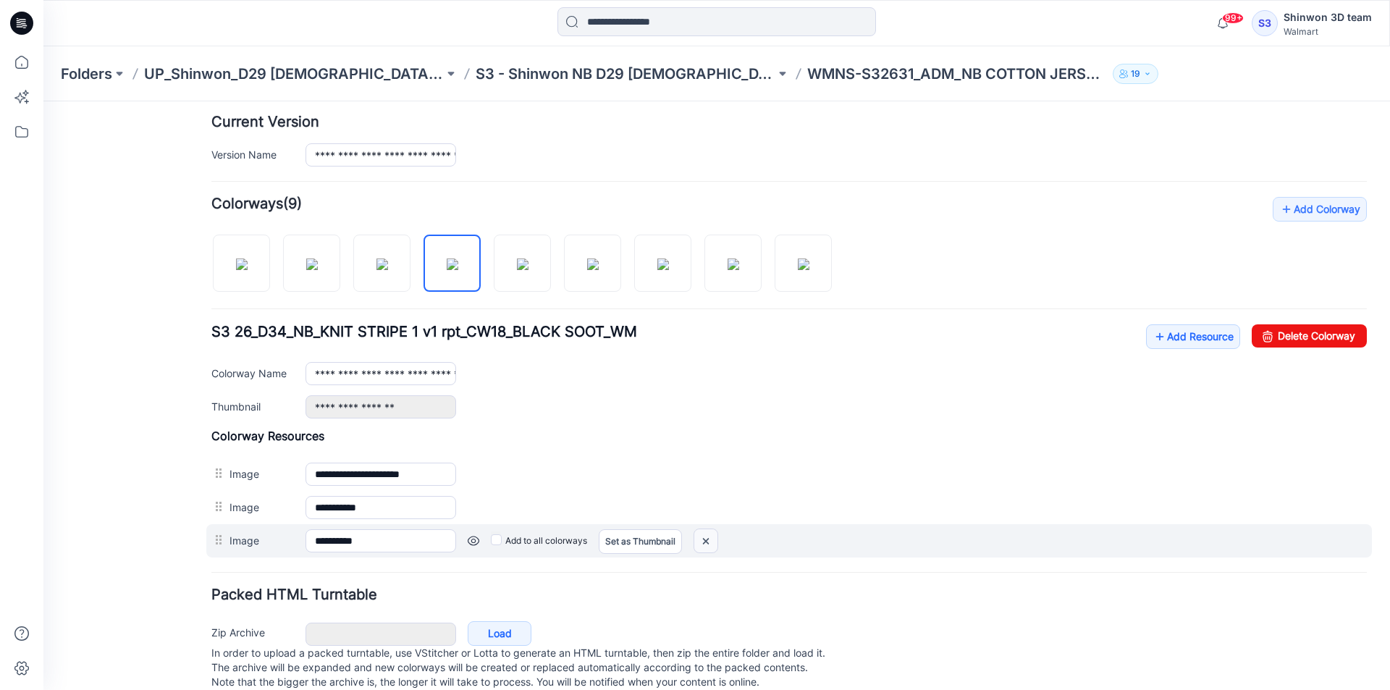
click at [716, 548] on img at bounding box center [706, 541] width 23 height 24
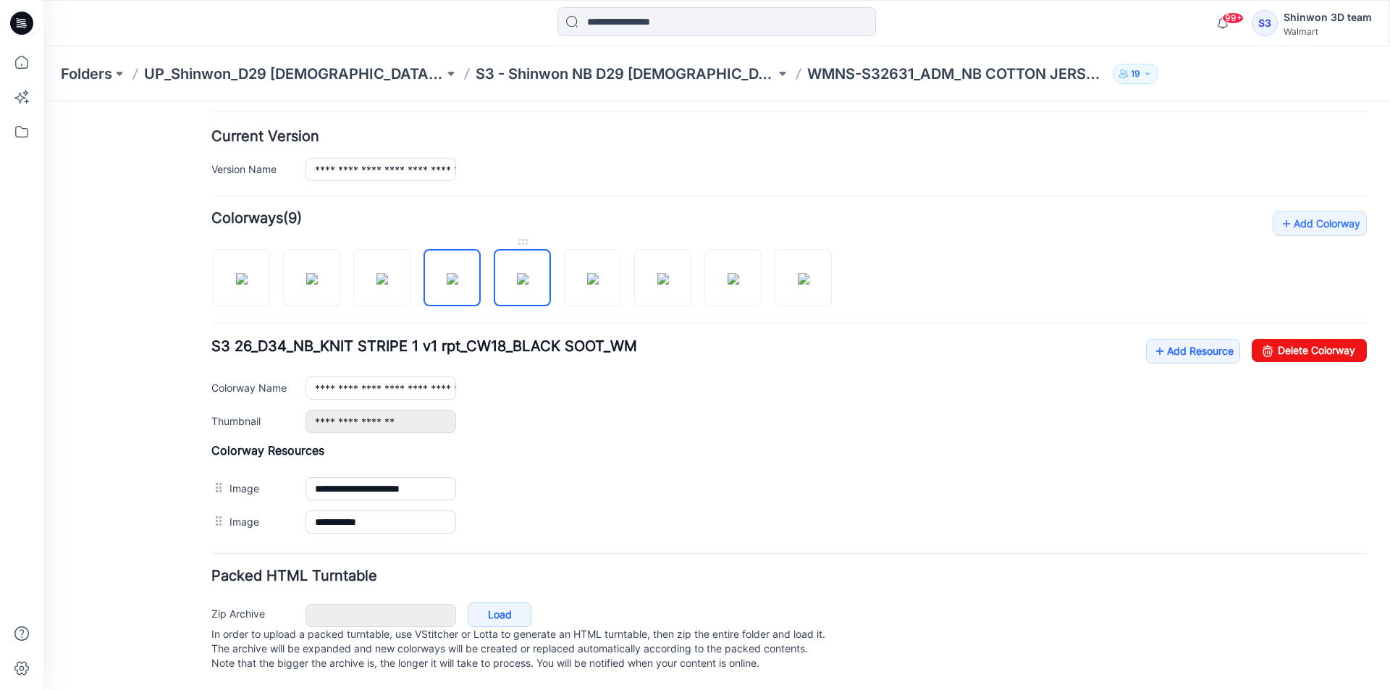
click at [517, 273] on img at bounding box center [523, 279] width 12 height 12
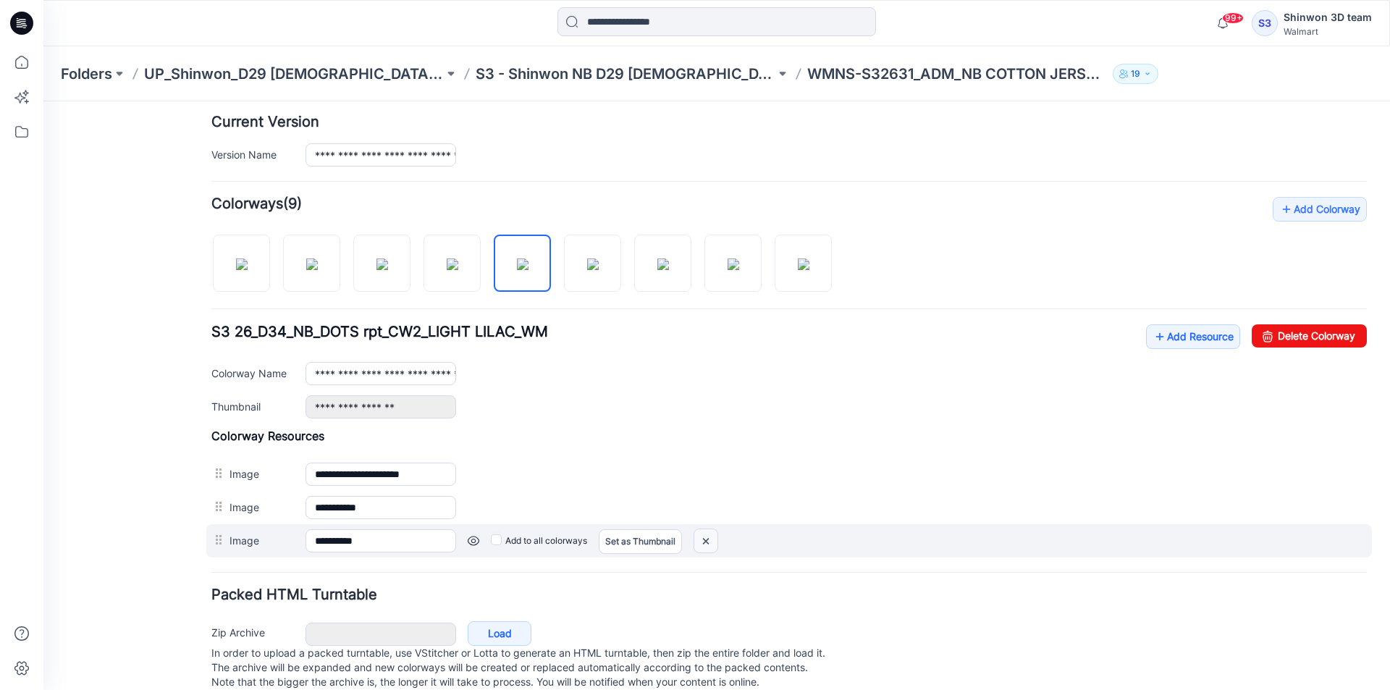
click at [708, 537] on img at bounding box center [706, 541] width 23 height 24
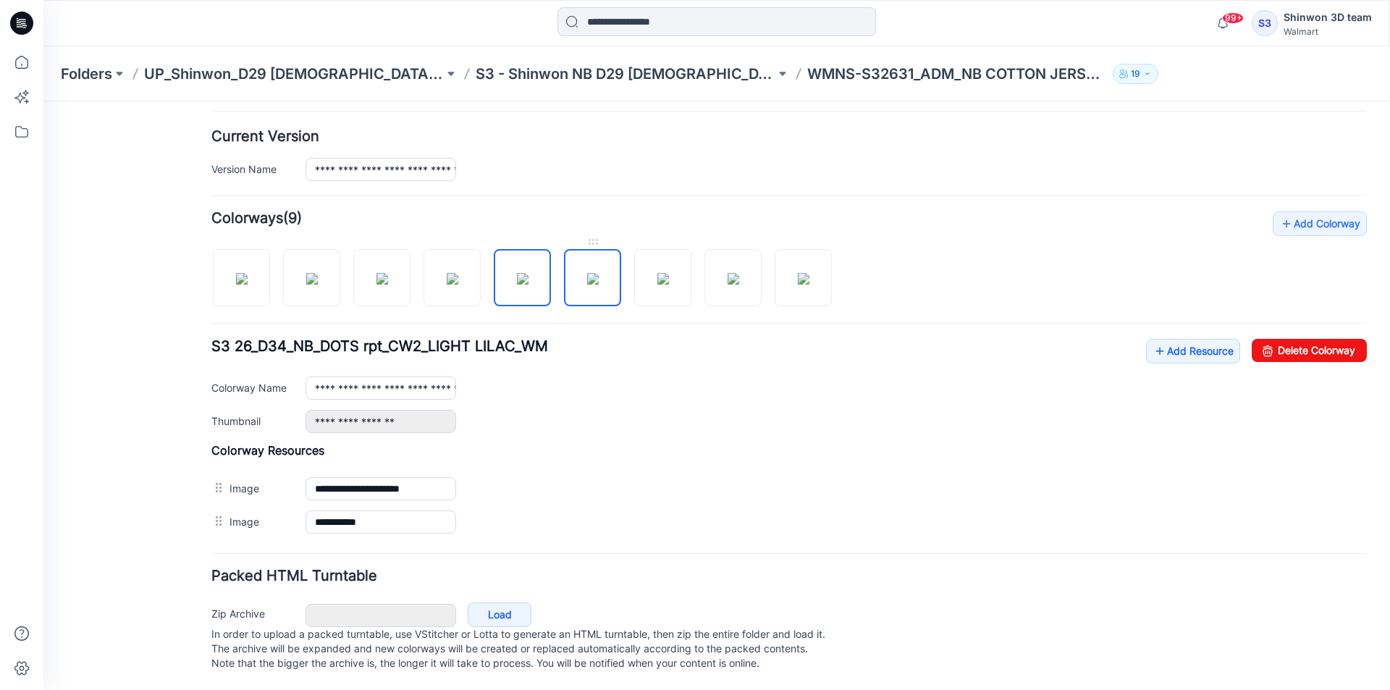
click at [599, 285] on img at bounding box center [593, 279] width 12 height 12
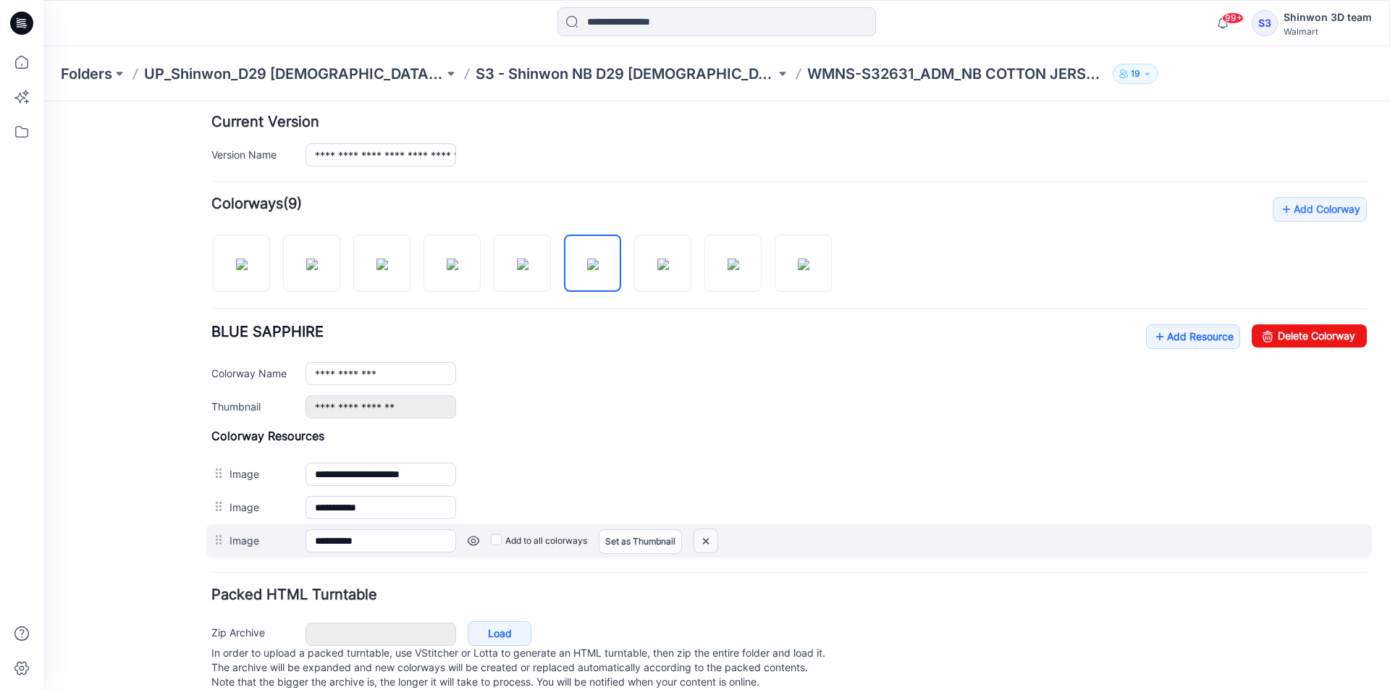
click at [710, 543] on img at bounding box center [706, 541] width 23 height 24
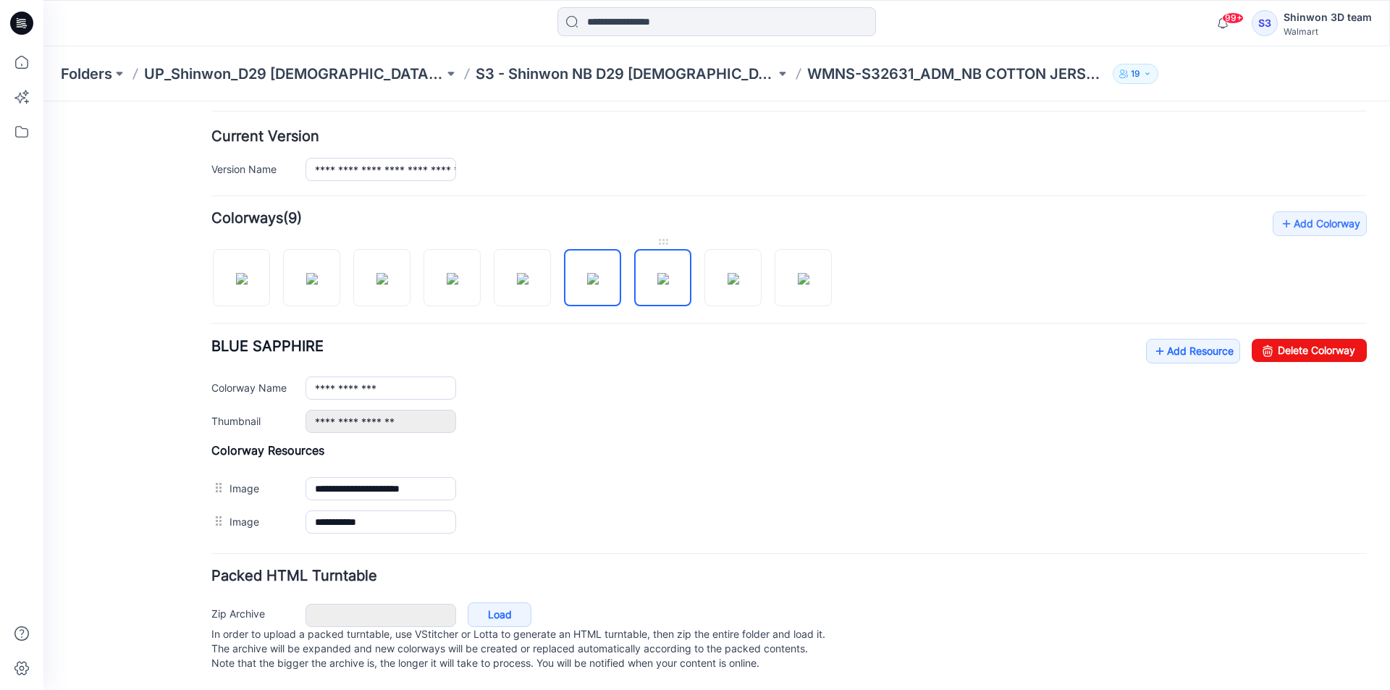
click at [658, 273] on img at bounding box center [664, 279] width 12 height 12
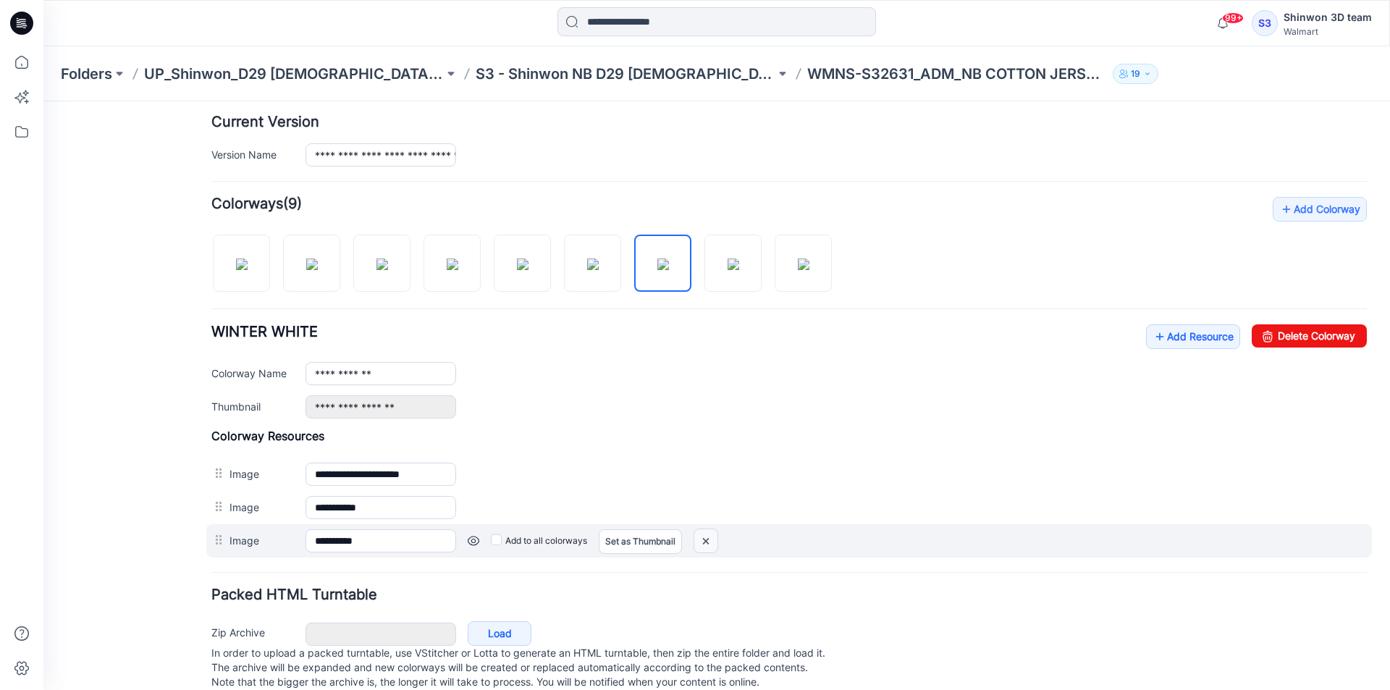
click at [713, 551] on img at bounding box center [706, 541] width 23 height 24
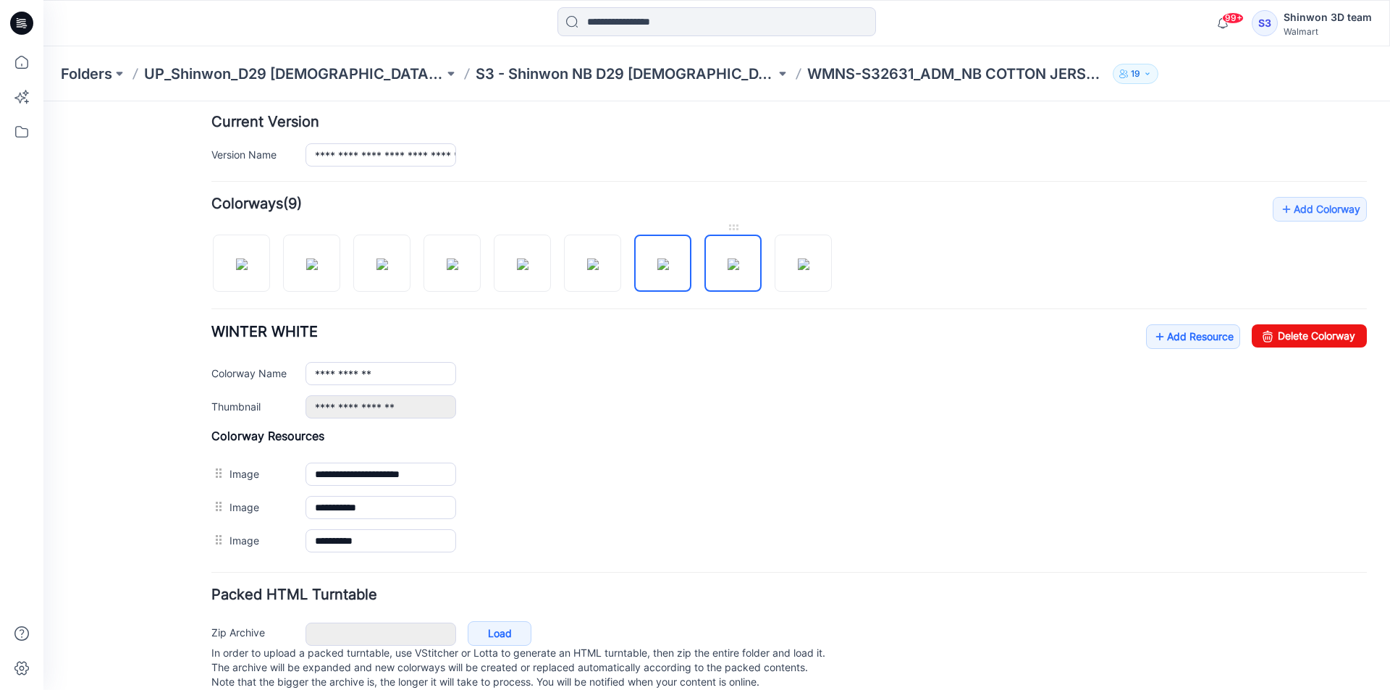
click at [739, 270] on img at bounding box center [734, 265] width 12 height 12
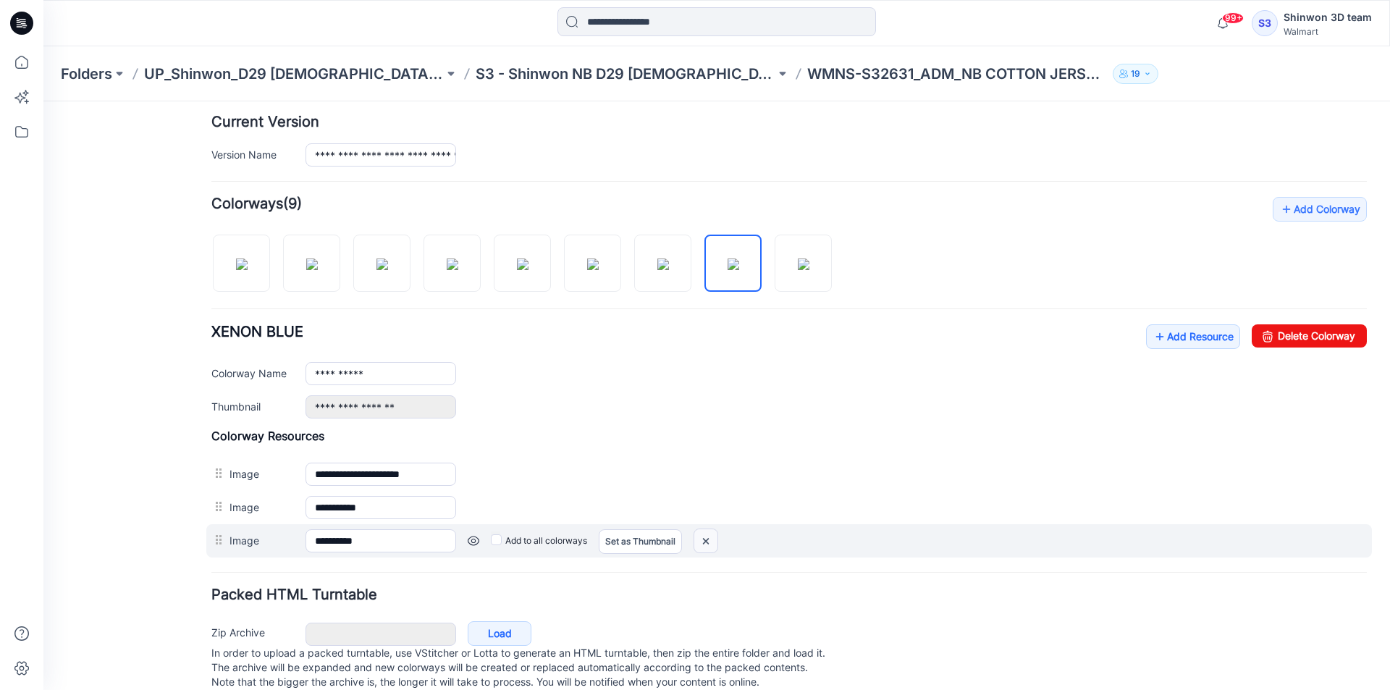
click at [705, 545] on img at bounding box center [706, 541] width 23 height 24
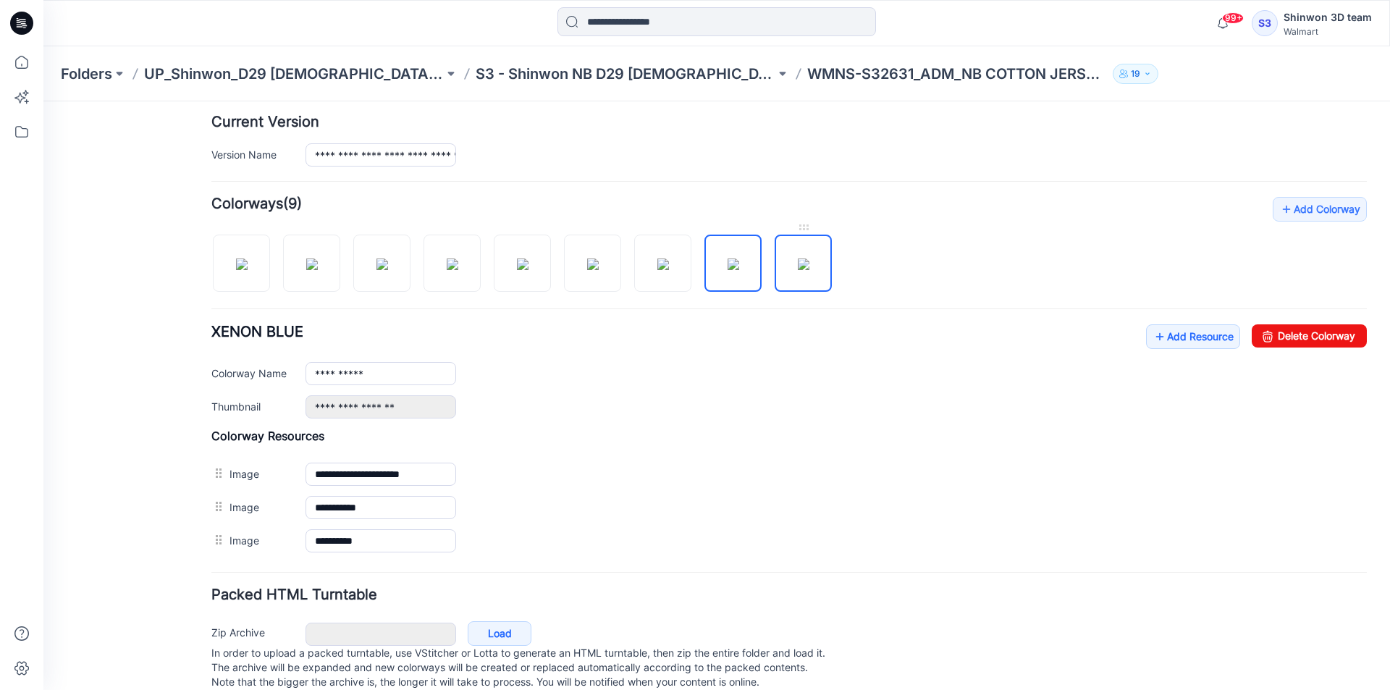
click at [807, 260] on img at bounding box center [804, 265] width 12 height 12
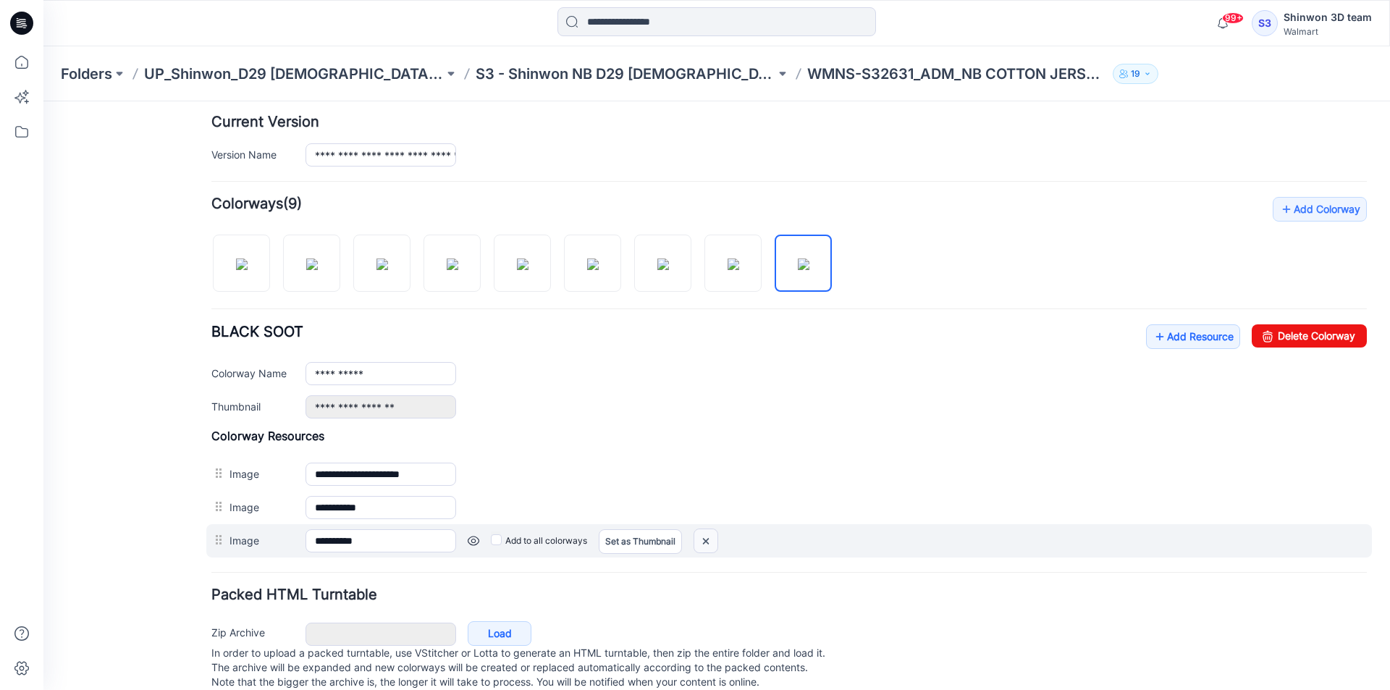
click at [702, 532] on img at bounding box center [706, 541] width 23 height 24
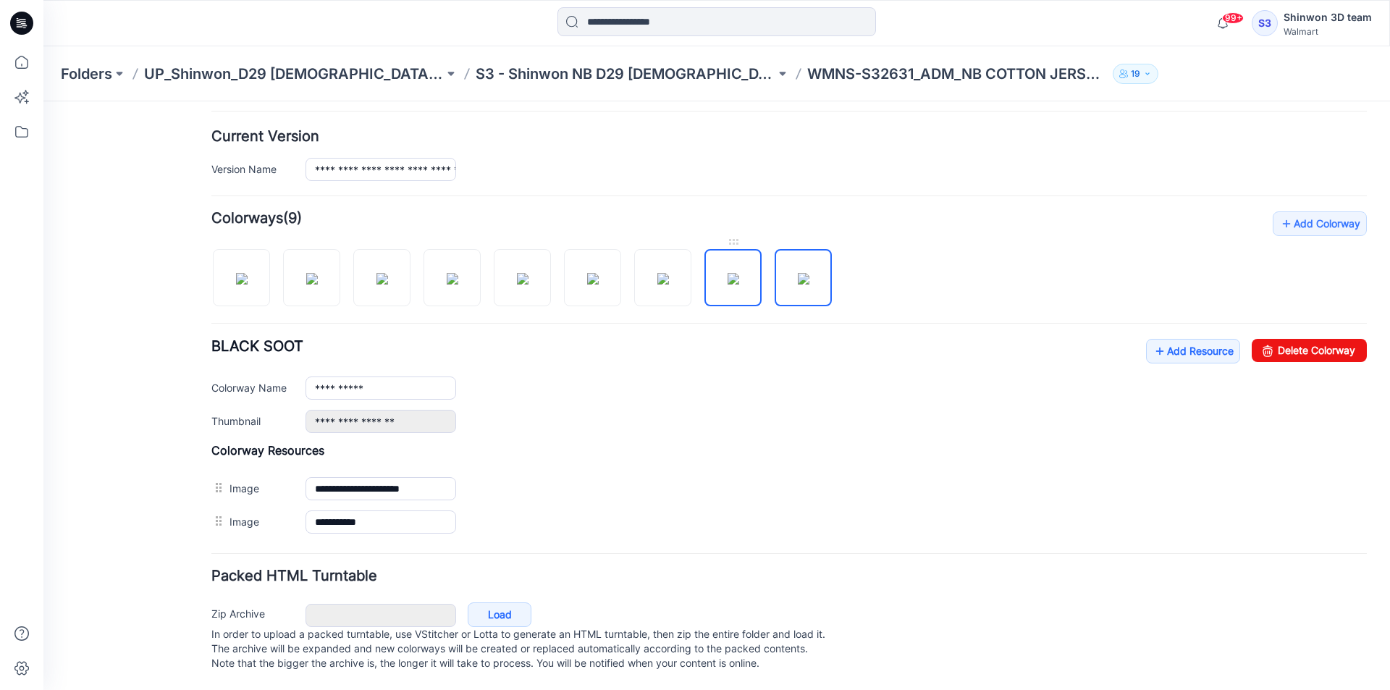
click at [739, 273] on img at bounding box center [734, 279] width 12 height 12
click at [635, 282] on link at bounding box center [662, 277] width 57 height 57
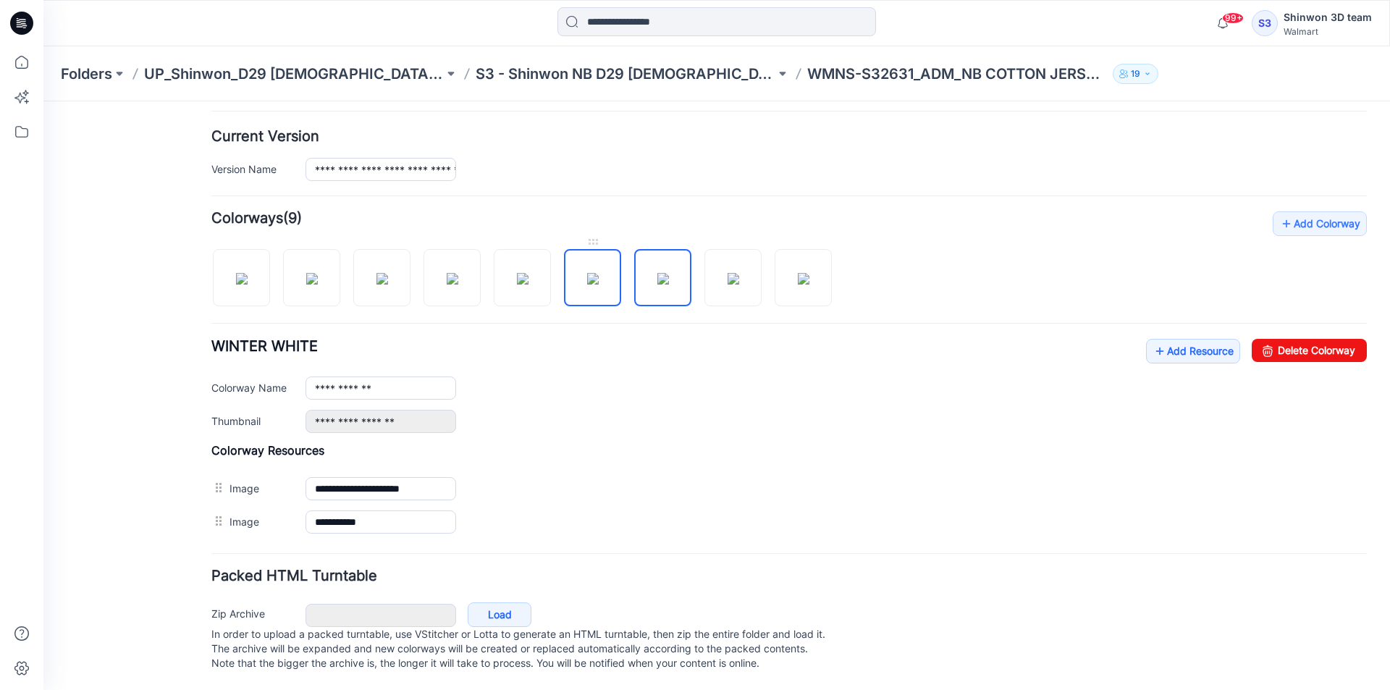
click at [589, 277] on img at bounding box center [593, 279] width 12 height 12
type input "**********"
click at [146, 20] on div at bounding box center [211, 23] width 337 height 32
click at [476, 78] on p "S3 - Shinwon NB D29 [DEMOGRAPHIC_DATA] Sleepwear" at bounding box center [626, 74] width 300 height 20
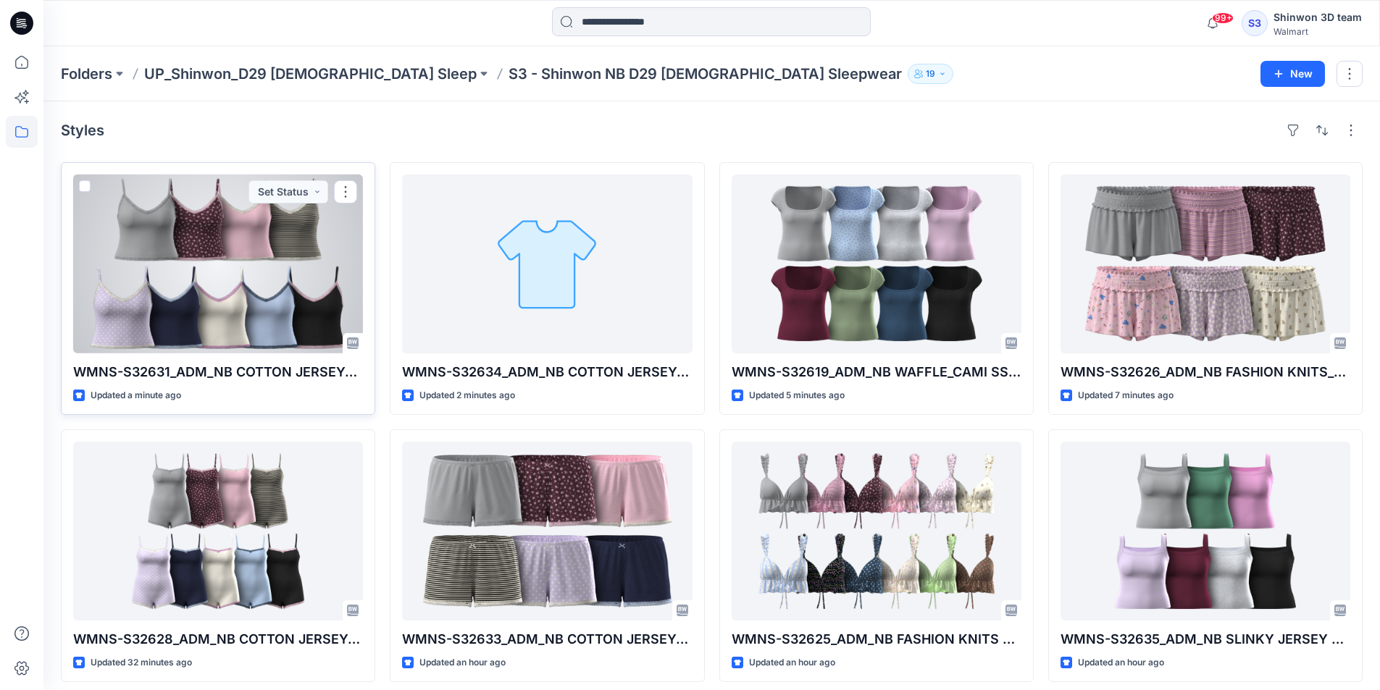
click at [300, 303] on div at bounding box center [218, 264] width 290 height 179
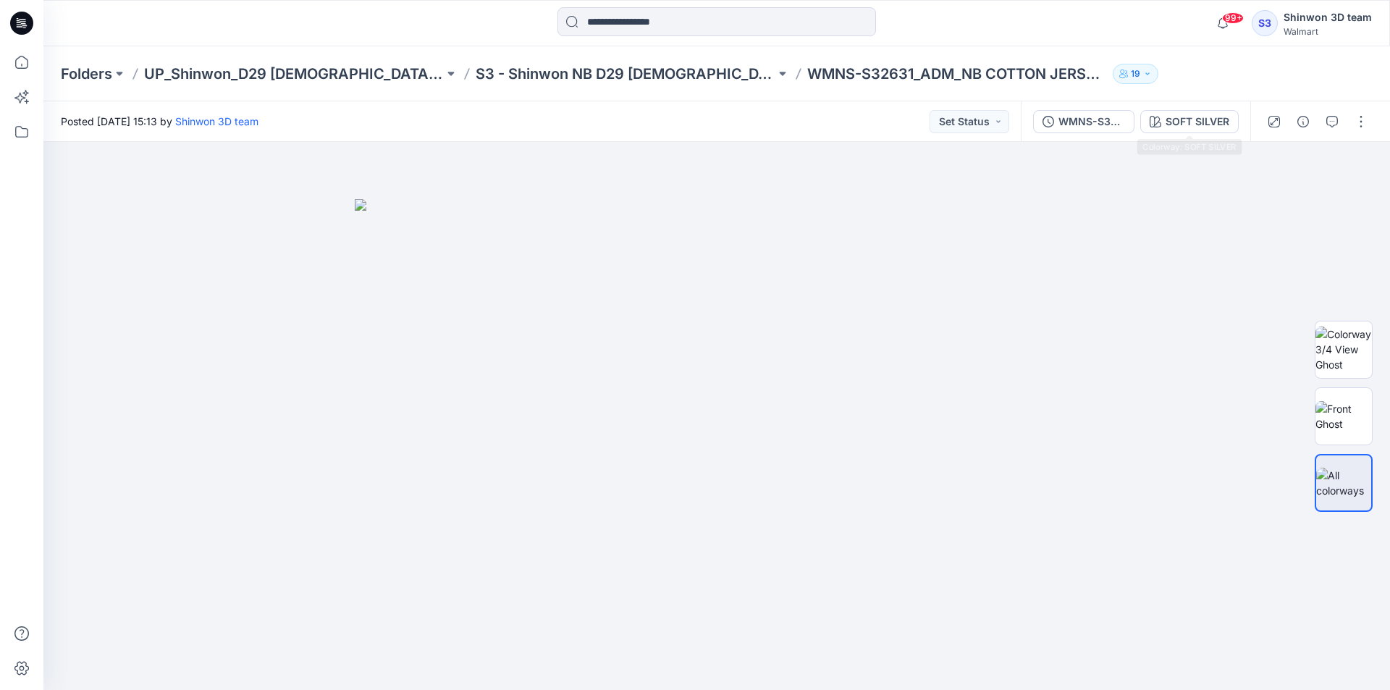
click at [1194, 128] on div "SOFT SILVER" at bounding box center [1198, 122] width 64 height 16
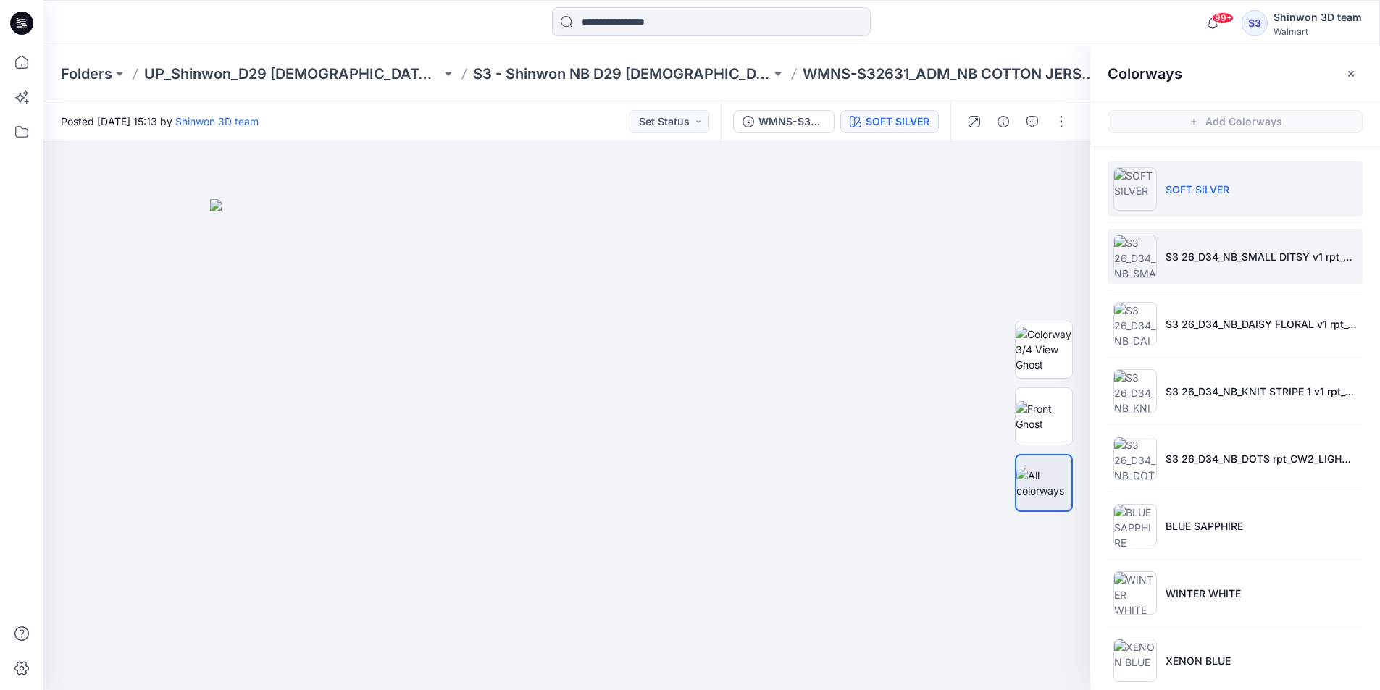
click at [1199, 269] on li "S3 26_D34_NB_SMALL DITSY v1 rpt_CW16_PLUM CANDY_WM" at bounding box center [1234, 256] width 255 height 55
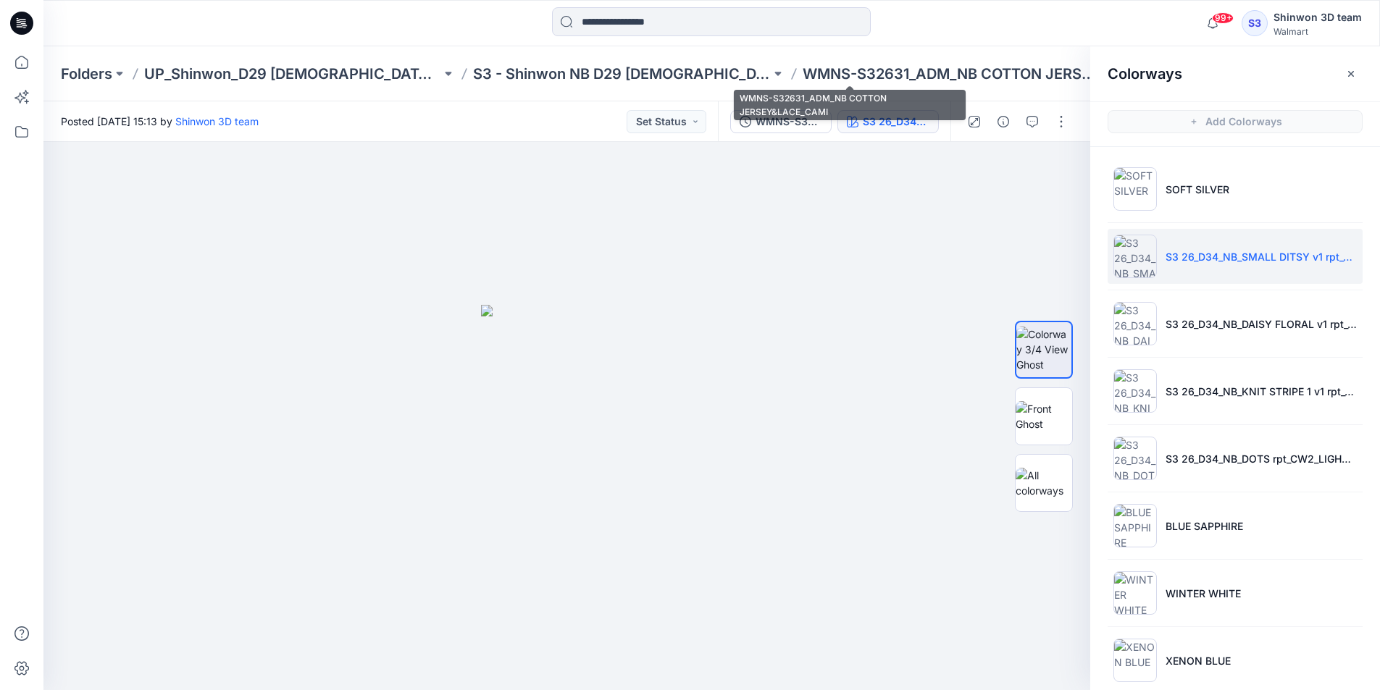
click at [886, 75] on p "WMNS-S32631_ADM_NB COTTON JERSEY&LACE_CAMI" at bounding box center [950, 74] width 297 height 20
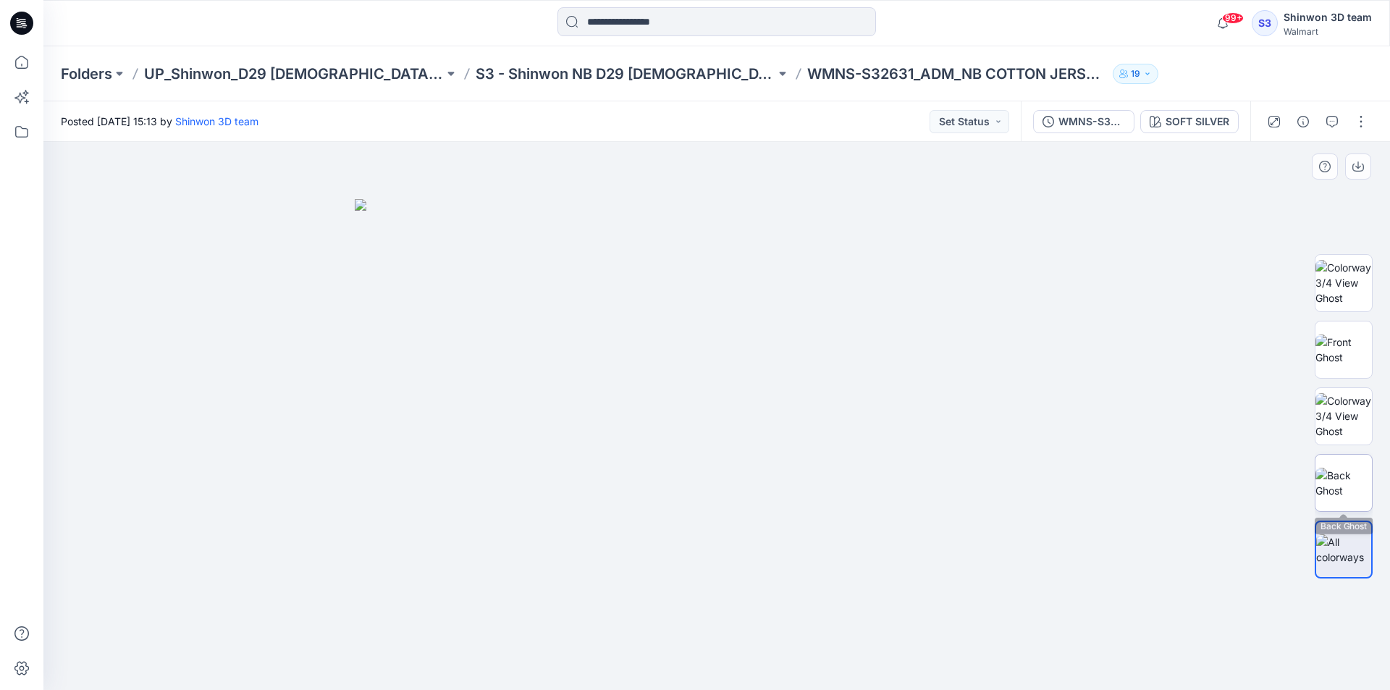
click at [1333, 473] on img at bounding box center [1344, 483] width 56 height 30
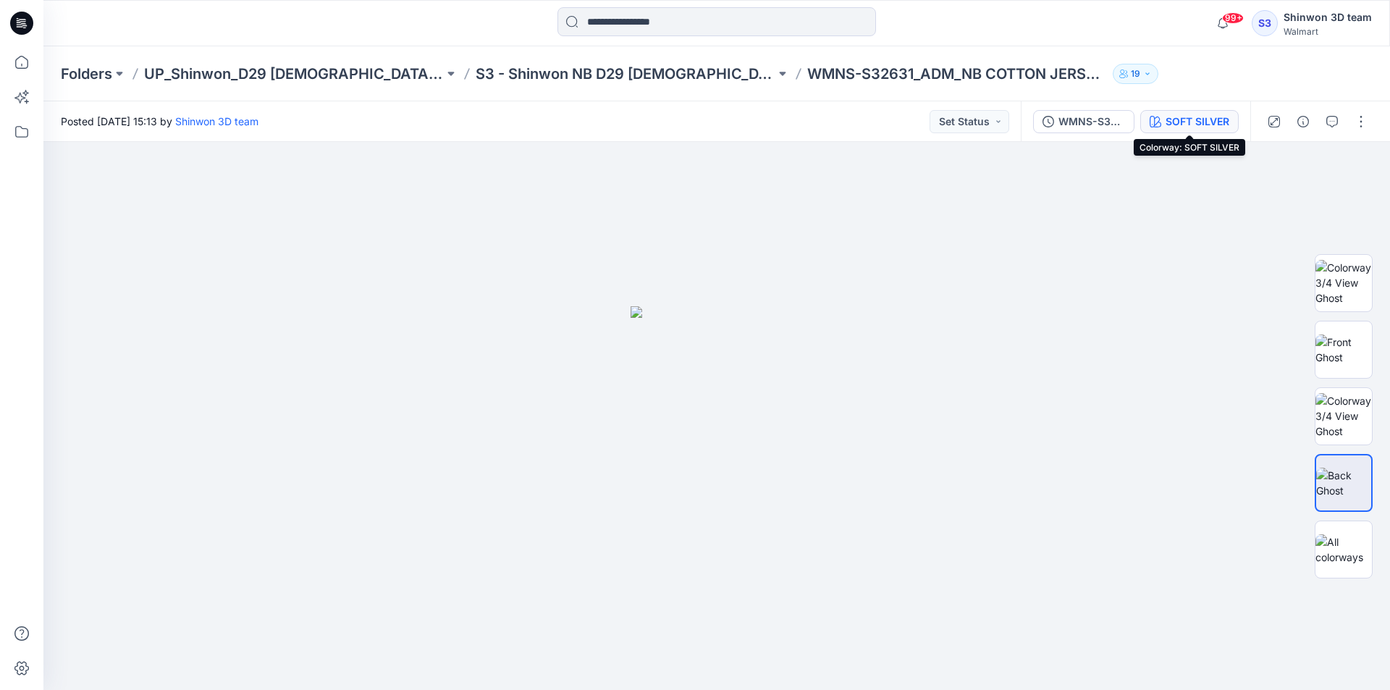
click at [1178, 117] on div "SOFT SILVER" at bounding box center [1198, 122] width 64 height 16
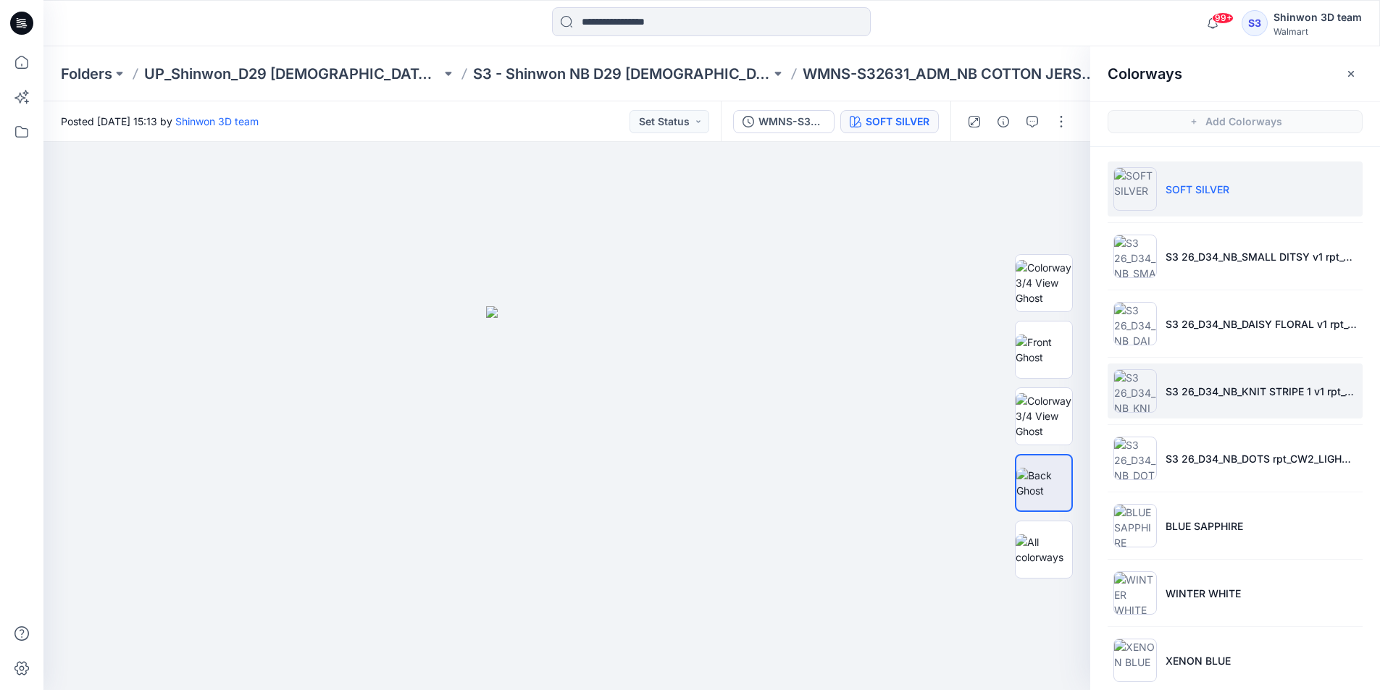
click at [1205, 377] on li "S3 26_D34_NB_KNIT STRIPE 1 v1 rpt_CW18_BLACK SOOT_WM" at bounding box center [1234, 391] width 255 height 55
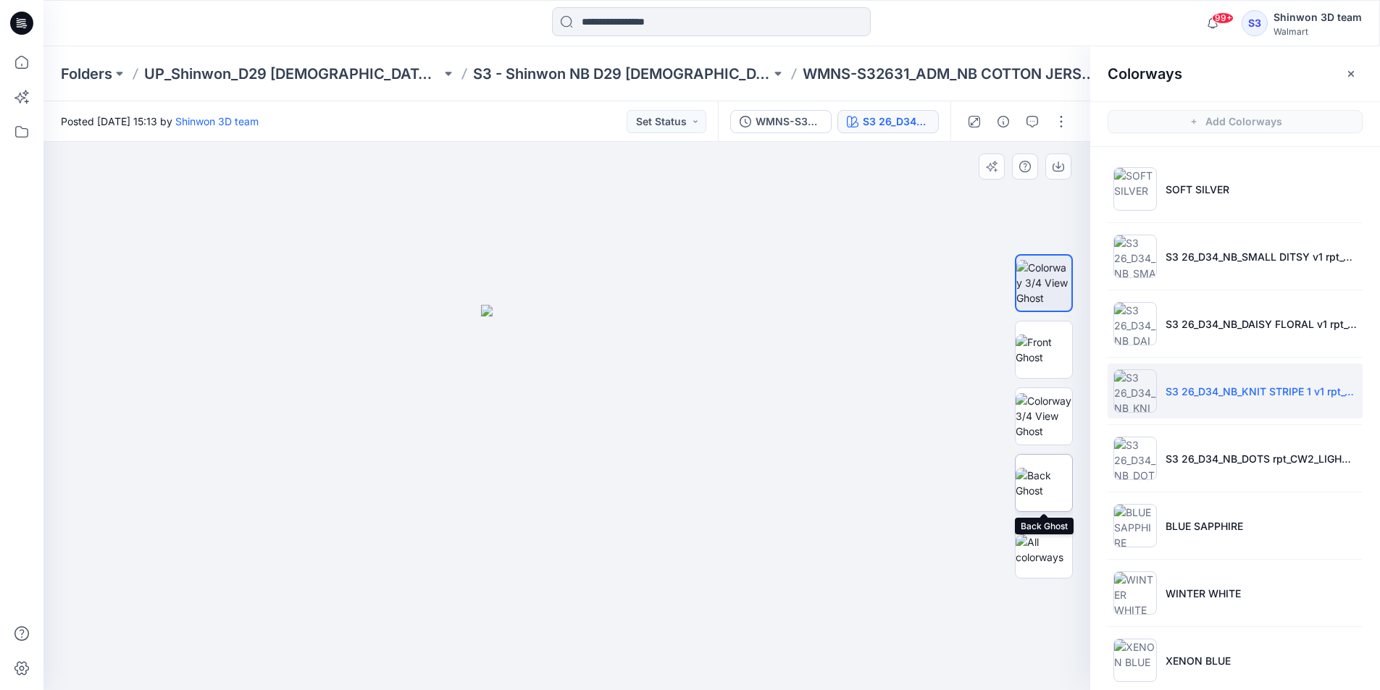
click at [1049, 473] on img at bounding box center [1043, 483] width 56 height 30
click at [1341, 71] on button "button" at bounding box center [1350, 73] width 23 height 23
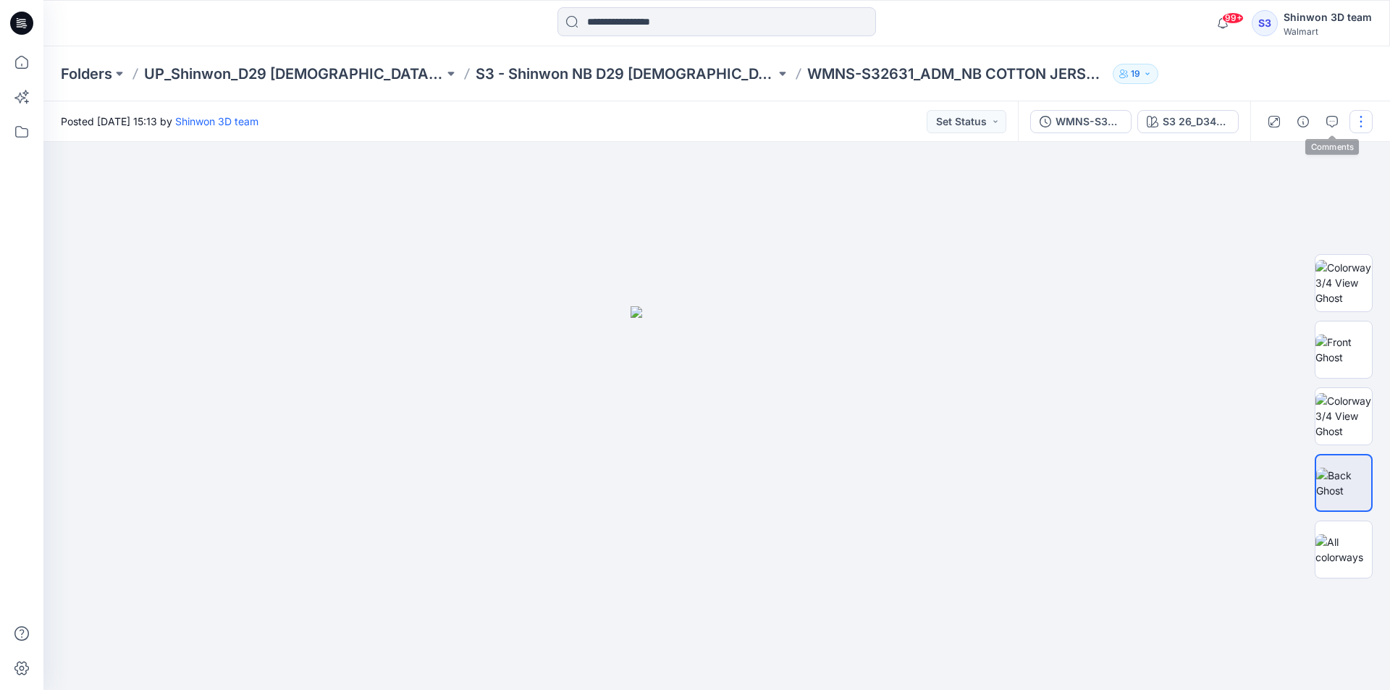
click at [1362, 120] on button "button" at bounding box center [1361, 121] width 23 height 23
click at [1264, 205] on button "Edit" at bounding box center [1300, 196] width 133 height 27
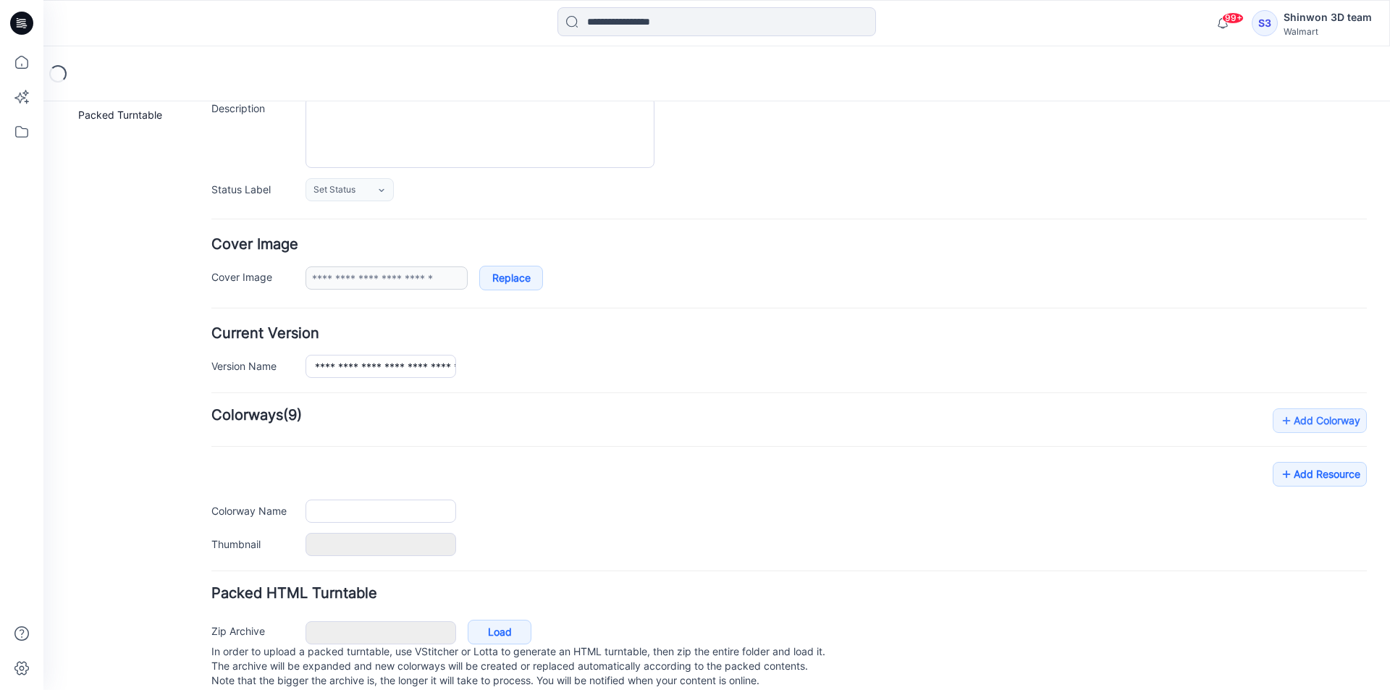
type input "**********"
type textarea "**********"
type input "**********"
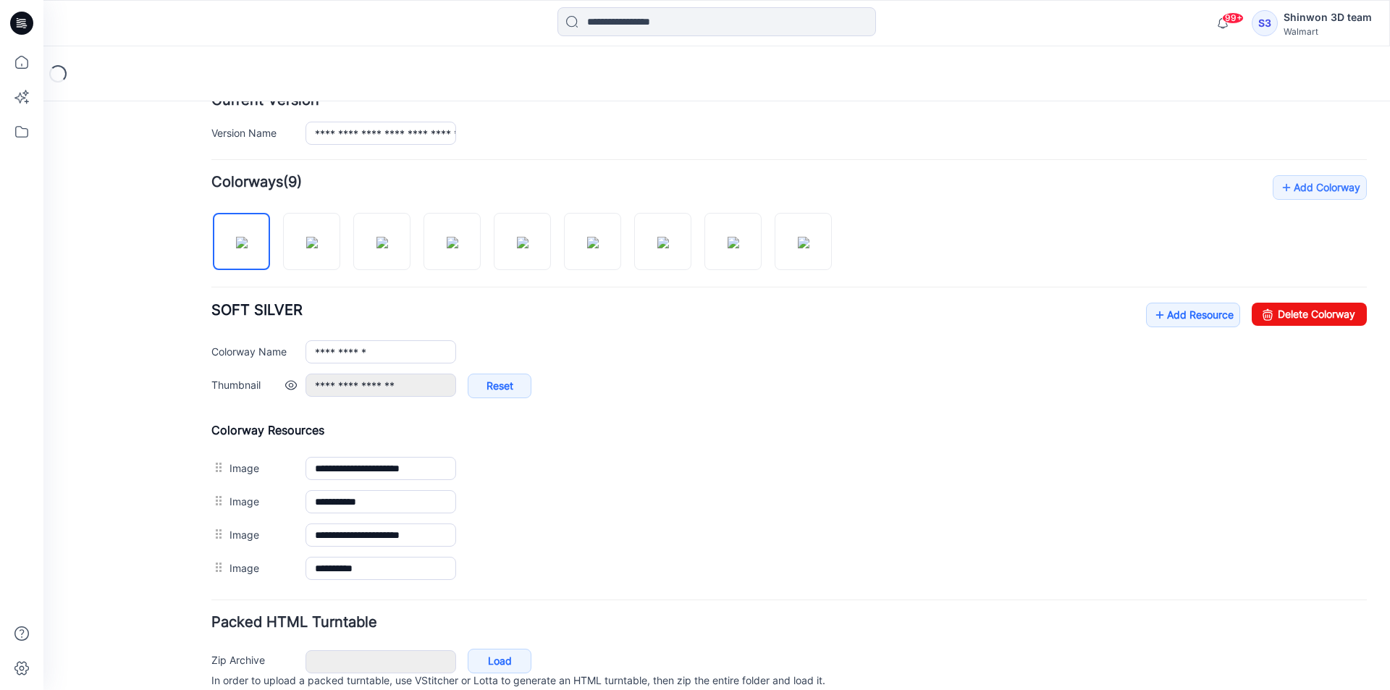
scroll to position [395, 0]
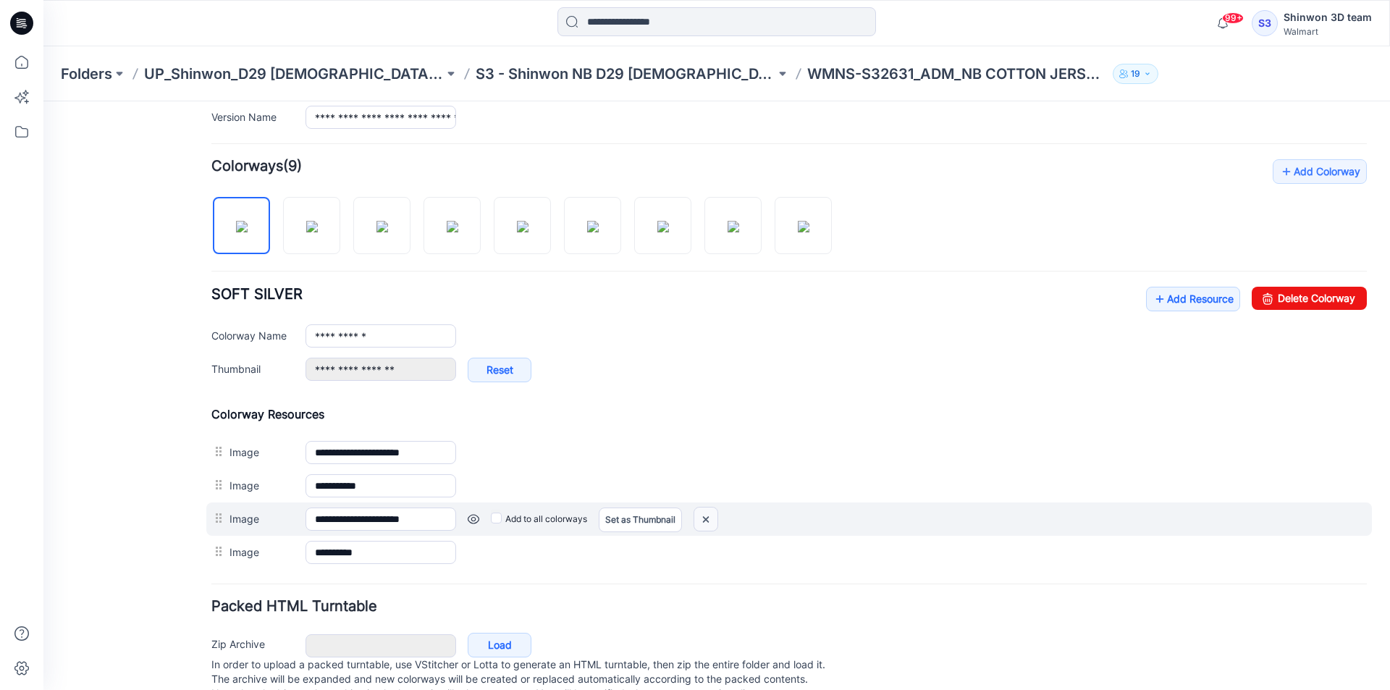
click at [710, 519] on img at bounding box center [706, 520] width 23 height 24
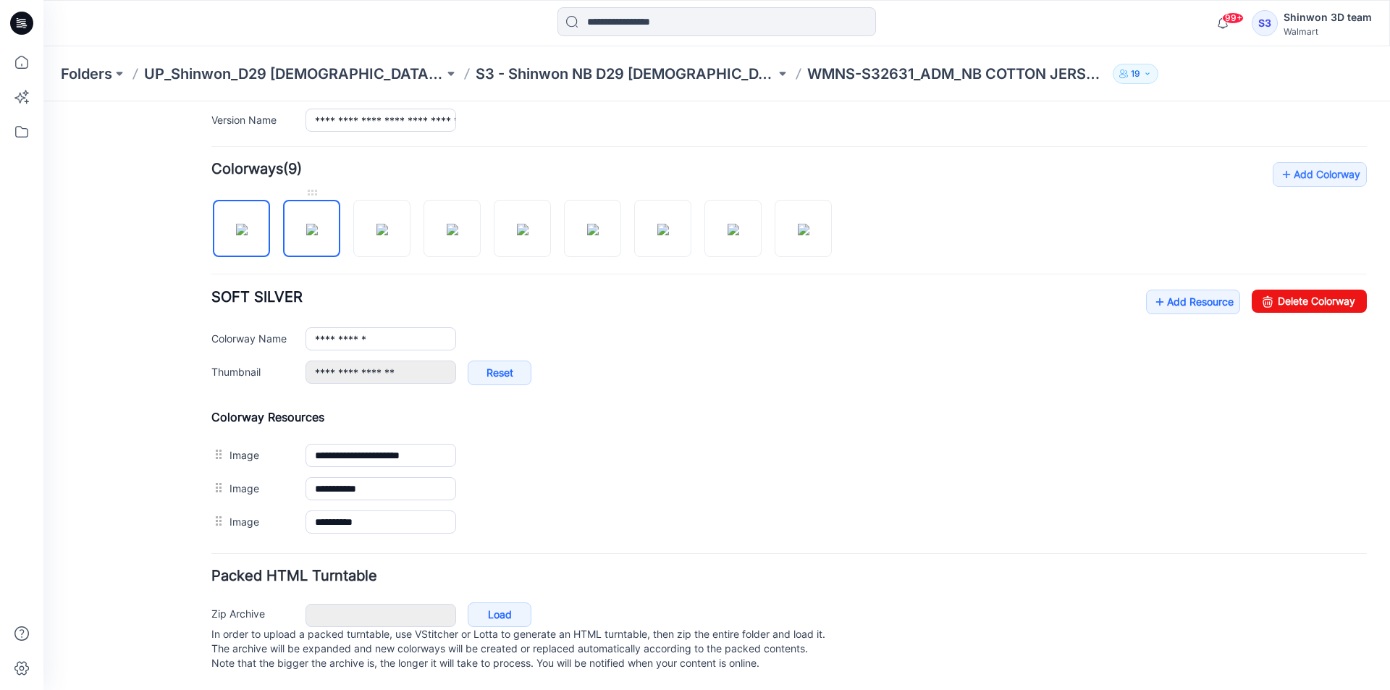
click at [318, 235] on img at bounding box center [312, 230] width 12 height 12
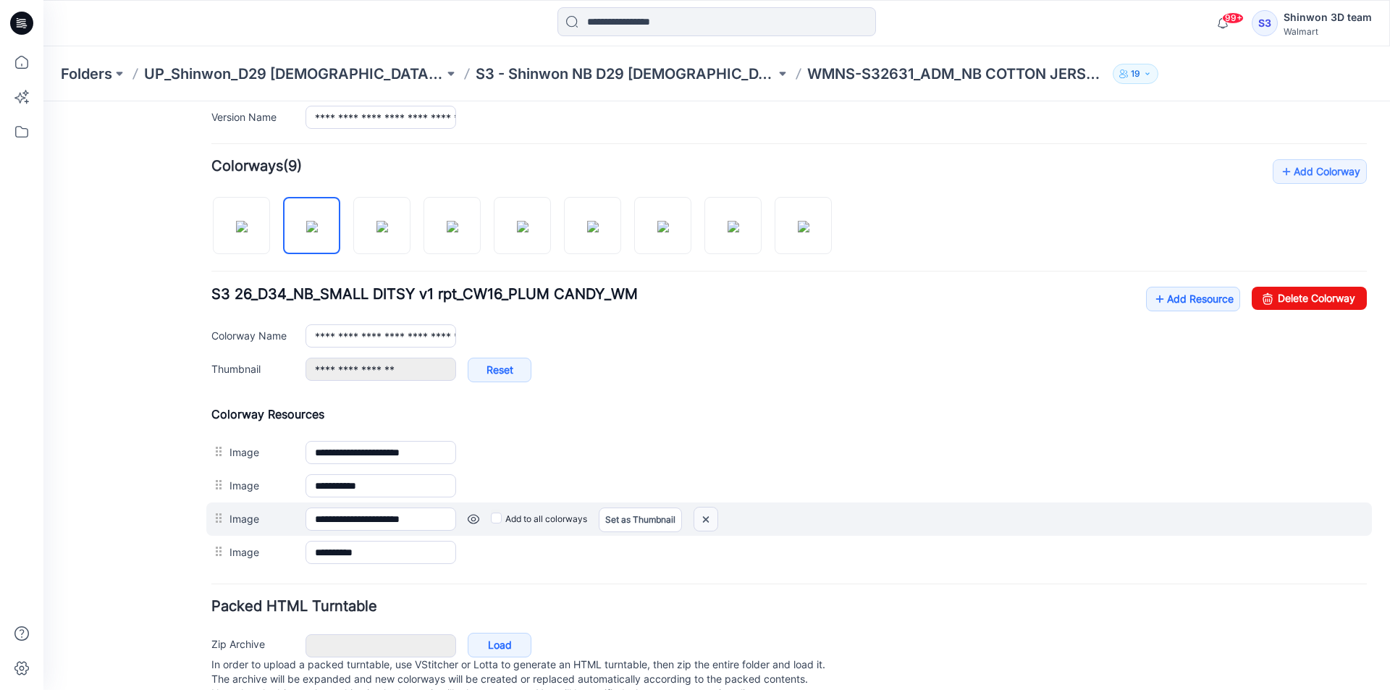
click at [708, 509] on img at bounding box center [706, 520] width 23 height 24
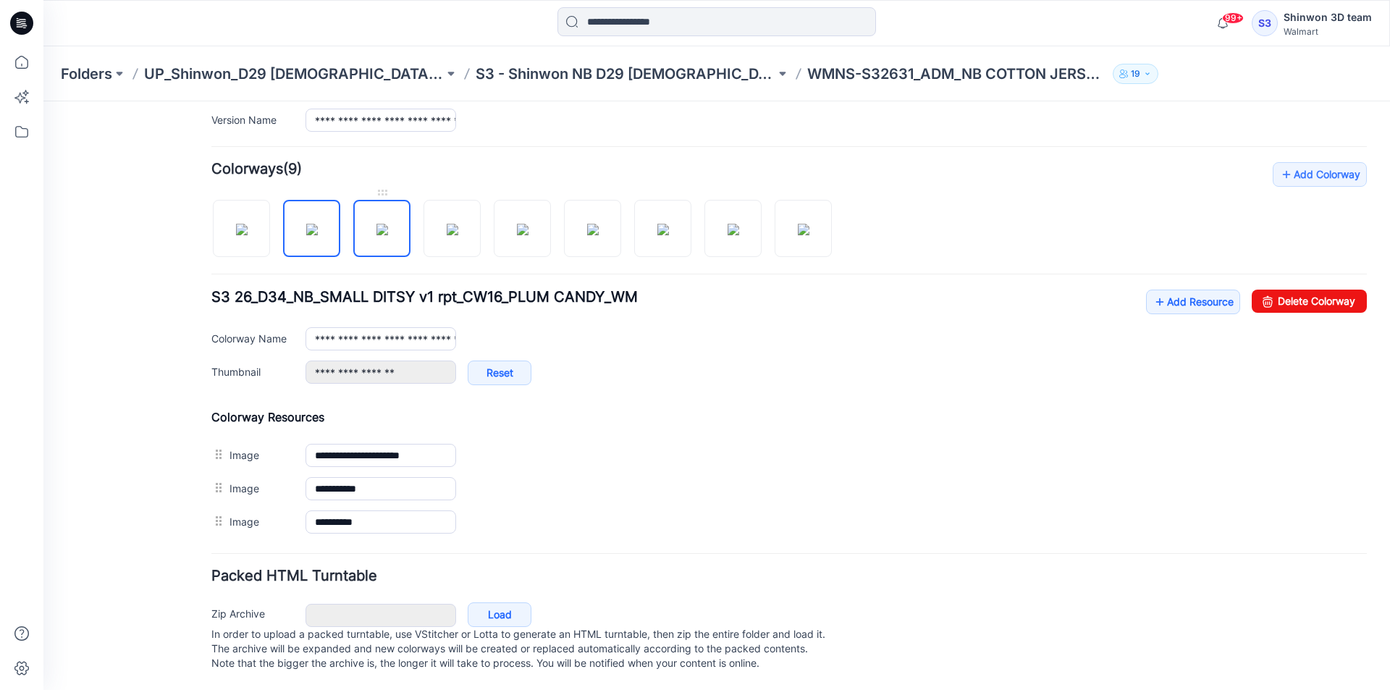
click at [377, 235] on img at bounding box center [383, 230] width 12 height 12
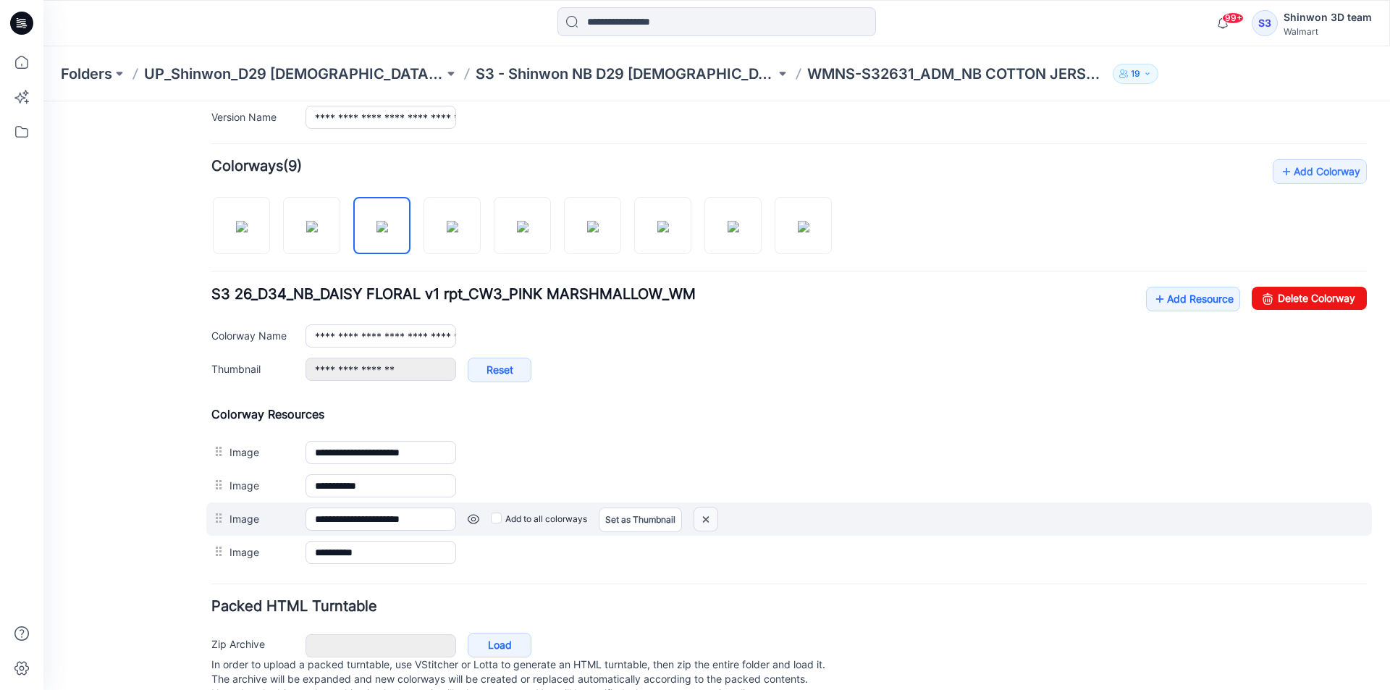
click at [713, 514] on img at bounding box center [706, 520] width 23 height 24
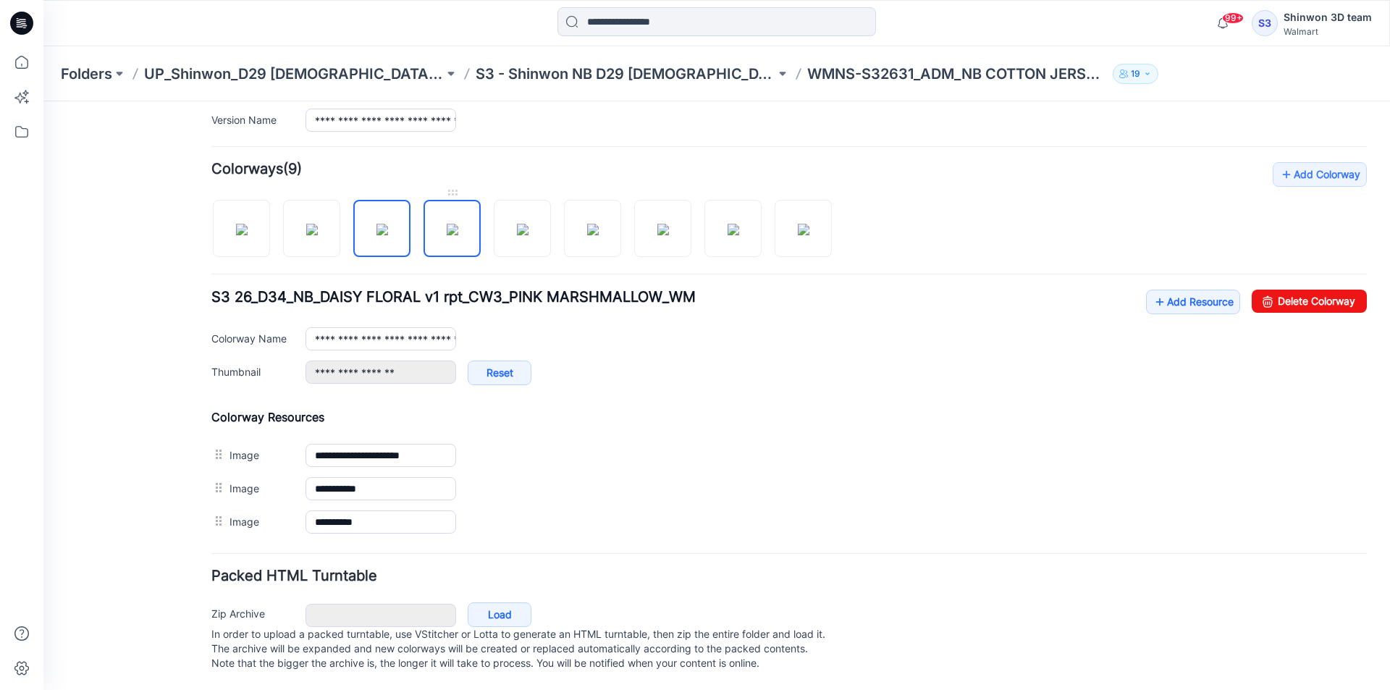
click at [450, 227] on img at bounding box center [453, 230] width 12 height 12
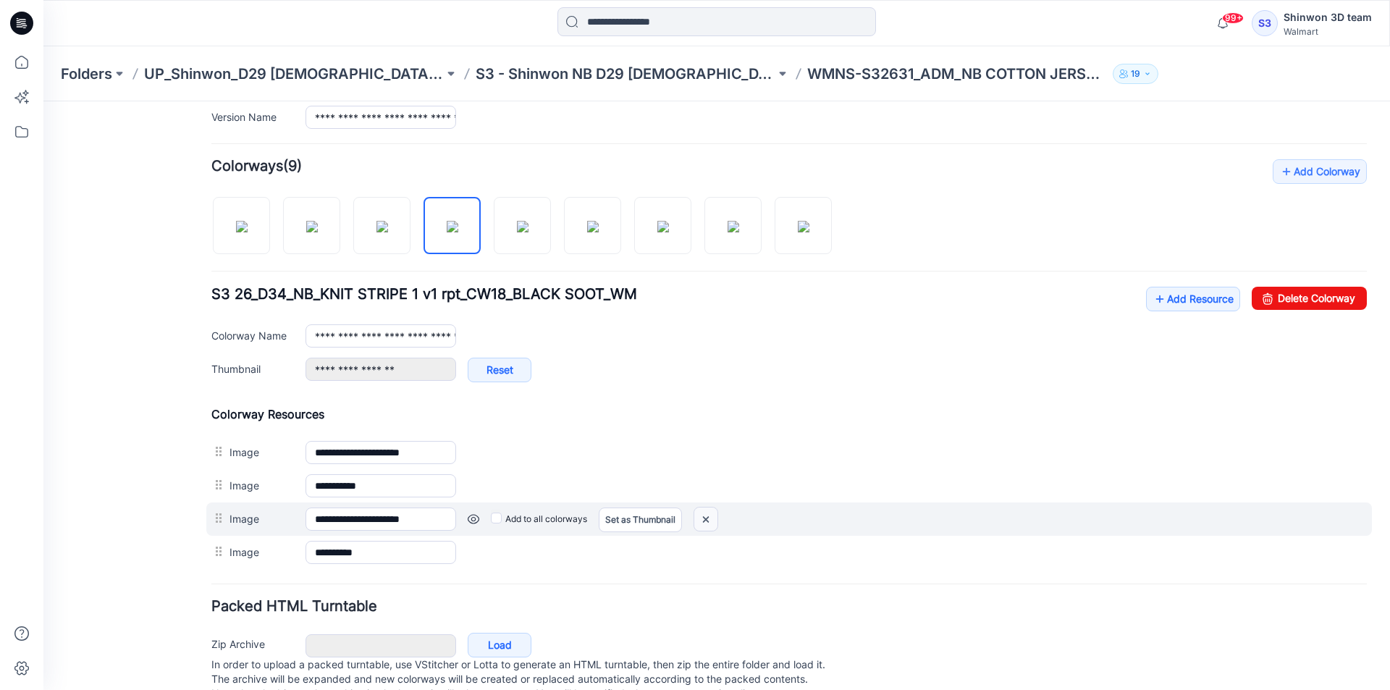
click at [710, 513] on img at bounding box center [706, 520] width 23 height 24
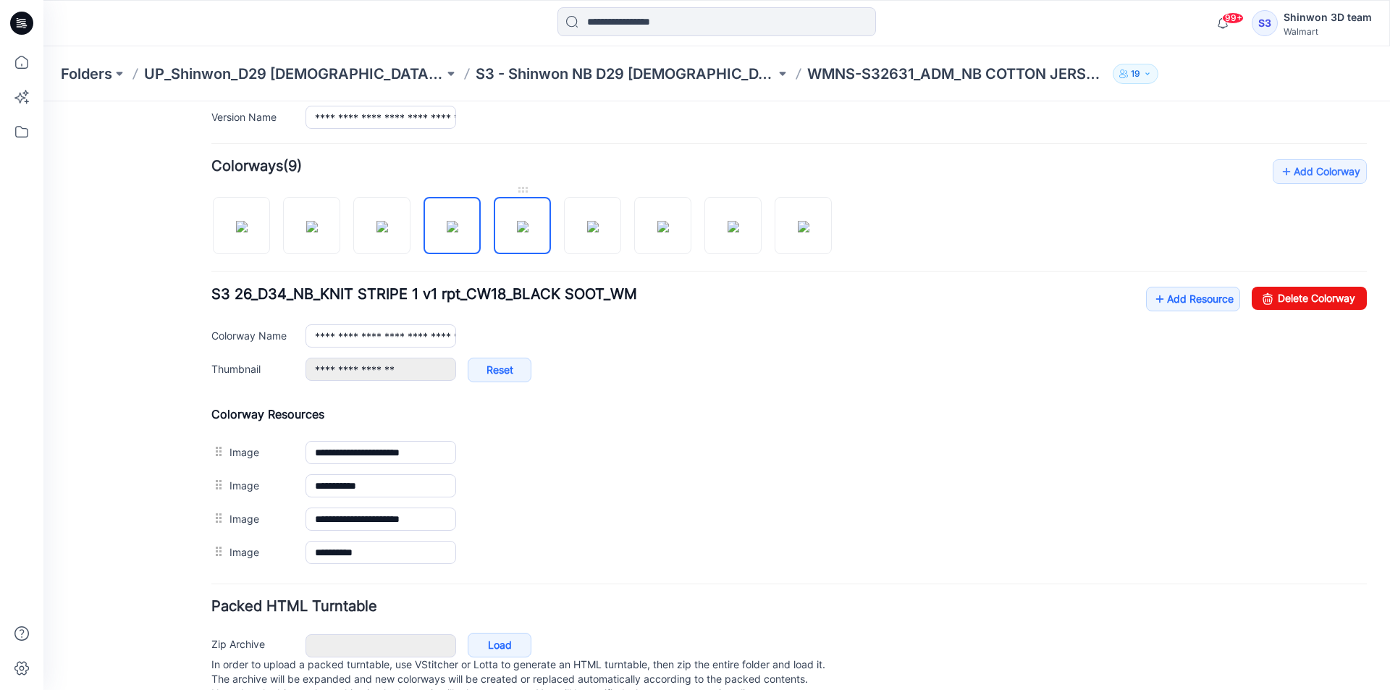
click at [529, 230] on img at bounding box center [523, 227] width 12 height 12
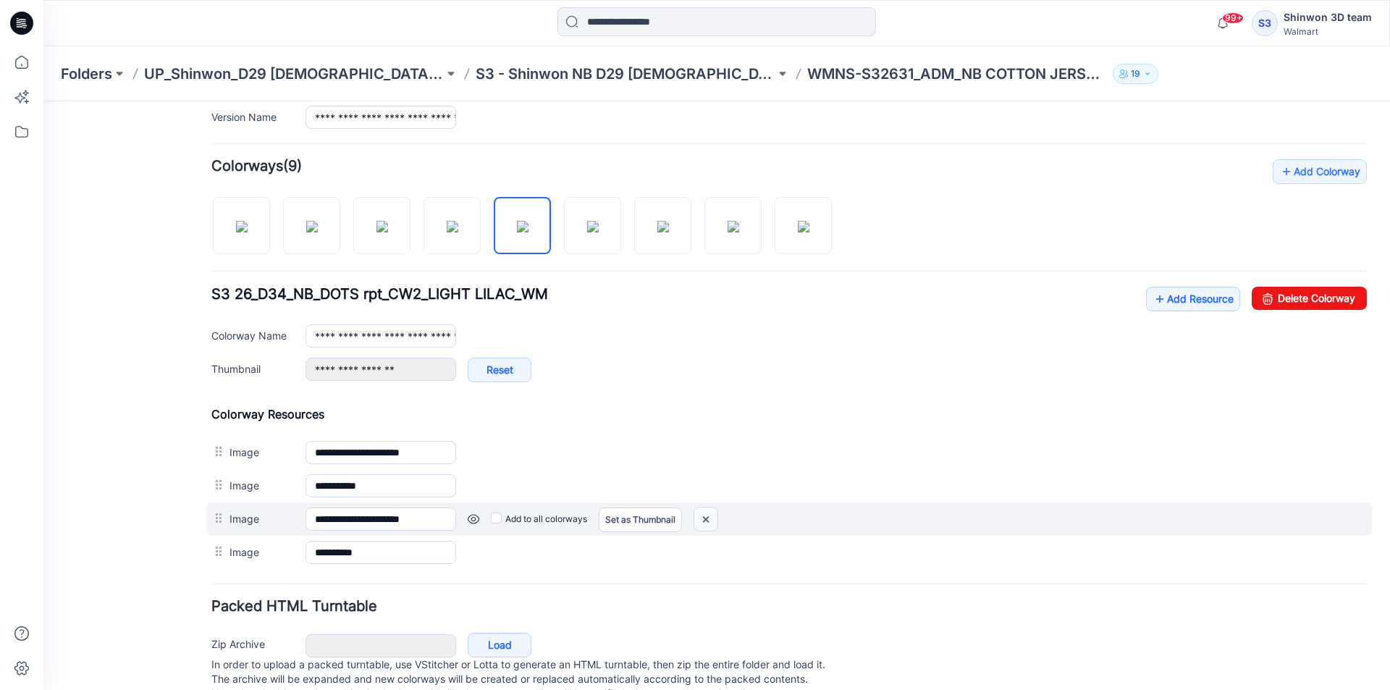
click at [714, 521] on img at bounding box center [706, 520] width 23 height 24
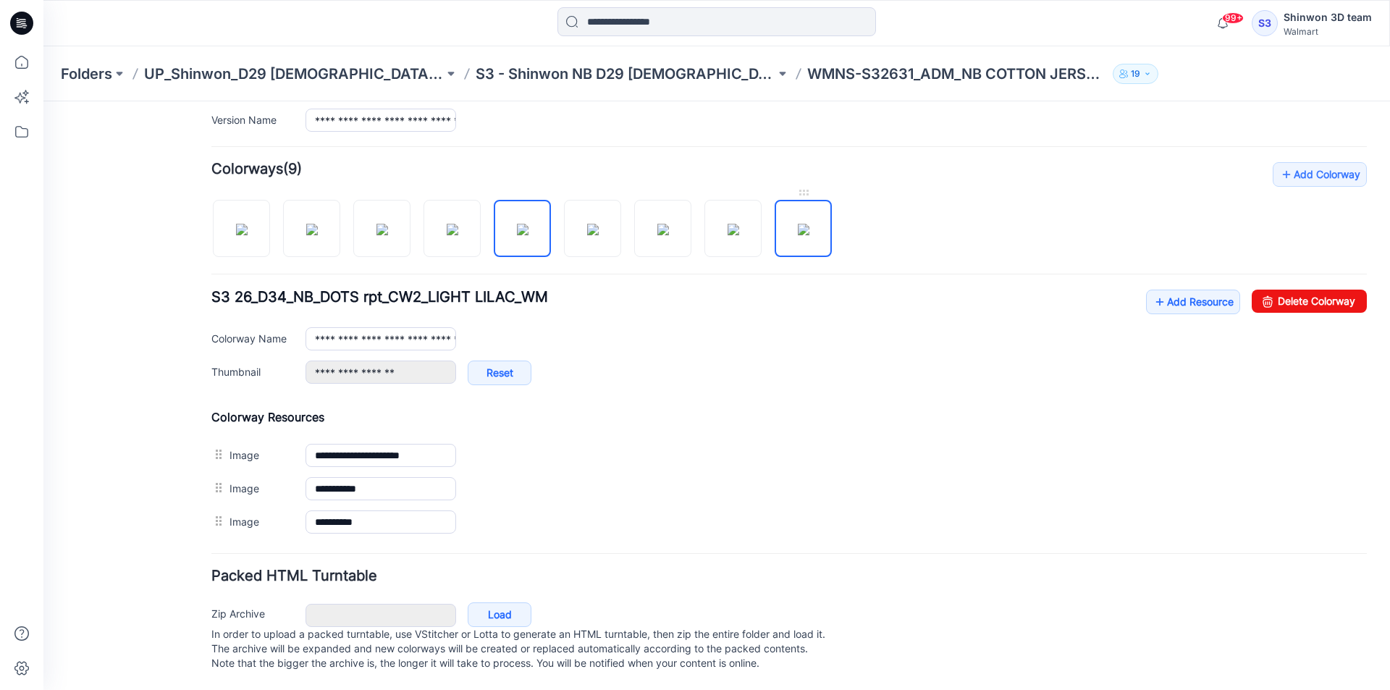
click at [810, 234] on img at bounding box center [804, 230] width 12 height 12
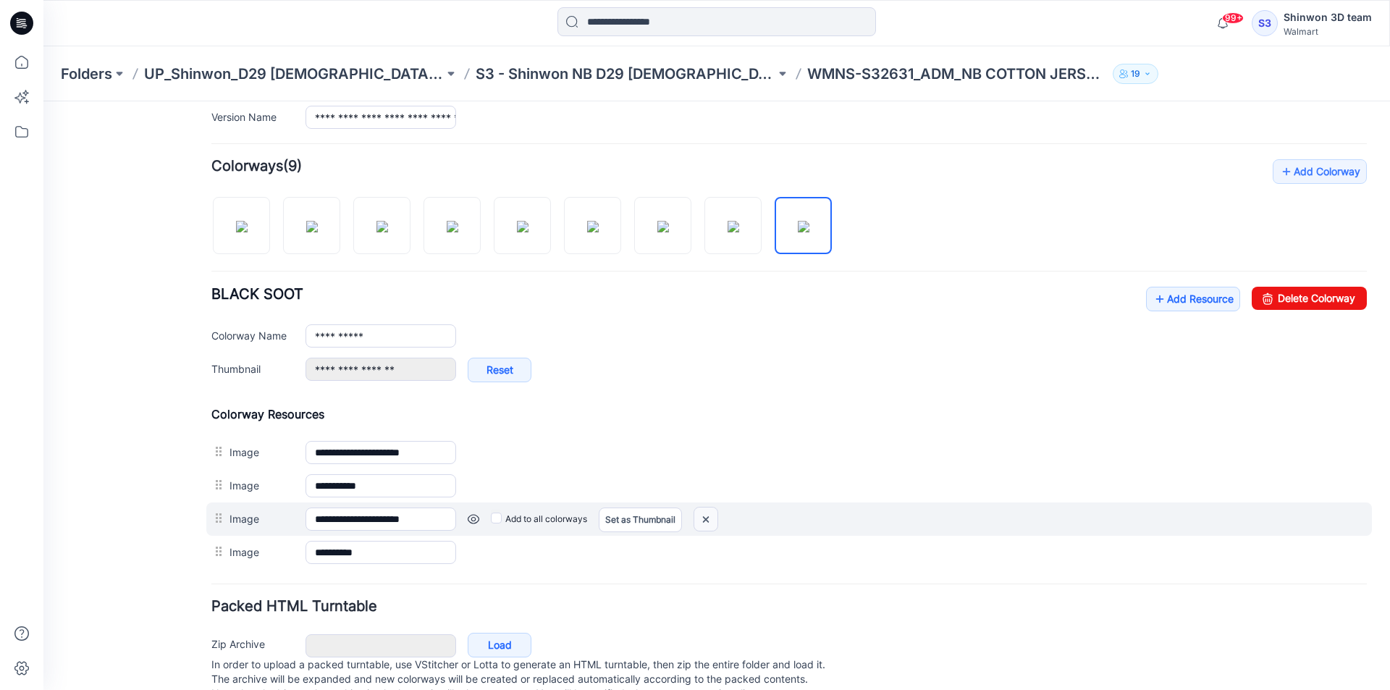
click at [718, 519] on img at bounding box center [706, 520] width 23 height 24
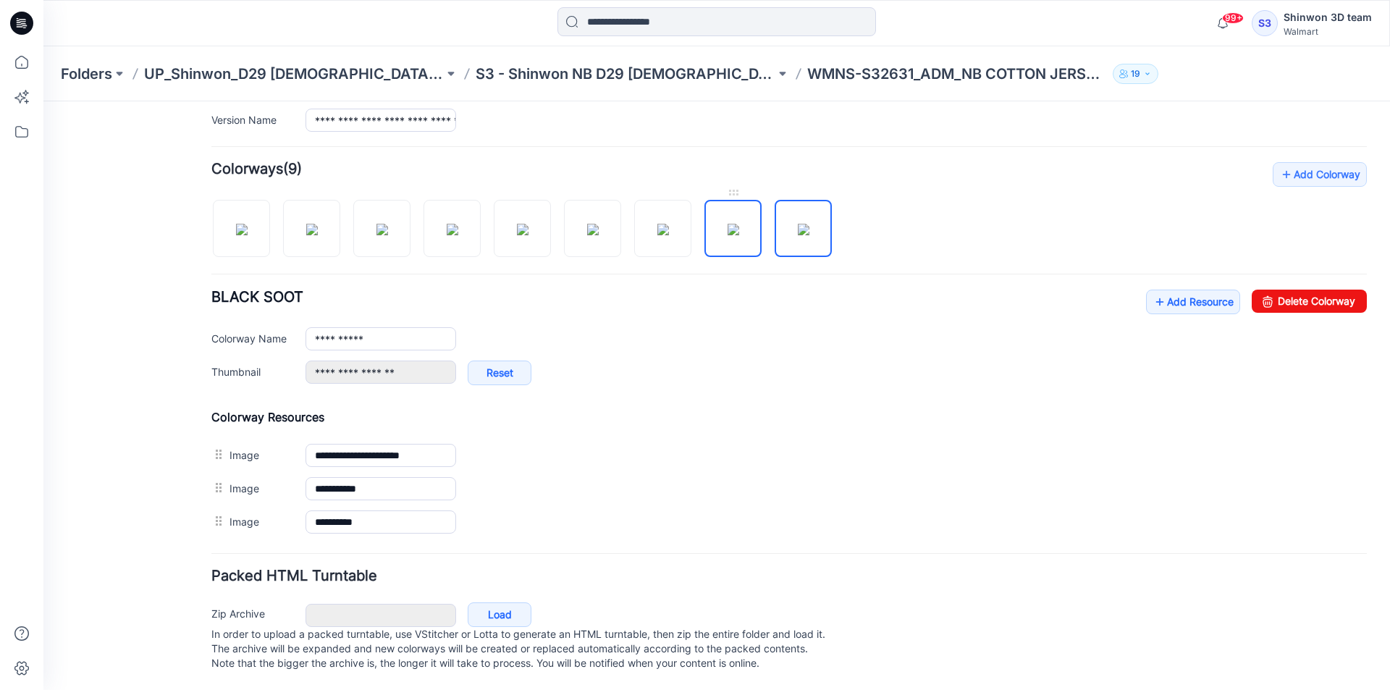
click at [737, 230] on img at bounding box center [734, 230] width 12 height 12
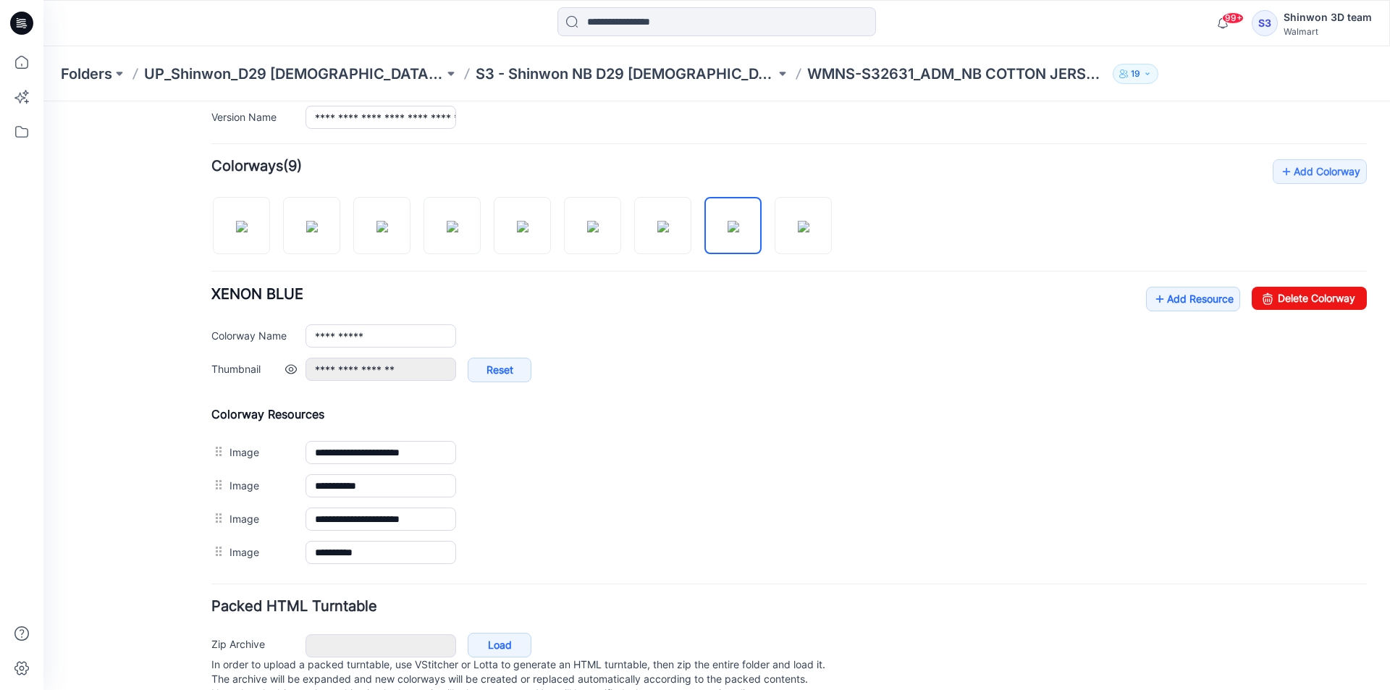
drag, startPoint x: 714, startPoint y: 521, endPoint x: 687, endPoint y: 364, distance: 160.3
click at [43, 101] on img at bounding box center [43, 101] width 0 height 0
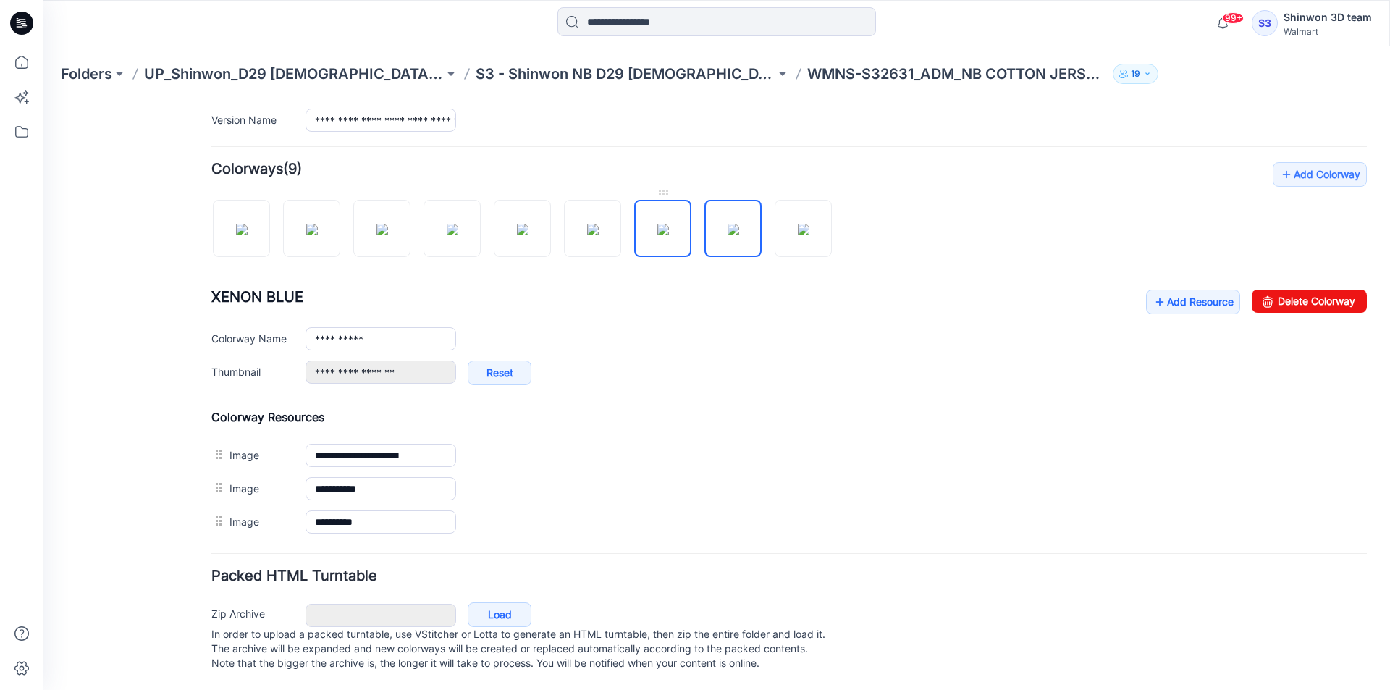
click at [668, 235] on img at bounding box center [664, 230] width 12 height 12
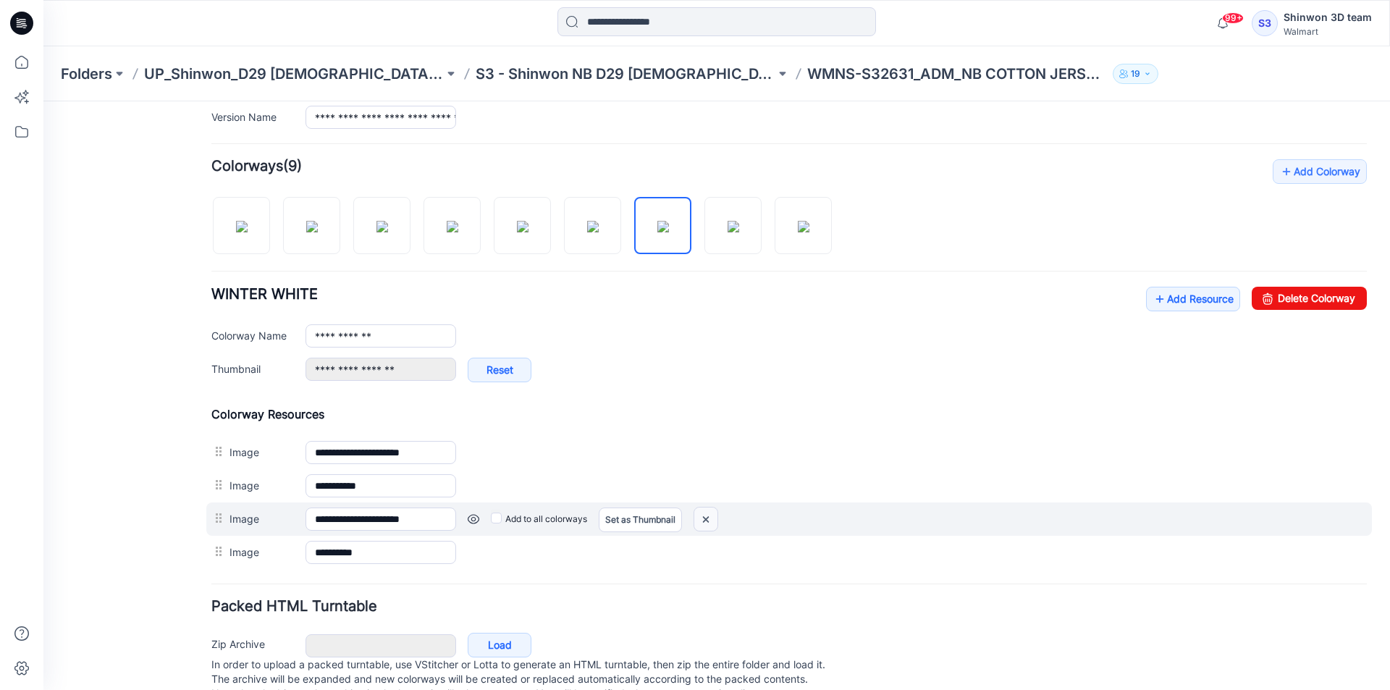
click at [714, 524] on img at bounding box center [706, 520] width 23 height 24
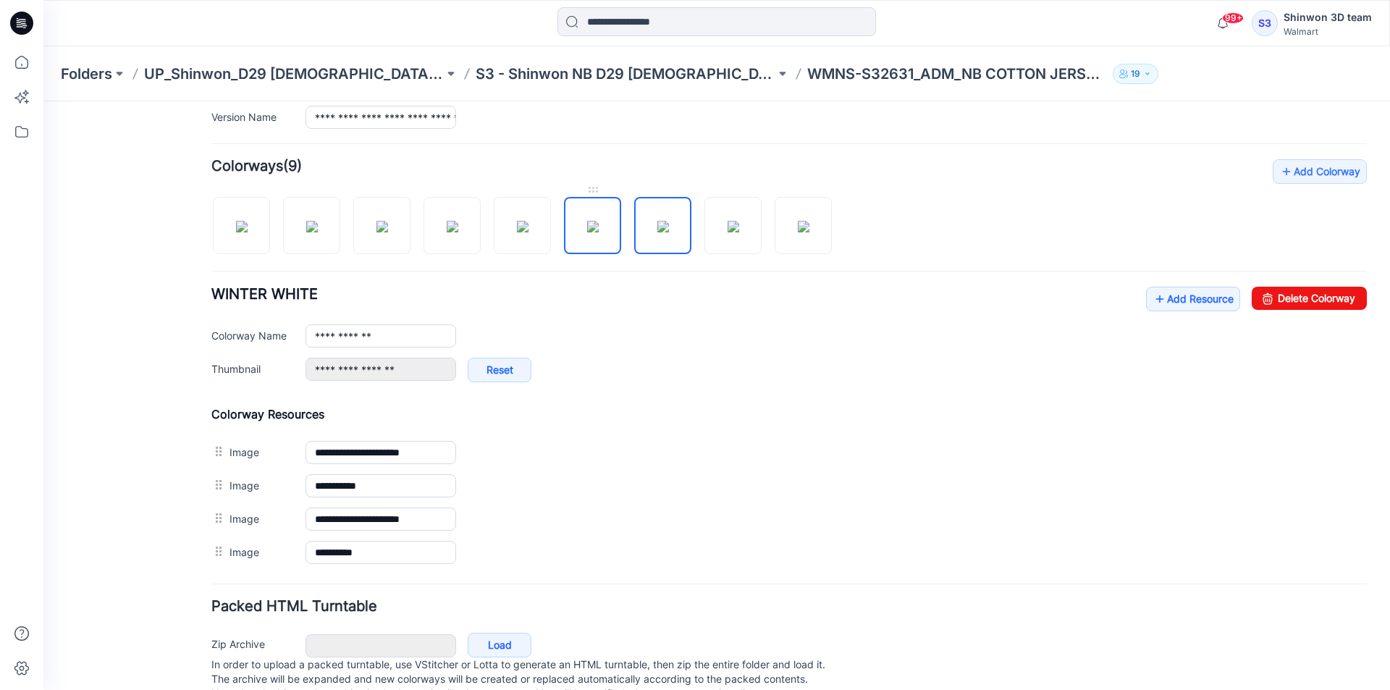
click at [599, 232] on img at bounding box center [593, 227] width 12 height 12
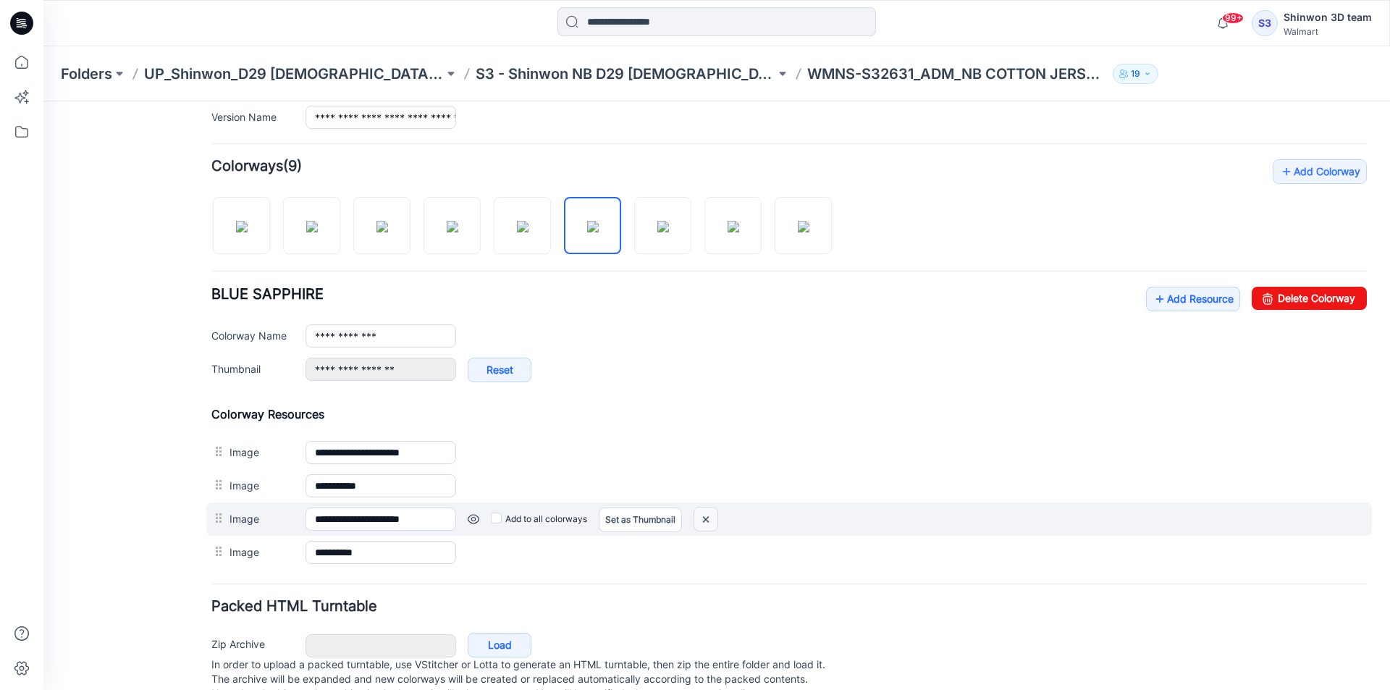
click at [707, 519] on img at bounding box center [706, 520] width 23 height 24
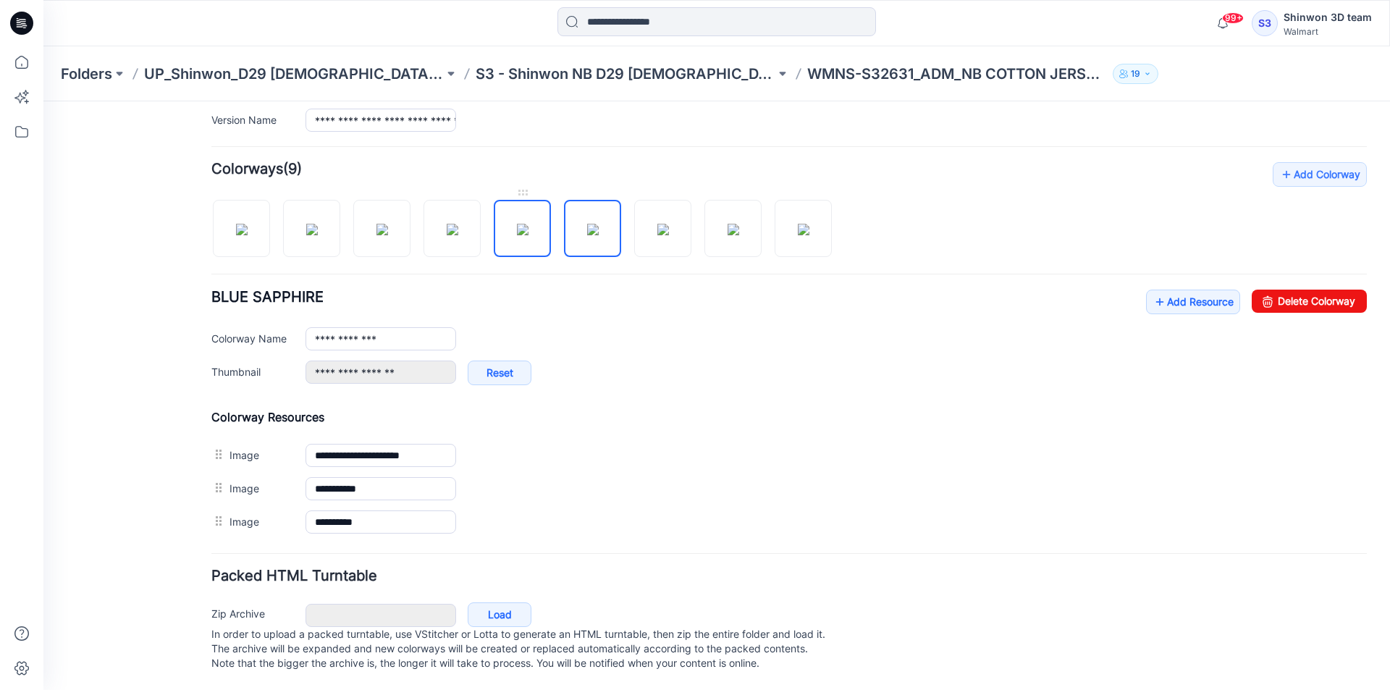
click at [529, 225] on img at bounding box center [523, 230] width 12 height 12
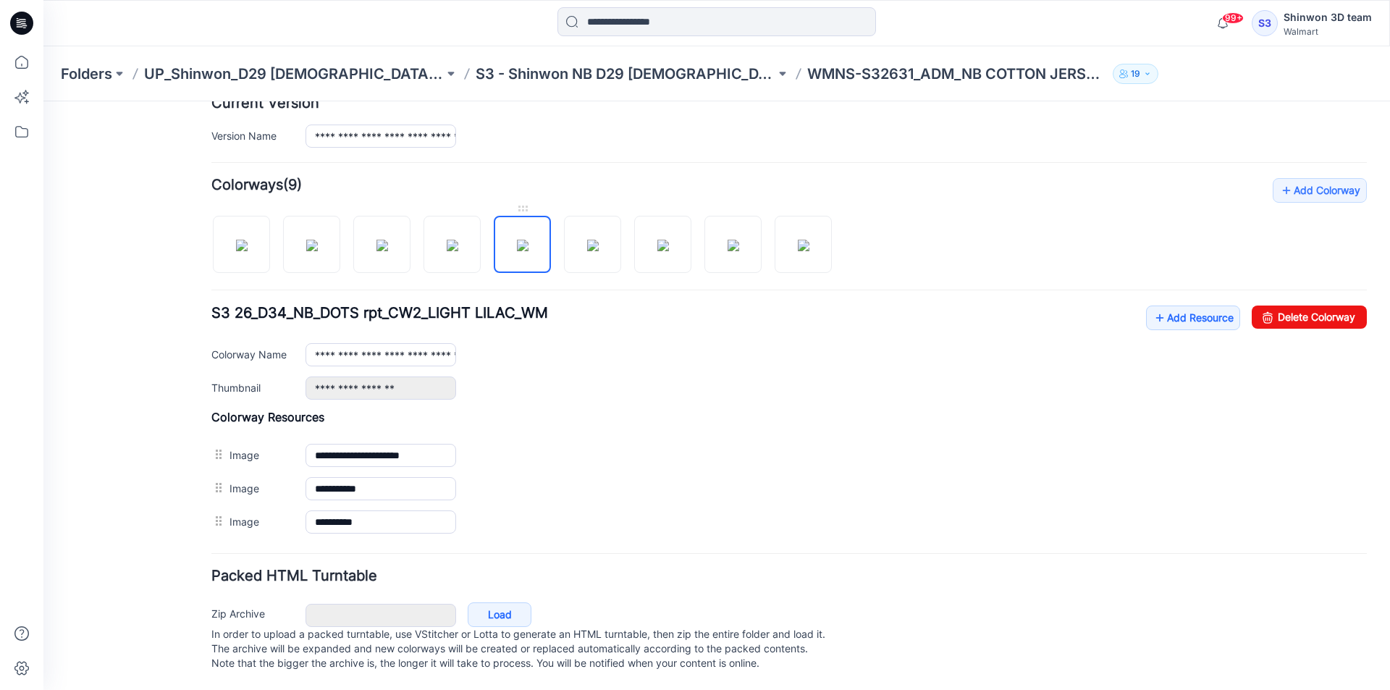
scroll to position [390, 0]
click at [595, 240] on img at bounding box center [593, 246] width 12 height 12
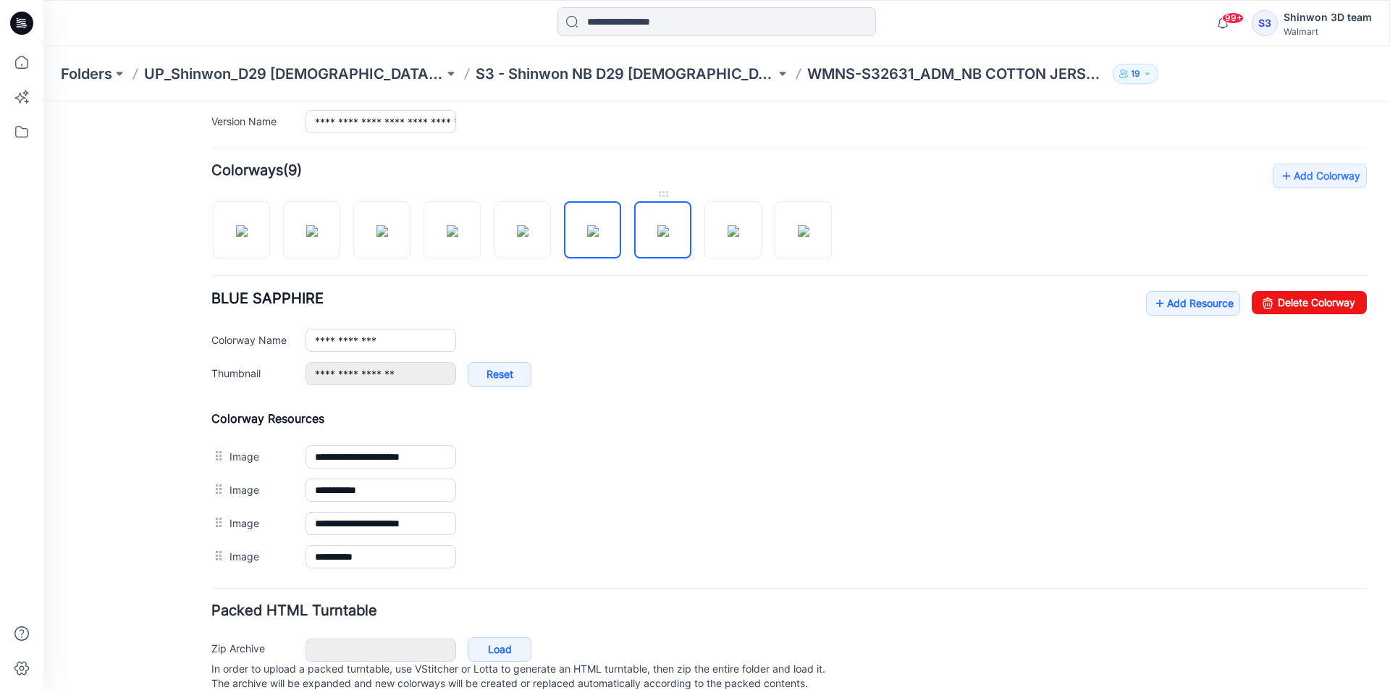
click at [658, 235] on img at bounding box center [664, 231] width 12 height 12
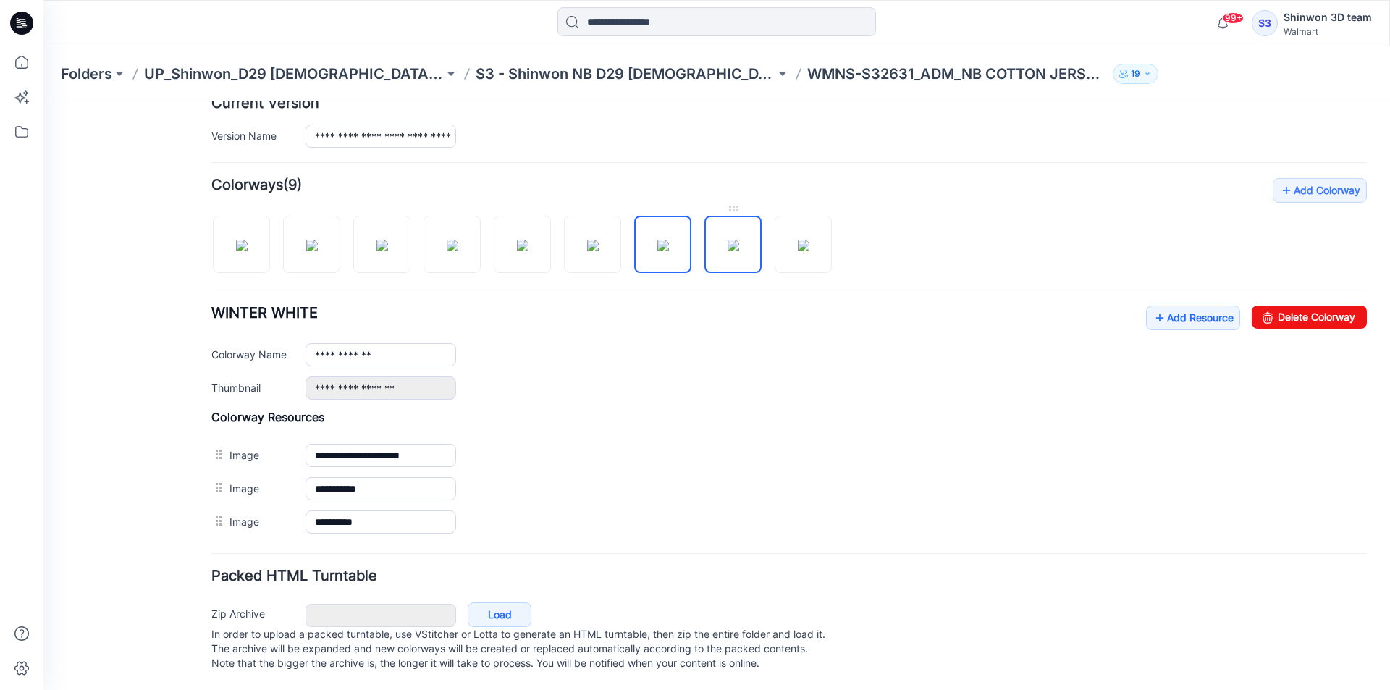
click at [705, 242] on link at bounding box center [733, 244] width 57 height 57
click at [765, 253] on div at bounding box center [527, 237] width 632 height 75
click at [248, 243] on img at bounding box center [242, 246] width 12 height 12
click at [339, 238] on link at bounding box center [311, 244] width 57 height 57
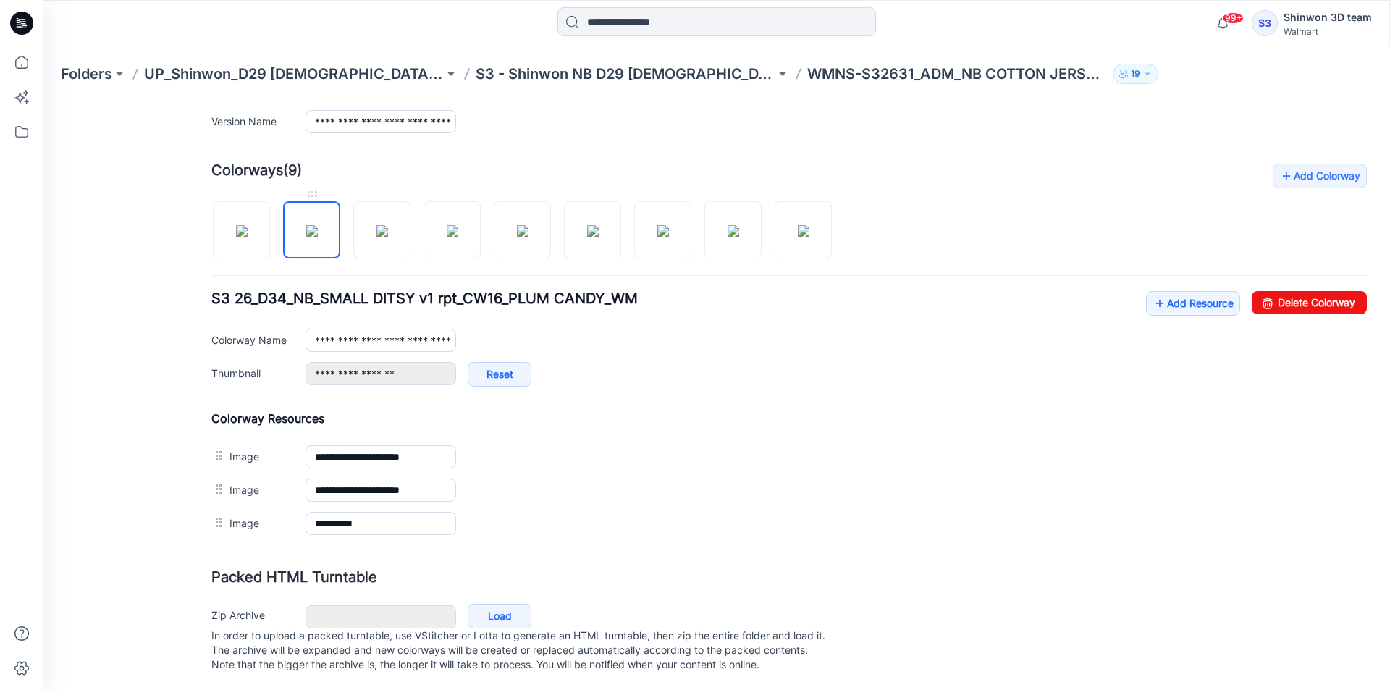
click at [313, 237] on img at bounding box center [312, 231] width 12 height 12
click at [240, 233] on img at bounding box center [242, 231] width 12 height 12
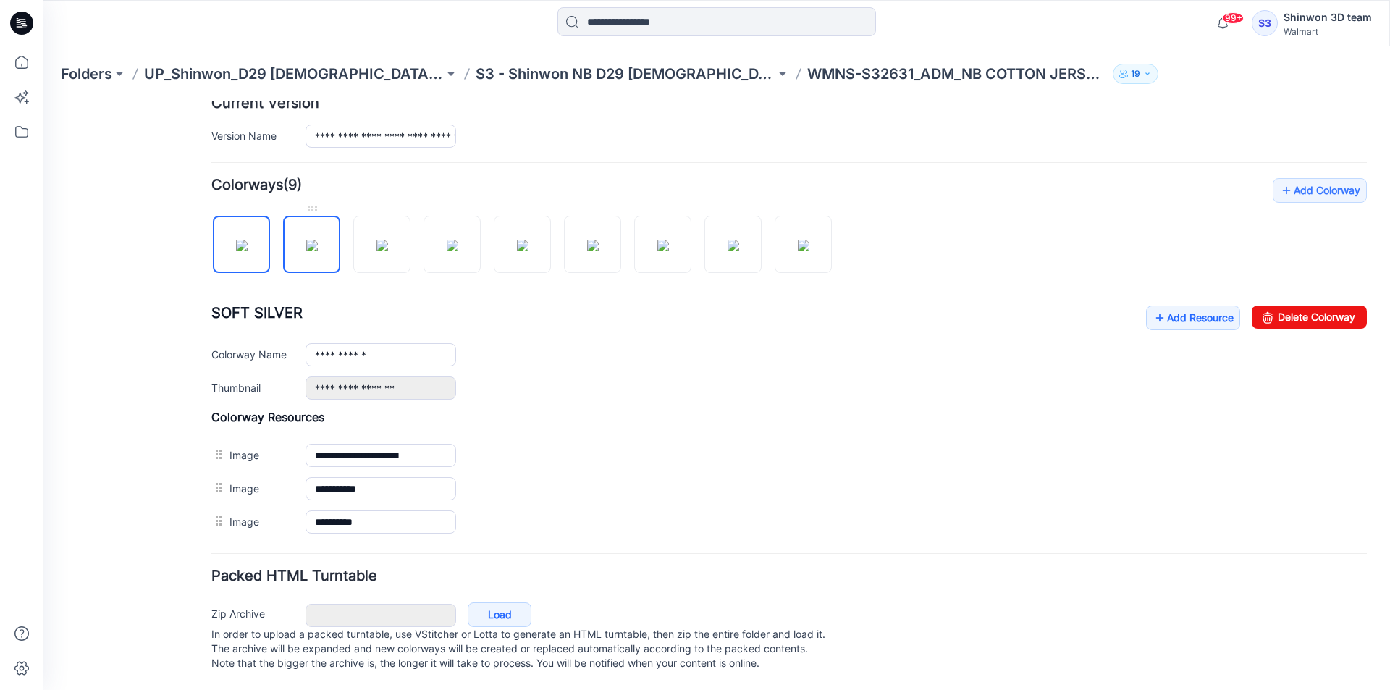
click at [306, 240] on img at bounding box center [312, 246] width 12 height 12
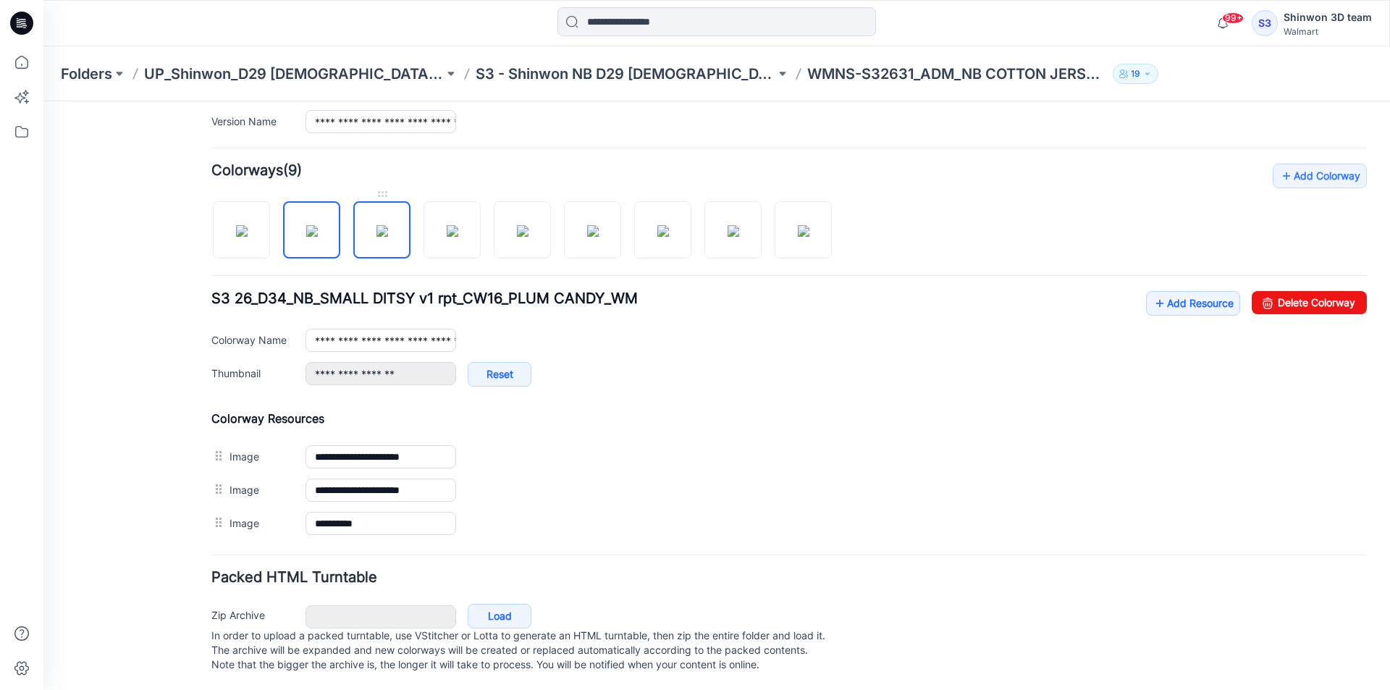
click at [387, 237] on img at bounding box center [383, 231] width 12 height 12
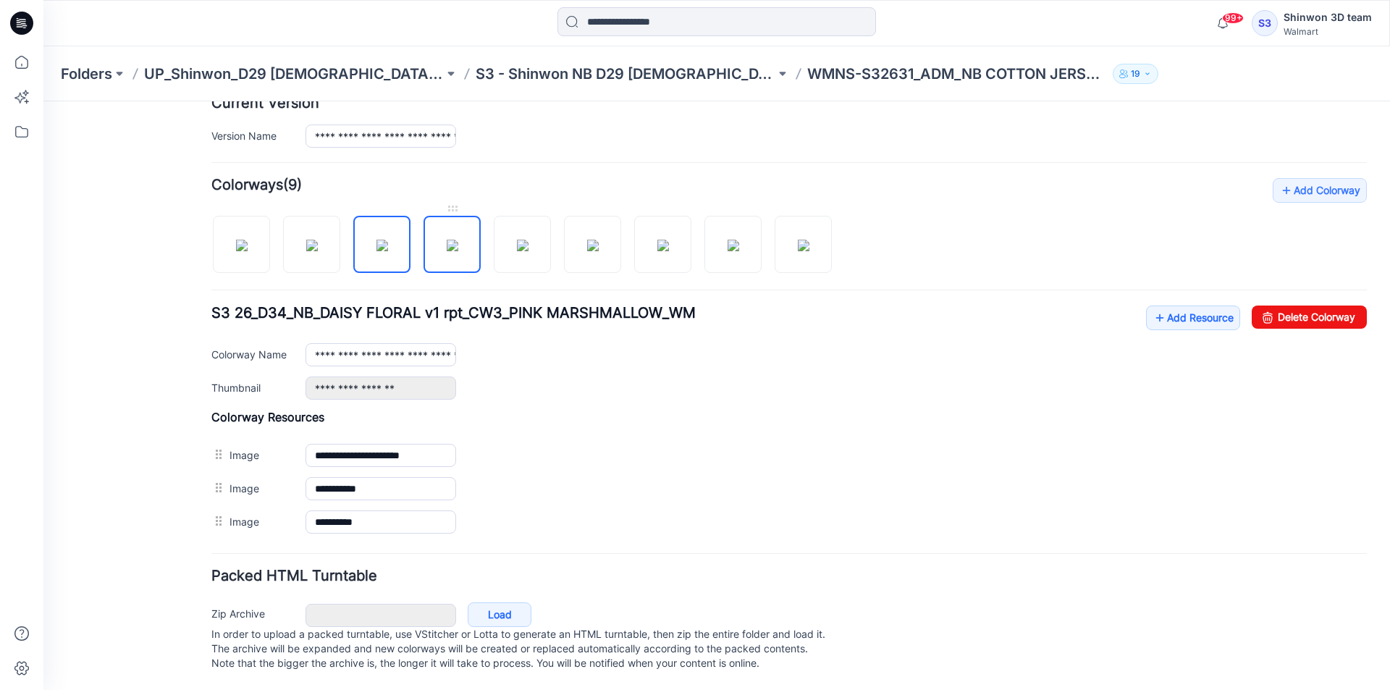
click at [452, 241] on img at bounding box center [453, 246] width 12 height 12
click at [517, 240] on img at bounding box center [523, 246] width 12 height 12
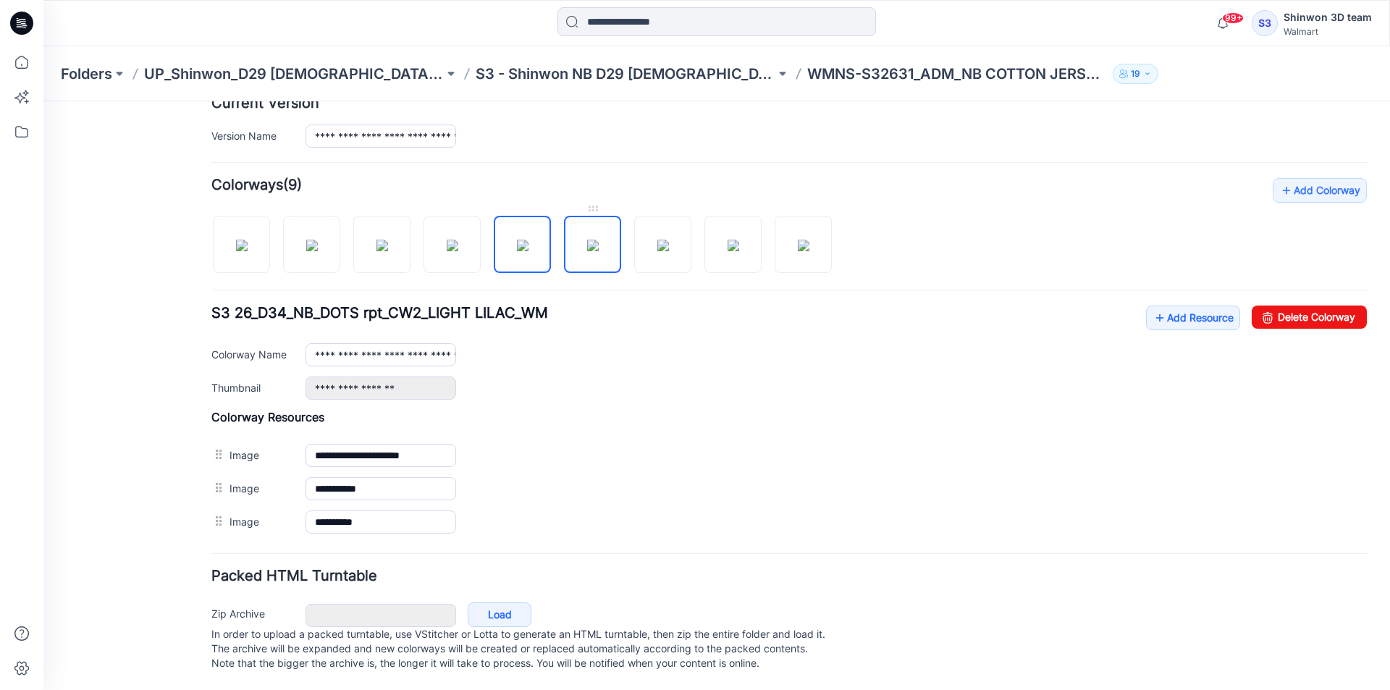
click at [599, 240] on img at bounding box center [593, 246] width 12 height 12
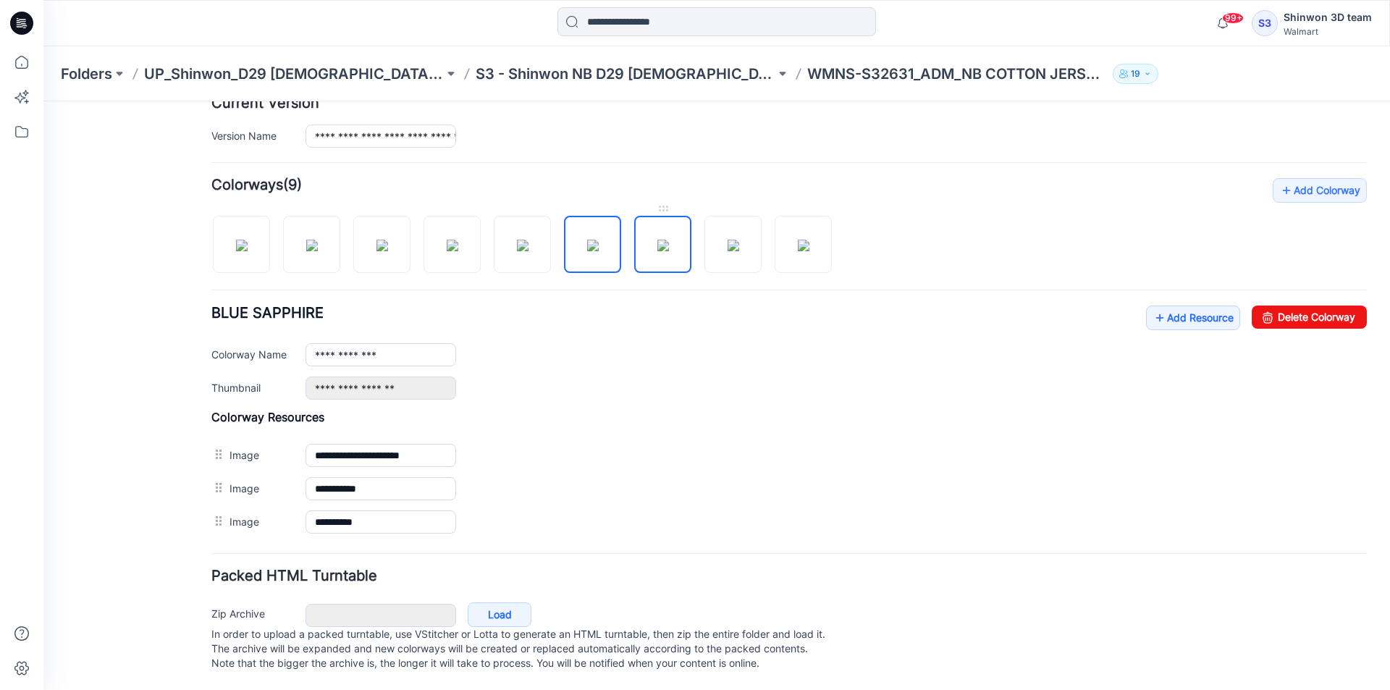
click at [669, 240] on img at bounding box center [664, 246] width 12 height 12
click at [738, 240] on img at bounding box center [734, 246] width 12 height 12
click at [802, 240] on img at bounding box center [804, 246] width 12 height 12
click at [307, 240] on img at bounding box center [312, 246] width 12 height 12
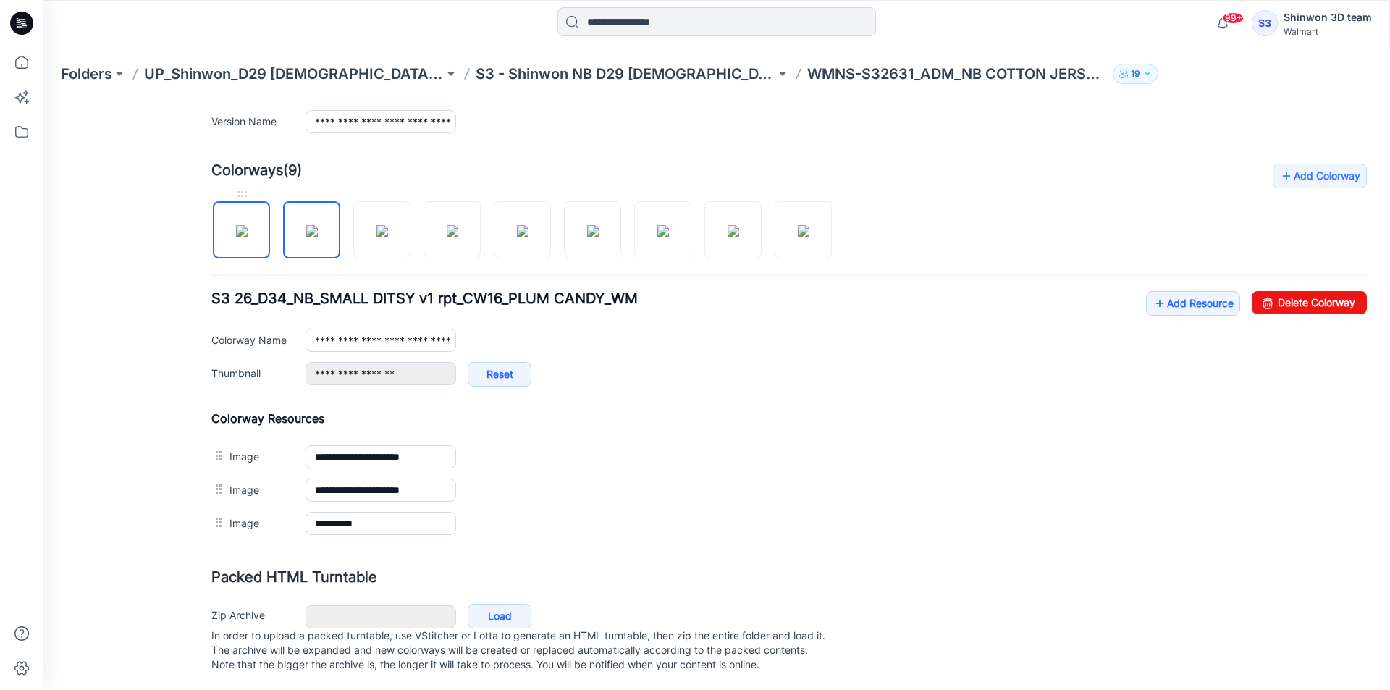
click at [236, 225] on img at bounding box center [242, 231] width 12 height 12
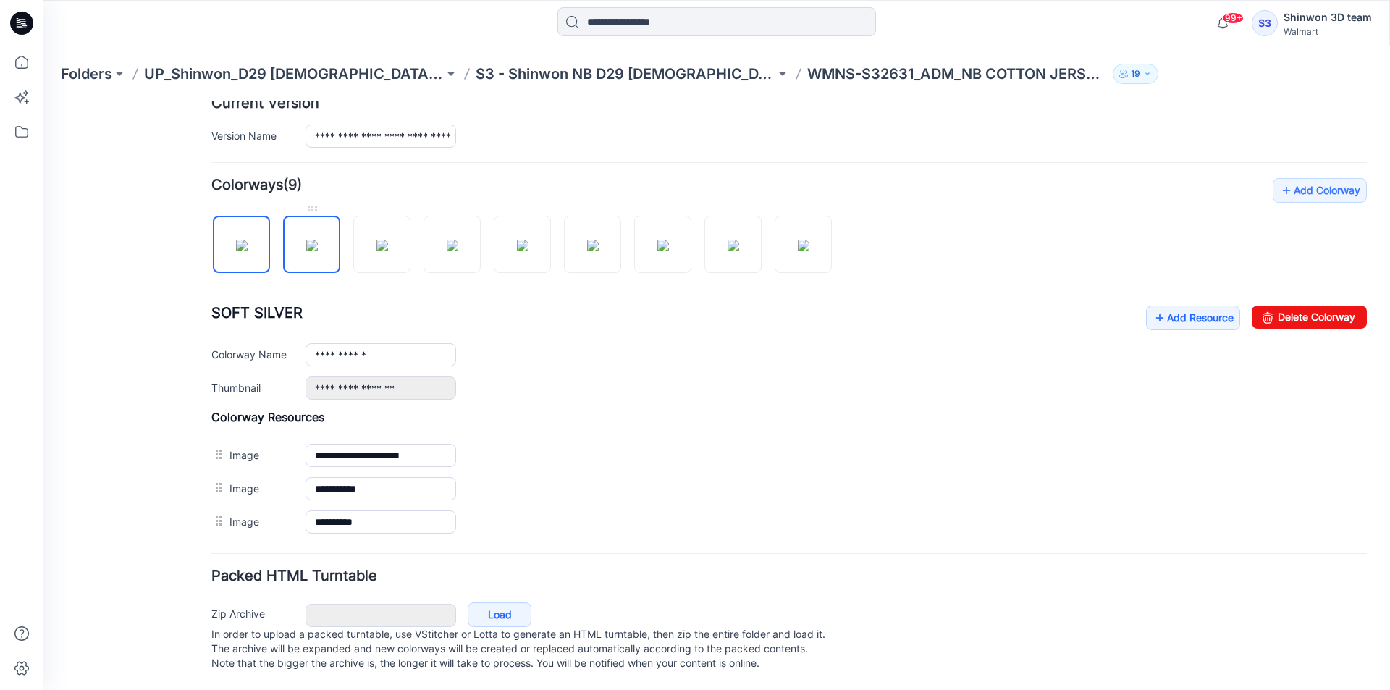
click at [306, 240] on img at bounding box center [312, 246] width 12 height 12
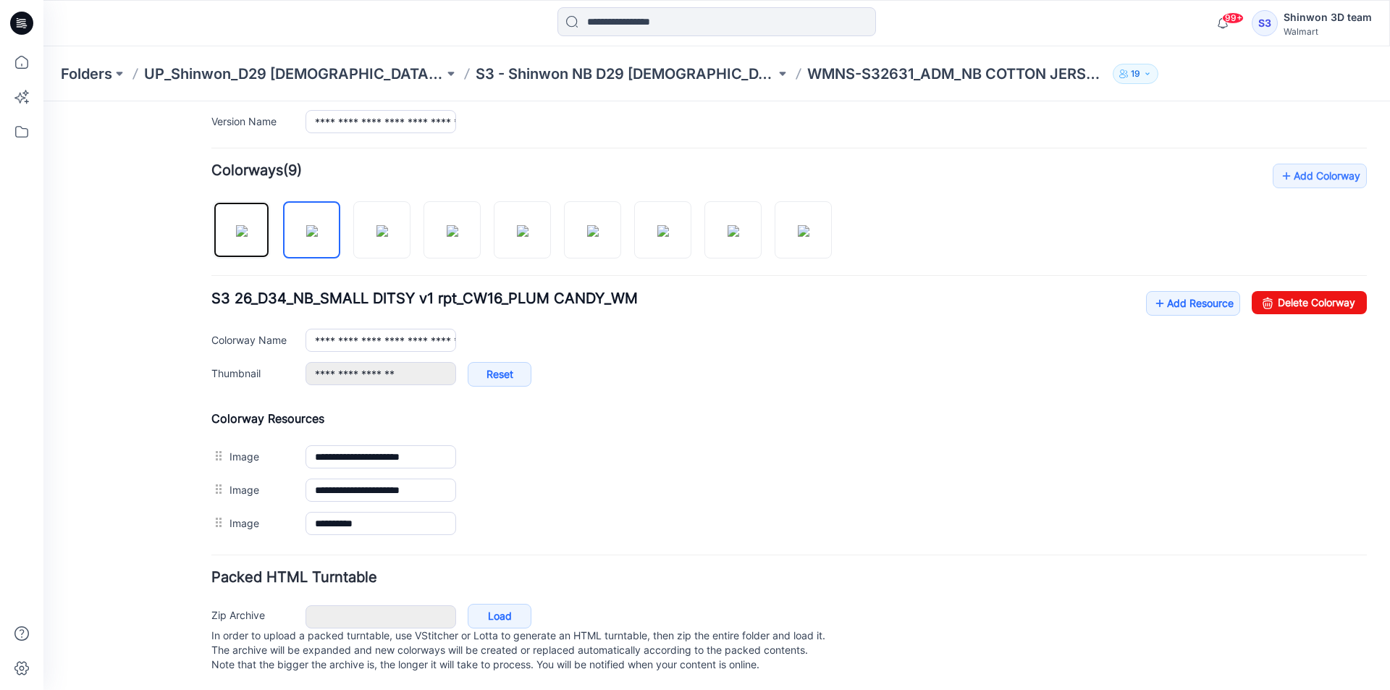
drag, startPoint x: 253, startPoint y: 238, endPoint x: 280, endPoint y: 238, distance: 26.1
click at [248, 237] on img at bounding box center [242, 231] width 12 height 12
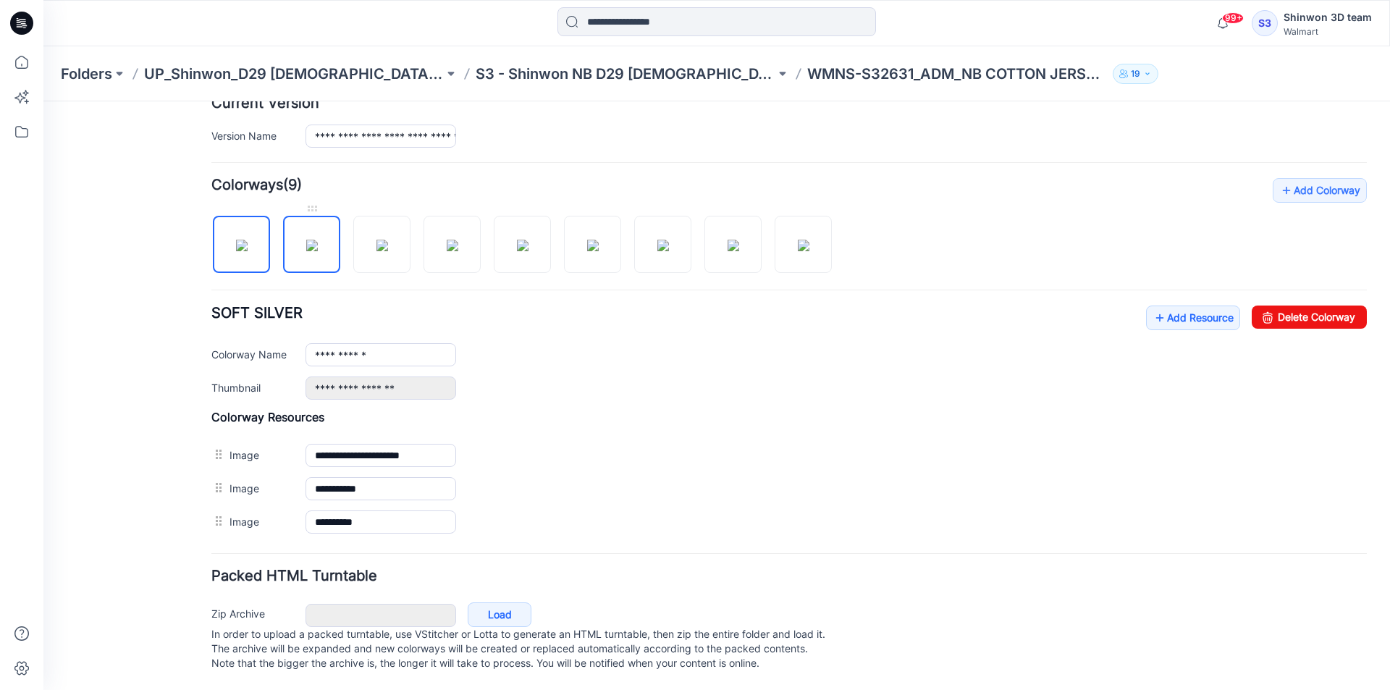
click at [309, 240] on img at bounding box center [312, 246] width 12 height 12
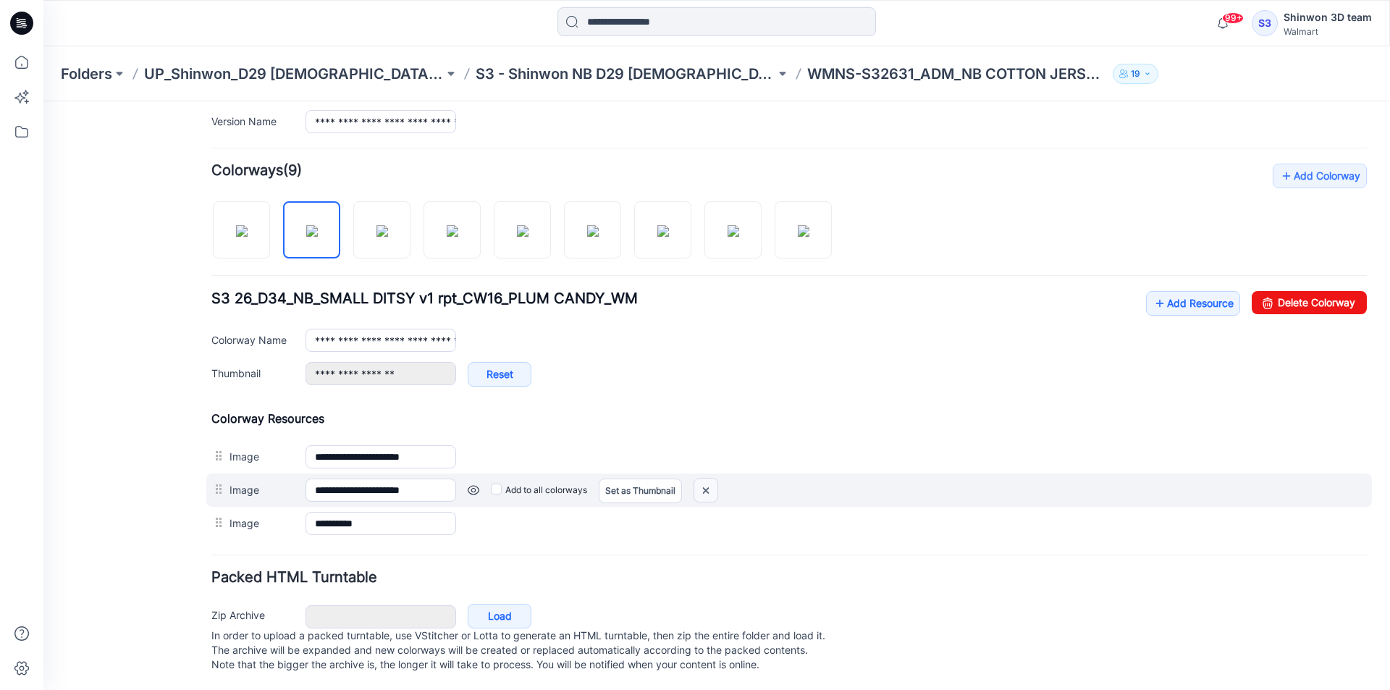
click at [711, 487] on img at bounding box center [706, 491] width 23 height 24
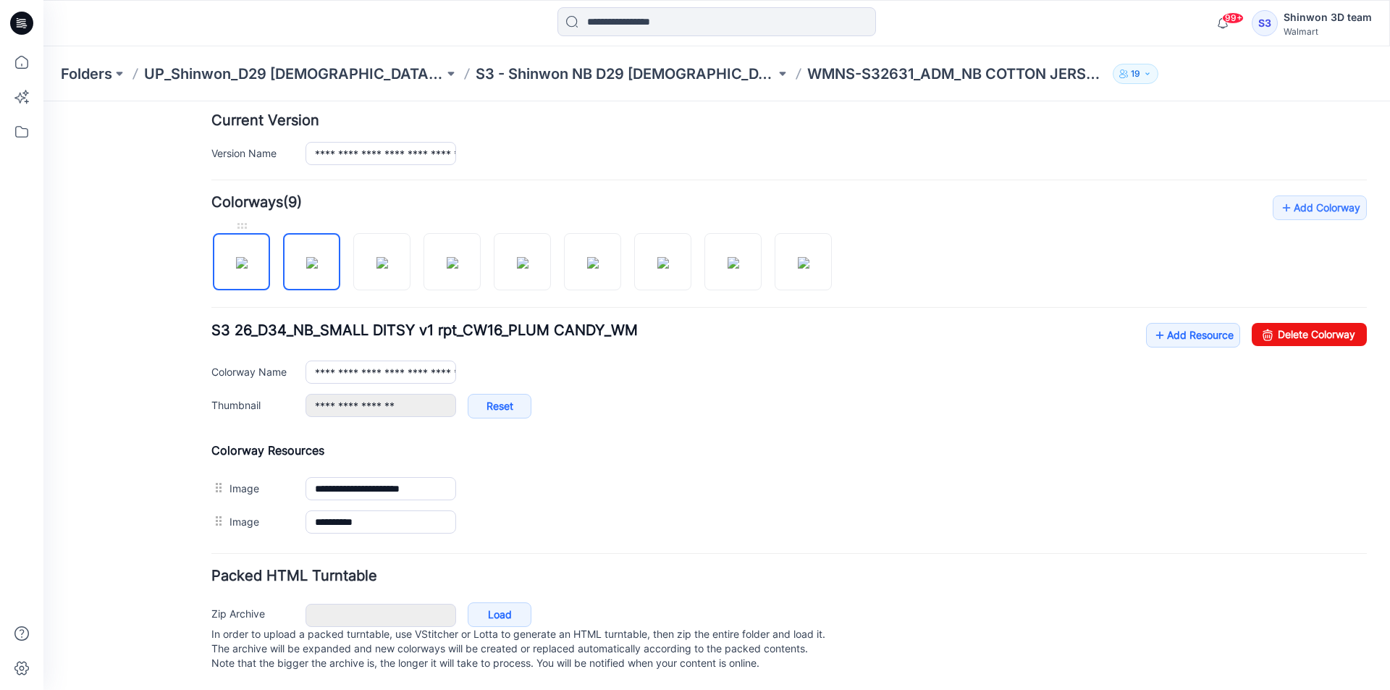
scroll to position [357, 0]
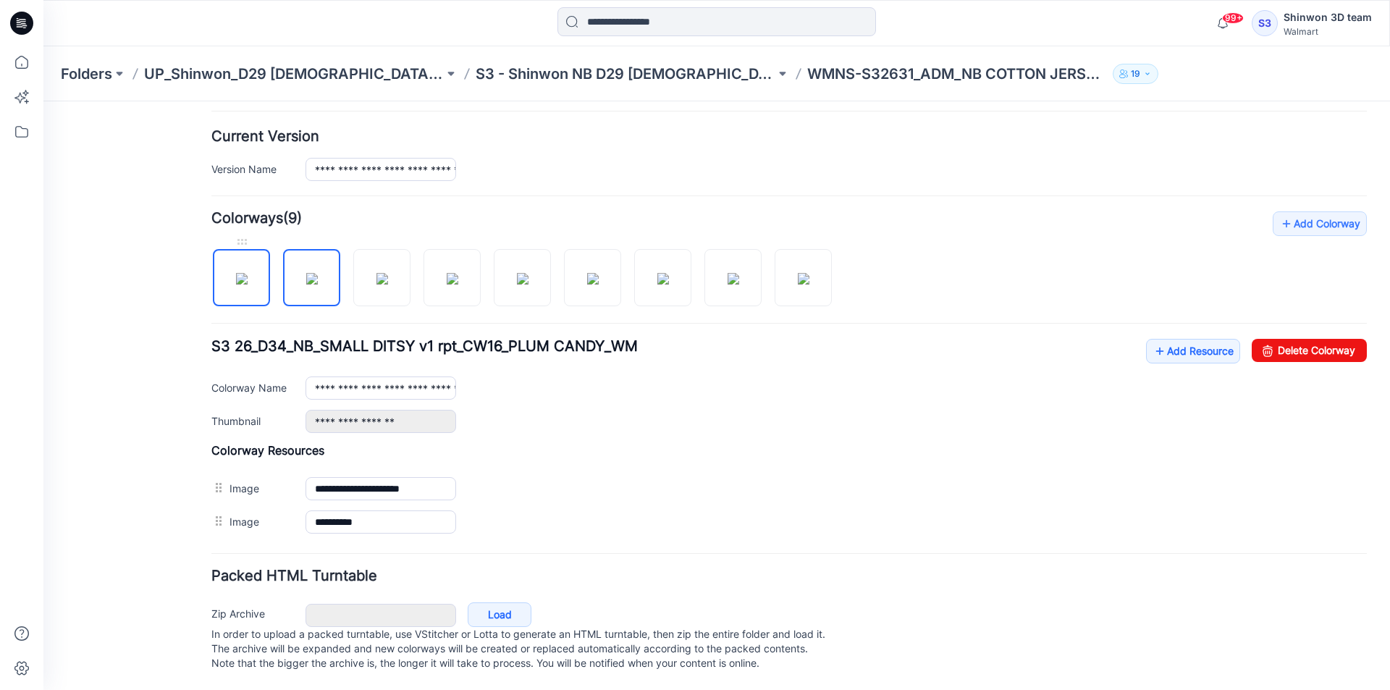
click at [248, 273] on img at bounding box center [242, 279] width 12 height 12
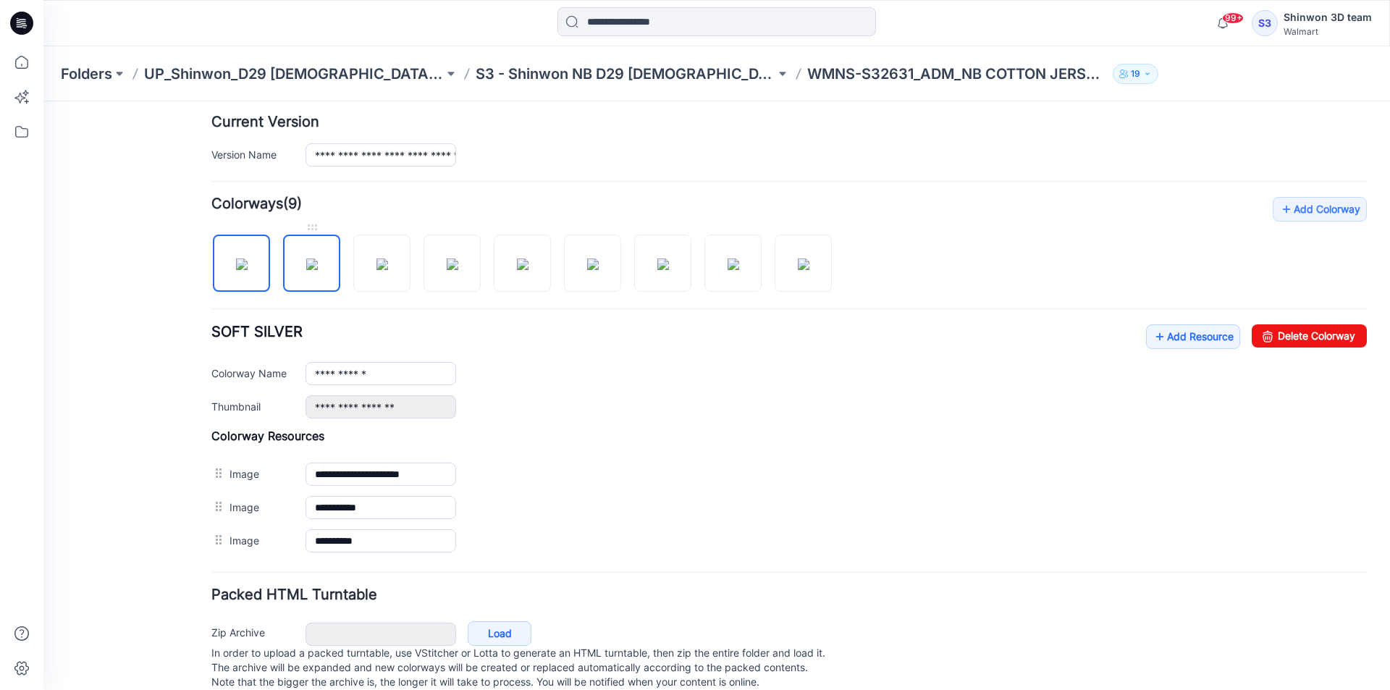
click at [318, 270] on img at bounding box center [312, 265] width 12 height 12
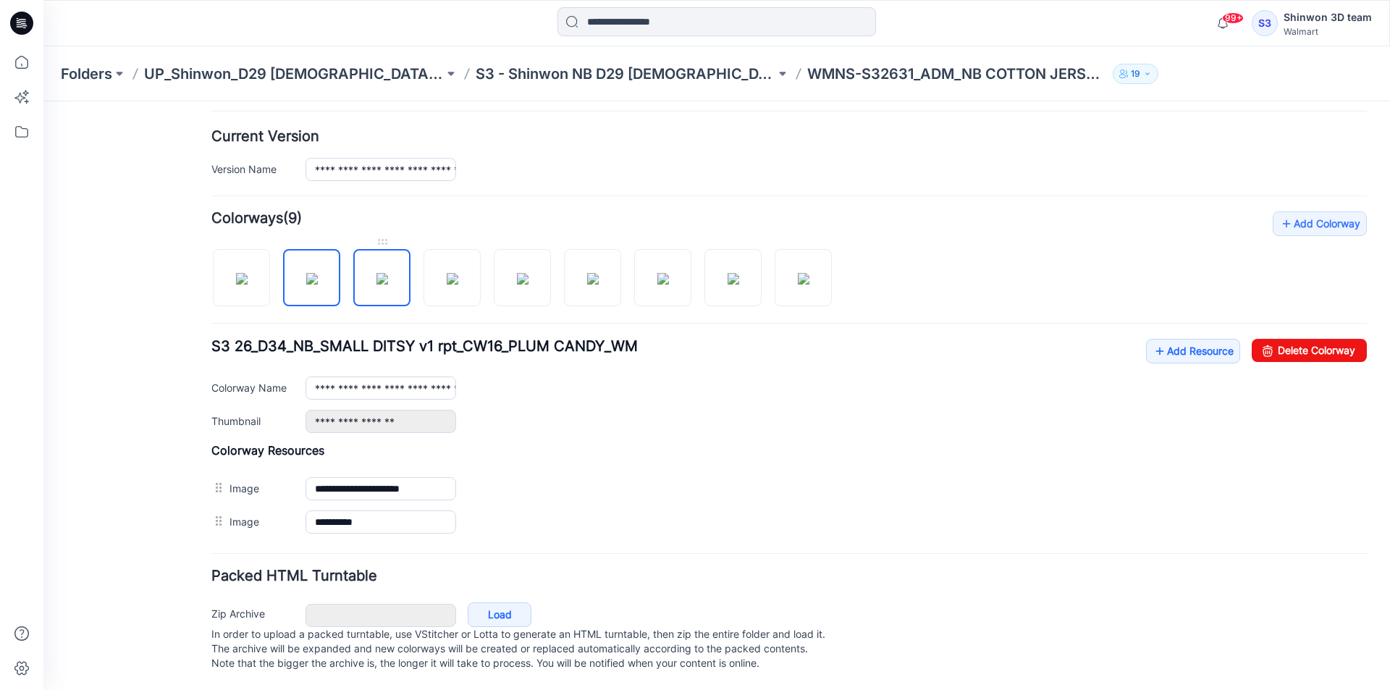
click at [382, 285] on img at bounding box center [383, 279] width 12 height 12
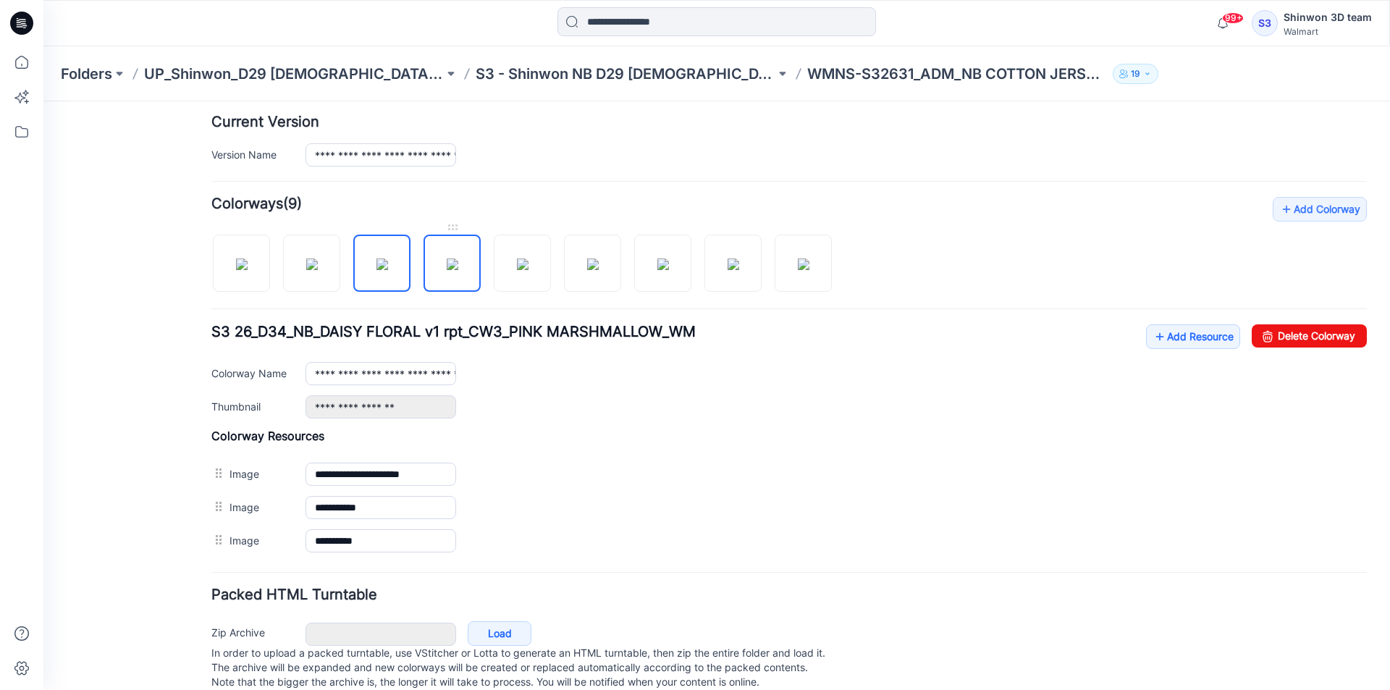
click at [447, 270] on img at bounding box center [453, 265] width 12 height 12
click at [519, 270] on img at bounding box center [523, 265] width 12 height 12
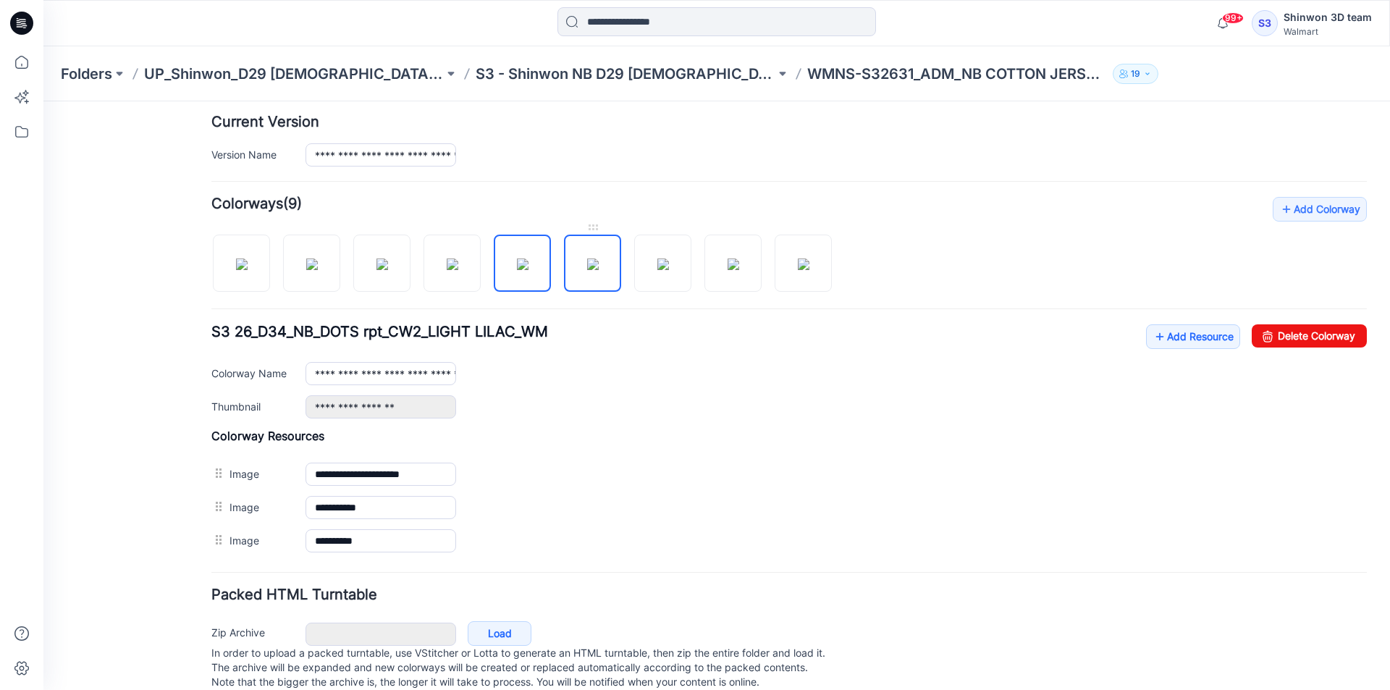
click at [599, 270] on img at bounding box center [593, 265] width 12 height 12
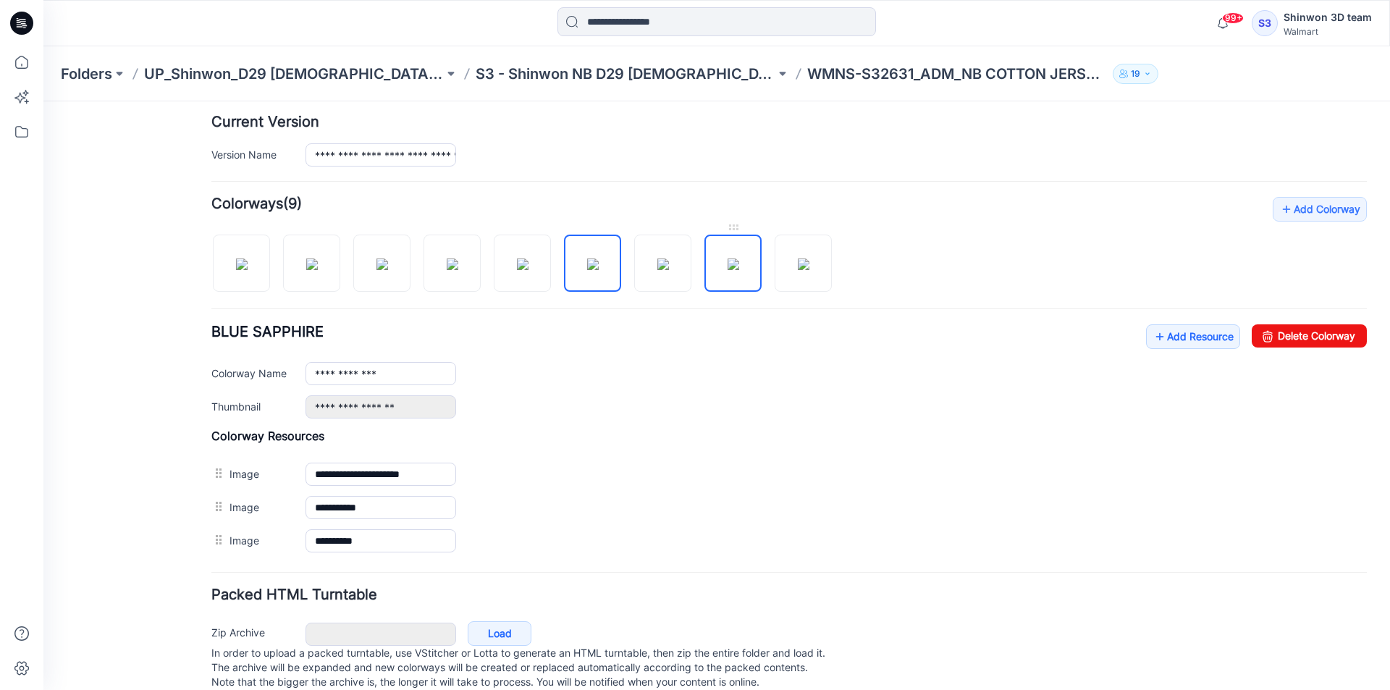
click at [728, 270] on img at bounding box center [734, 265] width 12 height 12
click at [798, 270] on img at bounding box center [804, 265] width 12 height 12
click at [808, 270] on img at bounding box center [804, 265] width 12 height 12
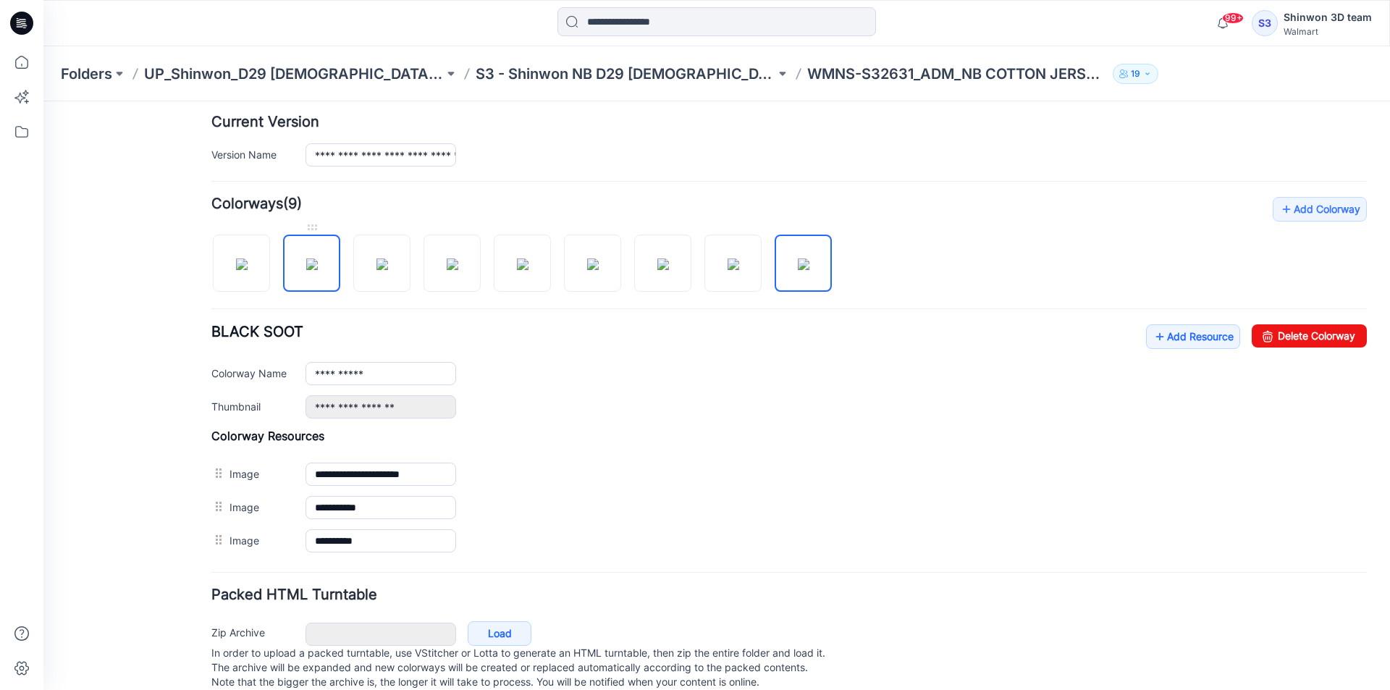
click at [306, 259] on img at bounding box center [312, 265] width 12 height 12
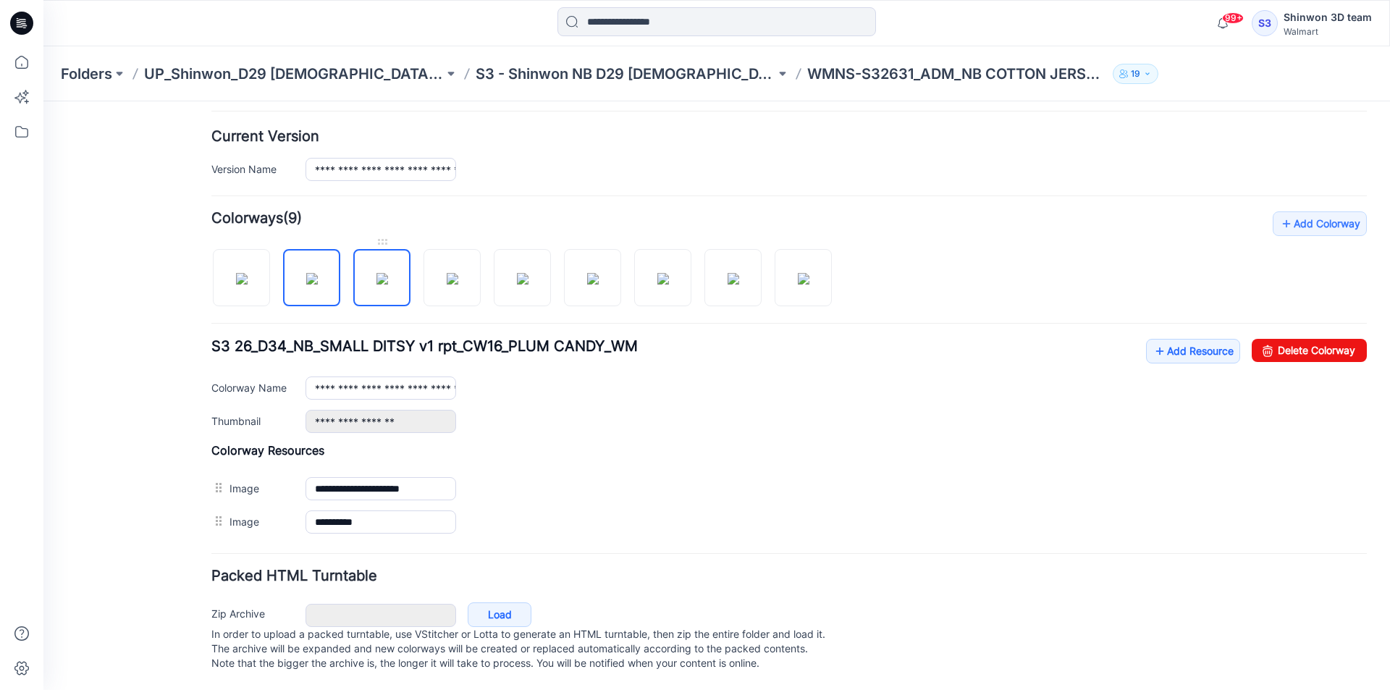
click at [377, 285] on img at bounding box center [383, 279] width 12 height 12
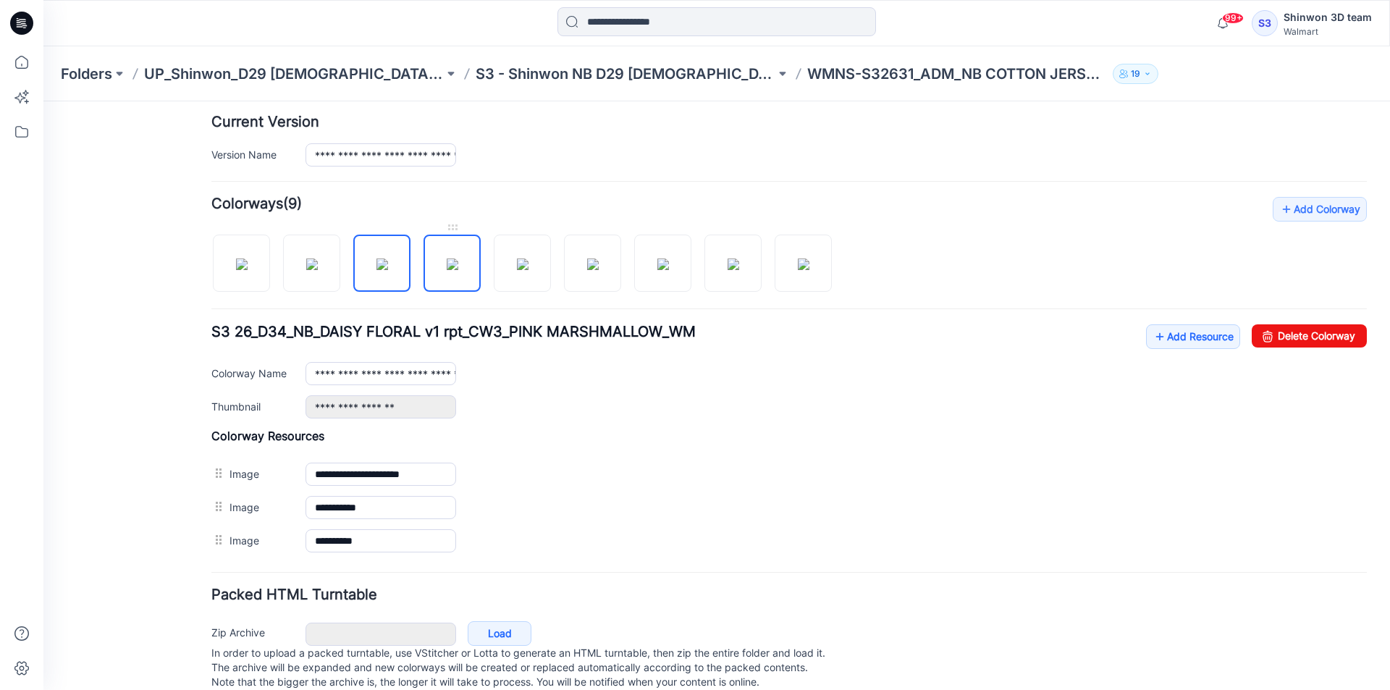
click at [453, 270] on img at bounding box center [453, 265] width 12 height 12
click at [556, 277] on div at bounding box center [527, 256] width 632 height 75
click at [798, 264] on img at bounding box center [804, 265] width 12 height 12
type input "**********"
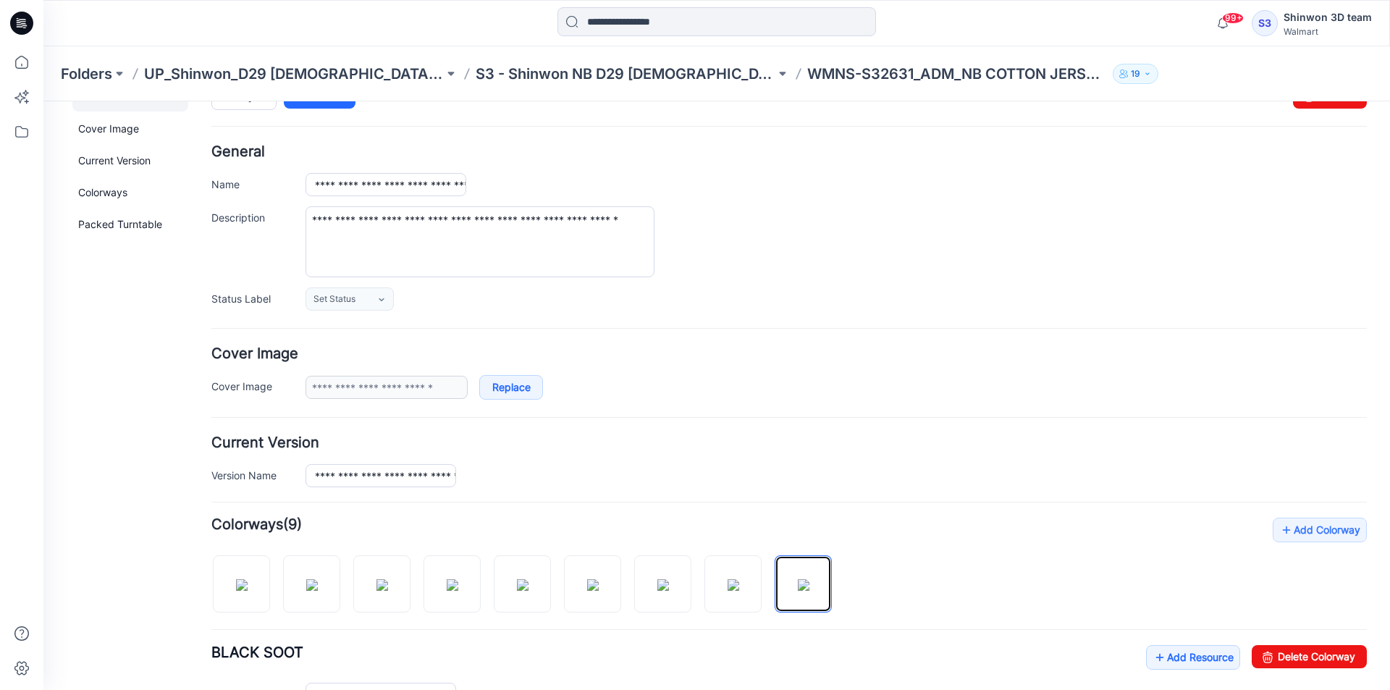
scroll to position [0, 0]
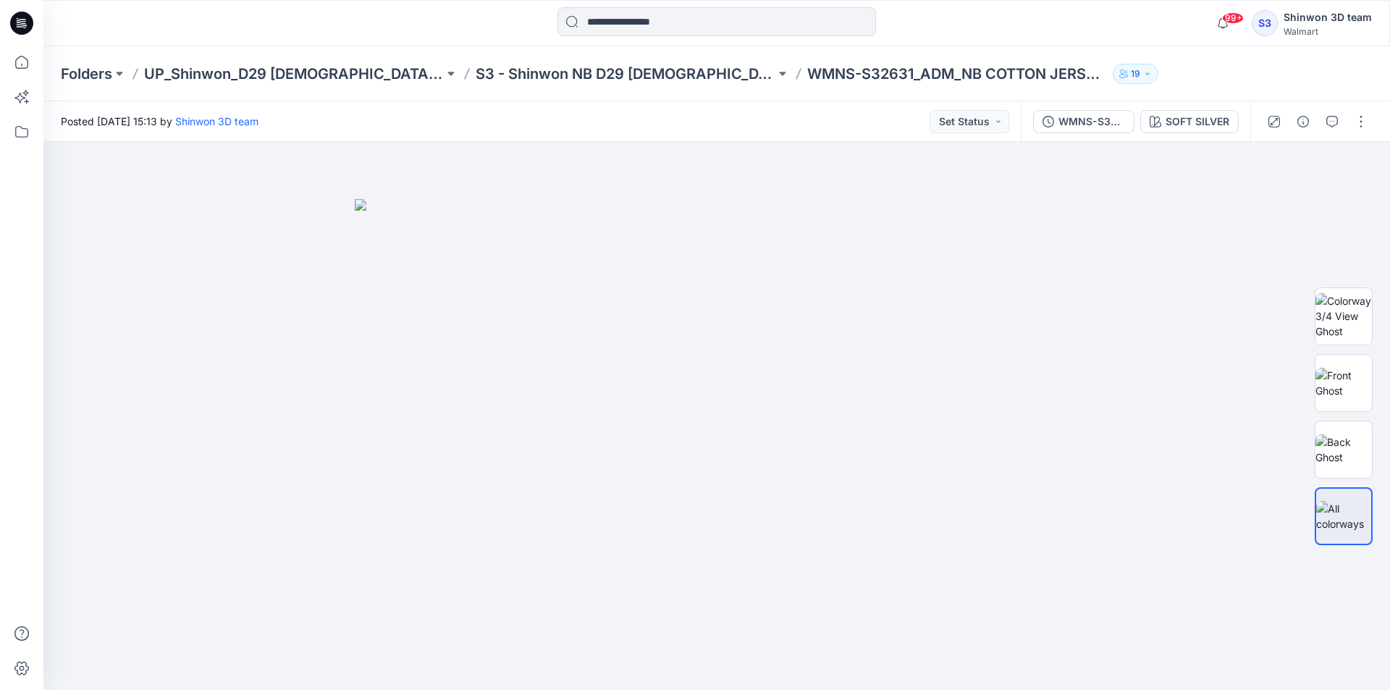
click at [1143, 47] on div "Folders UP_Shinwon_D29 Ladies Sleep S3 - Shinwon NB D29 Ladies Sleepwear WMNS-S…" at bounding box center [716, 73] width 1347 height 55
click at [1124, 185] on div at bounding box center [716, 416] width 1347 height 548
click at [1215, 138] on div "WMNS-S32631_ADM_NB COTTON JERSEY&LACE_CAMI SOFT SILVER" at bounding box center [1136, 121] width 230 height 41
click at [1192, 128] on div "SOFT SILVER" at bounding box center [1198, 122] width 64 height 16
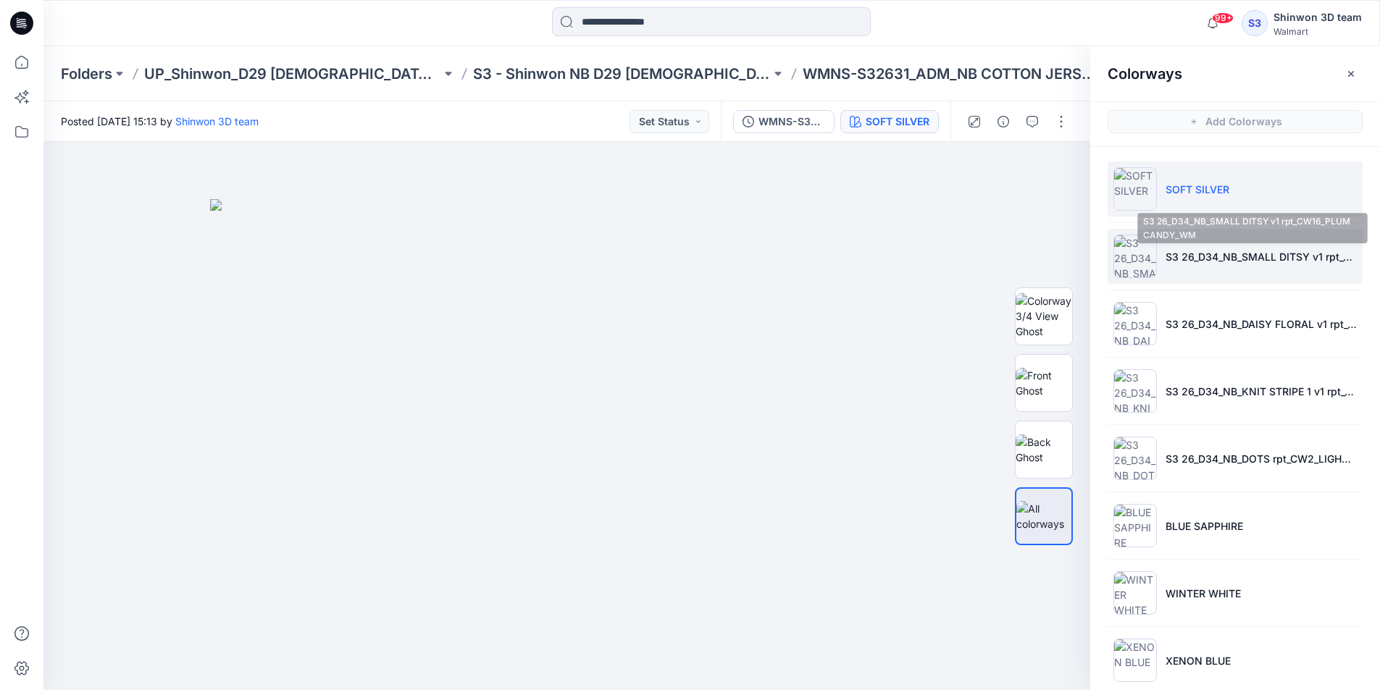
click at [1250, 253] on p "S3 26_D34_NB_SMALL DITSY v1 rpt_CW16_PLUM CANDY_WM" at bounding box center [1260, 256] width 191 height 15
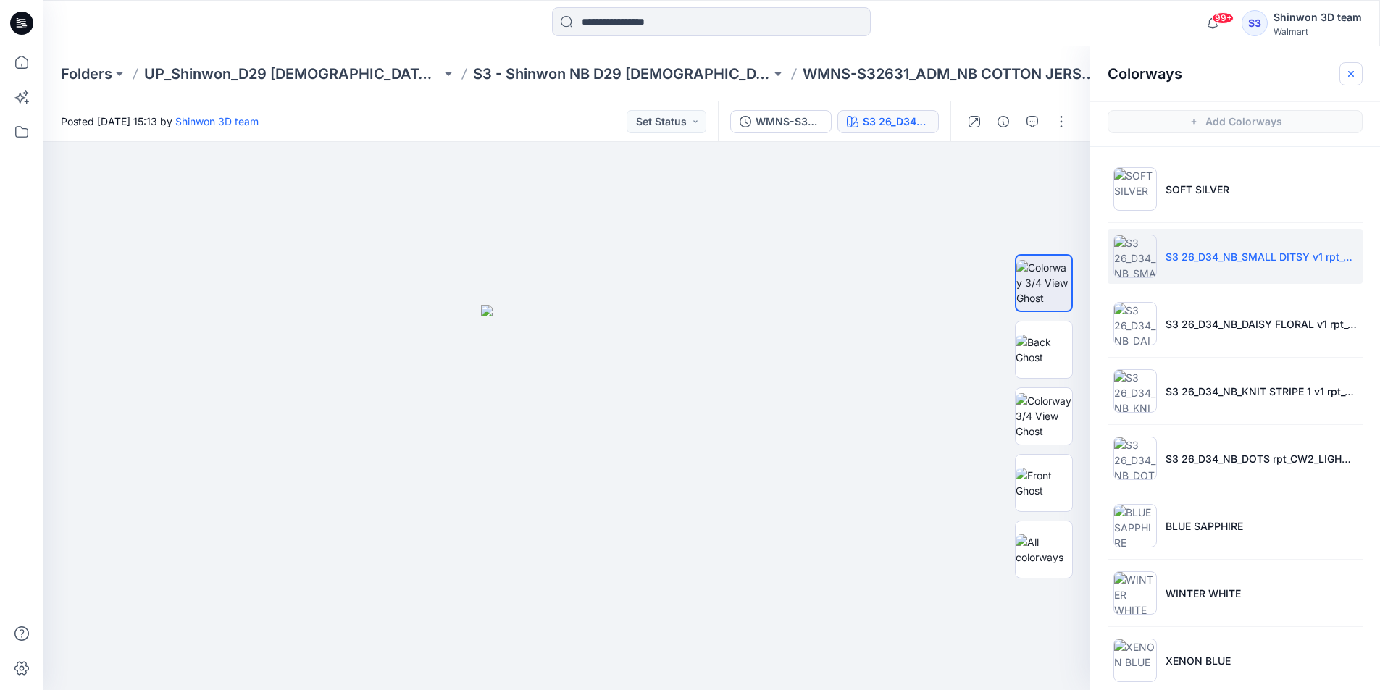
click at [1351, 78] on icon "button" at bounding box center [1351, 74] width 12 height 12
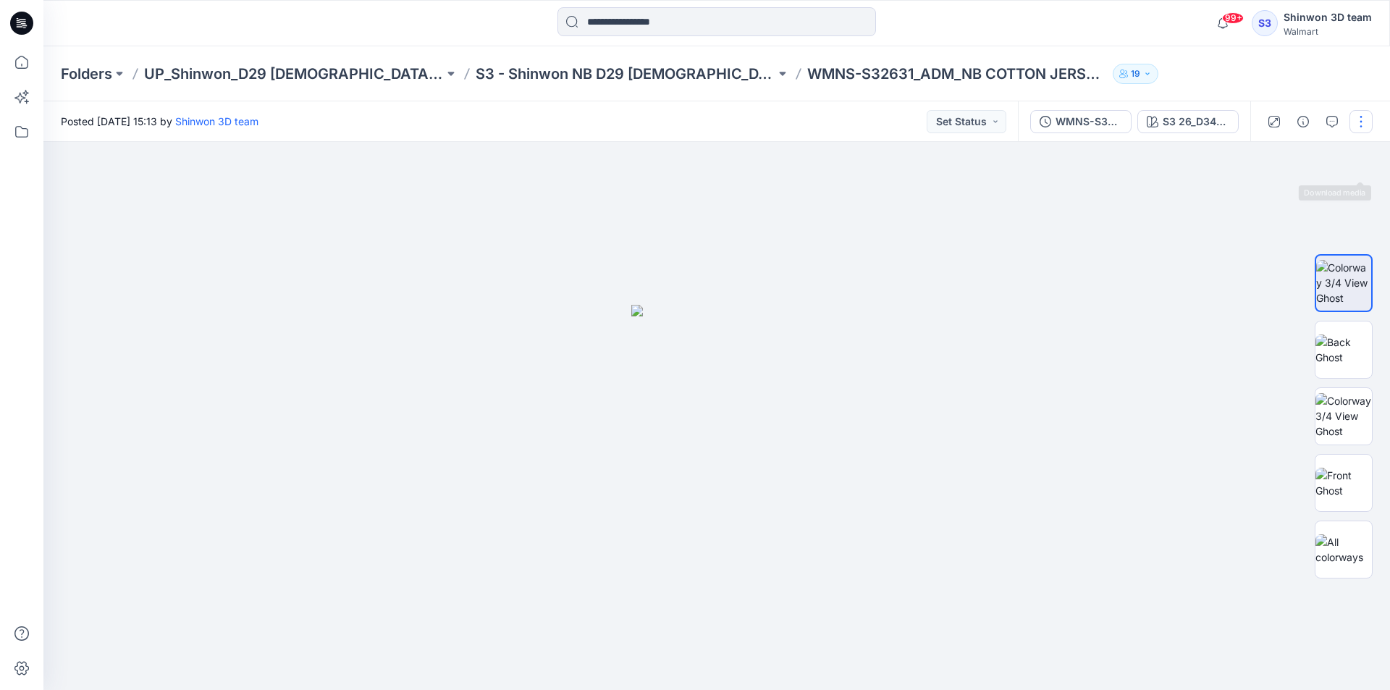
click at [1365, 117] on button "button" at bounding box center [1361, 121] width 23 height 23
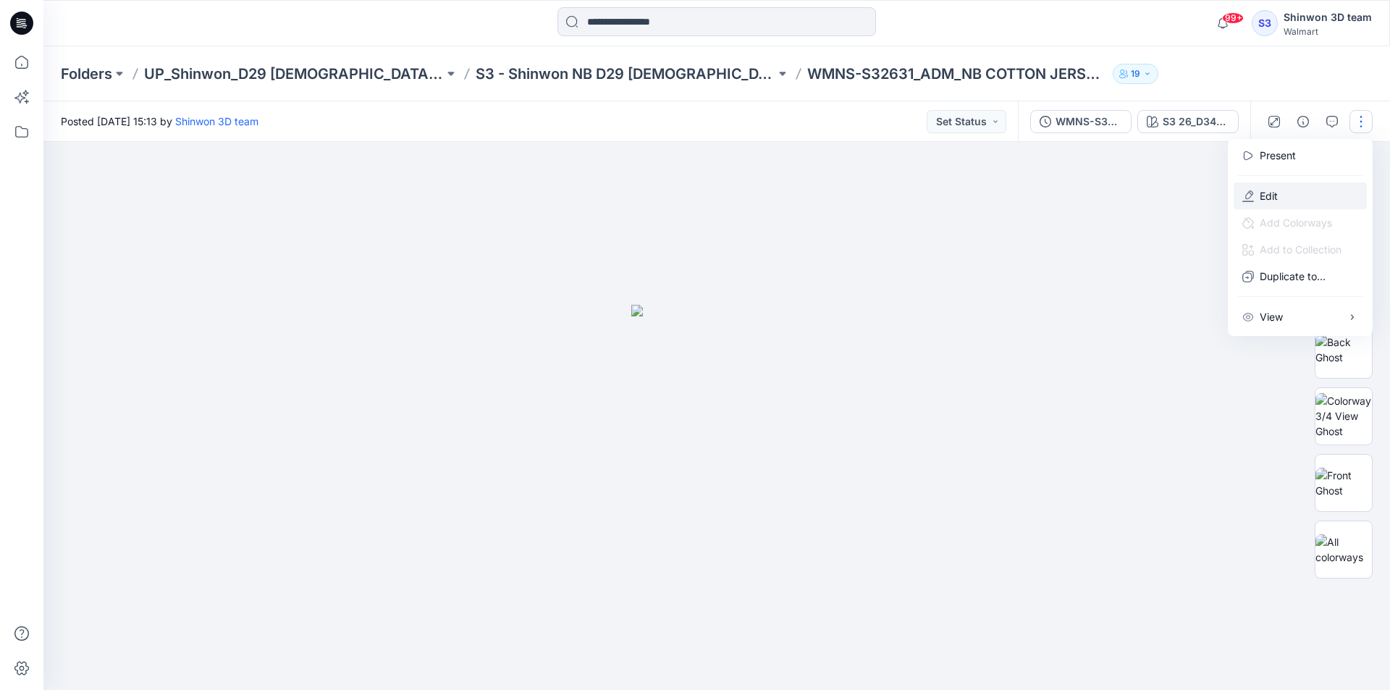
click at [1296, 190] on button "Edit" at bounding box center [1300, 196] width 133 height 27
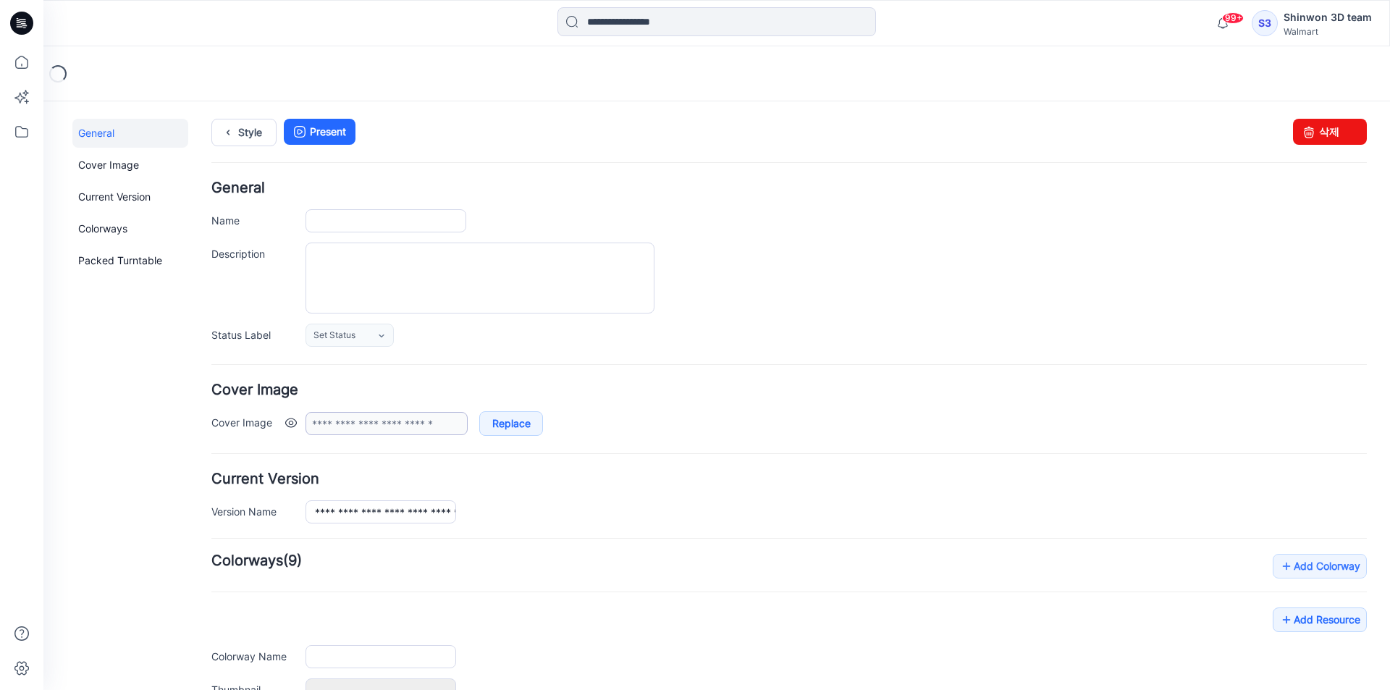
type input "**********"
type textarea "**********"
type input "**********"
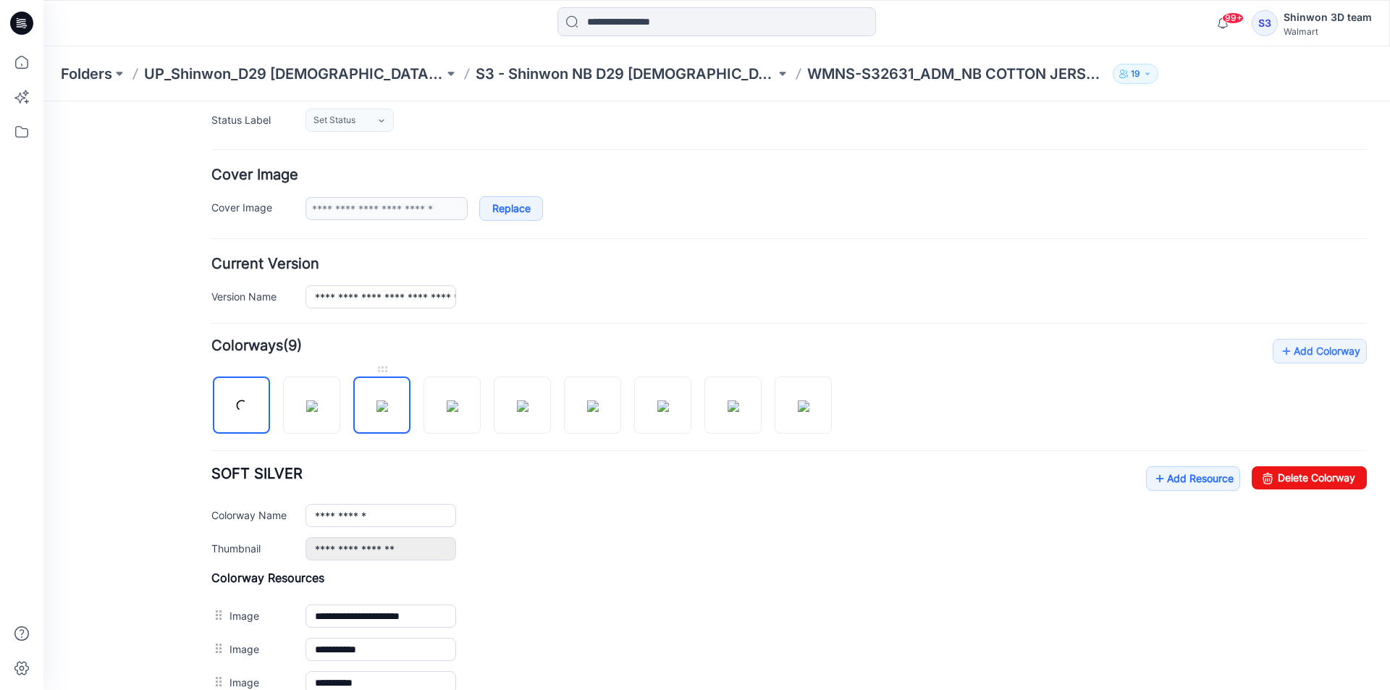
scroll to position [250, 0]
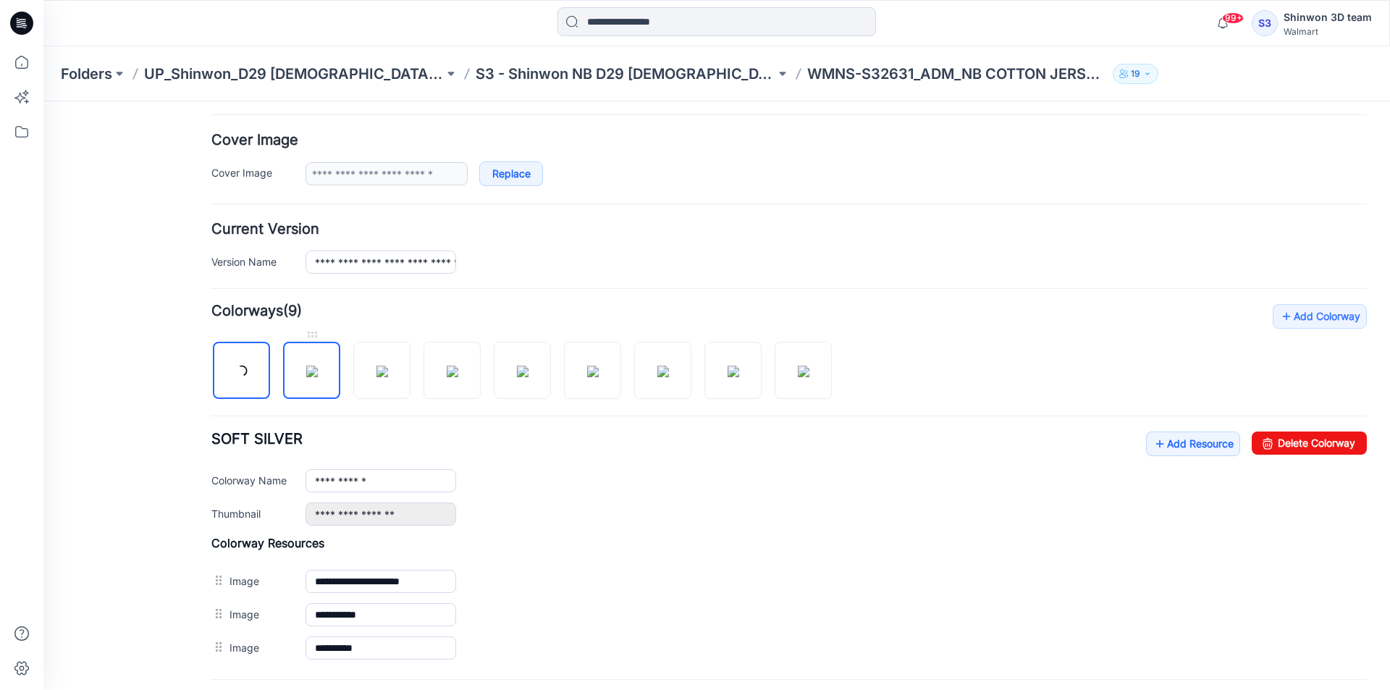
click at [314, 375] on img at bounding box center [312, 372] width 12 height 12
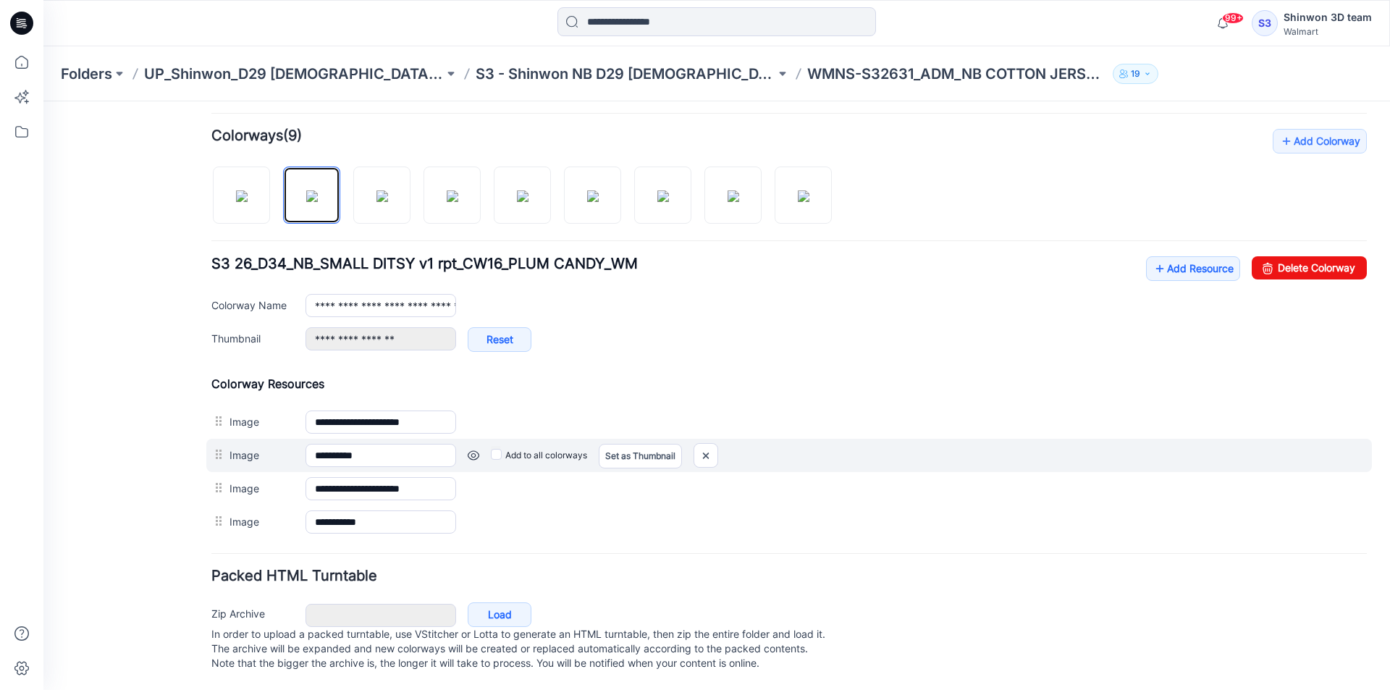
scroll to position [440, 0]
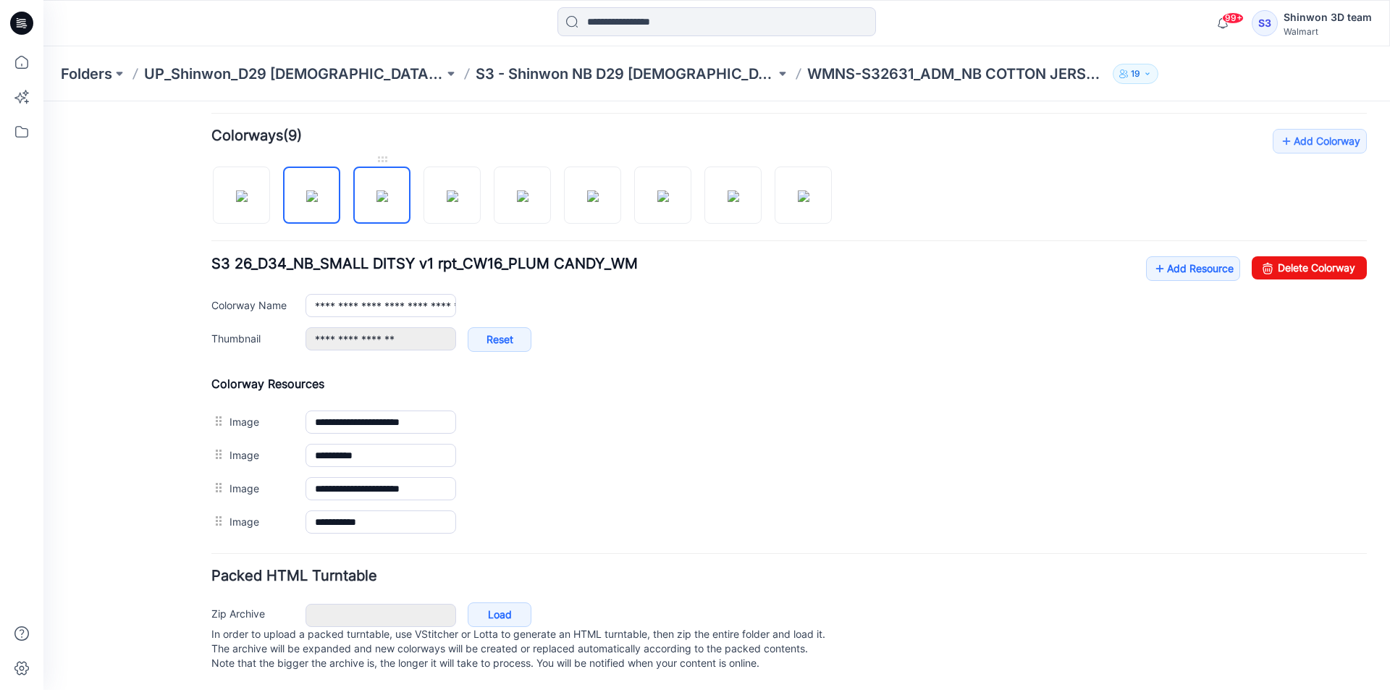
click at [377, 190] on img at bounding box center [383, 196] width 12 height 12
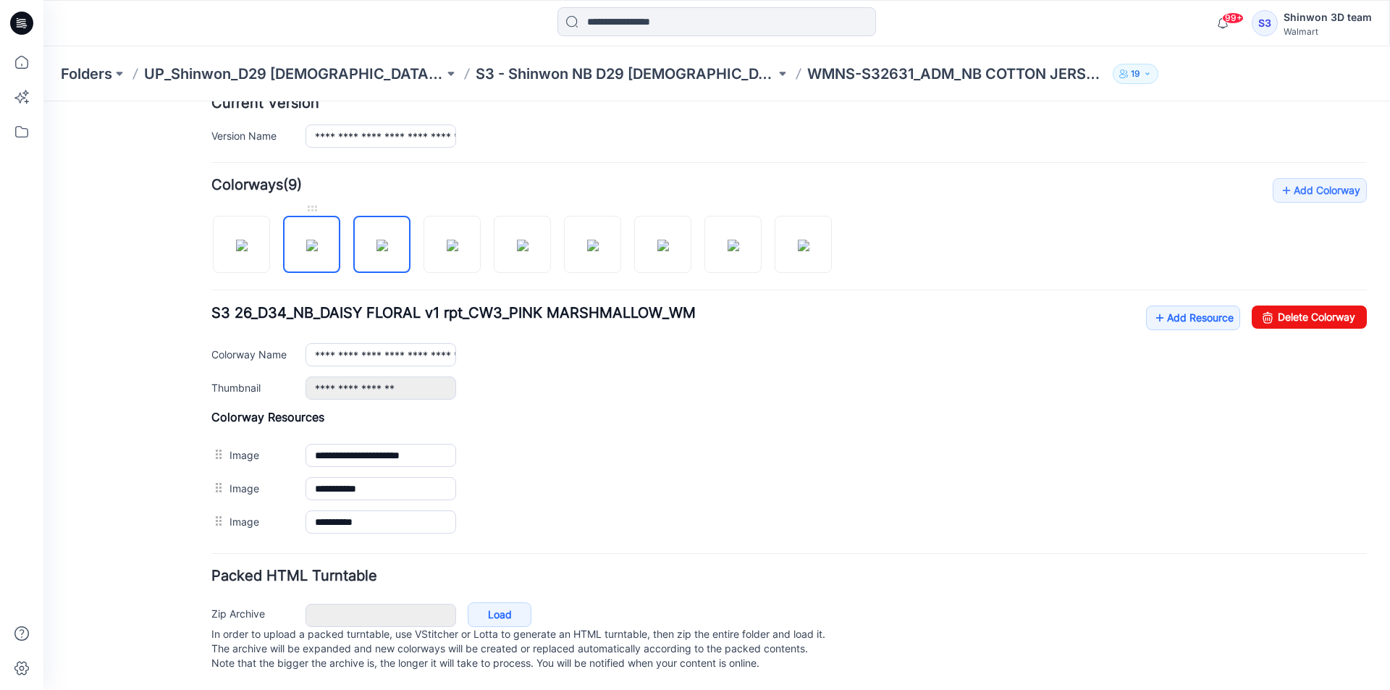
click at [318, 240] on img at bounding box center [312, 246] width 12 height 12
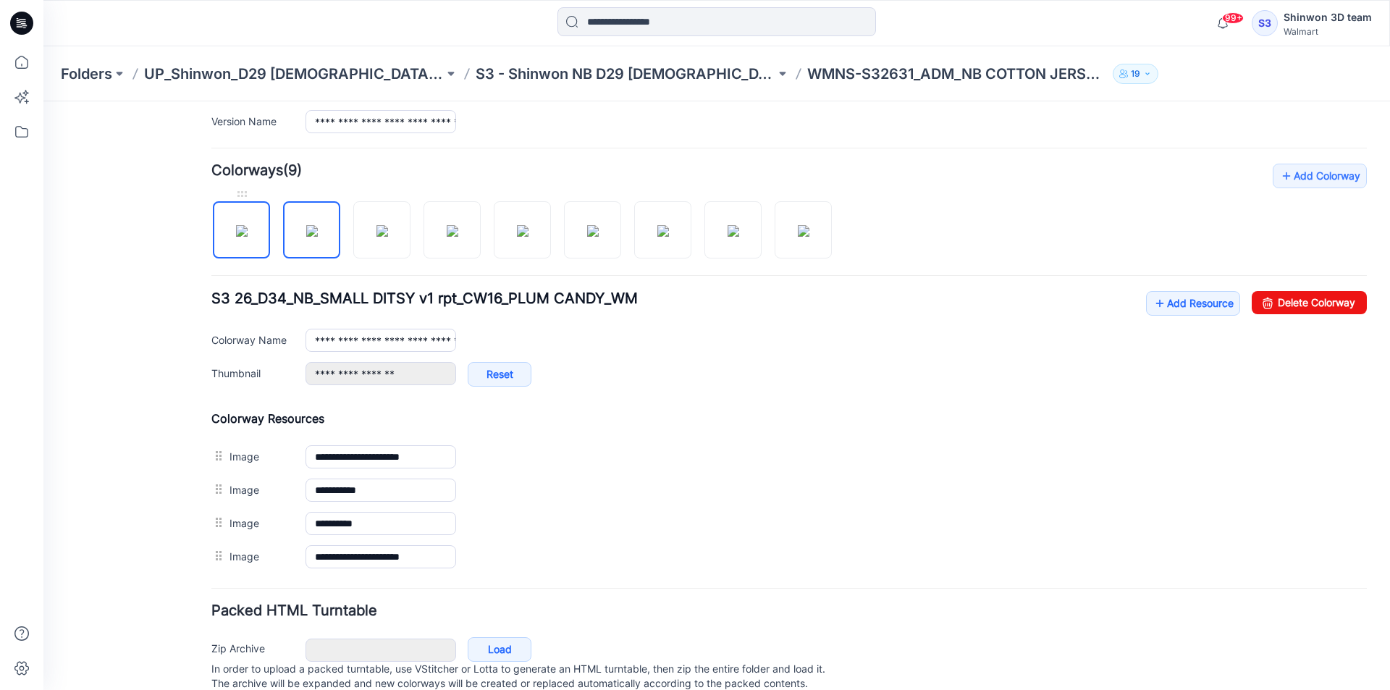
click at [248, 235] on img at bounding box center [242, 231] width 12 height 12
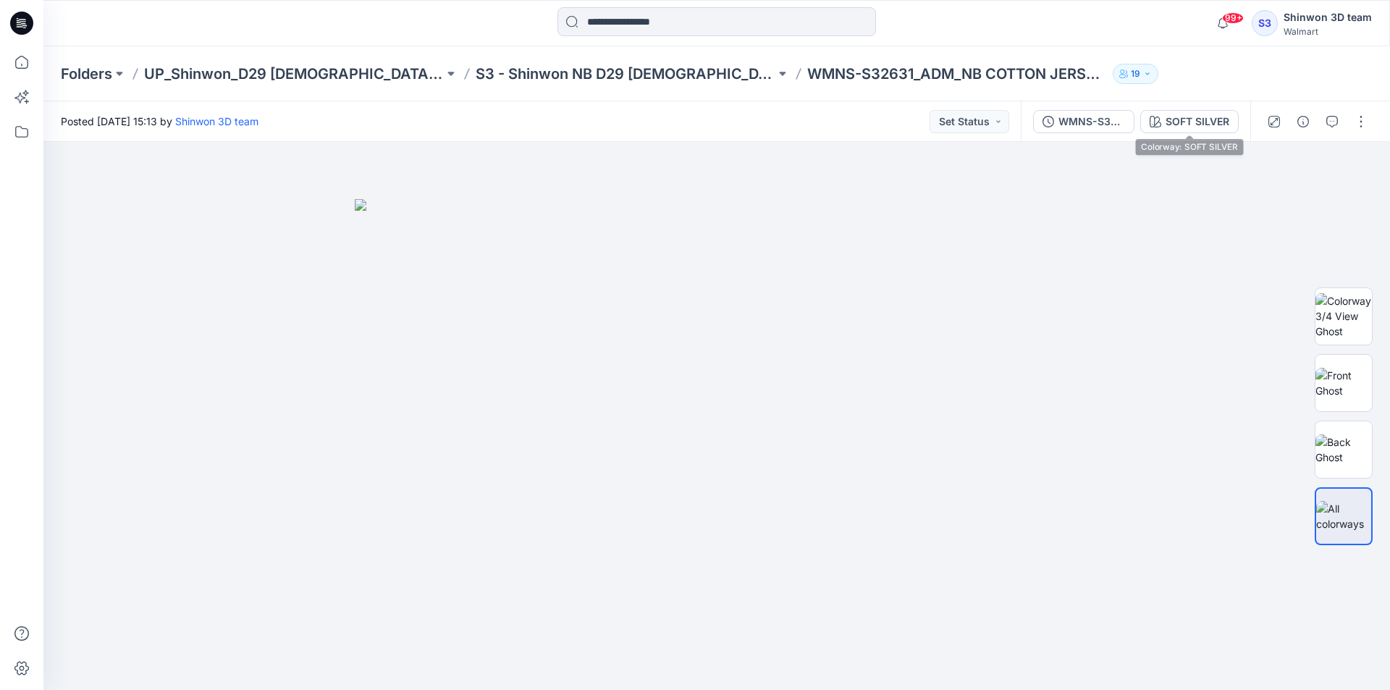
click at [1165, 133] on div "WMNS-S32631_ADM_NB COTTON JERSEY&LACE_CAMI SOFT SILVER" at bounding box center [1136, 121] width 230 height 41
click at [561, 71] on p "S3 - Shinwon NB D29 [DEMOGRAPHIC_DATA] Sleepwear" at bounding box center [626, 74] width 300 height 20
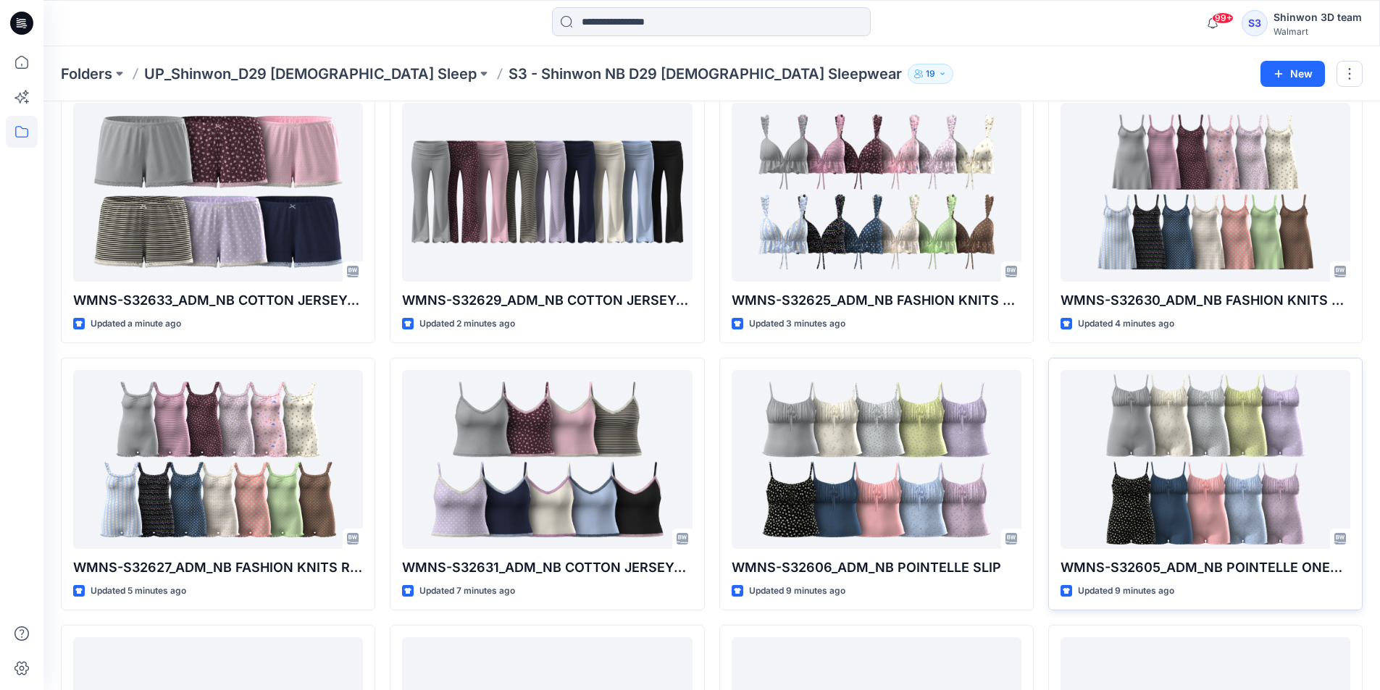
scroll to position [217, 0]
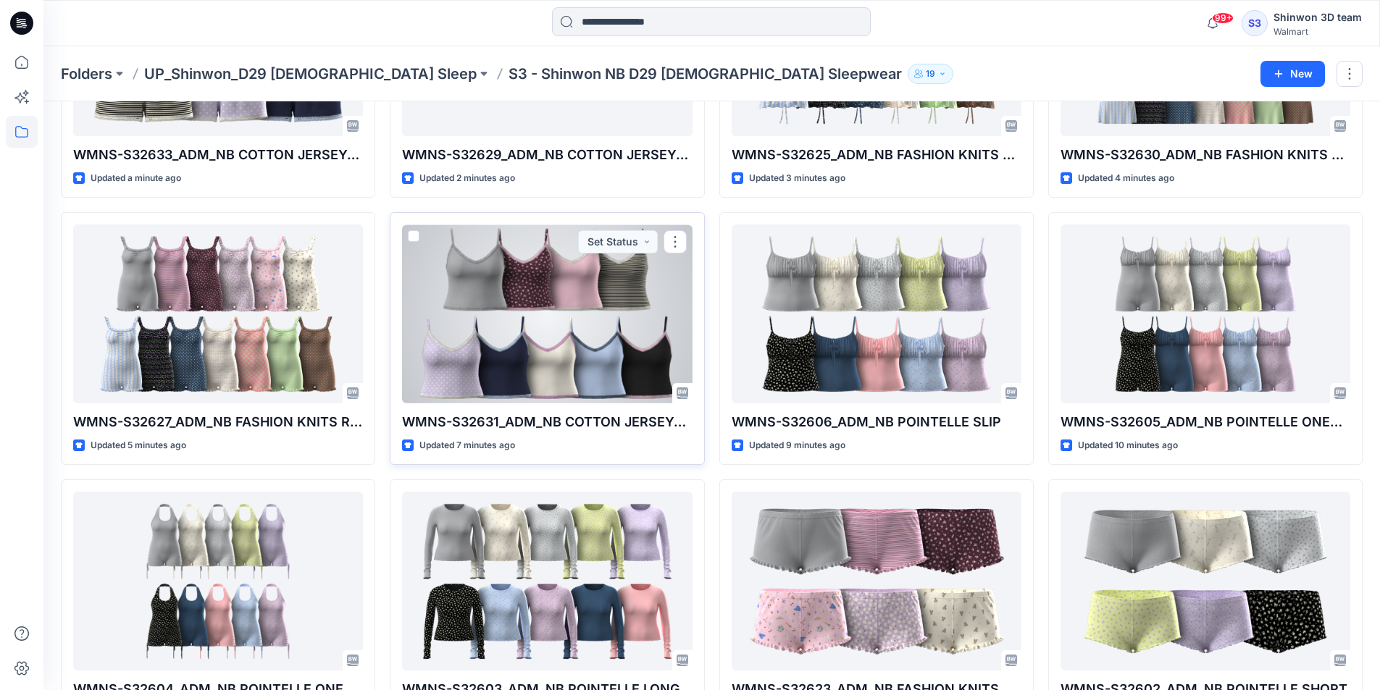
click at [671, 333] on div at bounding box center [547, 314] width 290 height 179
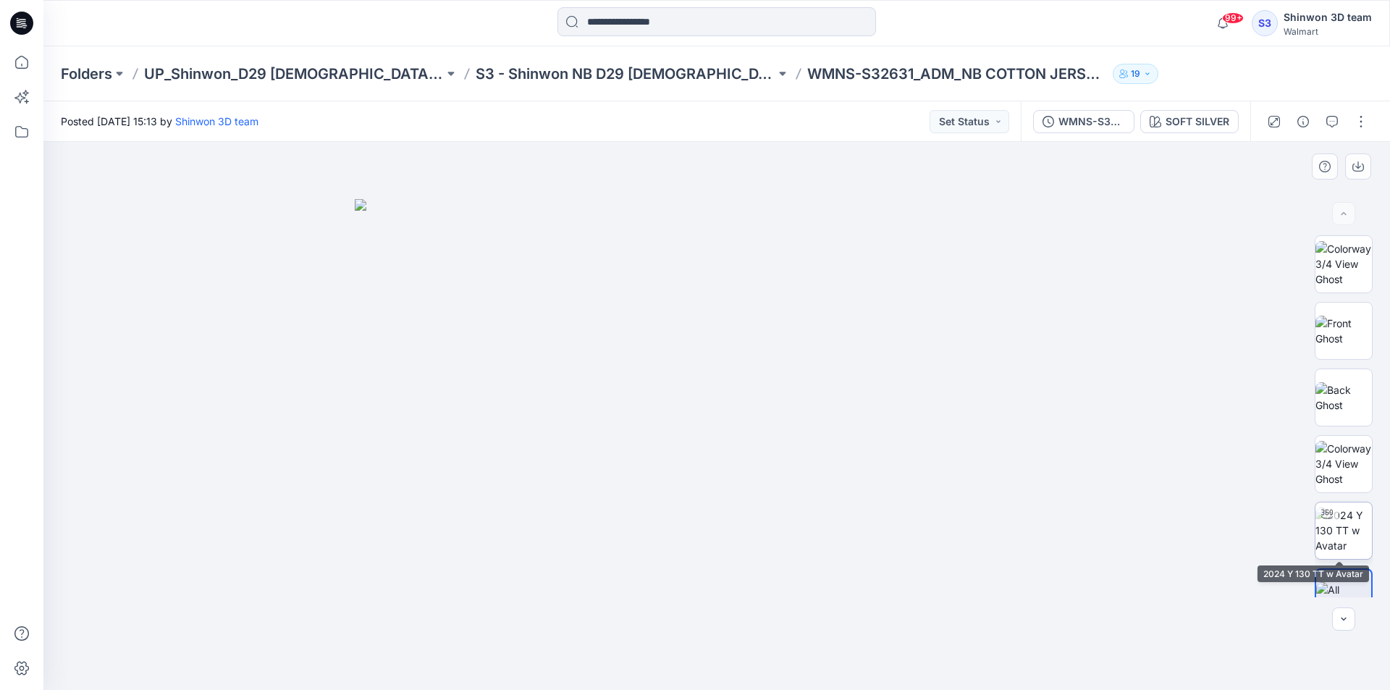
click at [1345, 524] on img at bounding box center [1344, 531] width 56 height 46
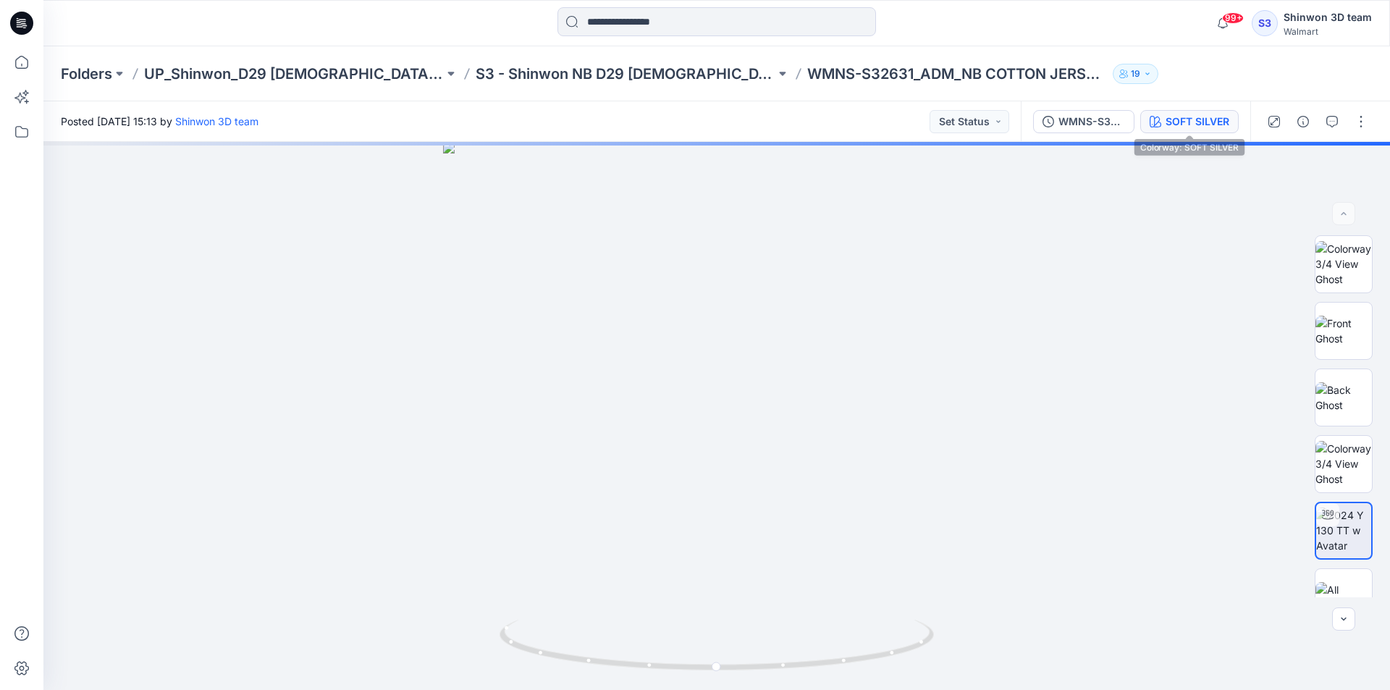
click at [1188, 122] on div "SOFT SILVER" at bounding box center [1198, 122] width 64 height 16
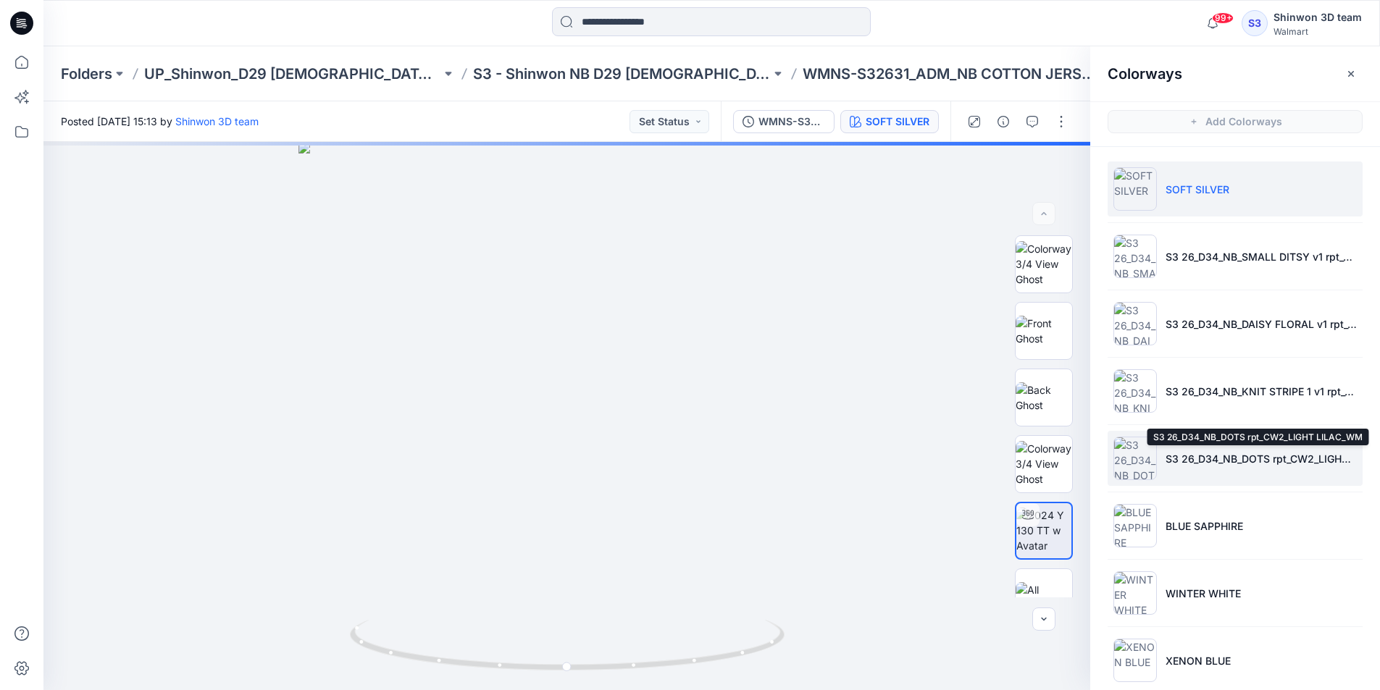
click at [1166, 452] on p "S3 26_D34_NB_DOTS rpt_CW2_LIGHT LILAC_WM" at bounding box center [1260, 458] width 191 height 15
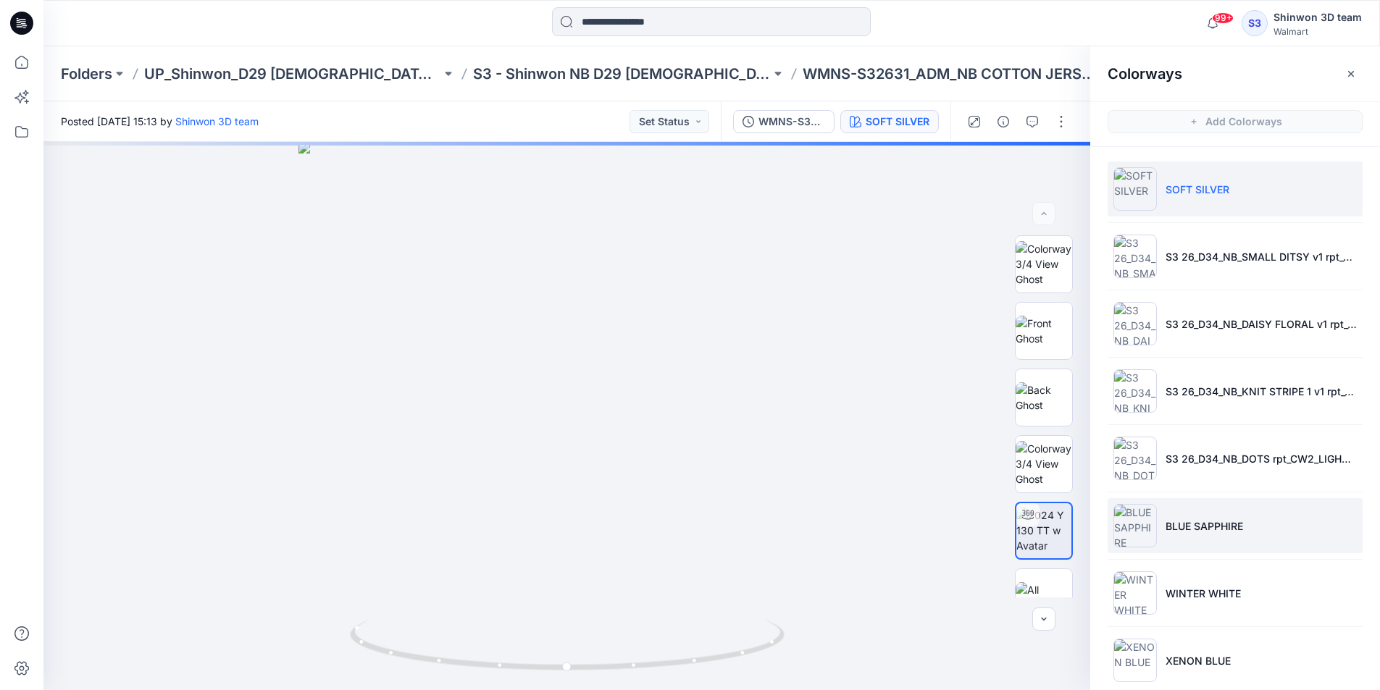
click at [1146, 540] on img at bounding box center [1134, 525] width 43 height 43
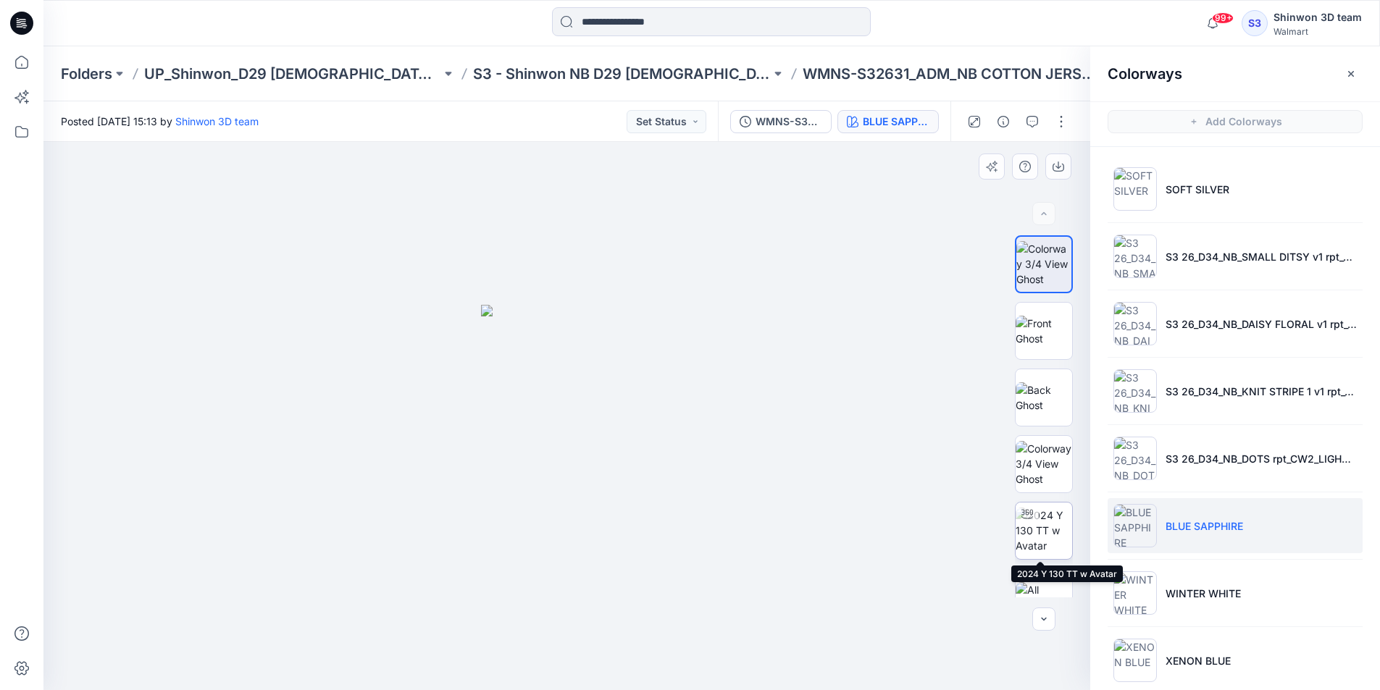
click at [1048, 542] on img at bounding box center [1043, 531] width 56 height 46
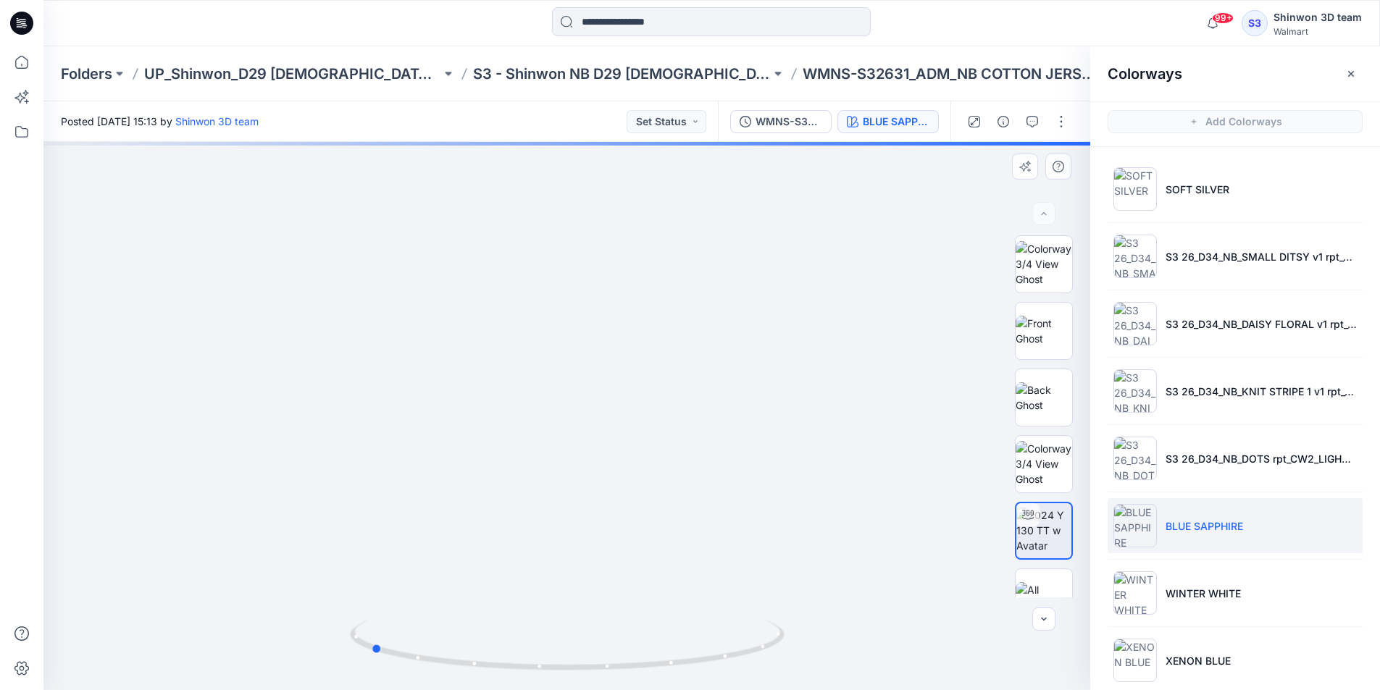
drag, startPoint x: 684, startPoint y: 669, endPoint x: 921, endPoint y: 638, distance: 239.6
click at [921, 638] on div at bounding box center [566, 416] width 1046 height 548
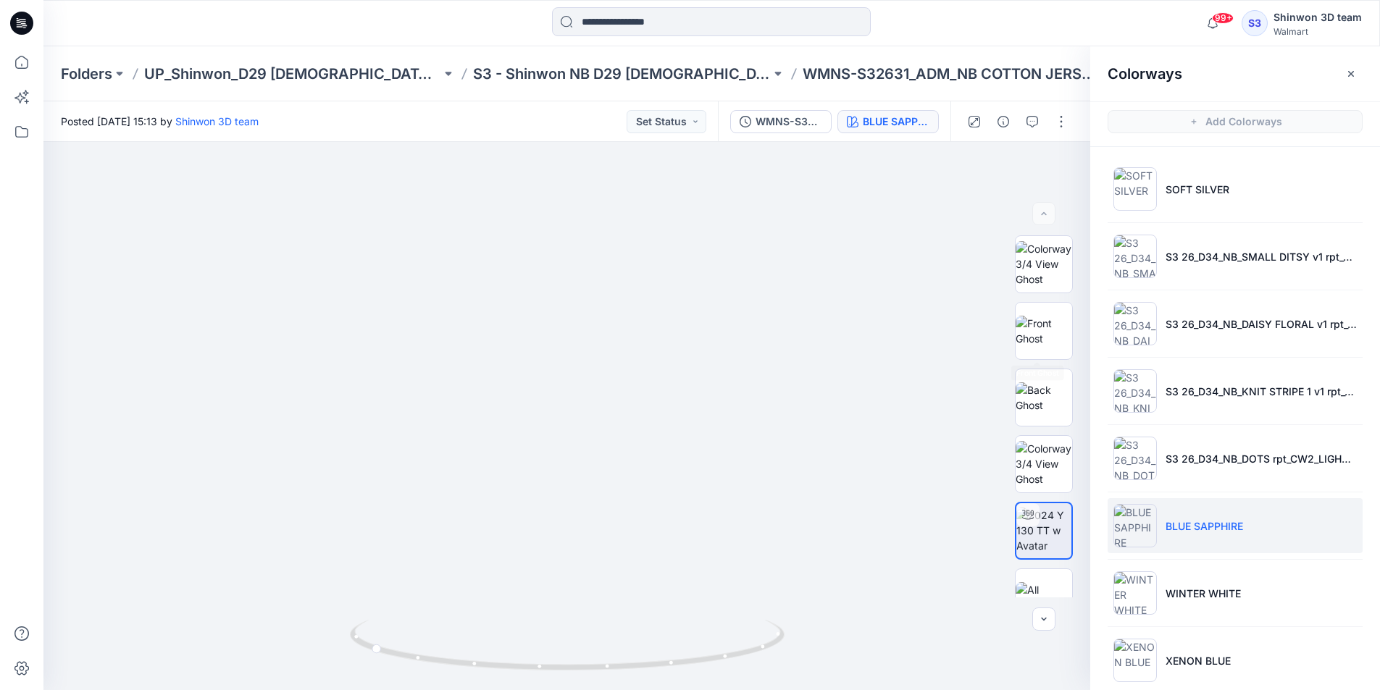
click at [1145, 217] on ul "SOFT SILVER S3 26_D34_NB_SMALL DITSY v1 rpt_CW16_PLUM CANDY_WM S3 26_D34_NB_DAI…" at bounding box center [1235, 458] width 290 height 623
click at [1149, 194] on img at bounding box center [1134, 188] width 43 height 43
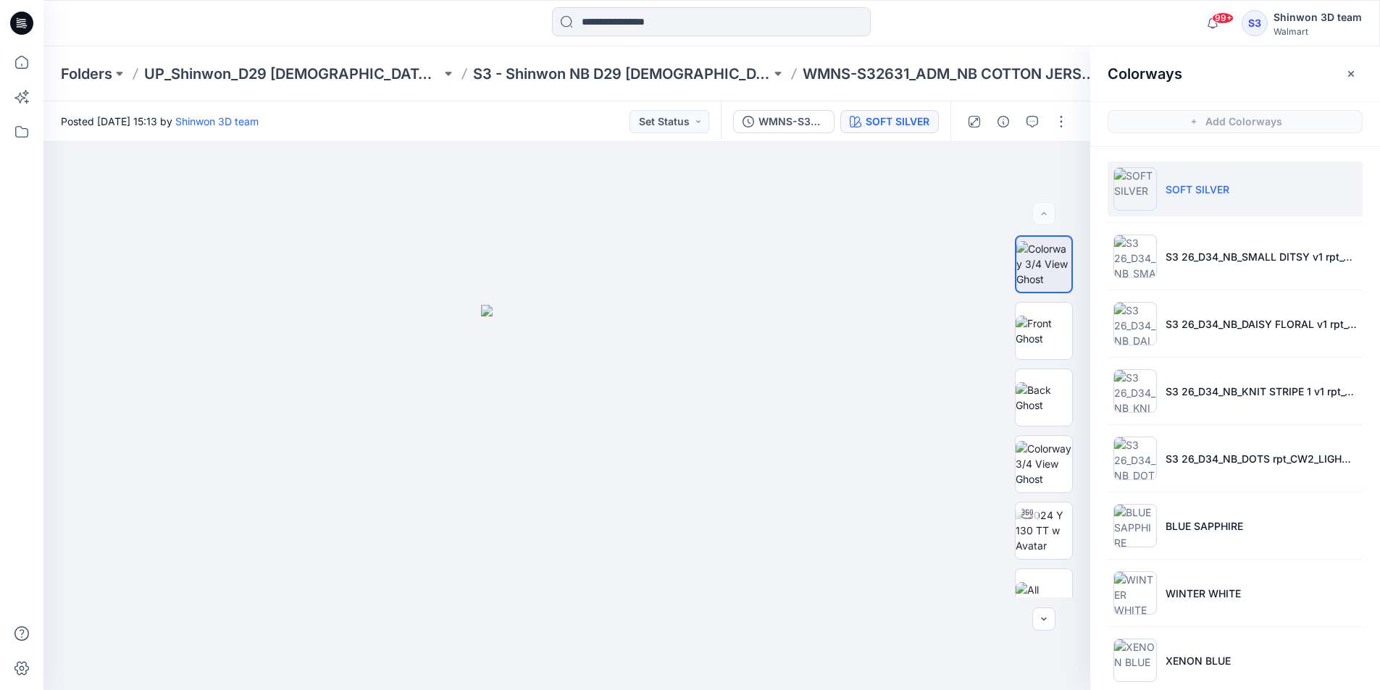
click at [1354, 61] on div "Colorways" at bounding box center [1235, 73] width 290 height 54
click at [1351, 76] on icon "button" at bounding box center [1351, 74] width 12 height 12
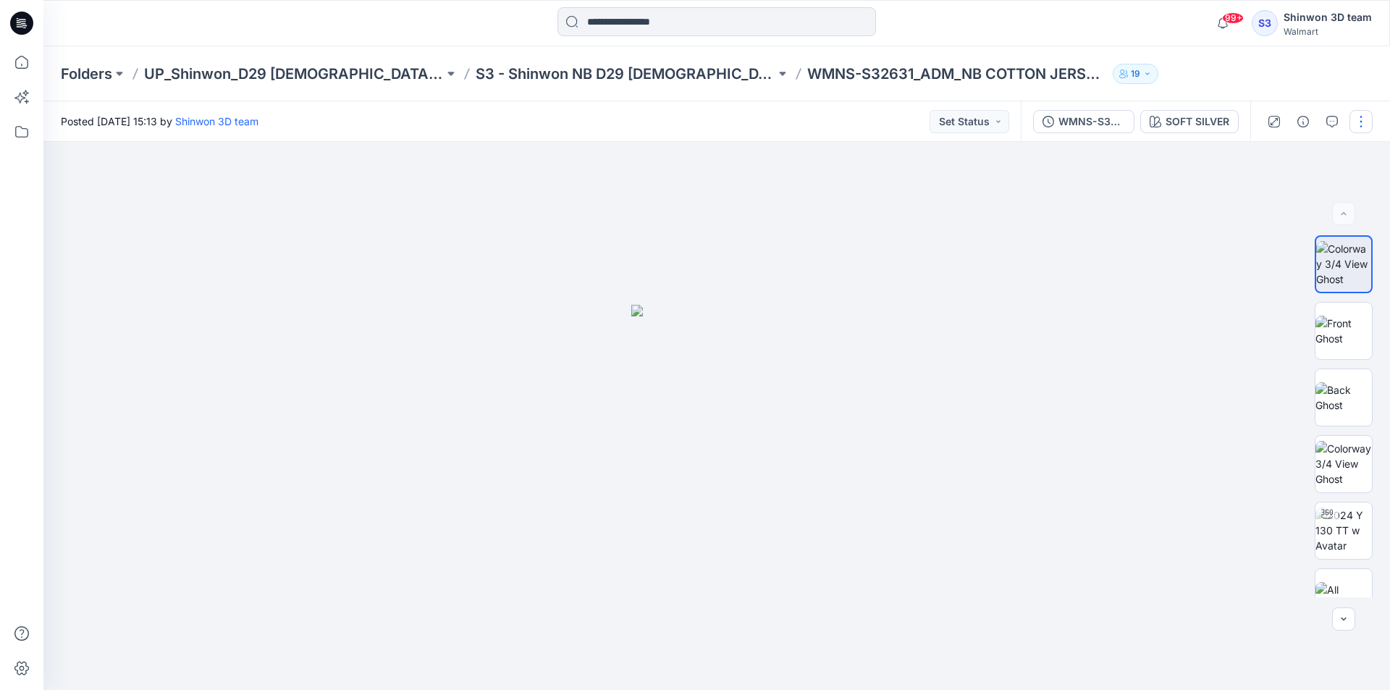
click at [1359, 115] on button "button" at bounding box center [1361, 121] width 23 height 23
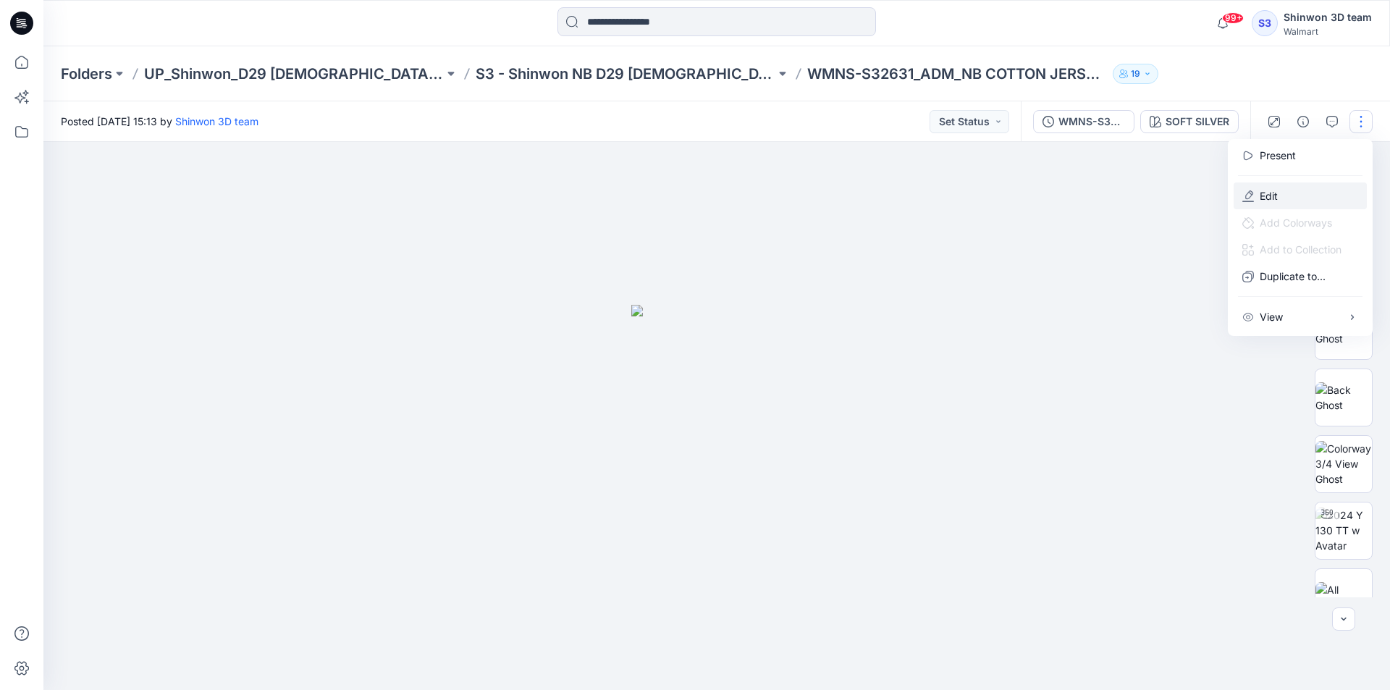
click at [1272, 188] on p "Edit" at bounding box center [1269, 195] width 18 height 15
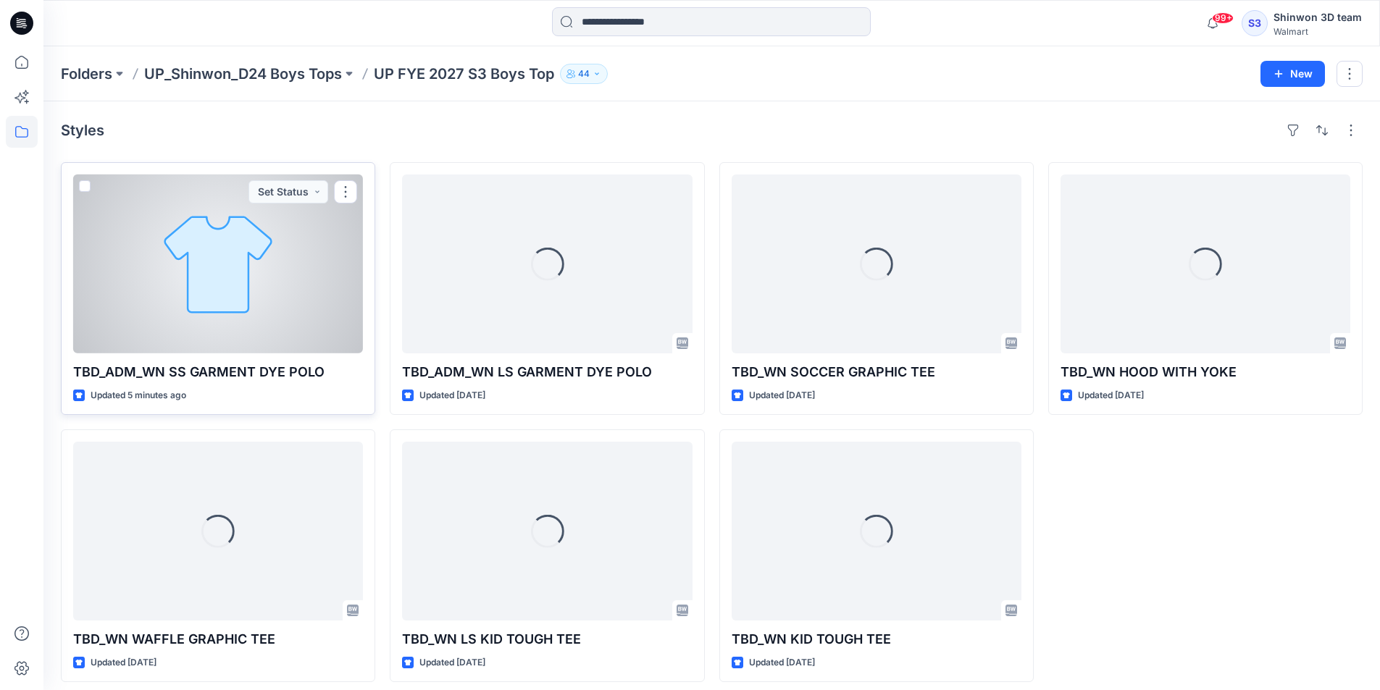
click at [282, 276] on div at bounding box center [218, 264] width 290 height 179
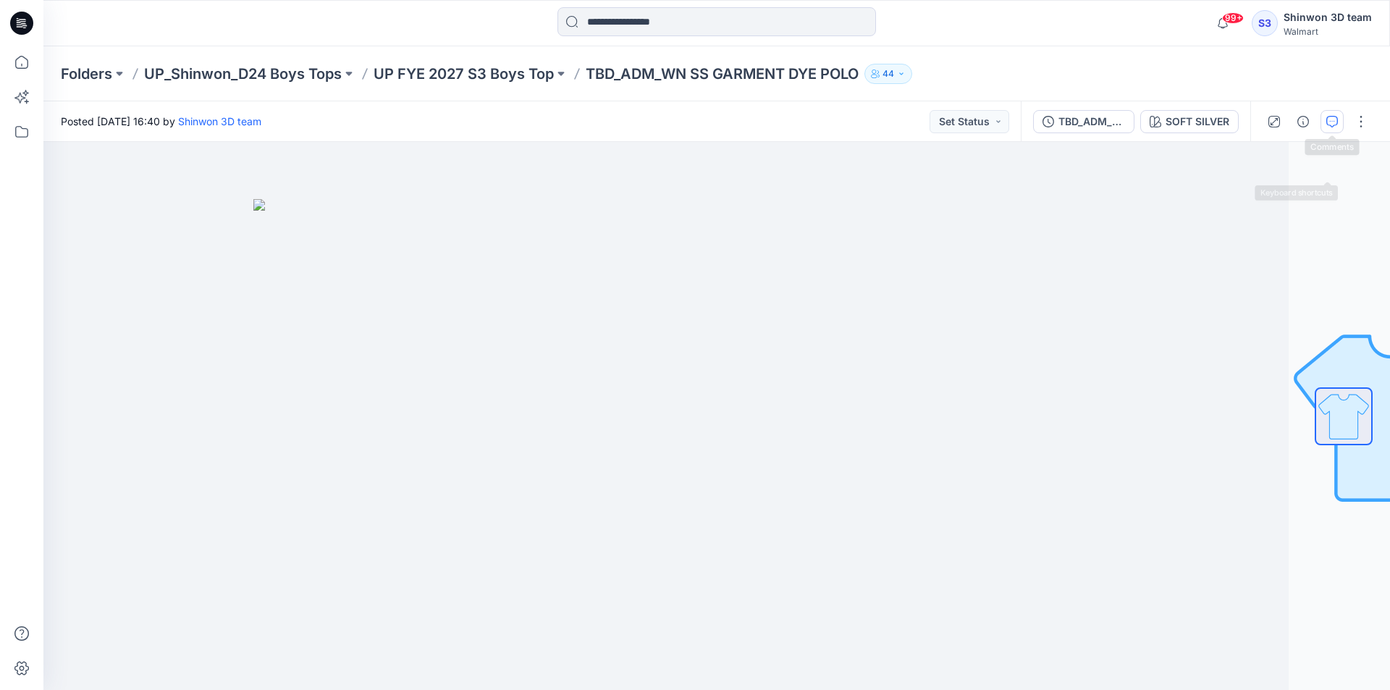
click at [1336, 123] on icon "button" at bounding box center [1333, 122] width 12 height 12
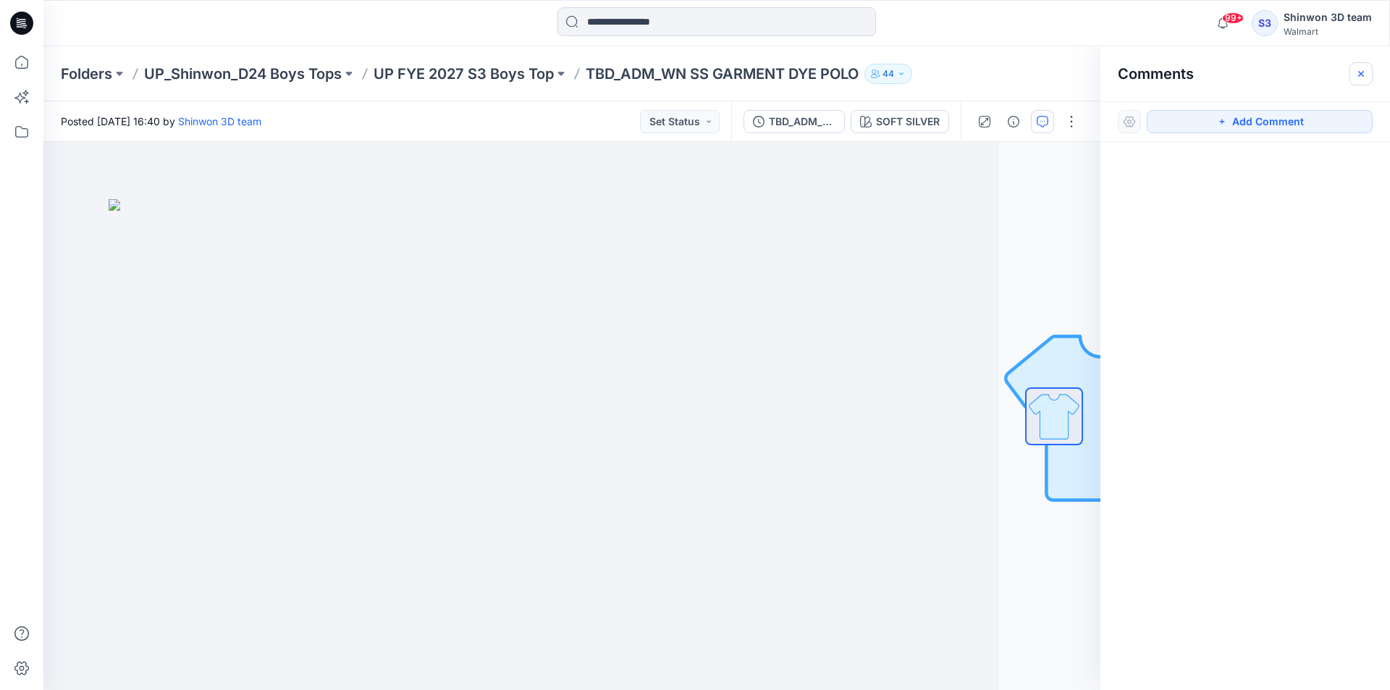
click at [1354, 77] on button "button" at bounding box center [1361, 73] width 23 height 23
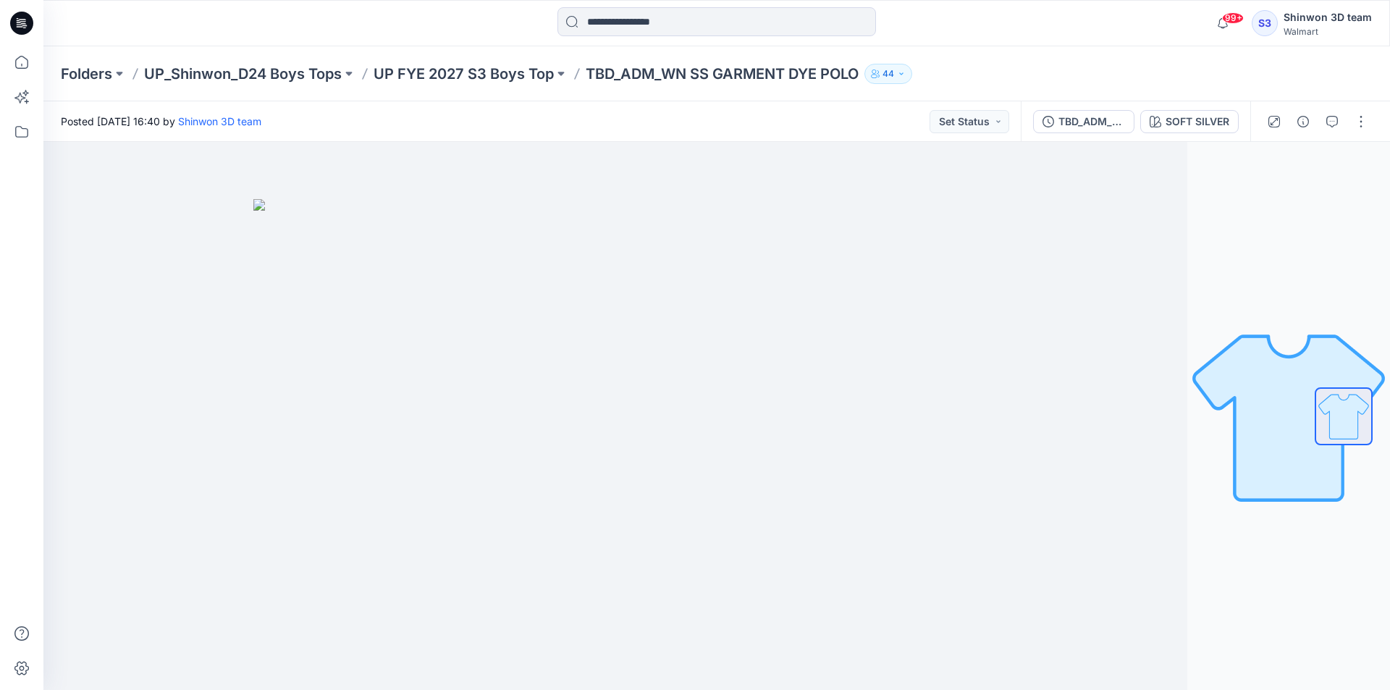
click at [1306, 118] on icon "button" at bounding box center [1304, 122] width 12 height 12
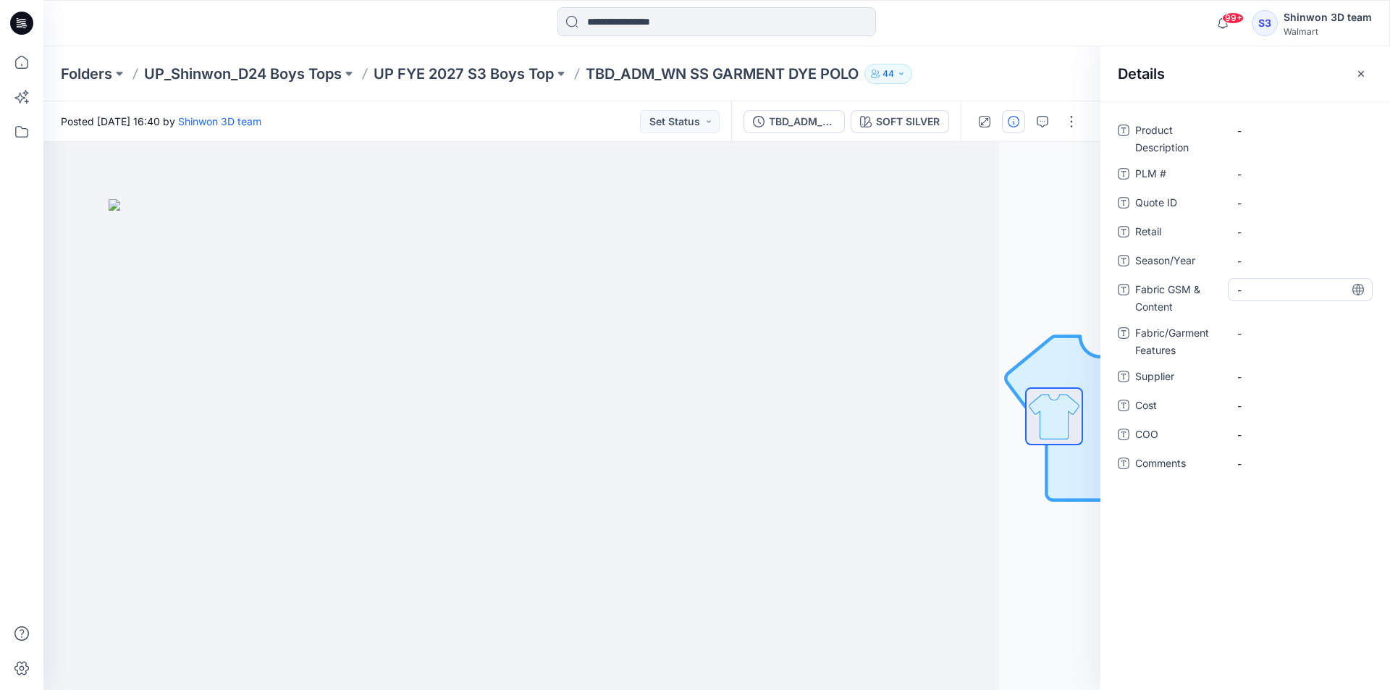
click at [1288, 292] on Content "-" at bounding box center [1301, 289] width 126 height 15
type textarea "**********"
click at [1273, 327] on div "**********" at bounding box center [1245, 306] width 255 height 374
click at [1280, 337] on Features "-" at bounding box center [1301, 342] width 126 height 15
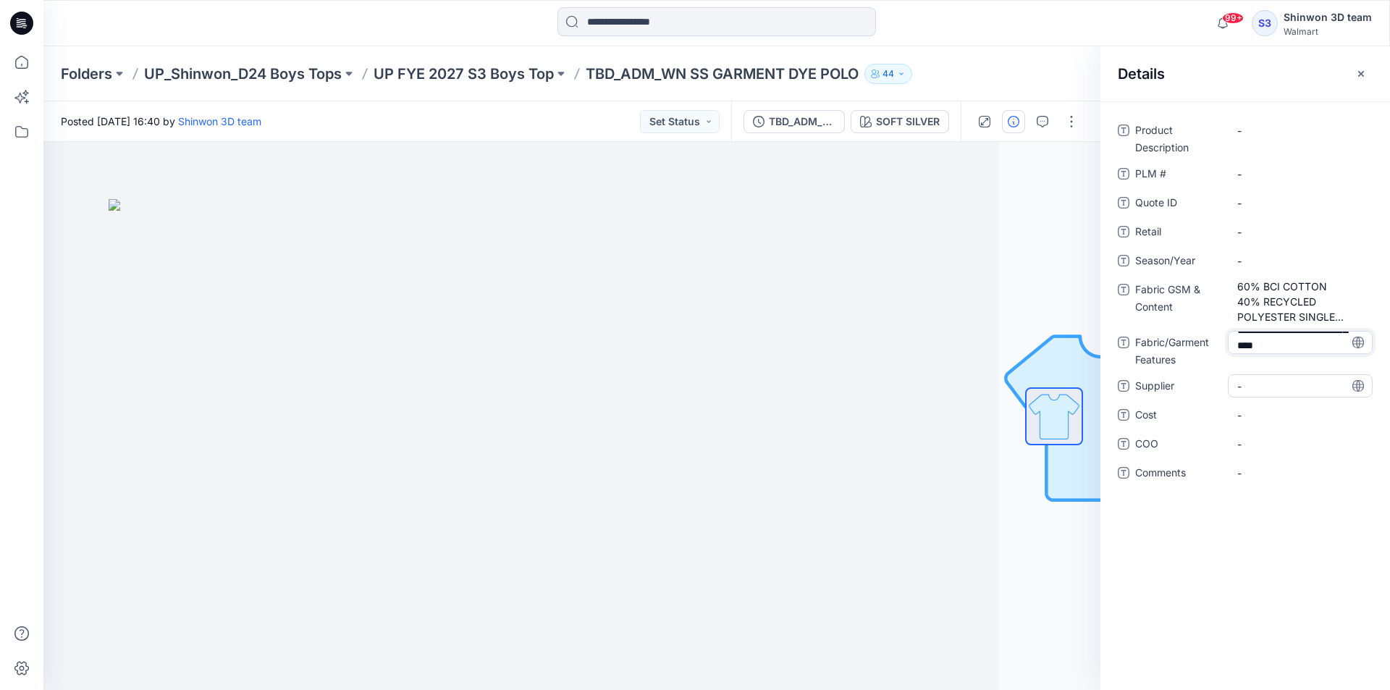
click at [1262, 390] on span "-" at bounding box center [1301, 386] width 126 height 15
type textarea "*"
type textarea "*******"
click at [1282, 381] on div "Product Description - PLM # - Quote ID - Retail - Season/Year - Fabric GSM & Co…" at bounding box center [1245, 315] width 255 height 393
click at [1290, 351] on Features "60% BCI COTTON 40% RECYCLED POLYESTER SINGLE JERSEY 160 GM (B/W)" at bounding box center [1301, 355] width 126 height 46
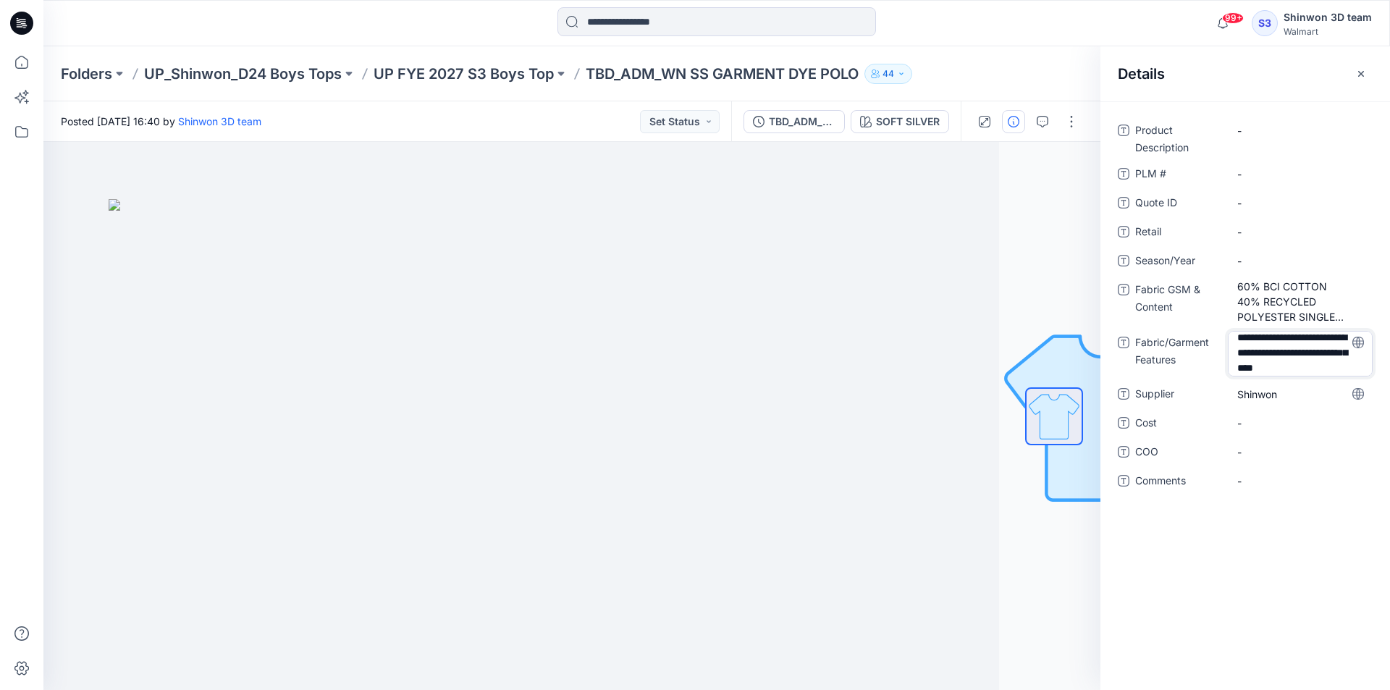
scroll to position [0, 0]
drag, startPoint x: 1293, startPoint y: 373, endPoint x: 1205, endPoint y: 322, distance: 101.9
click at [1205, 322] on div "**********" at bounding box center [1245, 314] width 255 height 391
drag, startPoint x: 1299, startPoint y: 356, endPoint x: 1219, endPoint y: 363, distance: 80.0
click at [1218, 361] on div "**********" at bounding box center [1245, 354] width 255 height 46
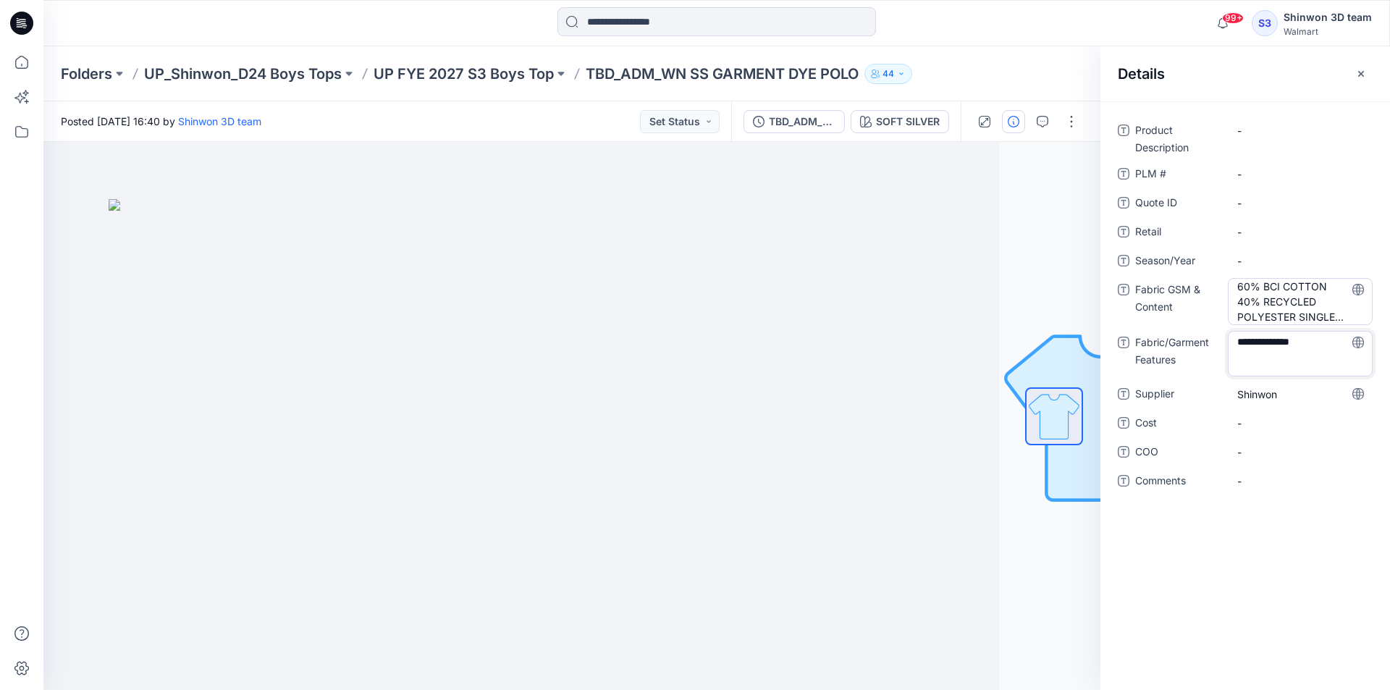
type textarea "**********"
click at [1327, 282] on Content "60% BCI COTTON 40% RECYCLED POLYESTER SINGLE JERSEY 160 GM (B/W)" at bounding box center [1301, 302] width 126 height 46
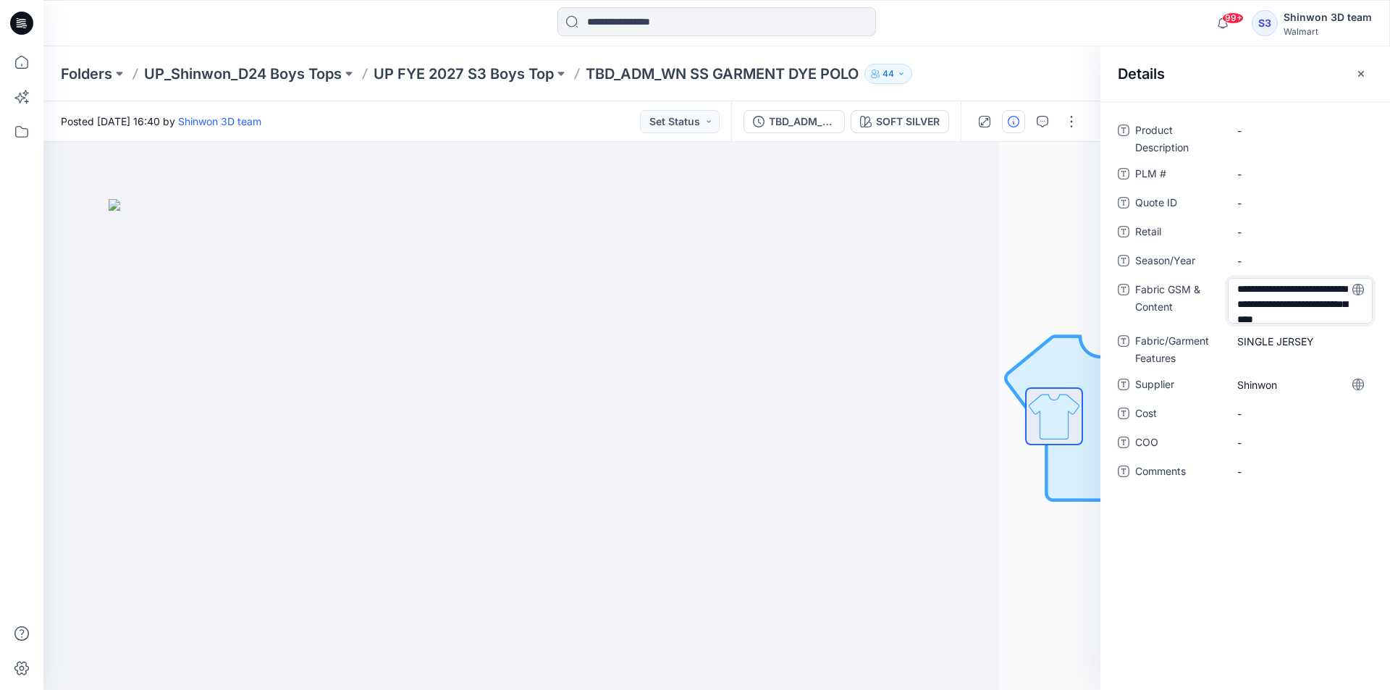
scroll to position [20, 0]
drag, startPoint x: 1296, startPoint y: 318, endPoint x: 1276, endPoint y: 322, distance: 20.0
click at [1276, 322] on textarea "**********" at bounding box center [1300, 301] width 145 height 46
drag, startPoint x: 1312, startPoint y: 316, endPoint x: 1207, endPoint y: 322, distance: 105.2
click at [1207, 322] on div "**********" at bounding box center [1245, 301] width 255 height 46
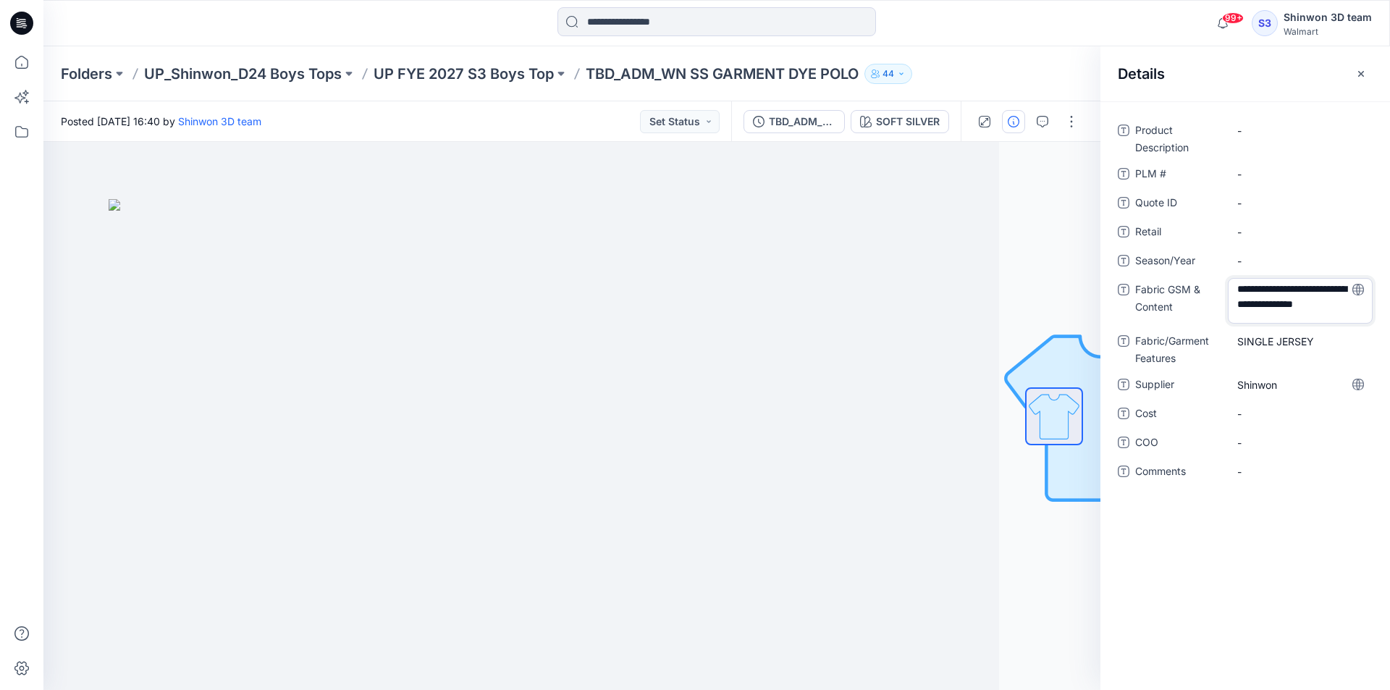
scroll to position [4, 0]
type textarea "**********"
click at [1279, 238] on span "-" at bounding box center [1301, 232] width 126 height 15
click at [1310, 313] on Content "60% BCI COTTON 40% RECYCLED POLYESTER 160 GM" at bounding box center [1301, 302] width 126 height 46
click at [1314, 316] on textarea "**********" at bounding box center [1300, 301] width 145 height 46
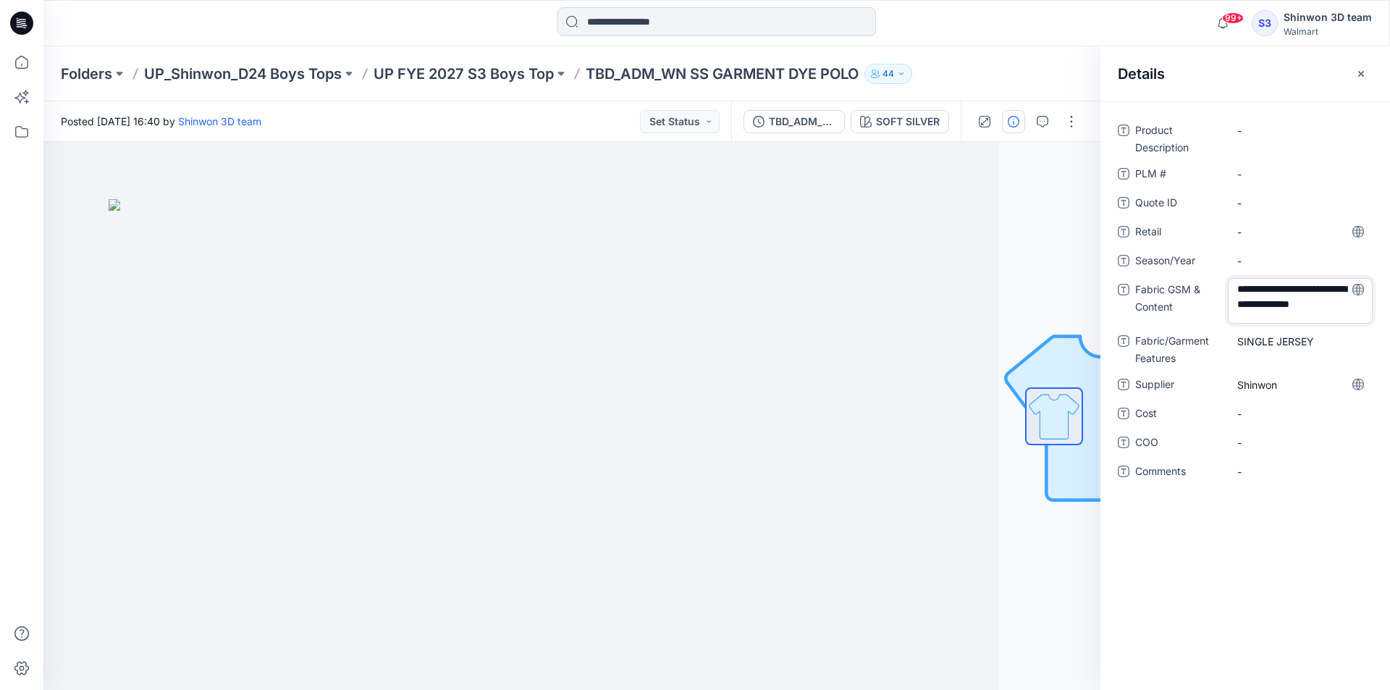
click at [1314, 316] on textarea "**********" at bounding box center [1300, 301] width 145 height 46
type textarea "**********"
click at [1273, 129] on Description "-" at bounding box center [1301, 130] width 126 height 15
type textarea "**********"
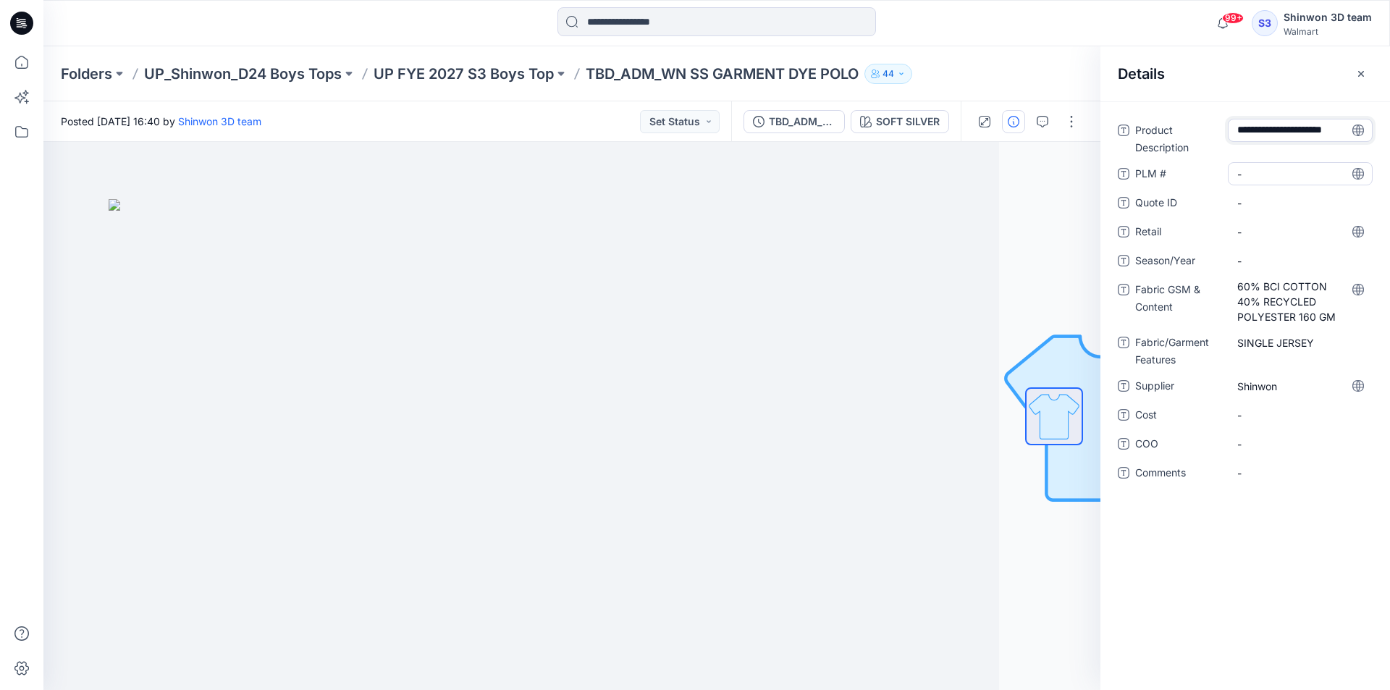
click at [1270, 167] on \ "-" at bounding box center [1301, 174] width 126 height 15
type textarea "***"
click at [1264, 258] on span "-" at bounding box center [1301, 260] width 126 height 15
type textarea "********"
click at [1355, 81] on button "button" at bounding box center [1361, 73] width 23 height 23
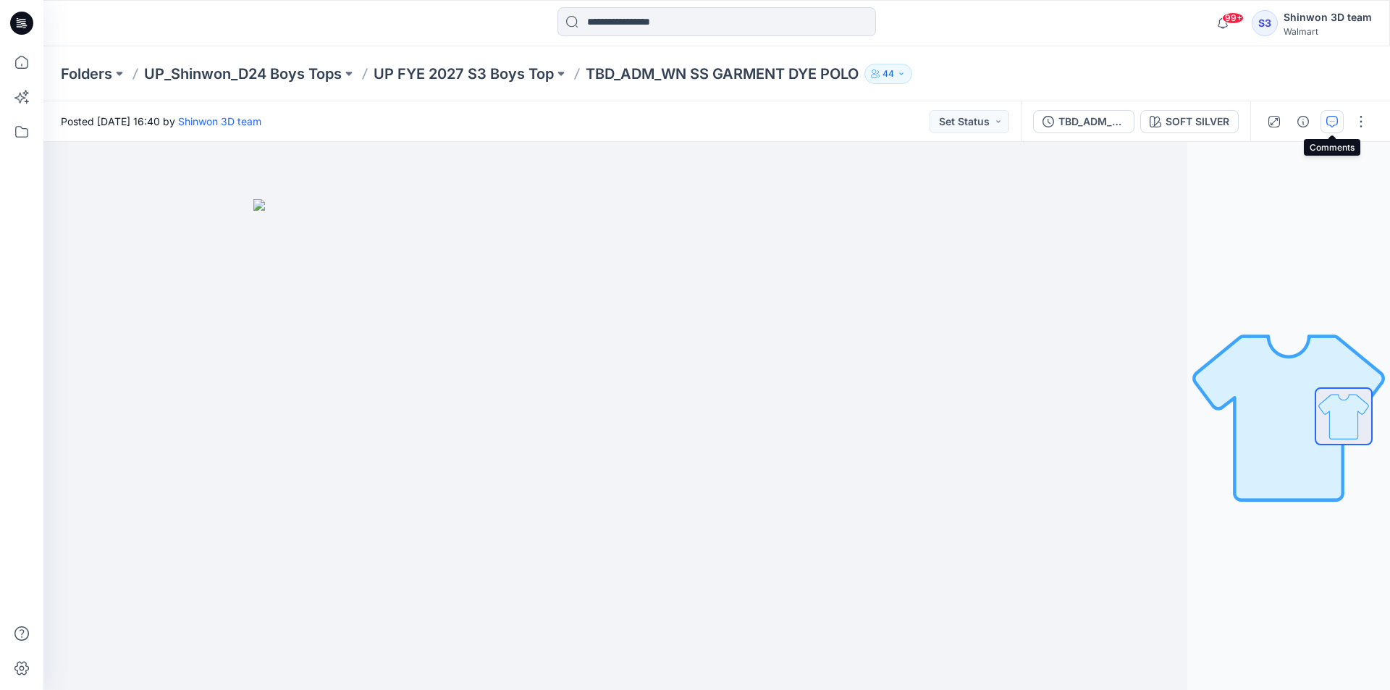
click at [1334, 122] on icon "button" at bounding box center [1333, 122] width 12 height 12
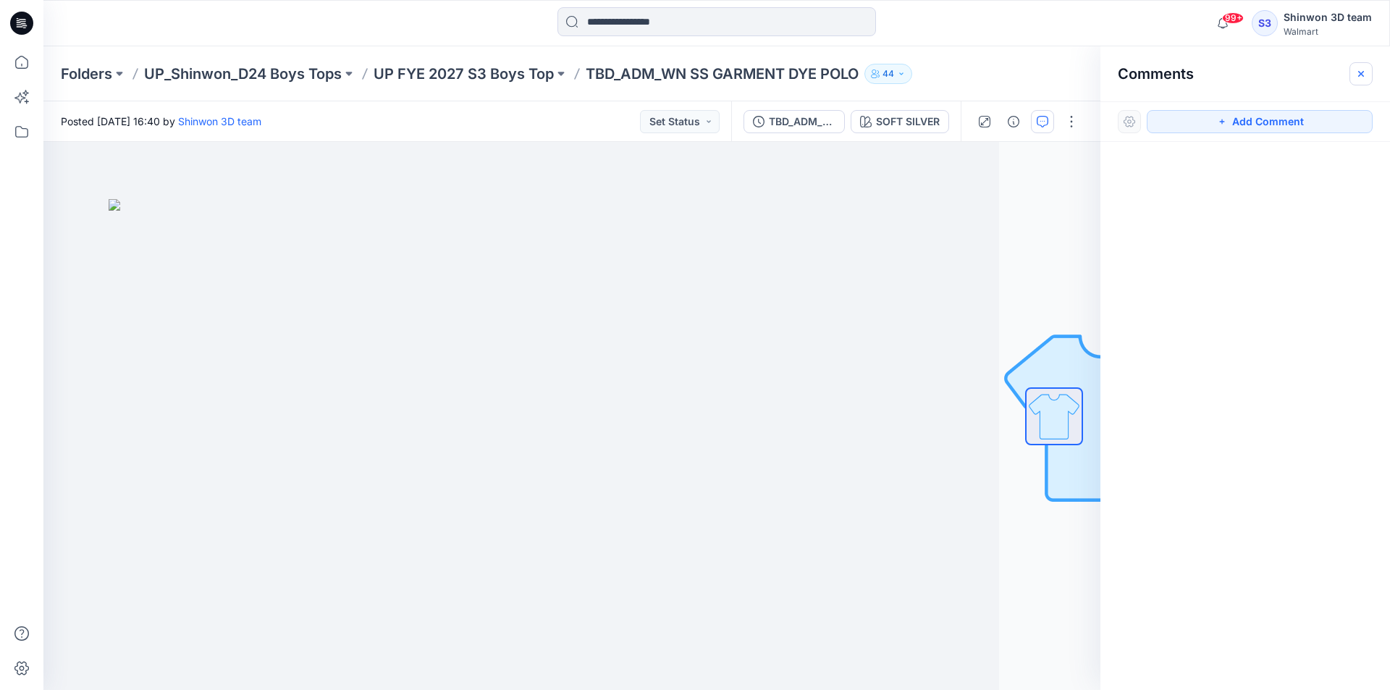
click at [1351, 77] on button "button" at bounding box center [1361, 73] width 23 height 23
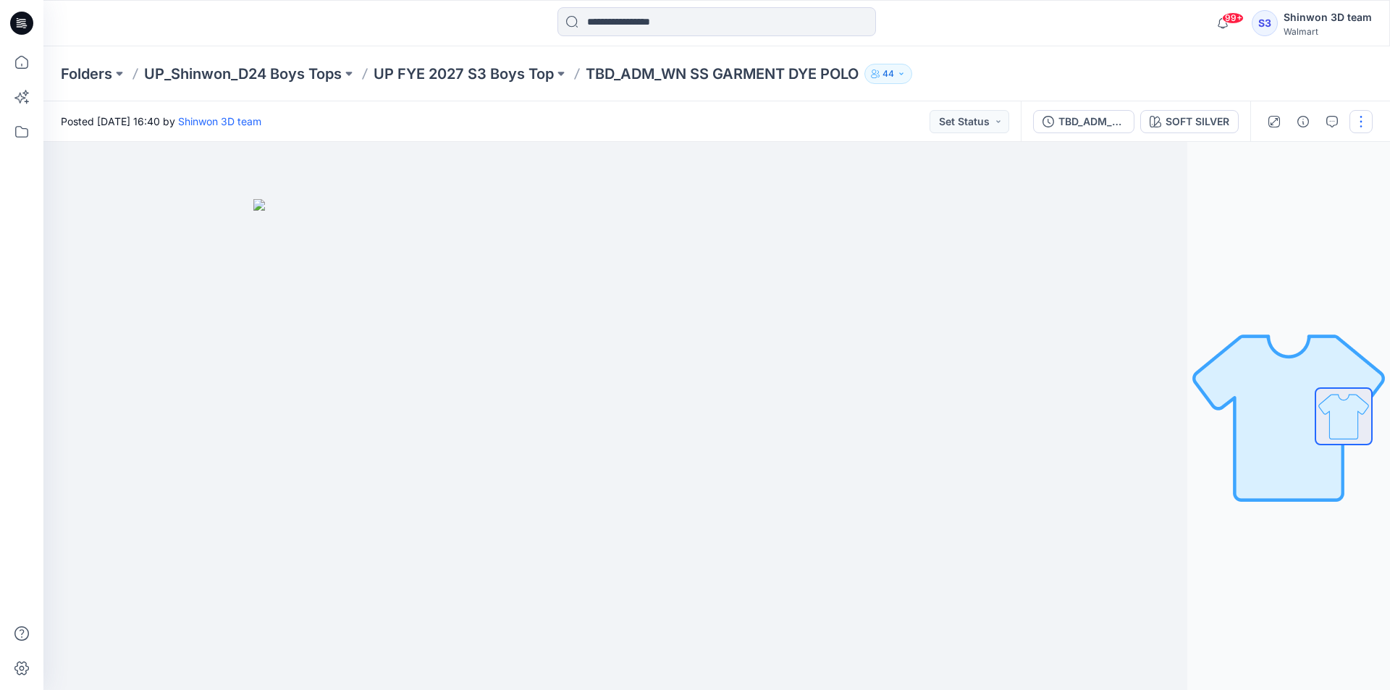
click at [1362, 119] on button "button" at bounding box center [1361, 121] width 23 height 23
click at [1299, 198] on button "Edit" at bounding box center [1300, 196] width 133 height 27
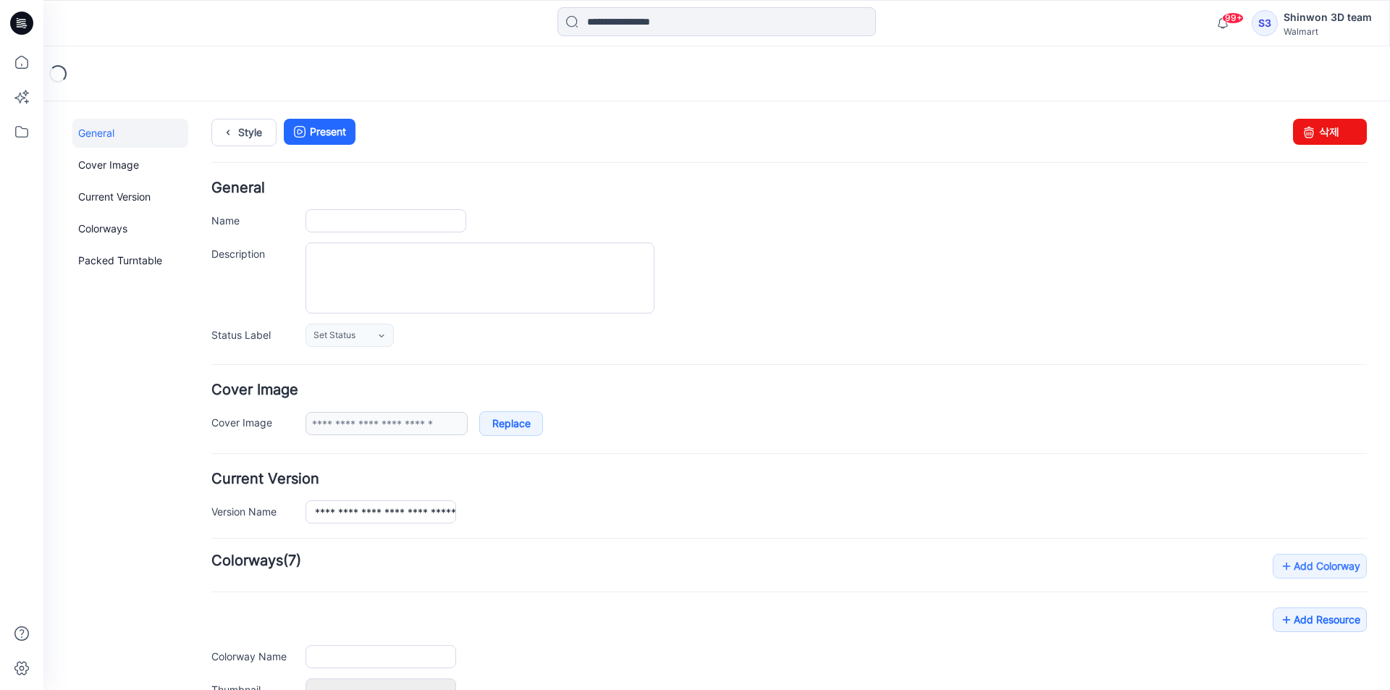
type input "**********"
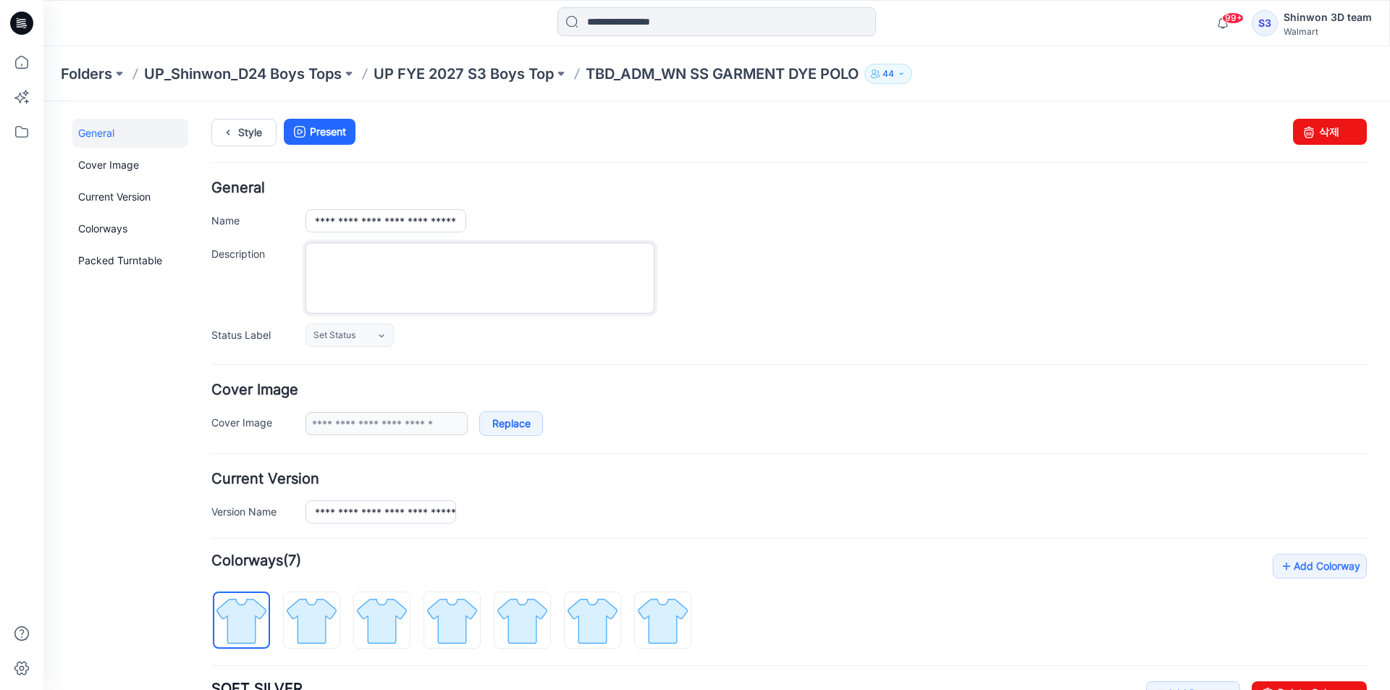
click at [558, 287] on textarea "Description" at bounding box center [480, 278] width 349 height 71
paste textarea "**********"
drag, startPoint x: 583, startPoint y: 287, endPoint x: 324, endPoint y: 288, distance: 258.5
click at [324, 288] on textarea "**********" at bounding box center [480, 278] width 349 height 71
drag, startPoint x: 344, startPoint y: 252, endPoint x: 288, endPoint y: 258, distance: 56.8
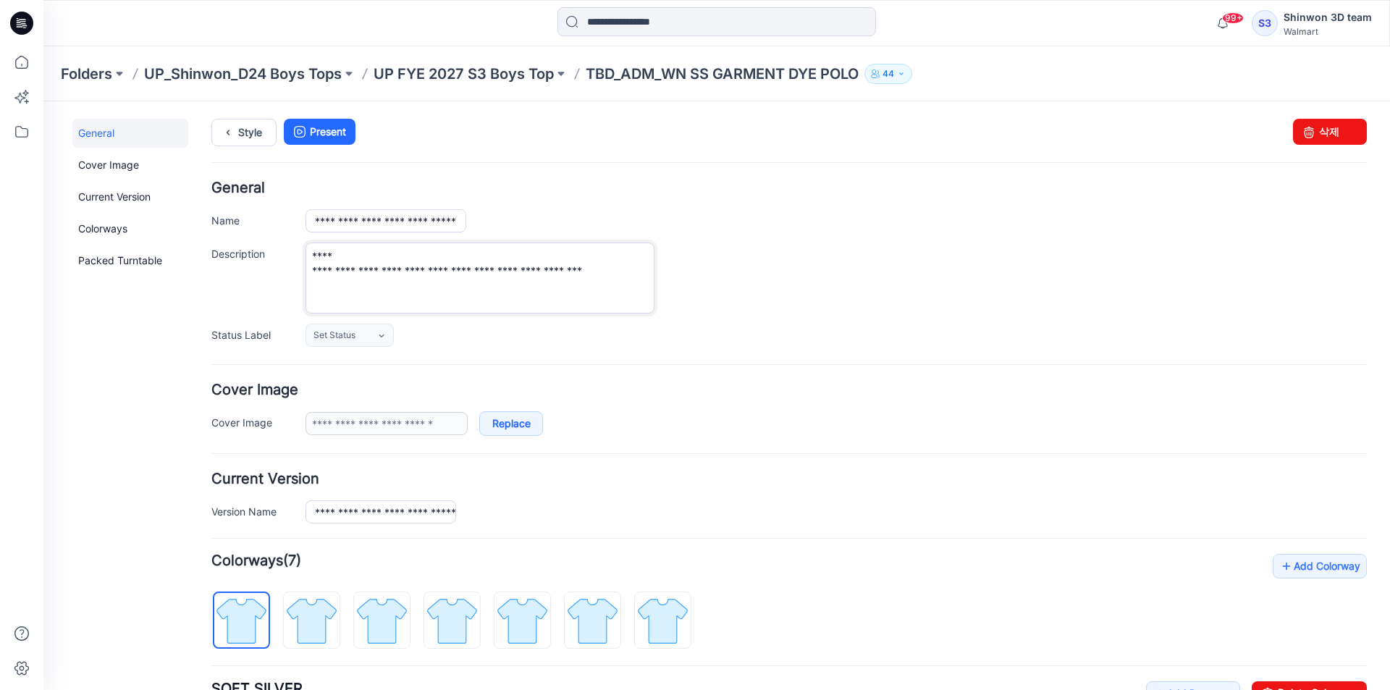
click at [288, 257] on div "**********" at bounding box center [789, 278] width 1156 height 71
type textarea "**********"
click at [785, 323] on div "**********" at bounding box center [789, 264] width 1156 height 166
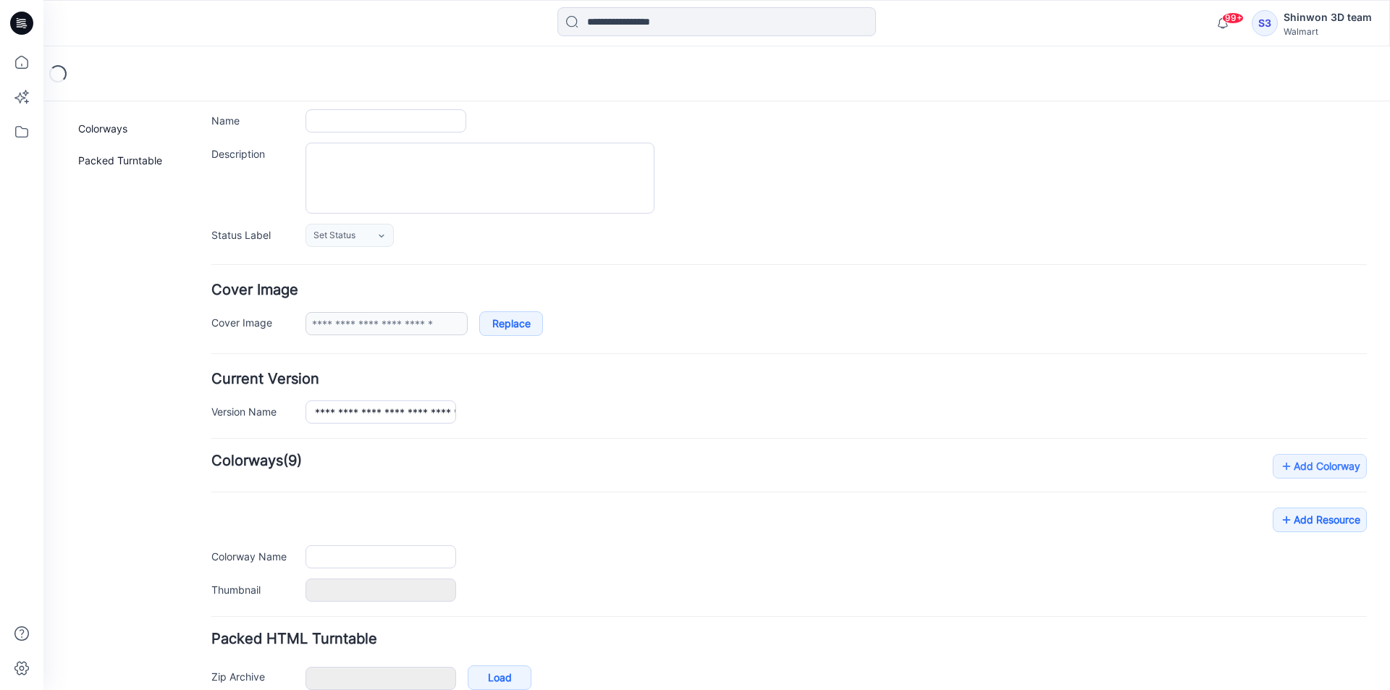
scroll to position [177, 0]
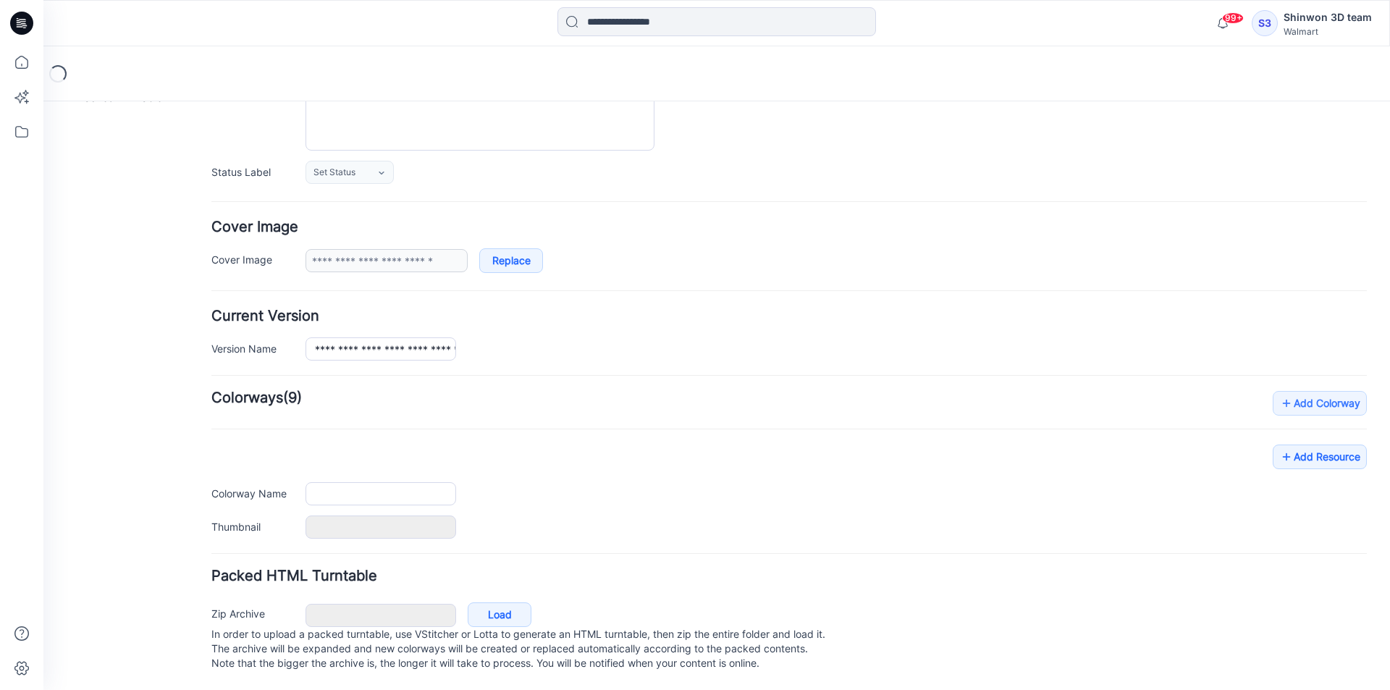
type input "**********"
type textarea "**********"
type input "**********"
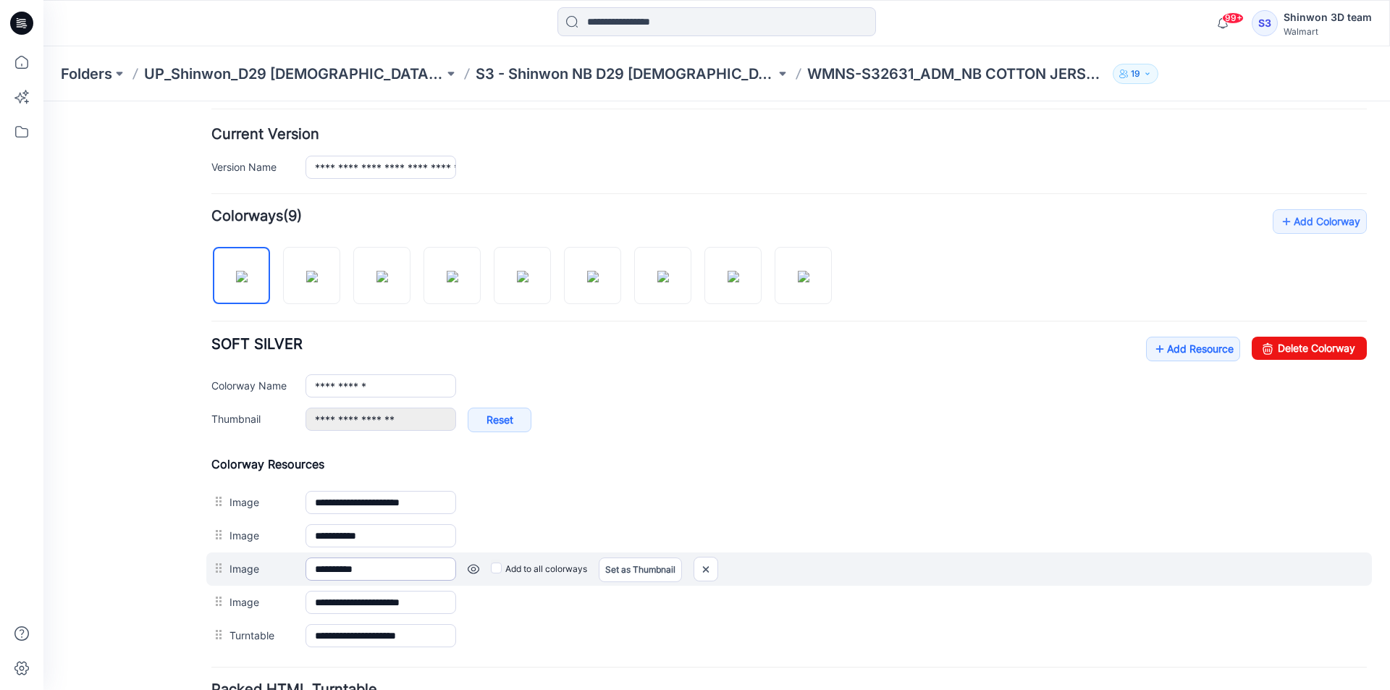
scroll to position [473, 0]
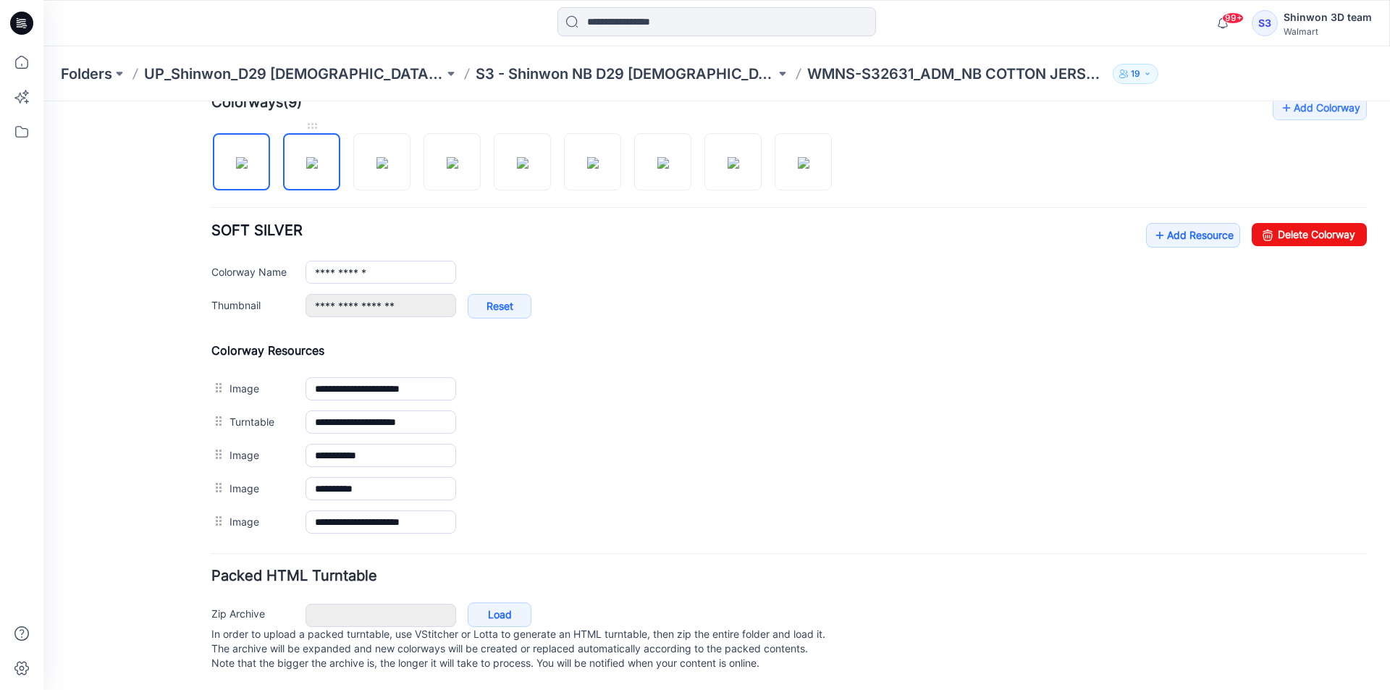
click at [309, 160] on img at bounding box center [312, 163] width 12 height 12
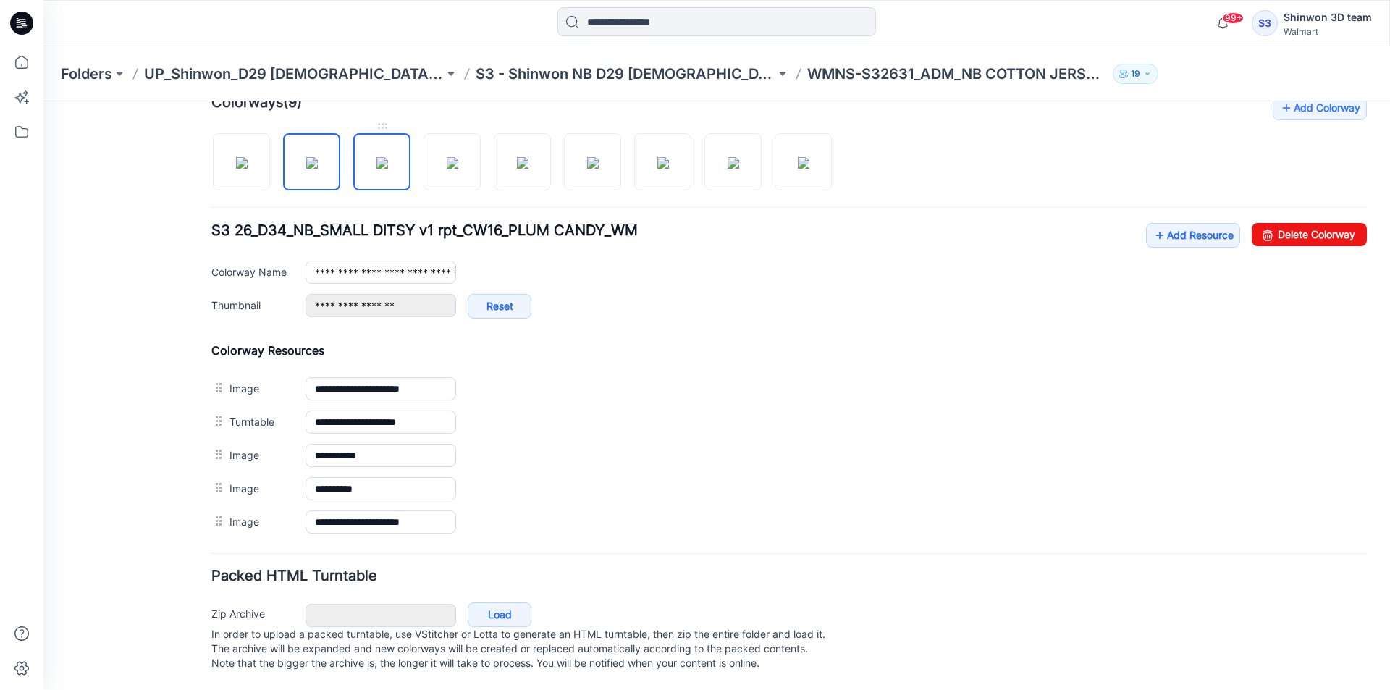
click at [377, 157] on img at bounding box center [383, 163] width 12 height 12
click at [447, 157] on img at bounding box center [453, 163] width 12 height 12
click at [529, 157] on img at bounding box center [523, 163] width 12 height 12
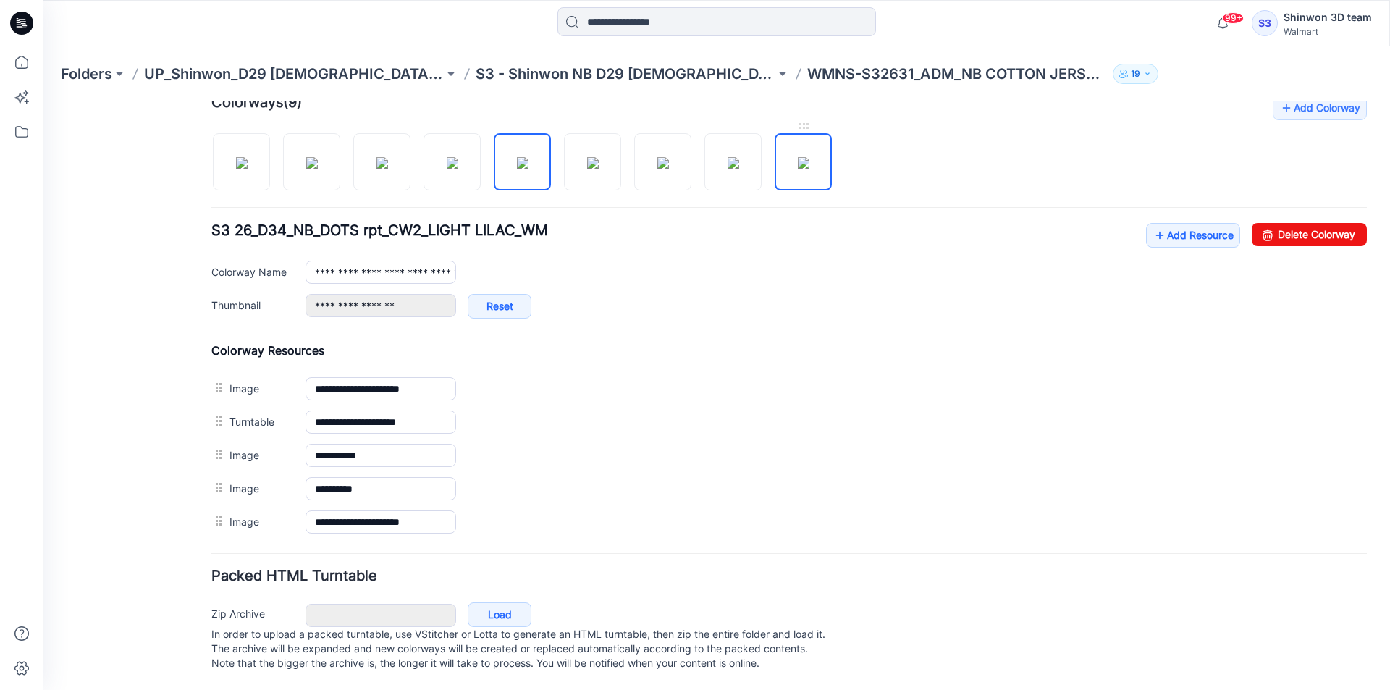
click at [810, 157] on img at bounding box center [804, 163] width 12 height 12
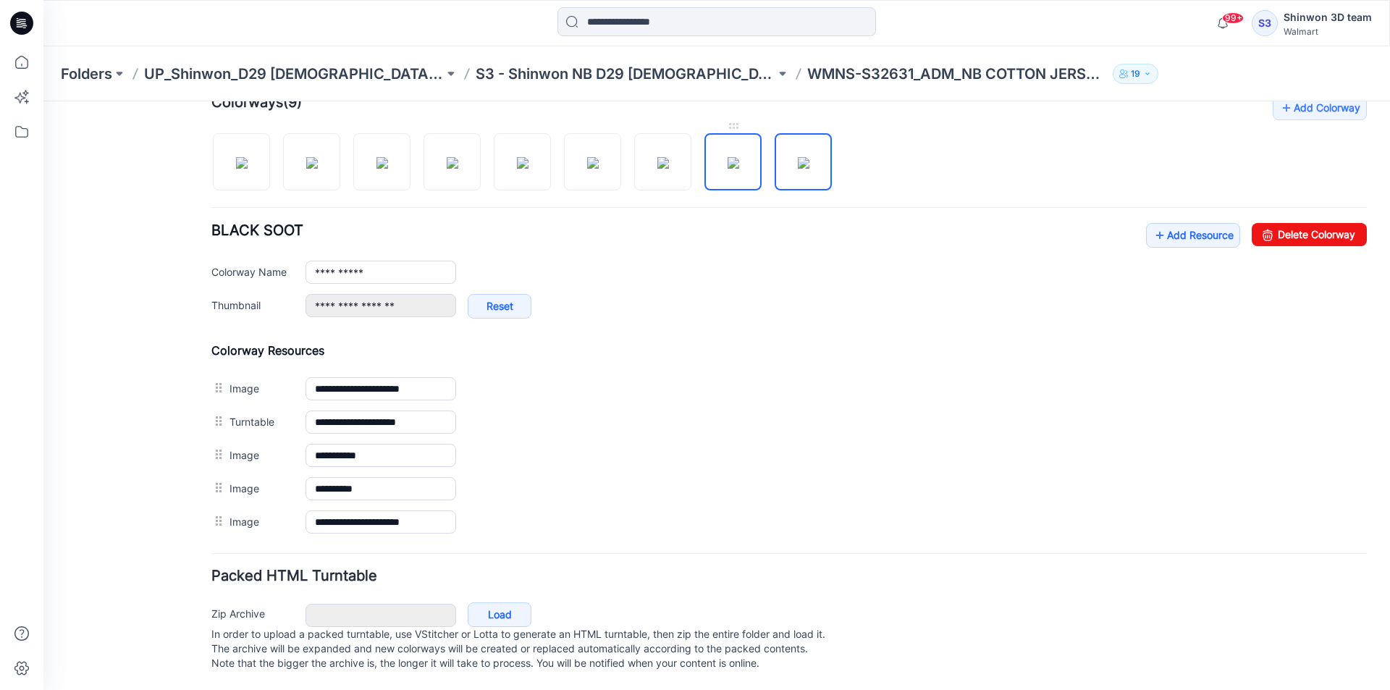
click at [729, 160] on img at bounding box center [734, 163] width 12 height 12
click at [658, 157] on img at bounding box center [664, 163] width 12 height 12
click at [594, 162] on img at bounding box center [593, 163] width 12 height 12
click at [518, 164] on img at bounding box center [523, 163] width 12 height 12
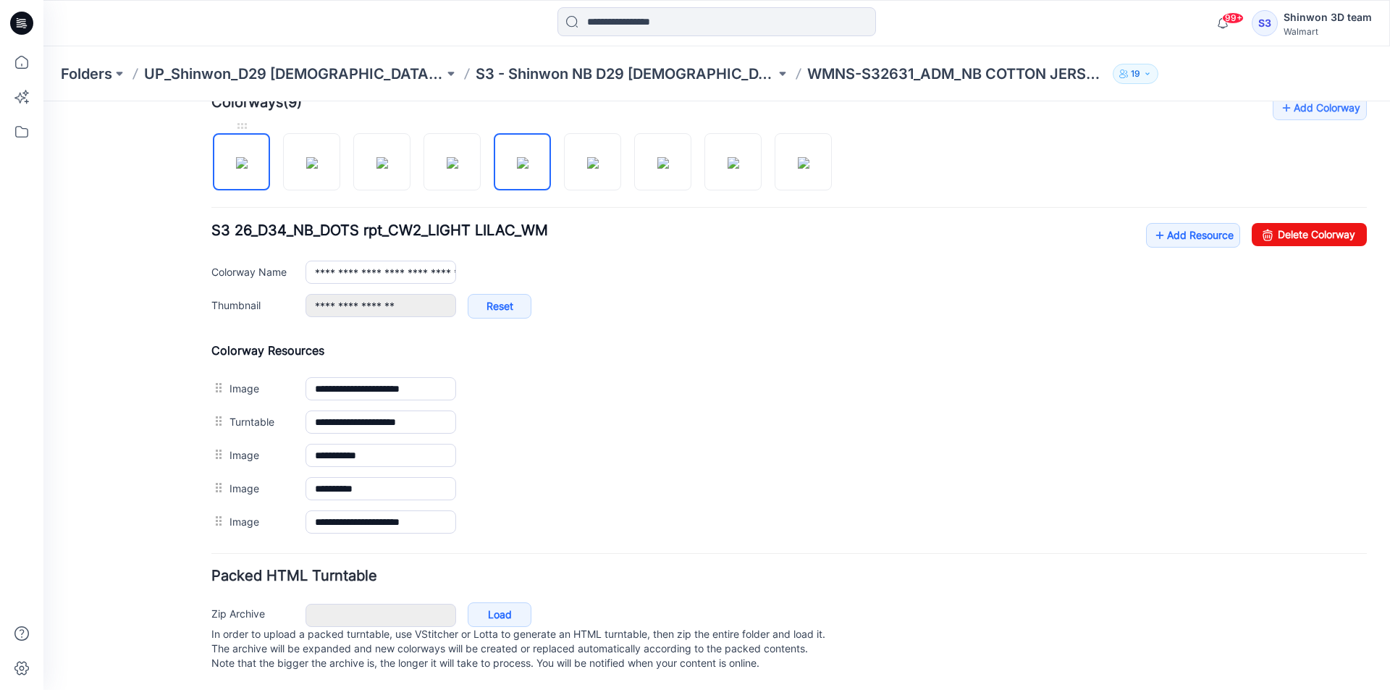
click at [236, 157] on img at bounding box center [242, 163] width 12 height 12
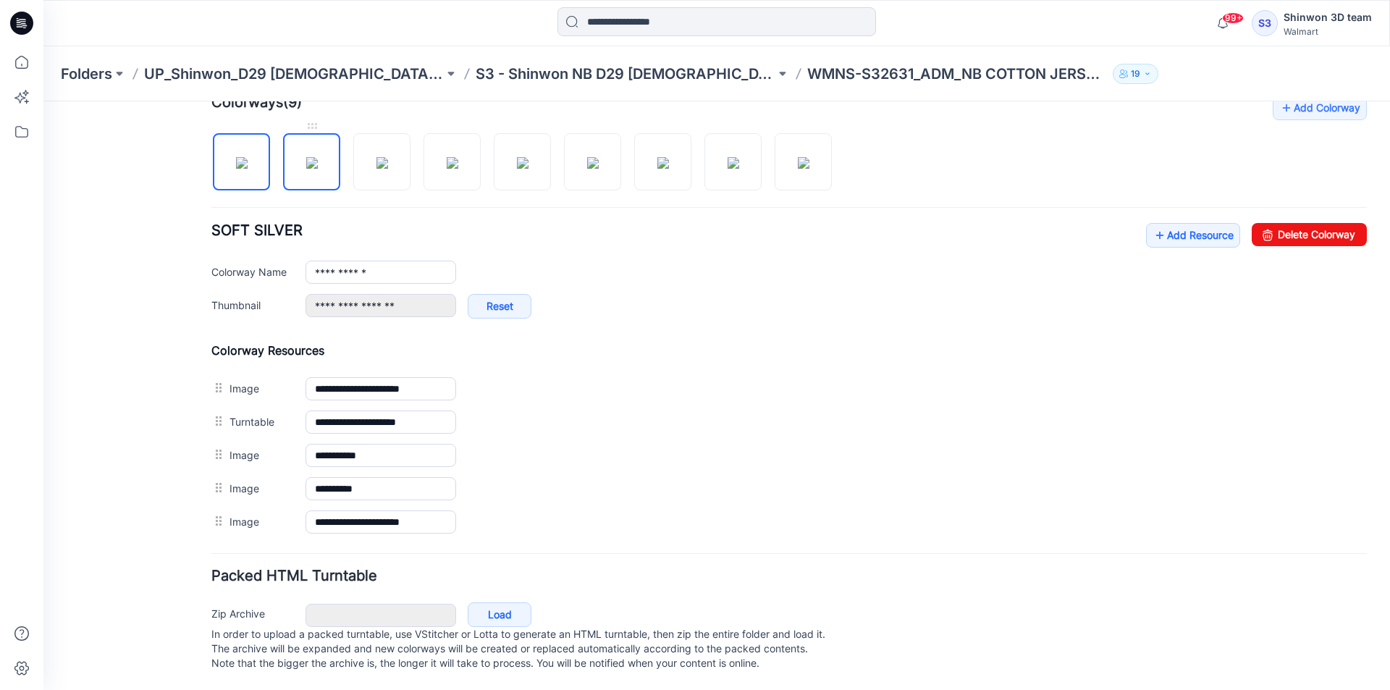
click at [306, 157] on img at bounding box center [312, 163] width 12 height 12
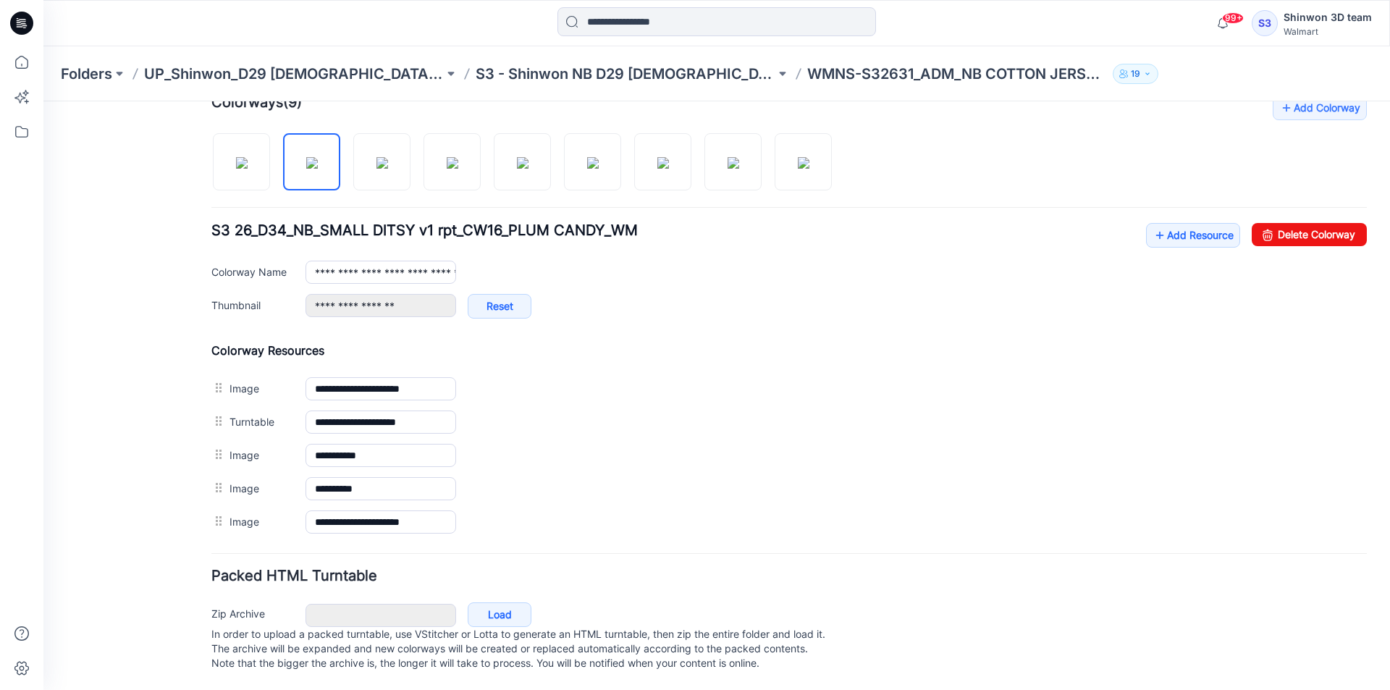
click at [419, 153] on div at bounding box center [527, 154] width 632 height 75
click at [382, 157] on img at bounding box center [383, 163] width 12 height 12
click at [447, 157] on img at bounding box center [453, 163] width 12 height 12
drag, startPoint x: 513, startPoint y: 144, endPoint x: 582, endPoint y: 159, distance: 70.5
click at [517, 157] on img at bounding box center [523, 163] width 12 height 12
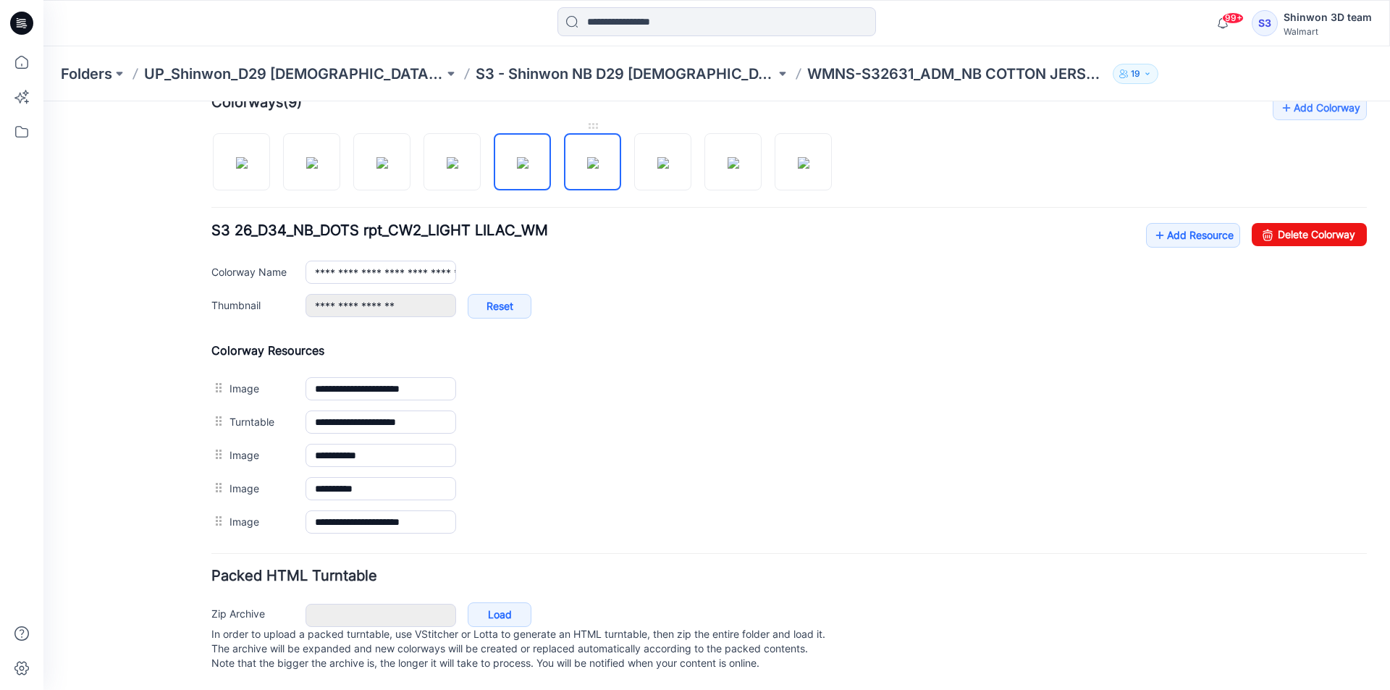
click at [591, 160] on img at bounding box center [593, 163] width 12 height 12
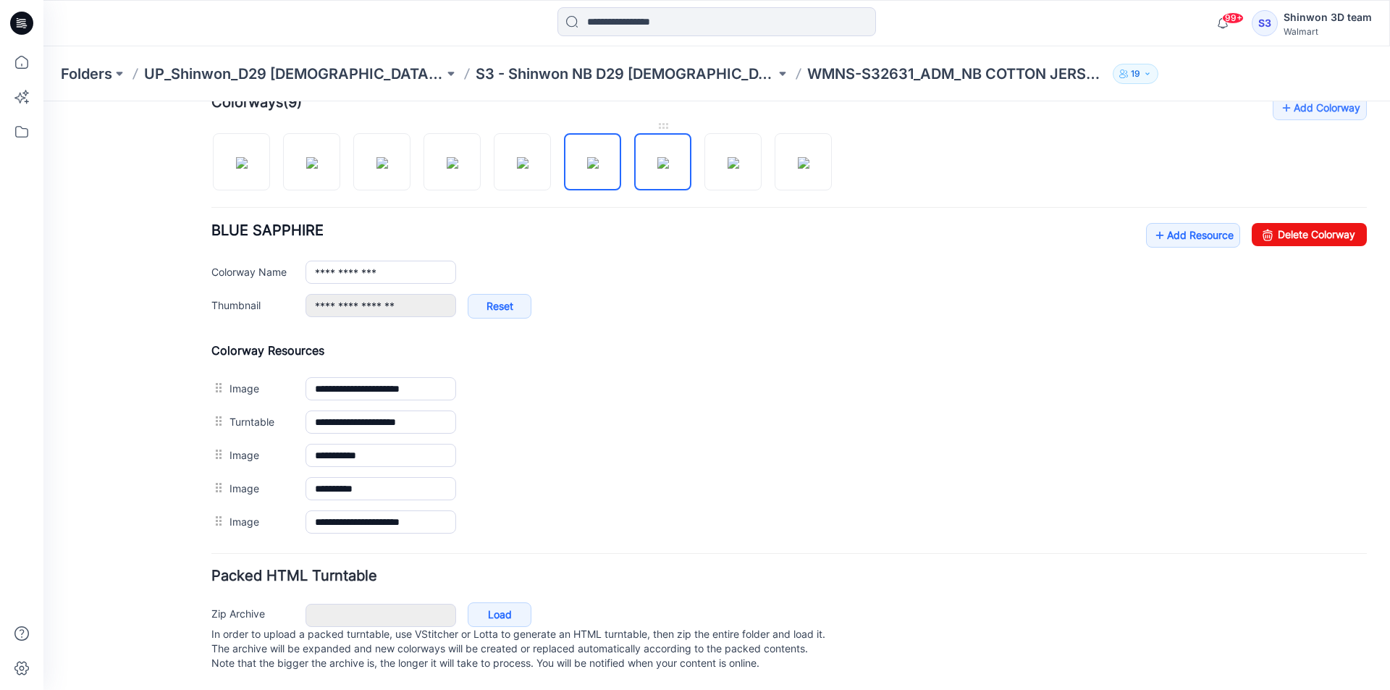
click at [665, 162] on img at bounding box center [664, 163] width 12 height 12
click at [728, 159] on img at bounding box center [734, 163] width 12 height 12
click at [728, 161] on img at bounding box center [734, 163] width 12 height 12
click at [798, 161] on img at bounding box center [804, 163] width 12 height 12
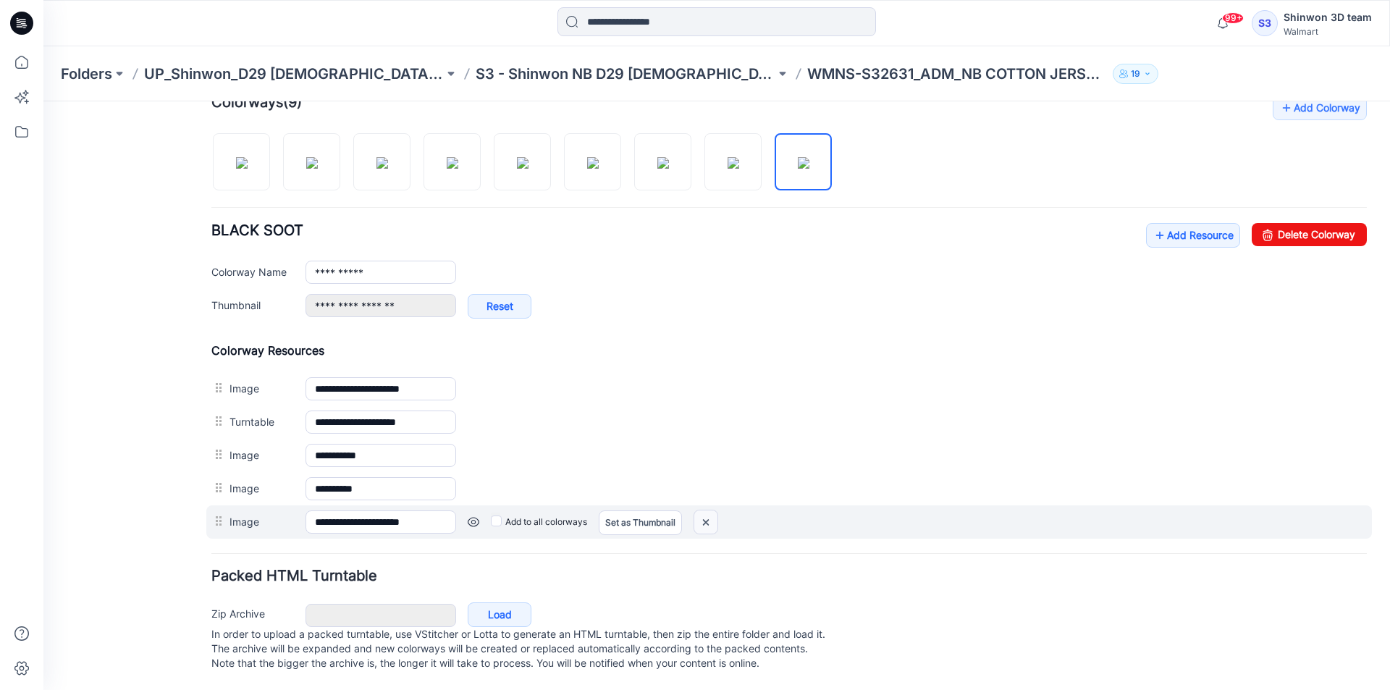
click at [710, 511] on img at bounding box center [706, 523] width 23 height 24
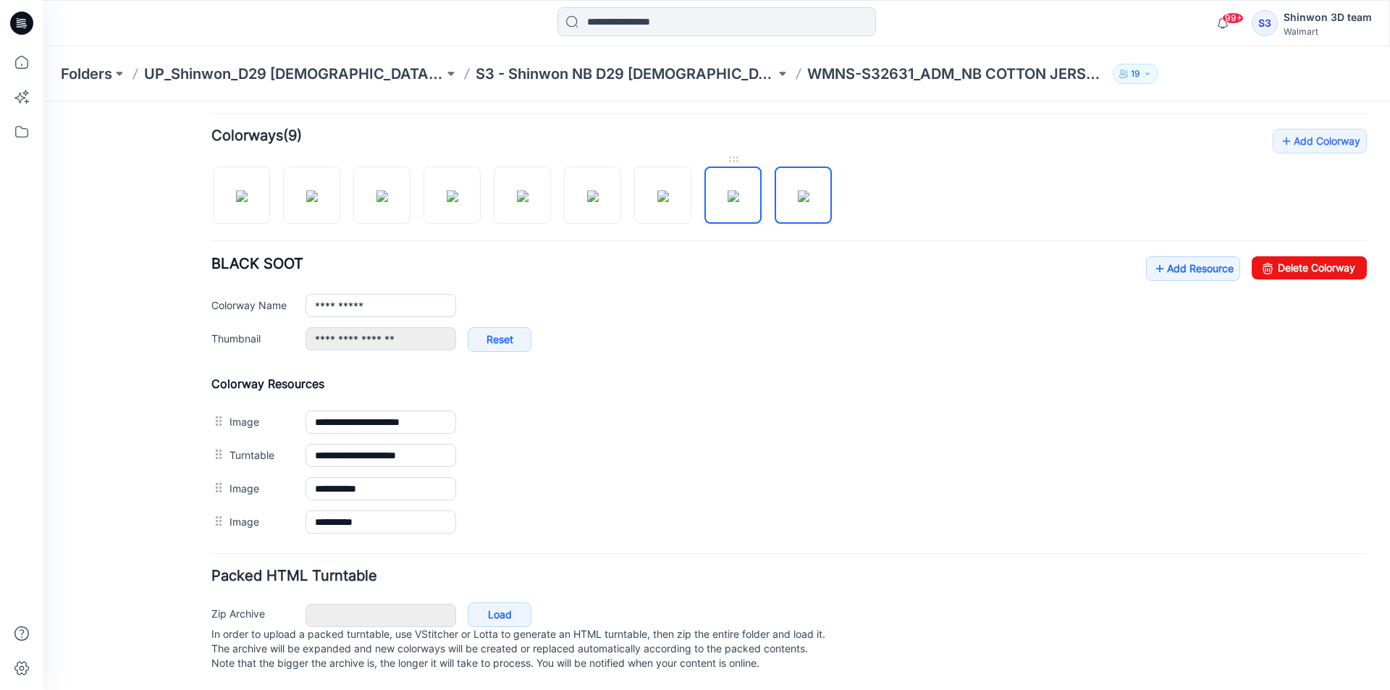
scroll to position [440, 0]
click at [728, 190] on img at bounding box center [734, 196] width 12 height 12
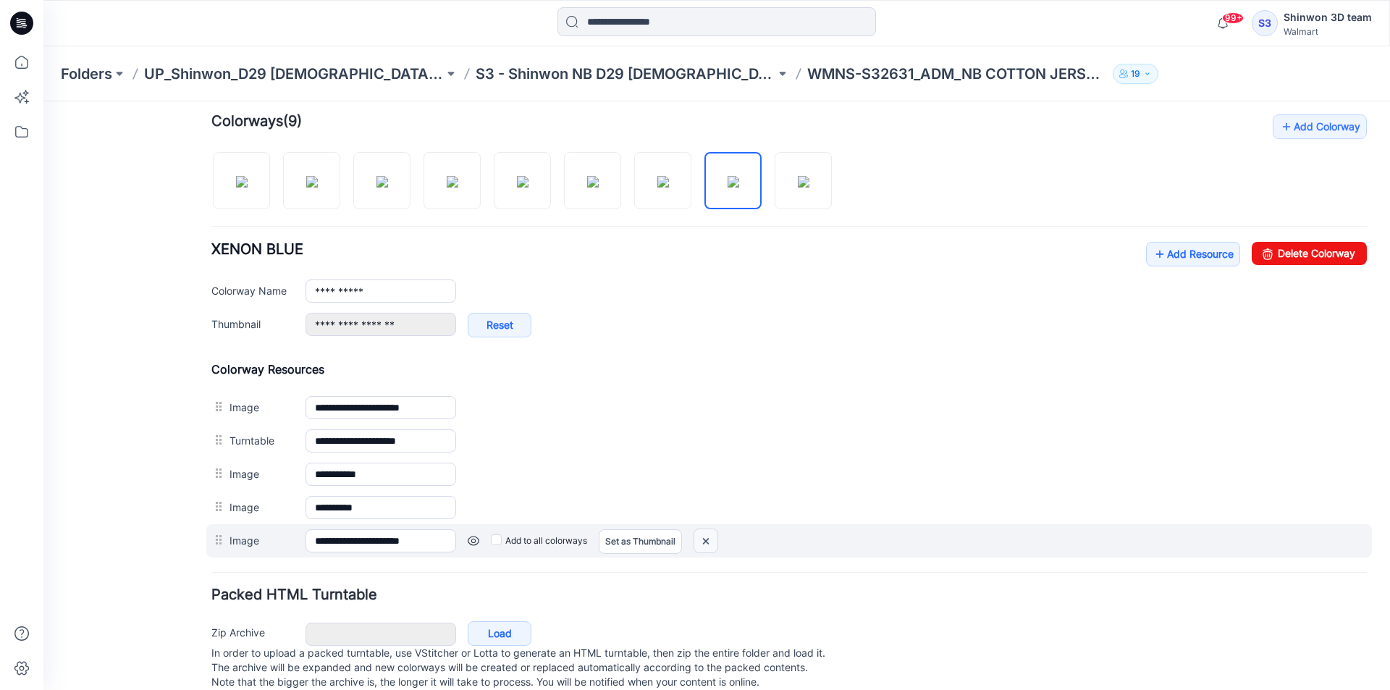
click at [716, 541] on img at bounding box center [706, 541] width 23 height 24
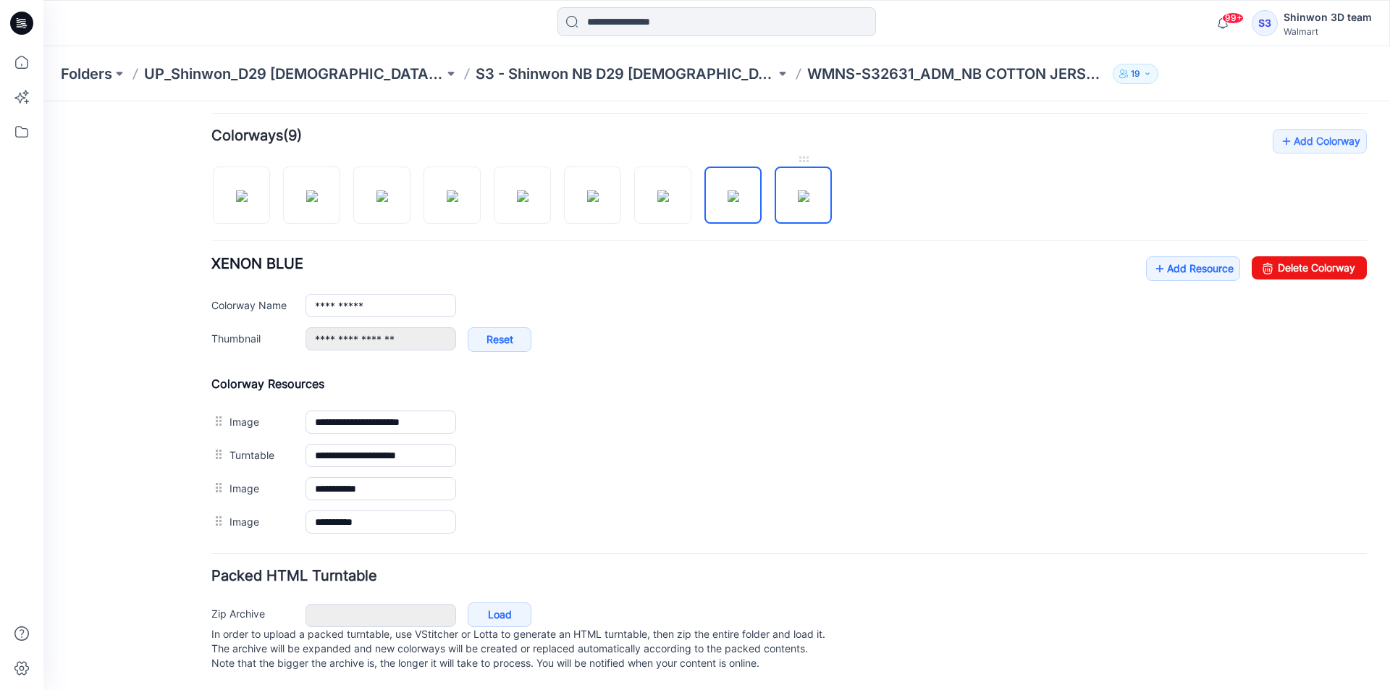
click at [810, 196] on img at bounding box center [804, 196] width 12 height 12
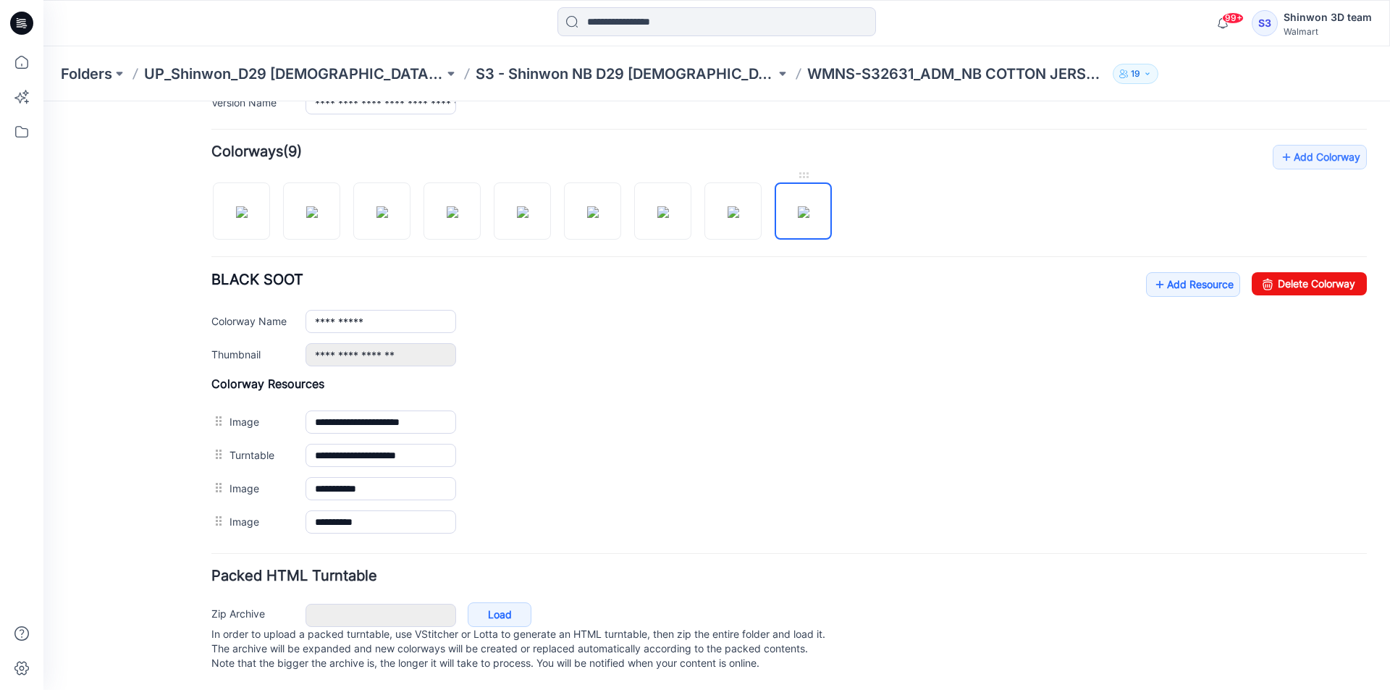
scroll to position [424, 0]
click at [739, 206] on img at bounding box center [734, 212] width 12 height 12
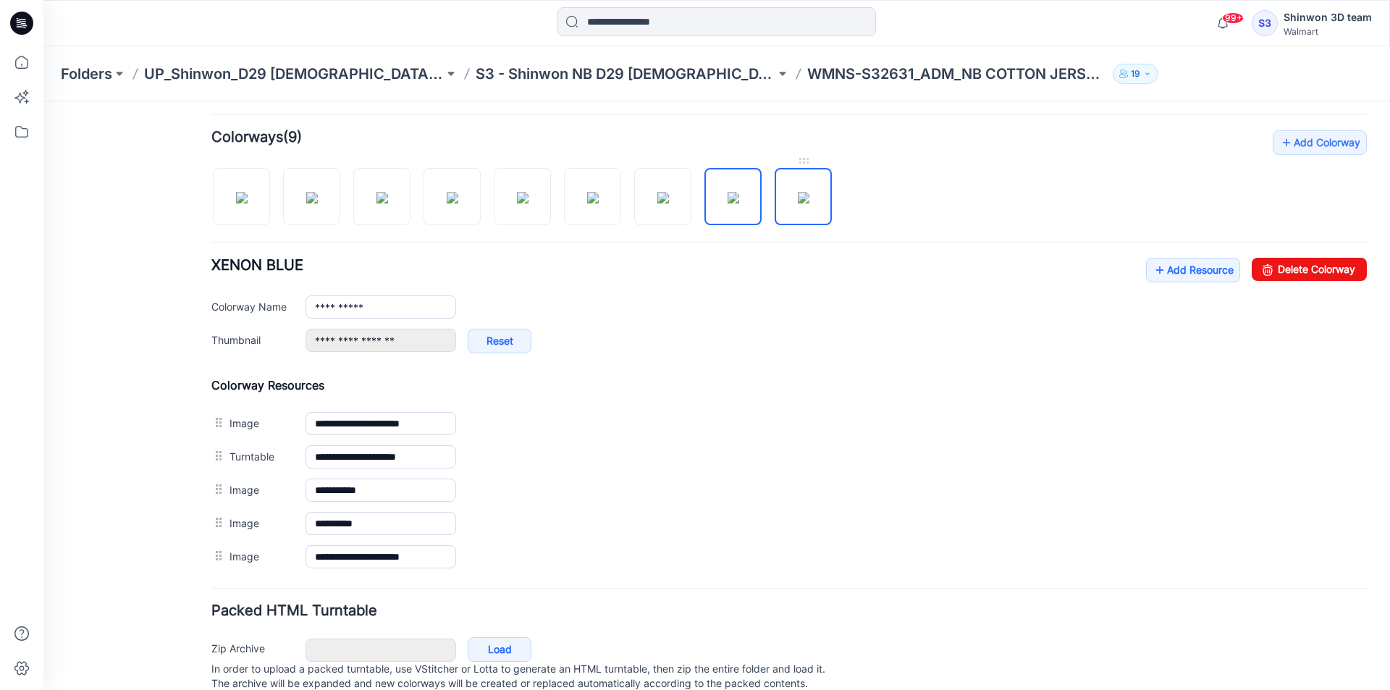
click at [801, 204] on img at bounding box center [804, 198] width 12 height 12
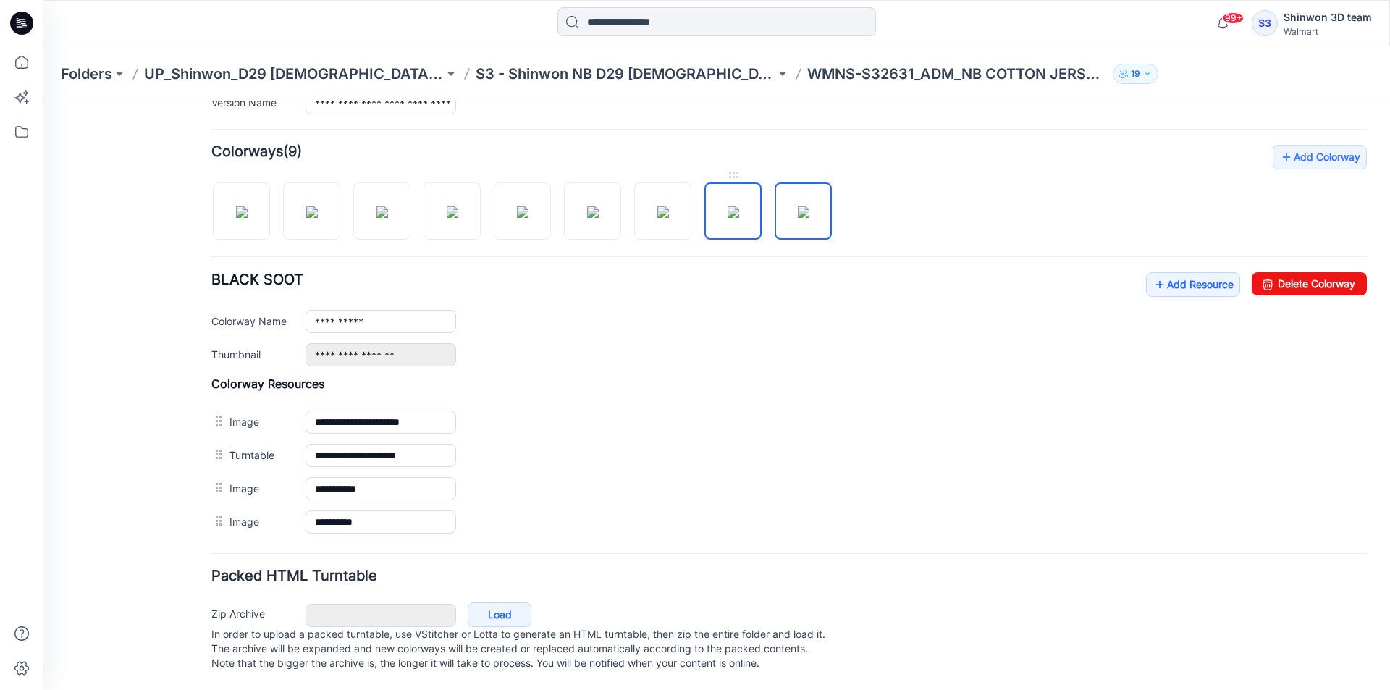
click at [739, 213] on img at bounding box center [734, 212] width 12 height 12
click at [798, 213] on img at bounding box center [804, 212] width 12 height 12
click at [728, 211] on img at bounding box center [734, 212] width 12 height 12
click at [663, 206] on img at bounding box center [664, 212] width 12 height 12
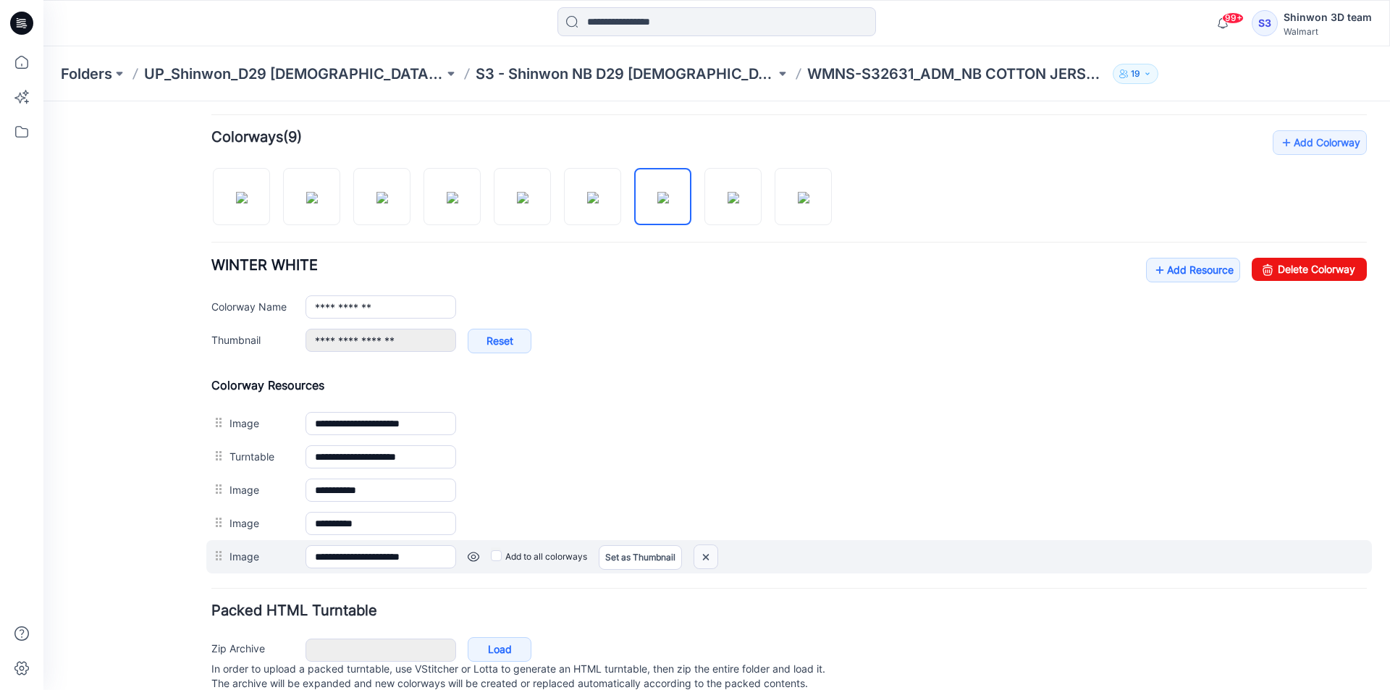
click at [700, 558] on img at bounding box center [706, 557] width 23 height 24
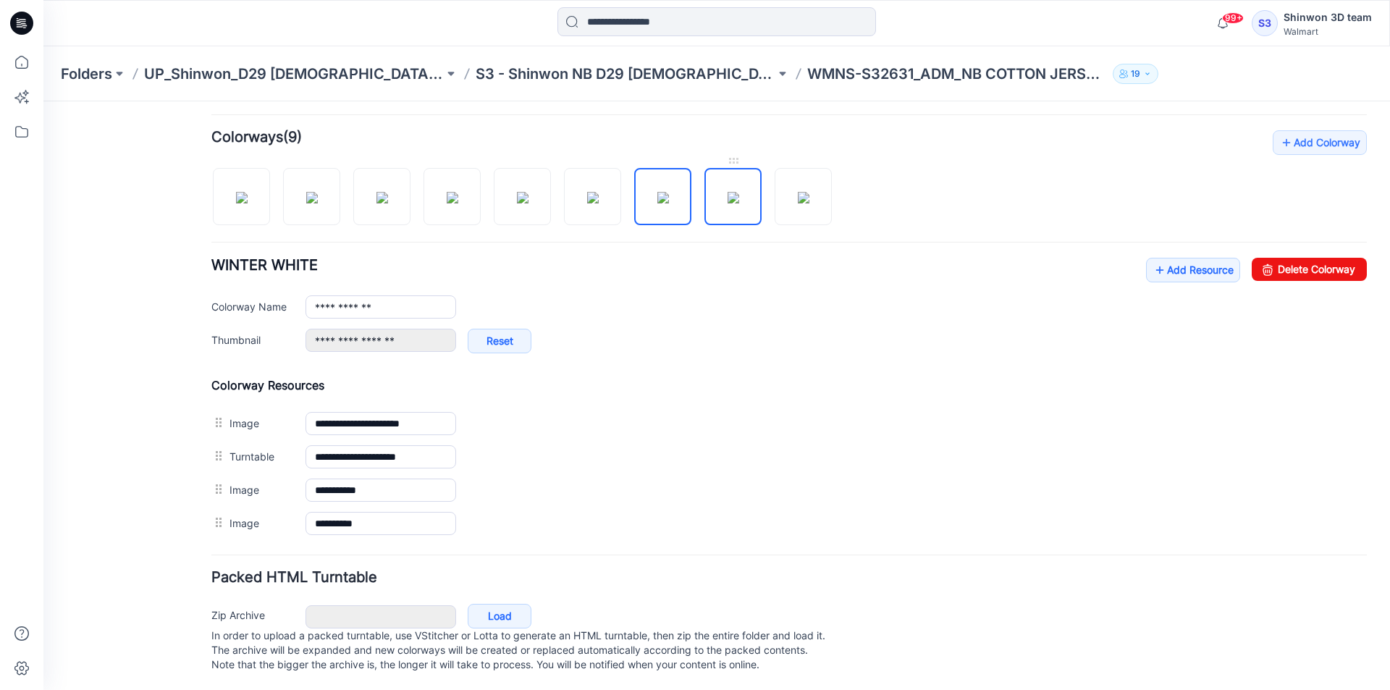
click at [705, 206] on link at bounding box center [733, 196] width 57 height 57
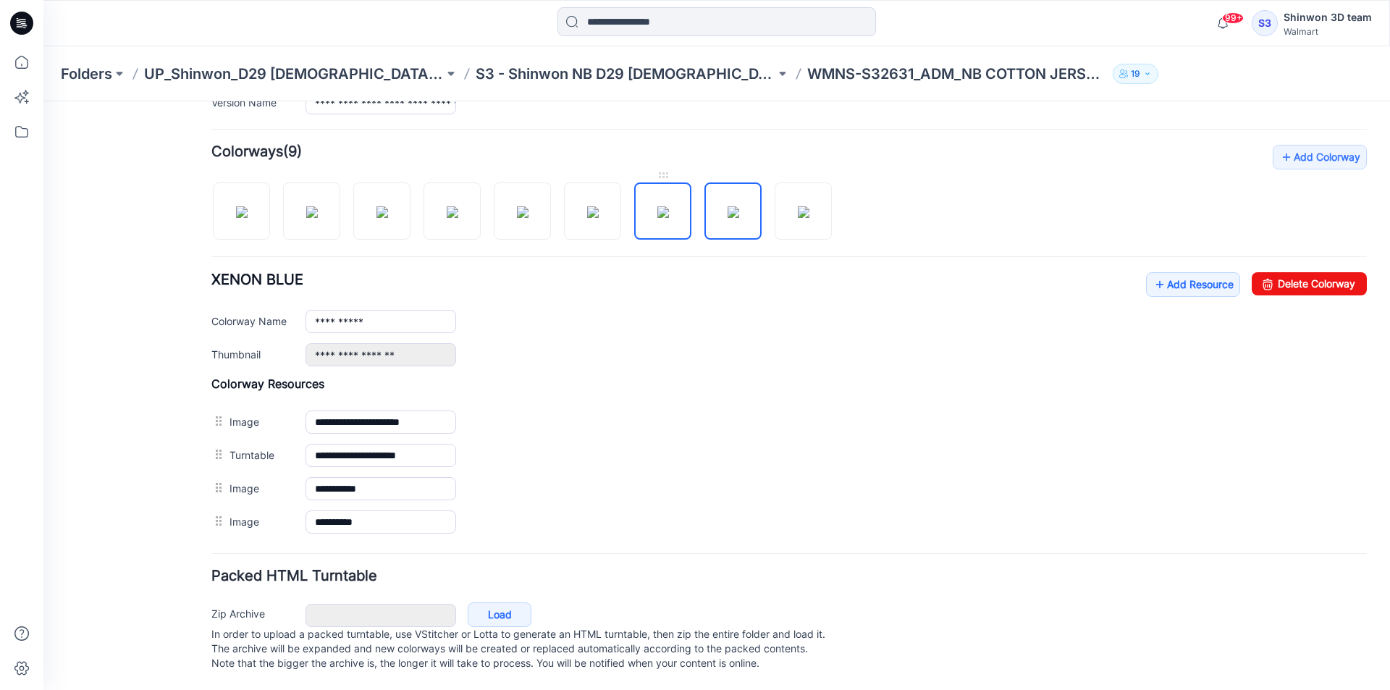
click at [669, 213] on img at bounding box center [664, 212] width 12 height 12
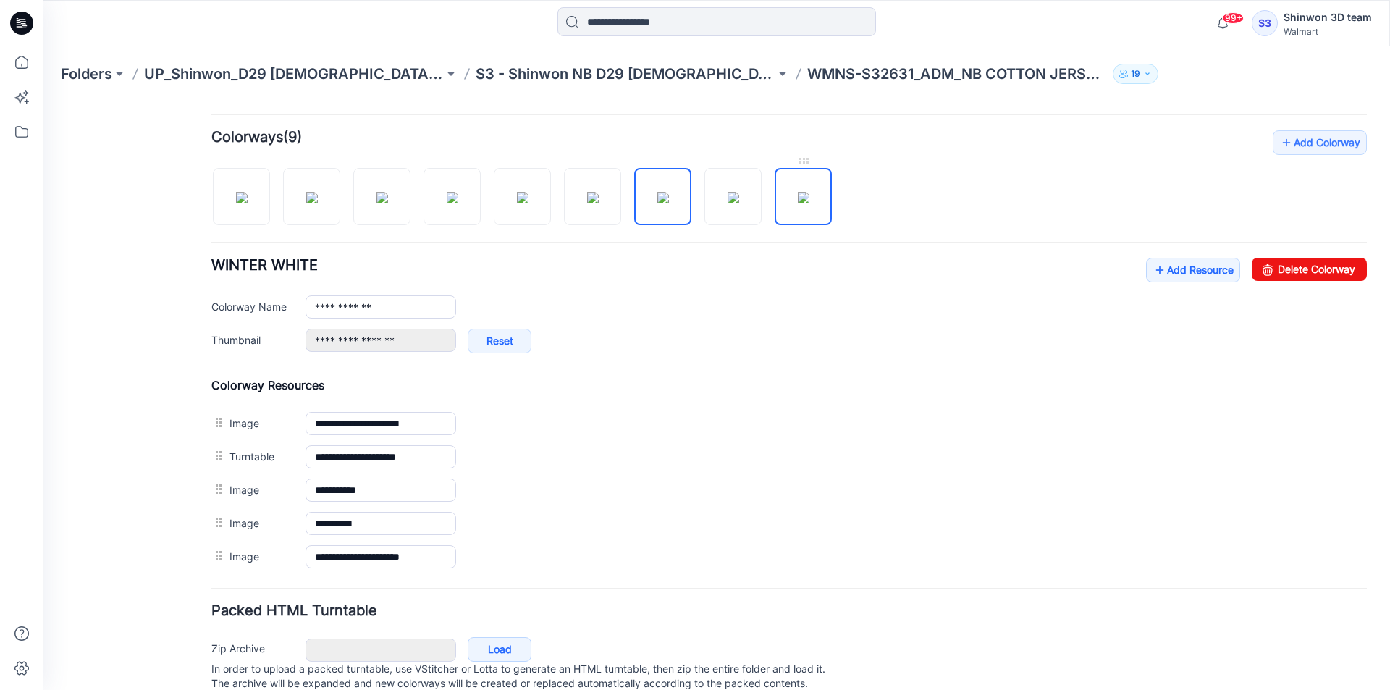
click at [798, 204] on img at bounding box center [804, 198] width 12 height 12
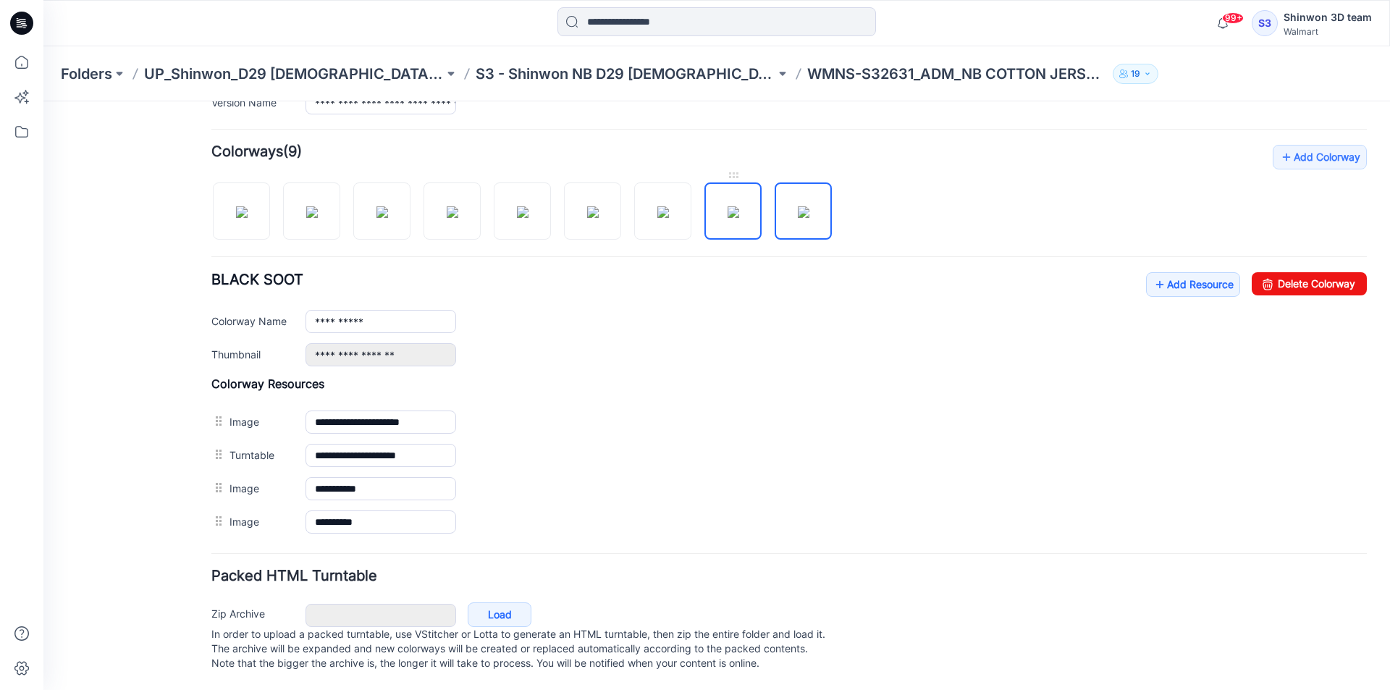
click at [737, 218] on img at bounding box center [734, 212] width 12 height 12
click at [669, 218] on img at bounding box center [664, 212] width 12 height 12
click at [806, 211] on img at bounding box center [804, 212] width 12 height 12
click at [739, 217] on img at bounding box center [734, 212] width 12 height 12
click at [669, 214] on img at bounding box center [664, 212] width 12 height 12
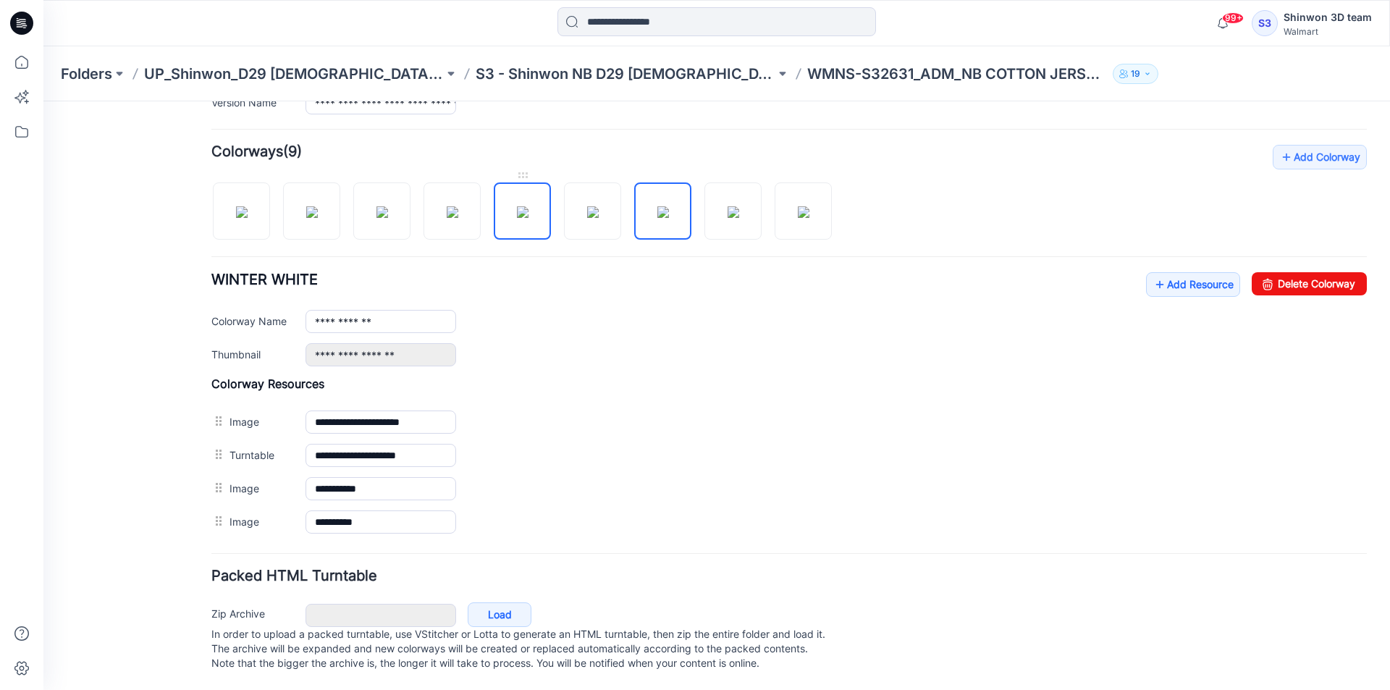
click at [550, 215] on link at bounding box center [522, 211] width 57 height 57
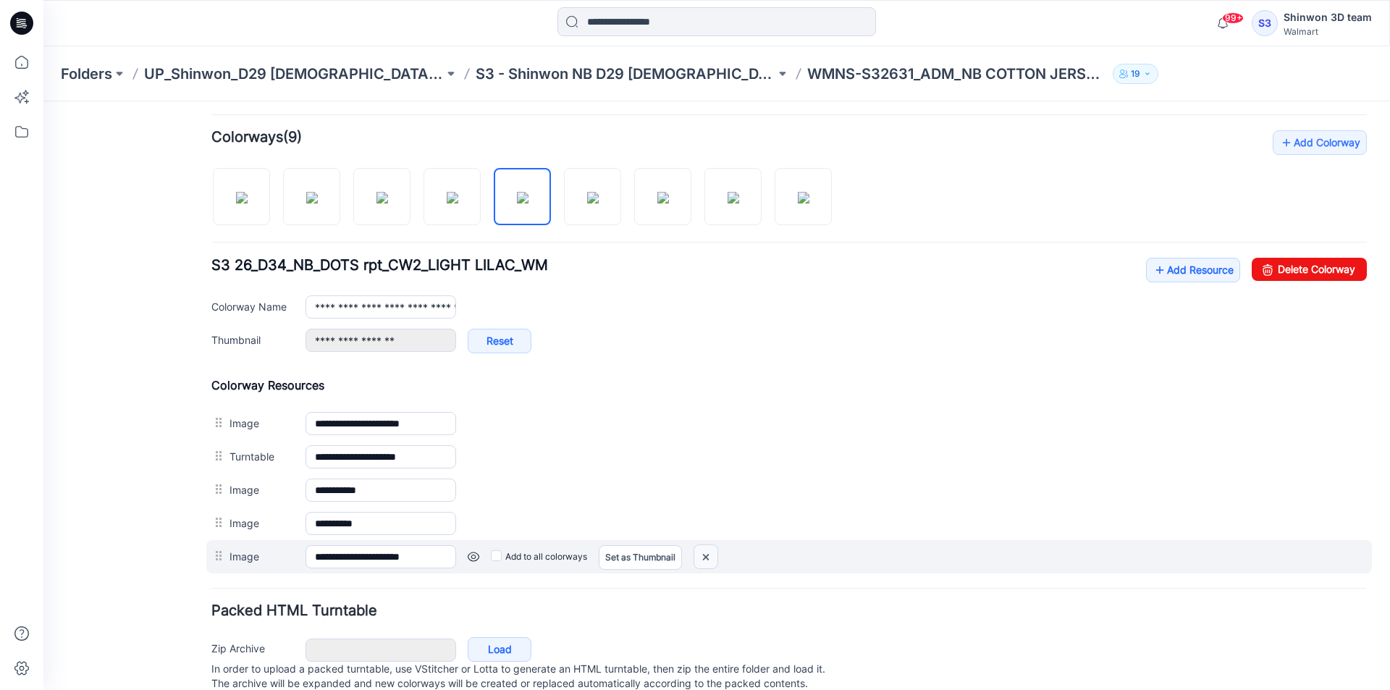
click at [712, 555] on img at bounding box center [706, 557] width 23 height 24
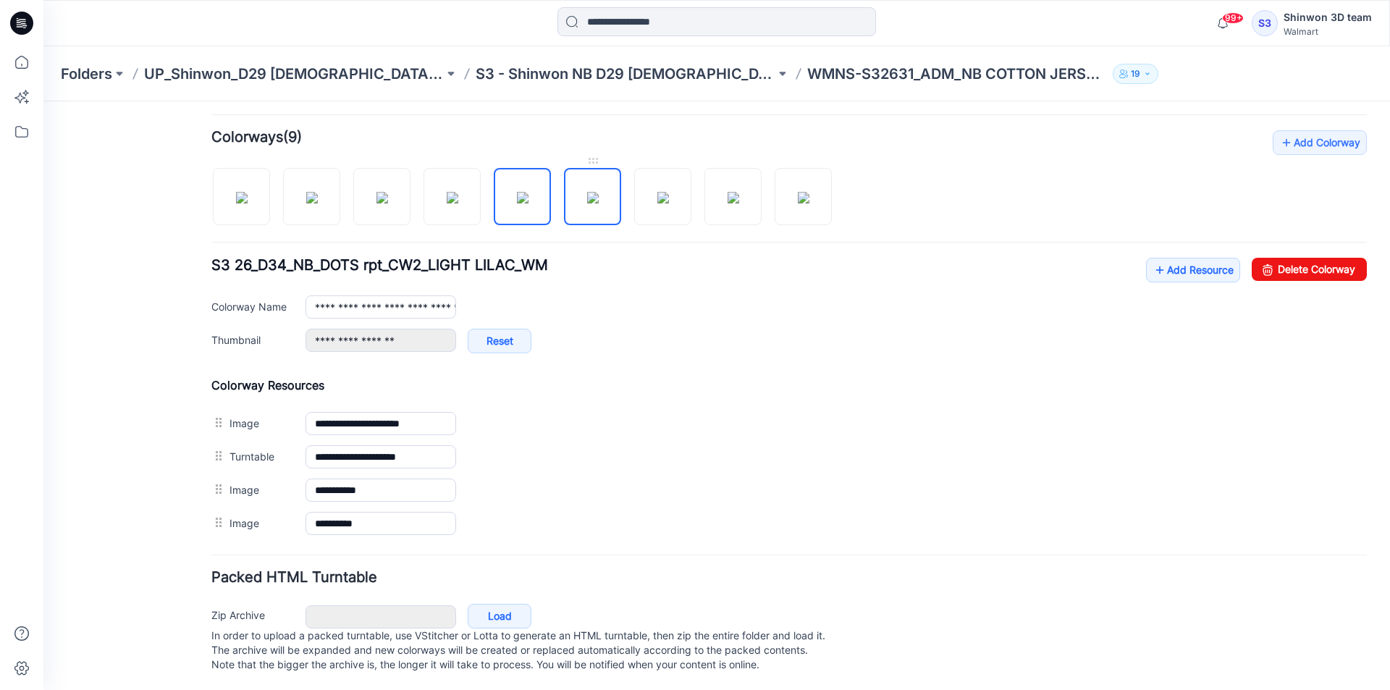
click at [599, 204] on img at bounding box center [593, 198] width 12 height 12
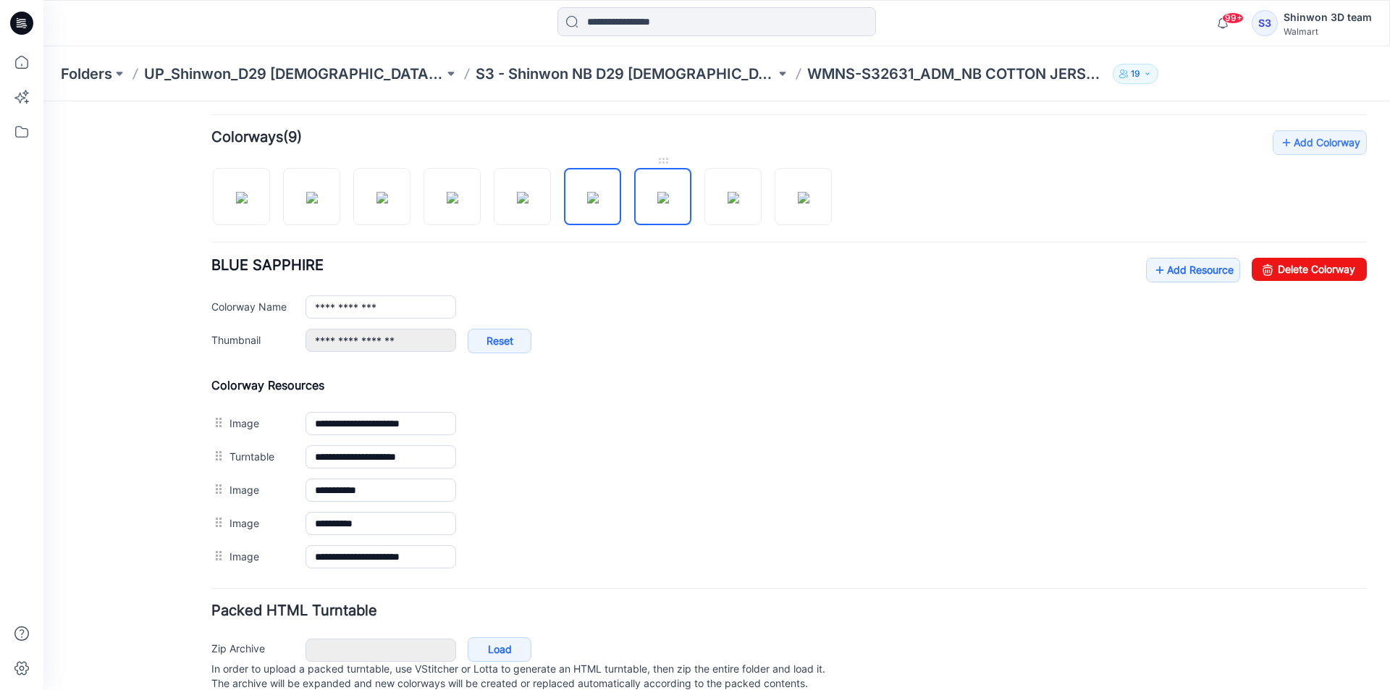
click at [666, 198] on img at bounding box center [664, 198] width 12 height 12
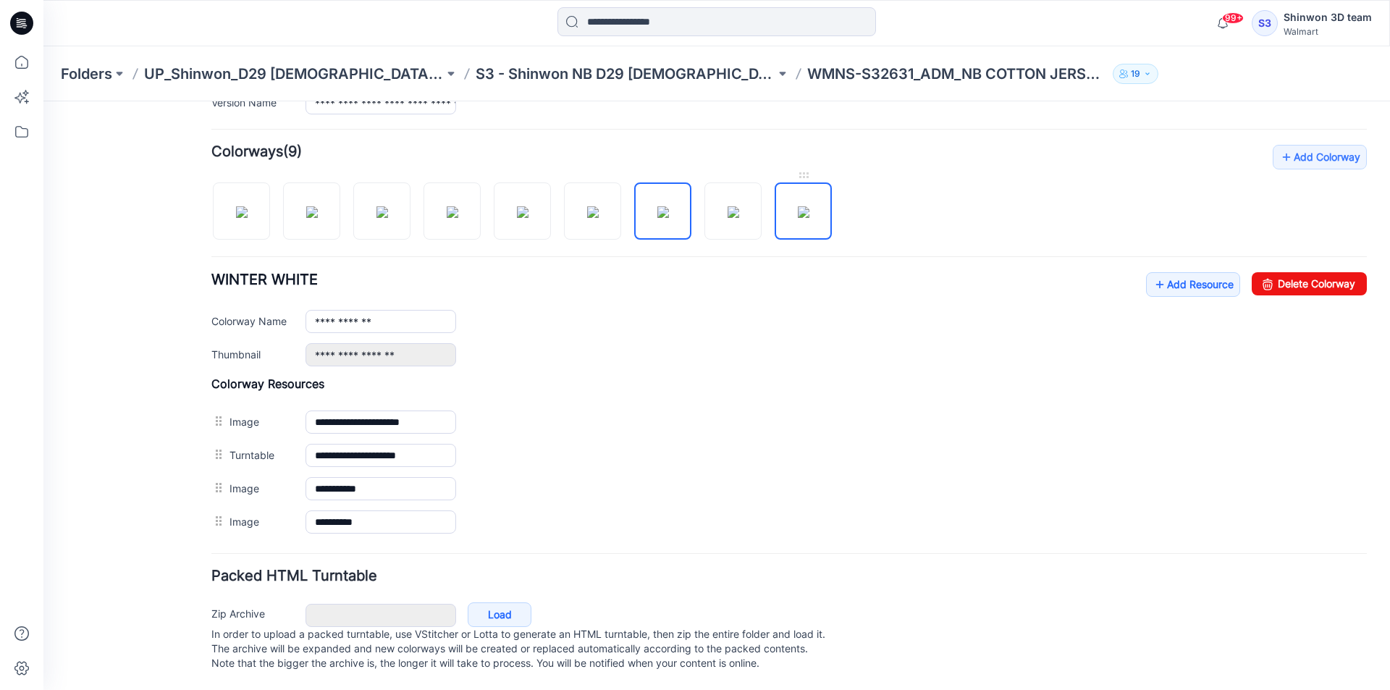
click at [798, 208] on img at bounding box center [804, 212] width 12 height 12
click at [732, 214] on img at bounding box center [734, 212] width 12 height 12
click at [669, 215] on img at bounding box center [664, 212] width 12 height 12
click at [597, 215] on img at bounding box center [593, 212] width 12 height 12
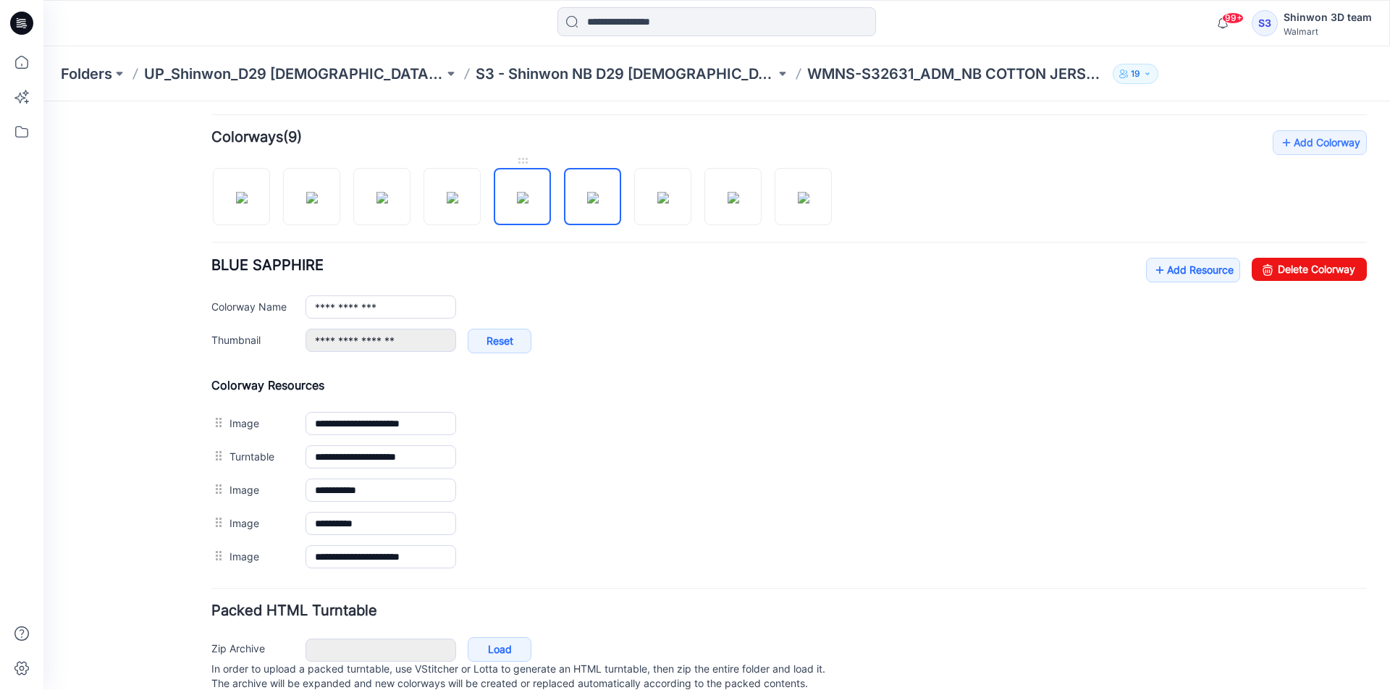
click at [527, 204] on img at bounding box center [523, 198] width 12 height 12
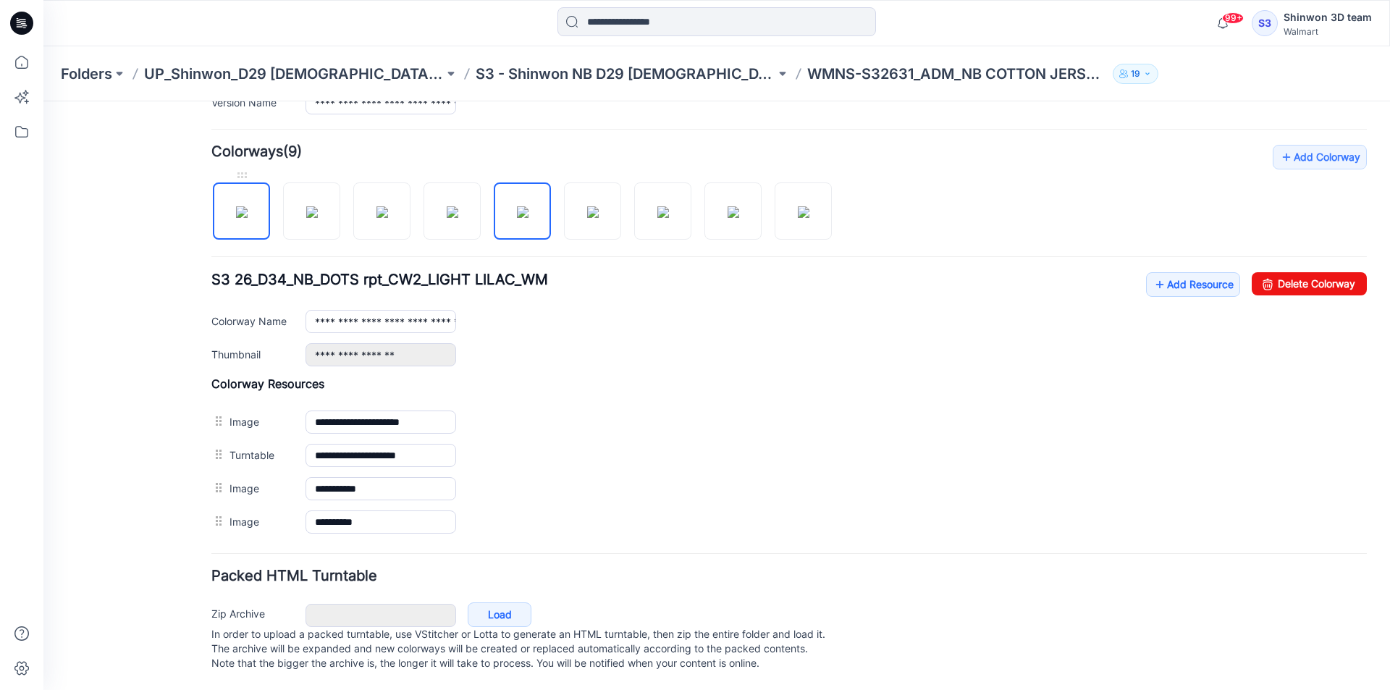
click at [248, 215] on img at bounding box center [242, 212] width 12 height 12
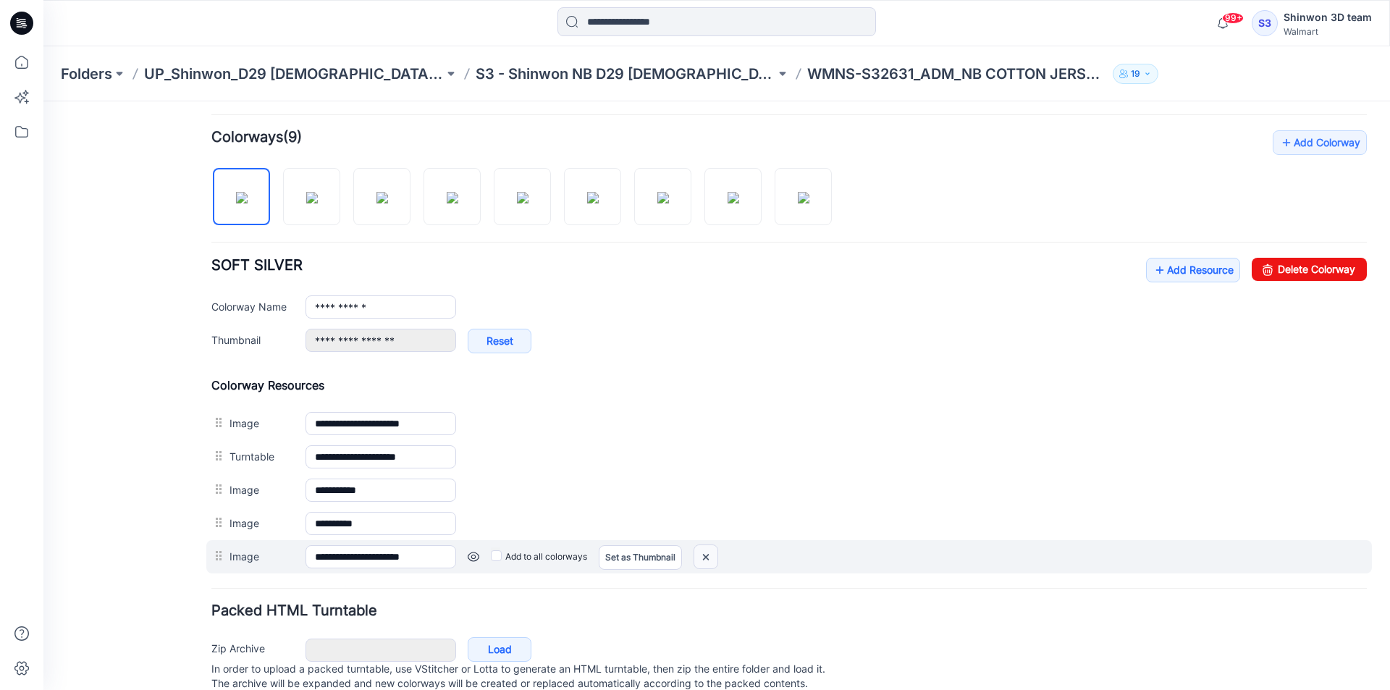
click at [712, 560] on img at bounding box center [706, 557] width 23 height 24
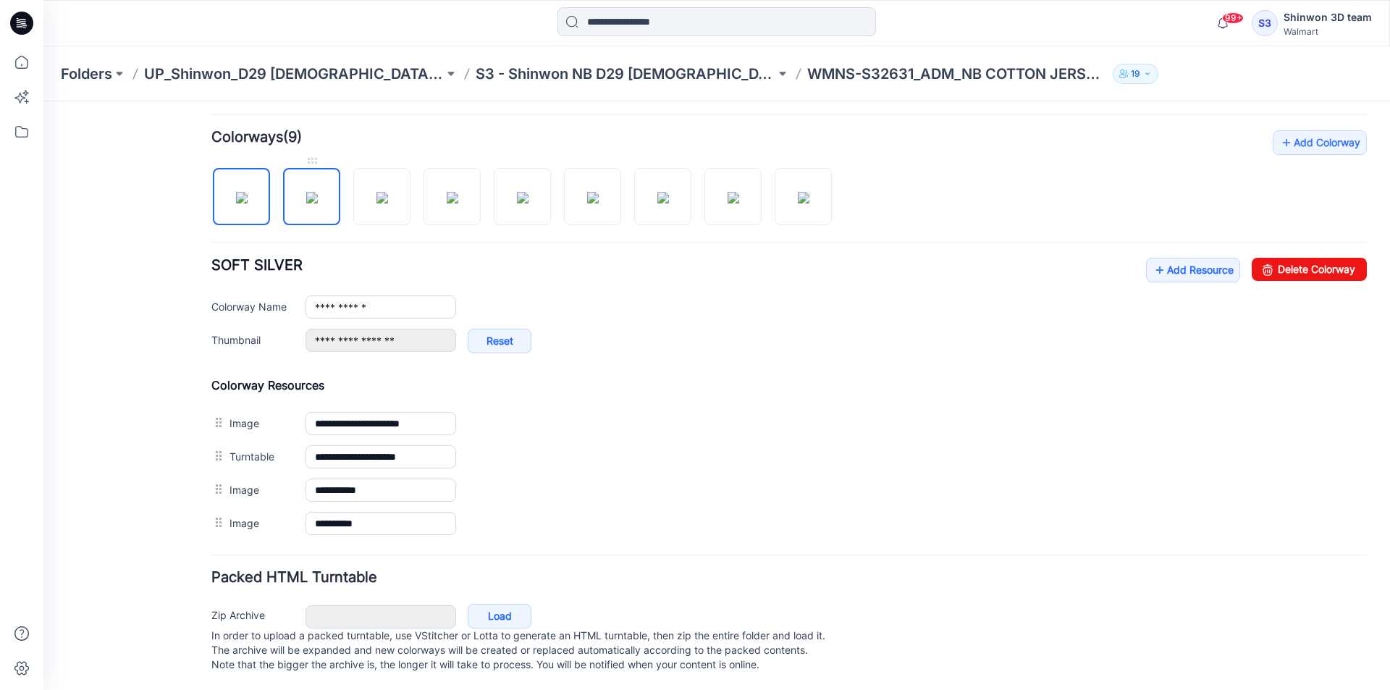
click at [306, 198] on img at bounding box center [312, 198] width 12 height 12
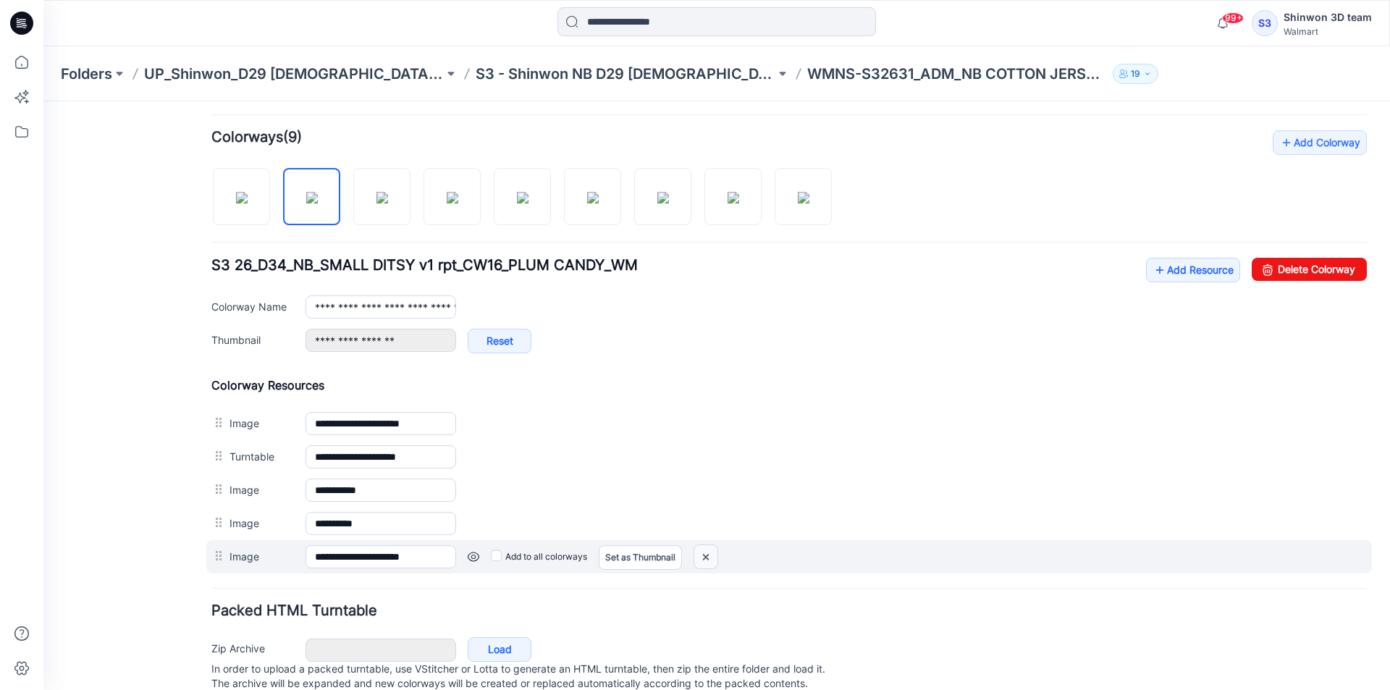
click at [707, 549] on img at bounding box center [706, 557] width 23 height 24
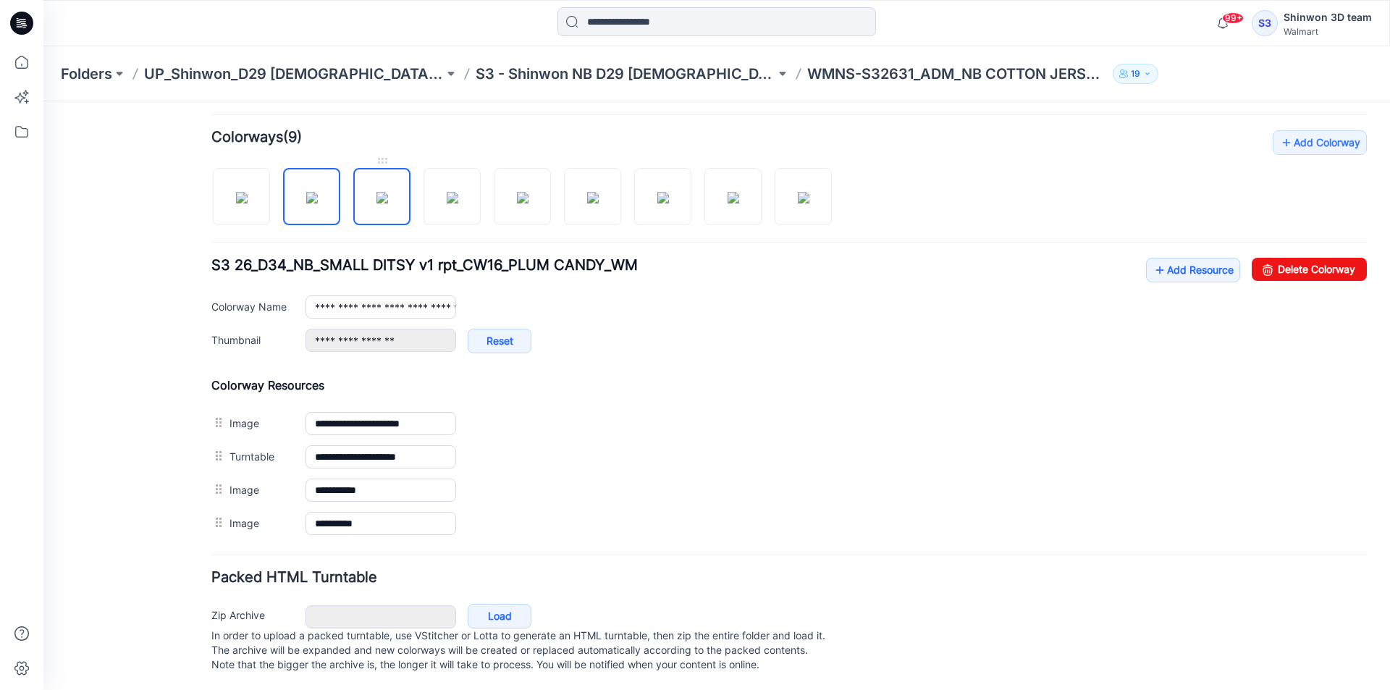
click at [377, 204] on img at bounding box center [383, 198] width 12 height 12
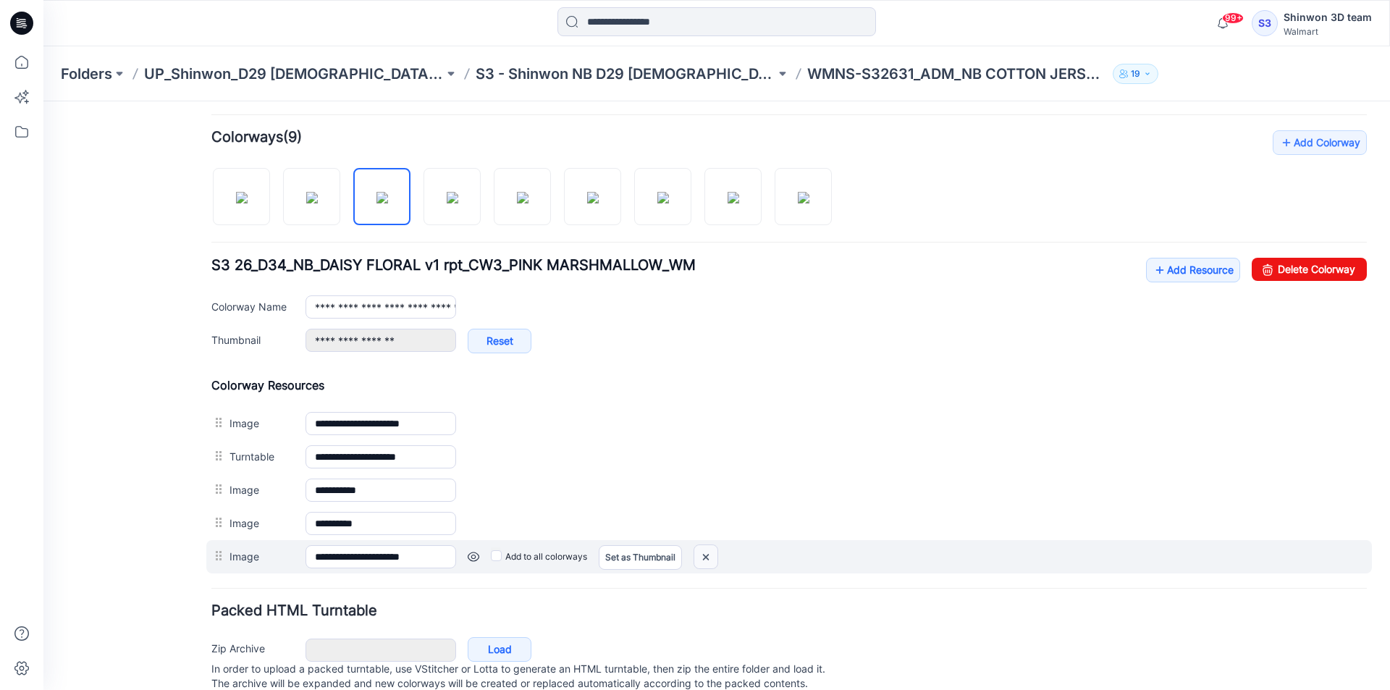
drag, startPoint x: 697, startPoint y: 553, endPoint x: 813, endPoint y: 175, distance: 395.2
click at [697, 553] on img at bounding box center [706, 557] width 23 height 24
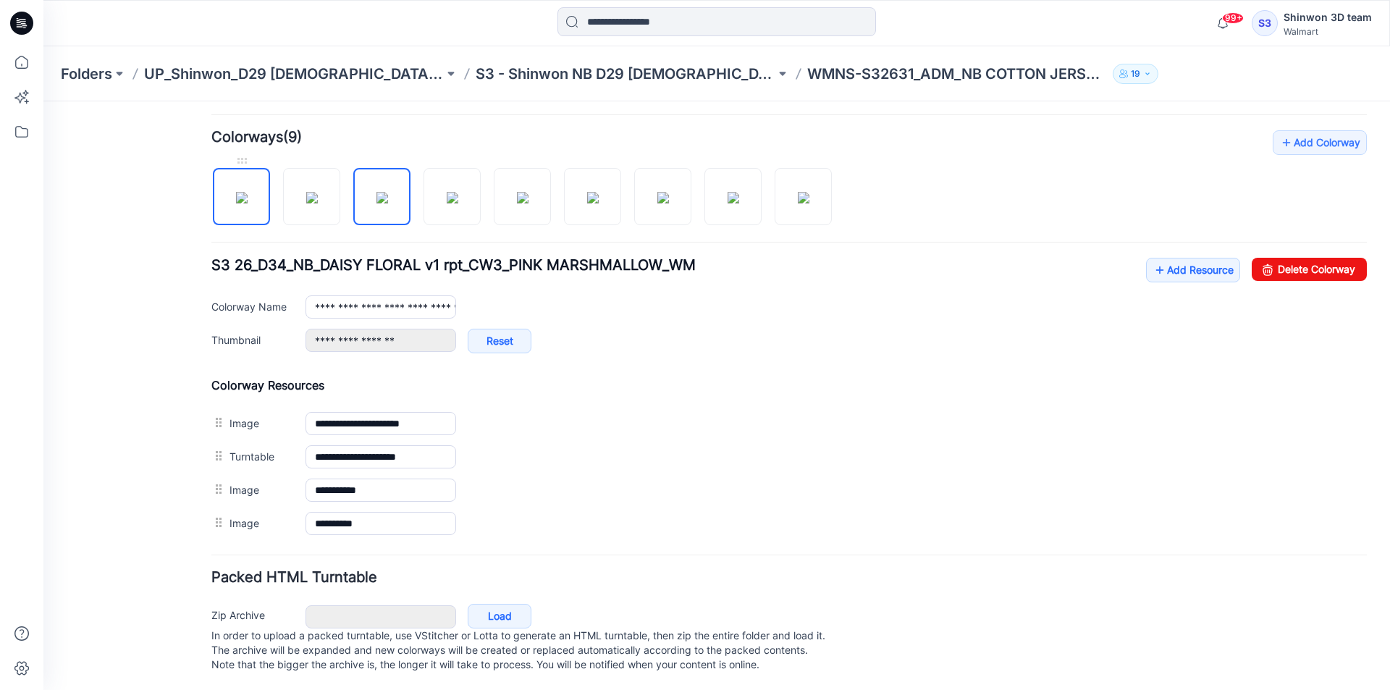
click at [240, 197] on img at bounding box center [242, 198] width 12 height 12
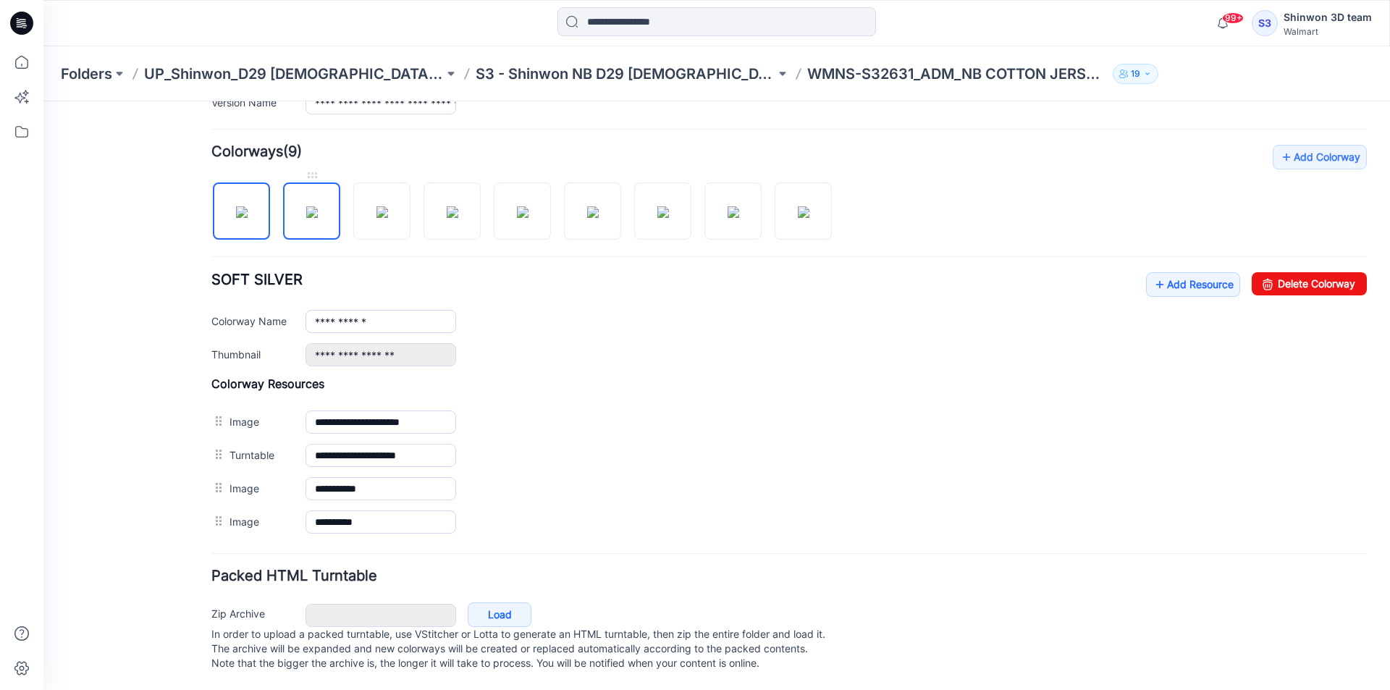
click at [318, 206] on img at bounding box center [312, 212] width 12 height 12
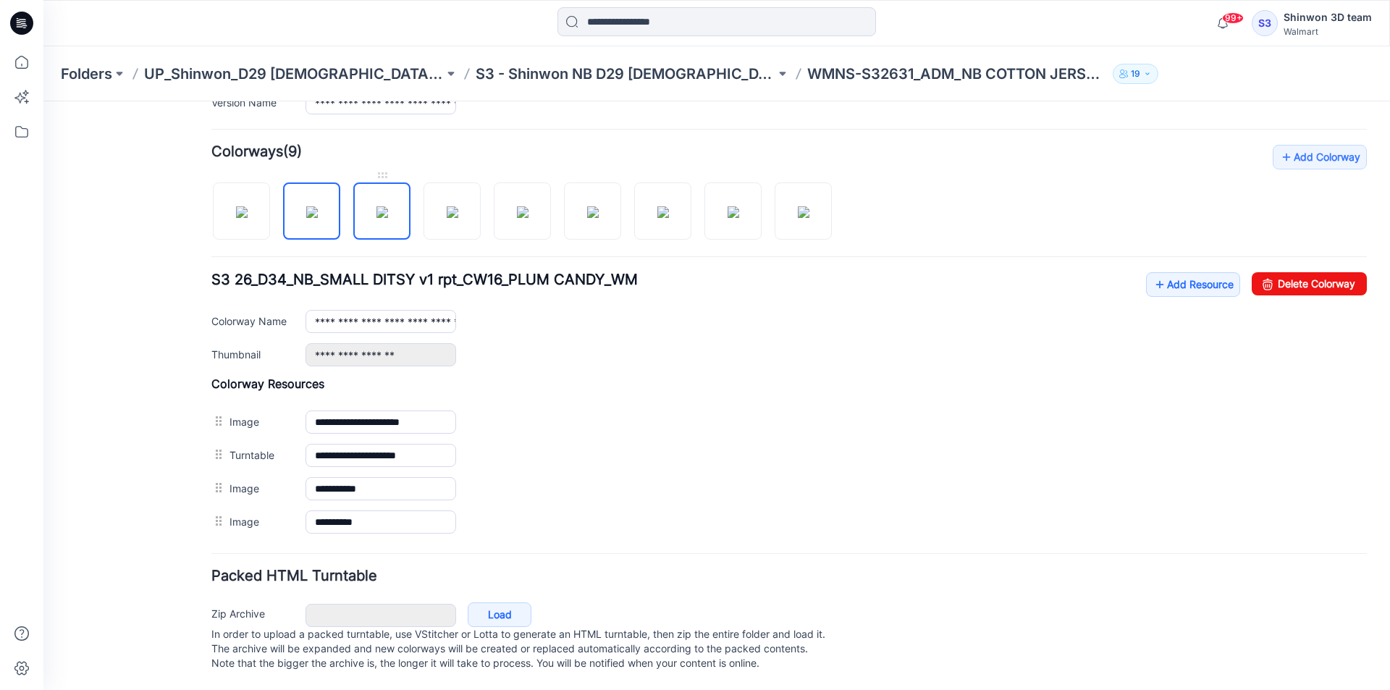
click at [377, 206] on img at bounding box center [383, 212] width 12 height 12
click at [458, 212] on img at bounding box center [453, 212] width 12 height 12
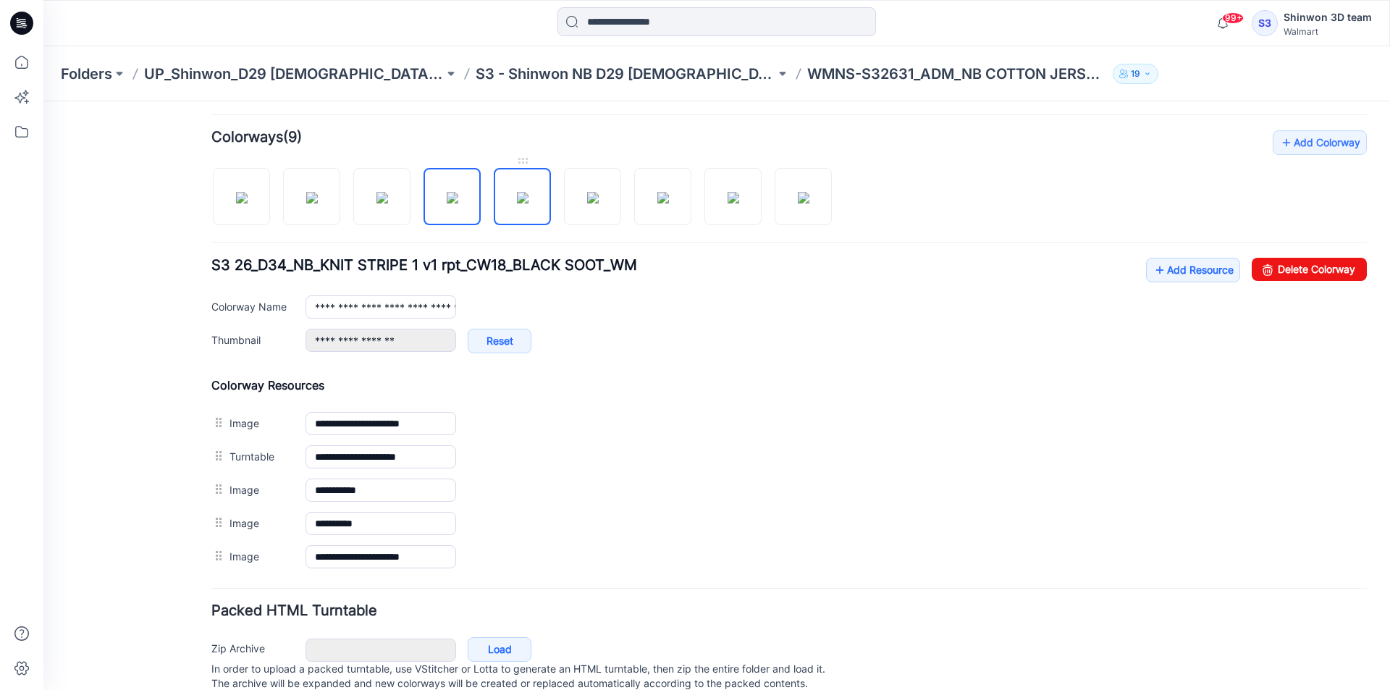
click at [529, 204] on img at bounding box center [523, 198] width 12 height 12
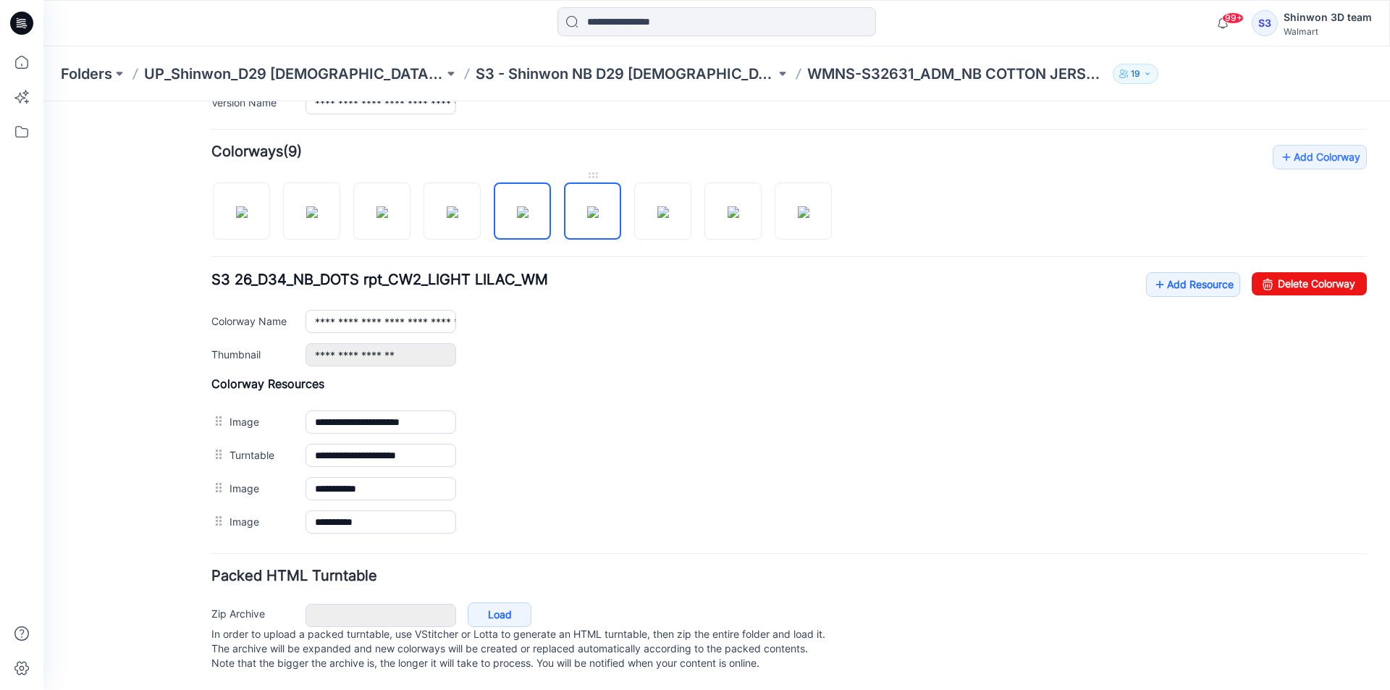
click at [587, 211] on img at bounding box center [593, 212] width 12 height 12
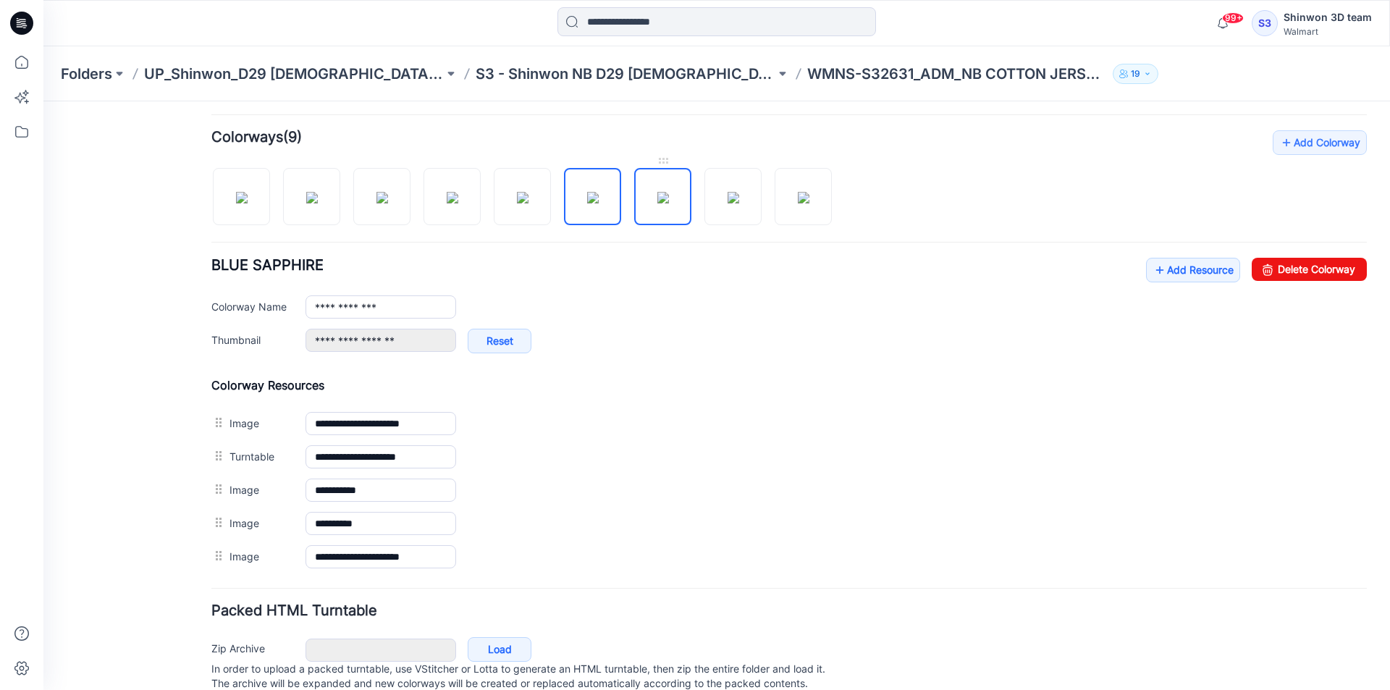
click at [665, 204] on img at bounding box center [664, 198] width 12 height 12
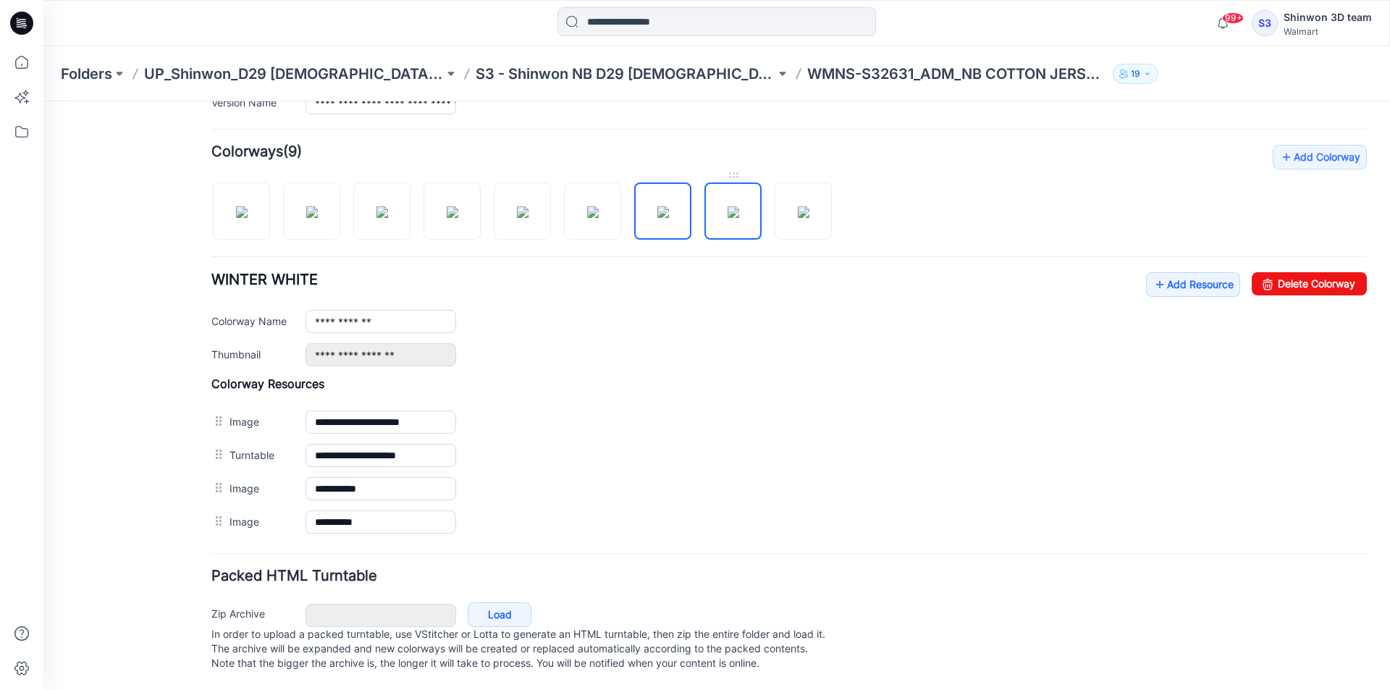
click at [739, 209] on img at bounding box center [734, 212] width 12 height 12
click at [805, 214] on img at bounding box center [804, 212] width 12 height 12
click at [412, 213] on div at bounding box center [527, 204] width 632 height 75
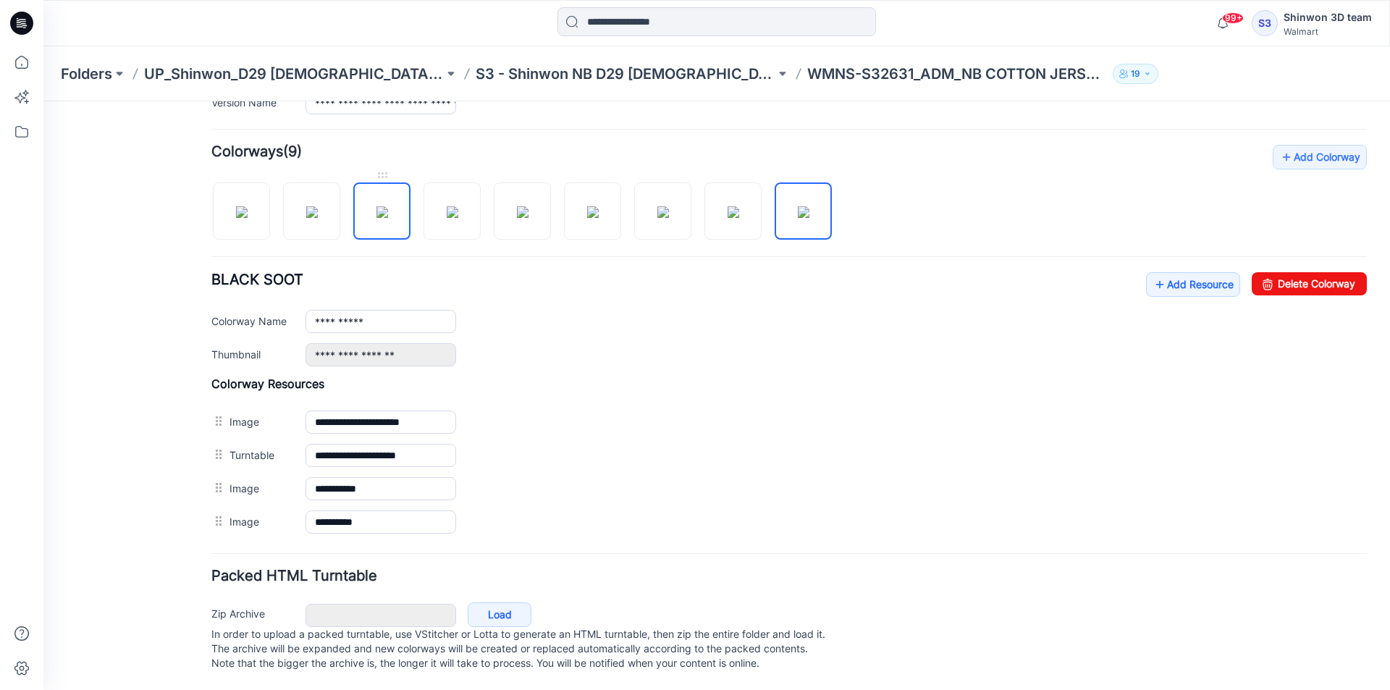
click at [387, 213] on img at bounding box center [383, 212] width 12 height 12
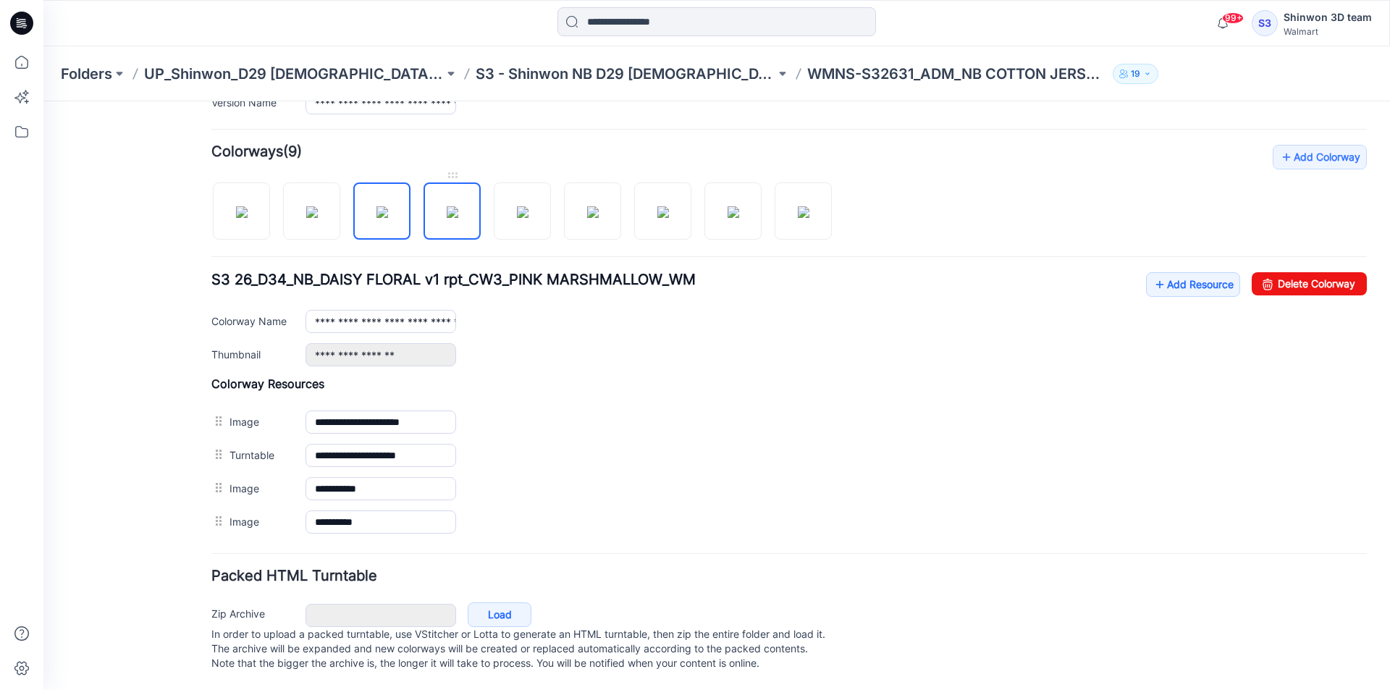
click at [447, 210] on img at bounding box center [453, 212] width 12 height 12
type input "**********"
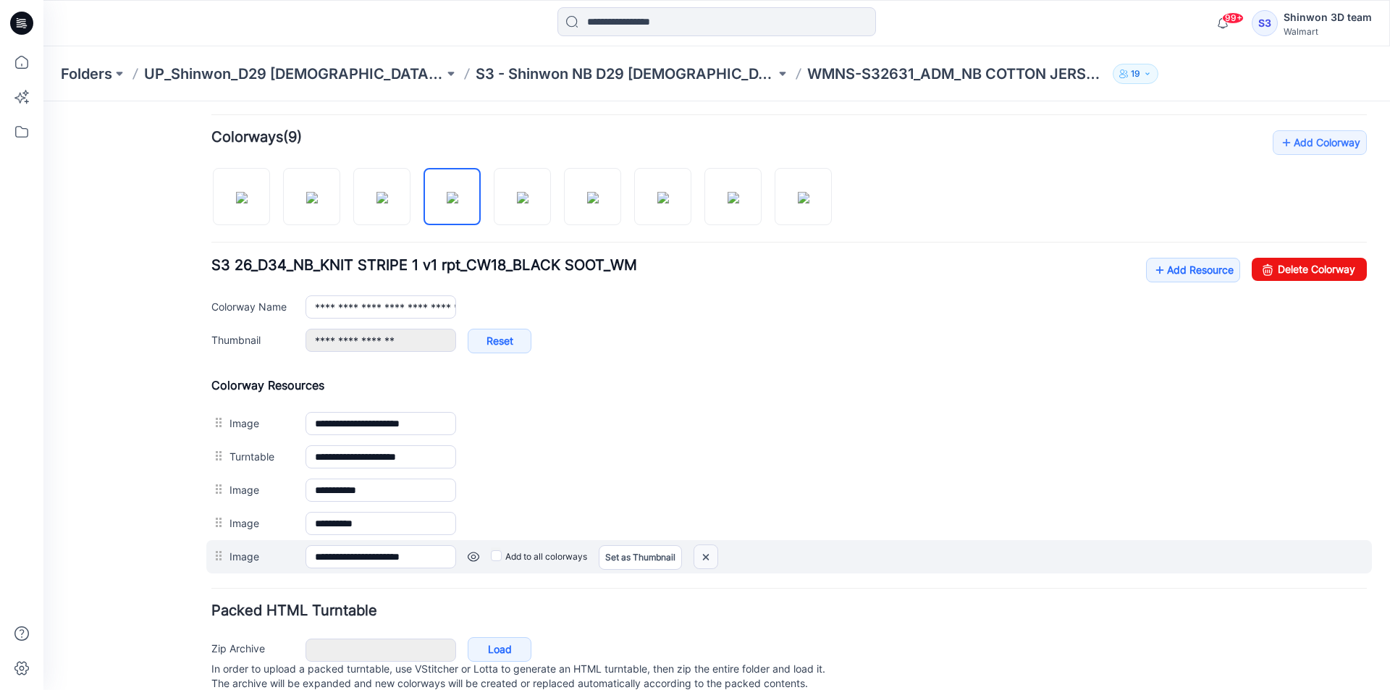
drag, startPoint x: 705, startPoint y: 556, endPoint x: 829, endPoint y: 164, distance: 411.1
click at [705, 556] on img at bounding box center [706, 557] width 23 height 24
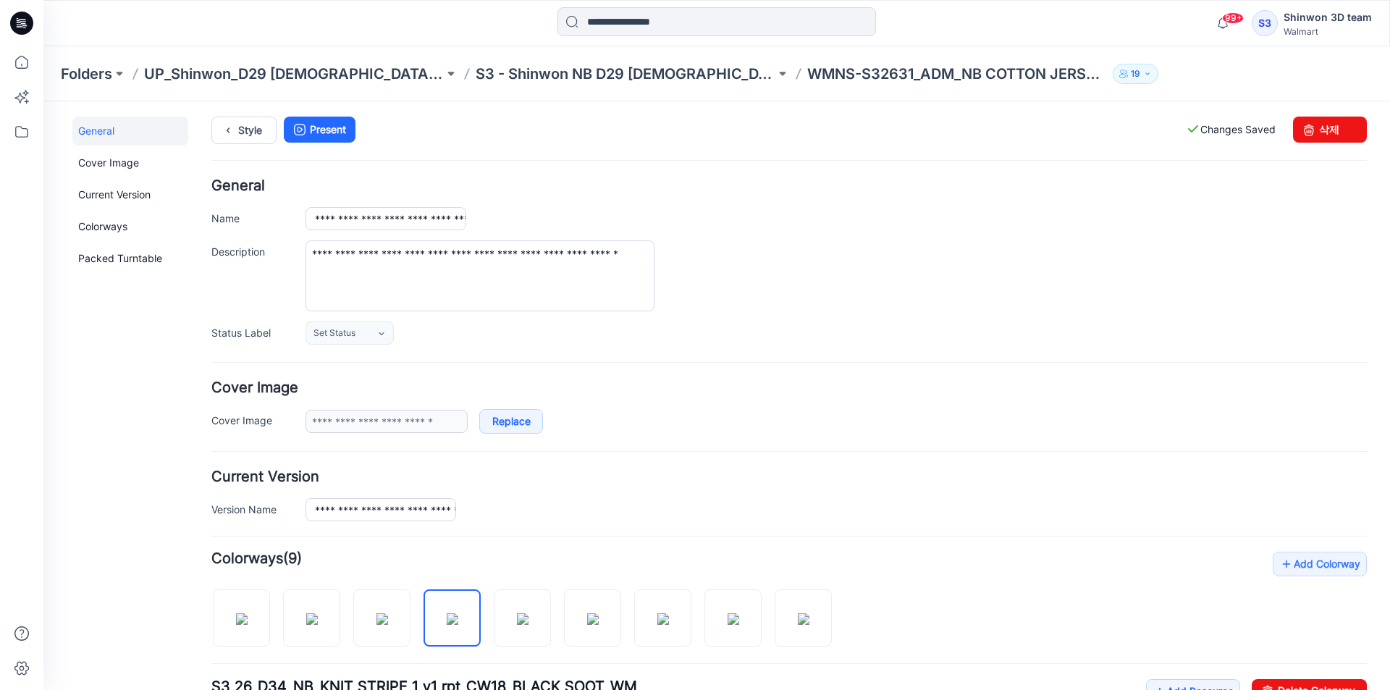
scroll to position [0, 0]
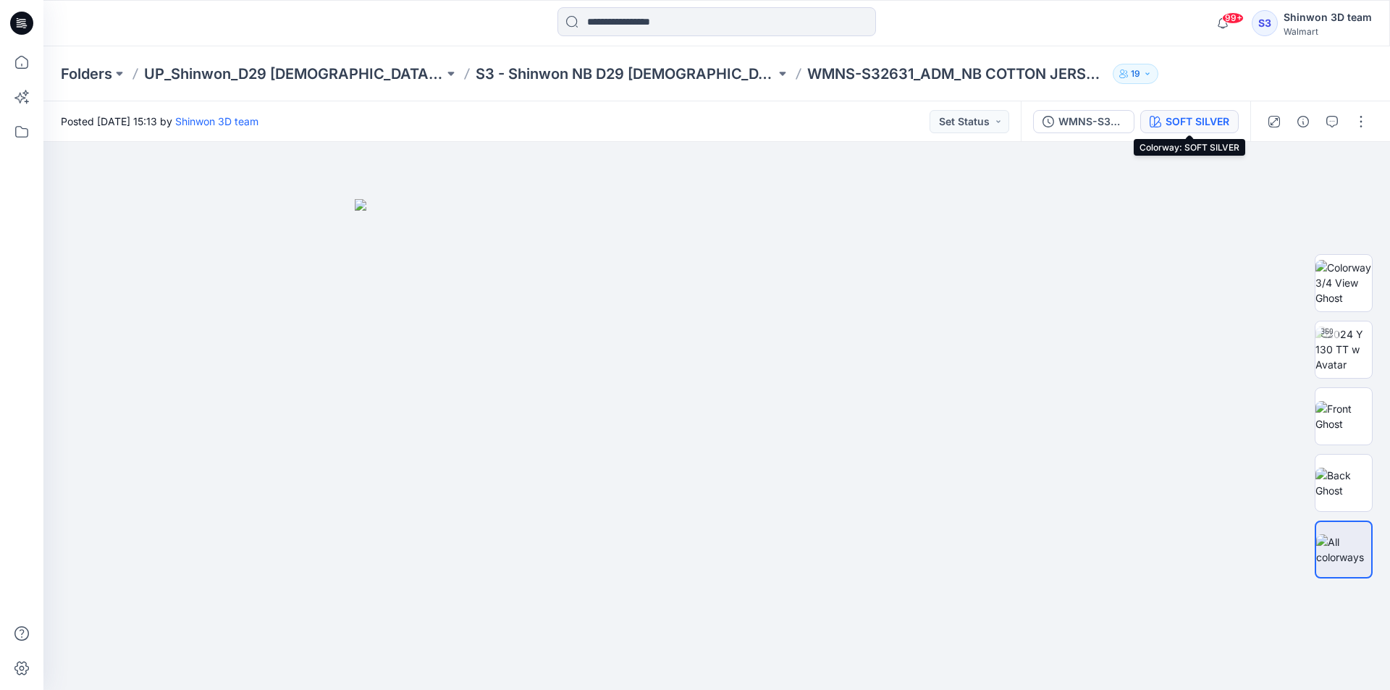
click at [1198, 126] on div "SOFT SILVER" at bounding box center [1198, 122] width 64 height 16
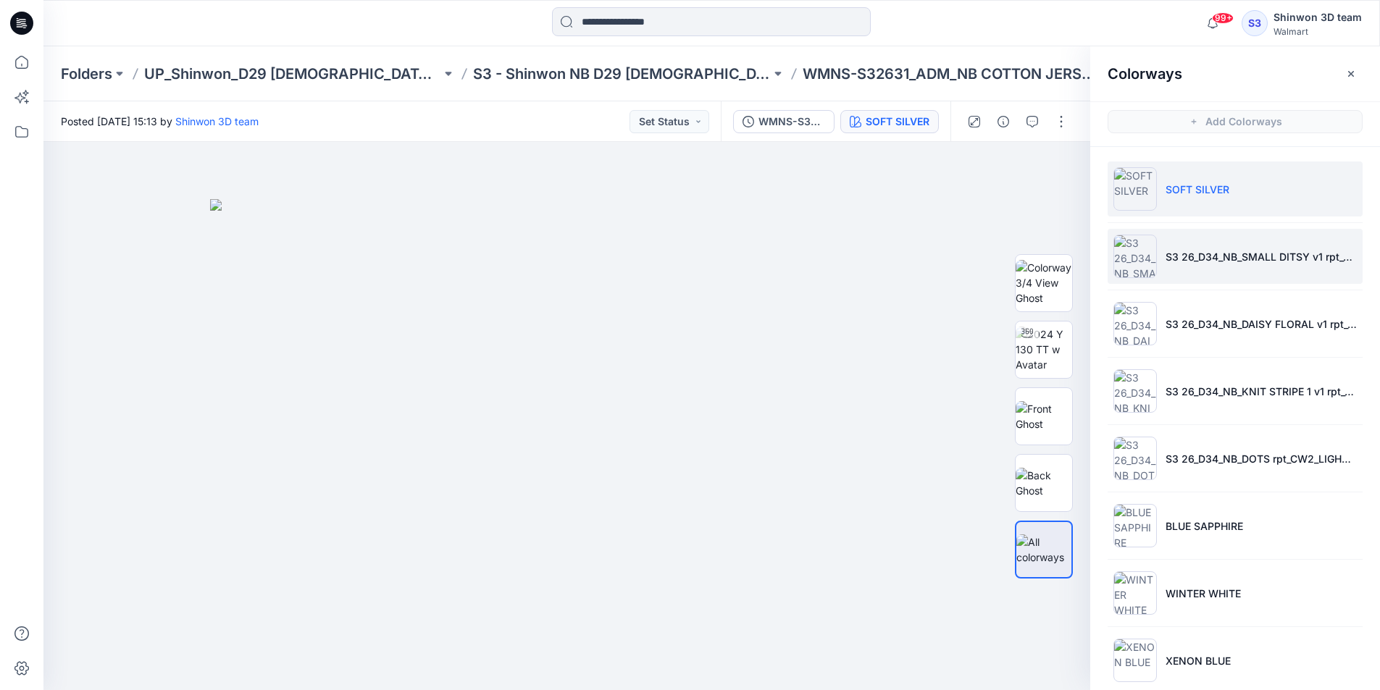
click at [1213, 243] on li "S3 26_D34_NB_SMALL DITSY v1 rpt_CW16_PLUM CANDY_WM" at bounding box center [1234, 256] width 255 height 55
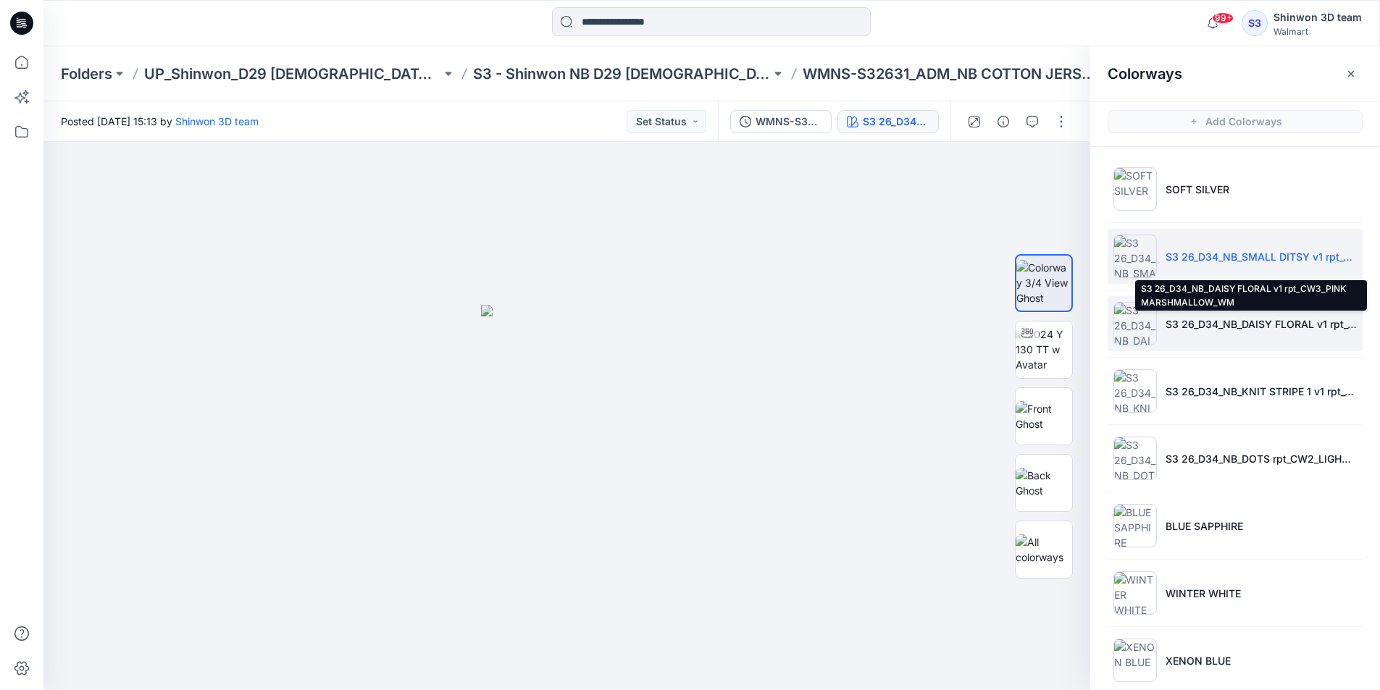
click at [1188, 328] on p "S3 26_D34_NB_DAISY FLORAL v1 rpt_CW3_PINK MARSHMALLOW_WM" at bounding box center [1260, 323] width 191 height 15
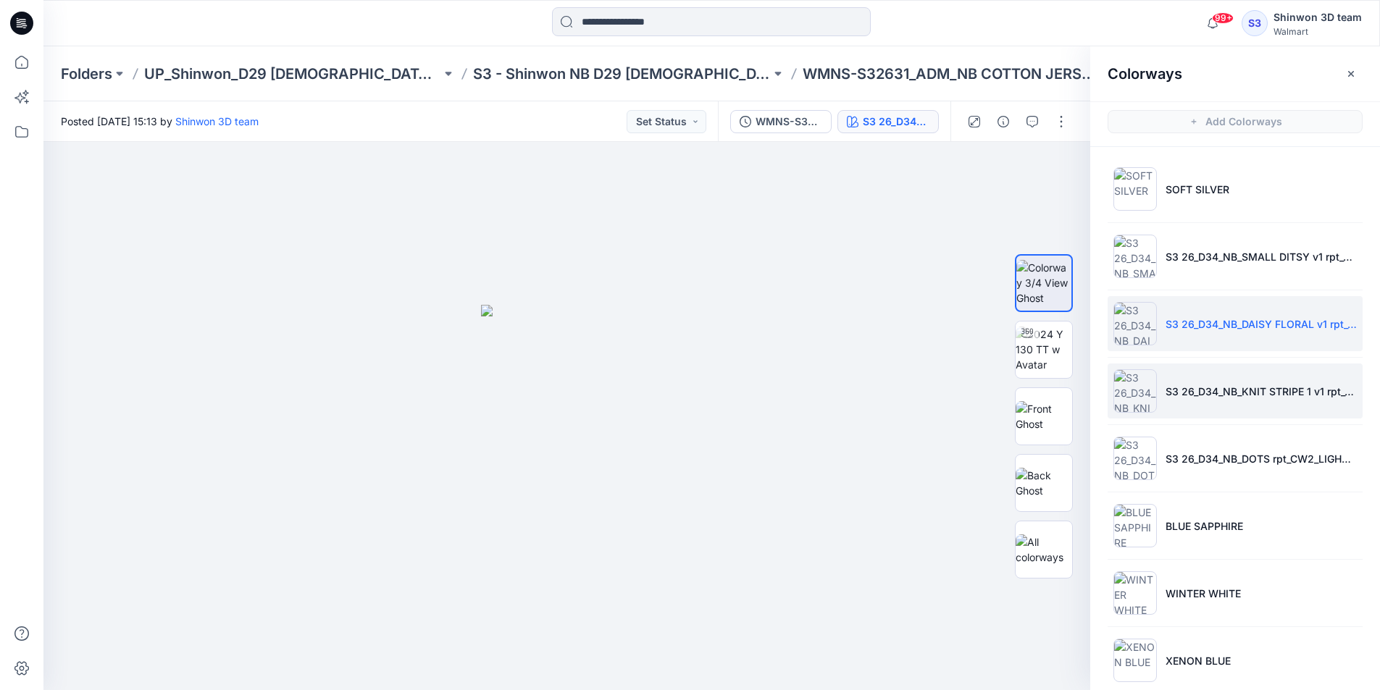
click at [1207, 398] on li "S3 26_D34_NB_KNIT STRIPE 1 v1 rpt_CW18_BLACK SOOT_WM" at bounding box center [1234, 391] width 255 height 55
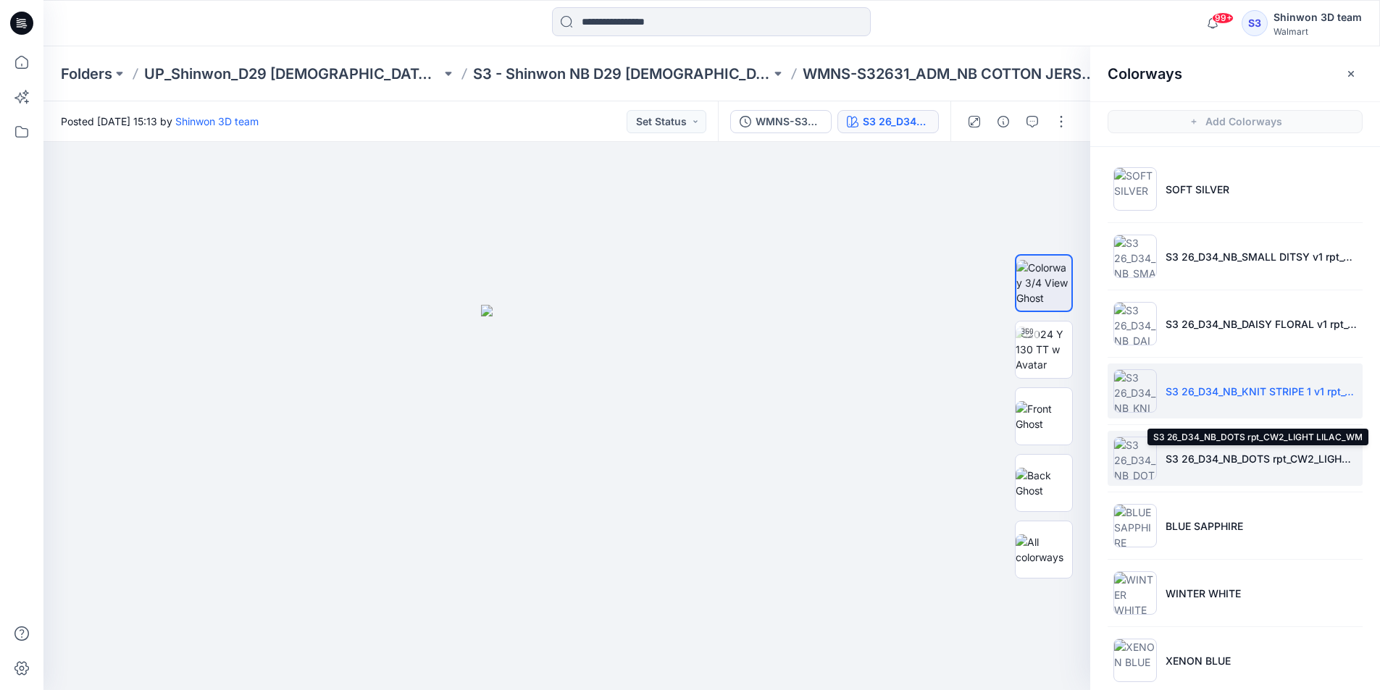
click at [1194, 459] on p "S3 26_D34_NB_DOTS rpt_CW2_LIGHT LILAC_WM" at bounding box center [1260, 458] width 191 height 15
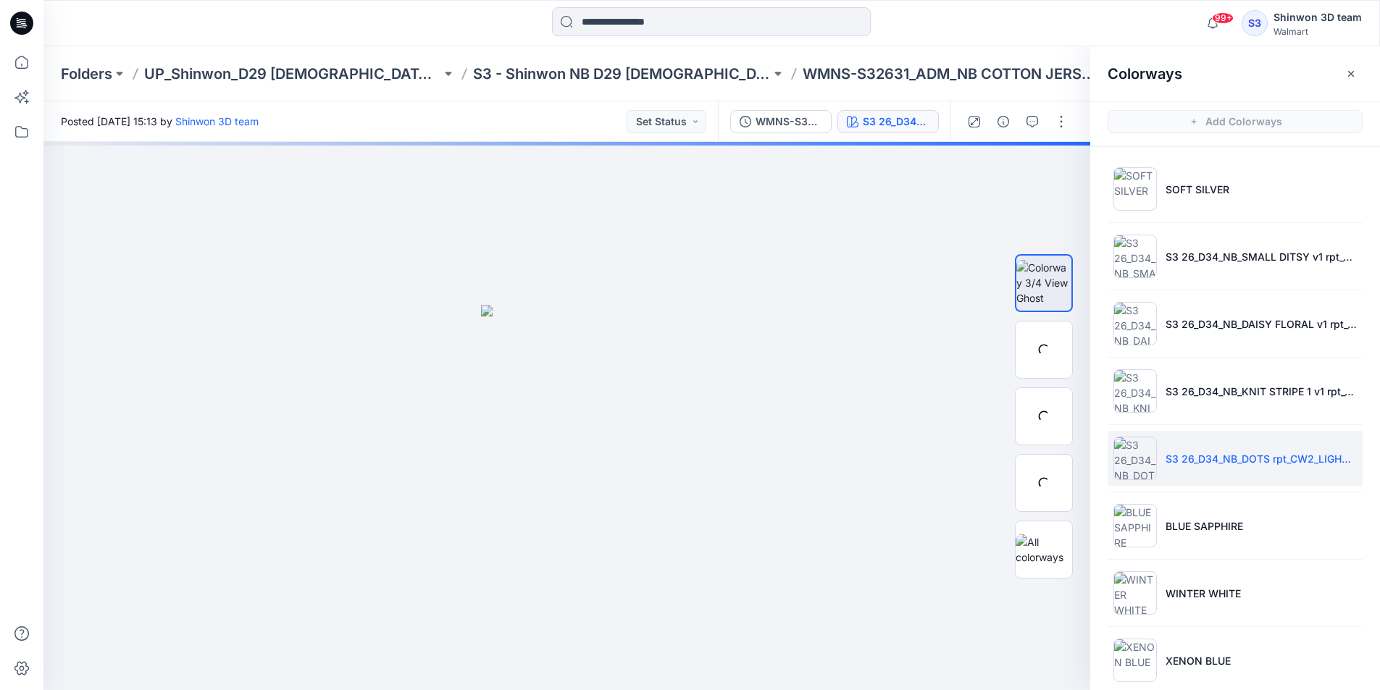
click at [1194, 474] on li "S3 26_D34_NB_DOTS rpt_CW2_LIGHT LILAC_WM" at bounding box center [1234, 458] width 255 height 55
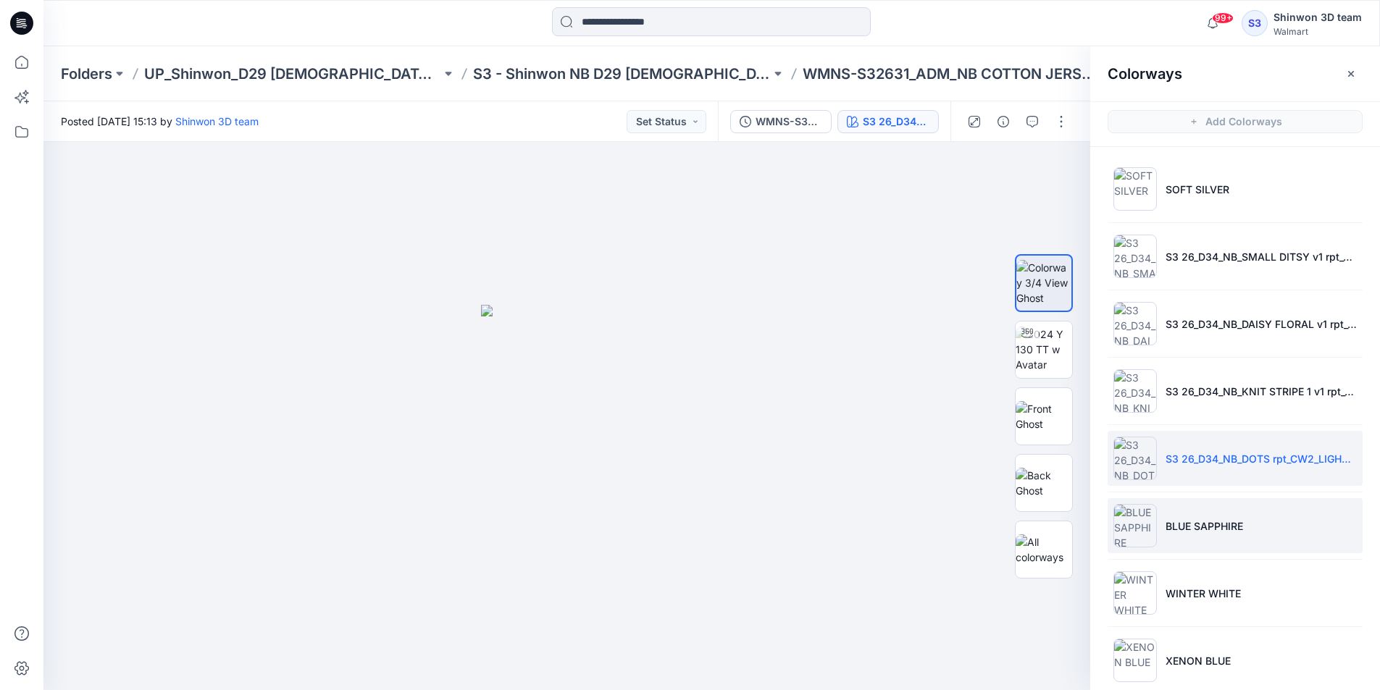
click at [1194, 513] on li "BLUE SAPPHIRE" at bounding box center [1234, 525] width 255 height 55
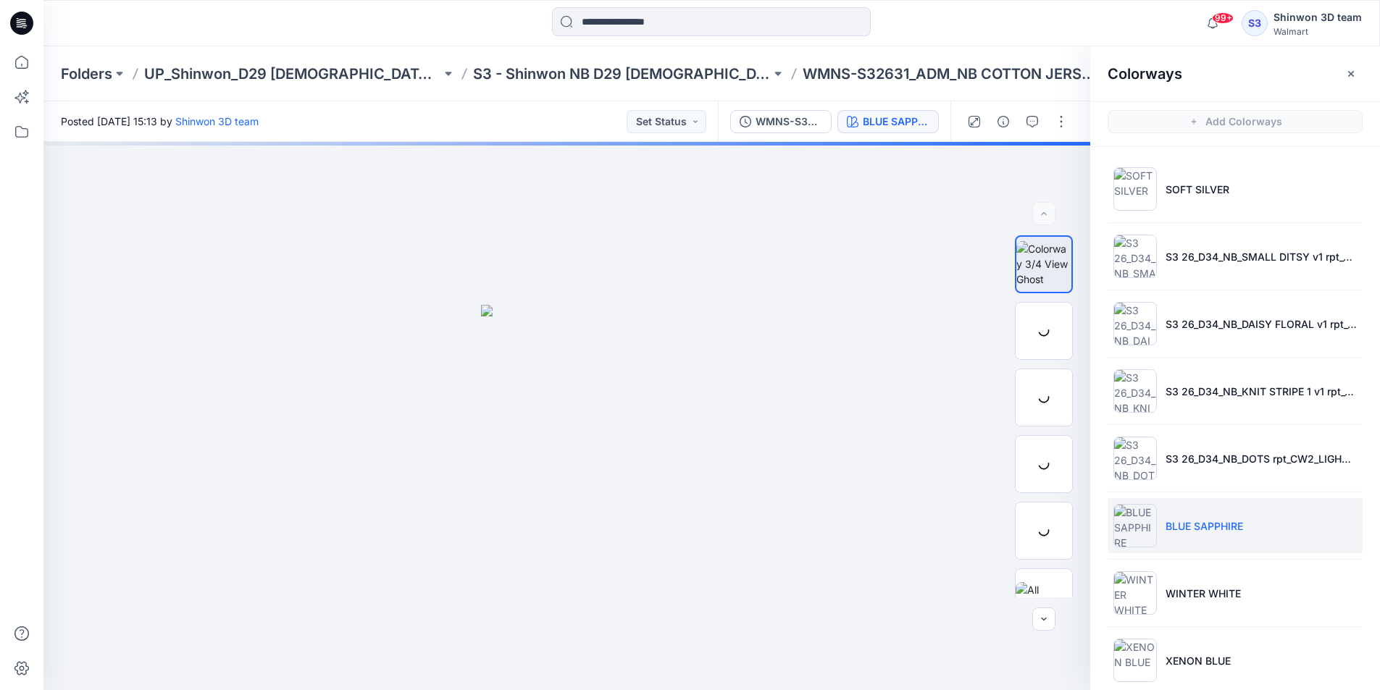
click at [1186, 531] on p "BLUE SAPPHIRE" at bounding box center [1203, 526] width 77 height 15
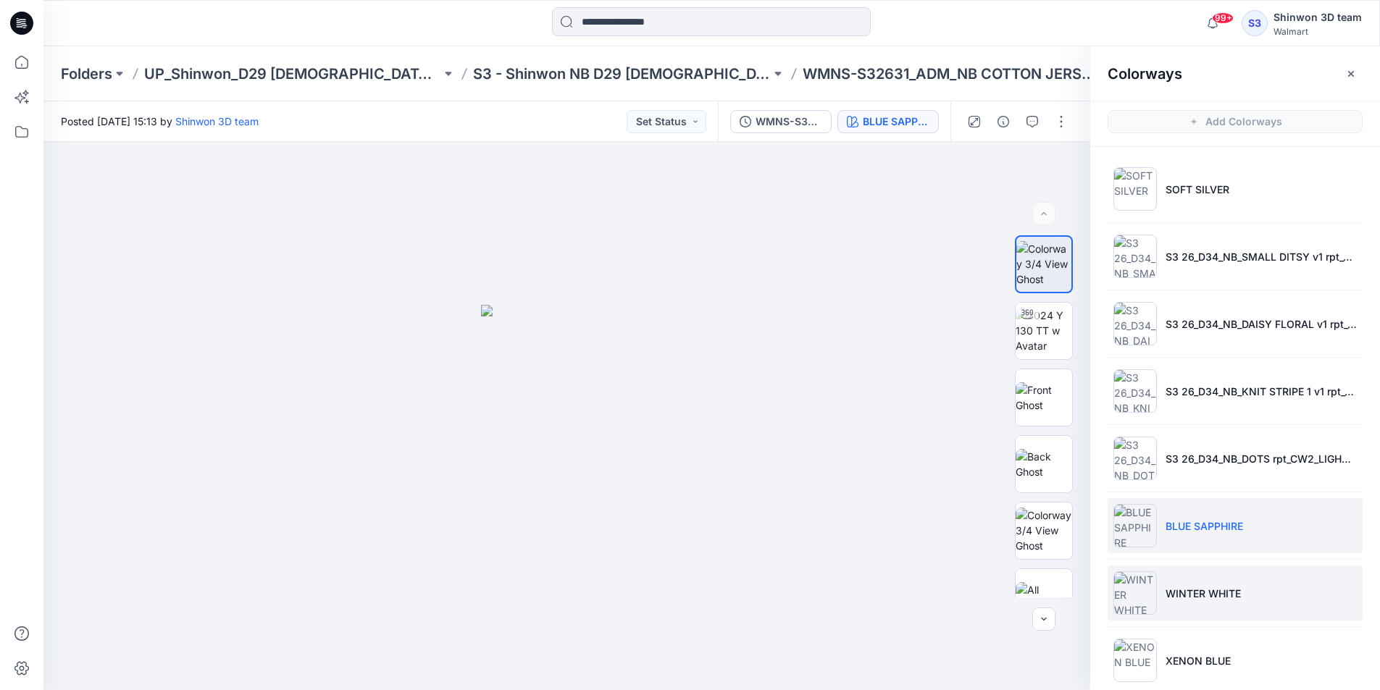
click at [1179, 586] on p "WINTER WHITE" at bounding box center [1202, 593] width 75 height 15
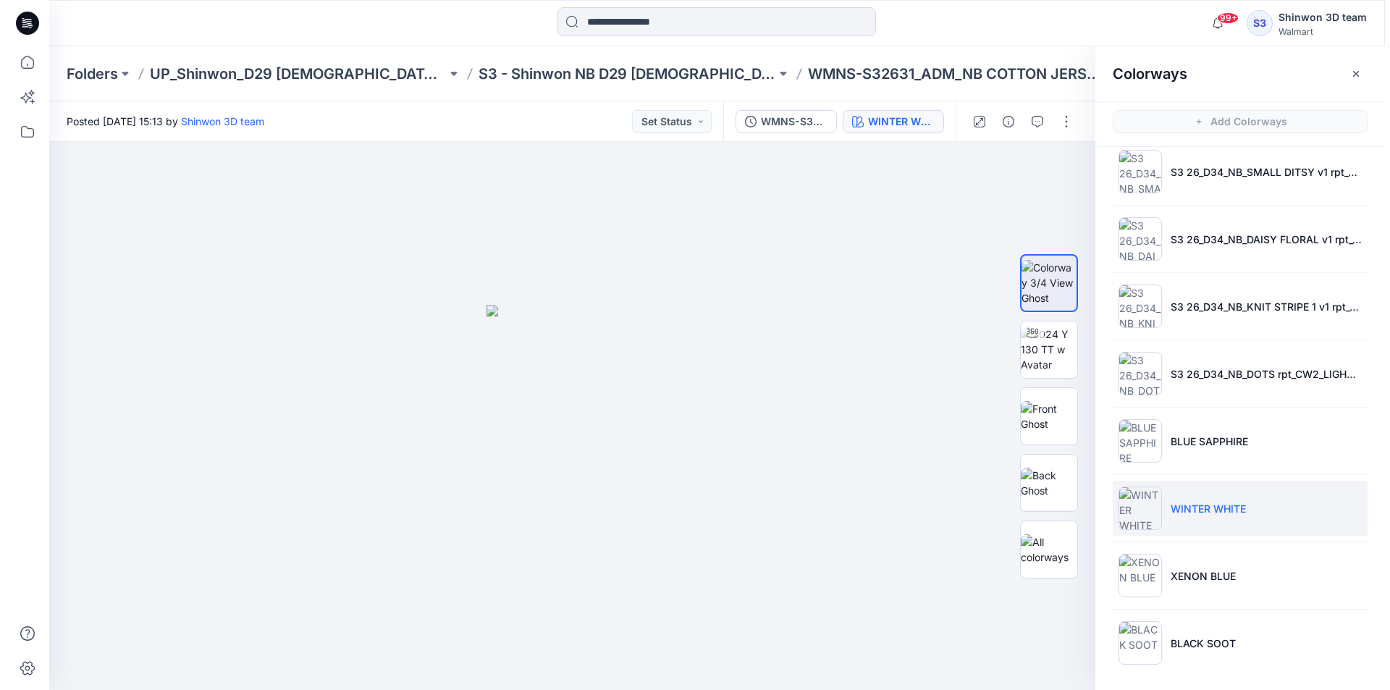
scroll to position [87, 0]
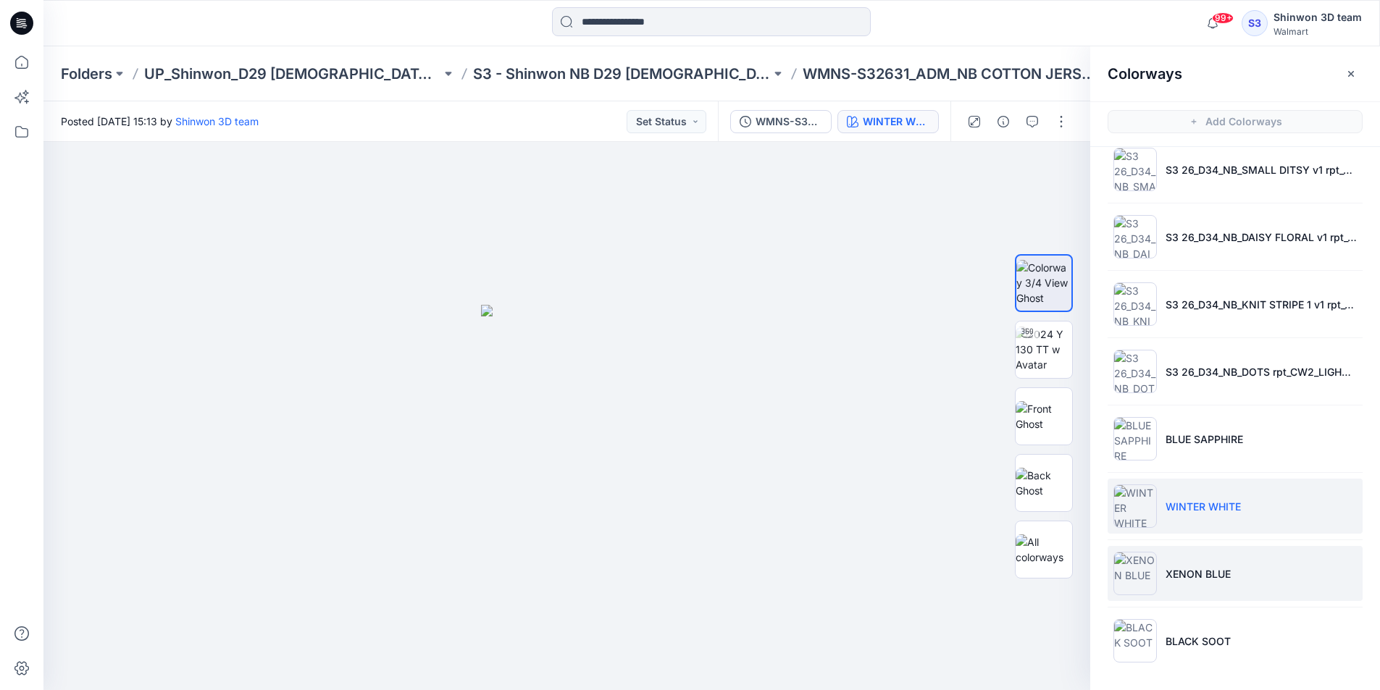
click at [1213, 569] on p "XENON BLUE" at bounding box center [1197, 573] width 65 height 15
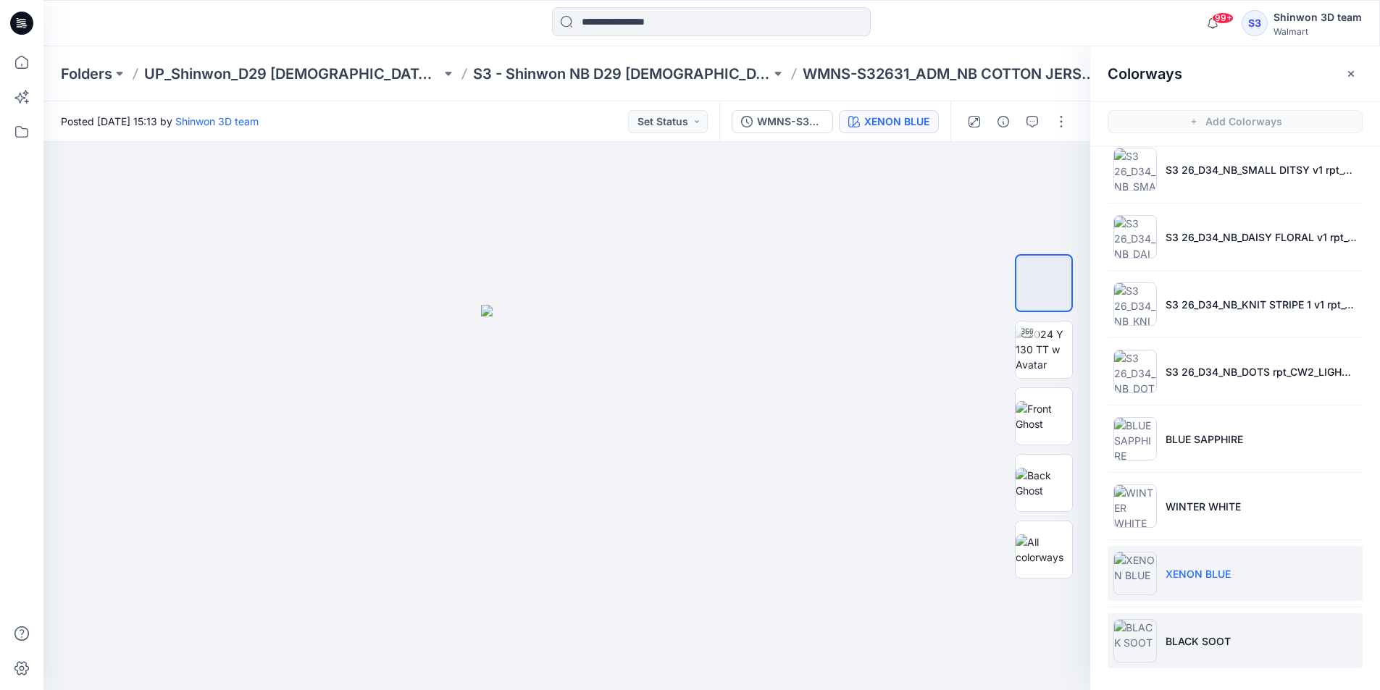
click at [1211, 637] on p "BLACK SOOT" at bounding box center [1197, 641] width 65 height 15
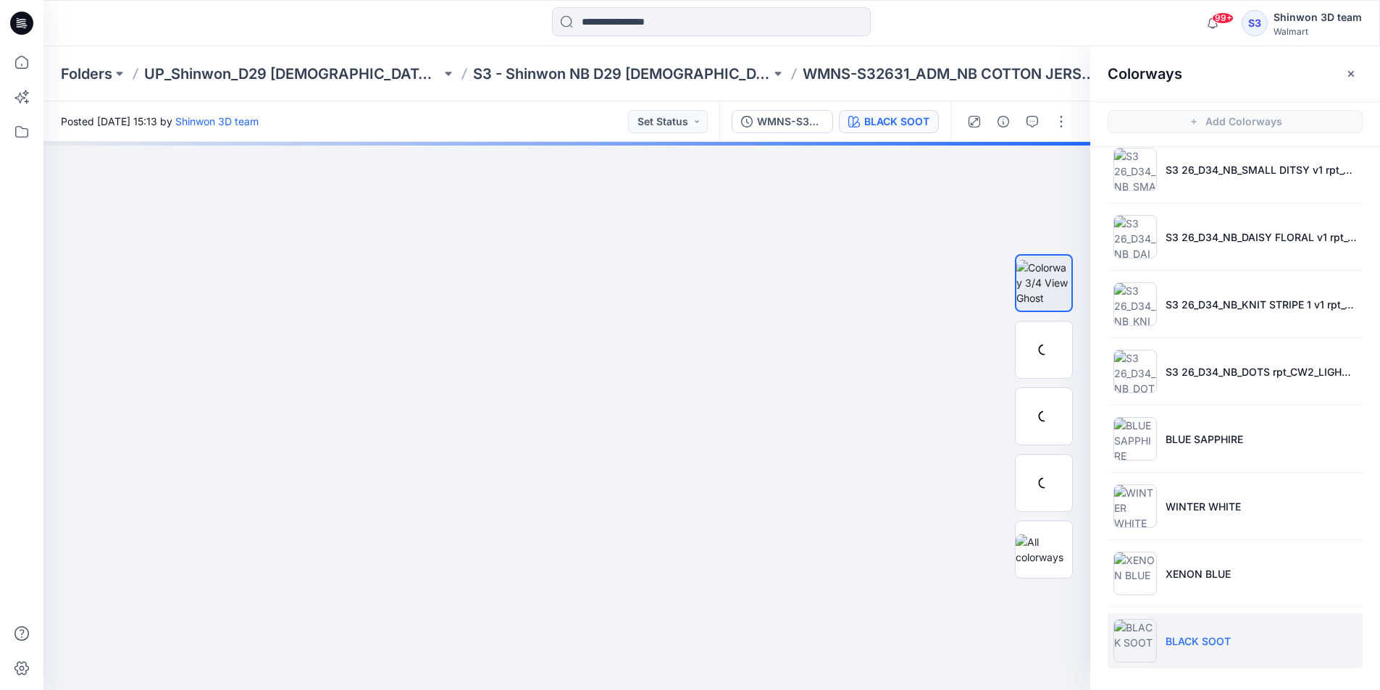
click at [1212, 621] on li "BLACK SOOT" at bounding box center [1234, 640] width 255 height 55
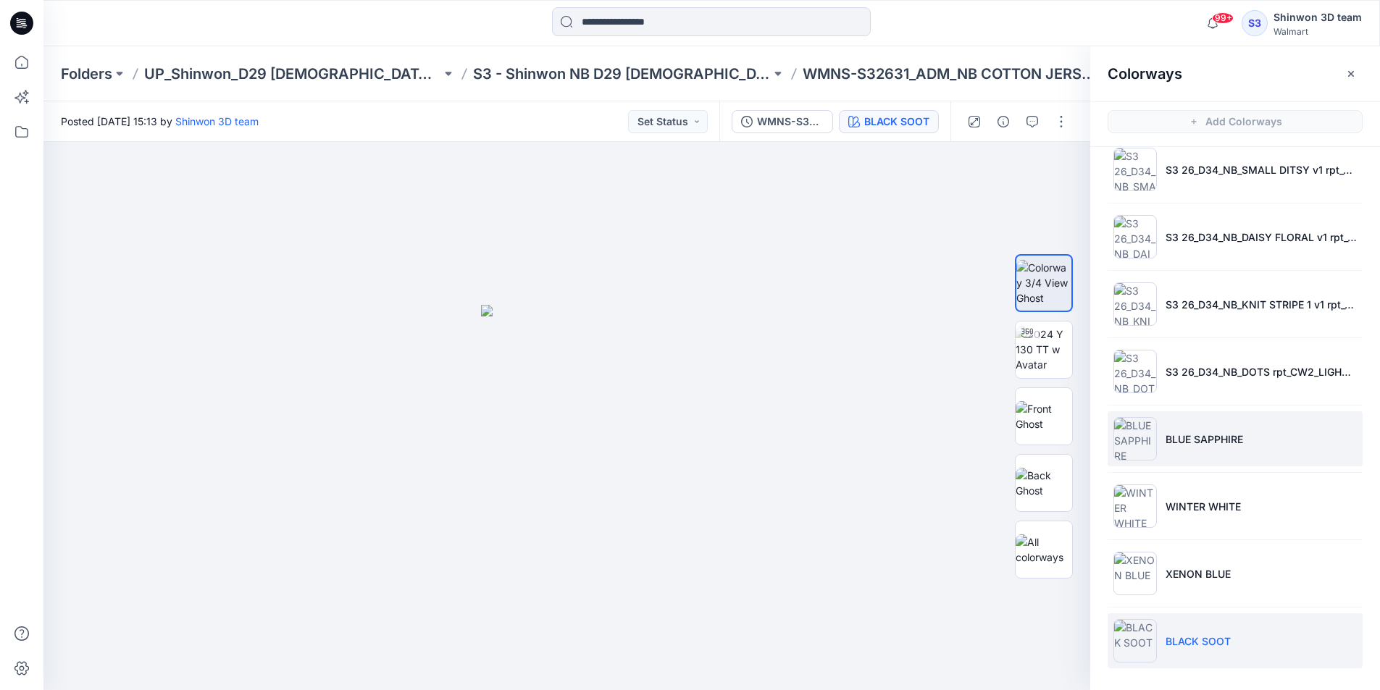
click at [1209, 440] on p "BLUE SAPPHIRE" at bounding box center [1203, 439] width 77 height 15
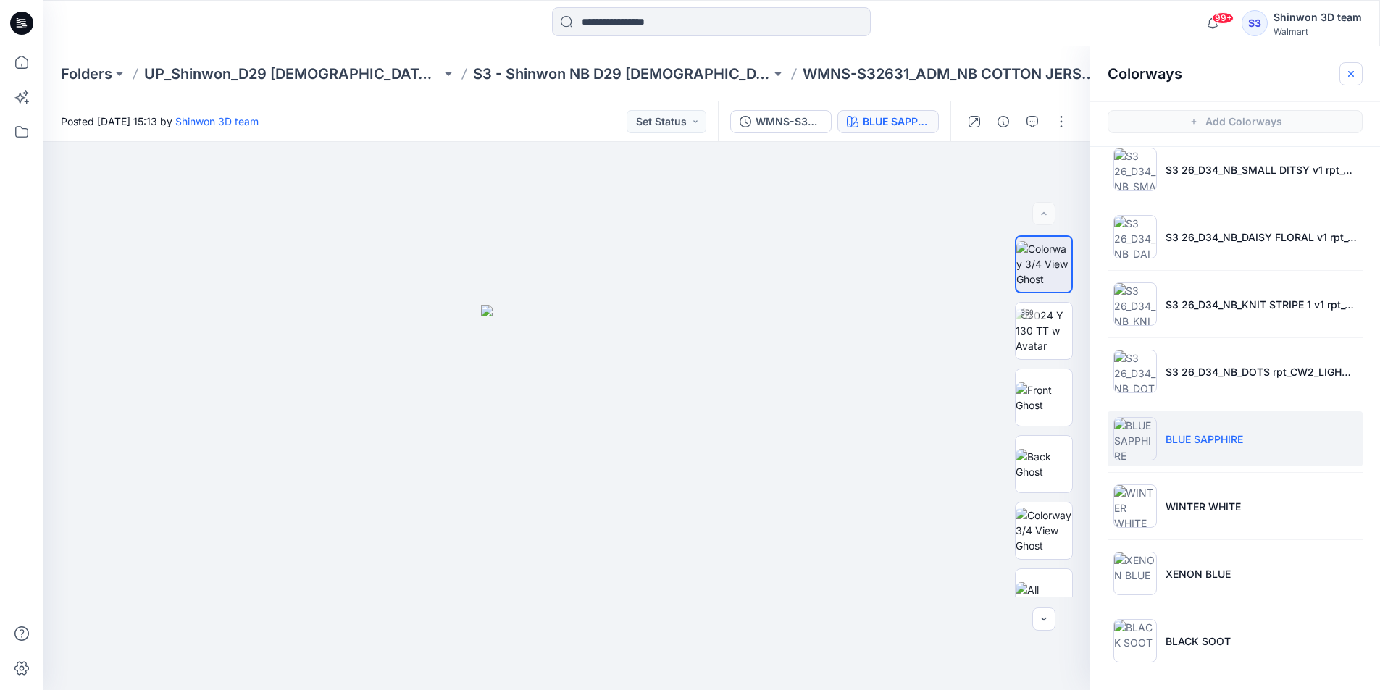
click at [1362, 70] on button "button" at bounding box center [1350, 73] width 23 height 23
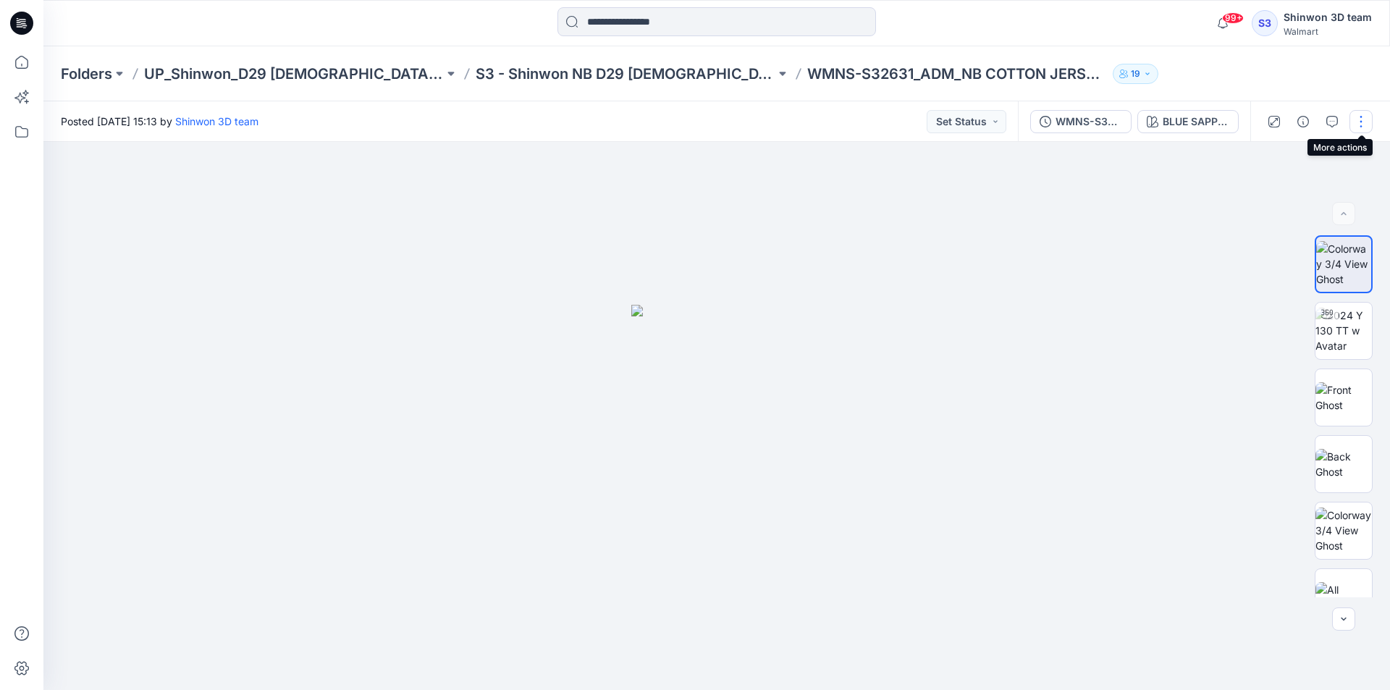
click at [1372, 126] on button "button" at bounding box center [1361, 121] width 23 height 23
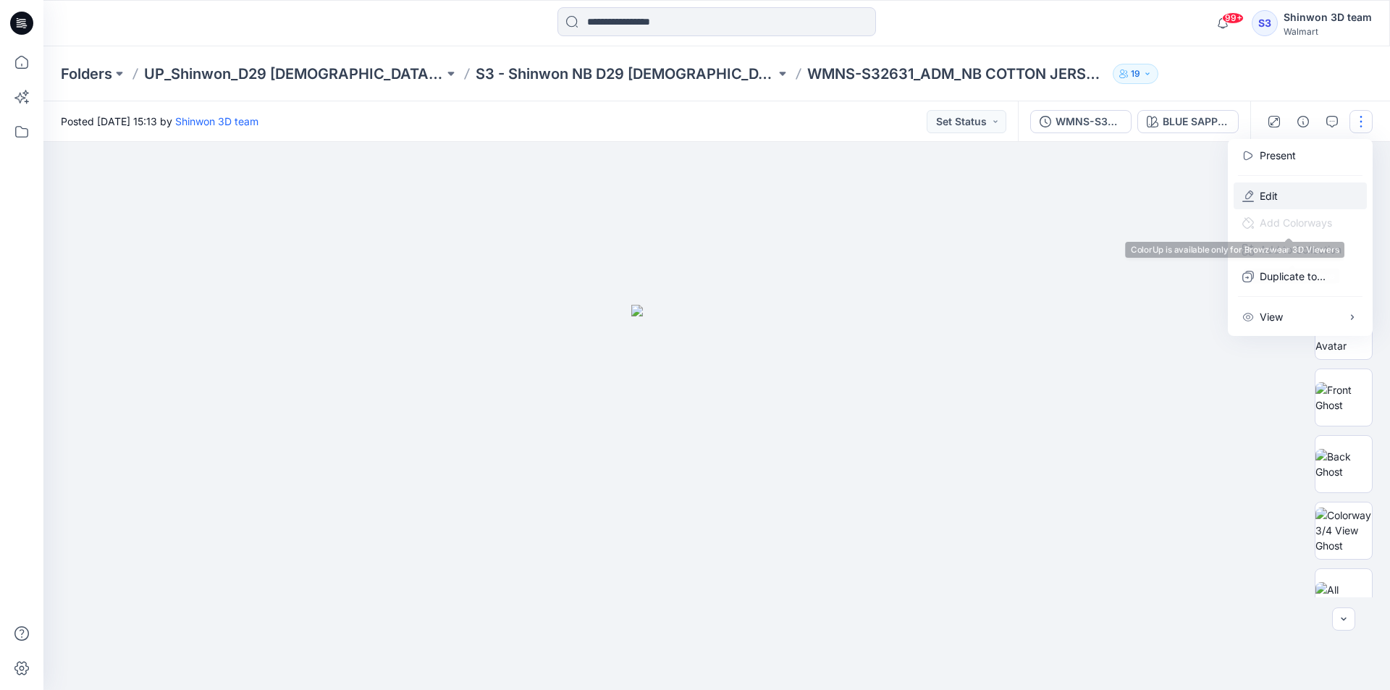
click at [1296, 196] on button "Edit" at bounding box center [1300, 196] width 133 height 27
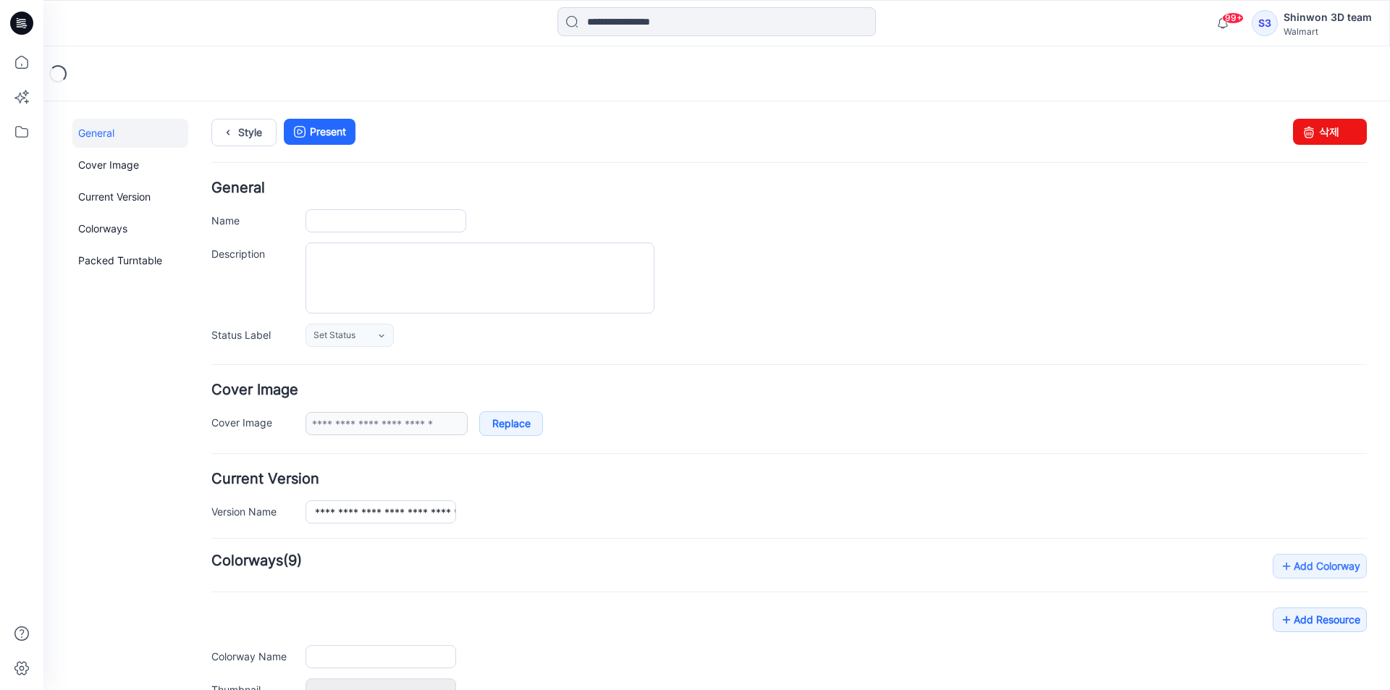
type input "**********"
type textarea "**********"
type input "**********"
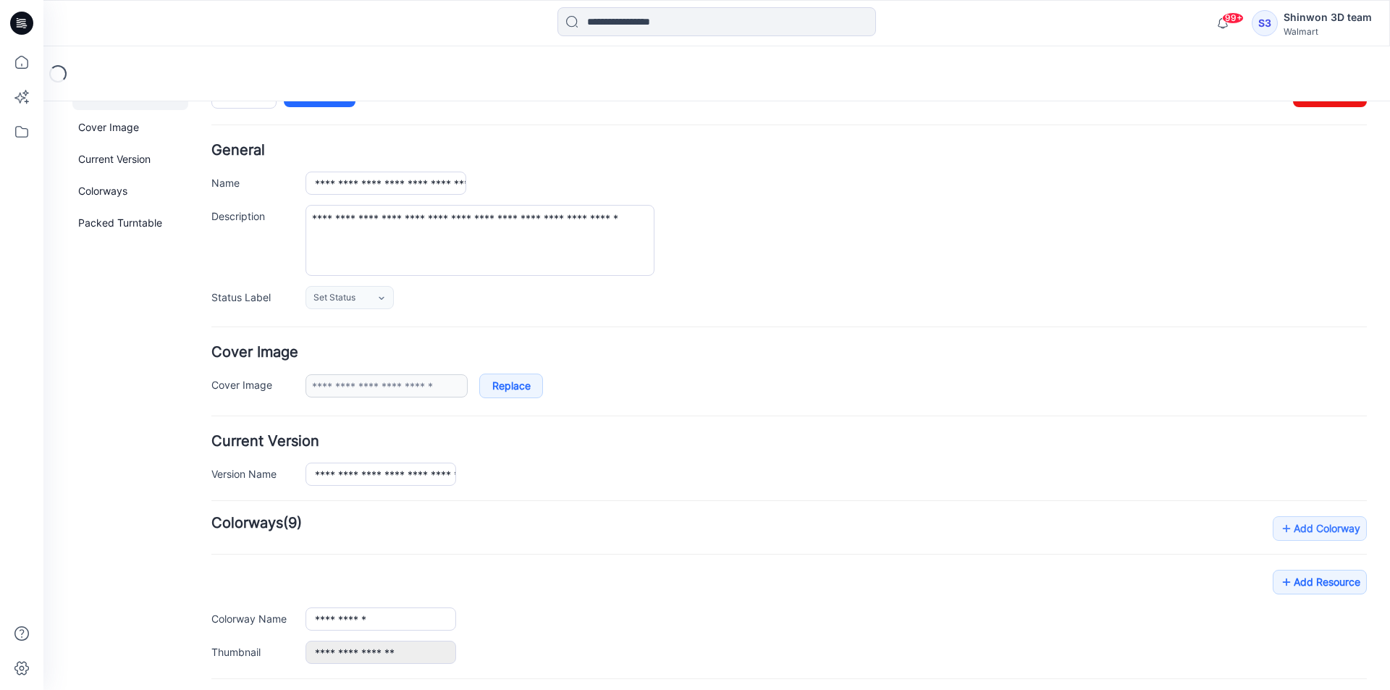
scroll to position [250, 0]
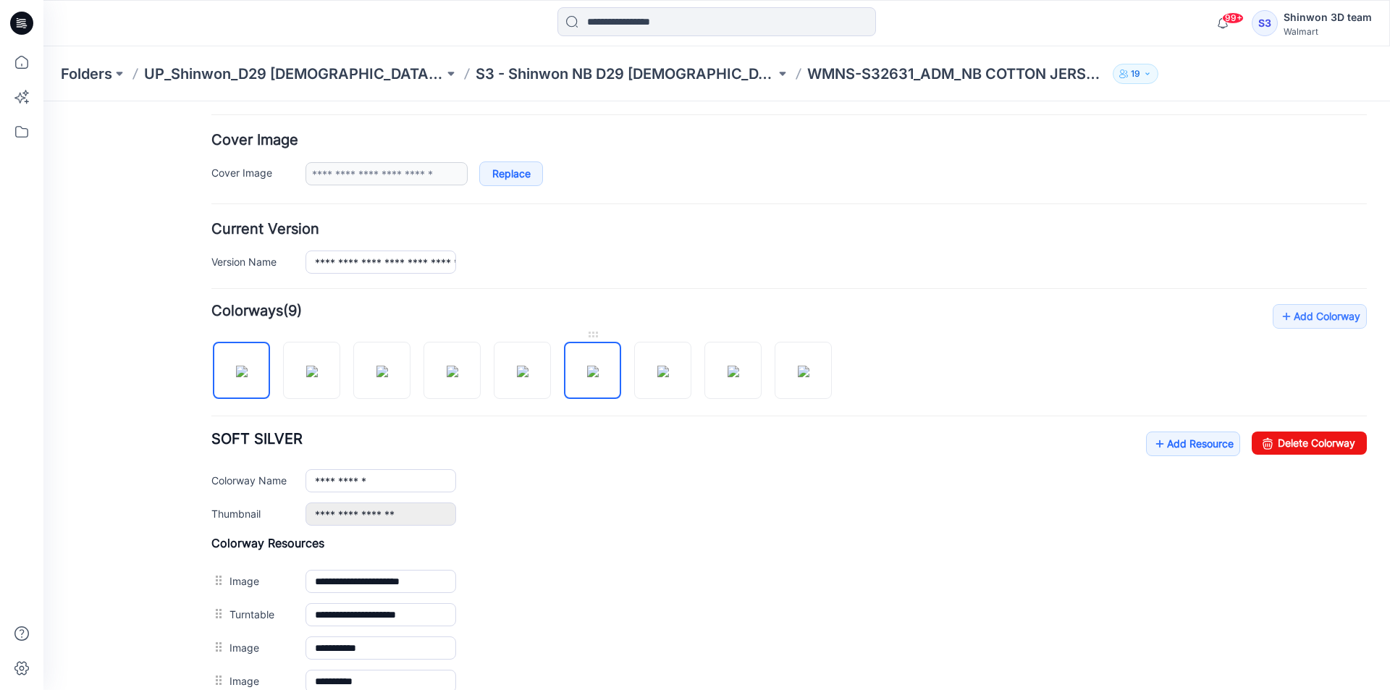
click at [596, 370] on img at bounding box center [593, 372] width 12 height 12
type input "**********"
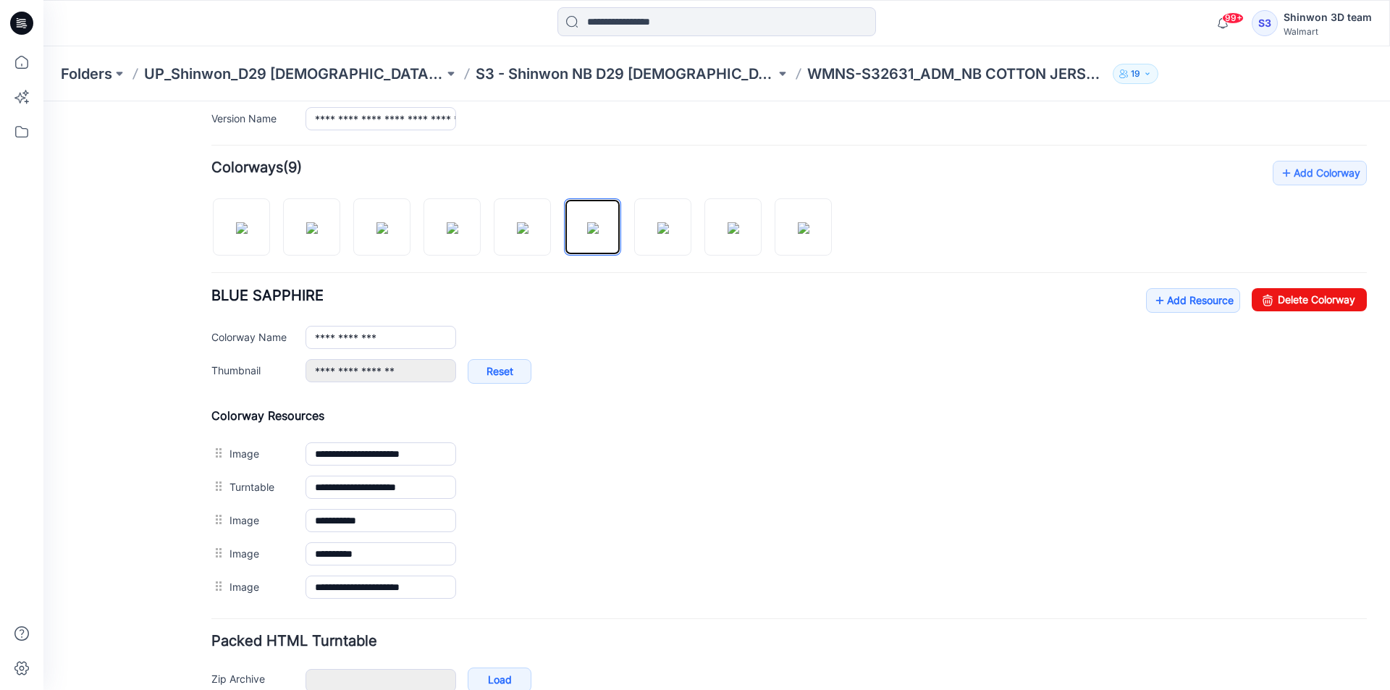
scroll to position [473, 0]
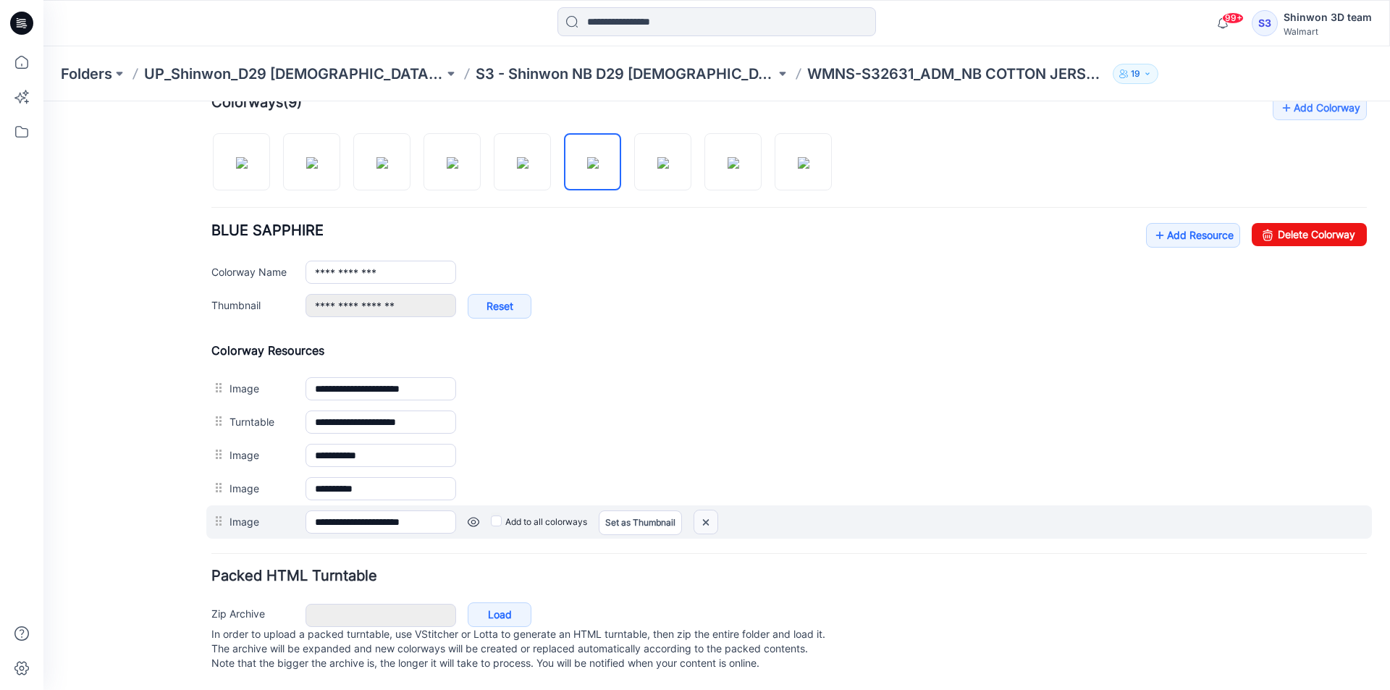
click at [708, 511] on img at bounding box center [706, 523] width 23 height 24
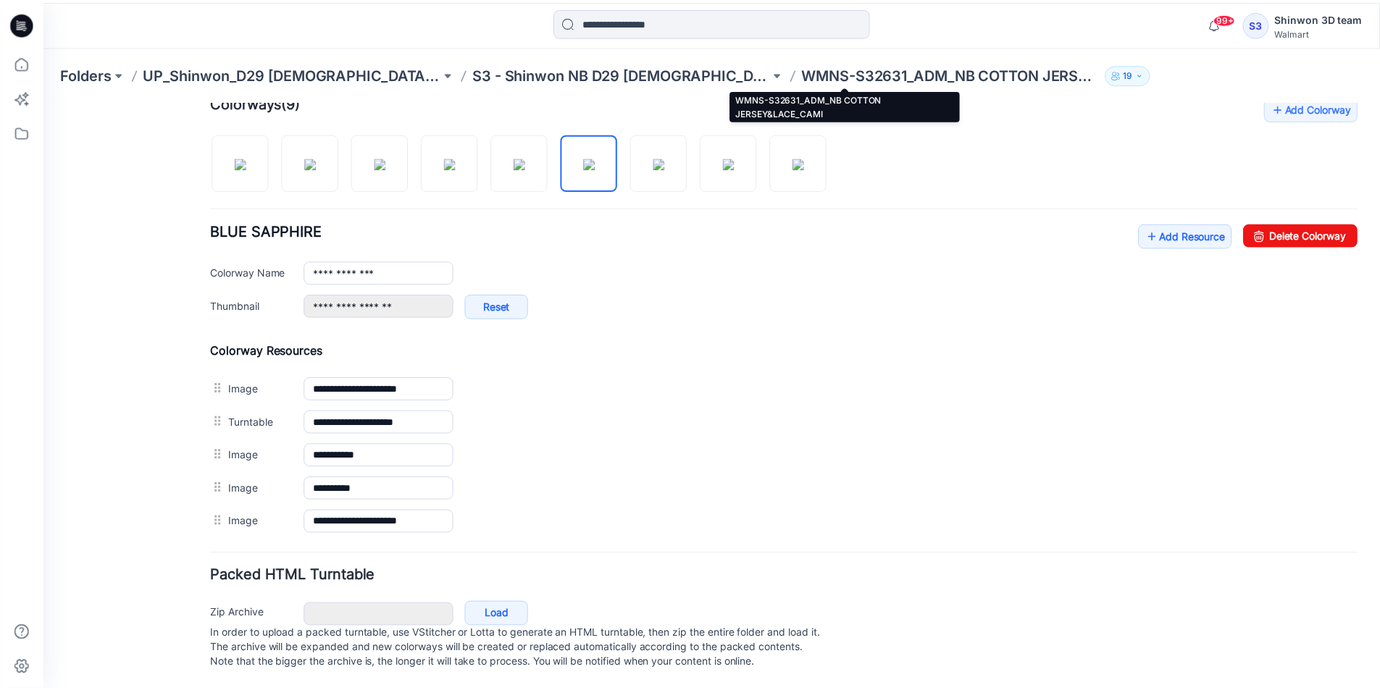
scroll to position [440, 0]
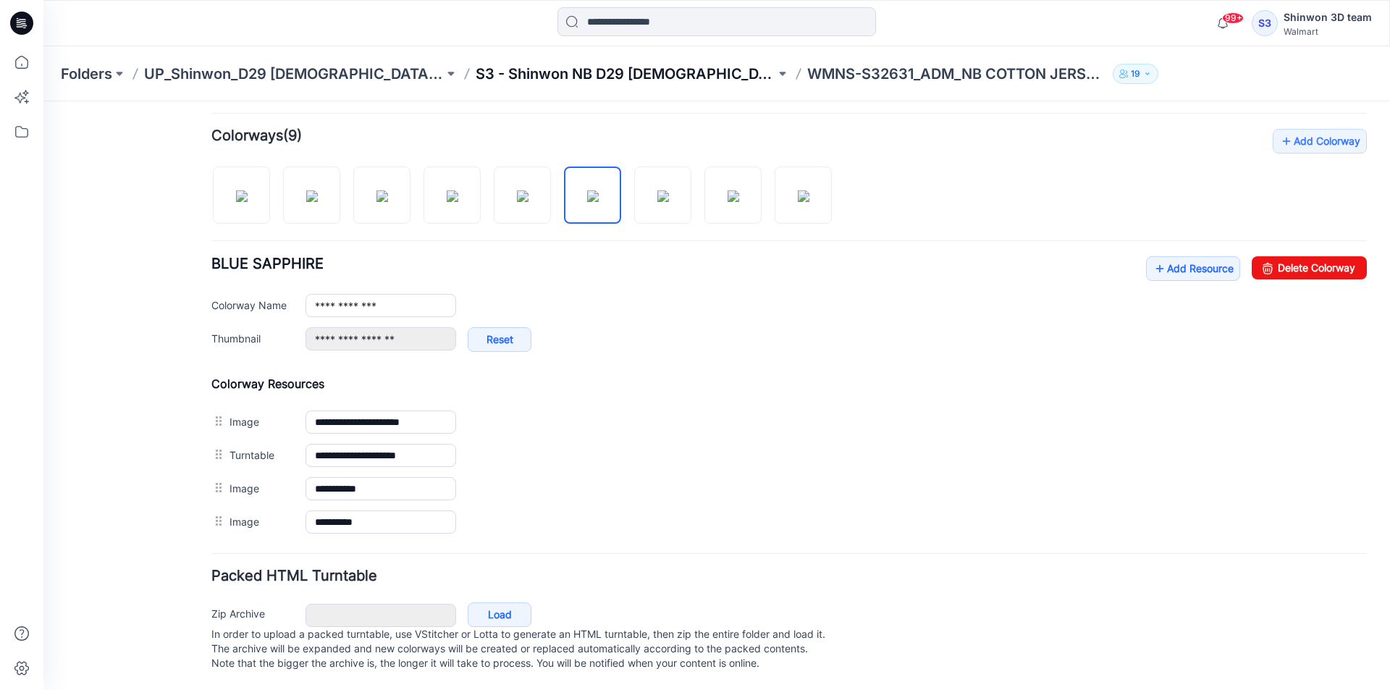
click at [567, 72] on p "S3 - Shinwon NB D29 Ladies Sleepwear" at bounding box center [626, 74] width 300 height 20
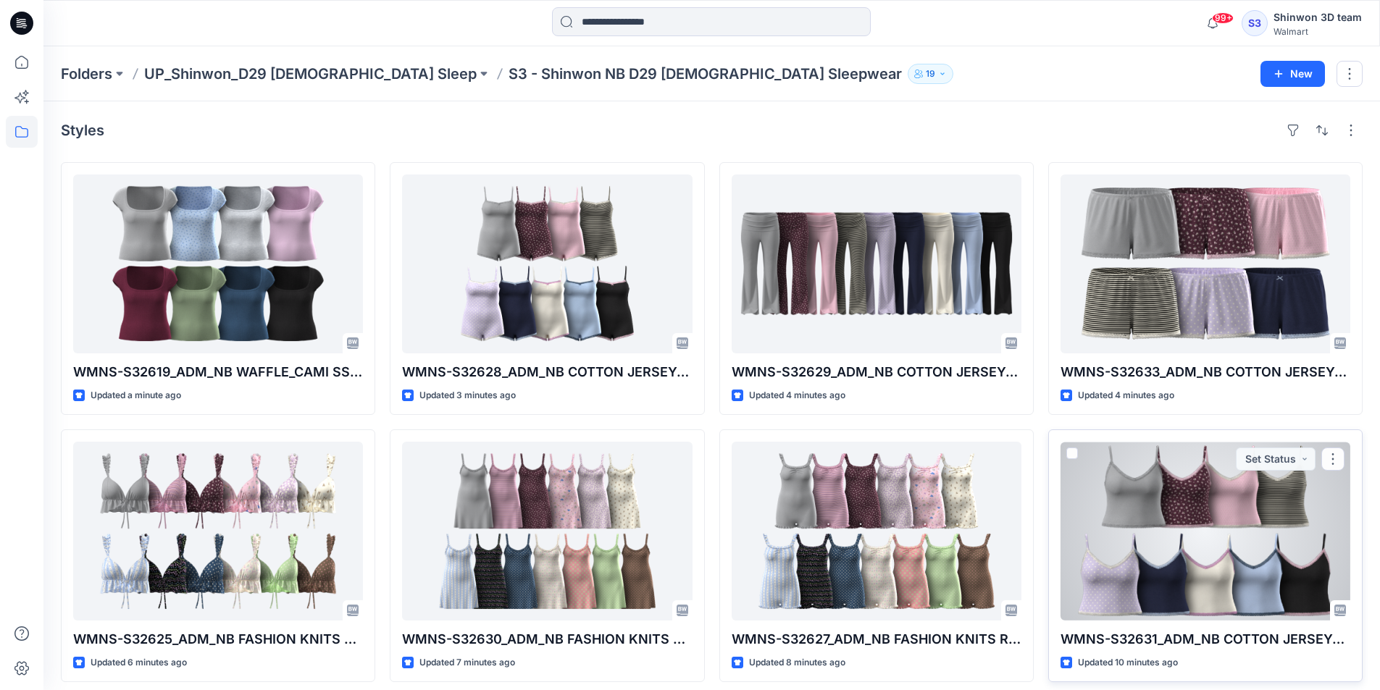
click at [1162, 532] on div at bounding box center [1205, 531] width 290 height 179
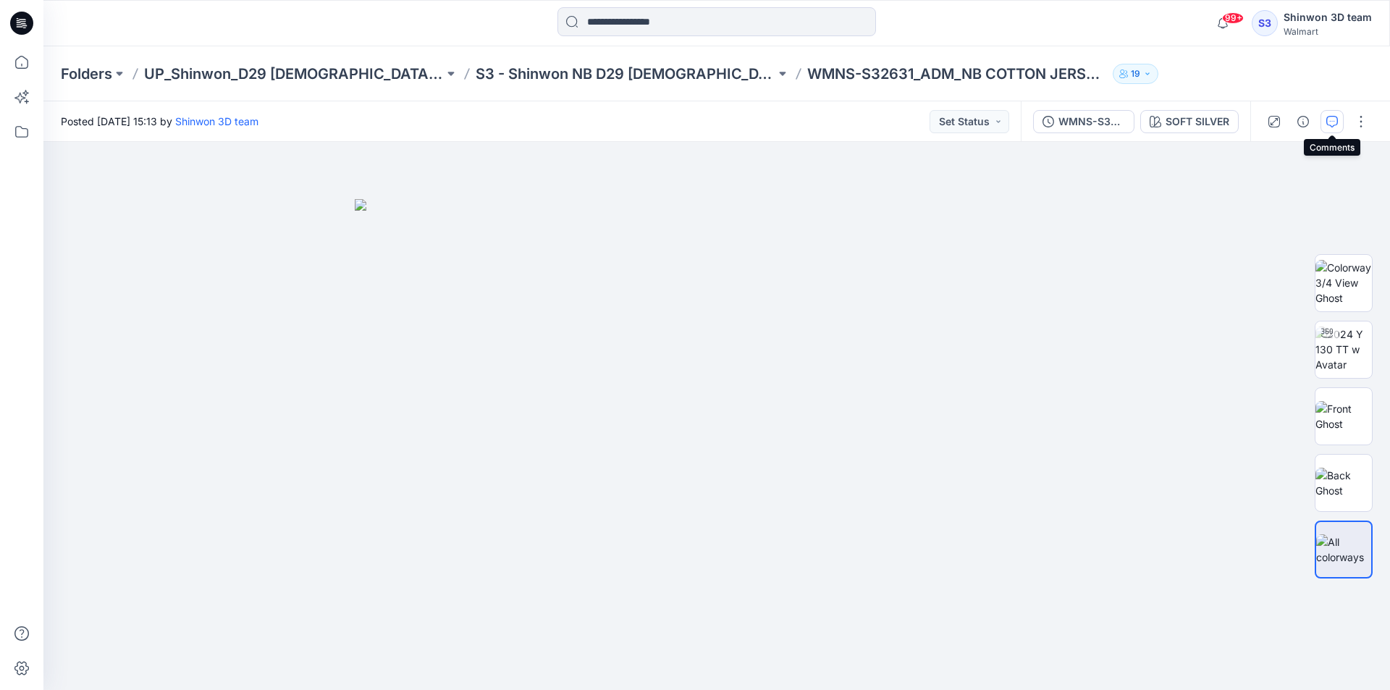
click at [1322, 124] on button "button" at bounding box center [1332, 121] width 23 height 23
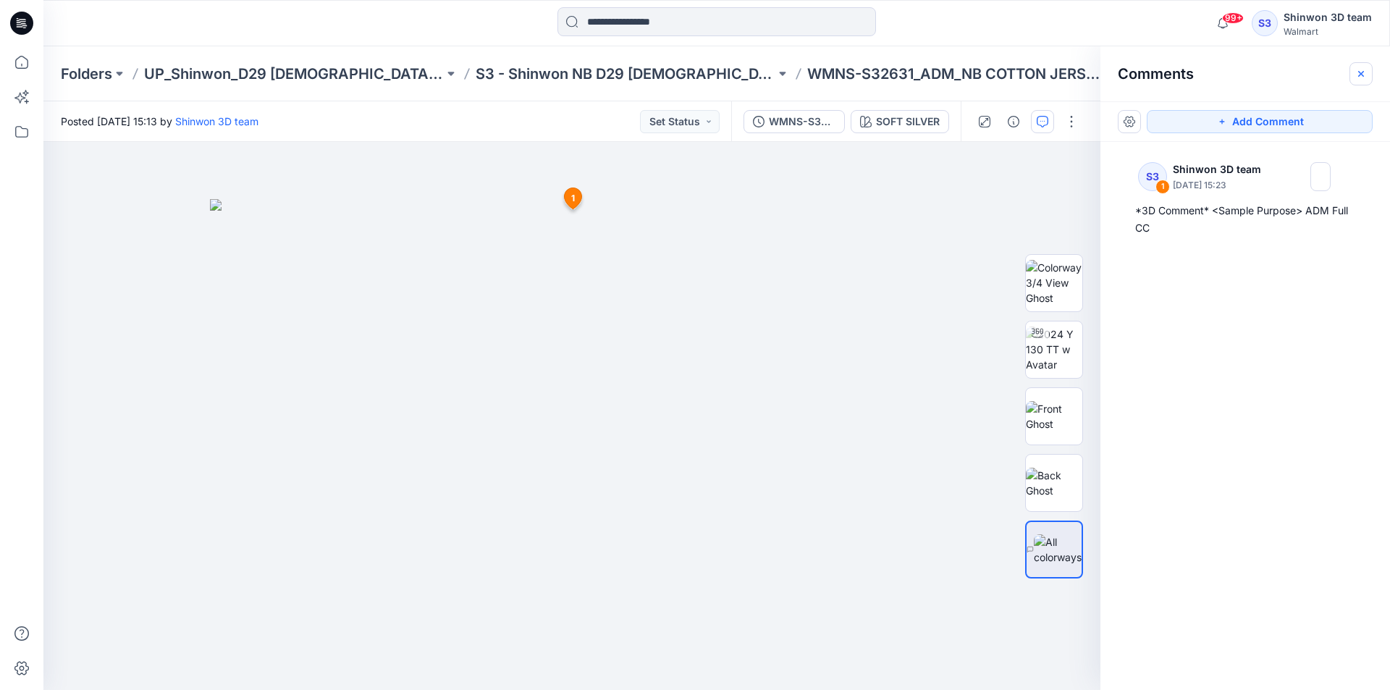
click at [1359, 78] on icon "button" at bounding box center [1362, 74] width 12 height 12
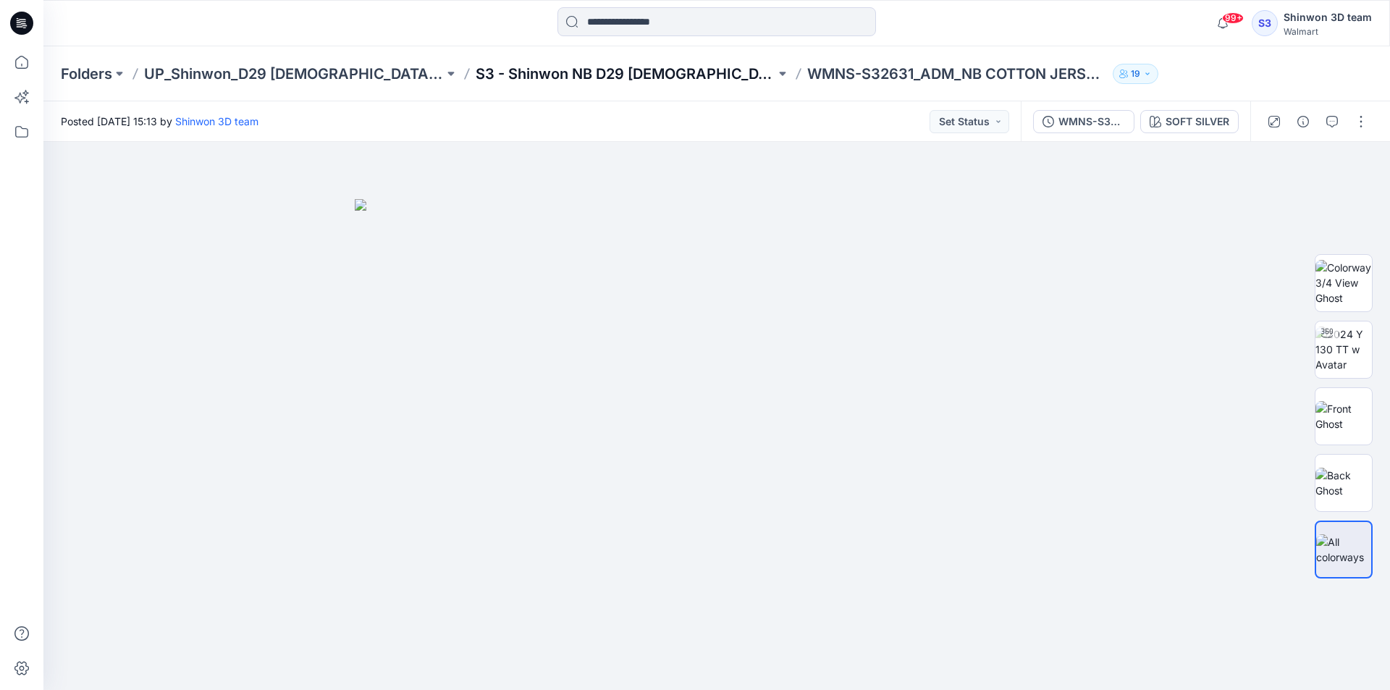
click at [592, 82] on p "S3 - Shinwon NB D29 Ladies Sleepwear" at bounding box center [626, 74] width 300 height 20
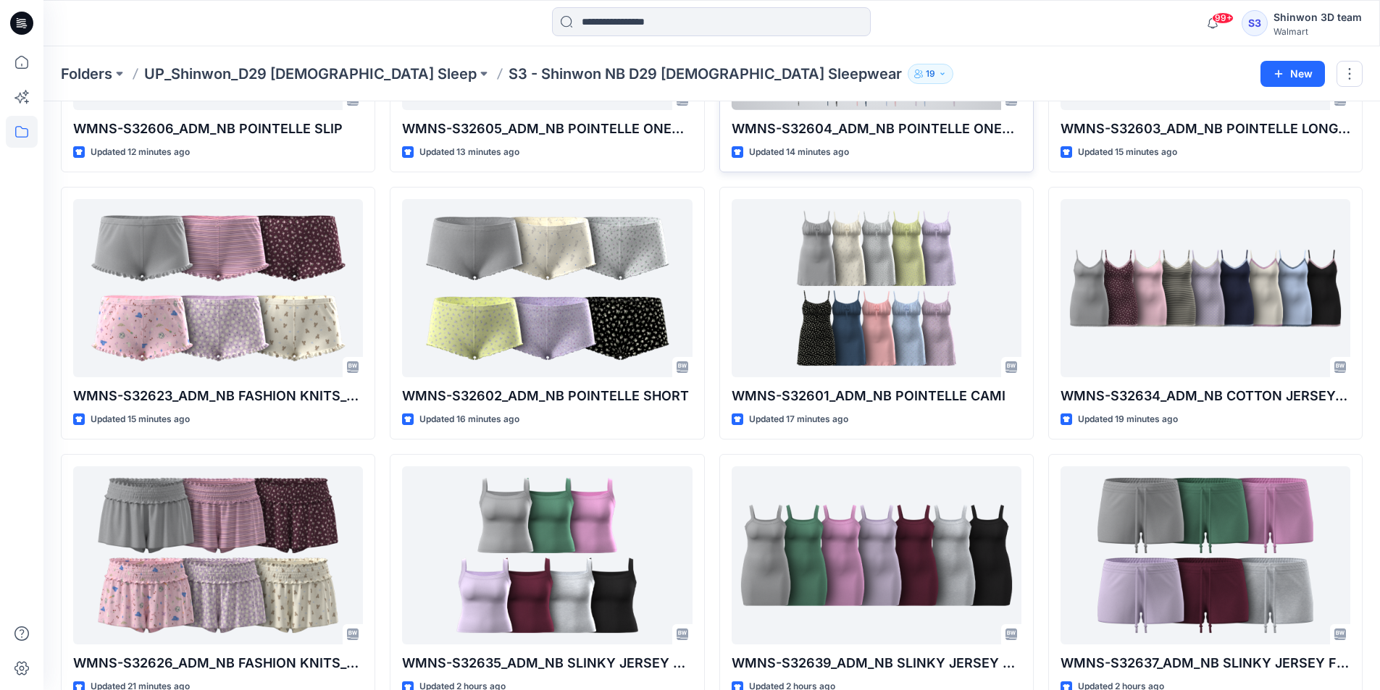
scroll to position [797, 0]
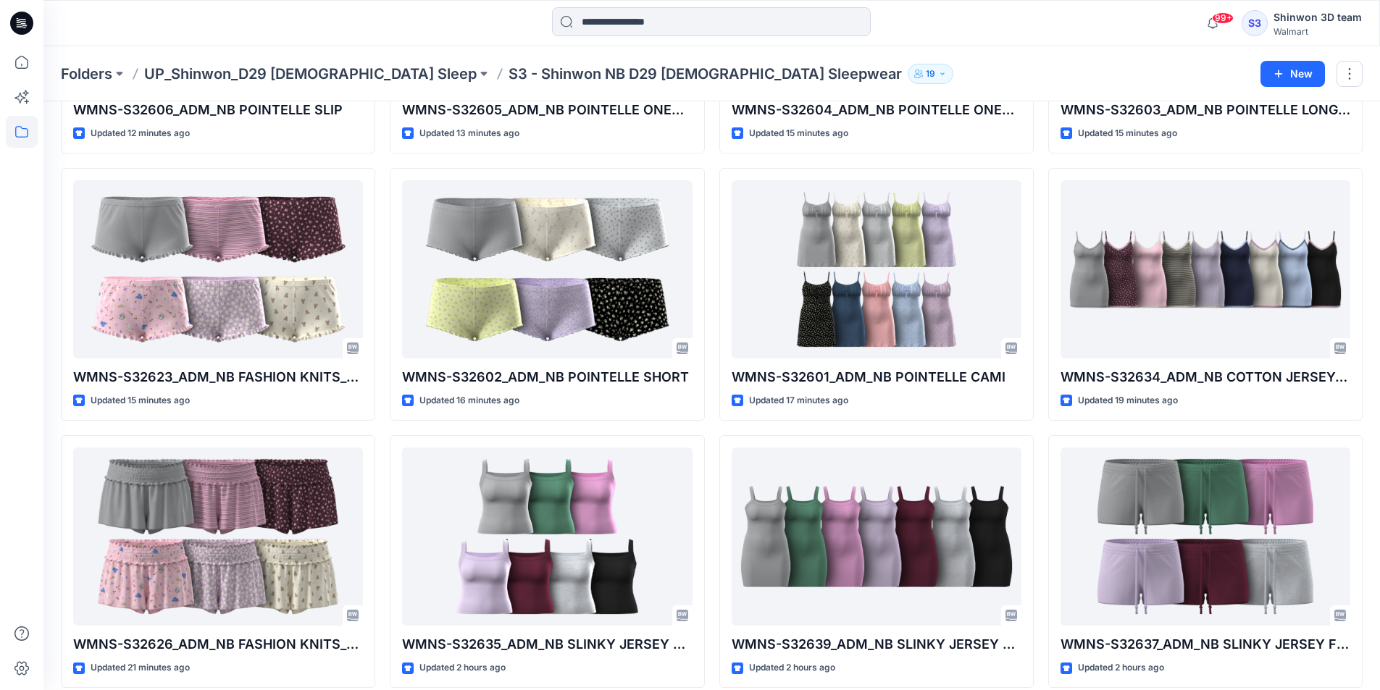
click at [1019, 38] on div at bounding box center [711, 23] width 668 height 32
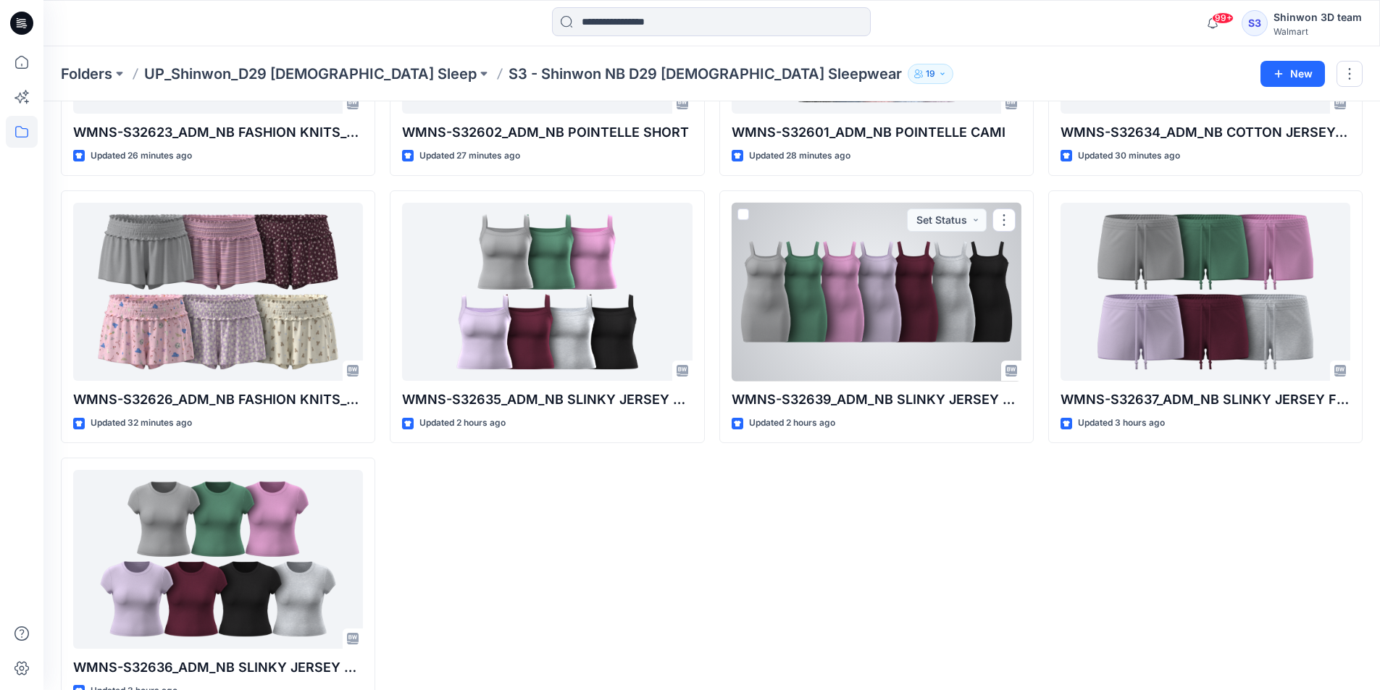
scroll to position [1079, 0]
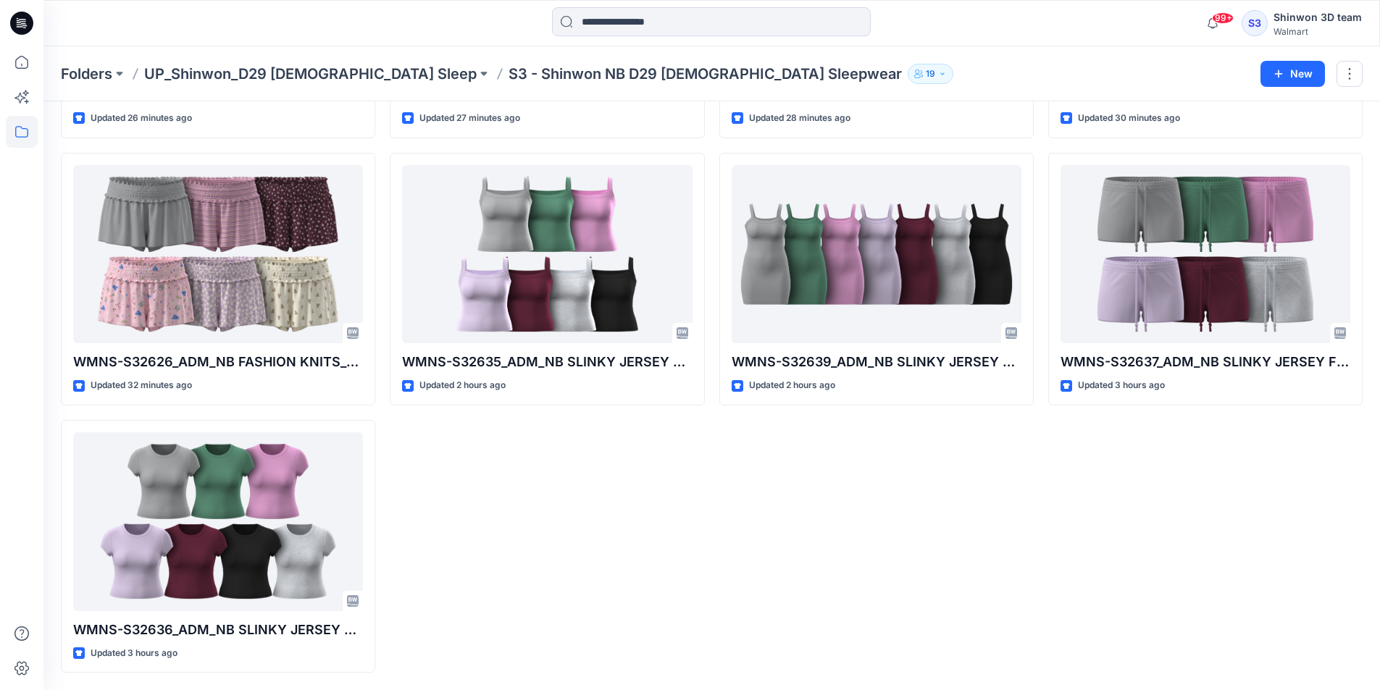
drag, startPoint x: 1075, startPoint y: 38, endPoint x: 994, endPoint y: 50, distance: 82.0
click at [1075, 38] on div "99+ Notifications Your style WMNS-S32631_ADM_NB COTTON JERSEY&amp;LACE_CAMI is …" at bounding box center [710, 23] width 1335 height 32
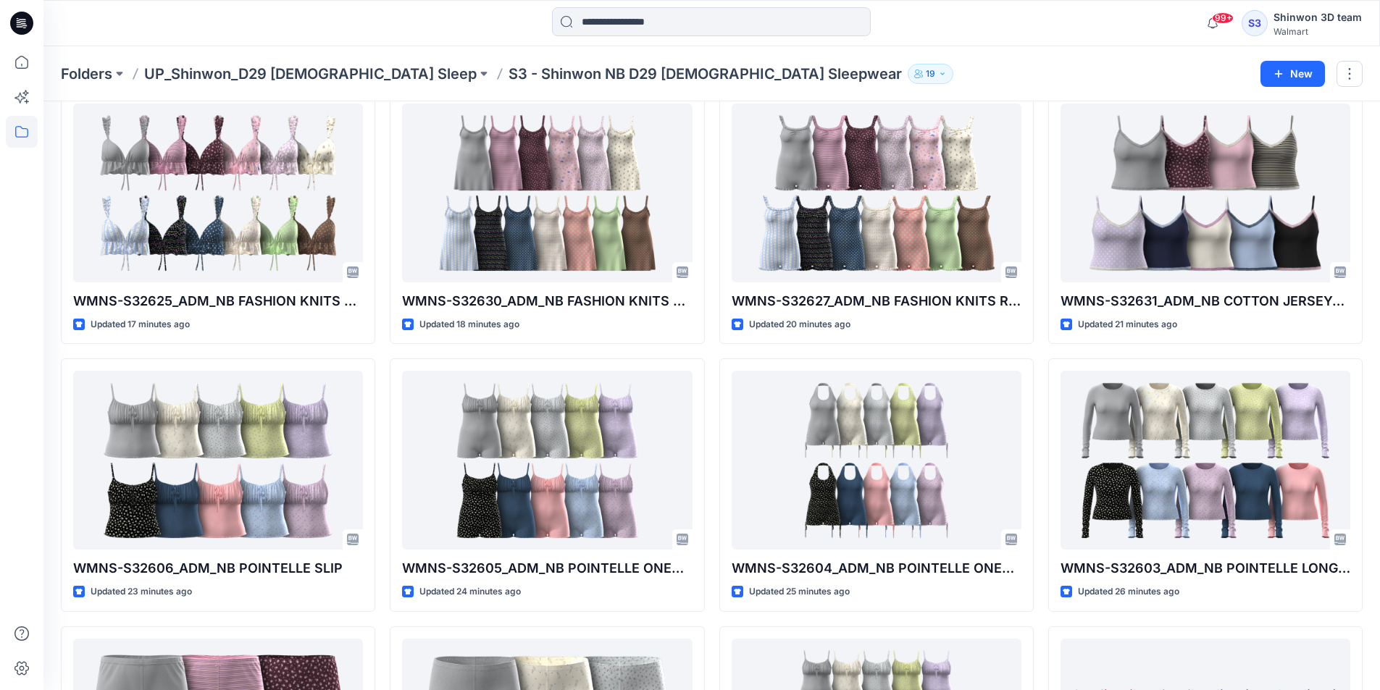
scroll to position [0, 0]
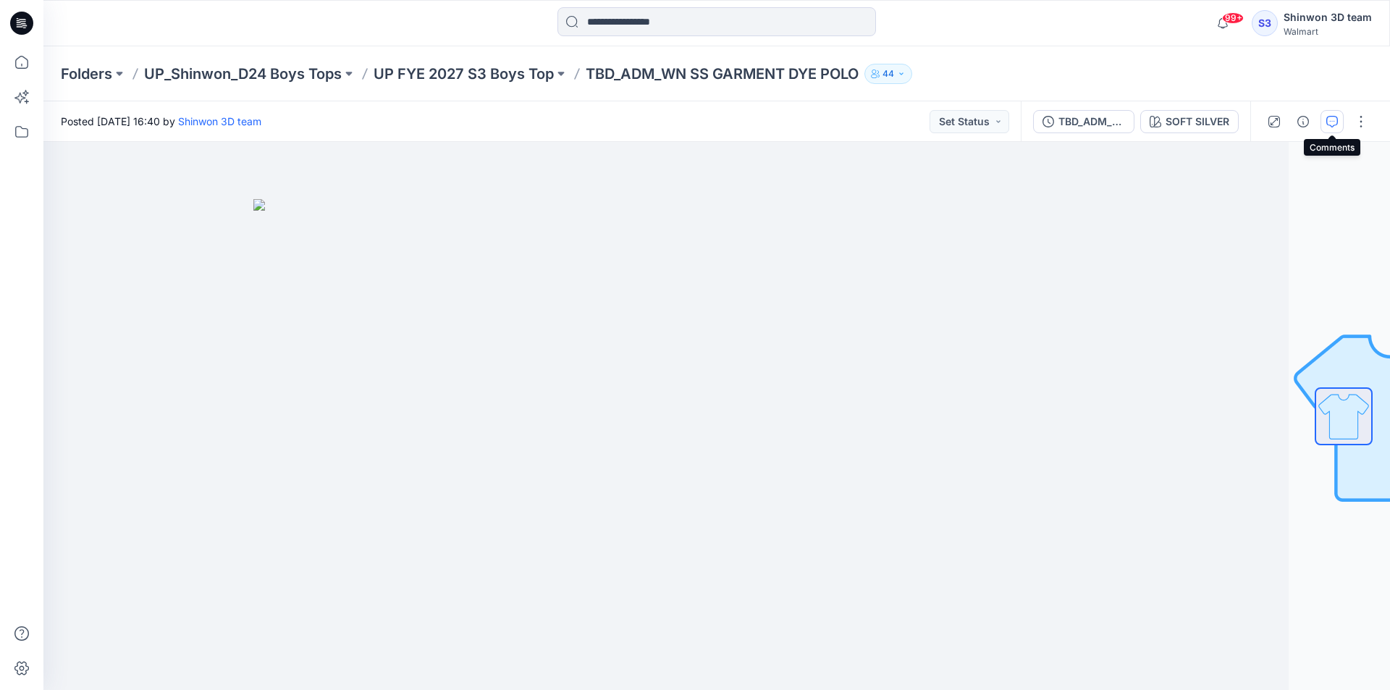
click at [1336, 127] on button "button" at bounding box center [1332, 121] width 23 height 23
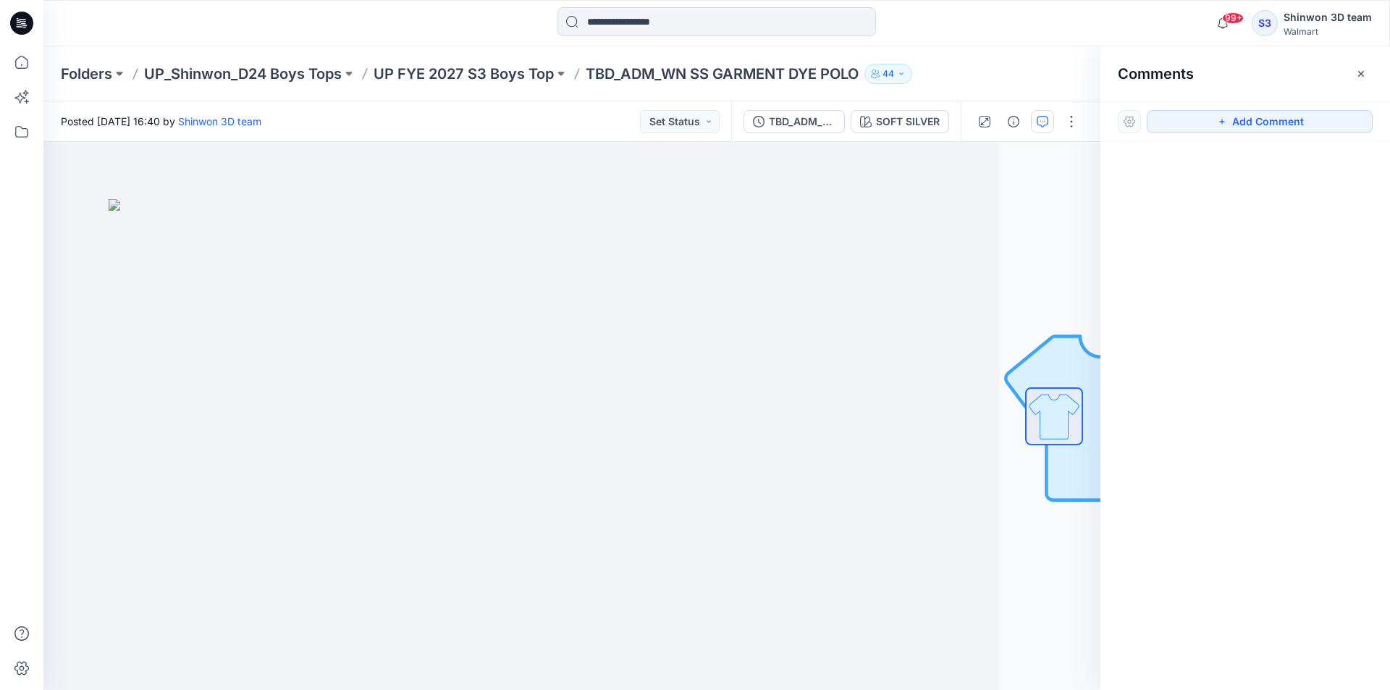
click at [1348, 80] on div "Comments" at bounding box center [1246, 73] width 290 height 54
click at [1362, 80] on button "button" at bounding box center [1361, 73] width 23 height 23
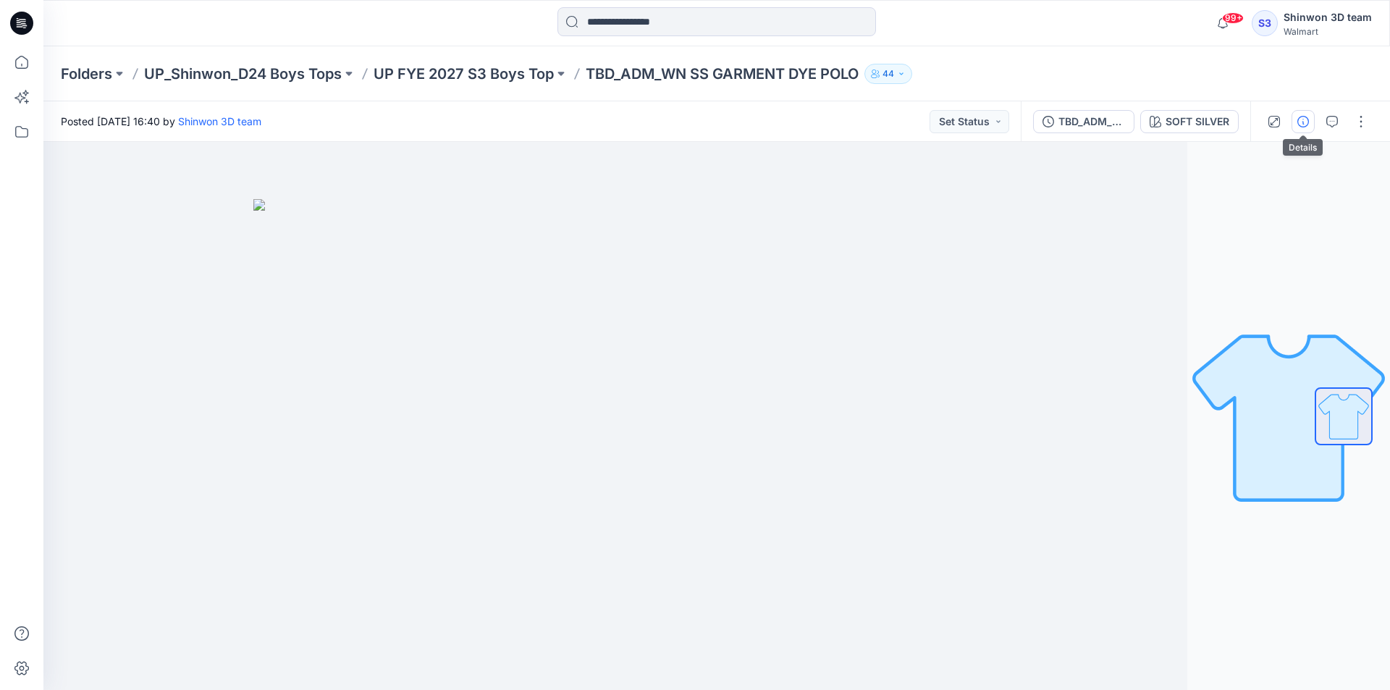
click at [1301, 122] on icon "button" at bounding box center [1304, 122] width 12 height 12
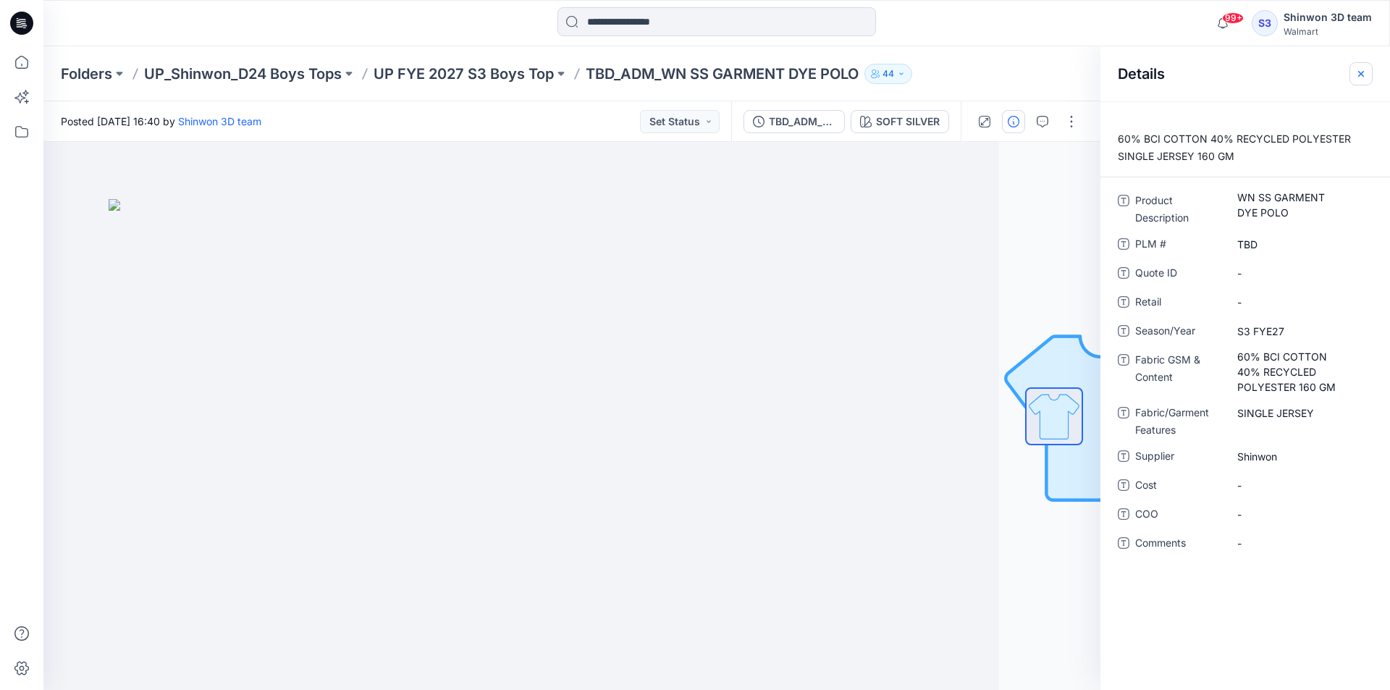
click at [1357, 73] on icon "button" at bounding box center [1362, 74] width 12 height 12
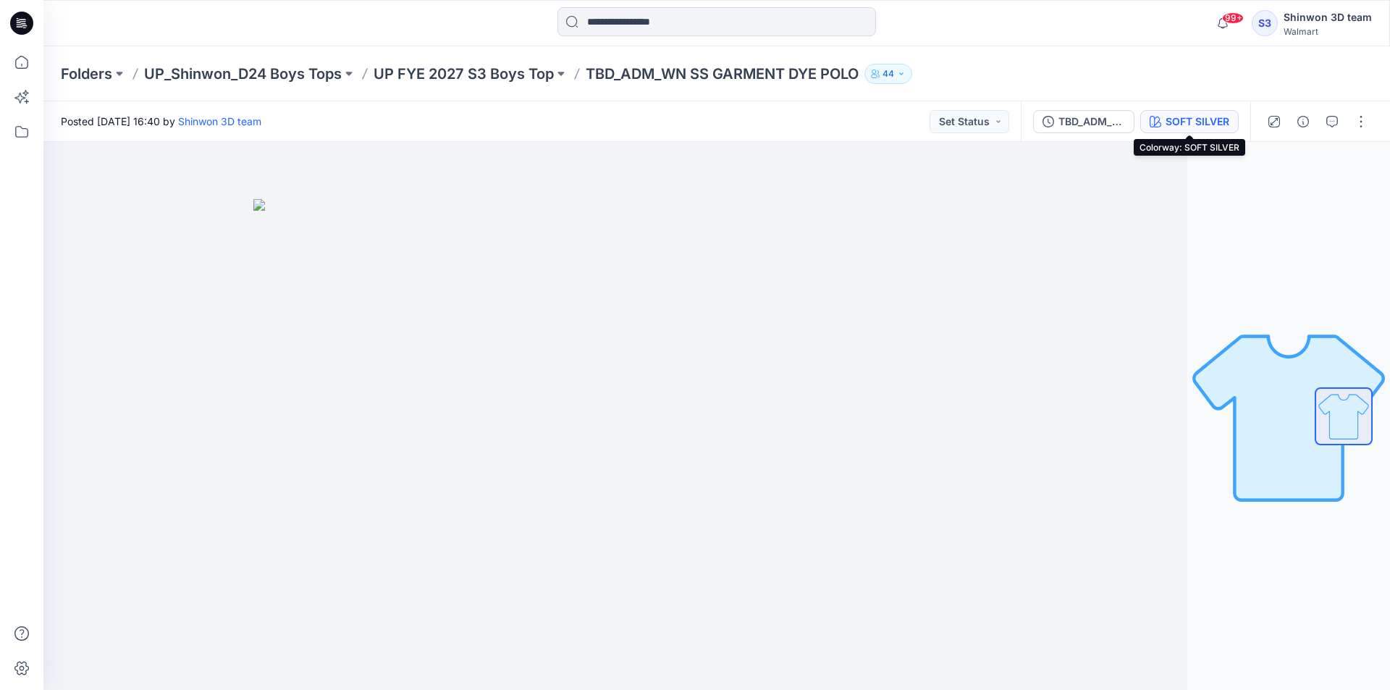
click at [1205, 120] on div "SOFT SILVER" at bounding box center [1198, 122] width 64 height 16
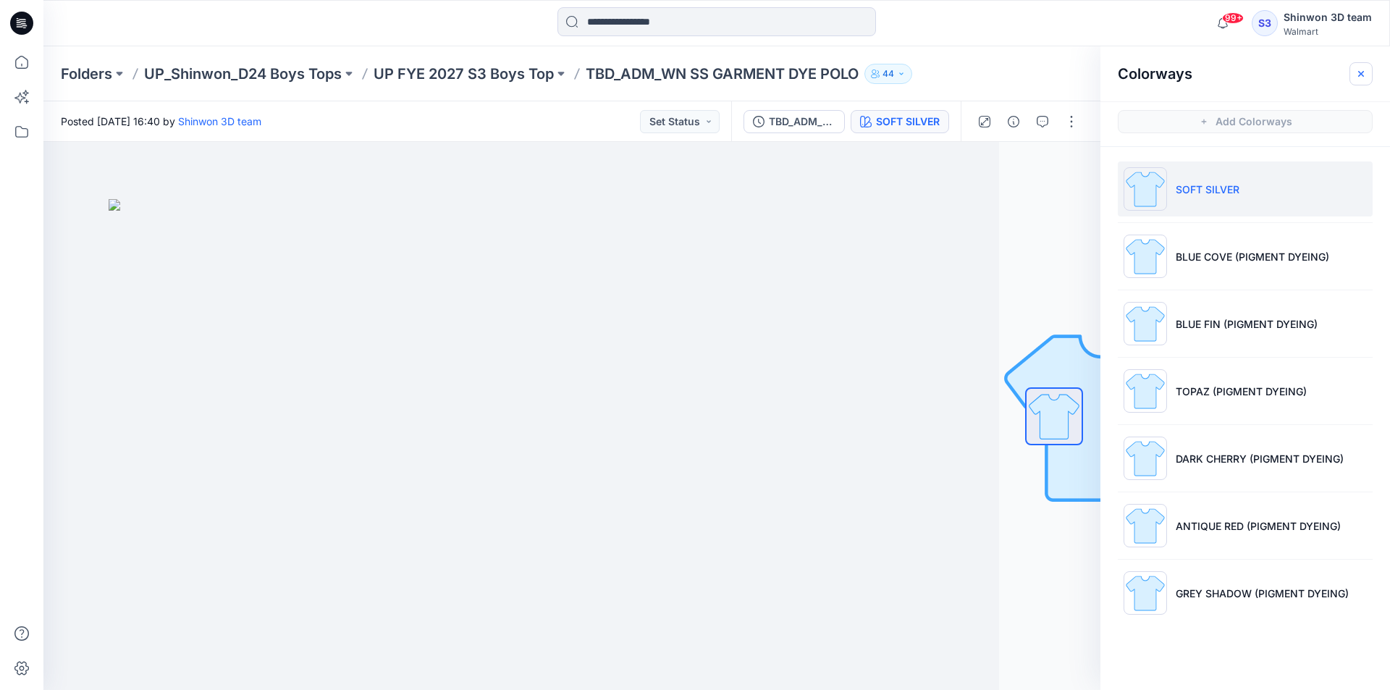
click at [1353, 70] on button "button" at bounding box center [1361, 73] width 23 height 23
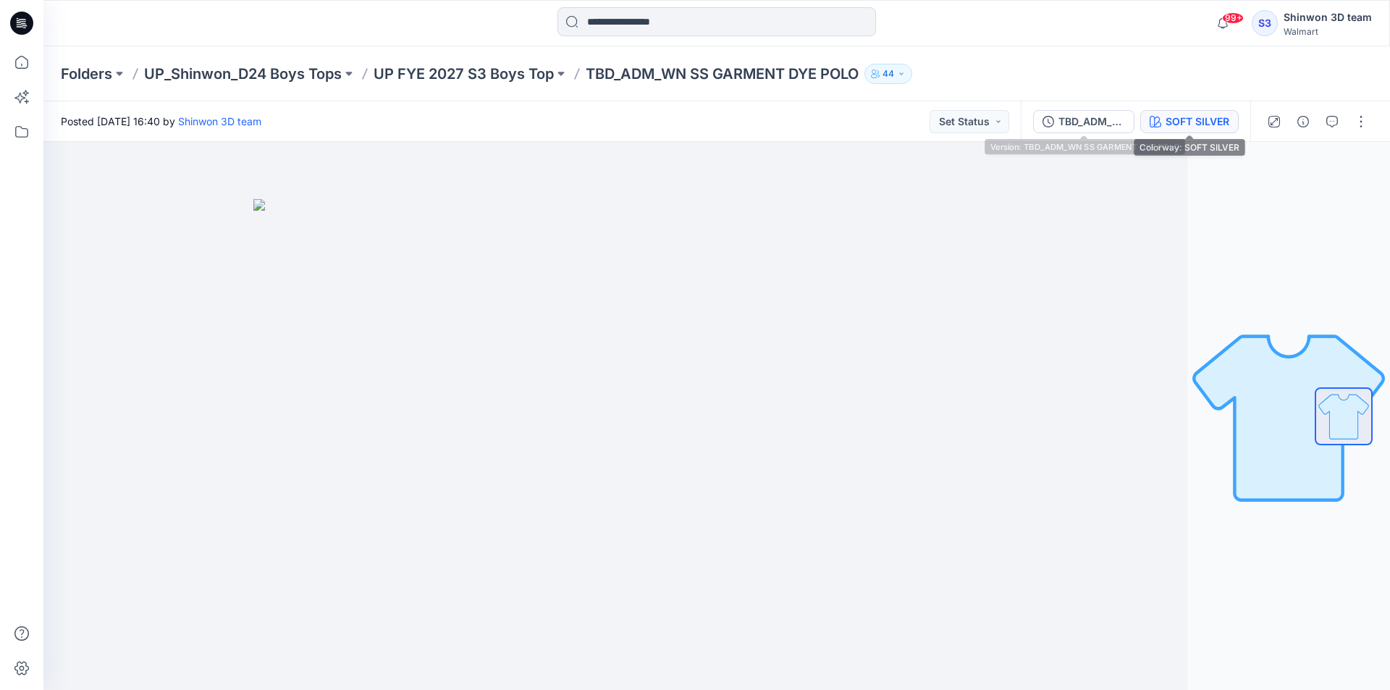
click at [1180, 117] on div "SOFT SILVER" at bounding box center [1198, 122] width 64 height 16
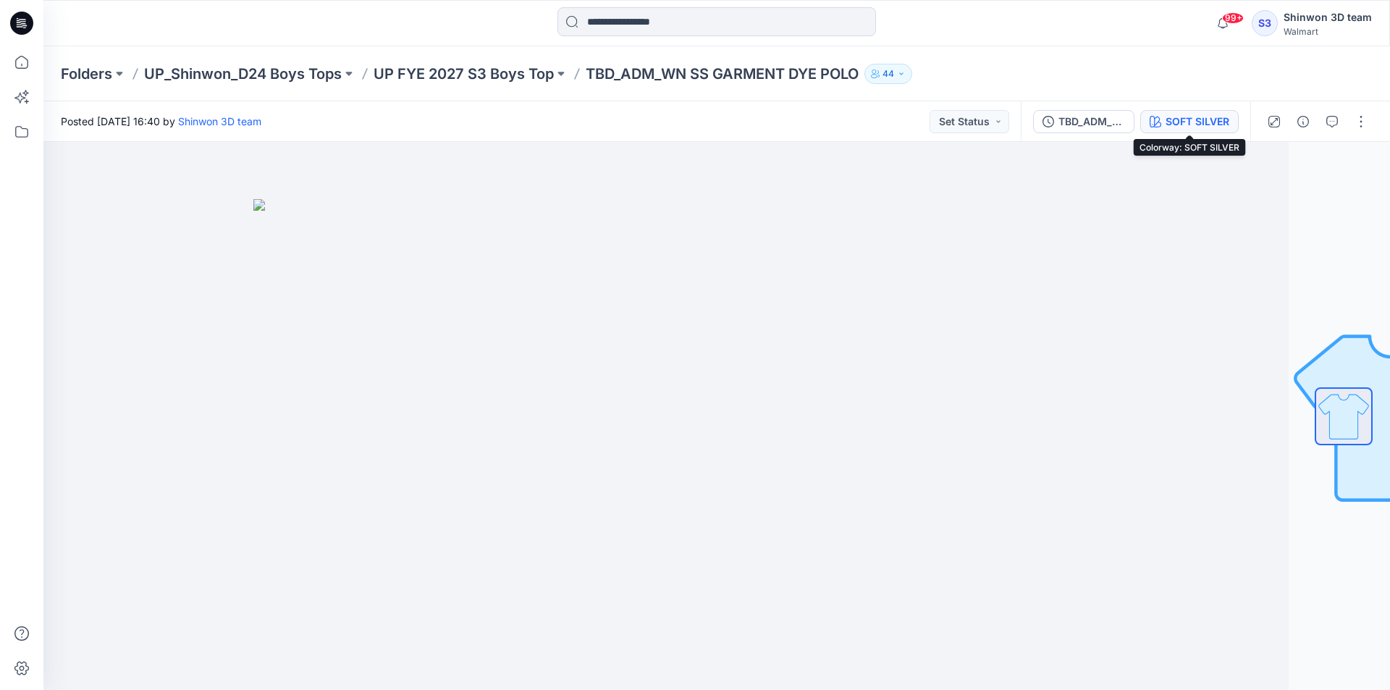
click at [1199, 114] on div "SOFT SILVER" at bounding box center [1198, 122] width 64 height 16
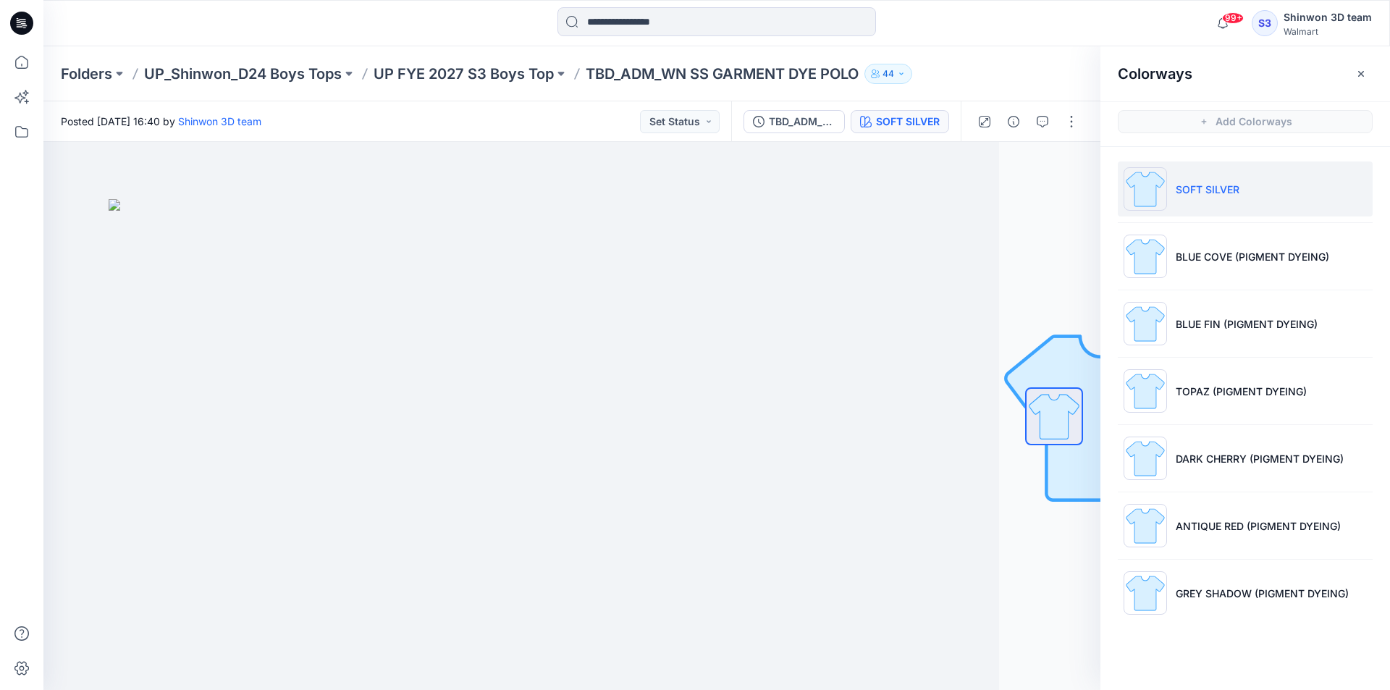
click at [1200, 290] on hr at bounding box center [1245, 290] width 255 height 1
click at [1201, 319] on p "BLUE FIN (PIGMENT DYEING)" at bounding box center [1247, 323] width 142 height 15
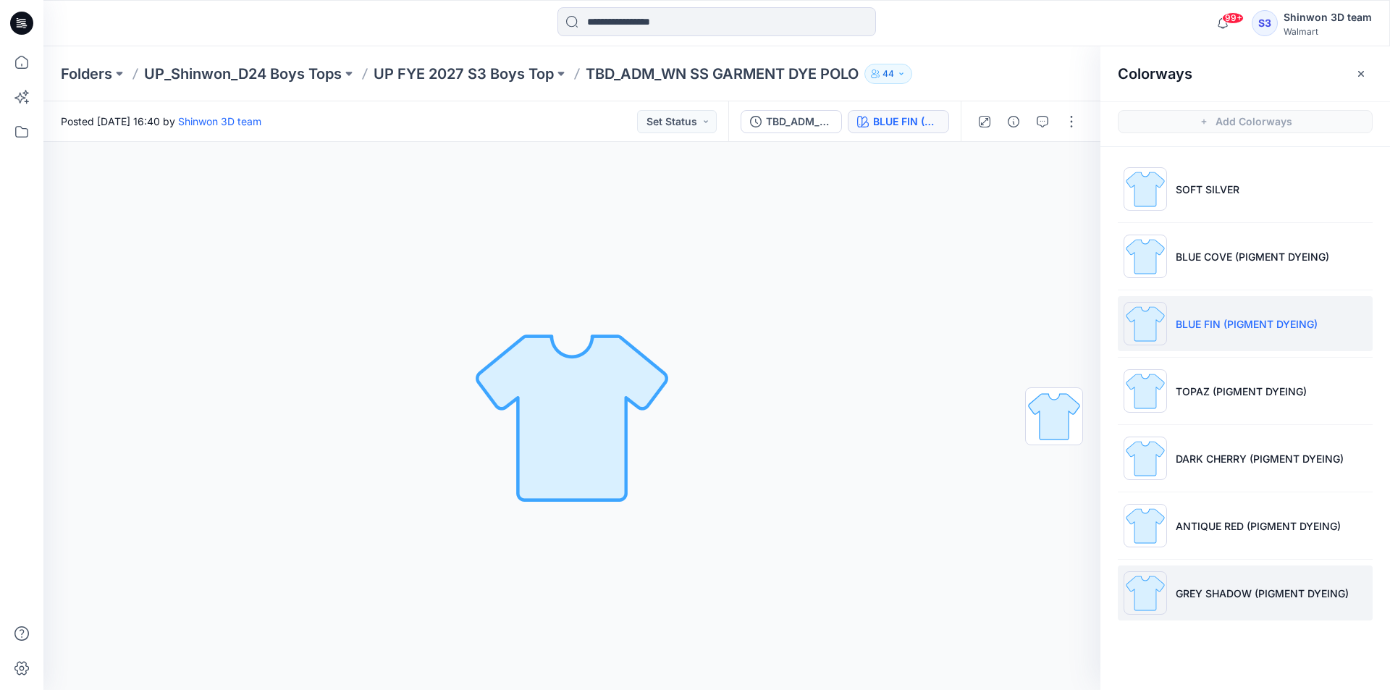
click at [1246, 590] on p "GREY SHADOW (PIGMENT DYEING)" at bounding box center [1262, 593] width 173 height 15
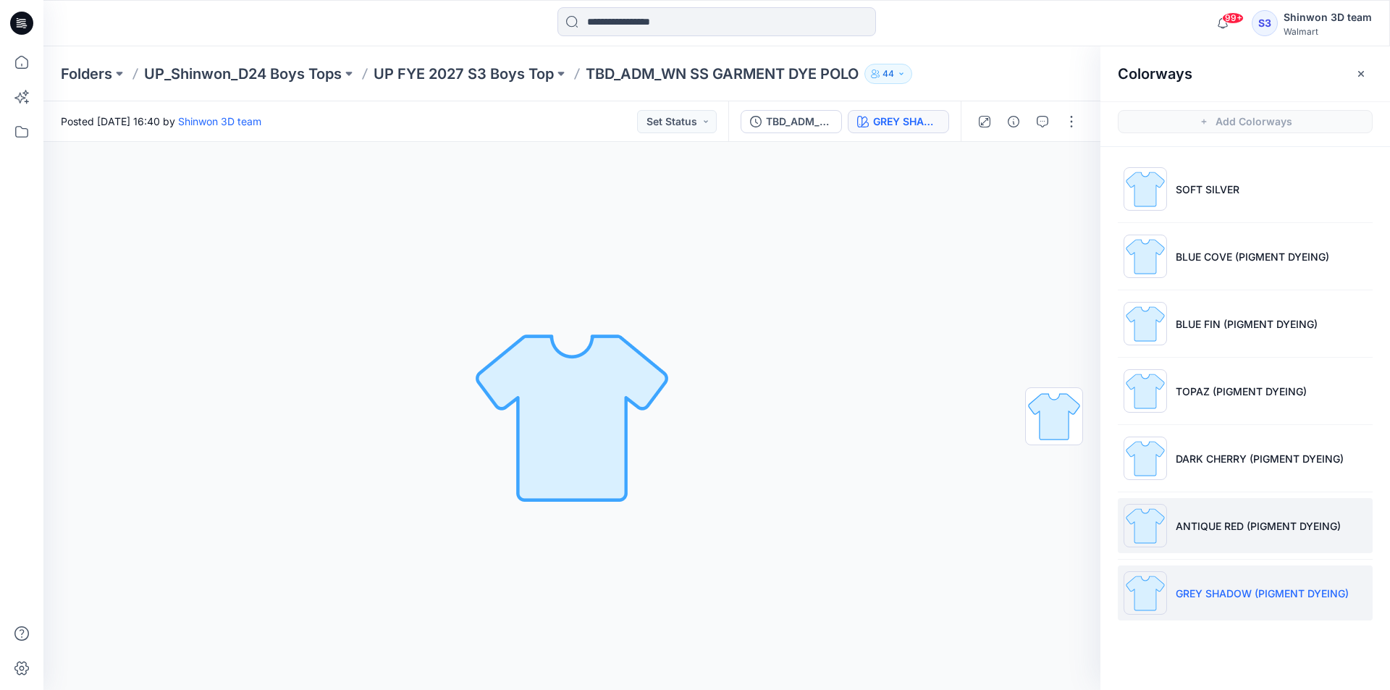
click at [1267, 537] on li "ANTIQUE RED (PIGMENT DYEING)" at bounding box center [1245, 525] width 255 height 55
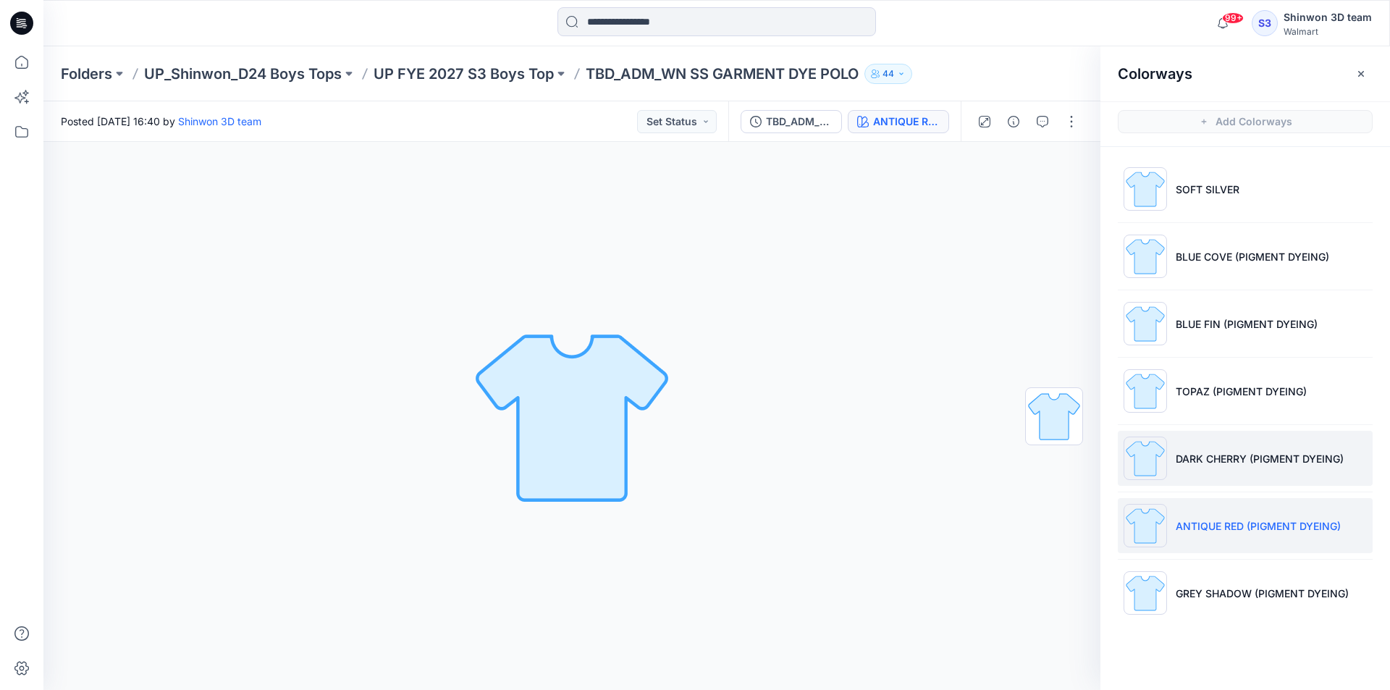
click at [1280, 470] on li "DARK CHERRY (PIGMENT DYEING)" at bounding box center [1245, 458] width 255 height 55
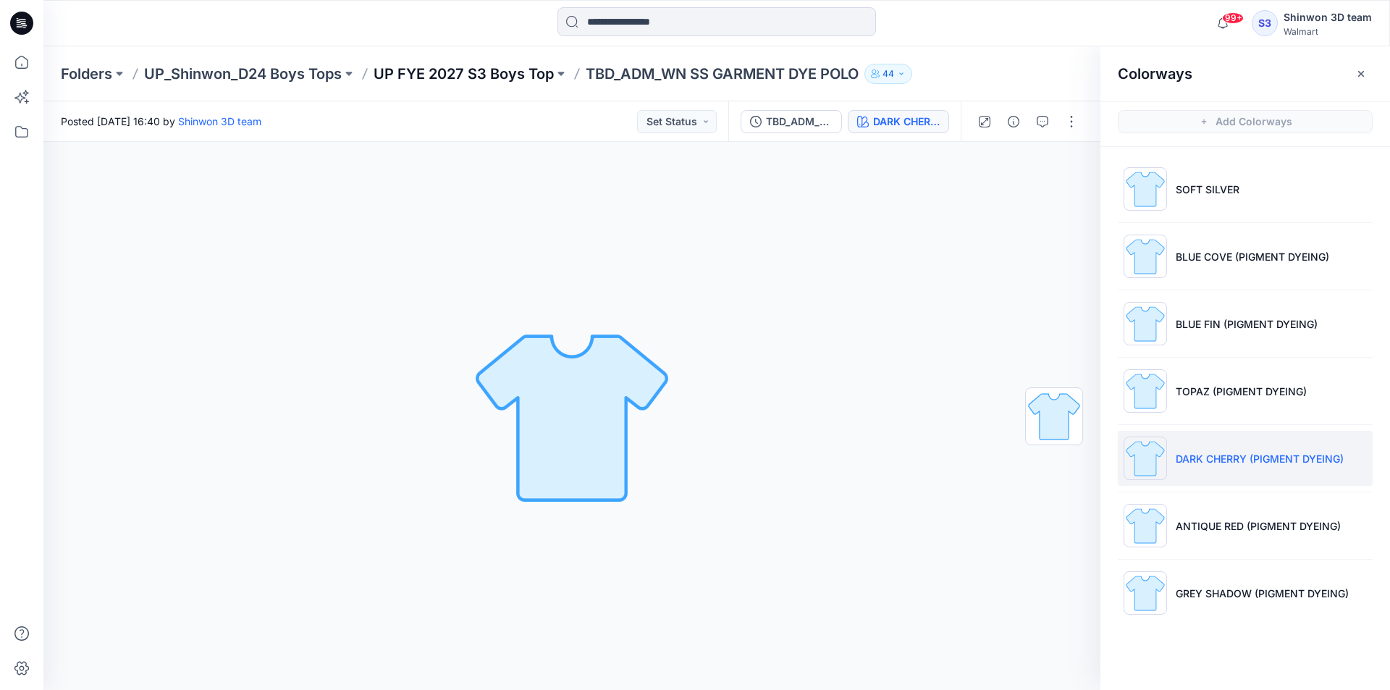
click at [469, 75] on p "UP FYE 2027 S3 Boys Top" at bounding box center [464, 74] width 180 height 20
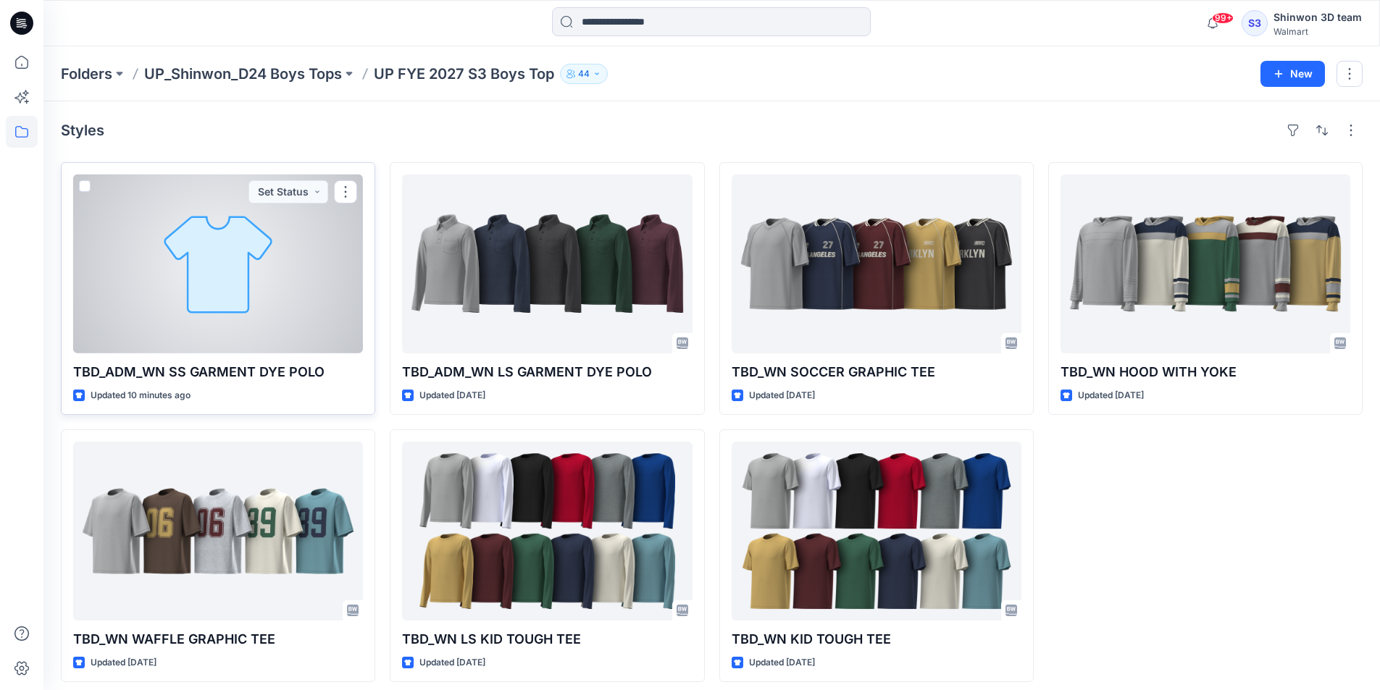
click at [310, 255] on div at bounding box center [218, 264] width 290 height 179
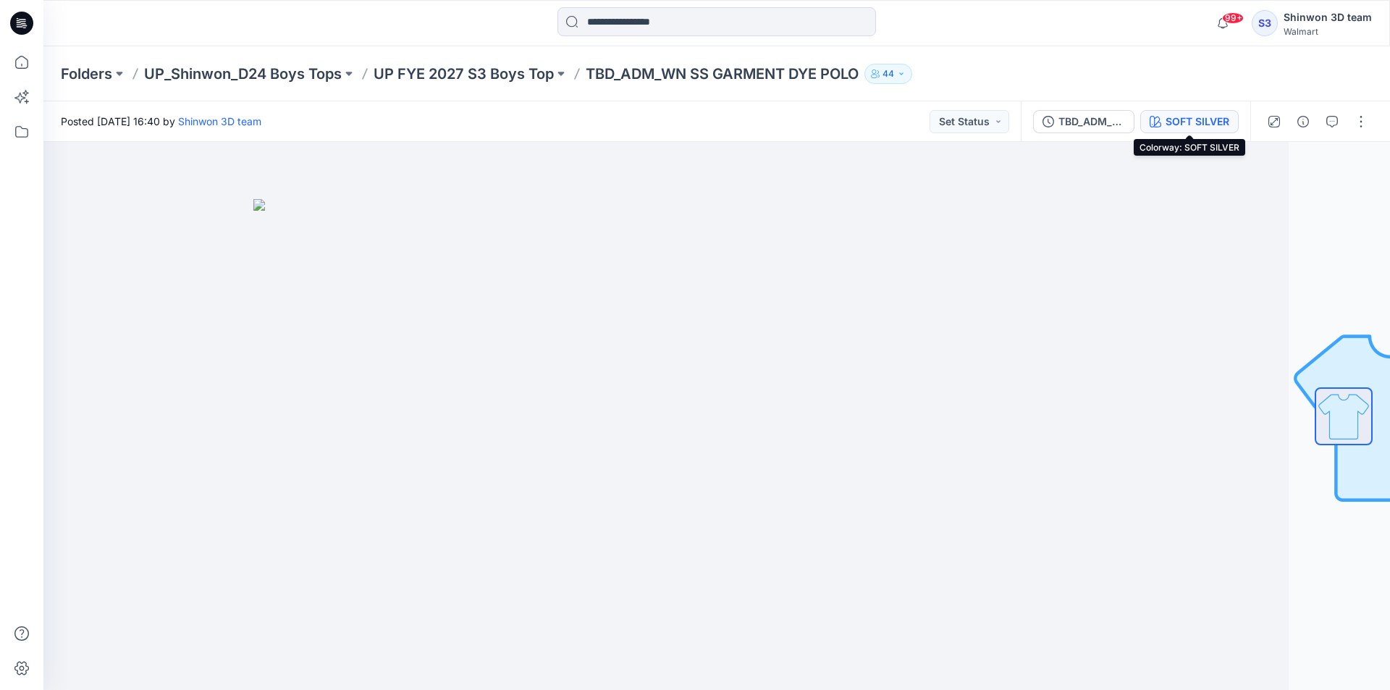
click at [1232, 126] on button "SOFT SILVER" at bounding box center [1190, 121] width 98 height 23
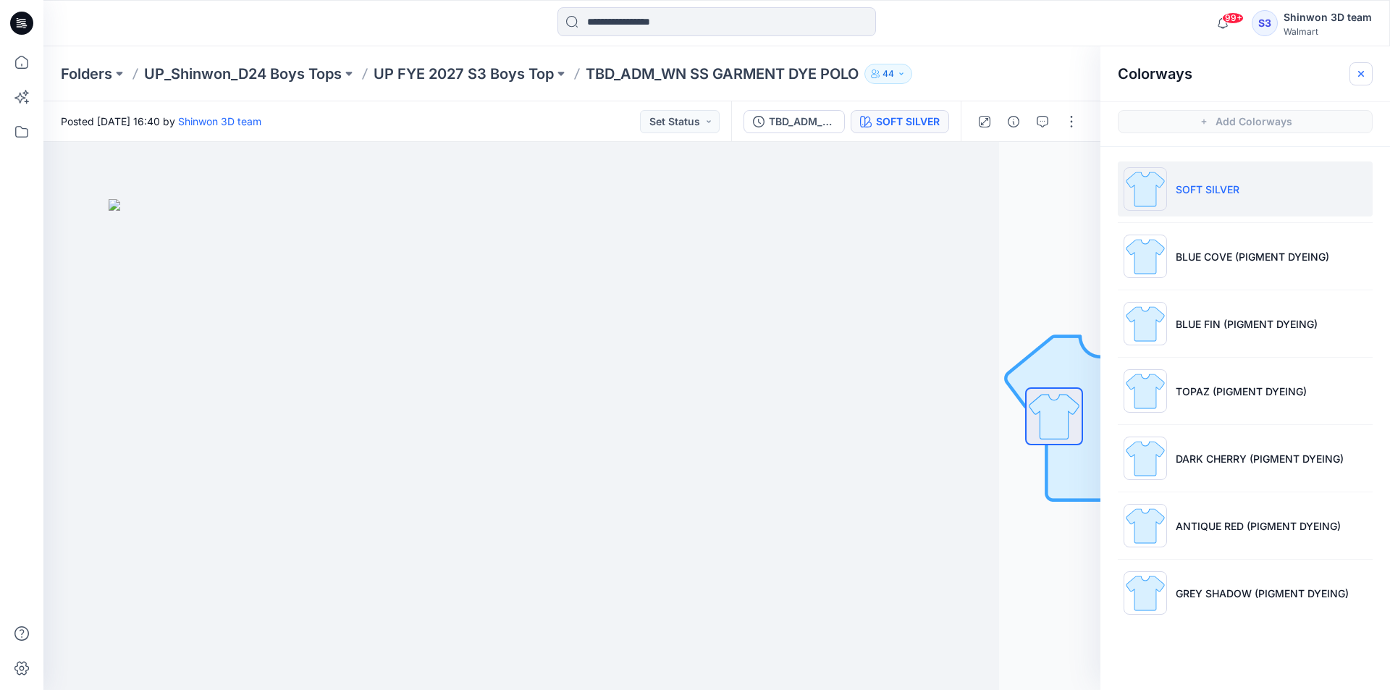
click at [1353, 66] on button "button" at bounding box center [1361, 73] width 23 height 23
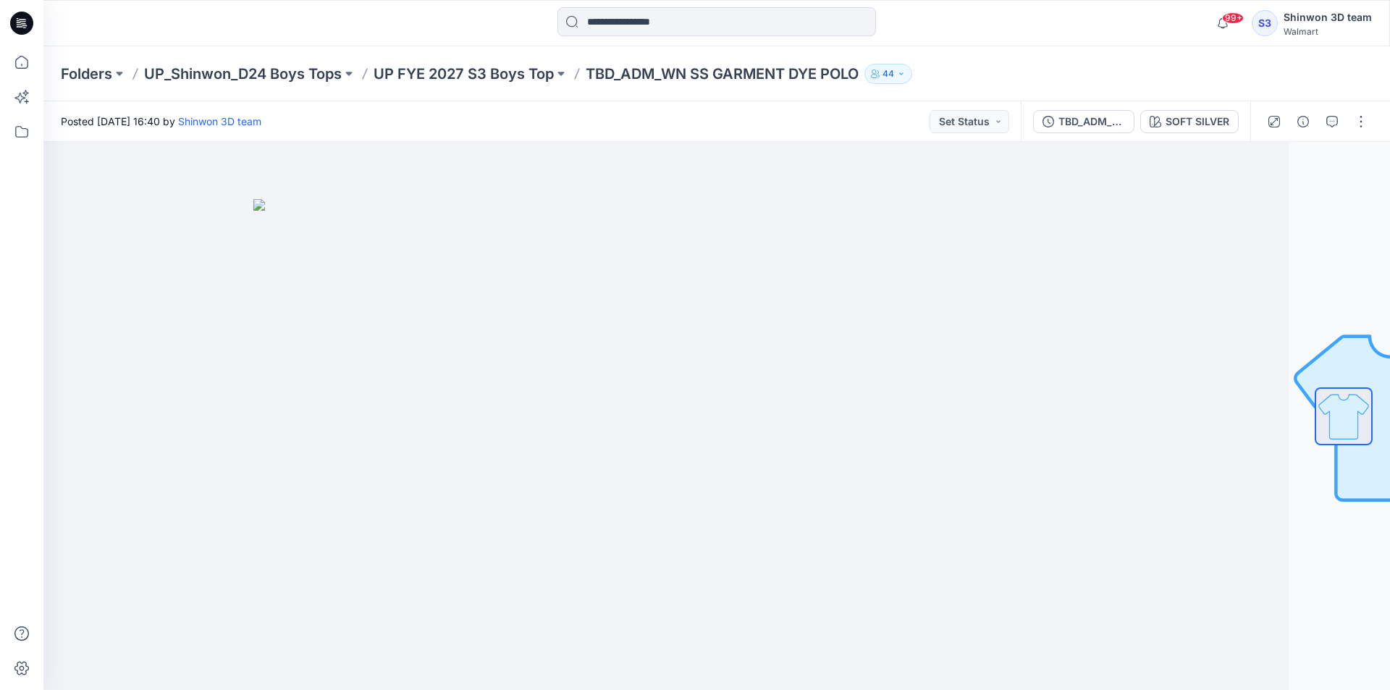
click at [1179, 62] on div "Folders UP_Shinwon_D24 Boys Tops UP FYE 2027 S3 Boys Top TBD_ADM_WN SS GARMENT …" at bounding box center [716, 73] width 1347 height 55
click at [1182, 374] on div at bounding box center [615, 416] width 1347 height 548
click at [1371, 122] on button "button" at bounding box center [1361, 121] width 23 height 23
click at [1286, 193] on button "Edit" at bounding box center [1300, 196] width 133 height 27
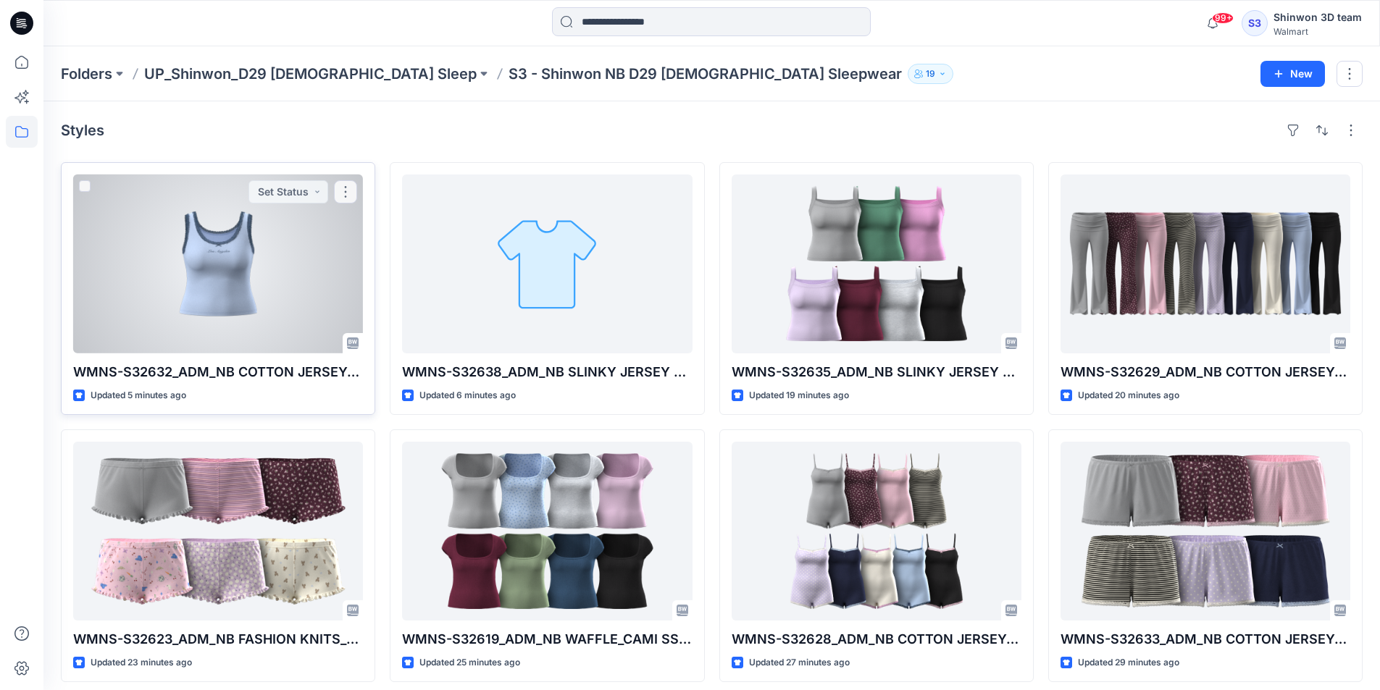
click at [241, 277] on div at bounding box center [218, 264] width 290 height 179
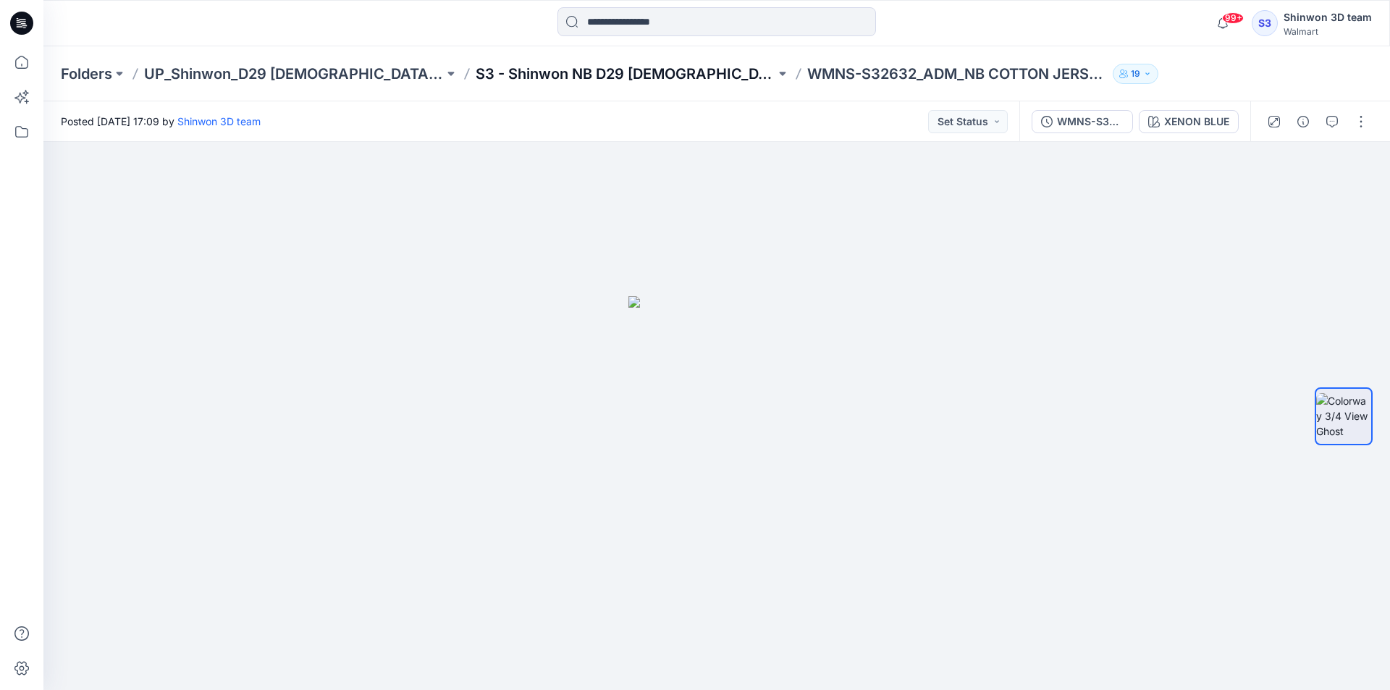
click at [552, 80] on p "S3 - Shinwon NB D29 Ladies Sleepwear" at bounding box center [626, 74] width 300 height 20
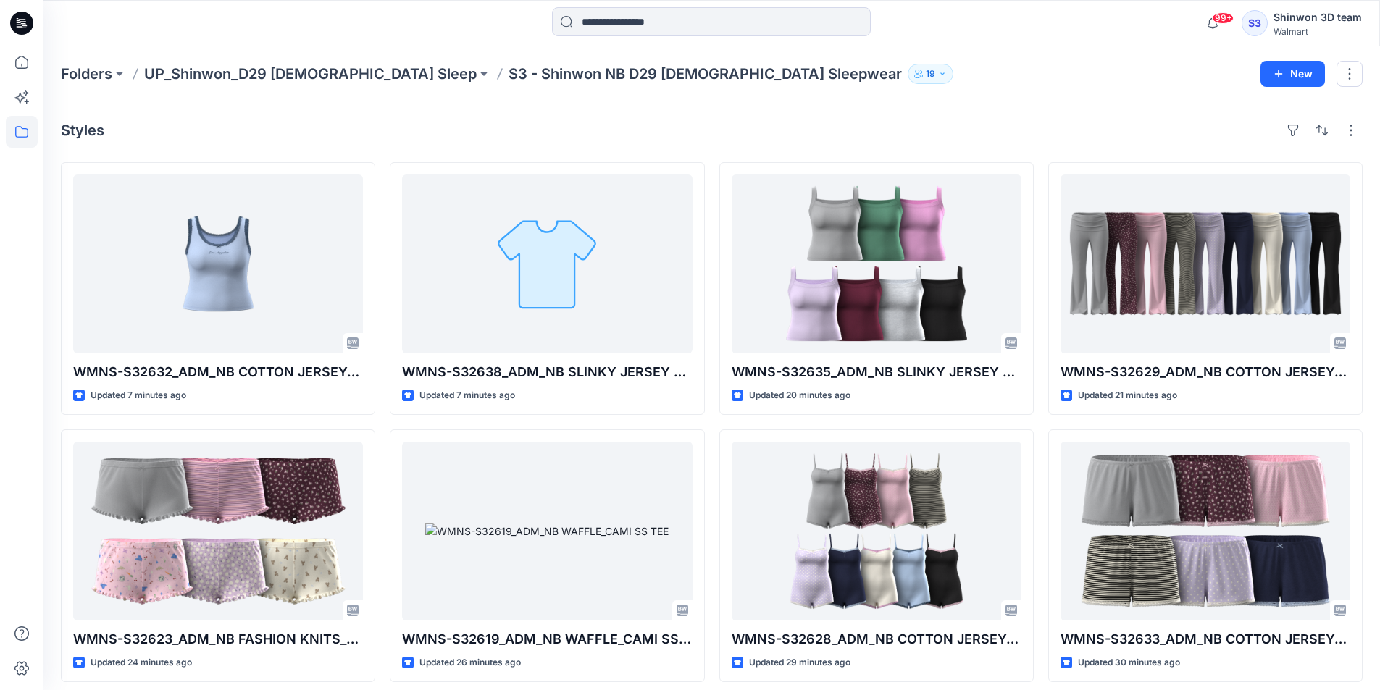
click at [1036, 83] on div "Folders UP_Shinwon_D29 Ladies Sleep S3 - Shinwon NB D29 Ladies Sleepwear 19" at bounding box center [655, 74] width 1188 height 20
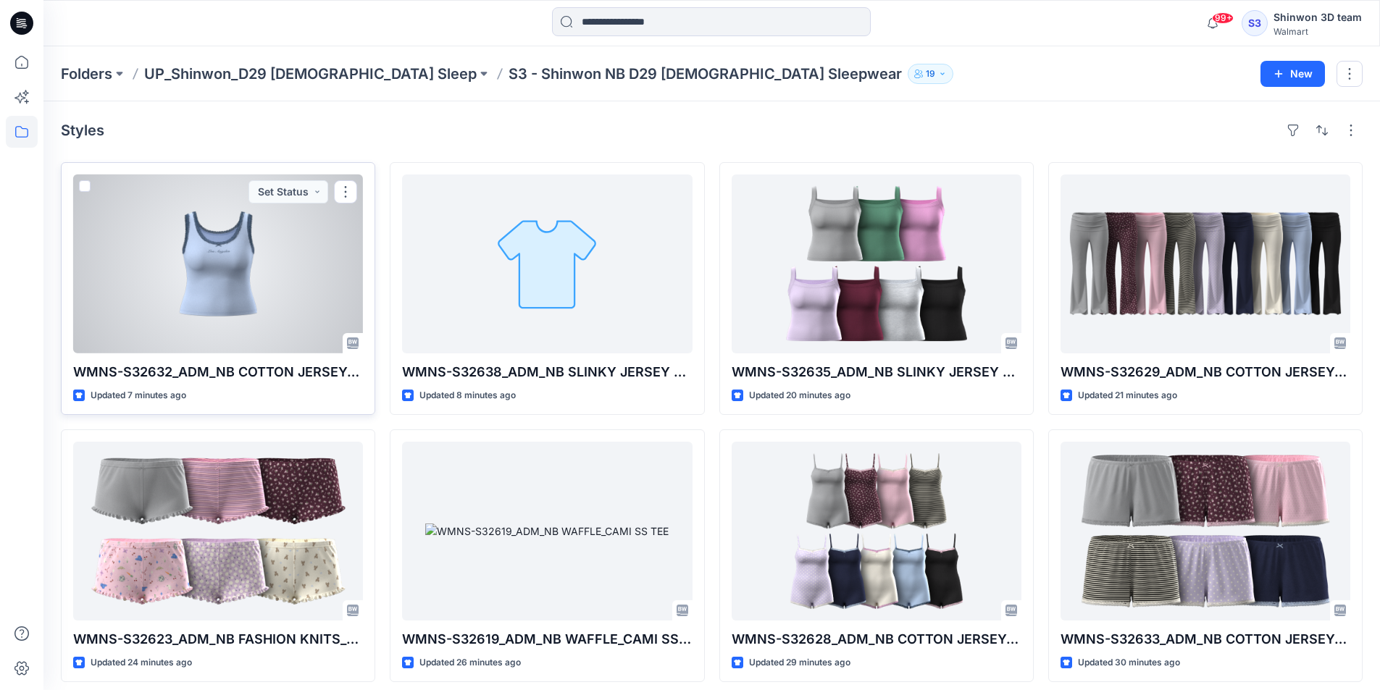
click at [332, 267] on div at bounding box center [218, 264] width 290 height 179
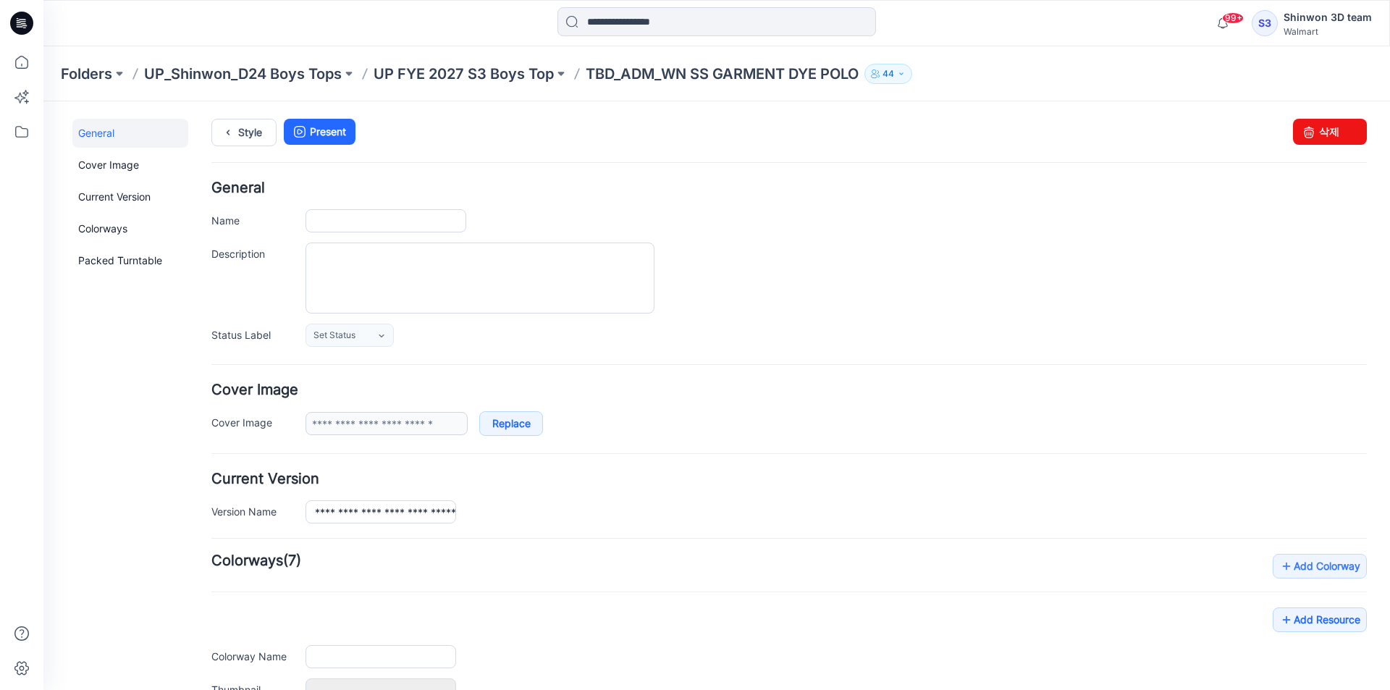
type input "**********"
type textarea "**********"
type input "**********"
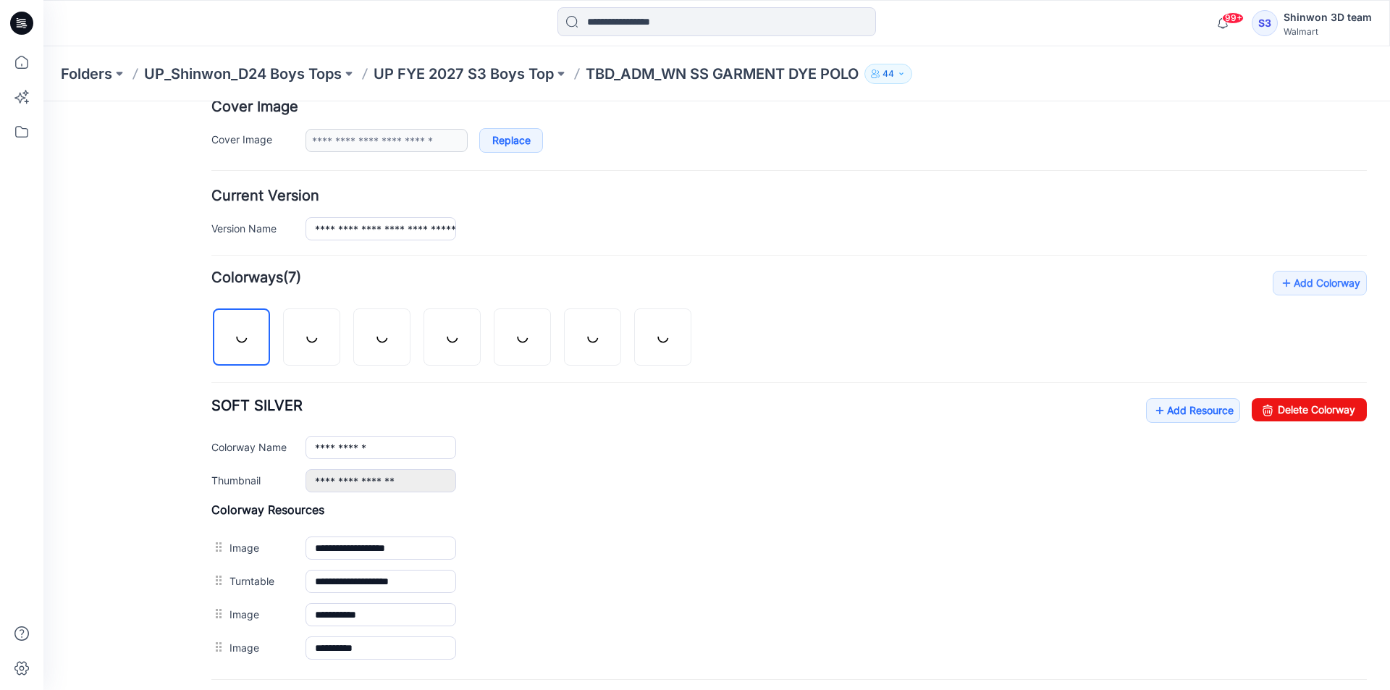
scroll to position [322, 0]
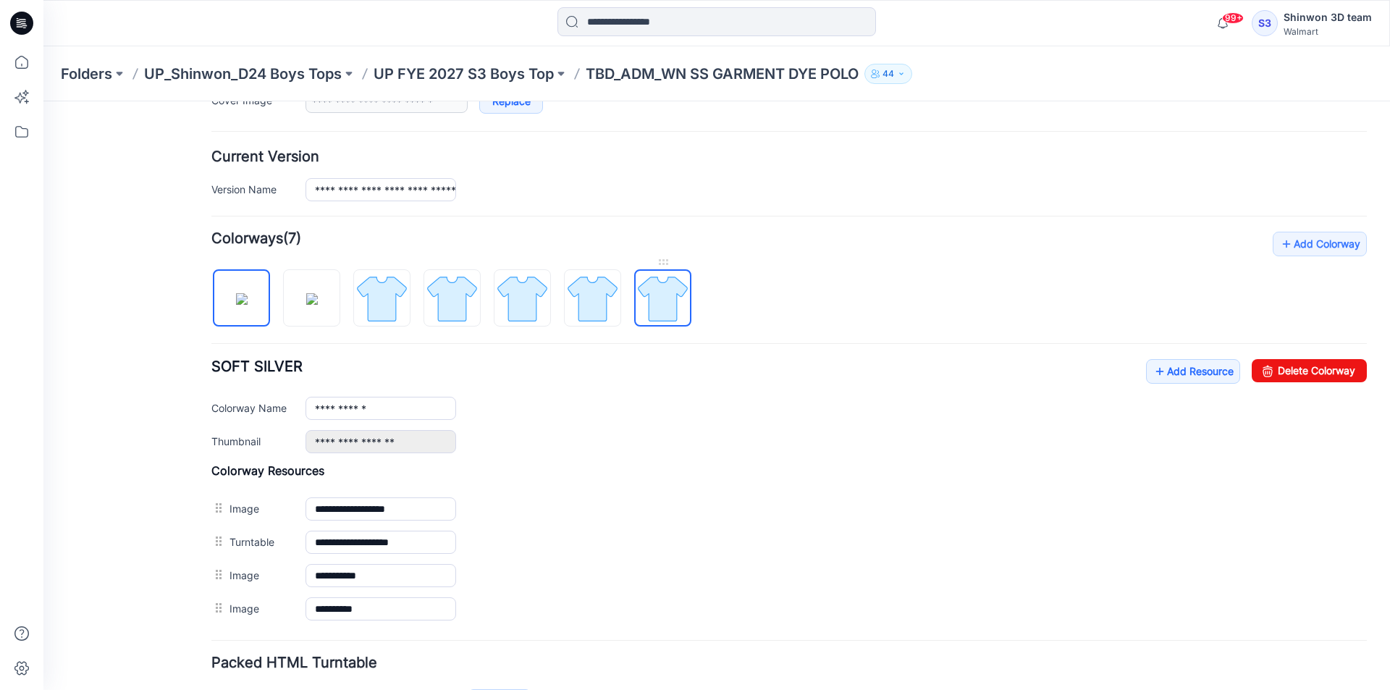
click at [668, 277] on img at bounding box center [663, 299] width 54 height 54
click at [1273, 376] on link "Delete Colorway" at bounding box center [1309, 370] width 115 height 23
click at [613, 309] on img at bounding box center [593, 299] width 54 height 54
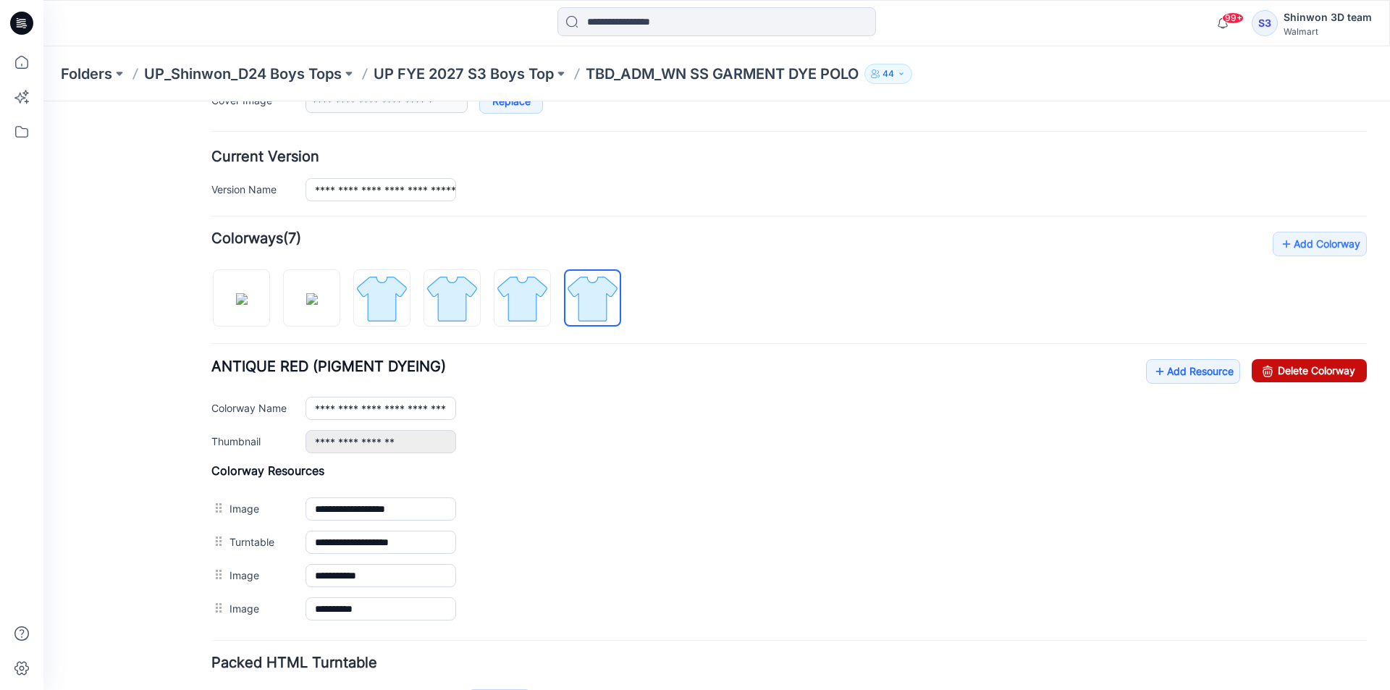
click at [1293, 366] on link "Delete Colorway" at bounding box center [1309, 370] width 115 height 23
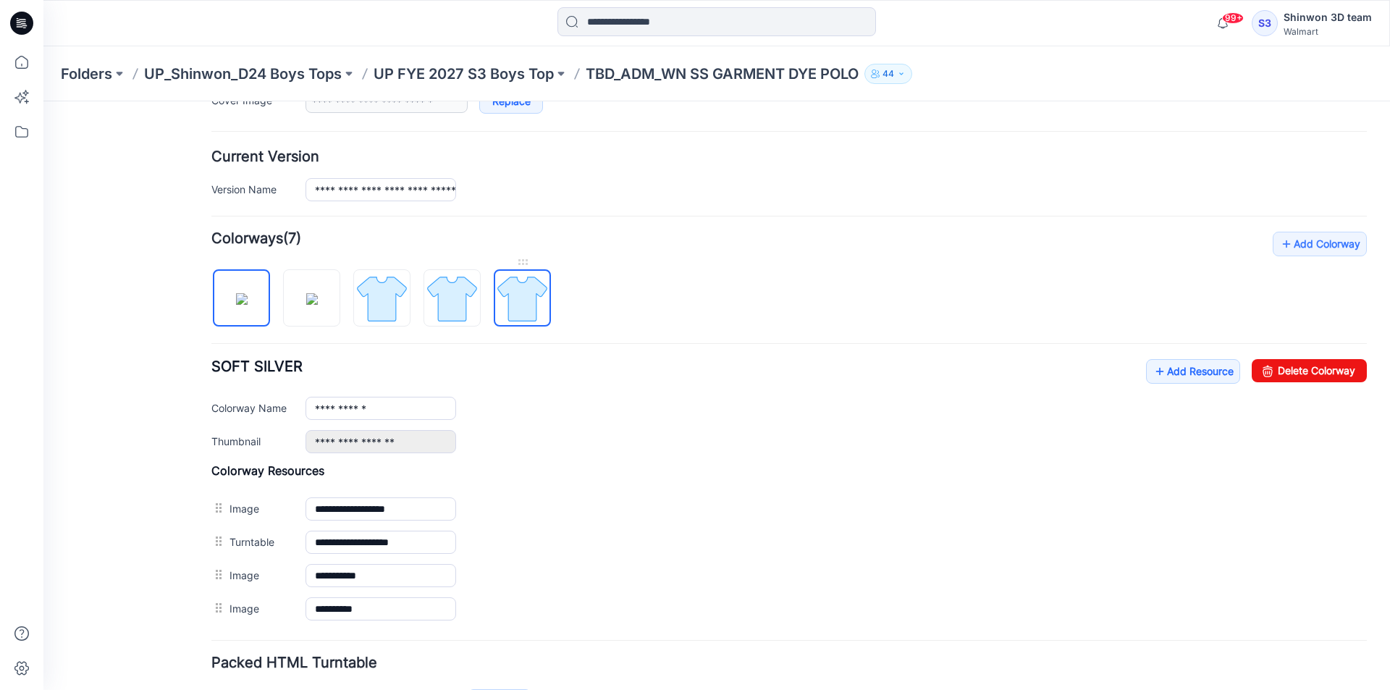
click at [515, 307] on img at bounding box center [522, 299] width 54 height 54
click at [1362, 374] on div "**********" at bounding box center [708, 278] width 1330 height 998
click at [1334, 374] on link "Delete Colorway" at bounding box center [1309, 370] width 115 height 23
click at [462, 290] on img at bounding box center [452, 299] width 54 height 54
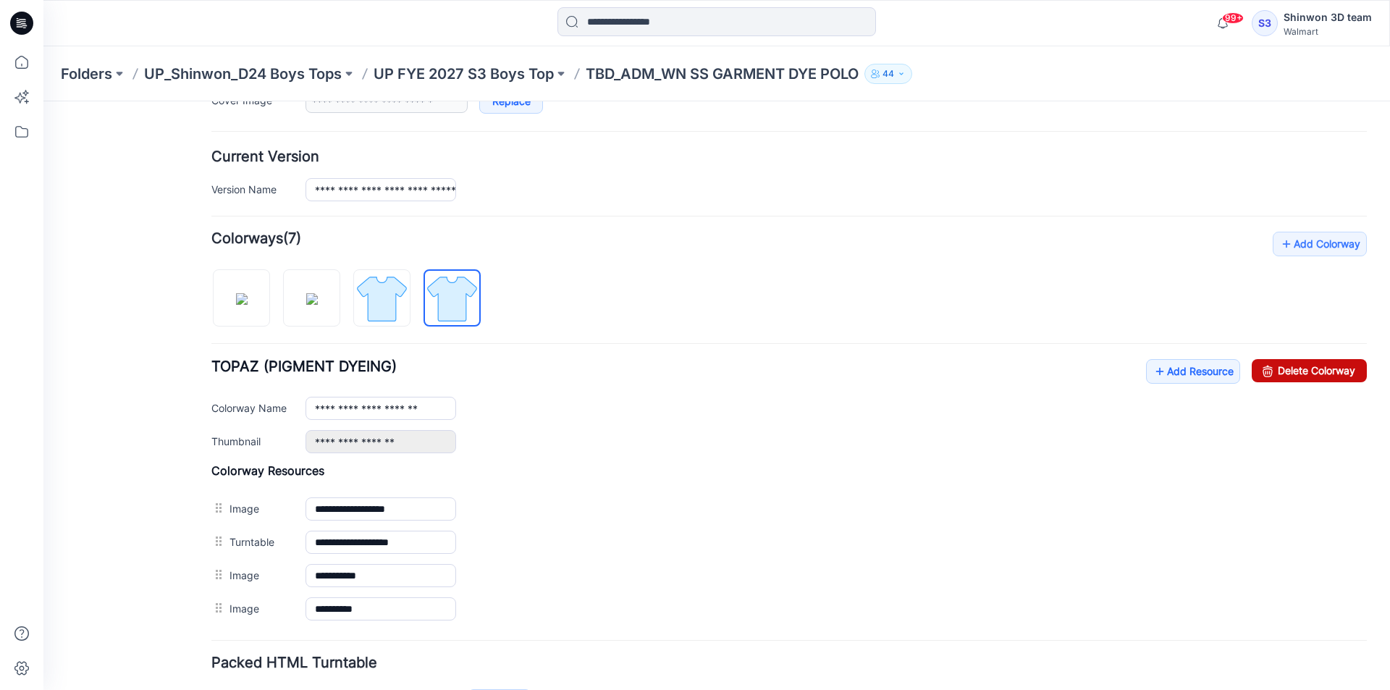
click at [1291, 372] on link "Delete Colorway" at bounding box center [1309, 370] width 115 height 23
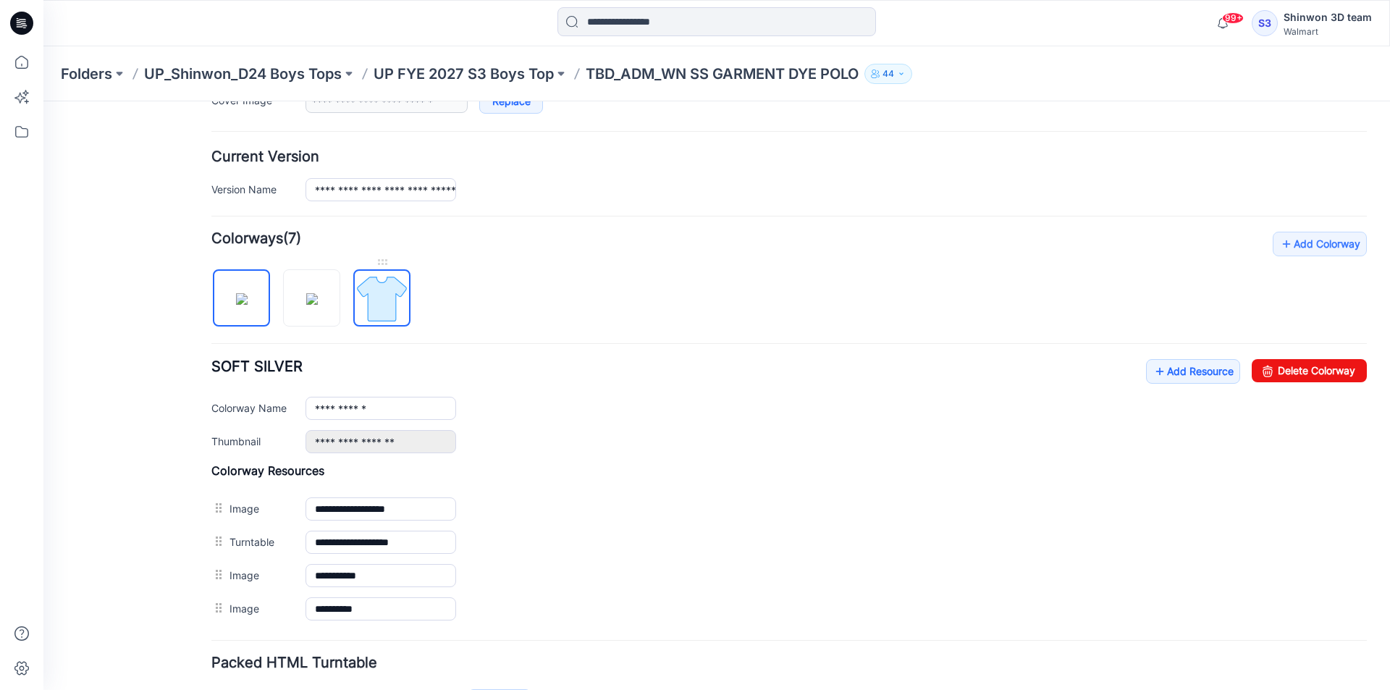
click at [408, 294] on img at bounding box center [382, 299] width 54 height 54
click at [1309, 381] on link "Delete Colorway" at bounding box center [1309, 370] width 115 height 23
click at [318, 293] on img at bounding box center [312, 299] width 12 height 12
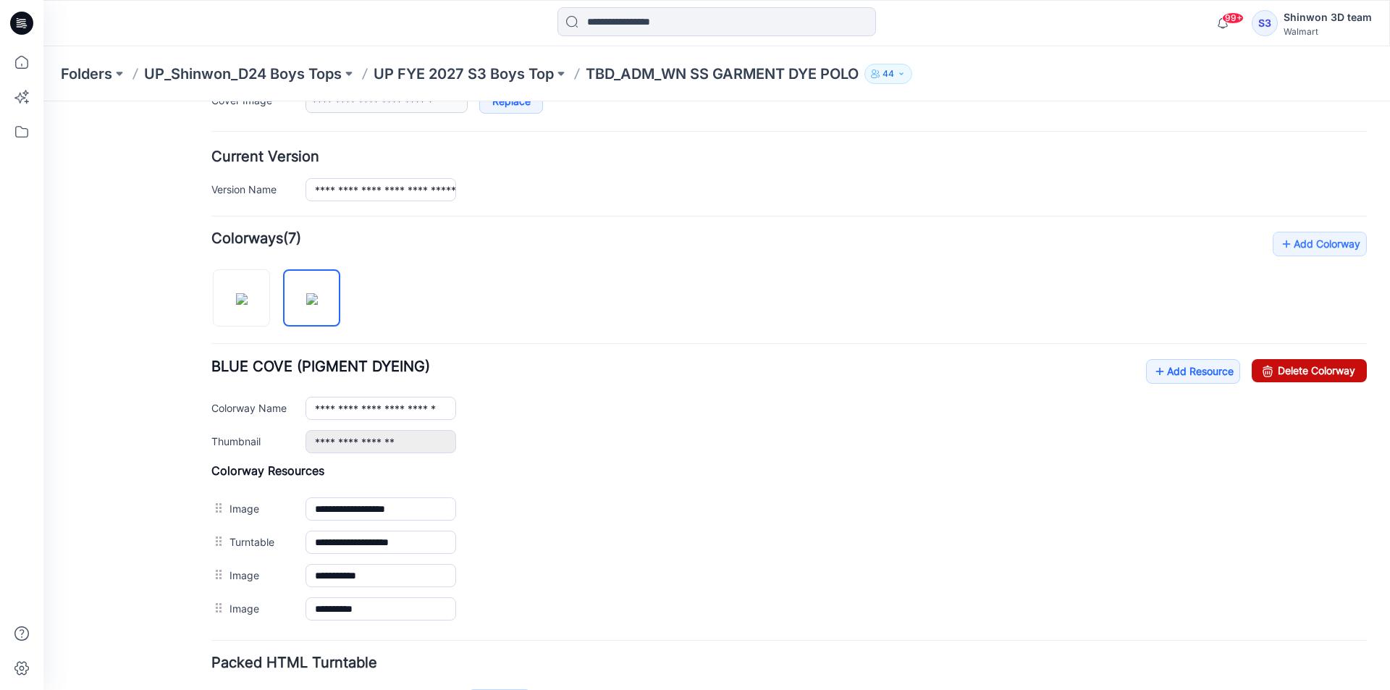
click at [1289, 361] on link "Delete Colorway" at bounding box center [1309, 370] width 115 height 23
type input "**********"
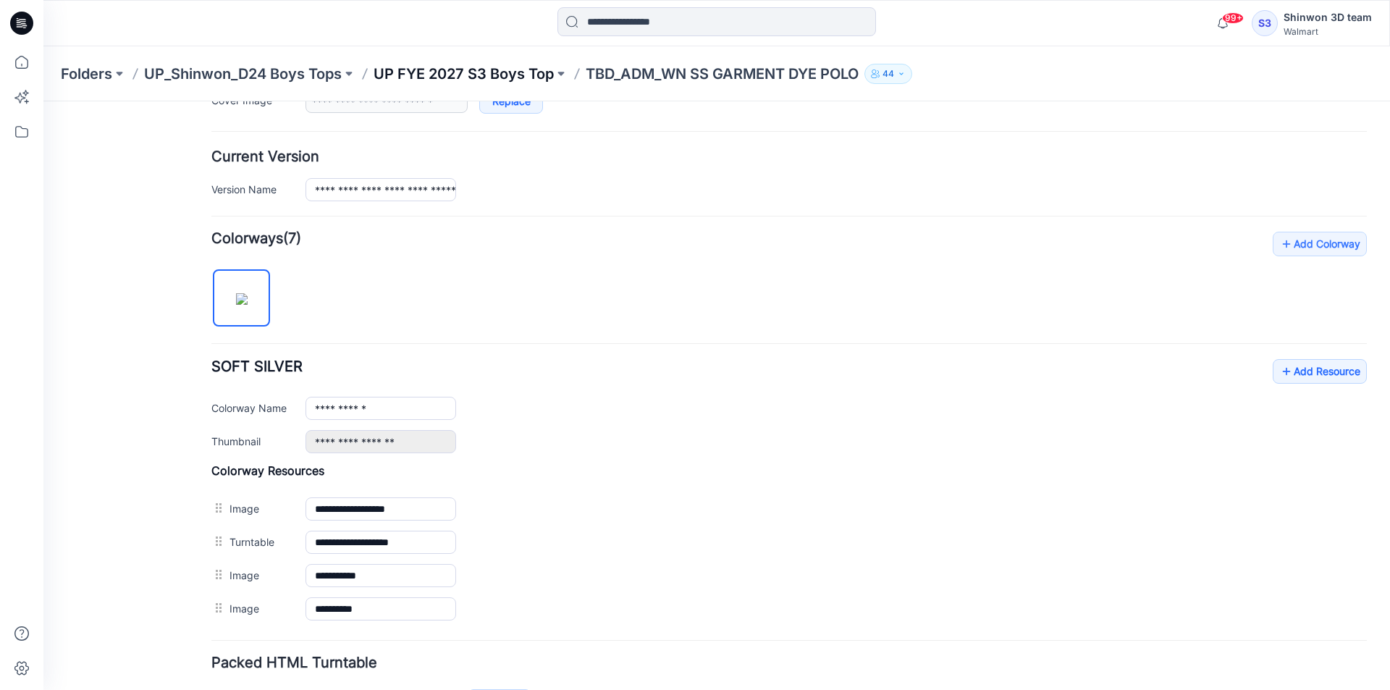
click at [507, 70] on p "UP FYE 2027 S3 Boys Top" at bounding box center [464, 74] width 180 height 20
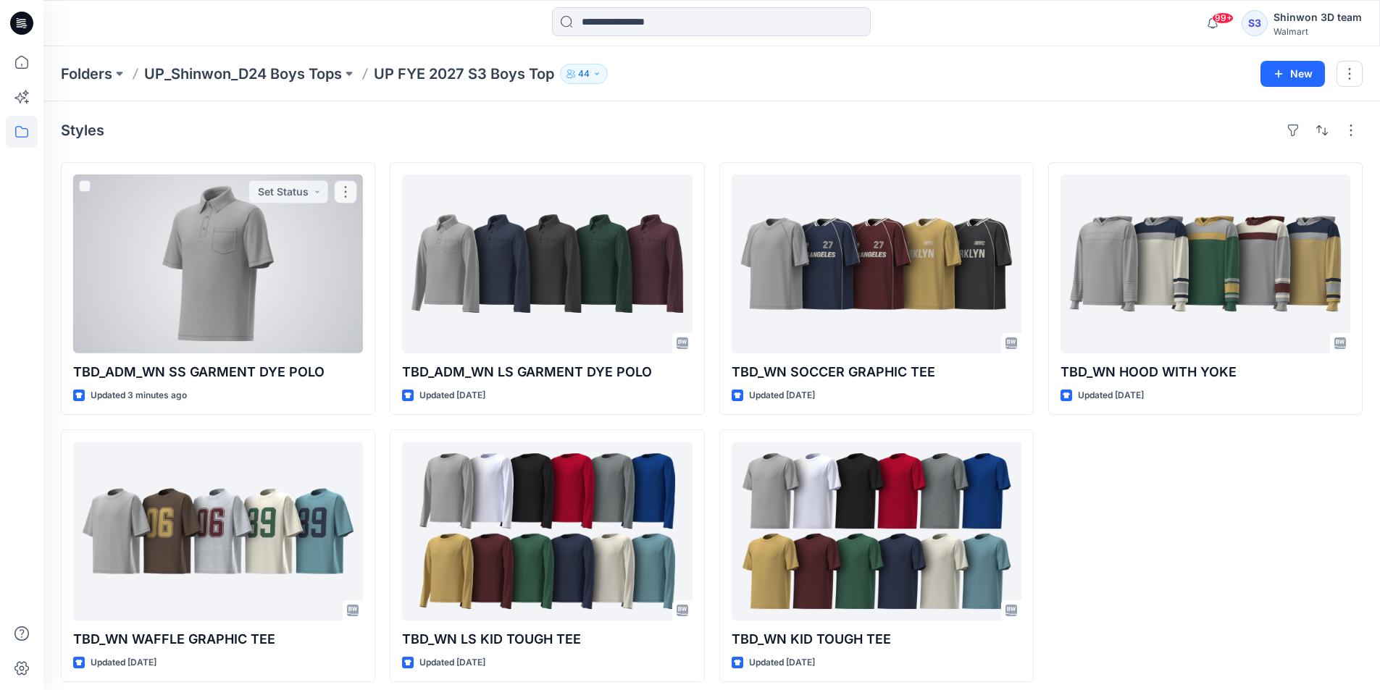
drag, startPoint x: 298, startPoint y: 290, endPoint x: 306, endPoint y: 289, distance: 7.3
click at [298, 289] on div at bounding box center [218, 264] width 290 height 179
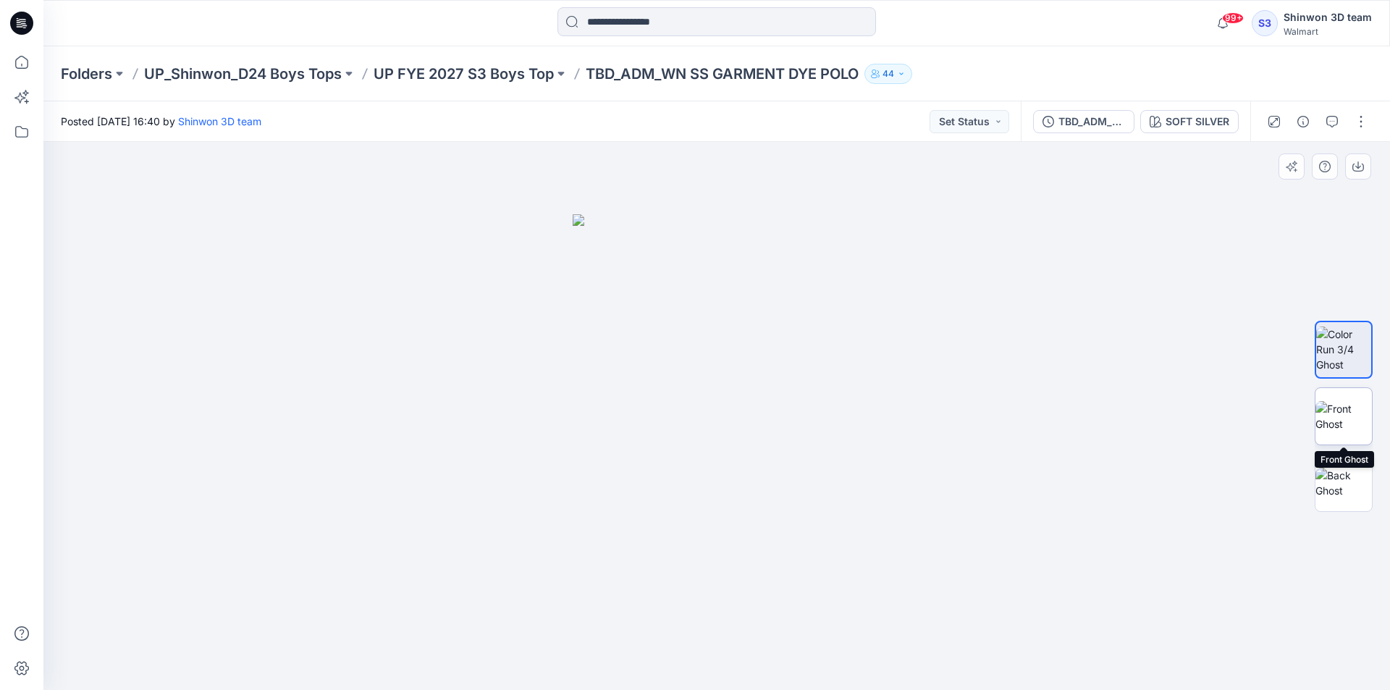
click at [1331, 417] on img at bounding box center [1344, 416] width 56 height 30
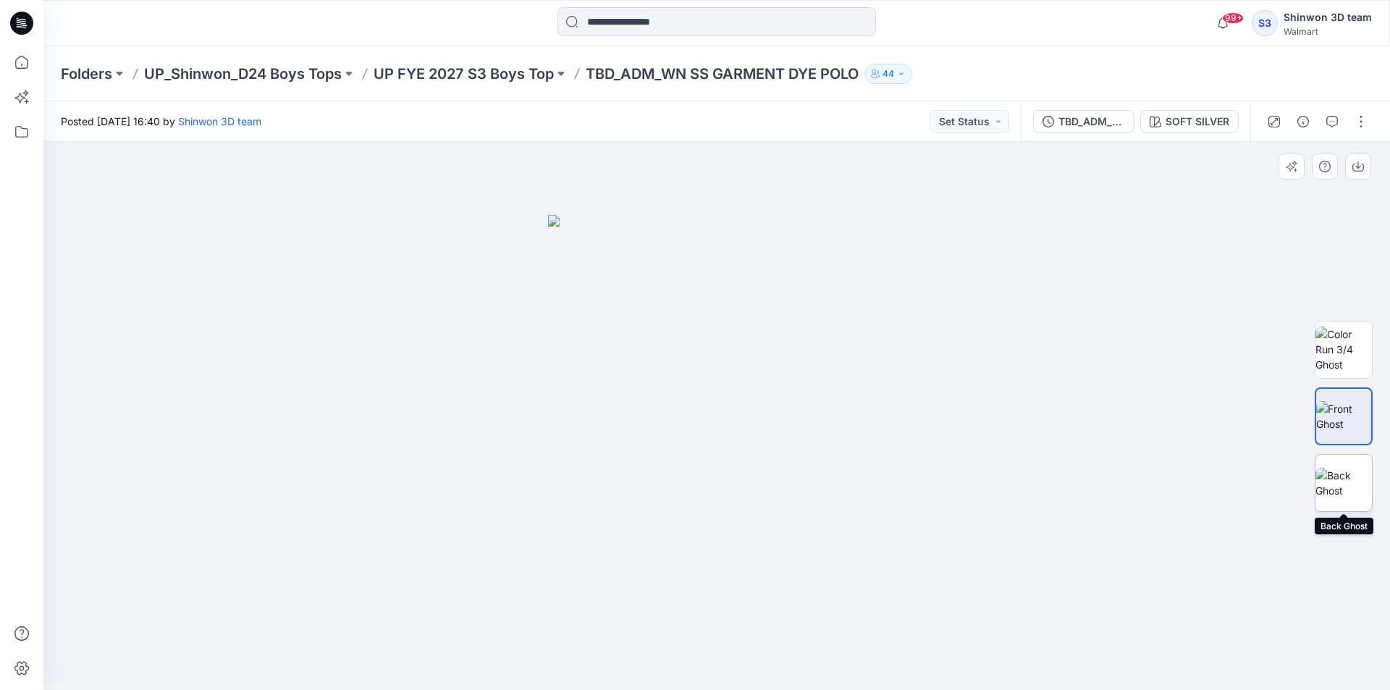
click at [1338, 496] on img at bounding box center [1344, 483] width 56 height 30
drag, startPoint x: 1356, startPoint y: 107, endPoint x: 1362, endPoint y: 117, distance: 10.7
click at [1356, 107] on div at bounding box center [1318, 121] width 134 height 41
click at [1362, 128] on button "button" at bounding box center [1361, 121] width 23 height 23
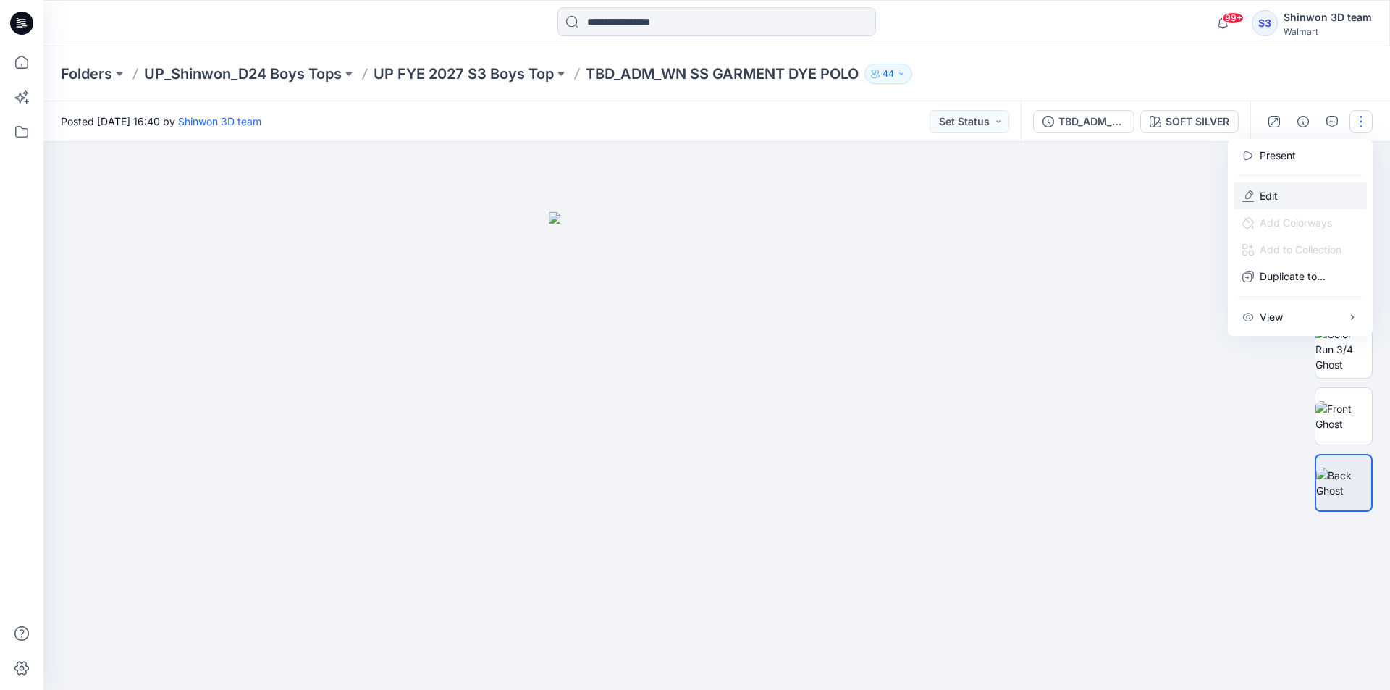
click at [1318, 203] on button "Edit" at bounding box center [1300, 196] width 133 height 27
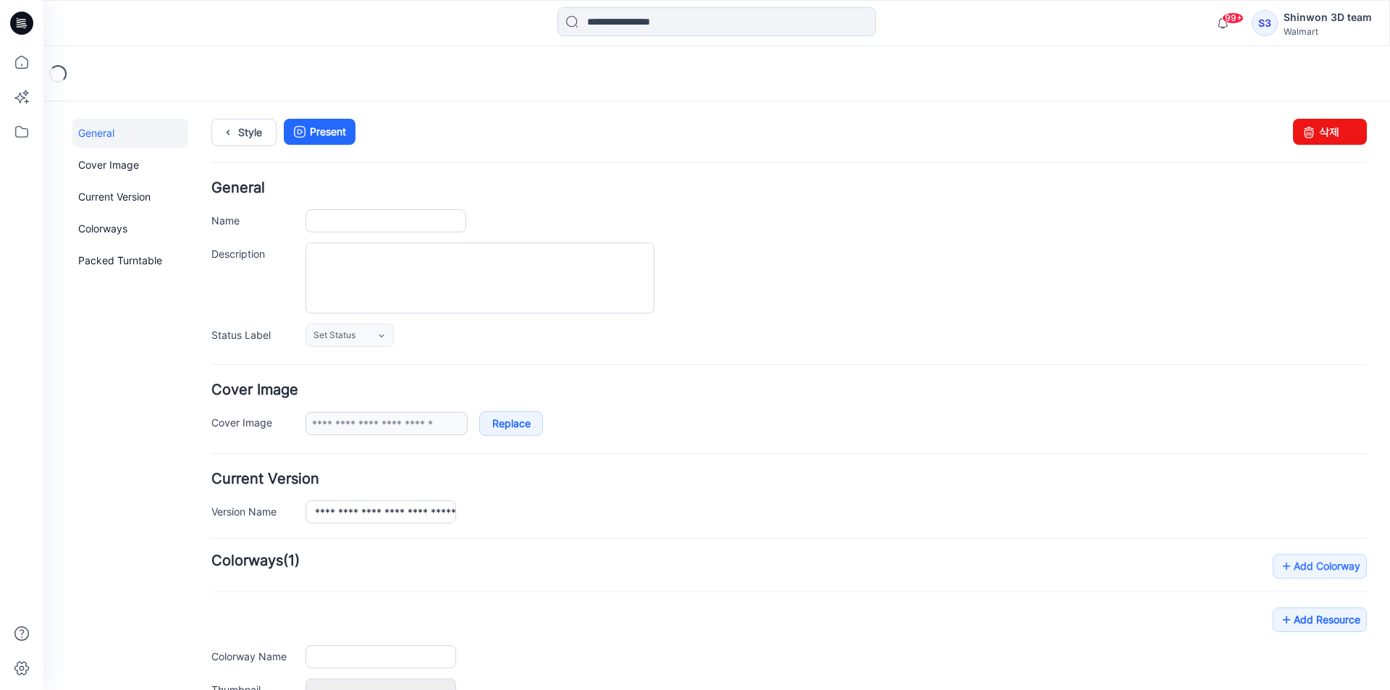
type input "**********"
type textarea "**********"
type input "**********"
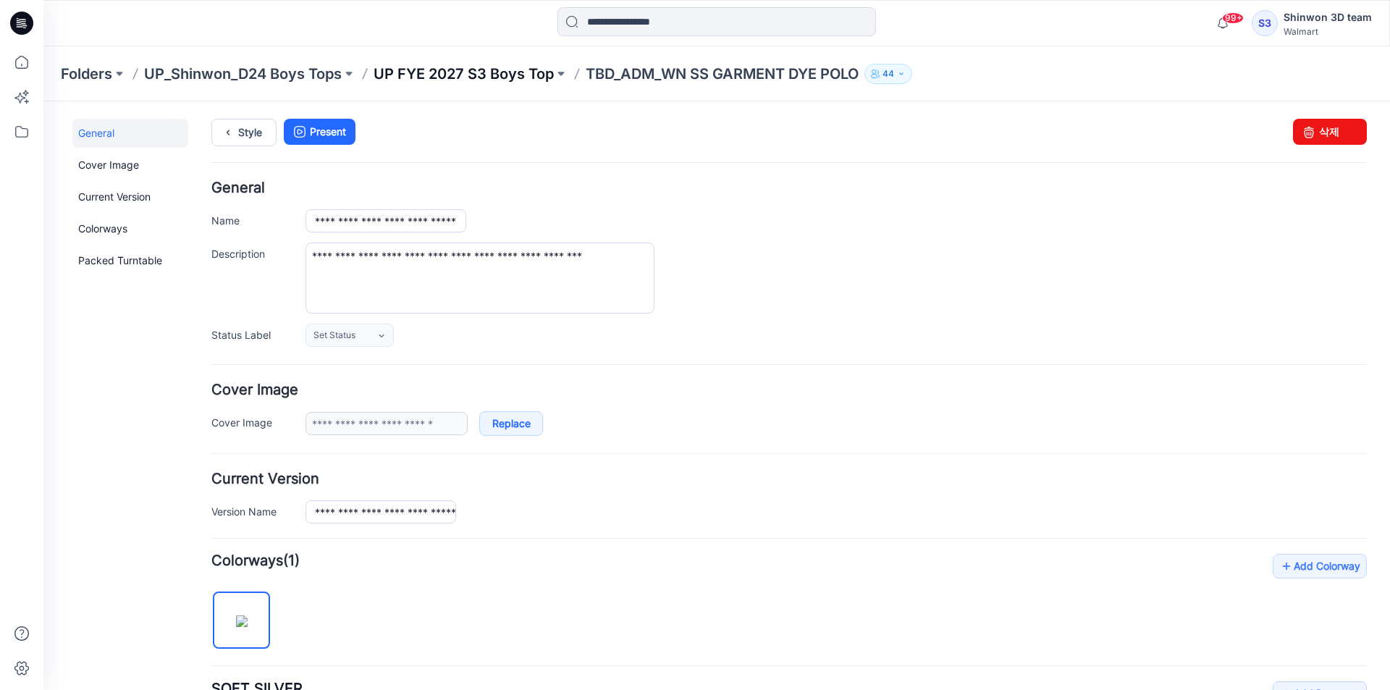
click at [537, 72] on p "UP FYE 2027 S3 Boys Top" at bounding box center [464, 74] width 180 height 20
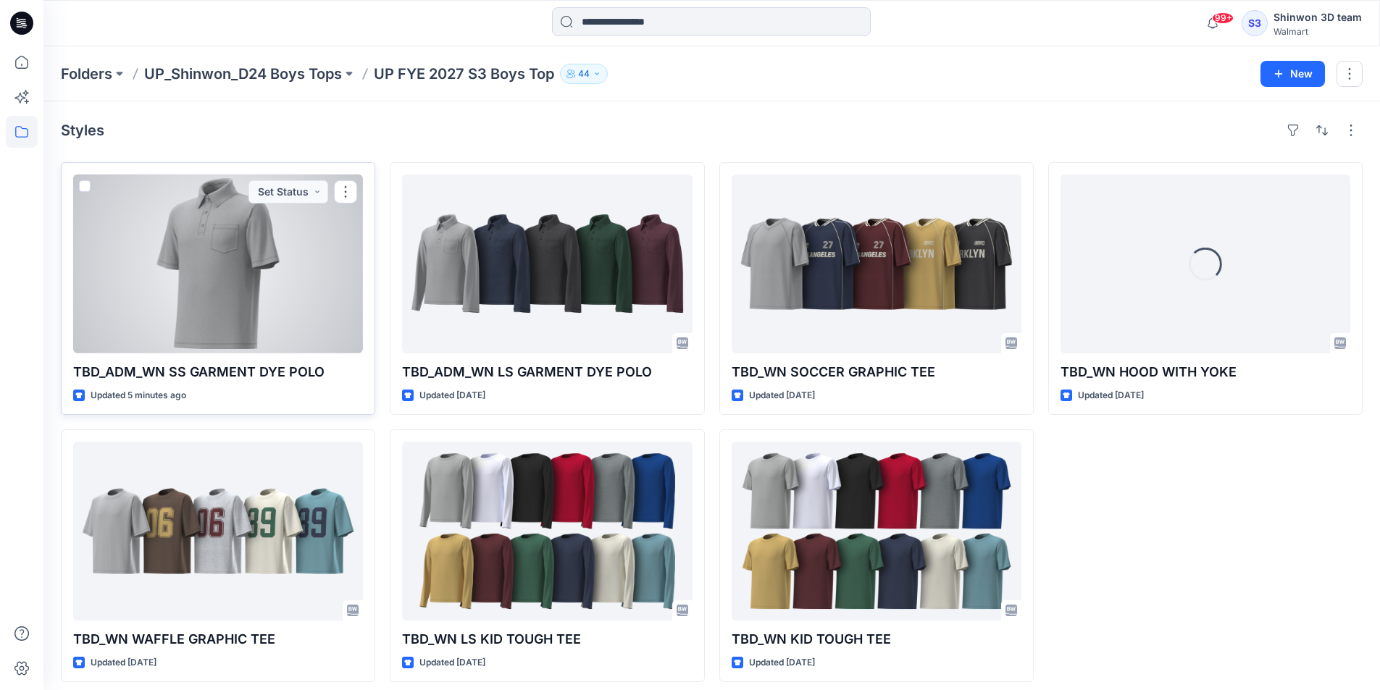
click at [197, 272] on div at bounding box center [218, 264] width 290 height 179
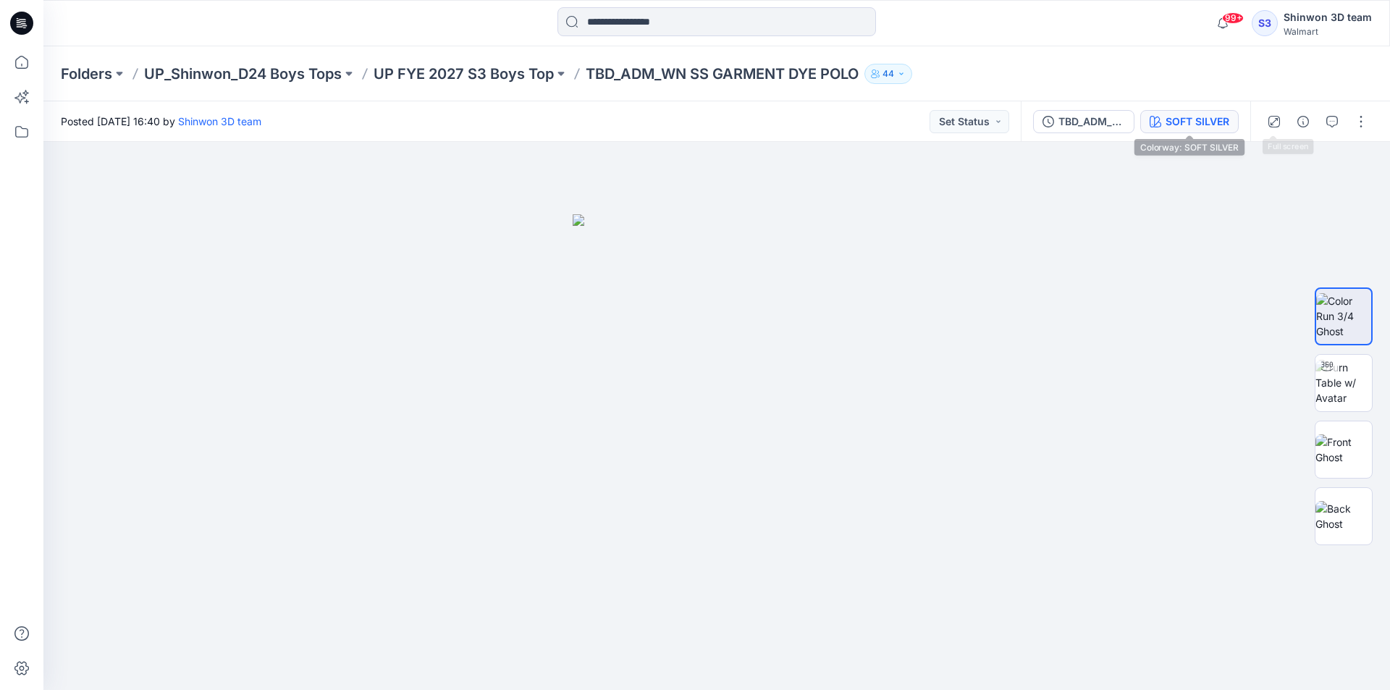
click at [1211, 118] on div "SOFT SILVER" at bounding box center [1198, 122] width 64 height 16
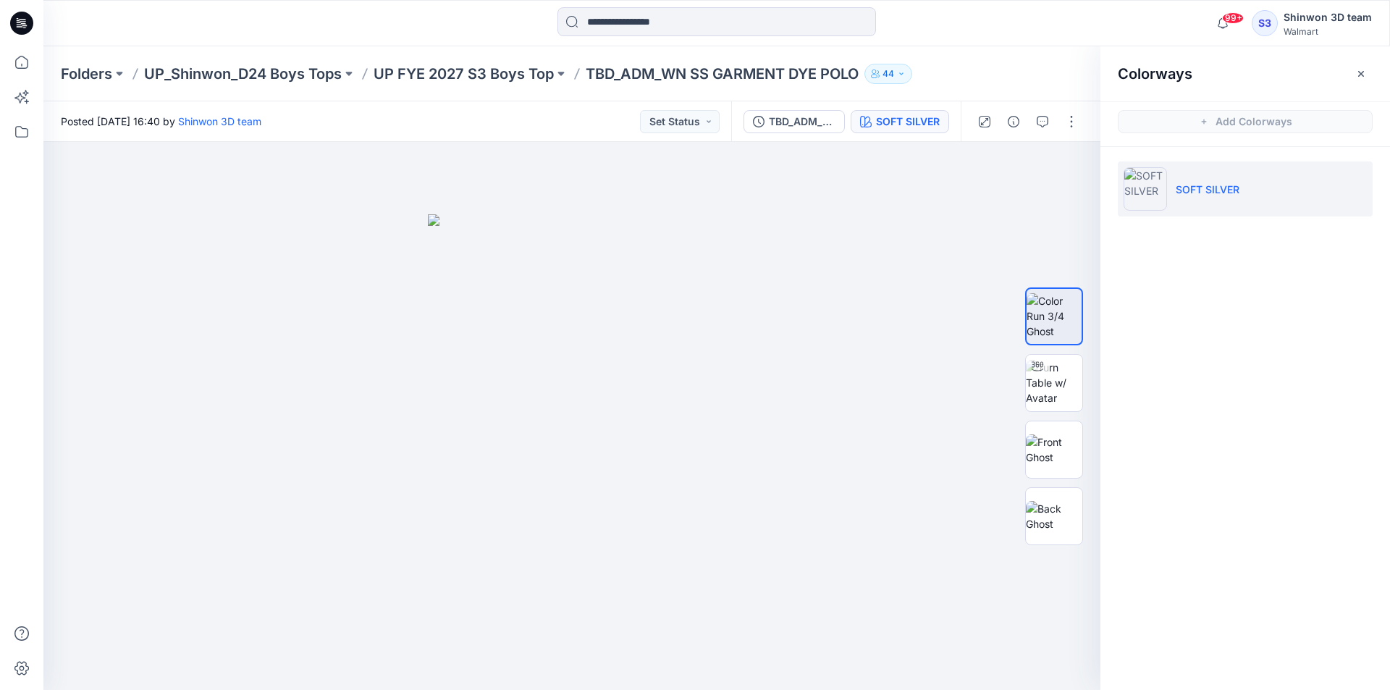
click at [1241, 169] on li "SOFT SILVER" at bounding box center [1245, 188] width 255 height 55
click at [1359, 75] on icon "button" at bounding box center [1362, 74] width 12 height 12
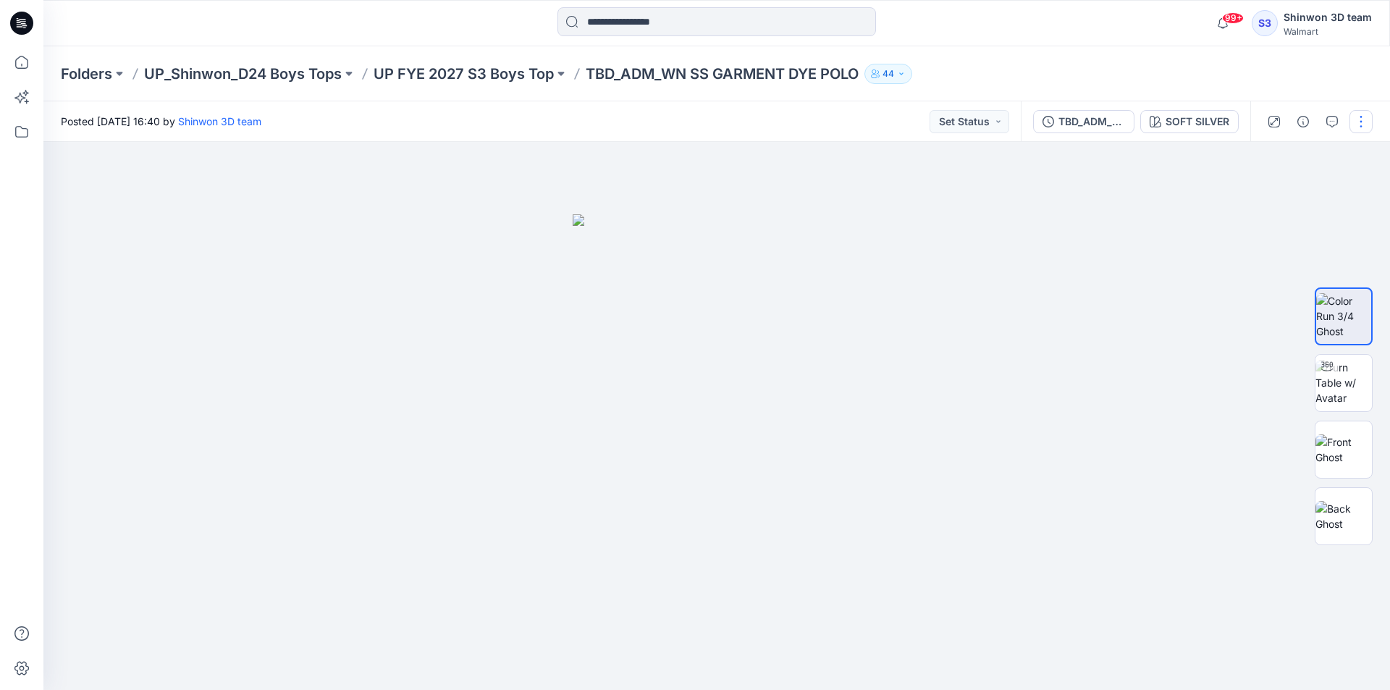
click at [1362, 120] on button "button" at bounding box center [1361, 121] width 23 height 23
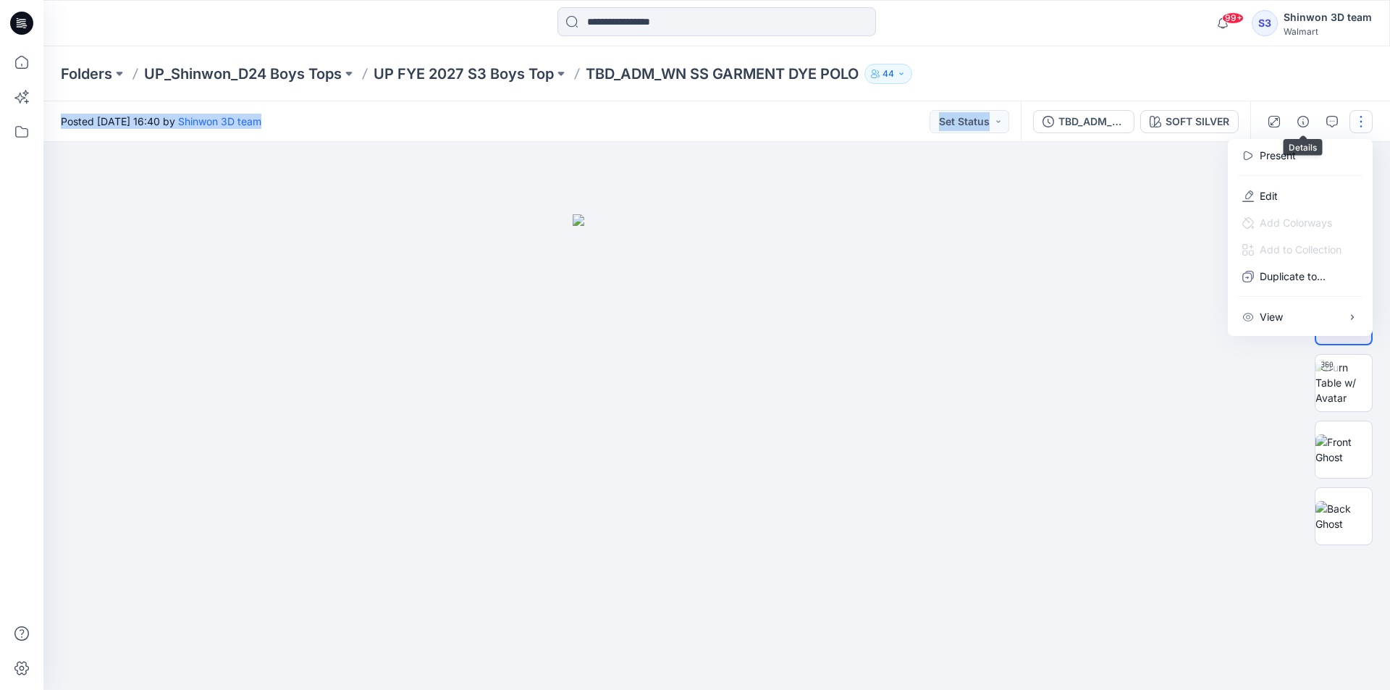
drag, startPoint x: 1305, startPoint y: 101, endPoint x: 1314, endPoint y: 101, distance: 8.7
click at [1305, 101] on div "Folders UP_Shinwon_D24 Boys Tops UP FYE 2027 S3 Boys Top TBD_ADM_WN SS GARMENT …" at bounding box center [716, 368] width 1347 height 644
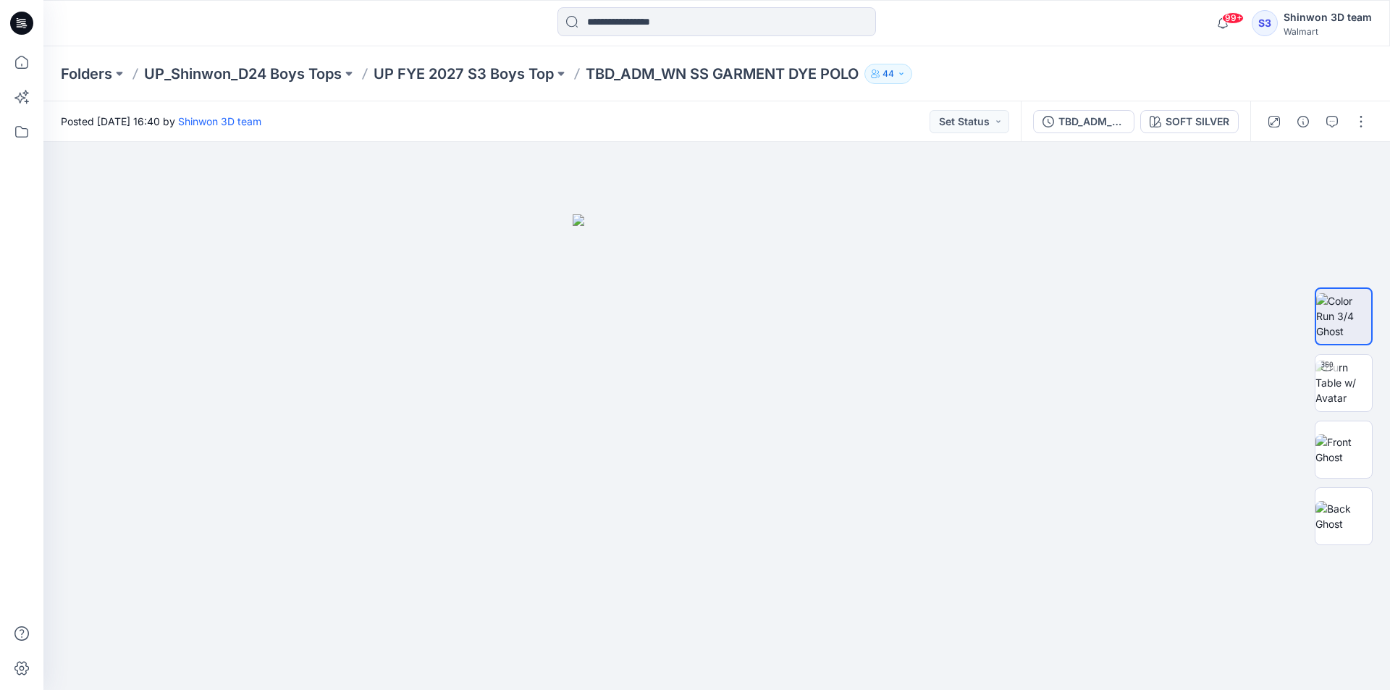
click at [1141, 38] on div "99+ Notifications Your style WMJS-S32606_ADM_JS EYELET NOTCH SETS_CAMI PANT SET…" at bounding box center [716, 23] width 1346 height 32
click at [1267, 40] on div "99+ Notifications Your style WMJS-S32606_ADM_JS EYELET NOTCH SETS_CAMI PANT SET…" at bounding box center [716, 23] width 1347 height 46
